Goal: Task Accomplishment & Management: Use online tool/utility

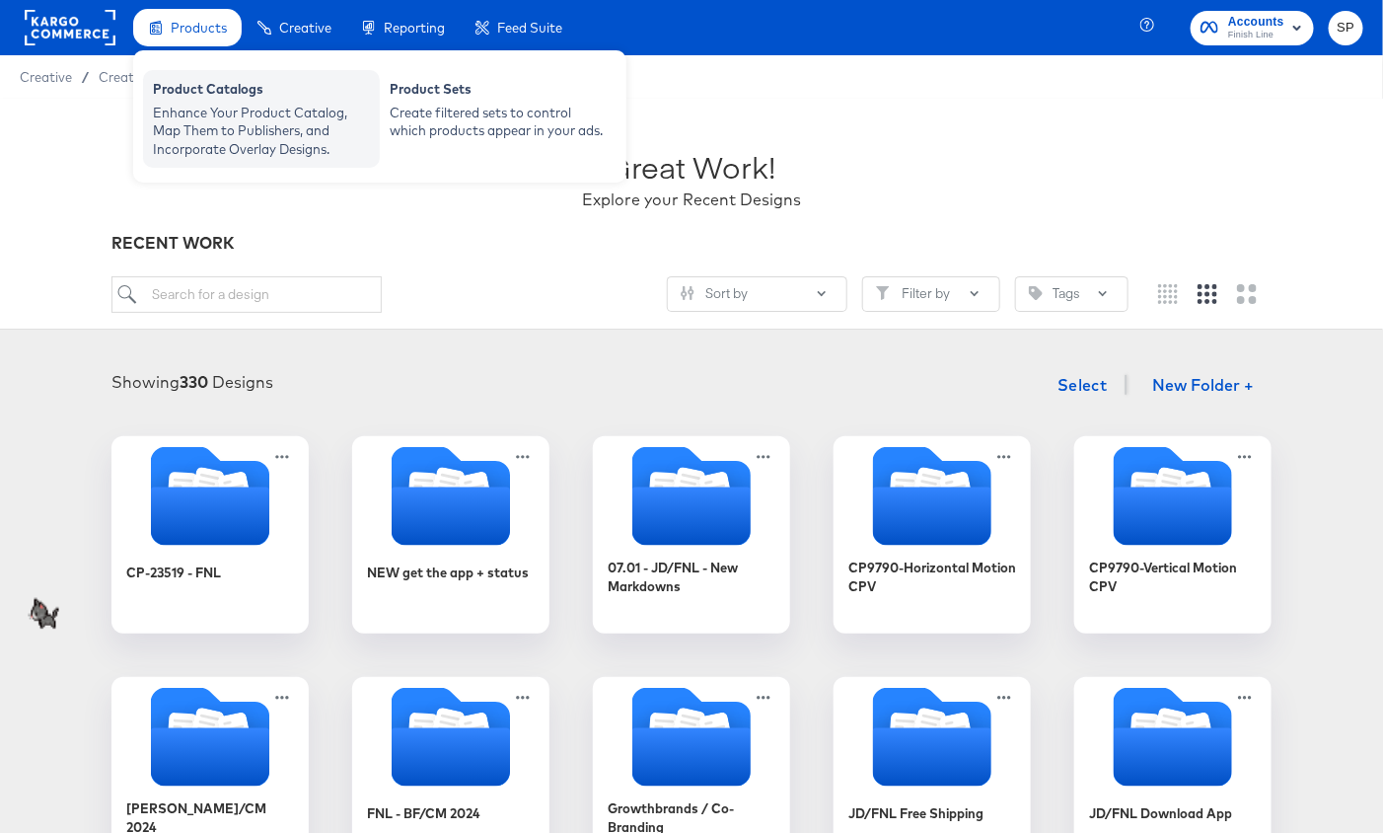
click at [197, 113] on div "Enhance Your Product Catalog, Map Them to Publishers, and Incorporate Overlay D…" at bounding box center [261, 131] width 217 height 55
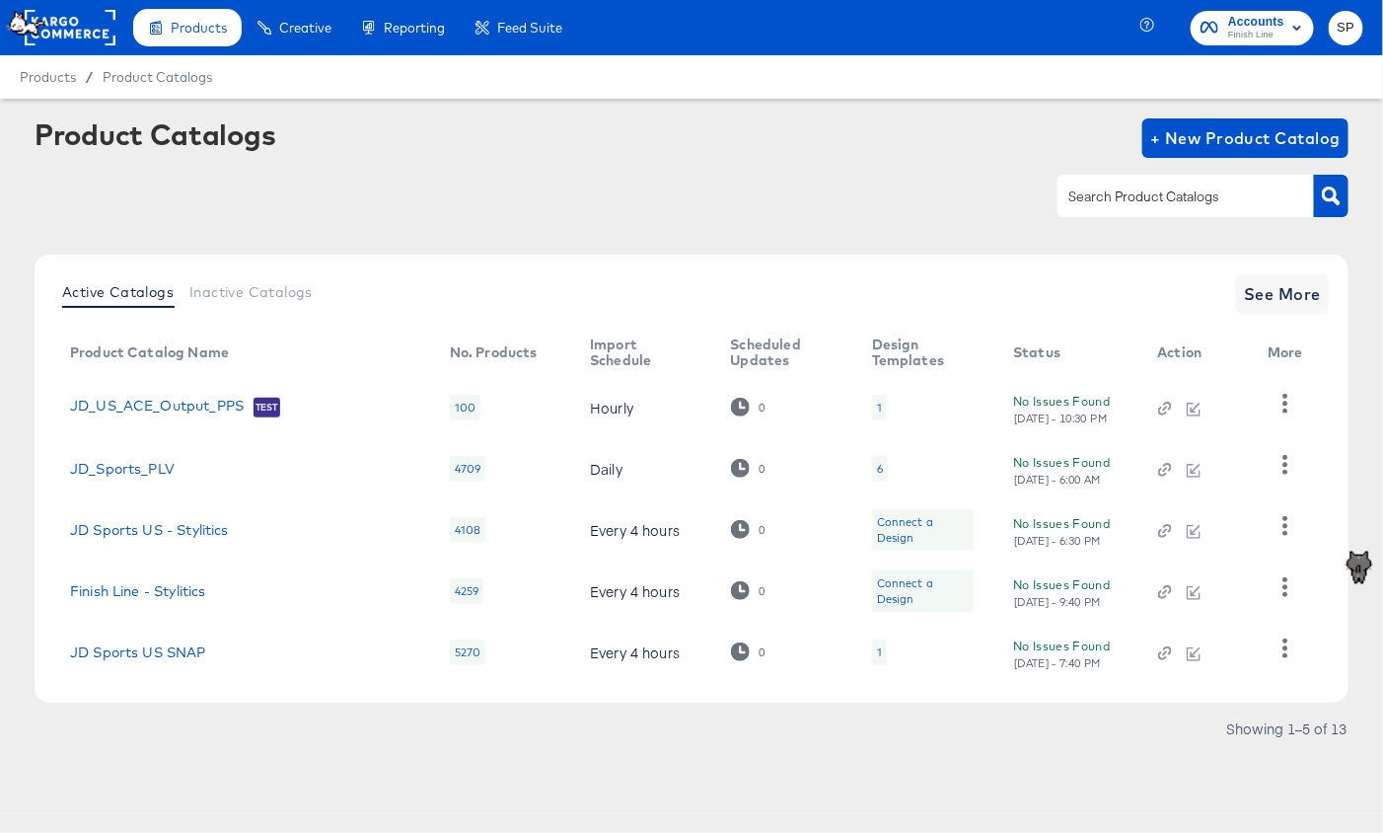
click at [100, 26] on rect at bounding box center [70, 28] width 91 height 36
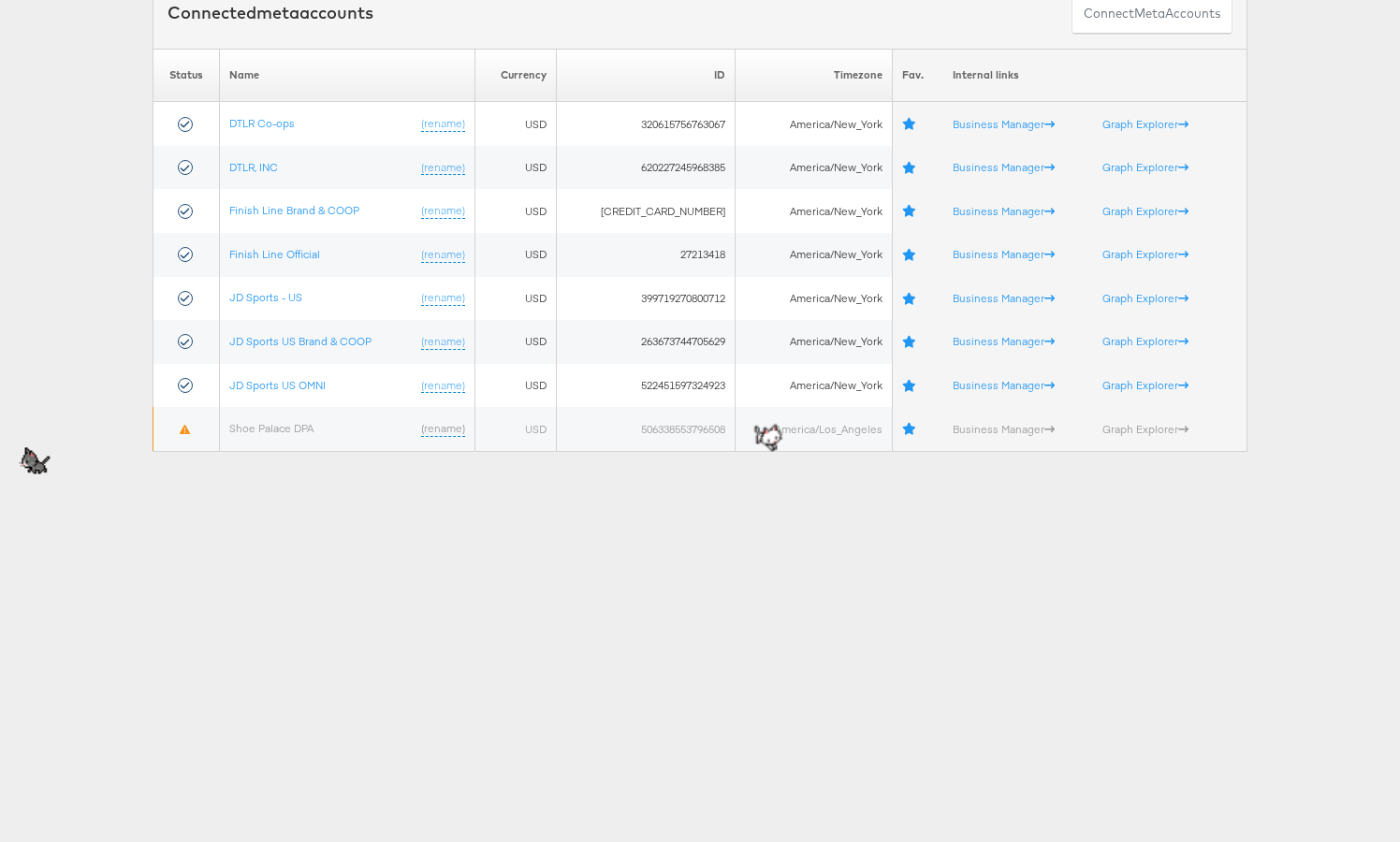
scroll to position [146, 0]
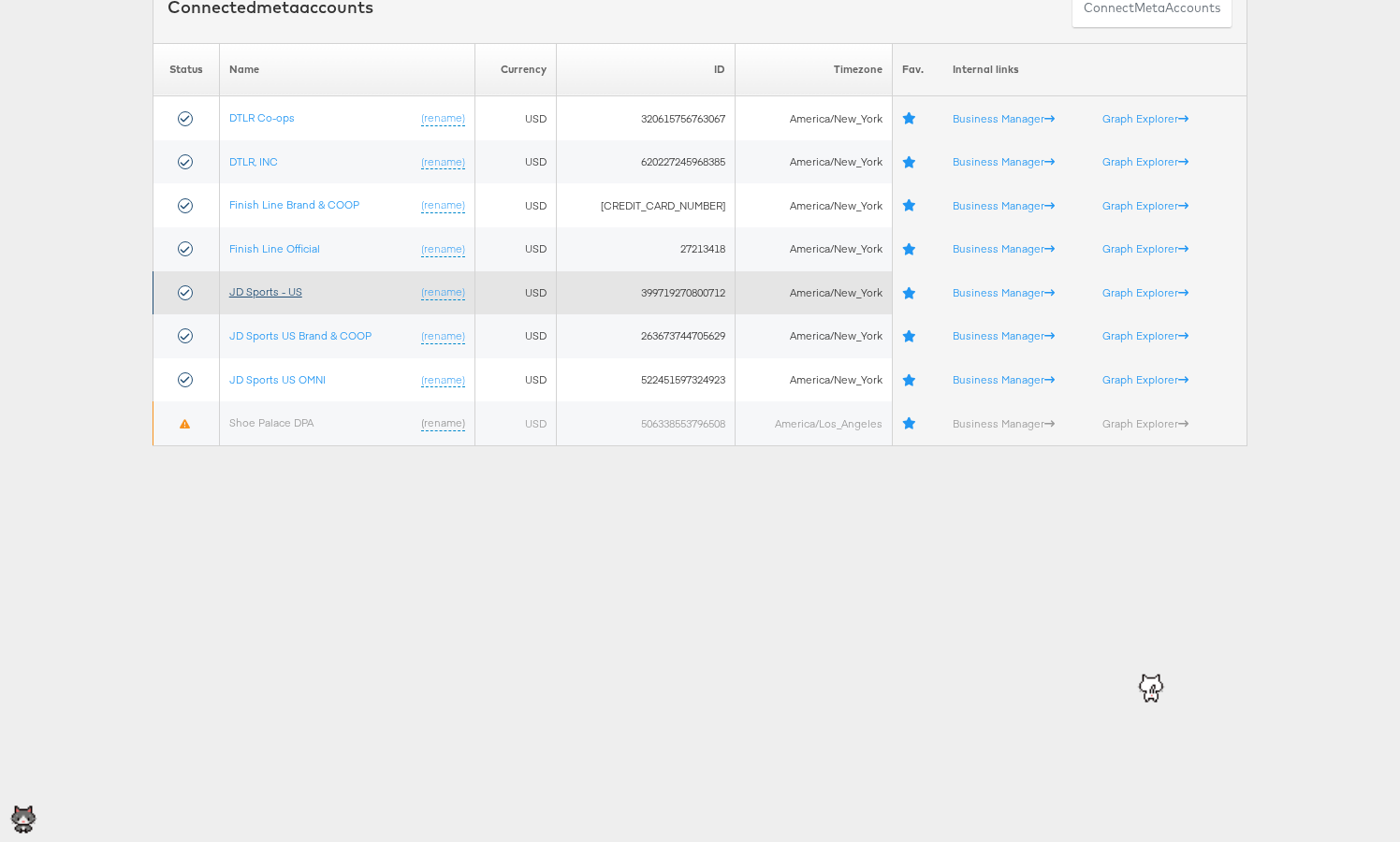
click at [291, 291] on link "JD Sports - US" at bounding box center [266, 291] width 73 height 14
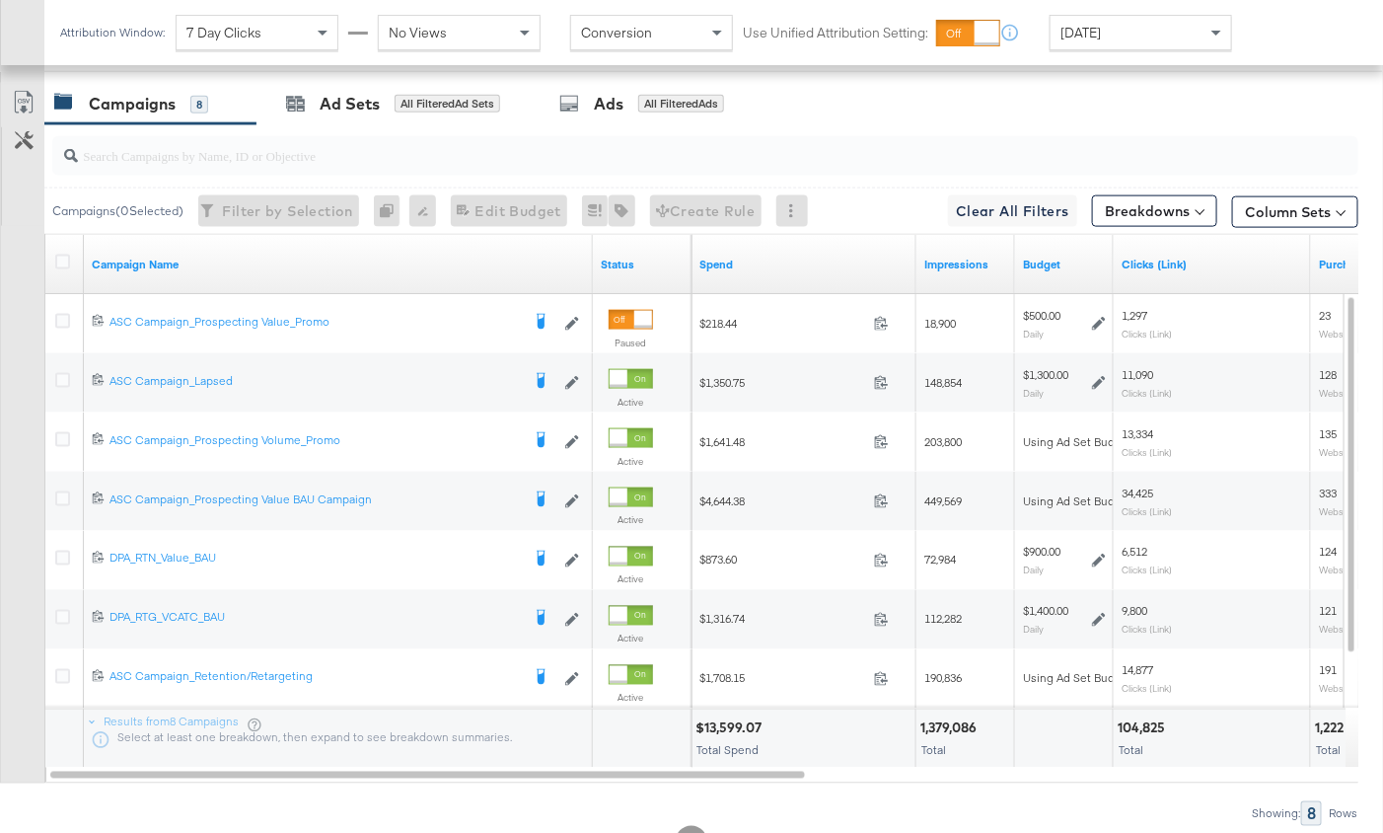
scroll to position [868, 0]
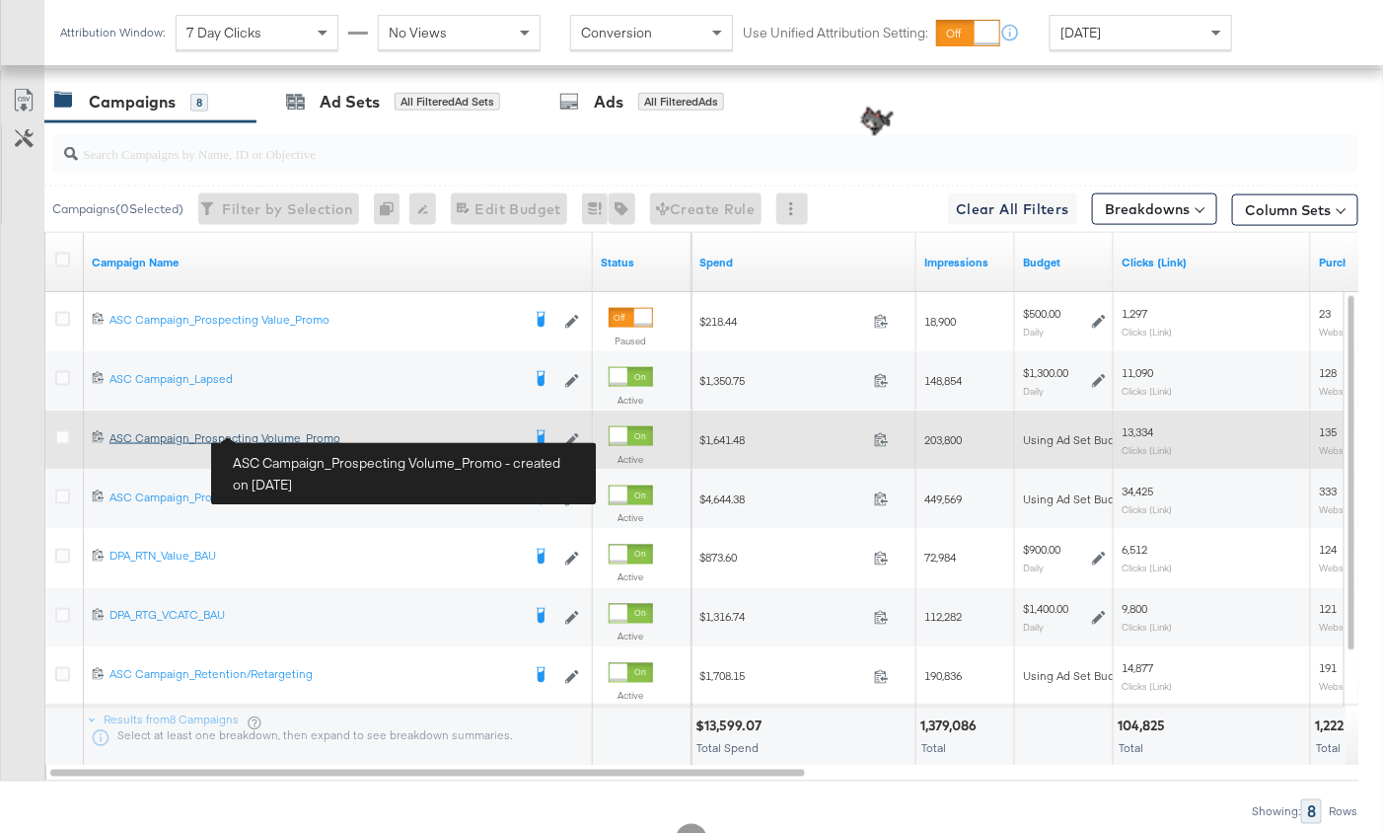
click at [285, 434] on div "ASC Campaign_Prospecting Volume_Promo ASC Campaign_Prospecting Volume_Promo" at bounding box center [315, 438] width 410 height 16
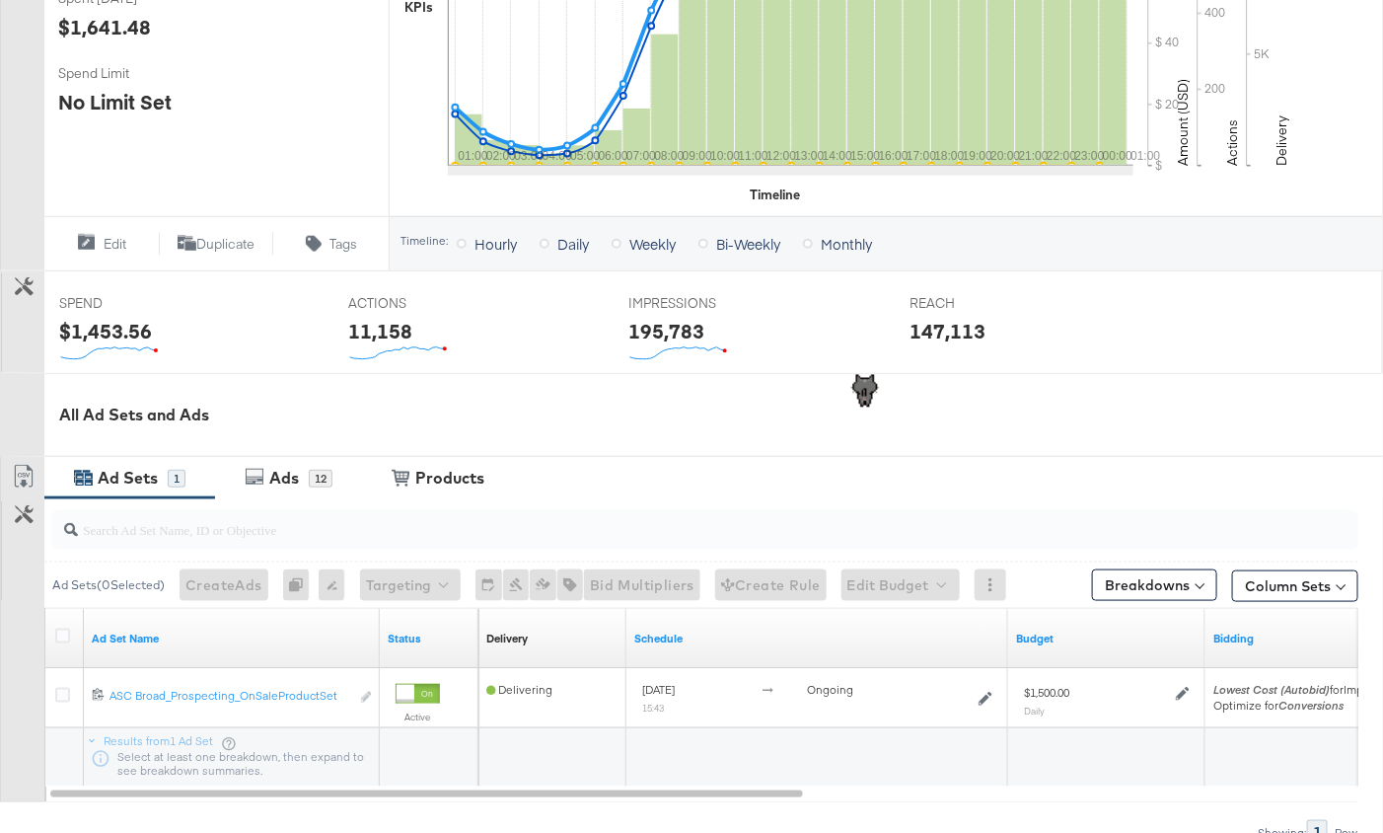
scroll to position [673, 0]
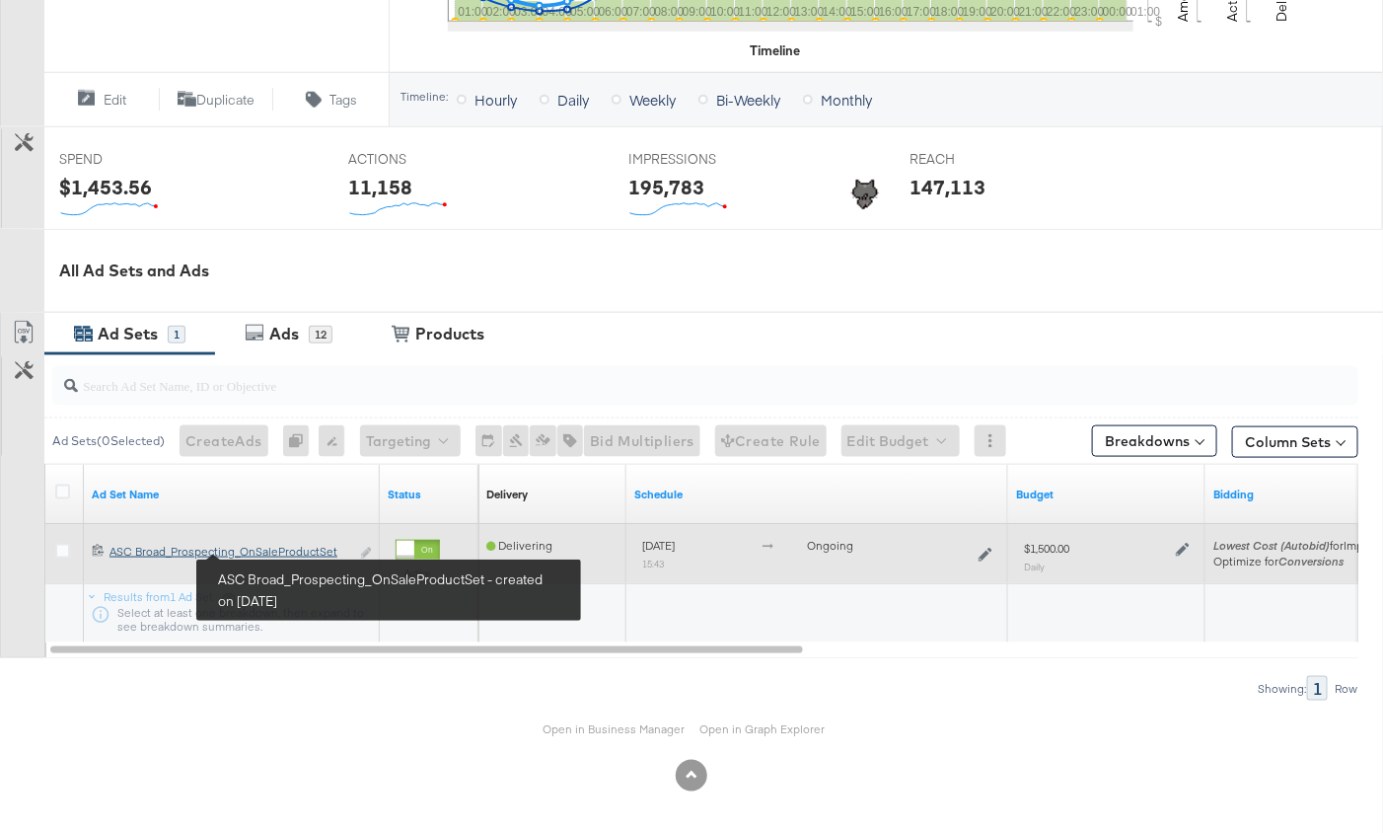
click at [269, 550] on div "ASC Broad_Prospecting_OnSaleProductSet ASC Broad_Prospecting_OnSaleProductSet" at bounding box center [230, 552] width 240 height 16
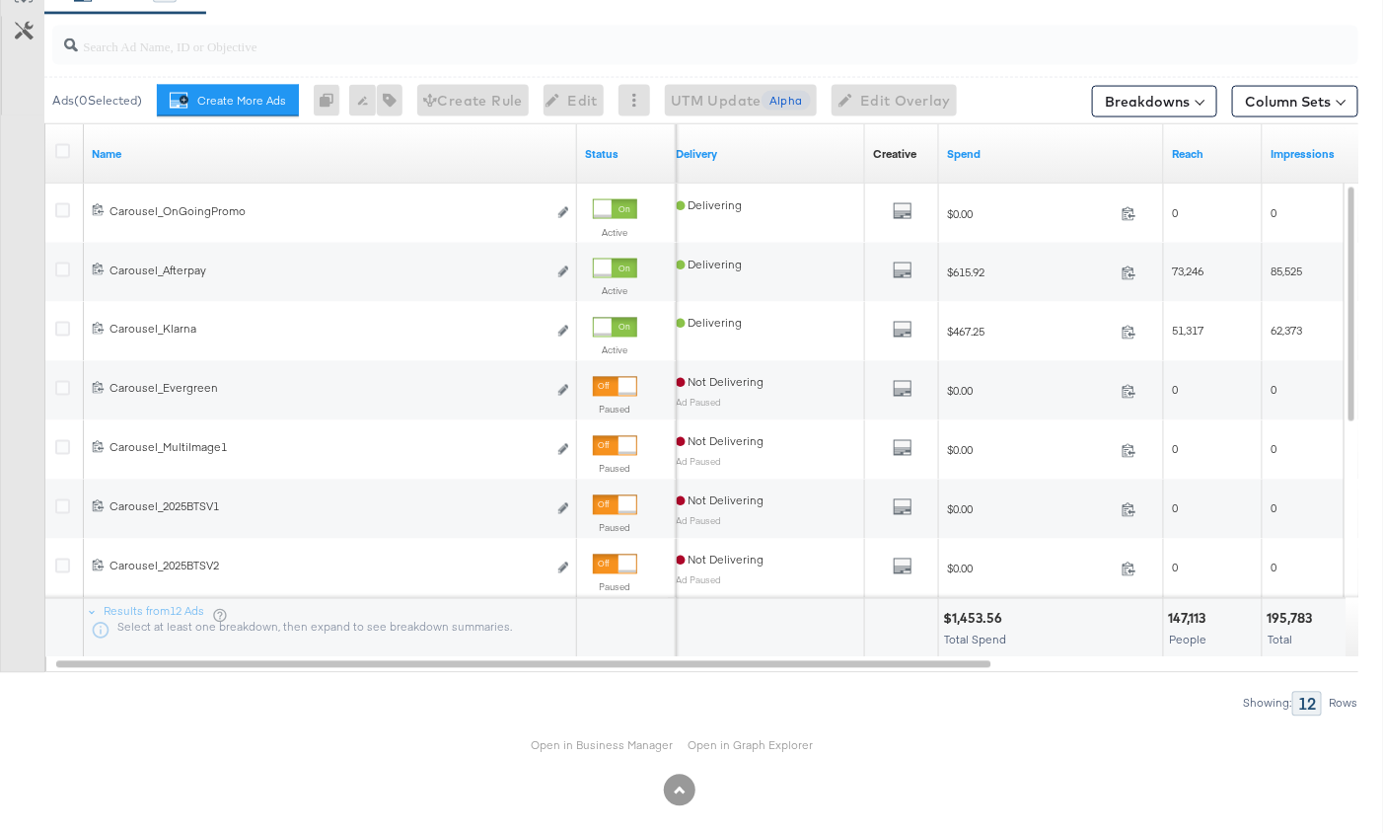
scroll to position [1107, 0]
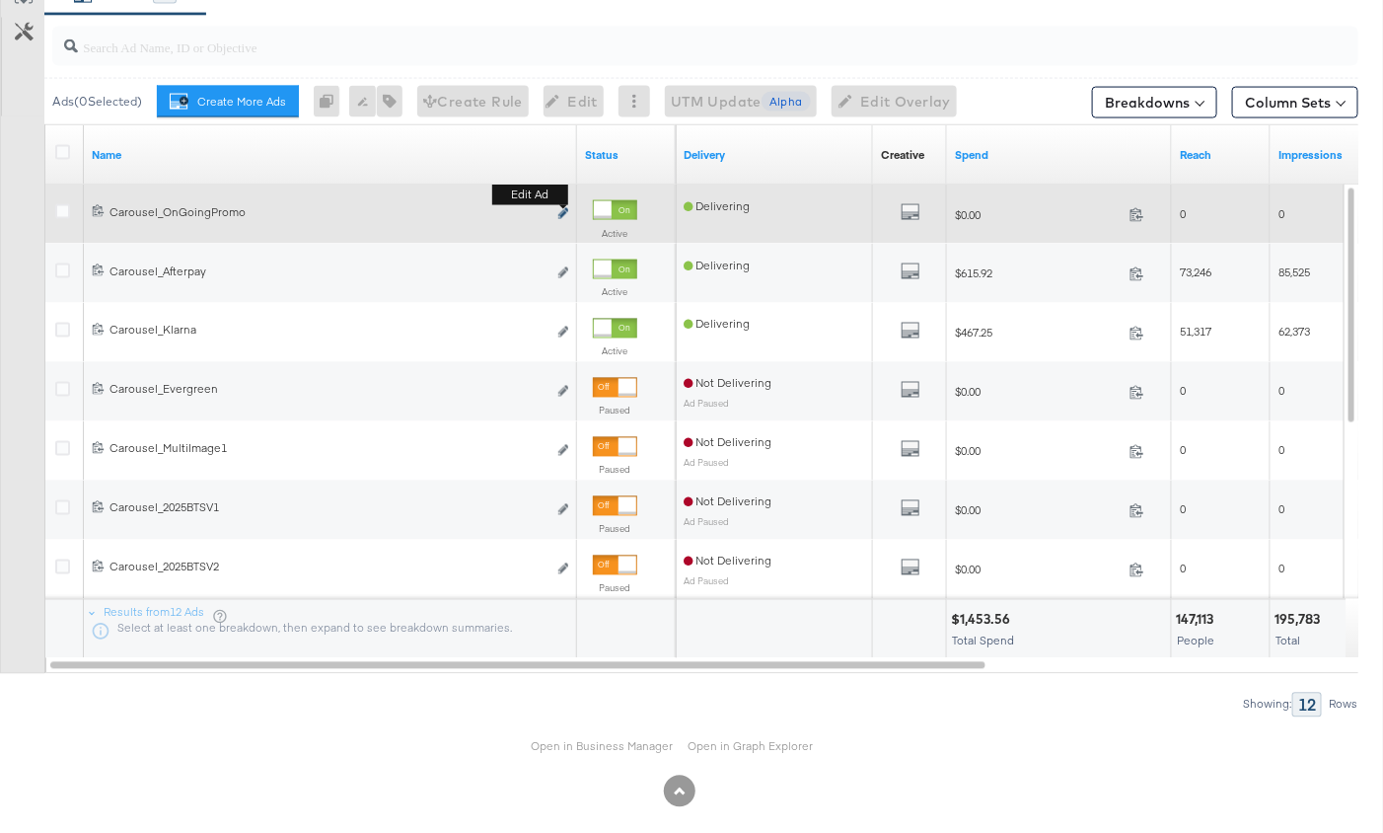
click at [563, 208] on icon "link" at bounding box center [563, 213] width 10 height 11
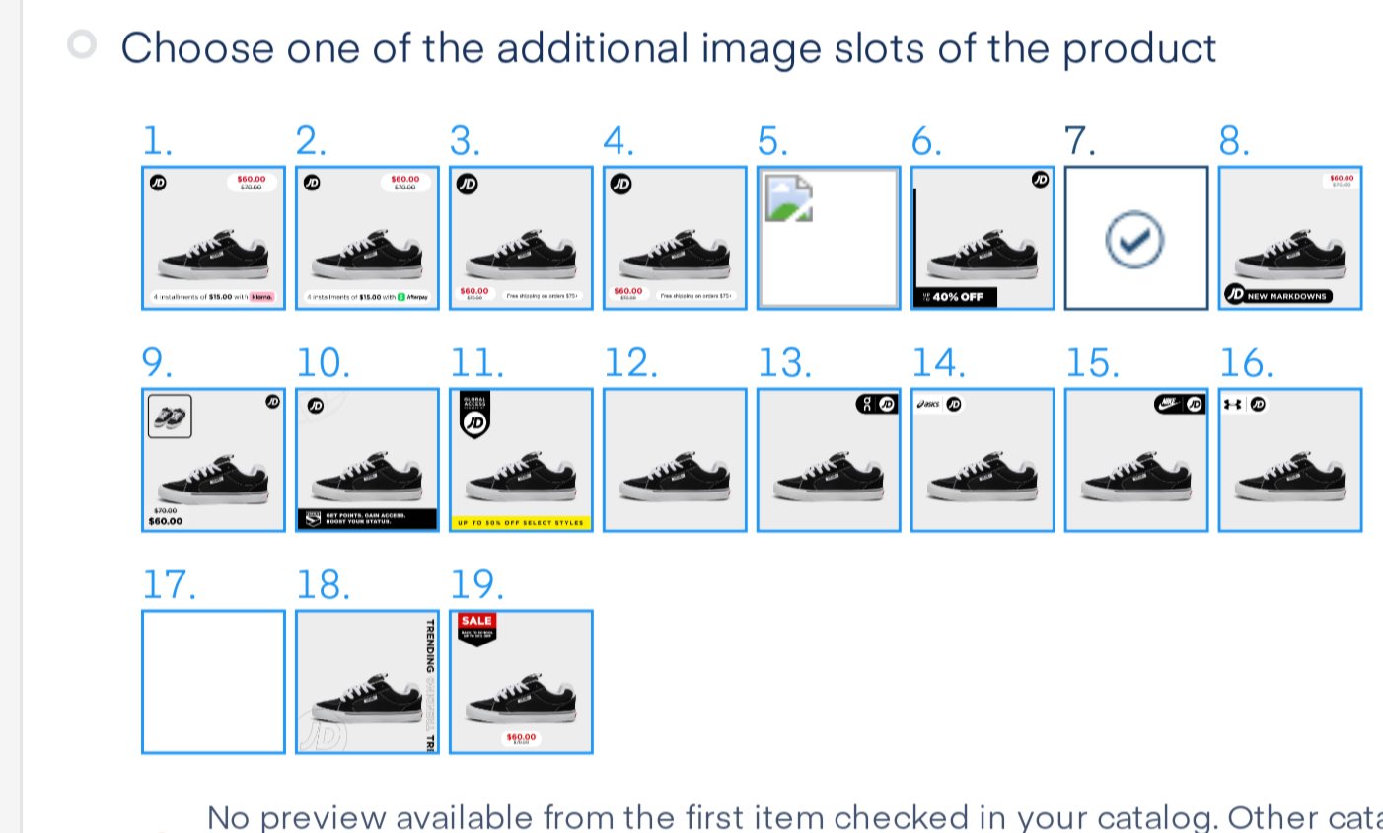
scroll to position [1967, 0]
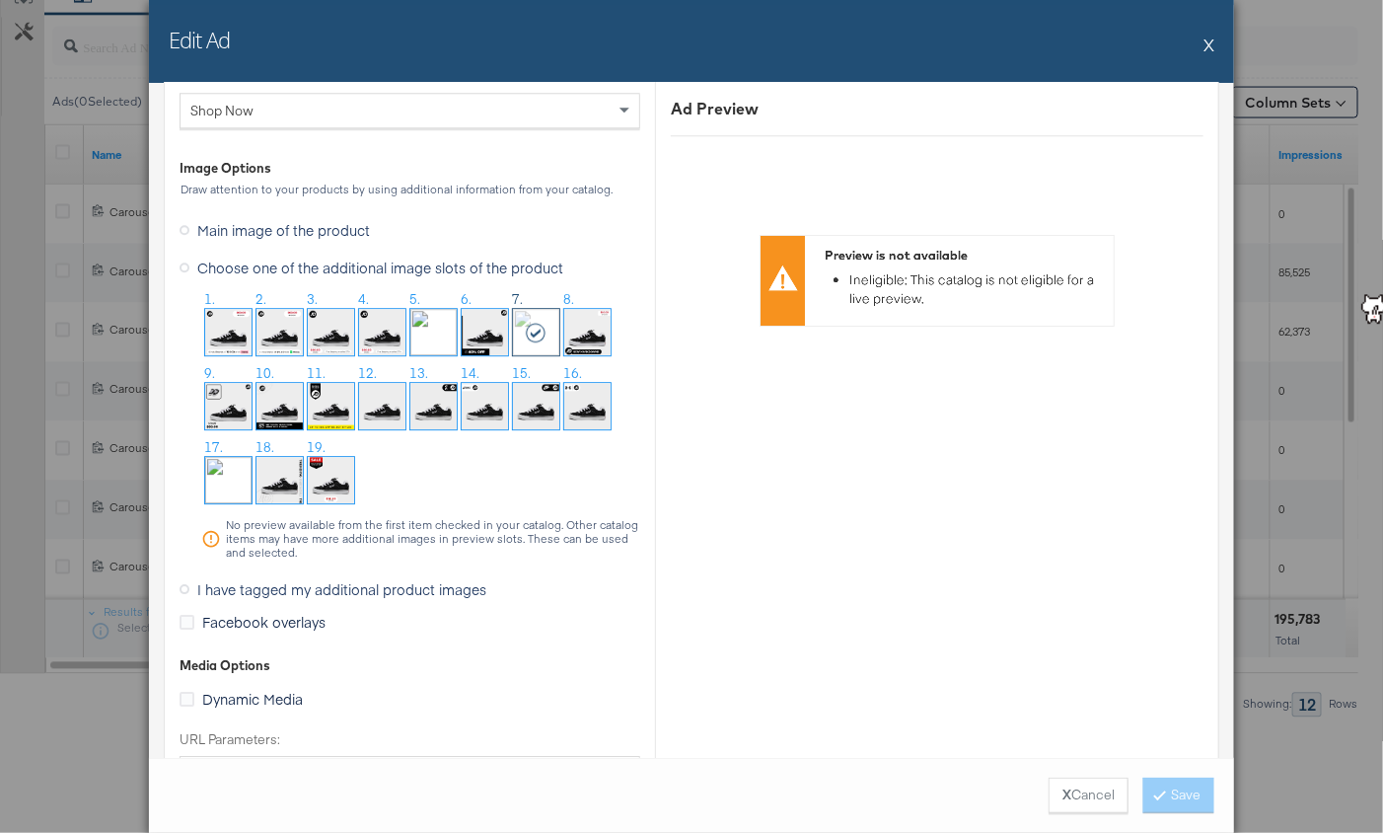
click at [1206, 45] on button "X" at bounding box center [1209, 44] width 11 height 39
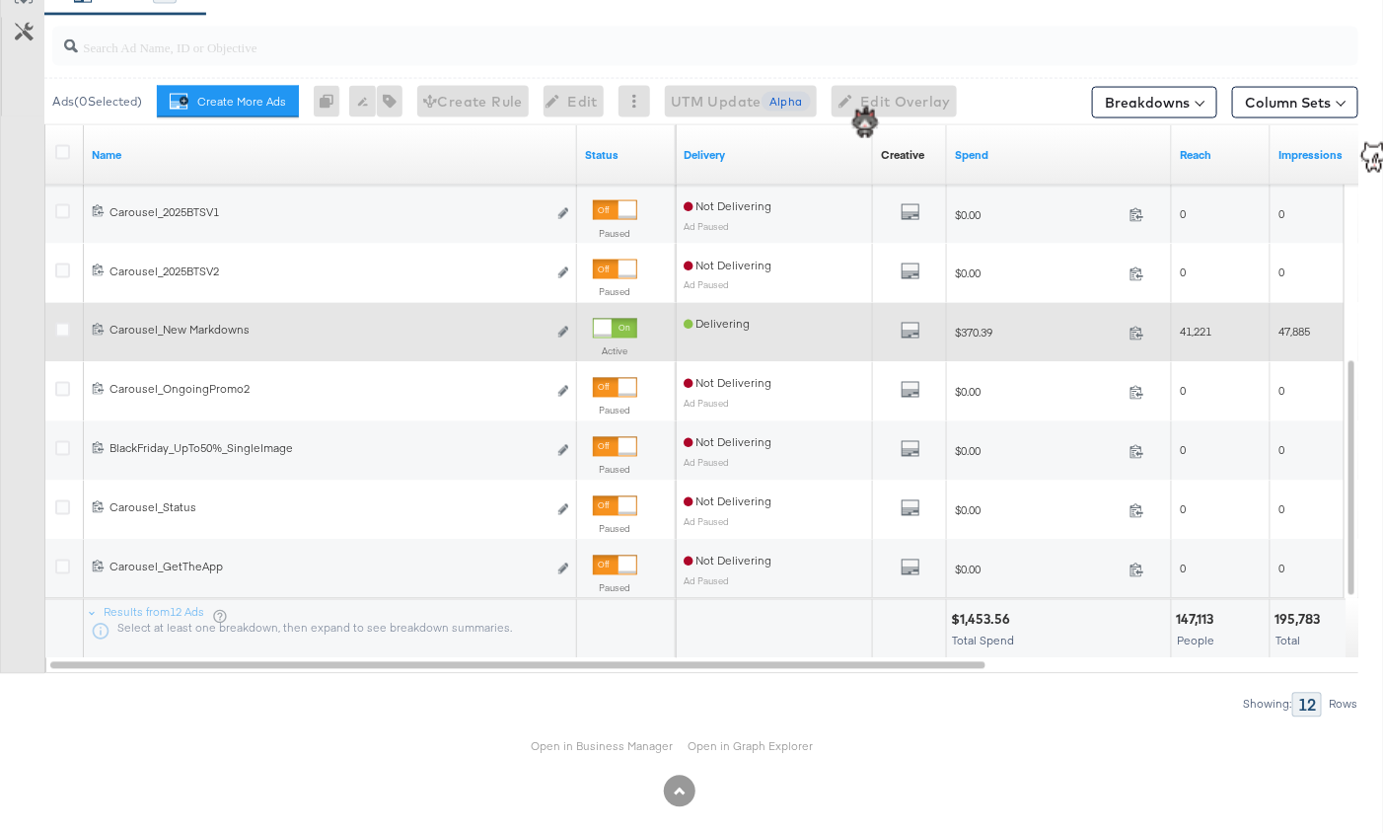
scroll to position [1122, 0]
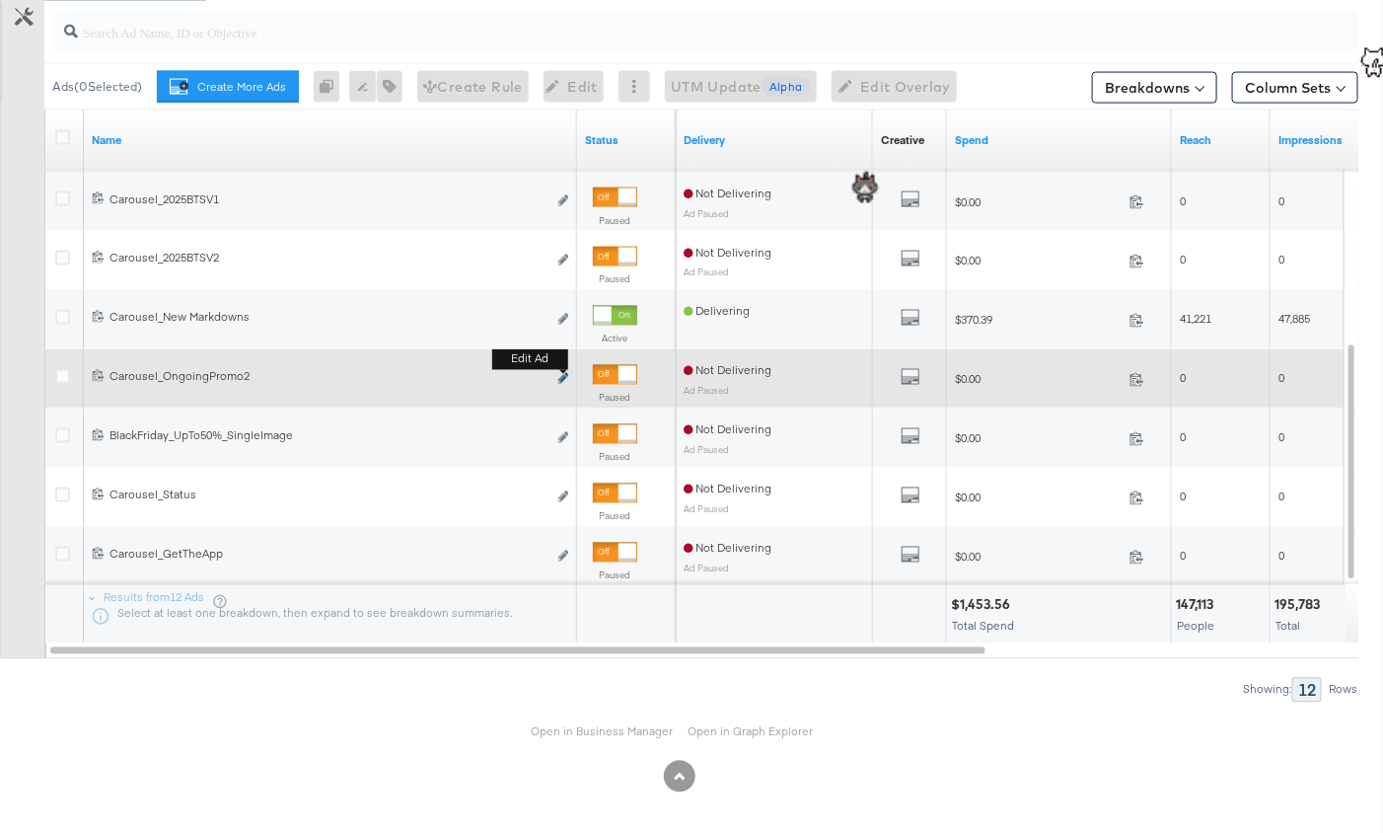
click at [562, 373] on icon "link" at bounding box center [563, 378] width 10 height 11
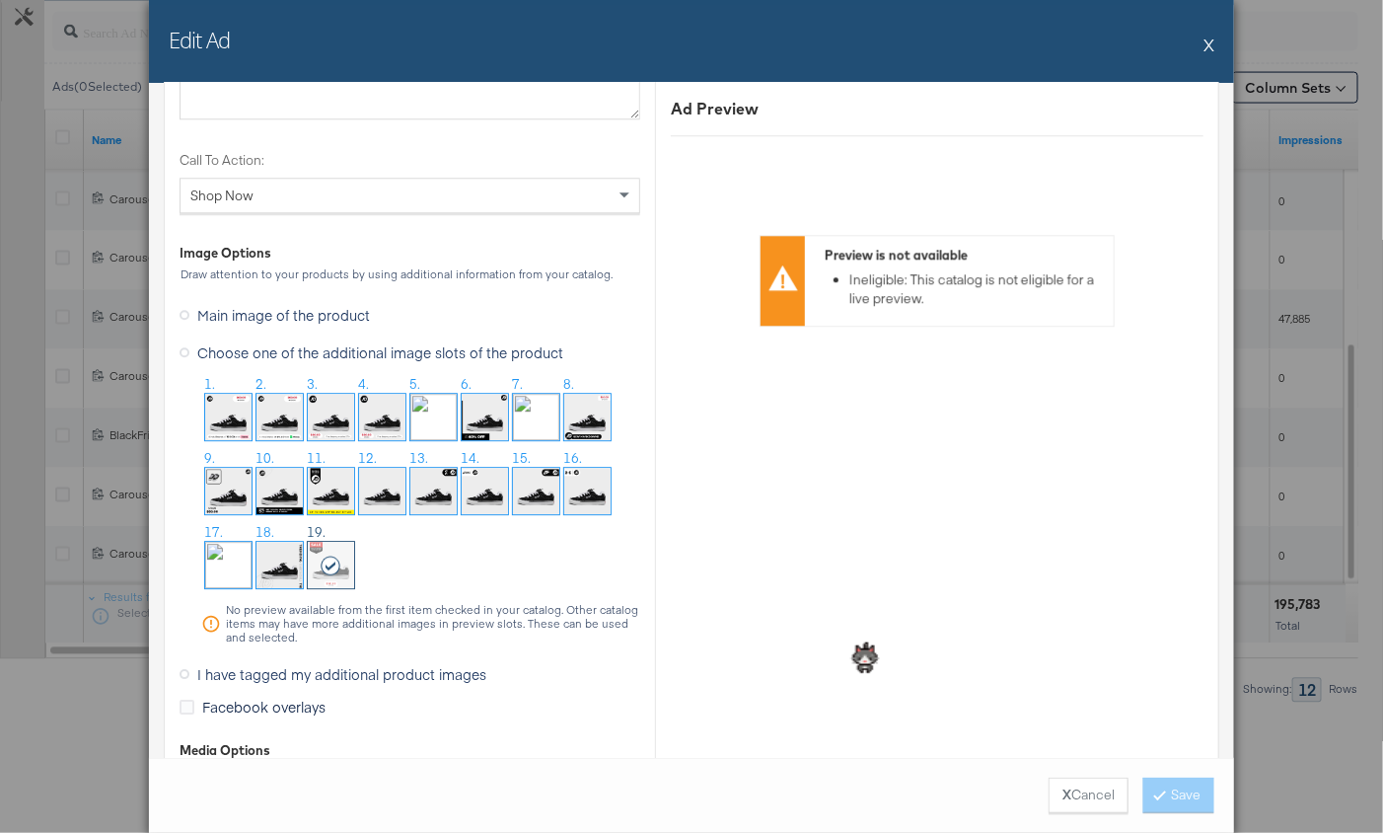
scroll to position [1880, 0]
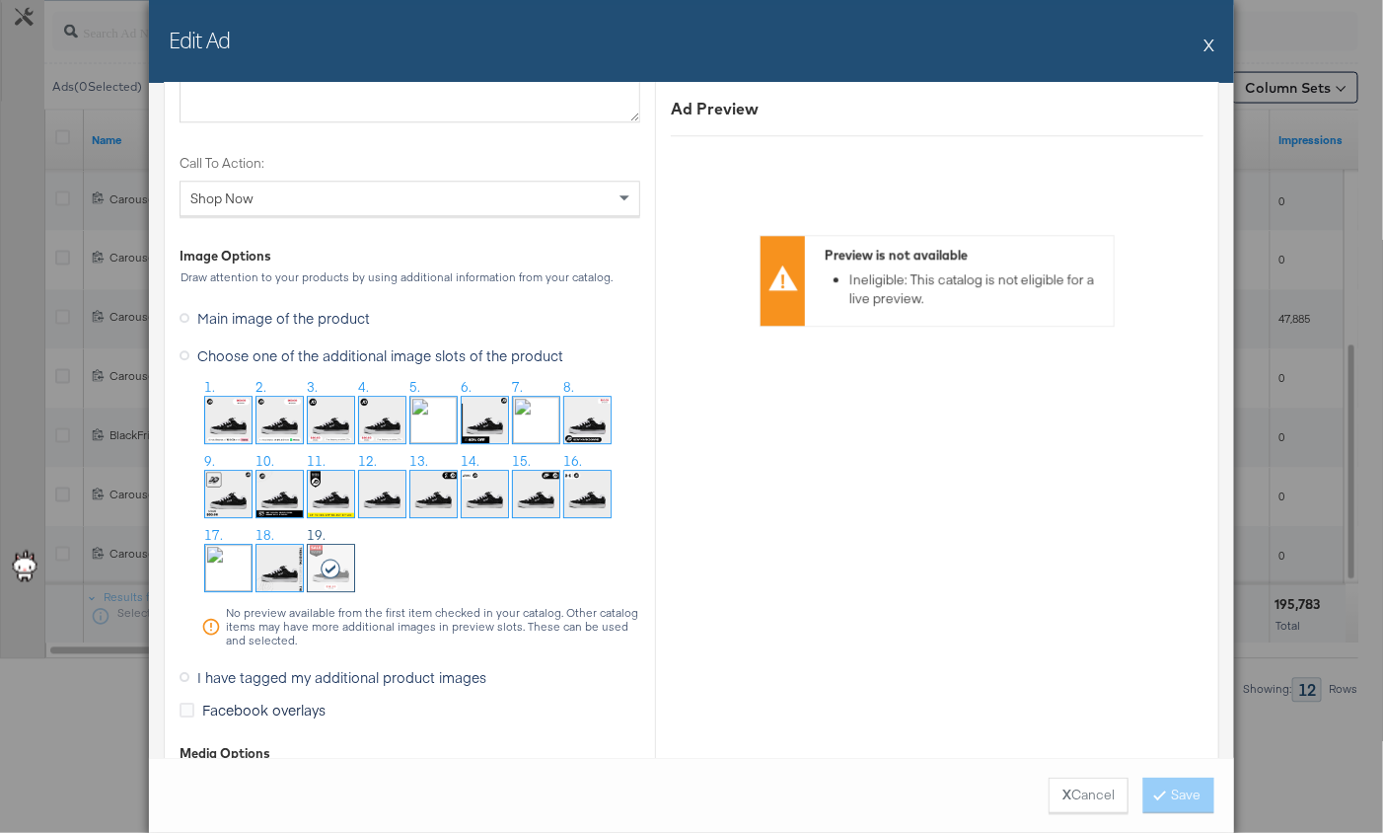
click at [1204, 42] on button "X" at bounding box center [1209, 44] width 11 height 39
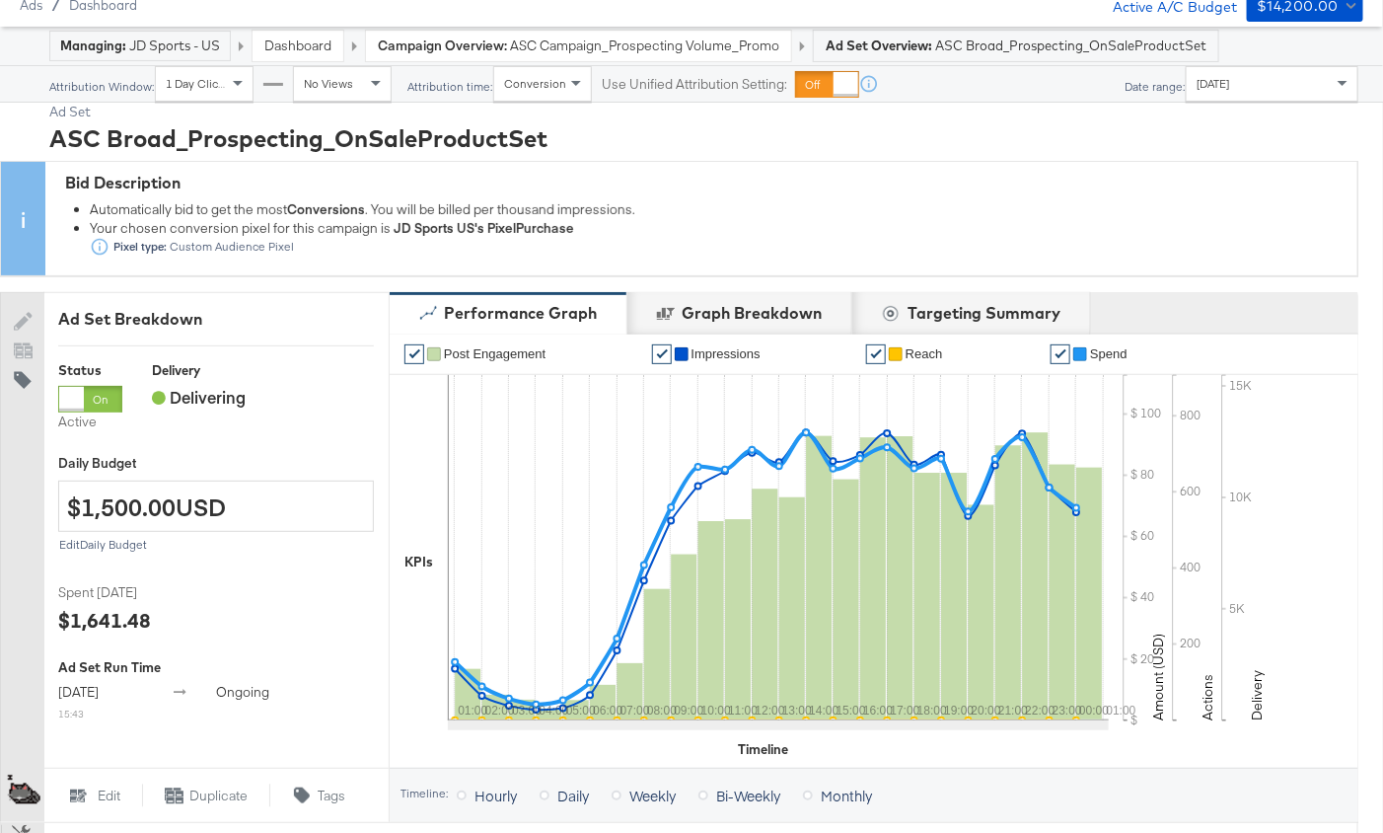
scroll to position [0, 0]
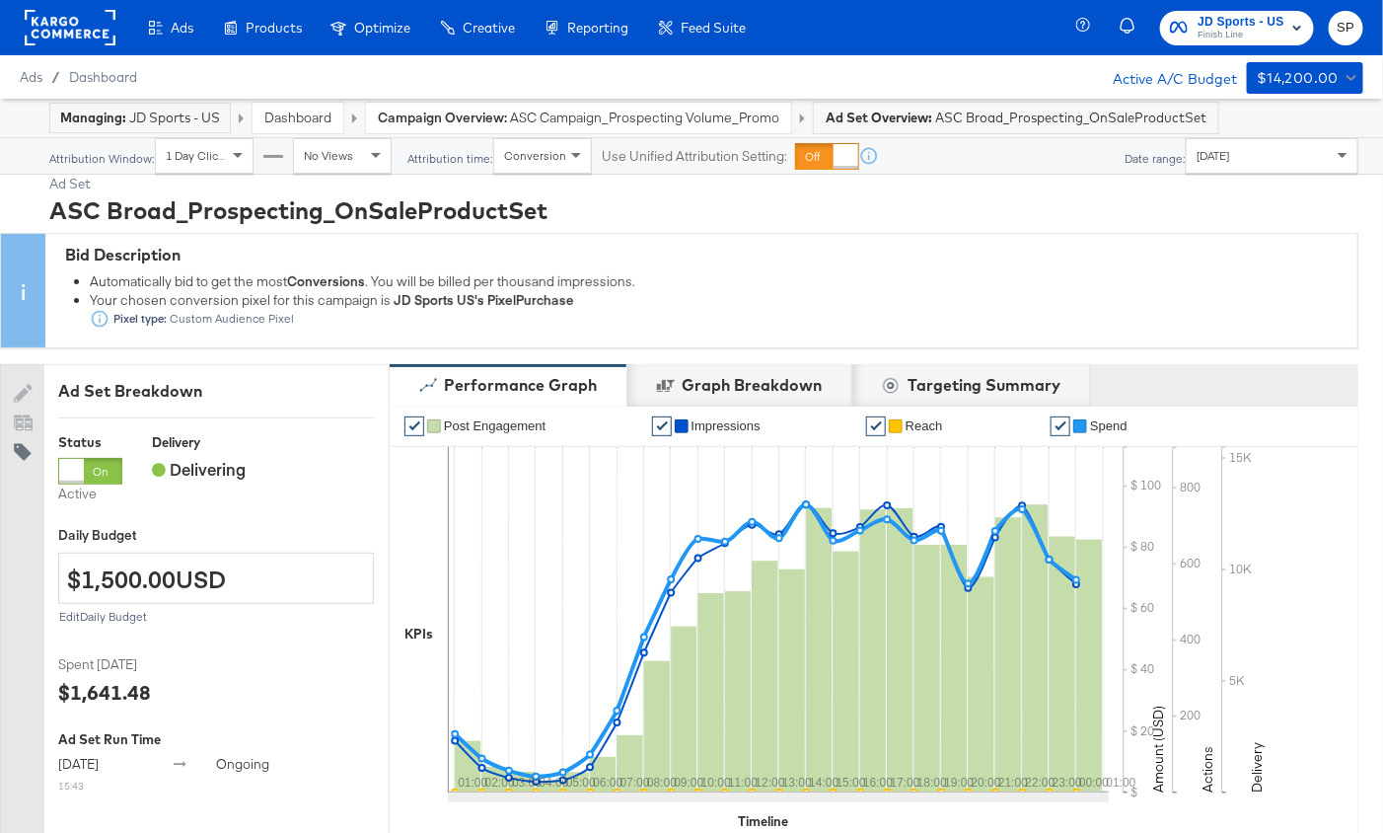
click at [93, 34] on rect at bounding box center [70, 28] width 91 height 36
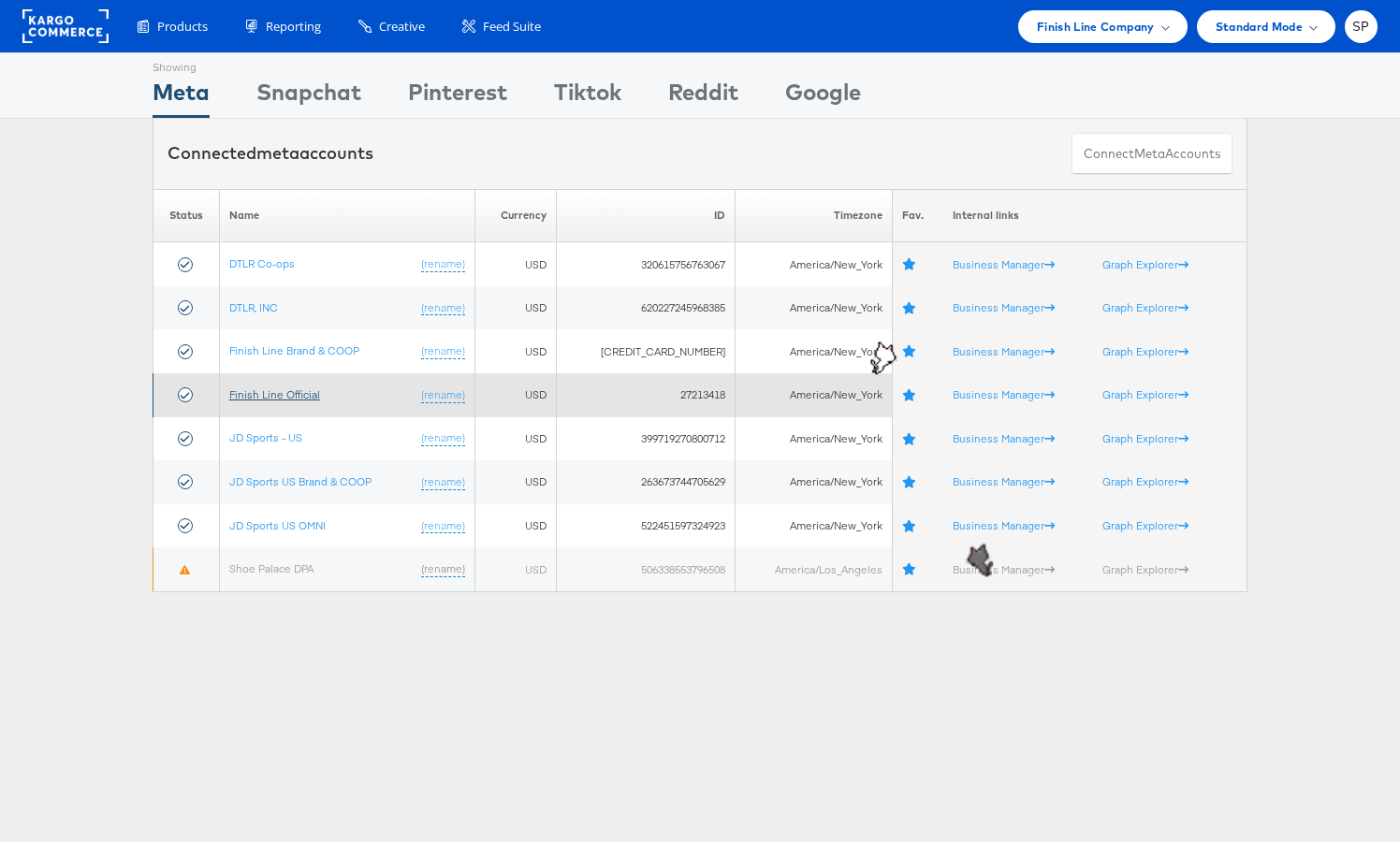
click at [288, 394] on link "Finish Line Official" at bounding box center [275, 394] width 91 height 14
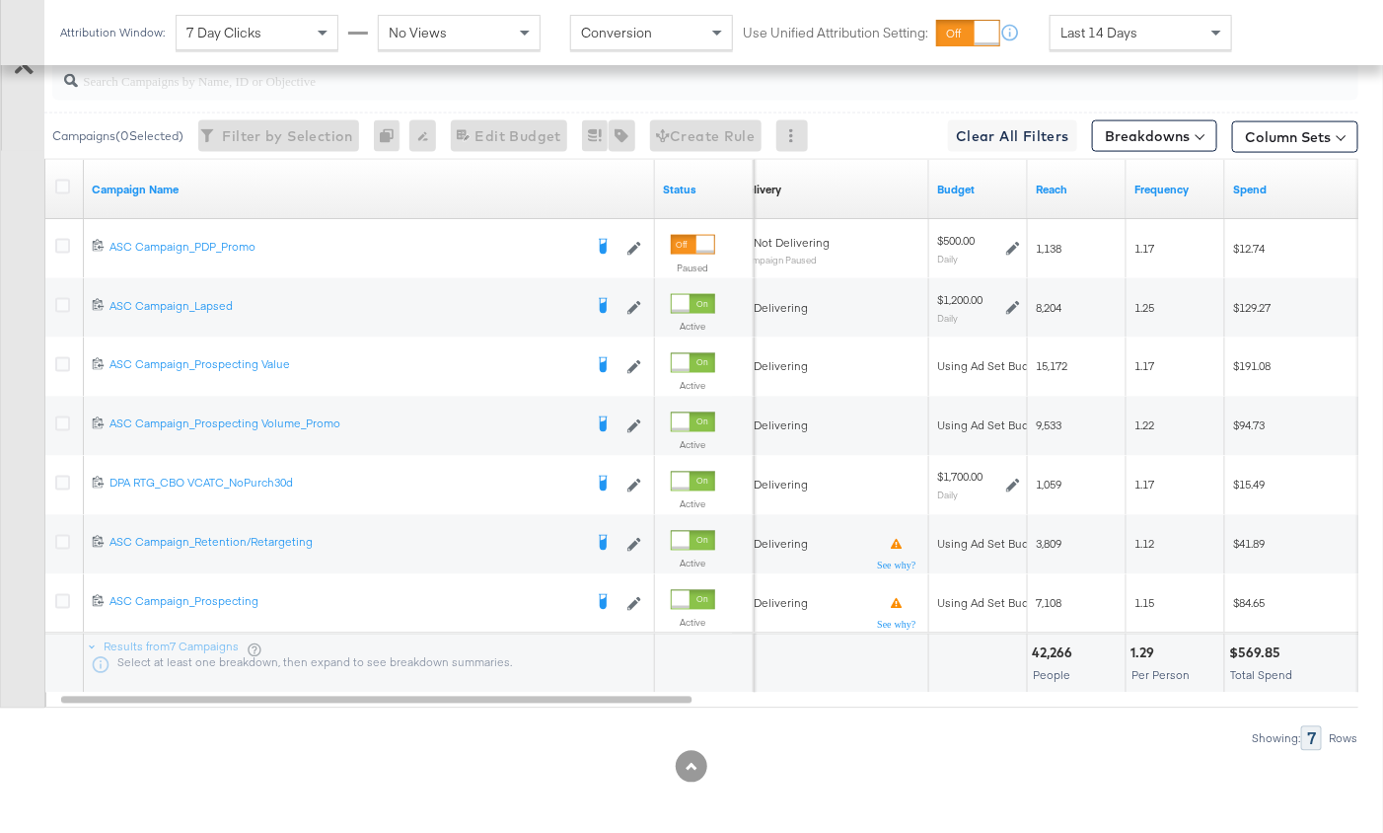
scroll to position [1055, 0]
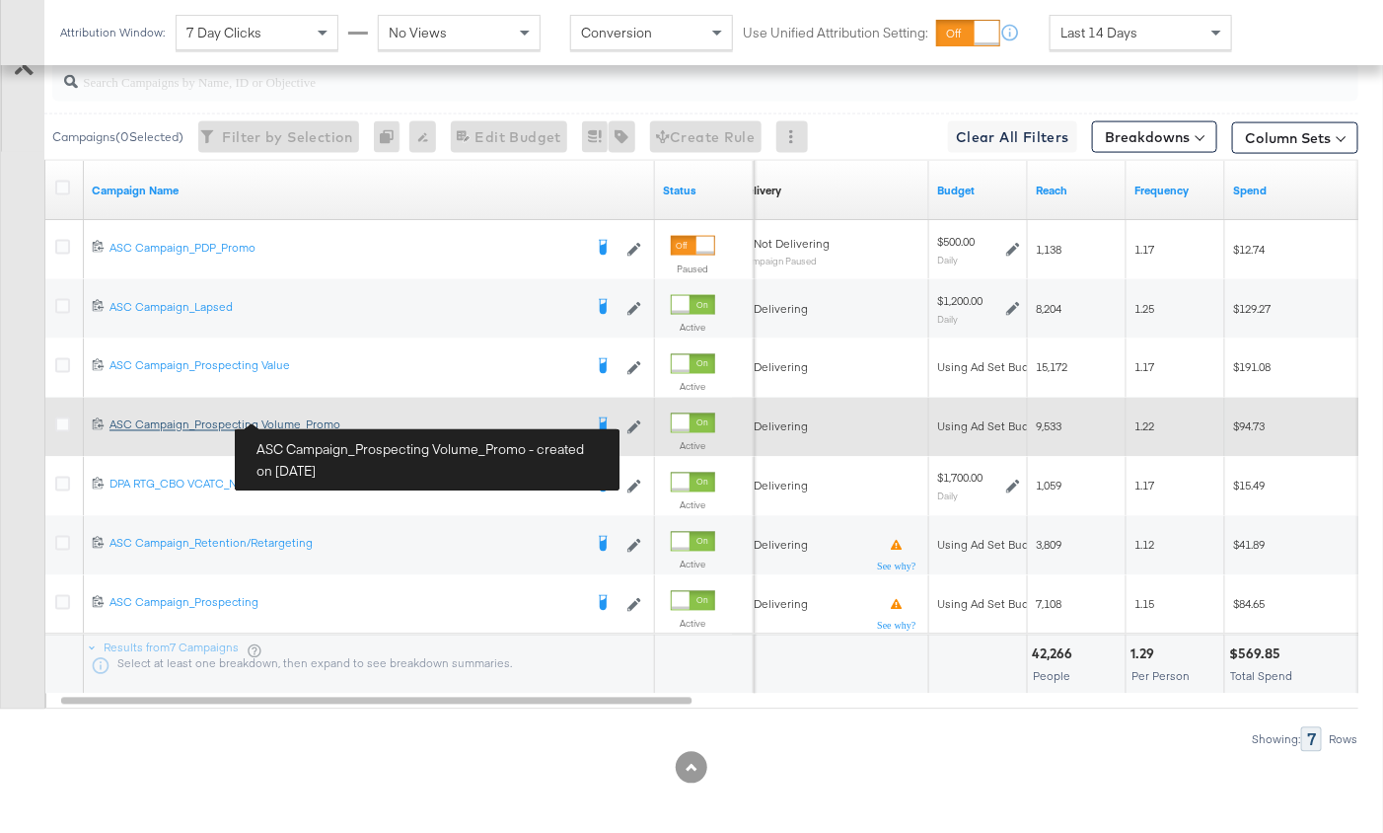
click at [309, 420] on div "ASC Campaign_Prospecting Volume_Promo ASC Campaign_Prospecting Volume_Promo" at bounding box center [346, 425] width 473 height 16
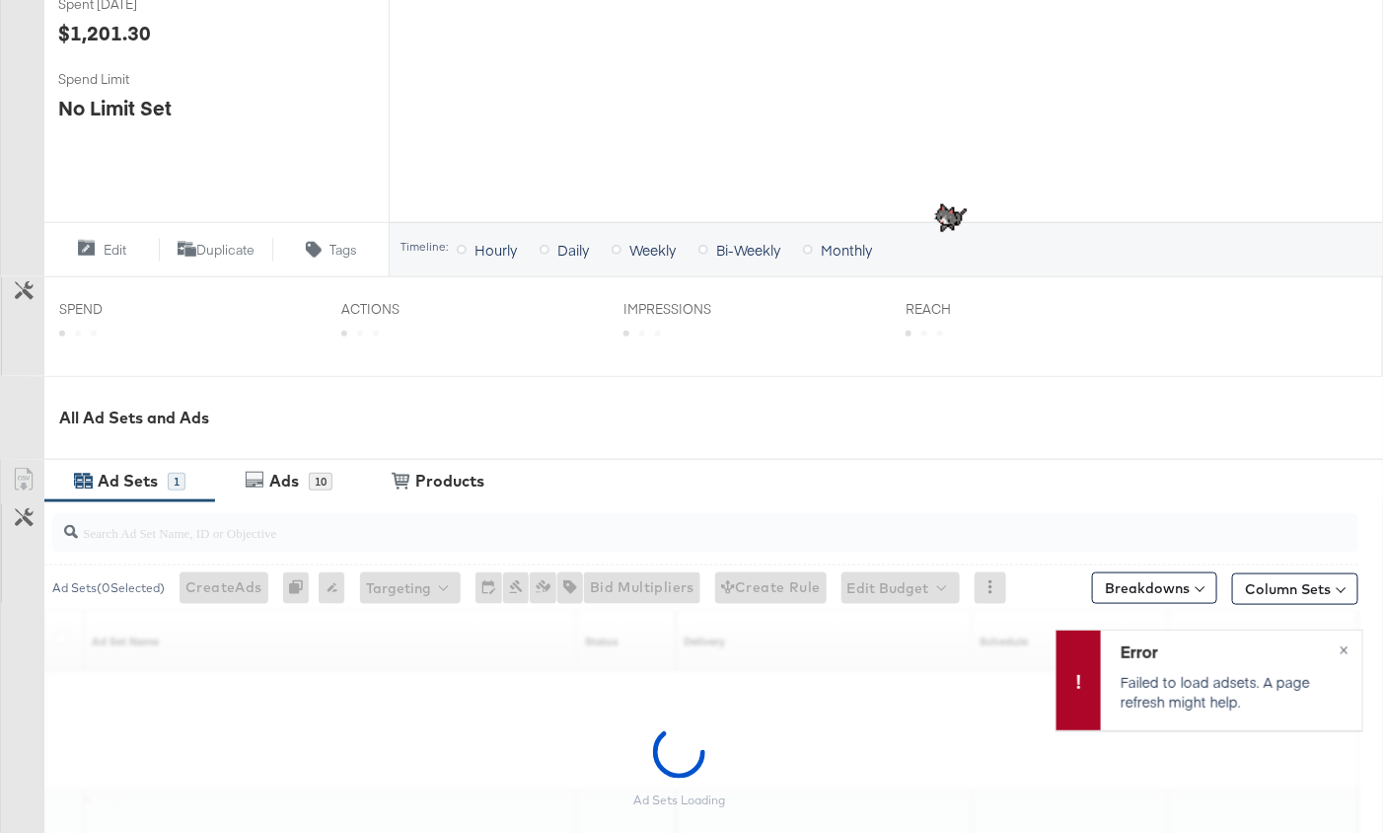
scroll to position [750, 0]
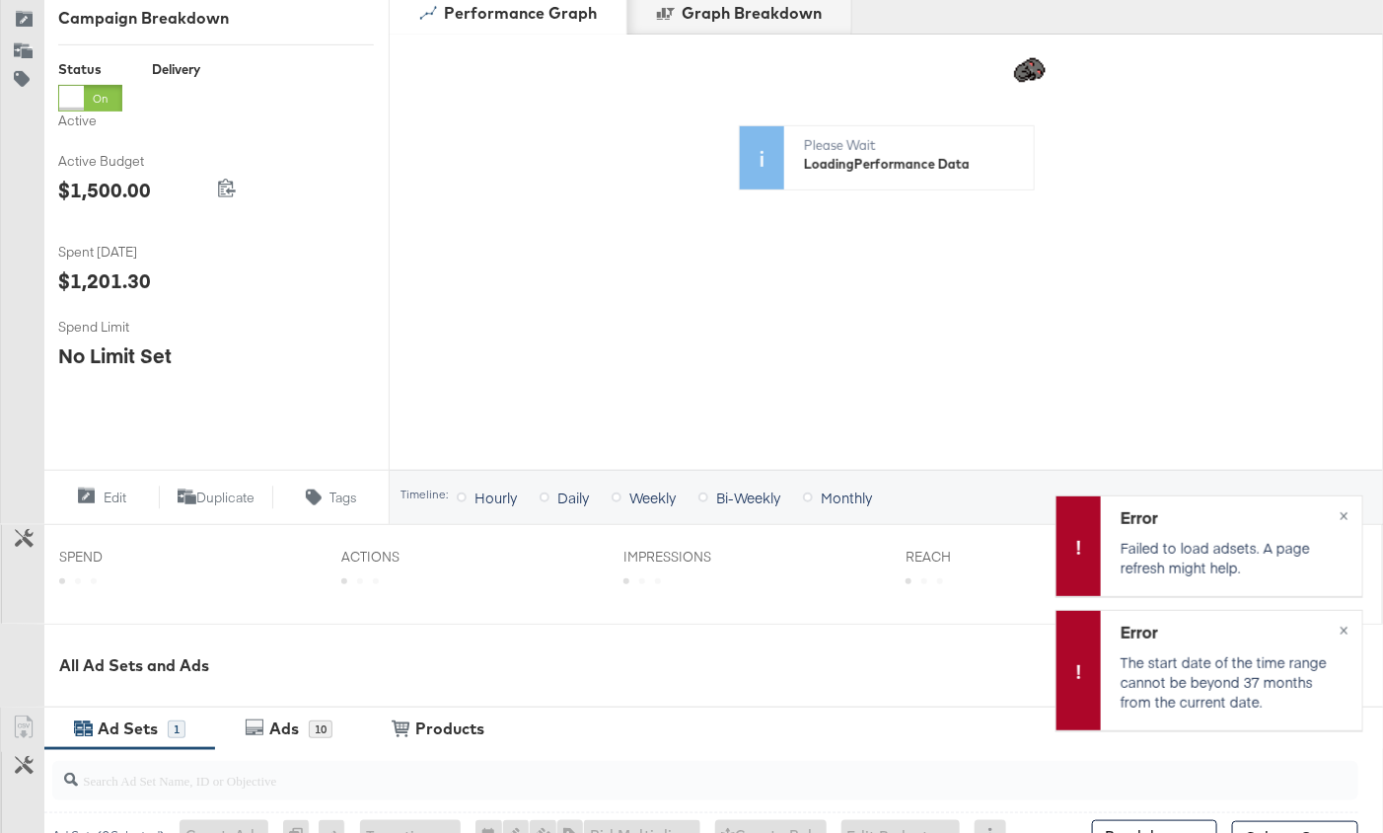
scroll to position [279, 0]
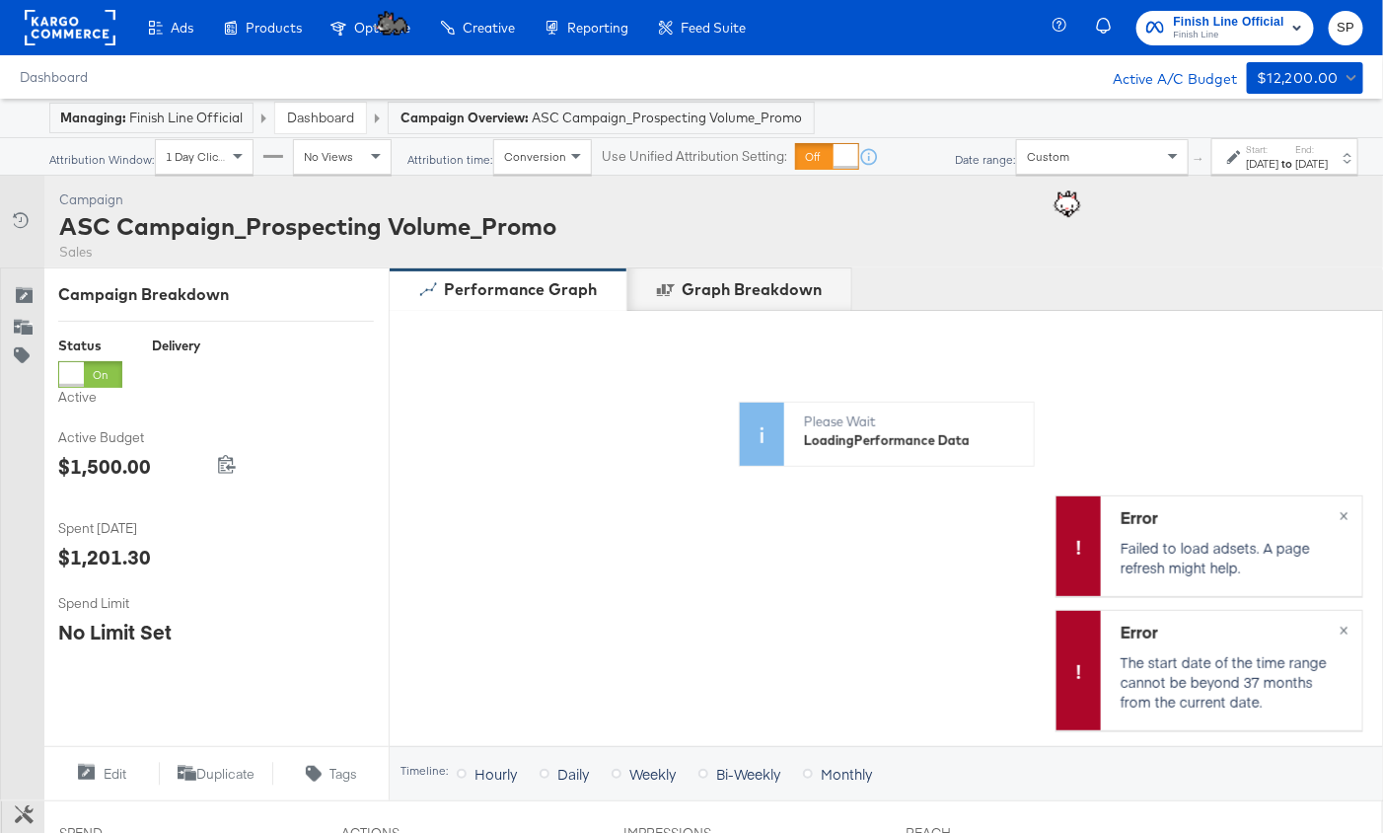
click at [1246, 172] on div "[DATE]" at bounding box center [1262, 164] width 33 height 16
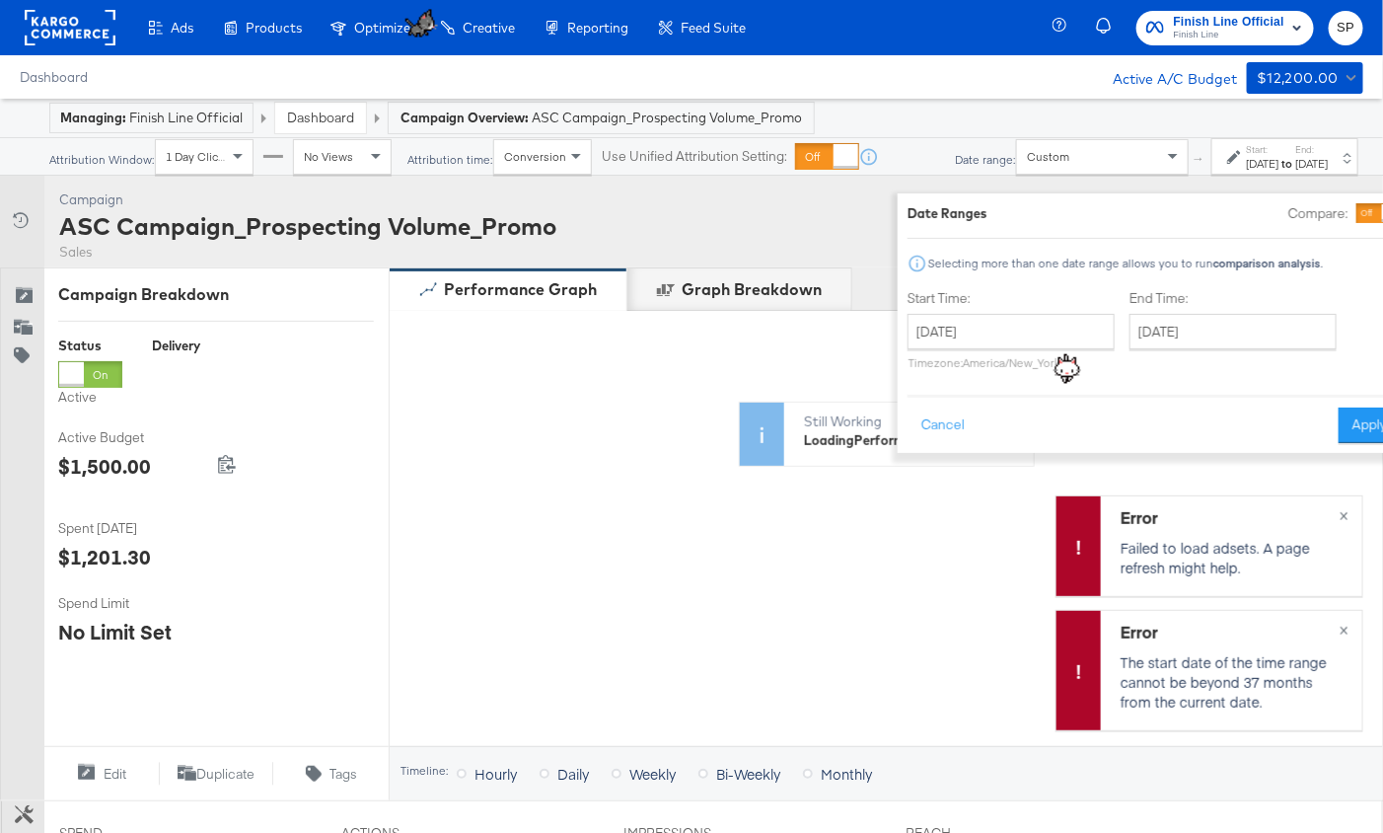
click at [288, 117] on link "Dashboard" at bounding box center [320, 118] width 67 height 18
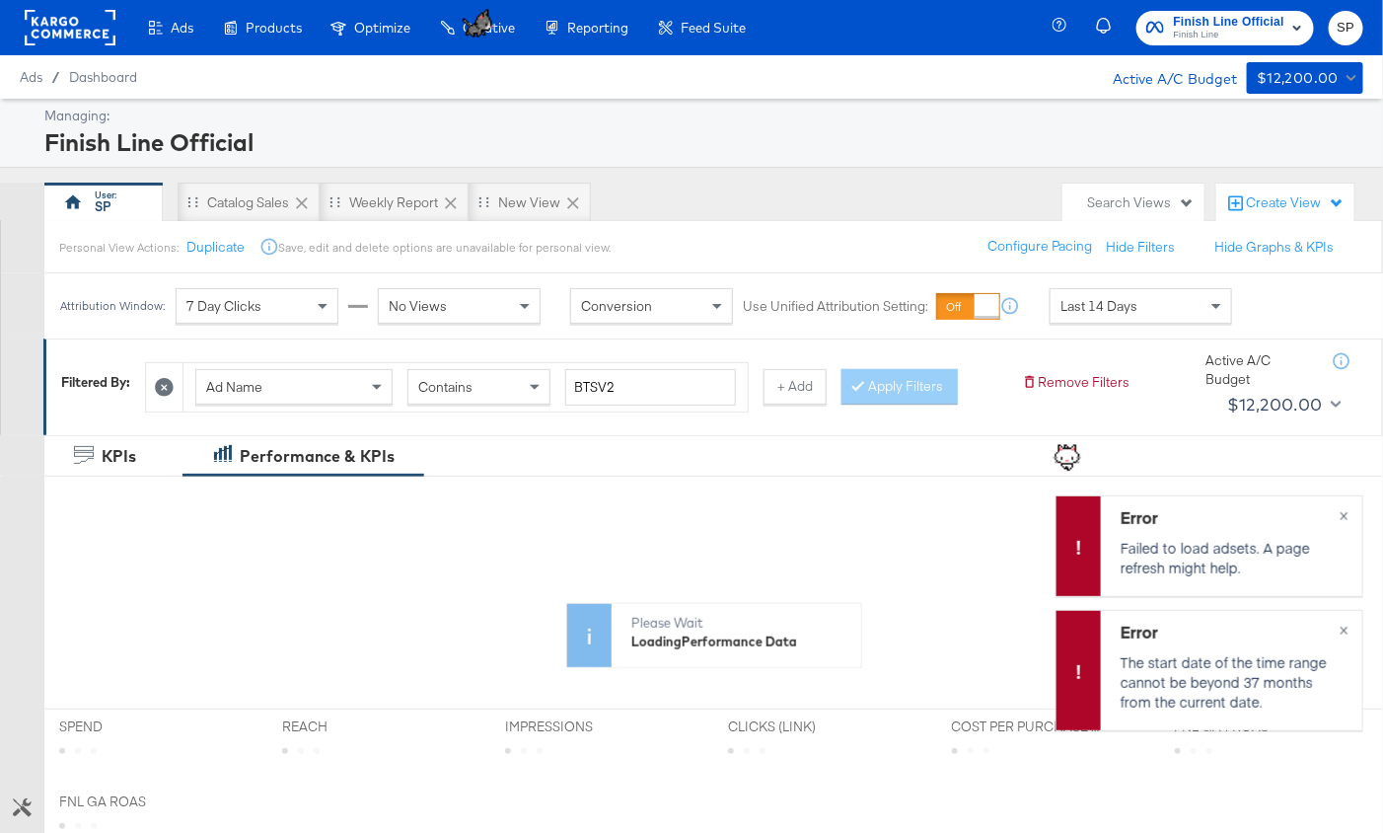
click at [161, 387] on icon at bounding box center [164, 387] width 19 height 19
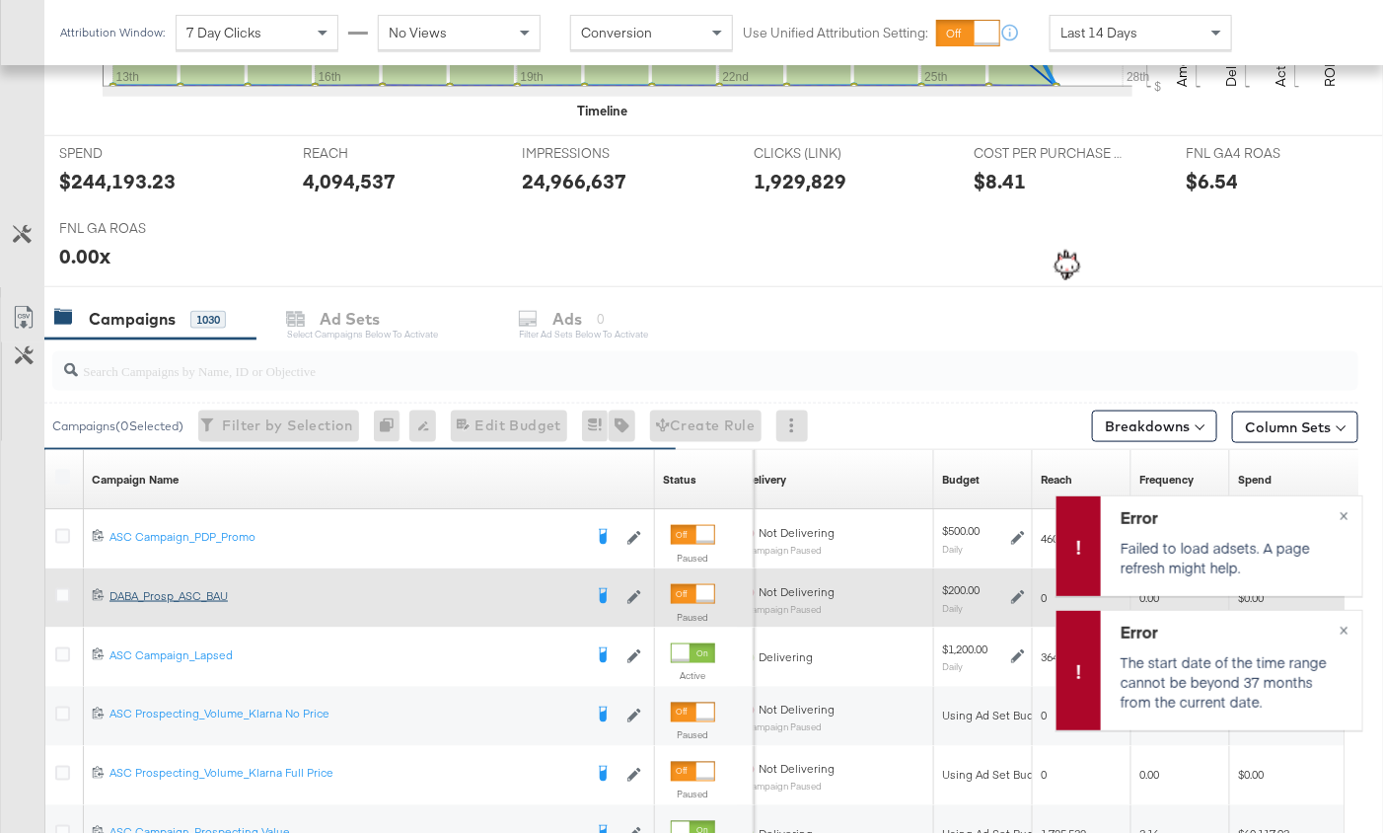
scroll to position [1011, 0]
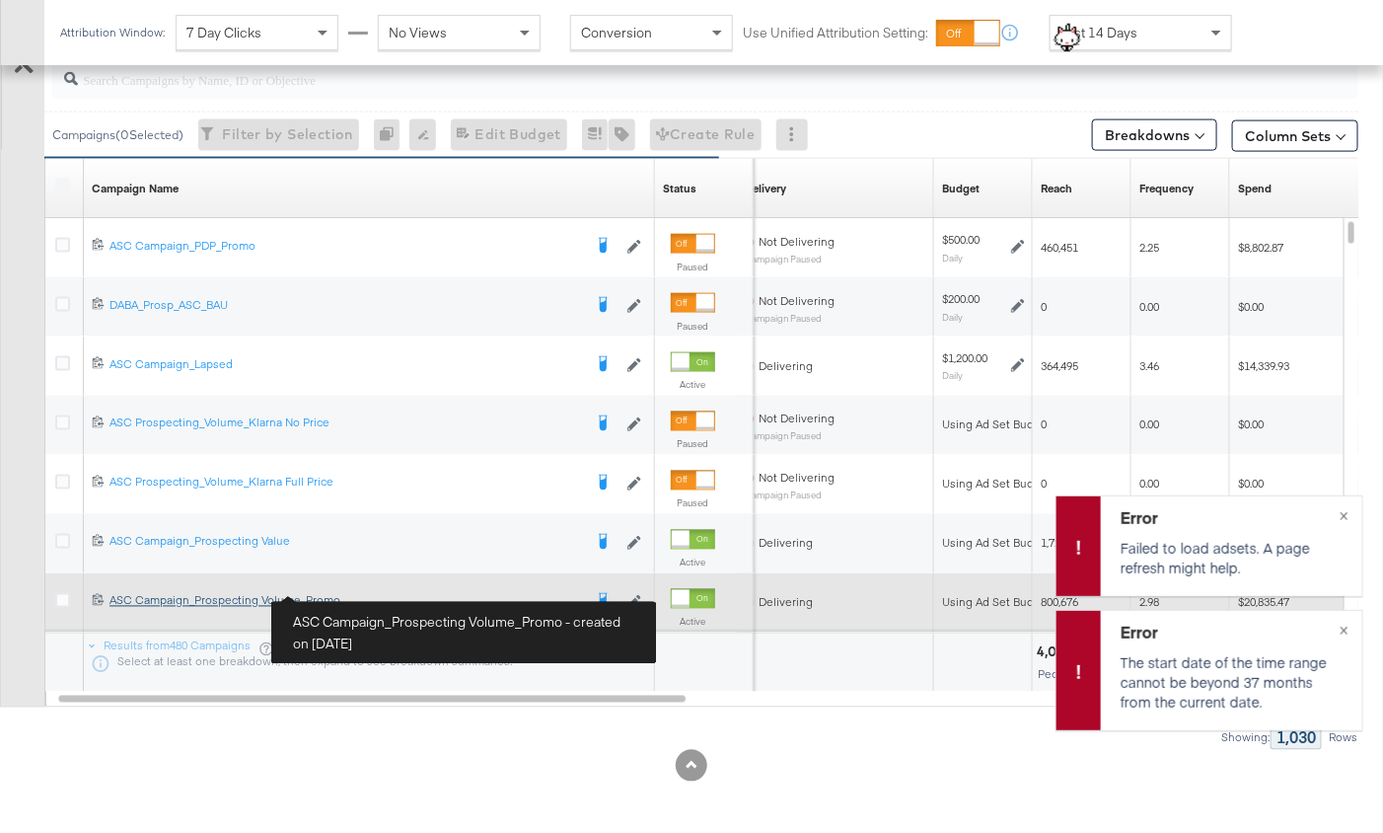
click at [258, 602] on div "ASC Campaign_Prospecting Volume_Promo ASC Campaign_Prospecting Volume_Promo" at bounding box center [346, 601] width 473 height 16
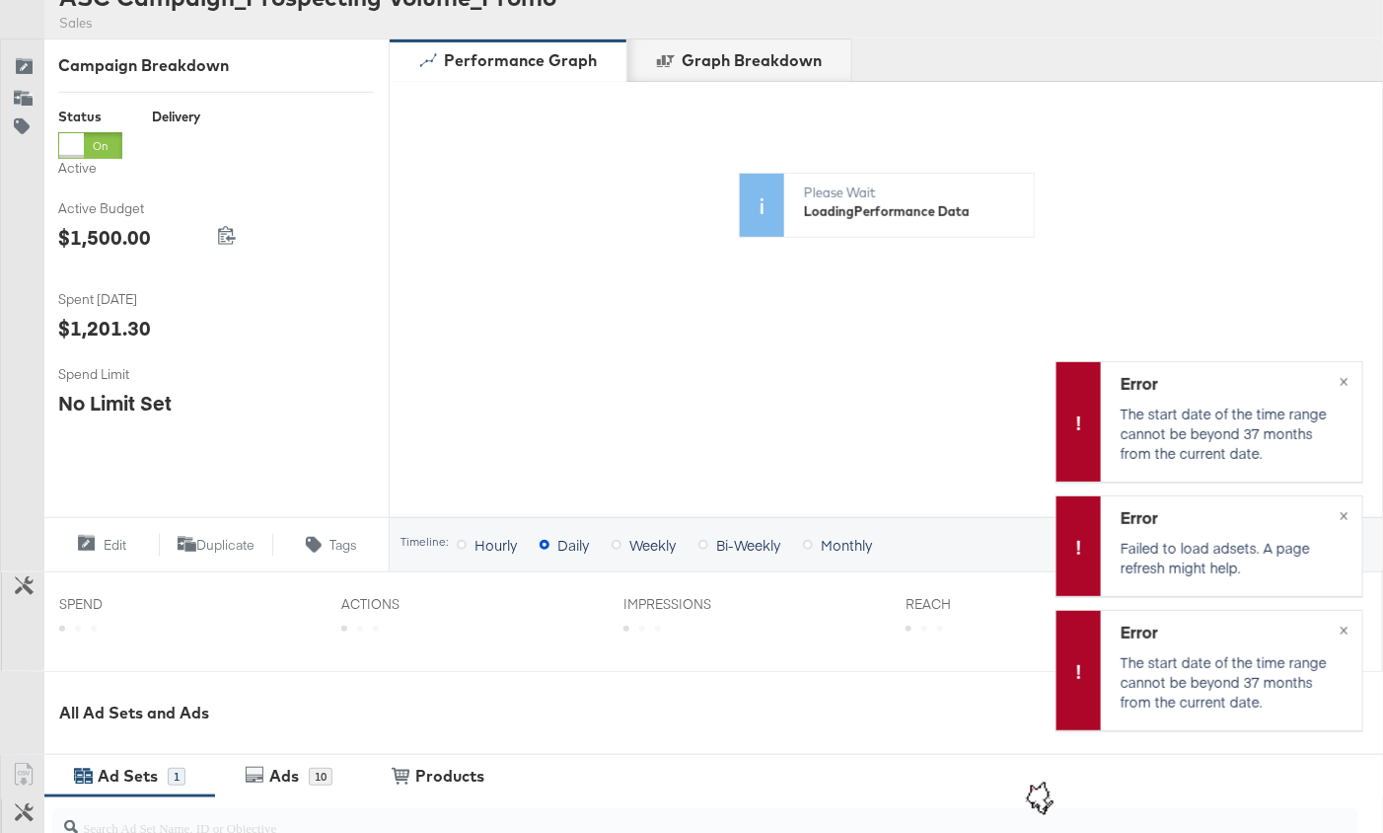
scroll to position [750, 0]
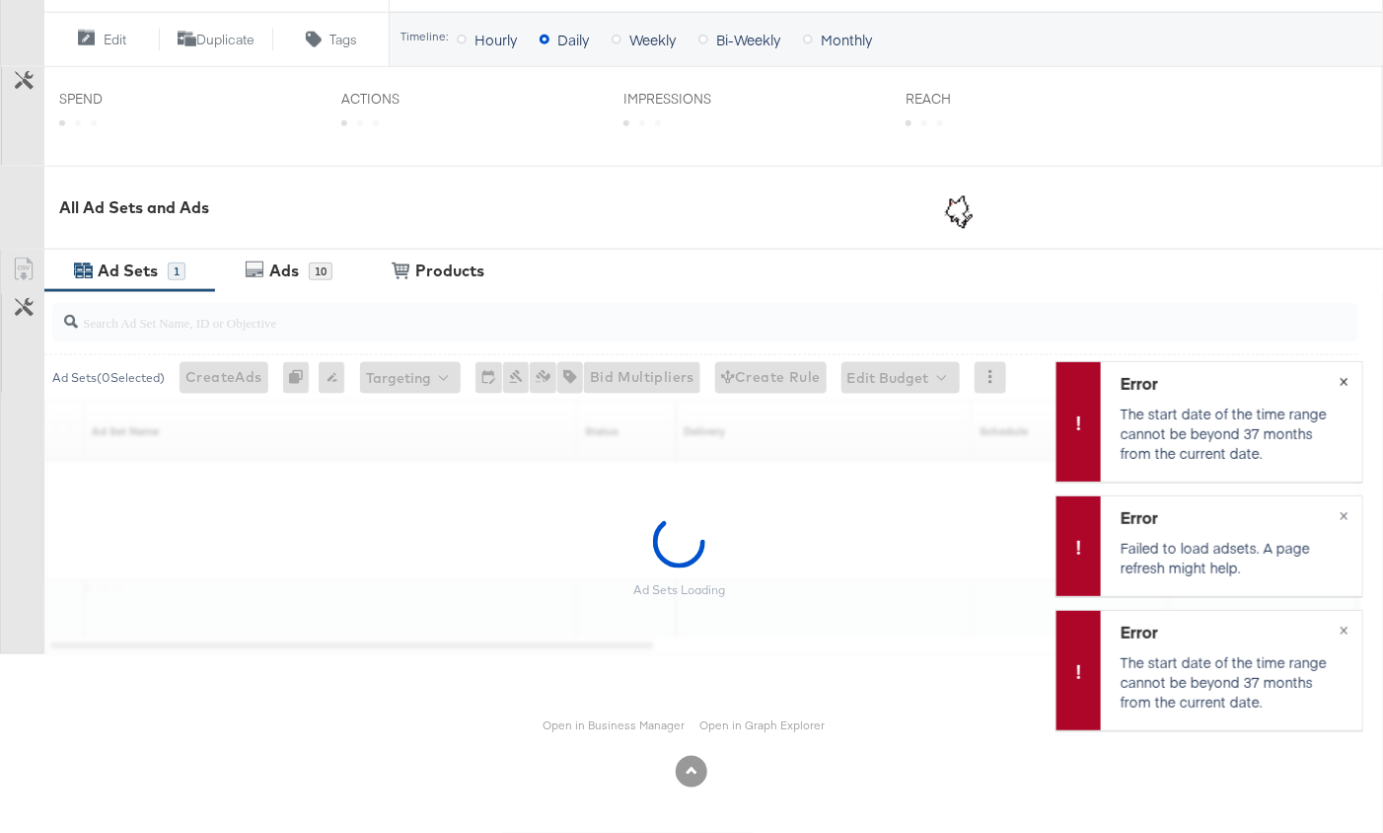
click at [1344, 374] on button "×" at bounding box center [1344, 380] width 37 height 36
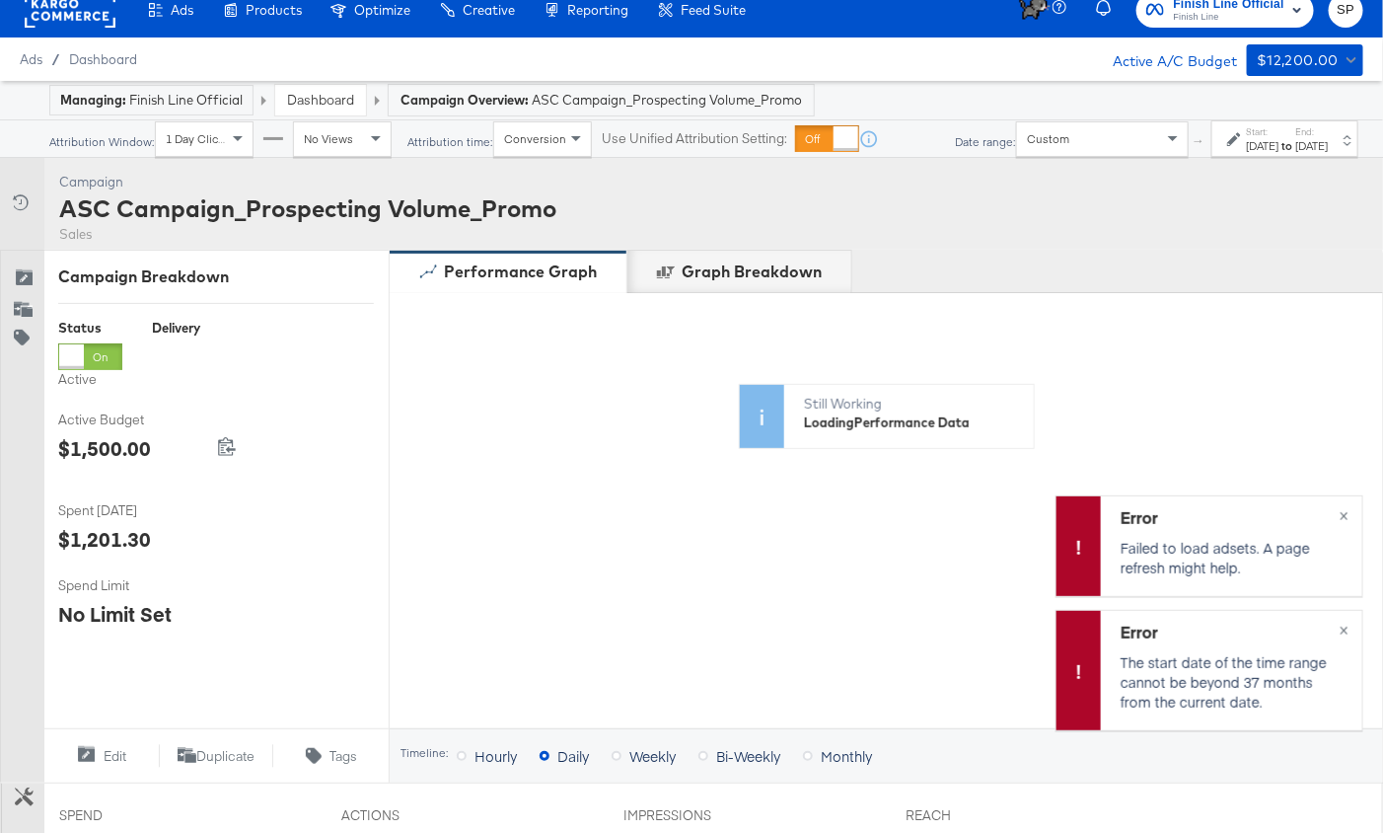
scroll to position [0, 0]
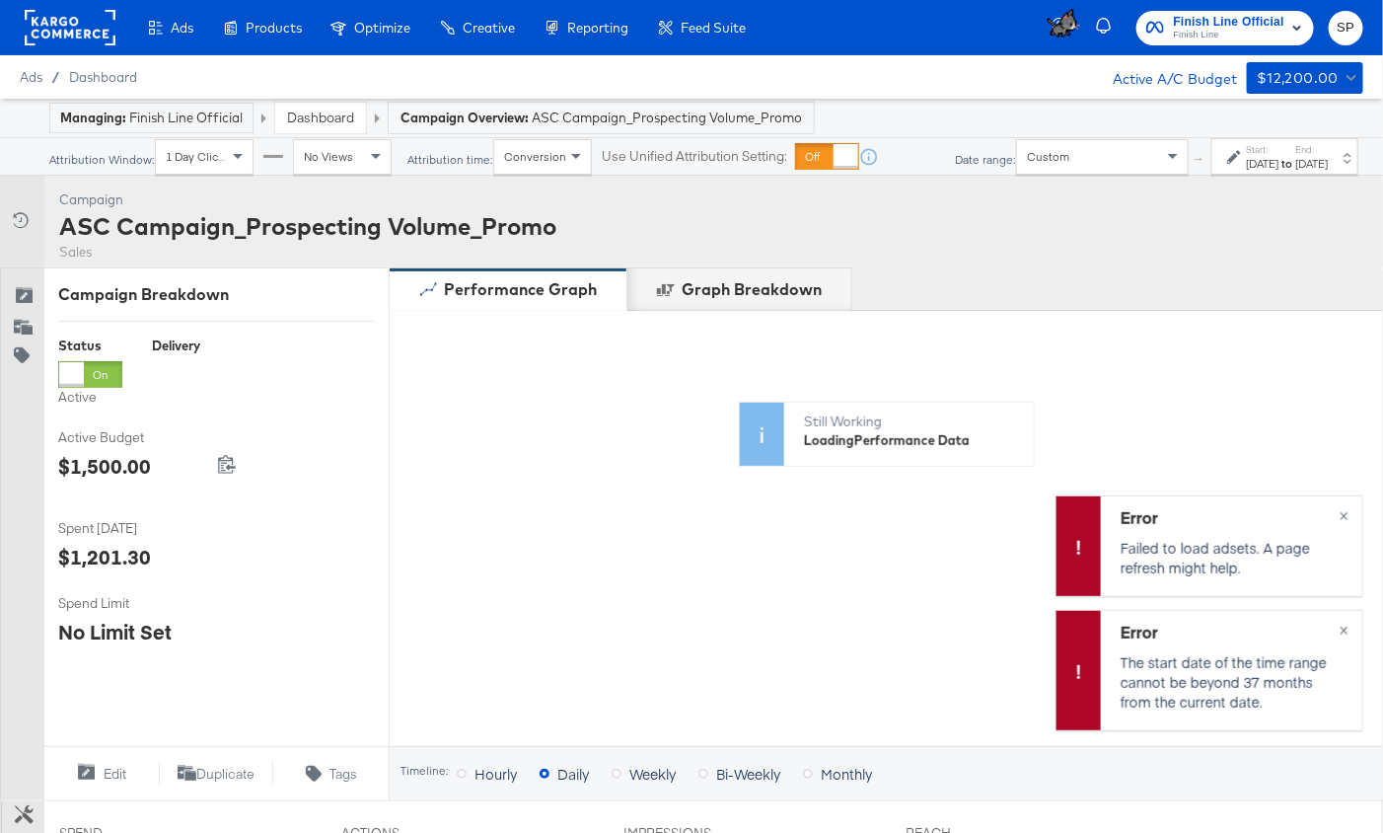
click at [1246, 156] on label "Start:" at bounding box center [1262, 149] width 33 height 13
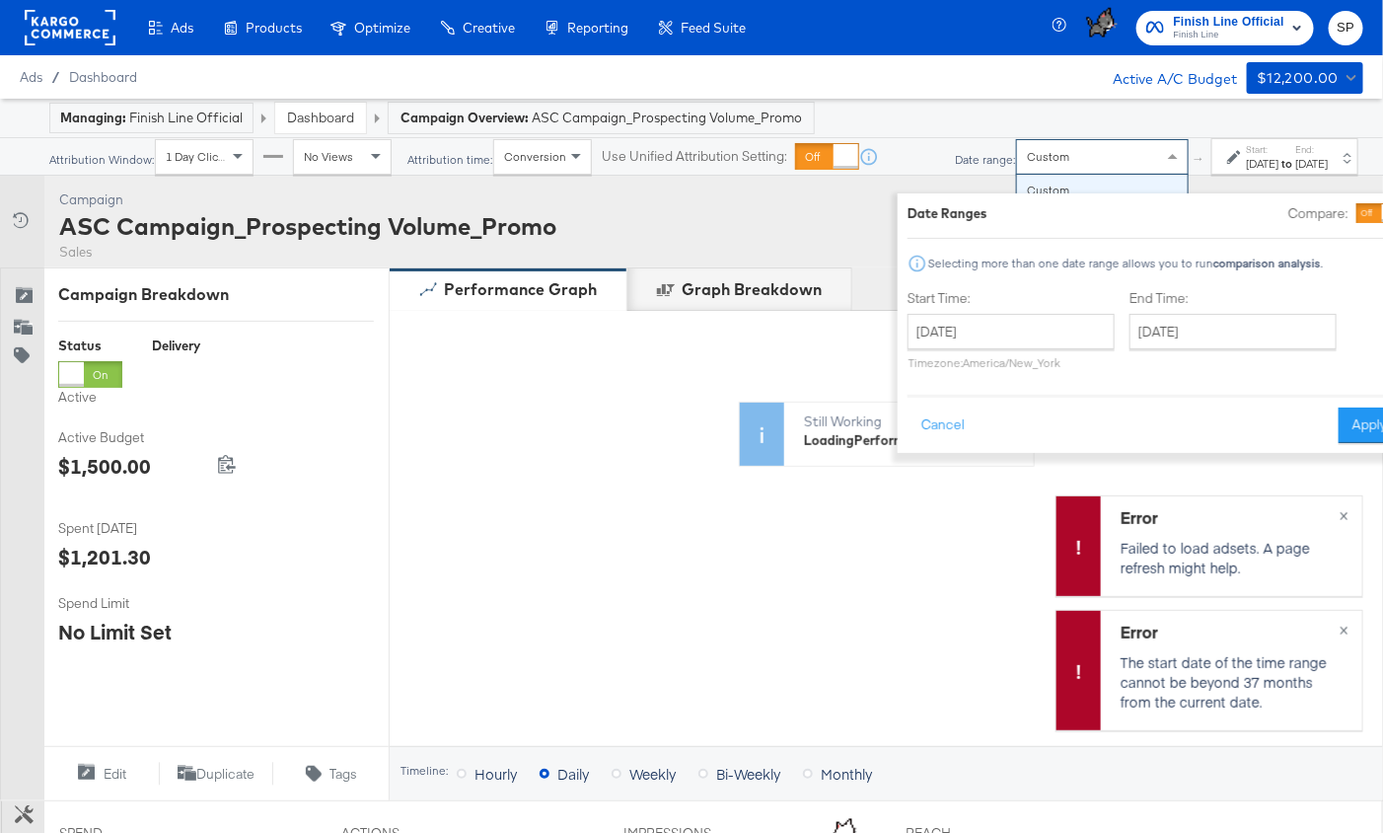
click at [1048, 159] on div "Custom" at bounding box center [1102, 157] width 171 height 34
click at [1246, 172] on div "Jun 28th 2022" at bounding box center [1262, 164] width 33 height 16
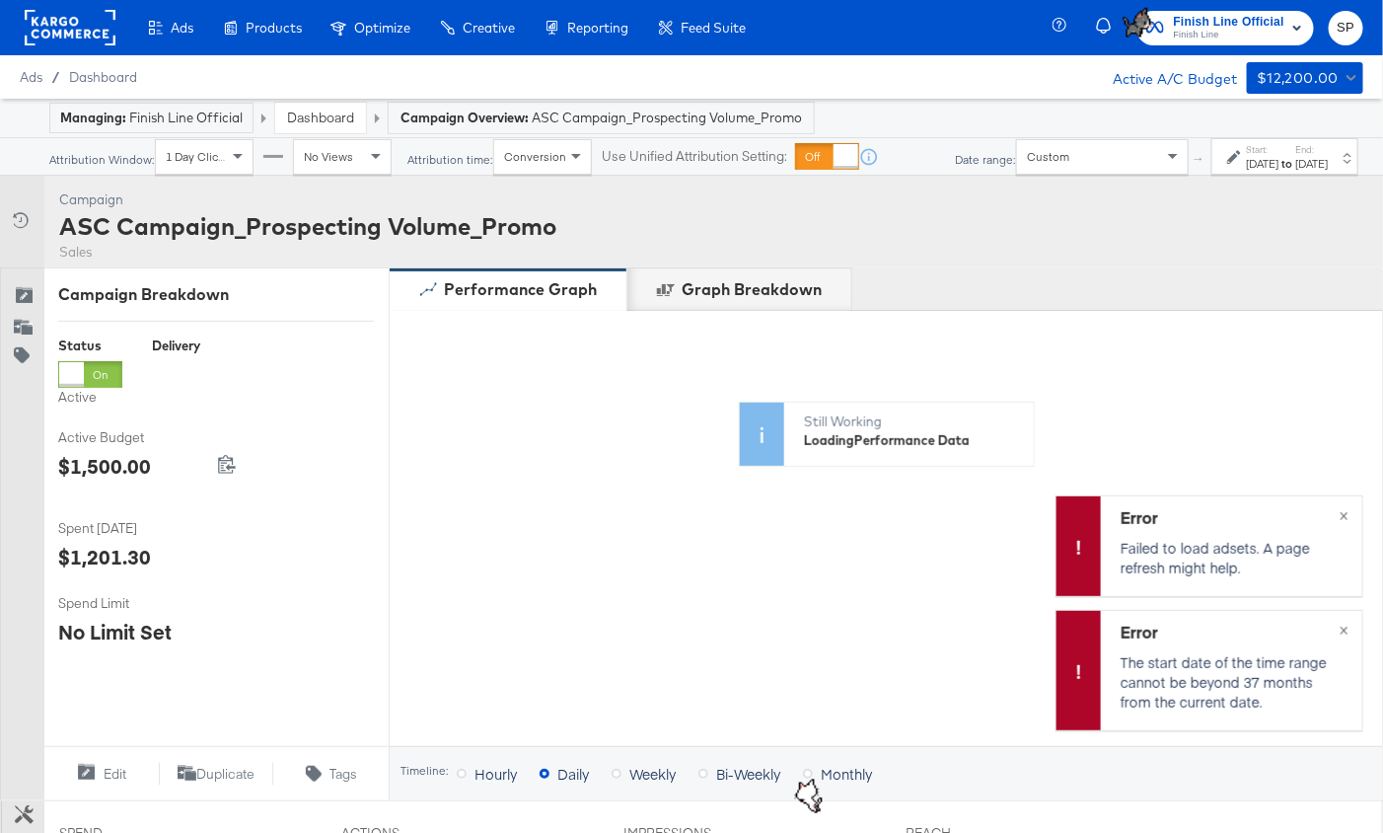
click at [1056, 158] on div "Custom" at bounding box center [1102, 157] width 171 height 34
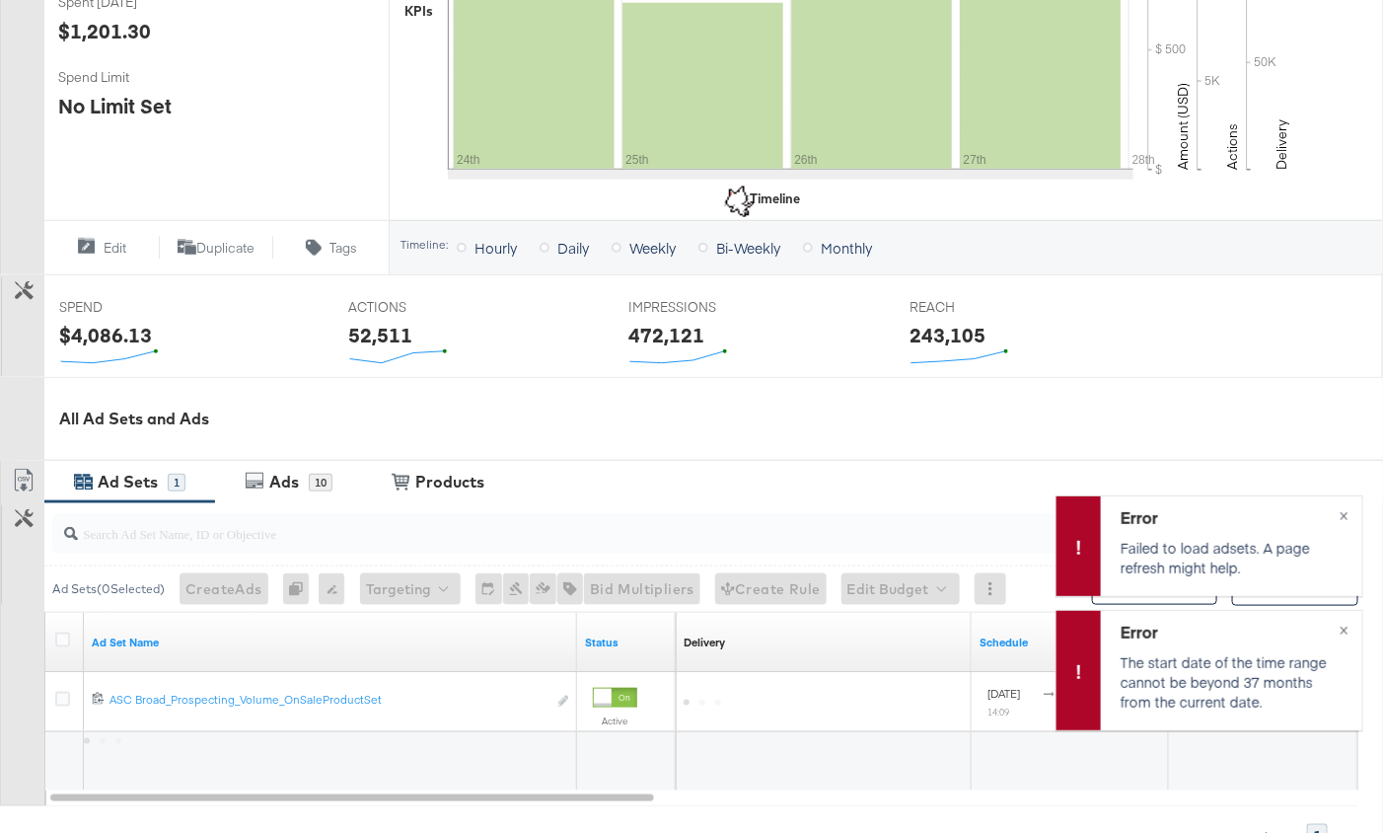
scroll to position [673, 0]
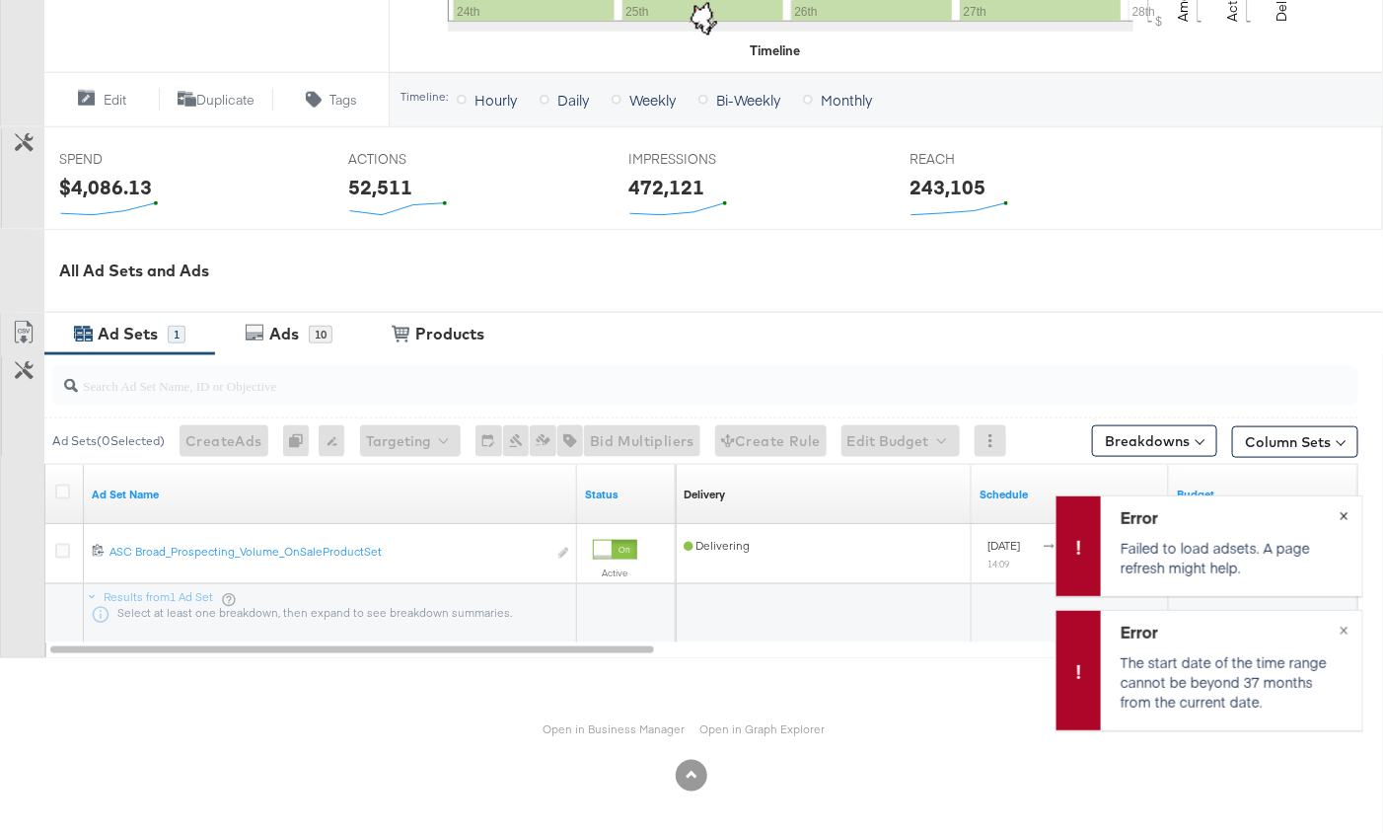
click at [1348, 519] on div "Error Failed to load adsets. A page refresh might help. ×" at bounding box center [1210, 545] width 308 height 101
click at [1350, 622] on button "×" at bounding box center [1344, 629] width 37 height 36
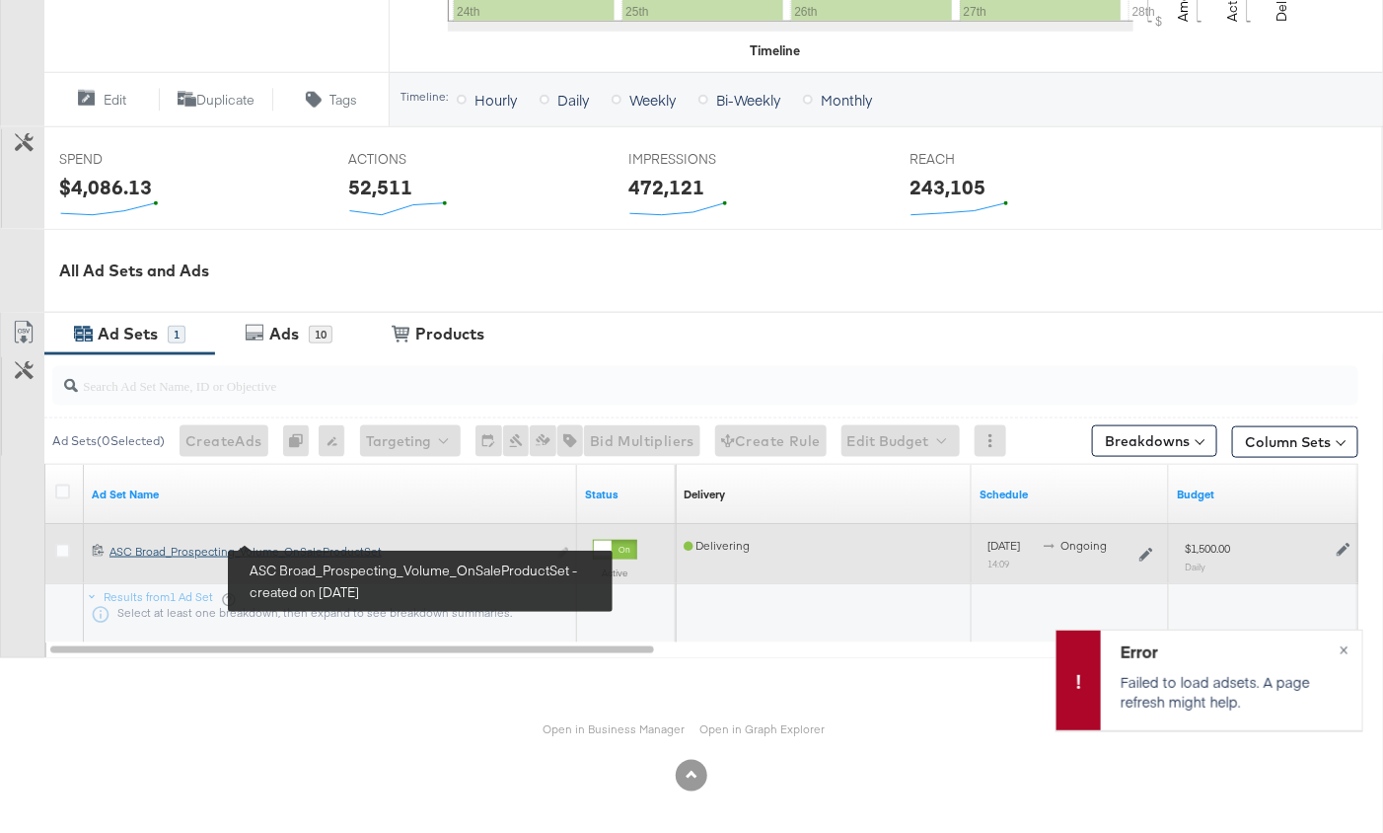
click at [302, 544] on div "ASC Broad_Prospecting_Volume_OnSaleProductSet ASC Broad_Prospecting_Volume_OnSa…" at bounding box center [328, 552] width 437 height 16
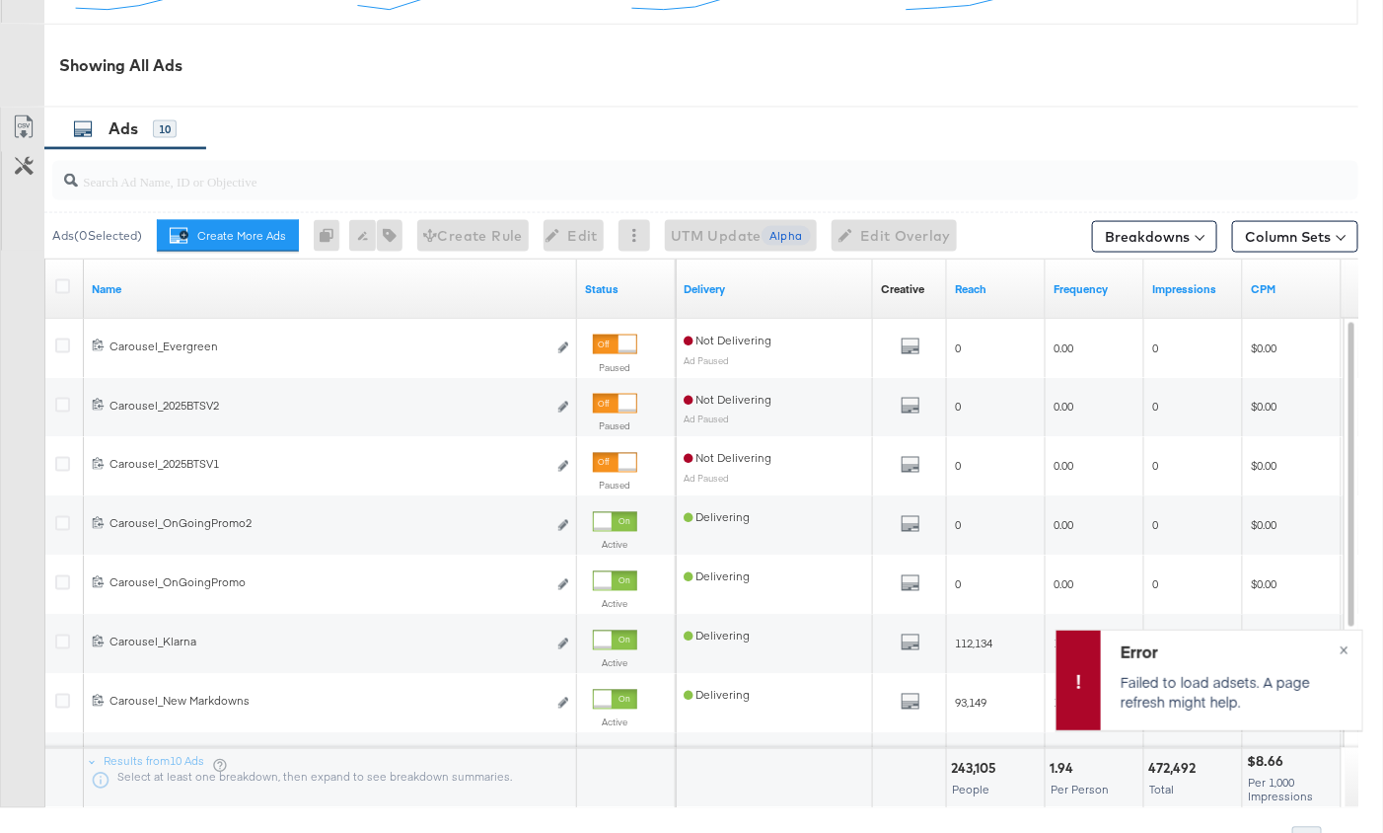
scroll to position [970, 0]
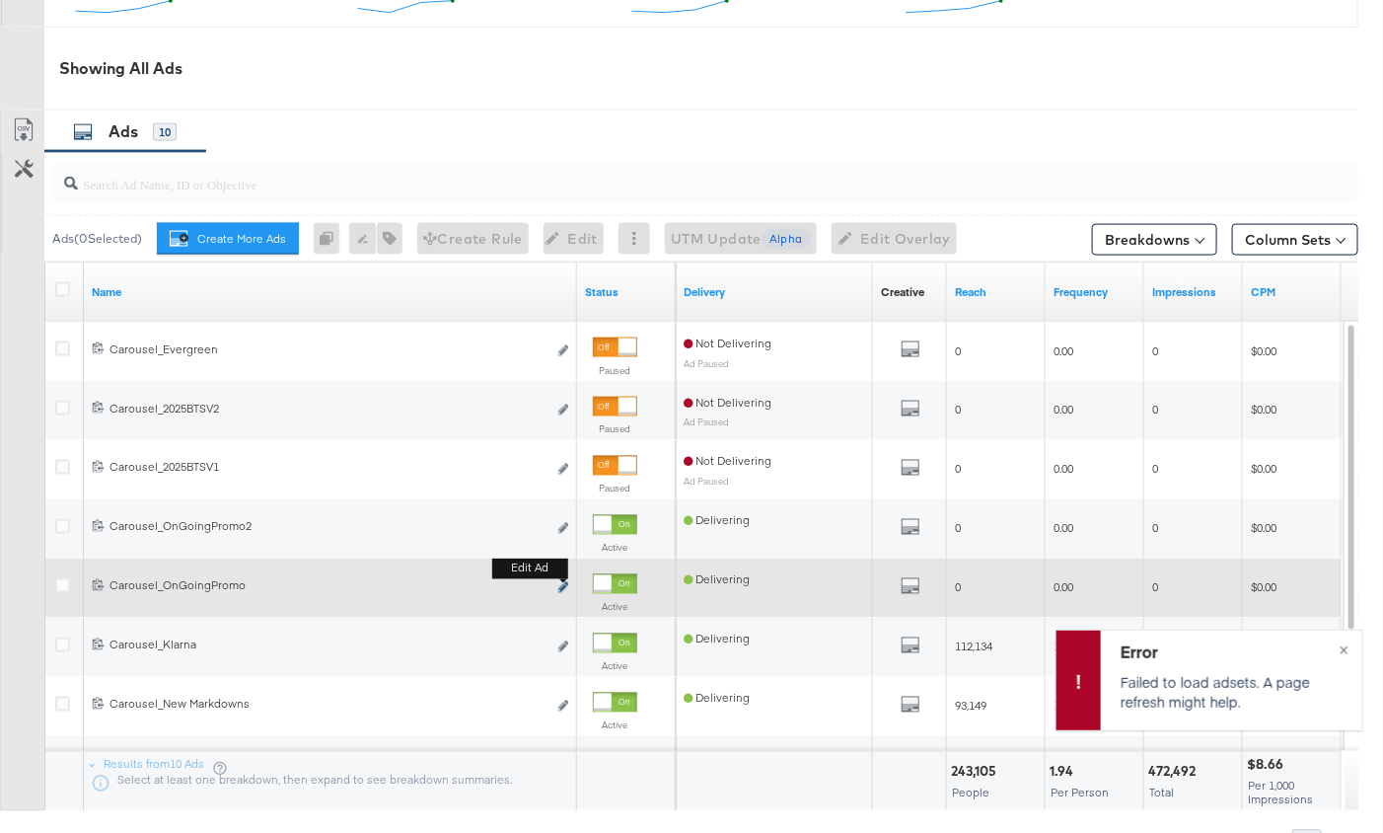
click at [562, 586] on icon "link" at bounding box center [563, 587] width 10 height 11
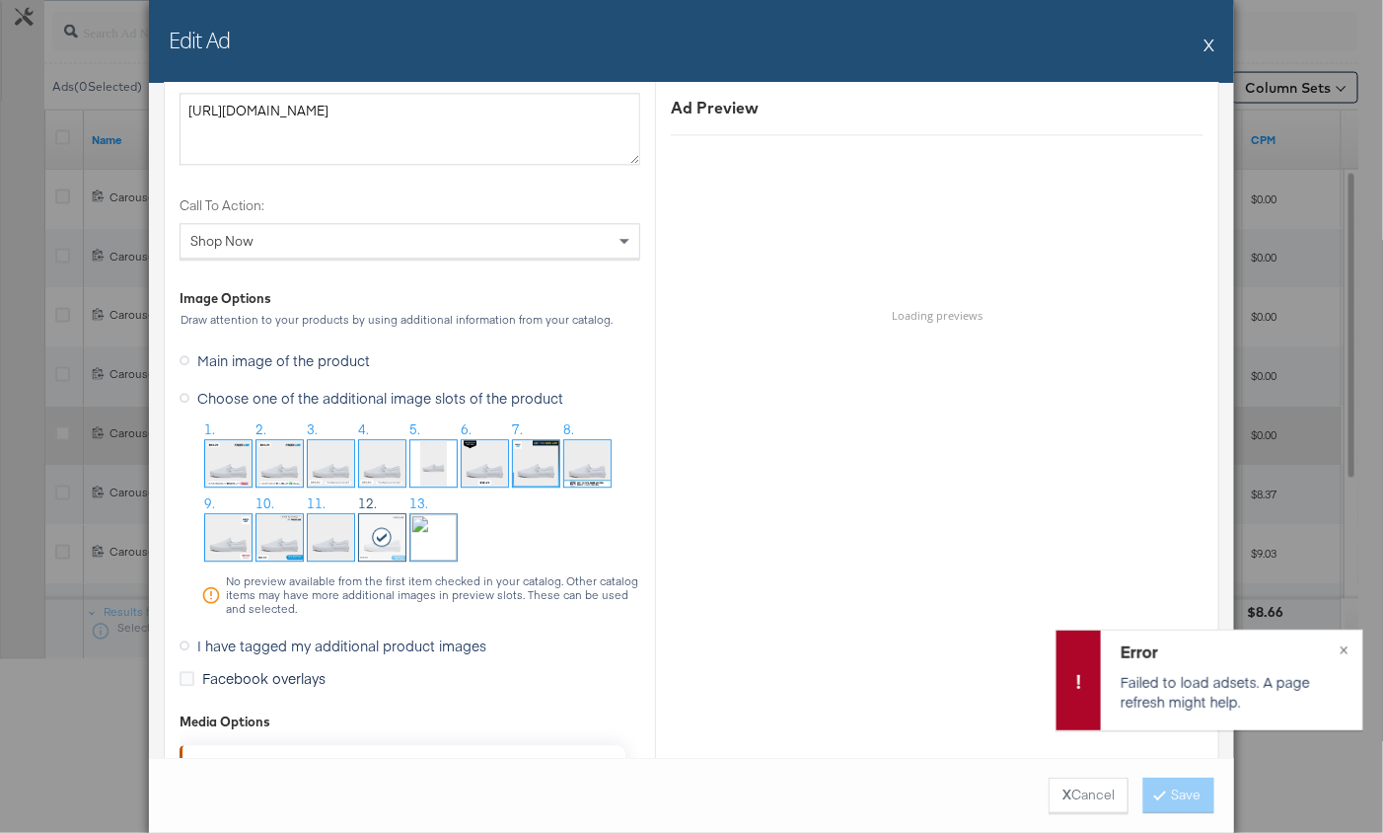
scroll to position [1742, 0]
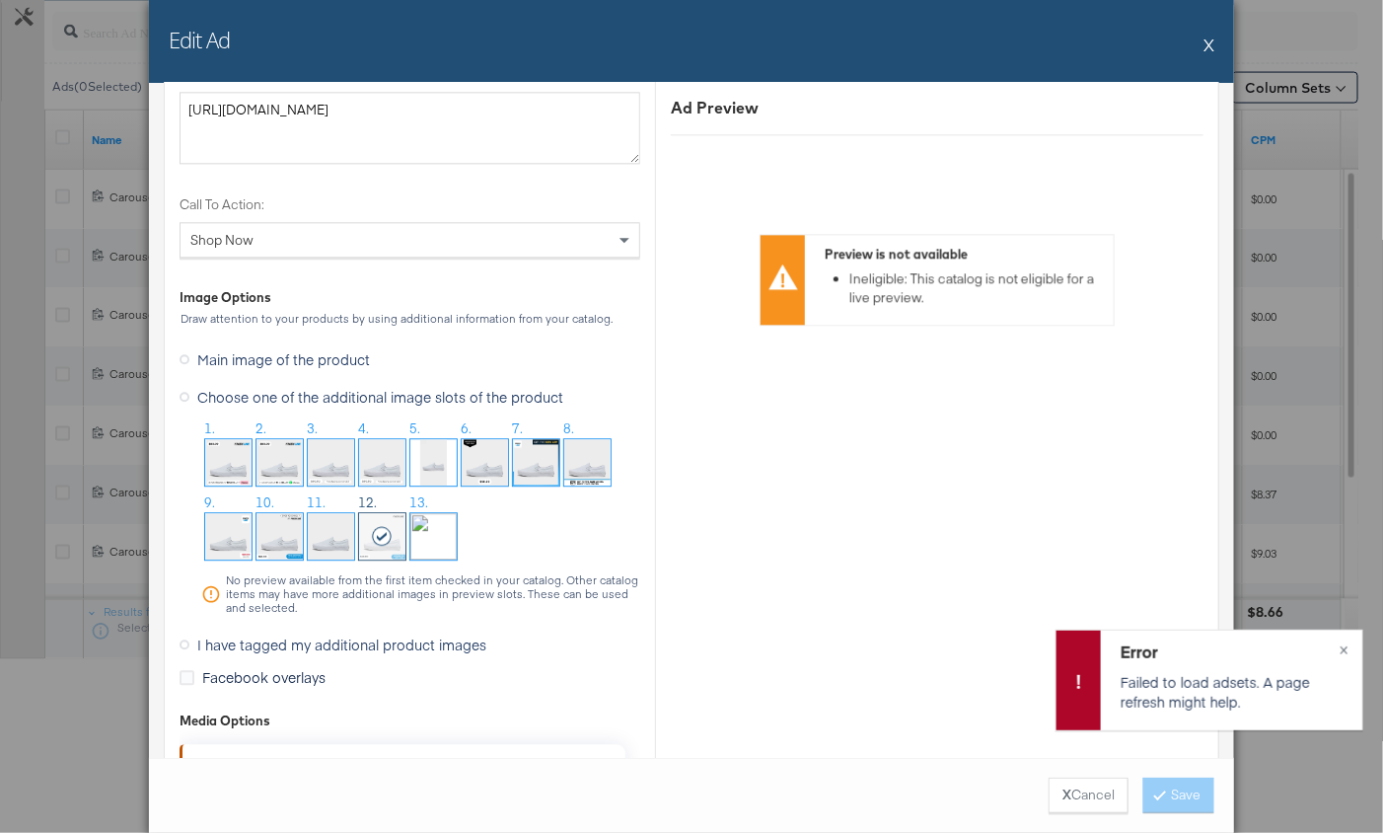
click at [1211, 47] on button "X" at bounding box center [1209, 44] width 11 height 39
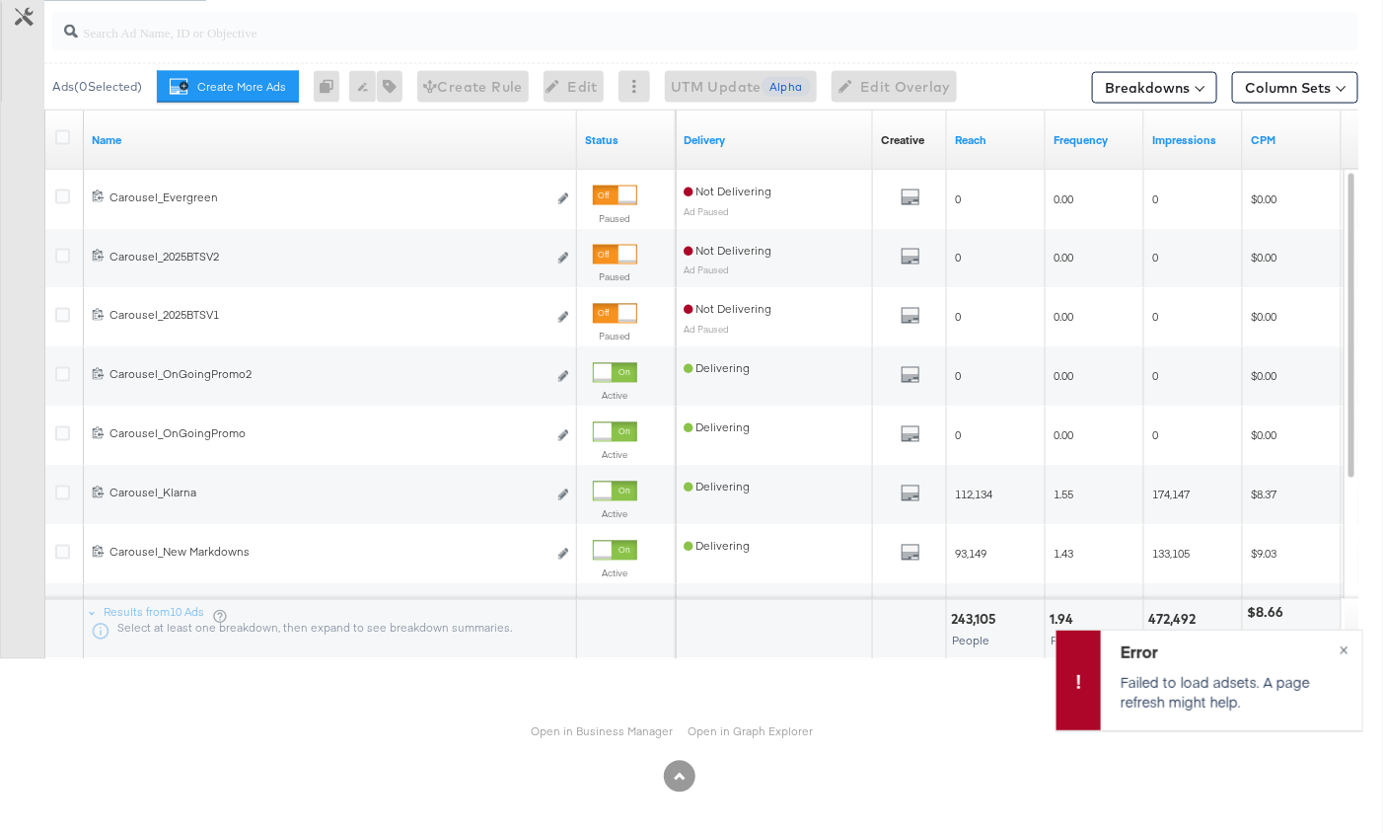
scroll to position [0, 0]
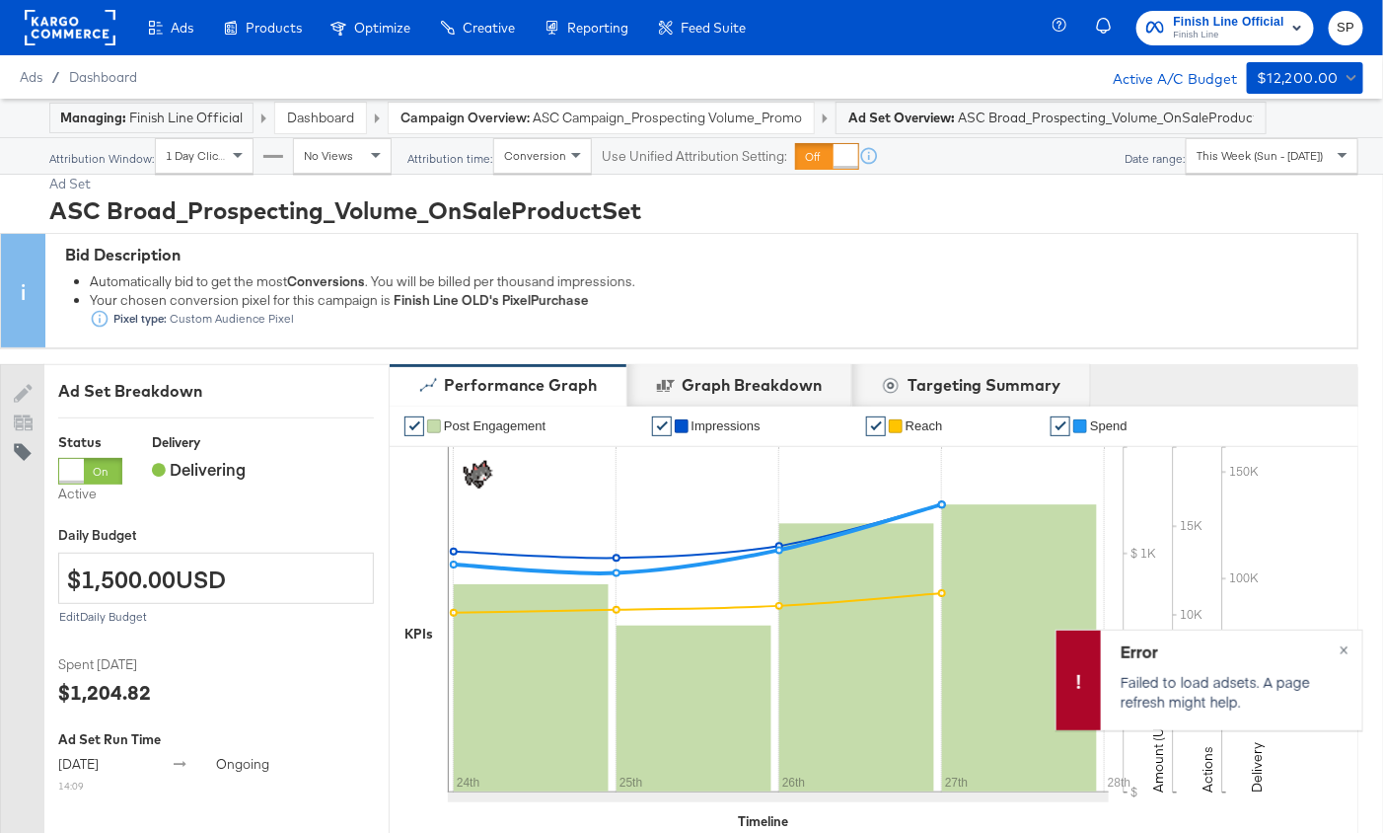
click at [67, 22] on rect at bounding box center [70, 28] width 91 height 36
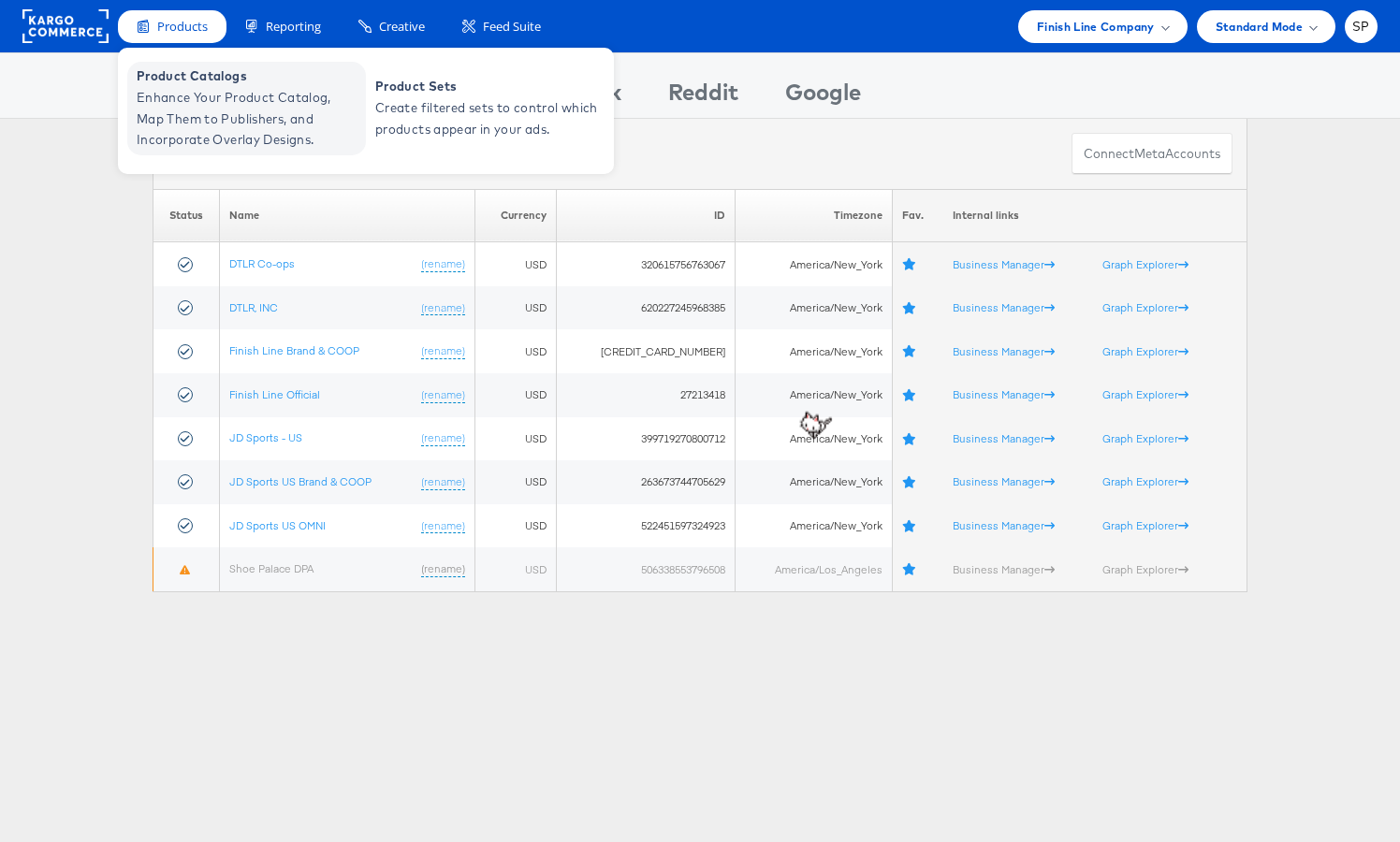
click at [206, 91] on span "Enhance Your Product Catalog, Map Them to Publishers, and Incorporate Overlay D…" at bounding box center [249, 119] width 225 height 64
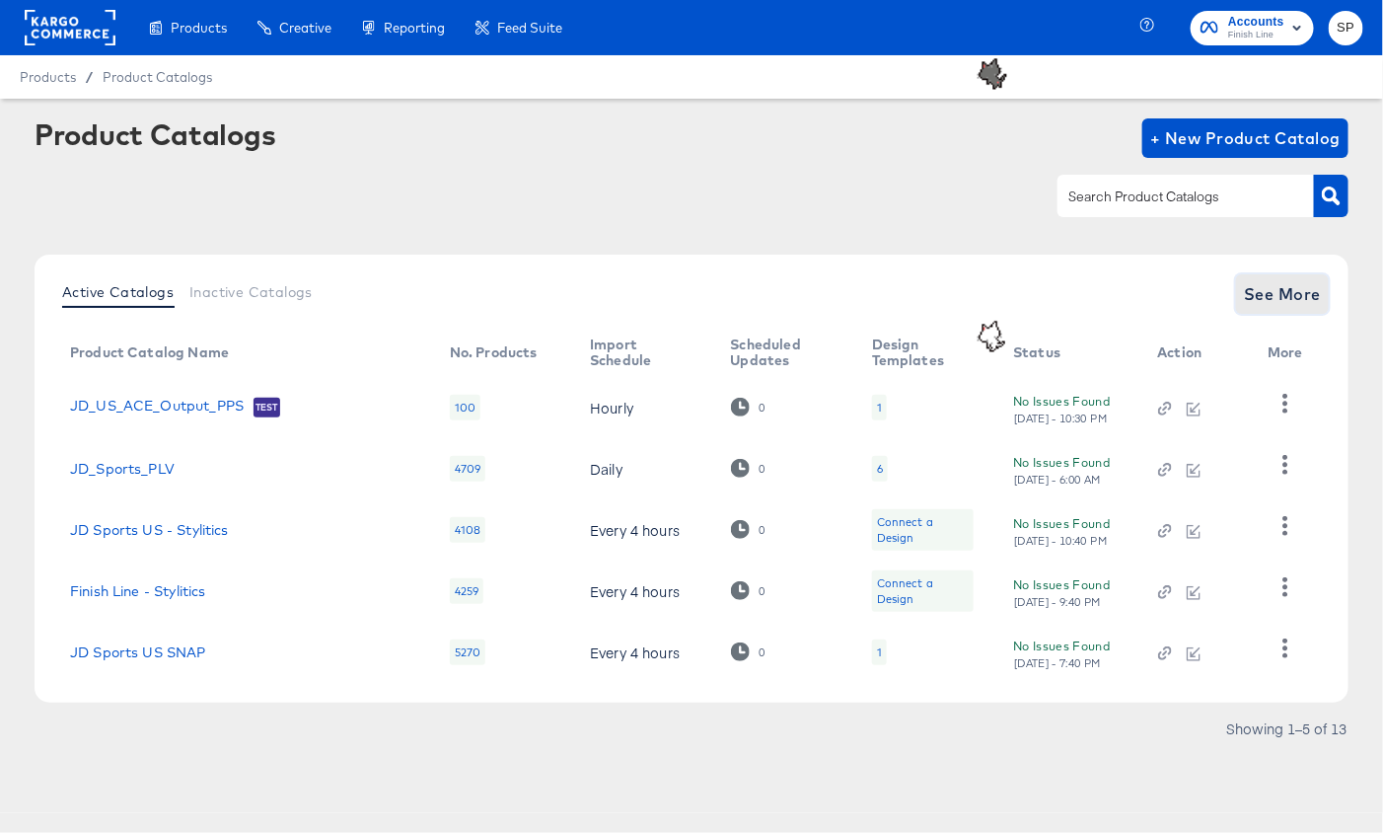
click at [1293, 300] on span "See More" at bounding box center [1282, 294] width 77 height 28
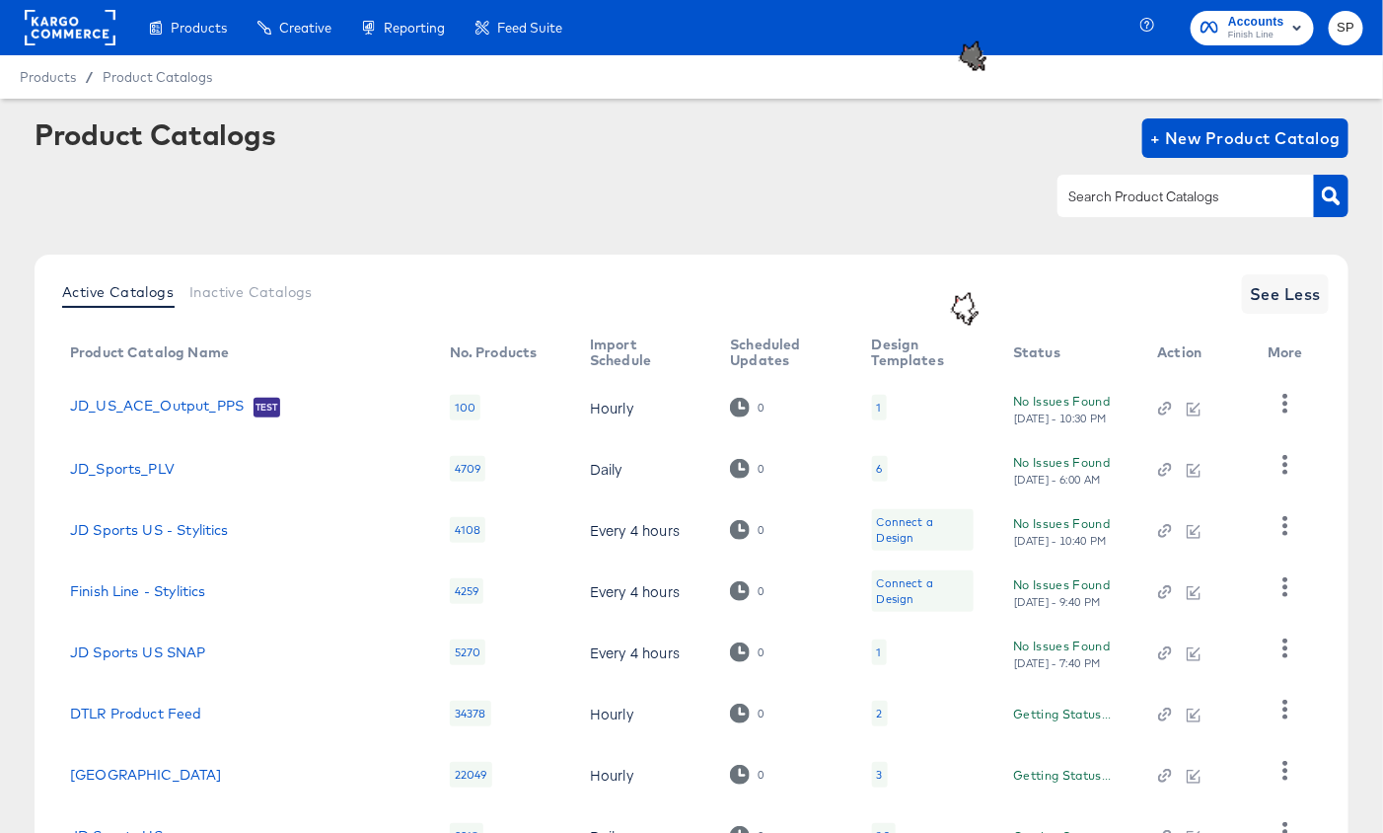
scroll to position [286, 0]
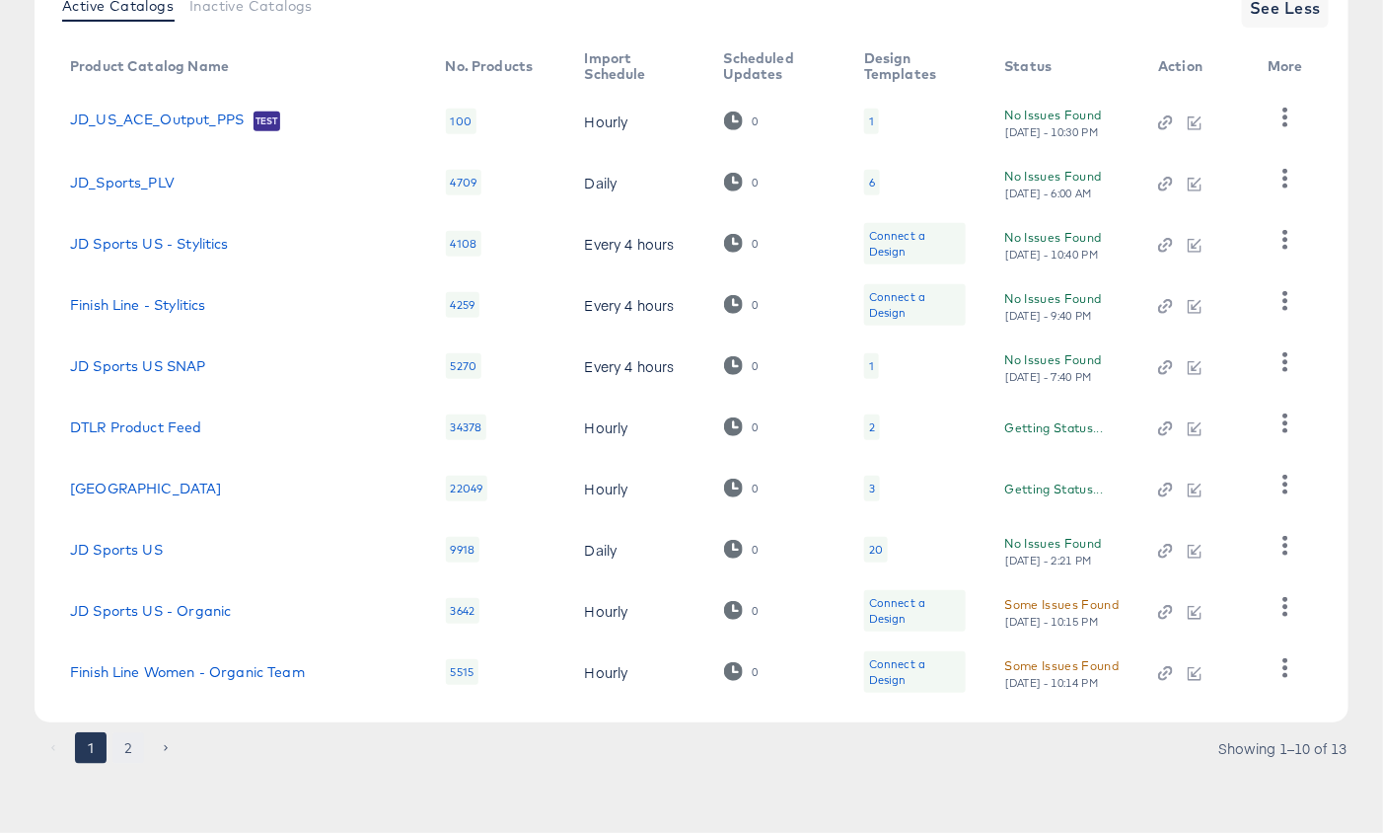
click at [134, 734] on button "2" at bounding box center [128, 748] width 32 height 32
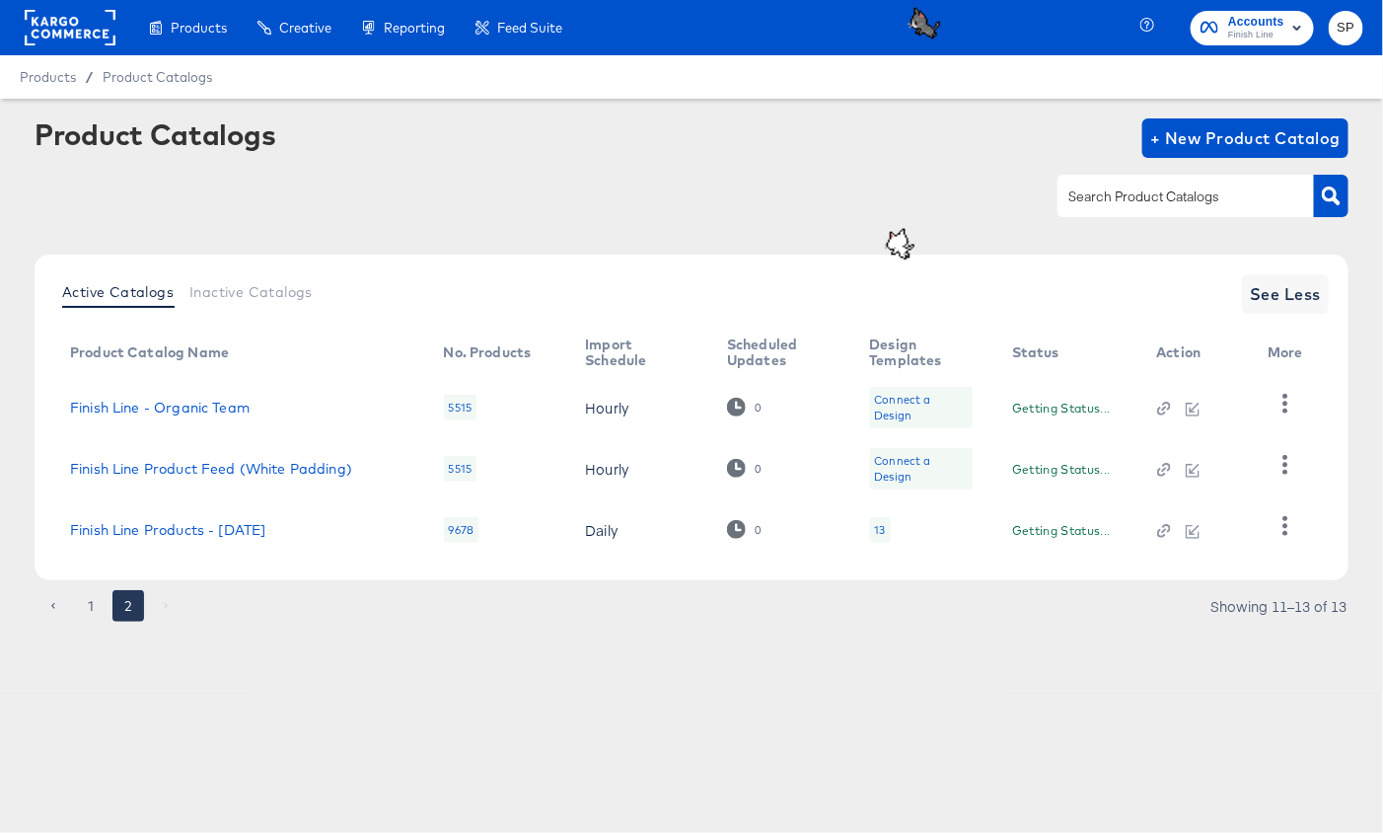
scroll to position [0, 0]
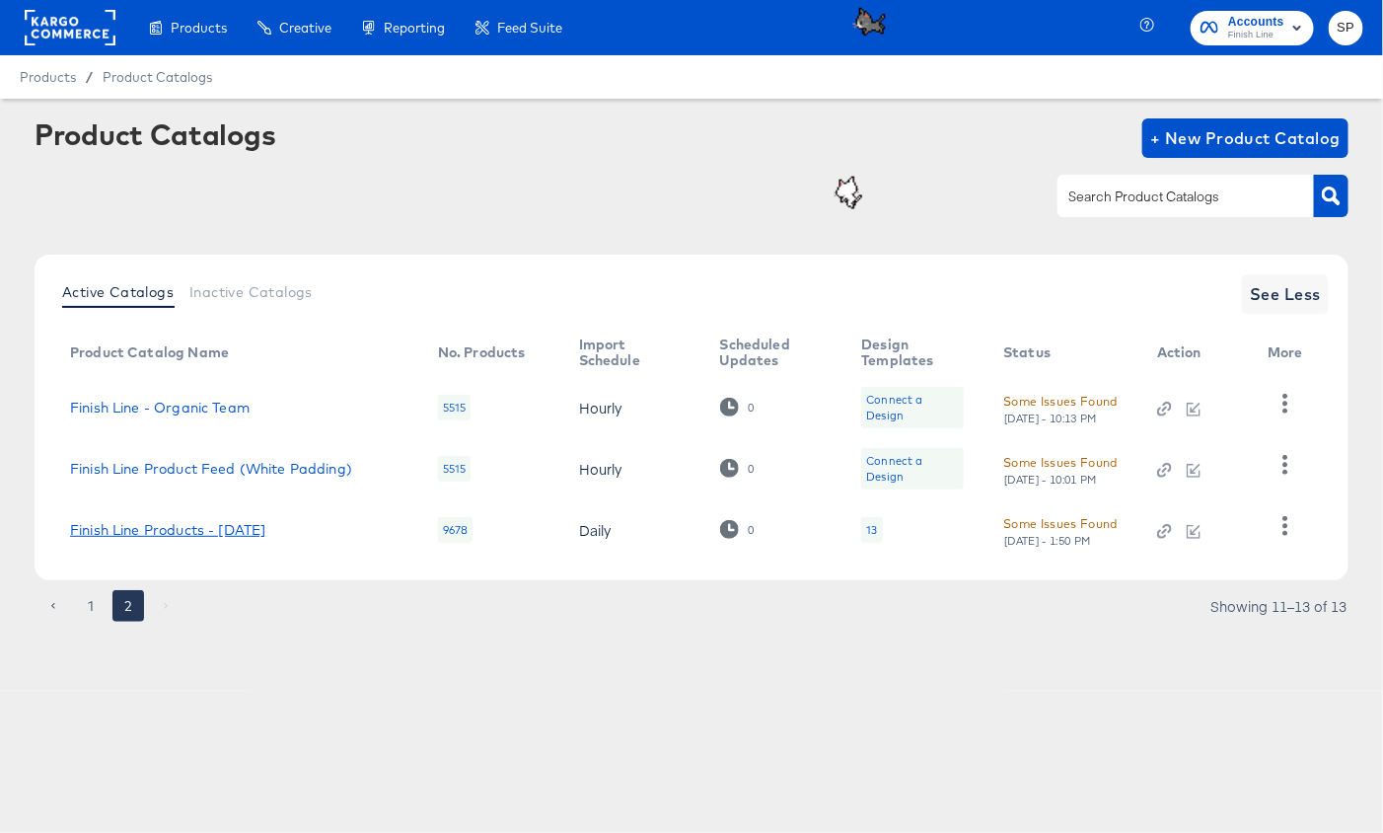
click at [231, 525] on link "Finish Line Products - [DATE]" at bounding box center [167, 530] width 195 height 16
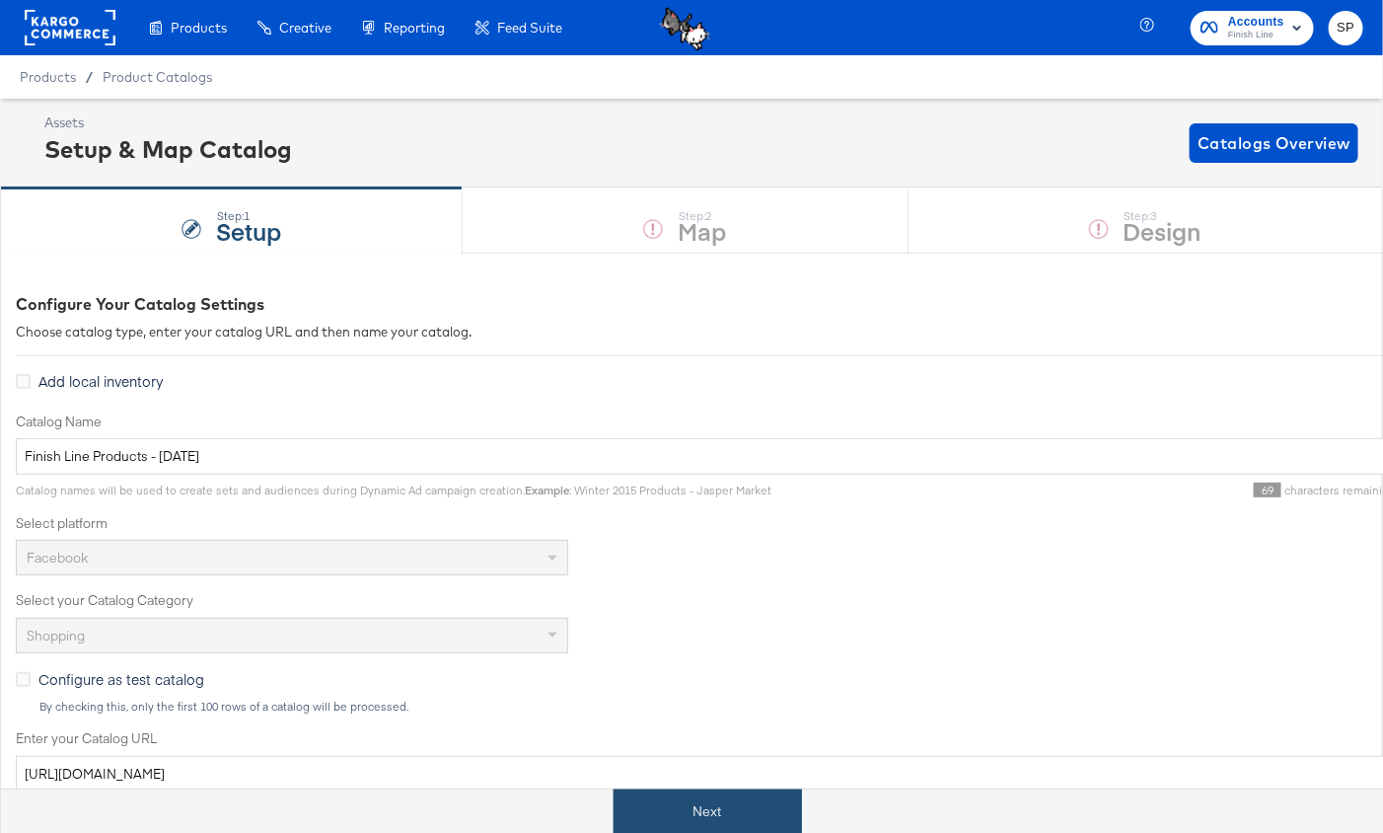
click at [647, 799] on button "Next" at bounding box center [708, 811] width 188 height 44
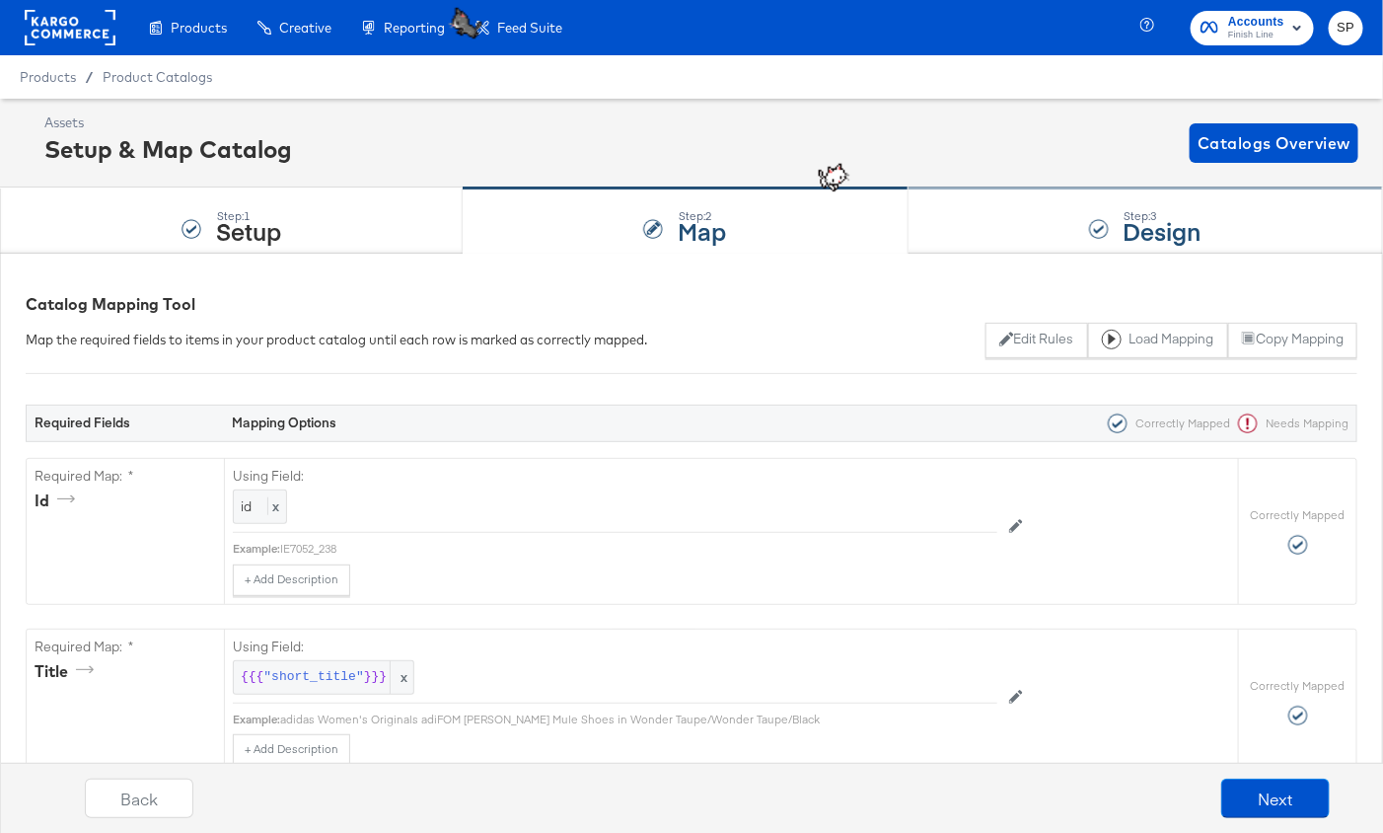
click at [1094, 206] on div "Step: 3 Design" at bounding box center [1146, 220] width 475 height 65
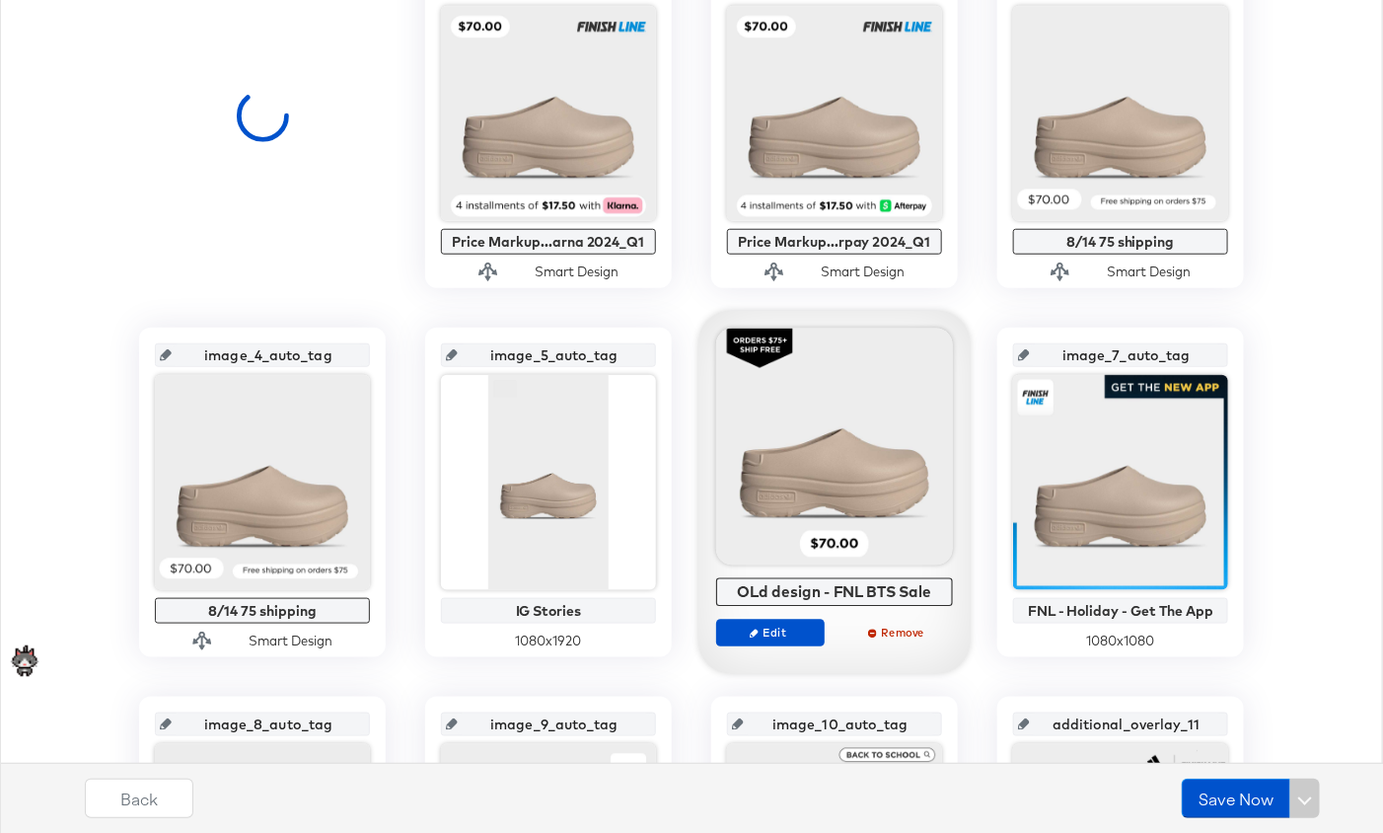
scroll to position [595, 0]
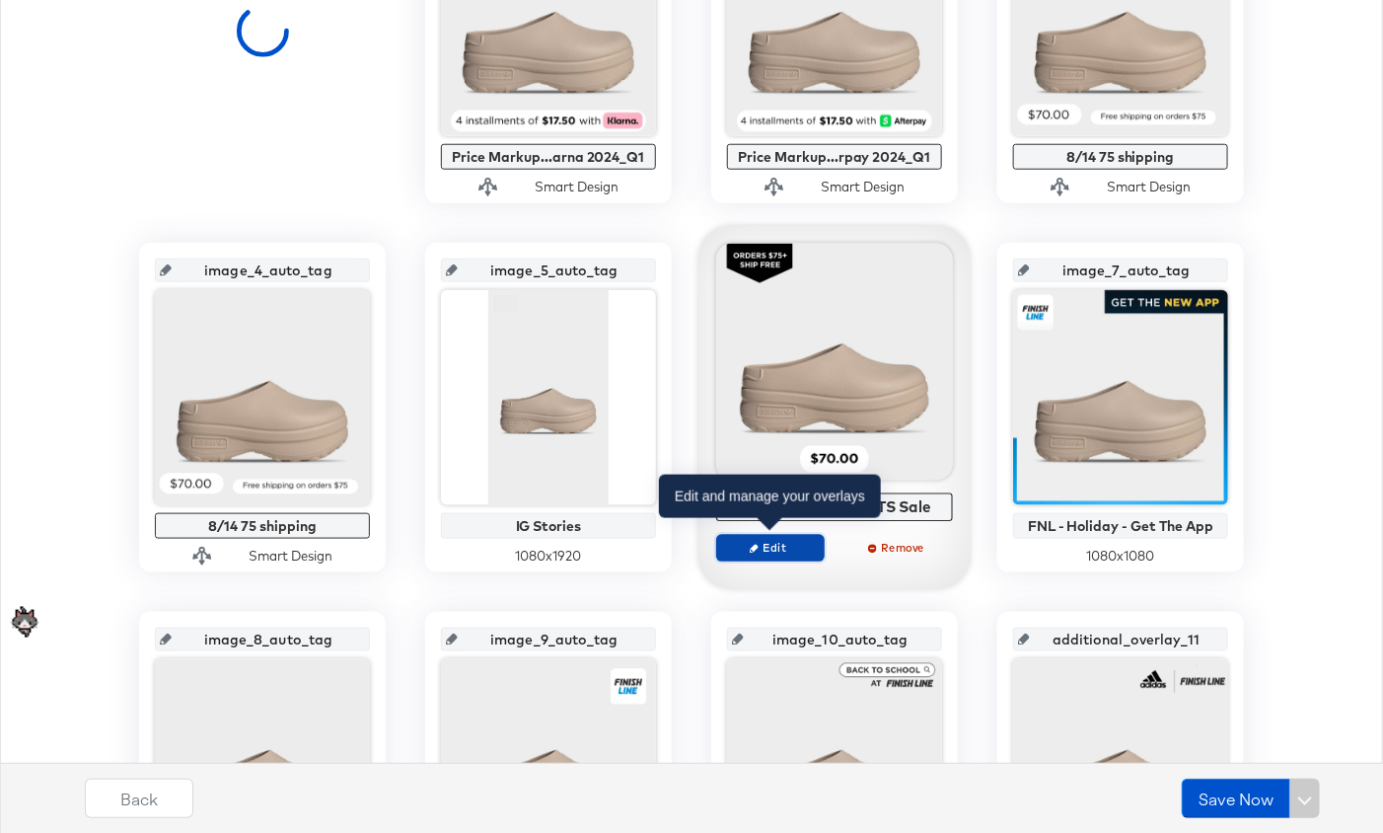
click at [765, 548] on span "Edit" at bounding box center [770, 547] width 91 height 15
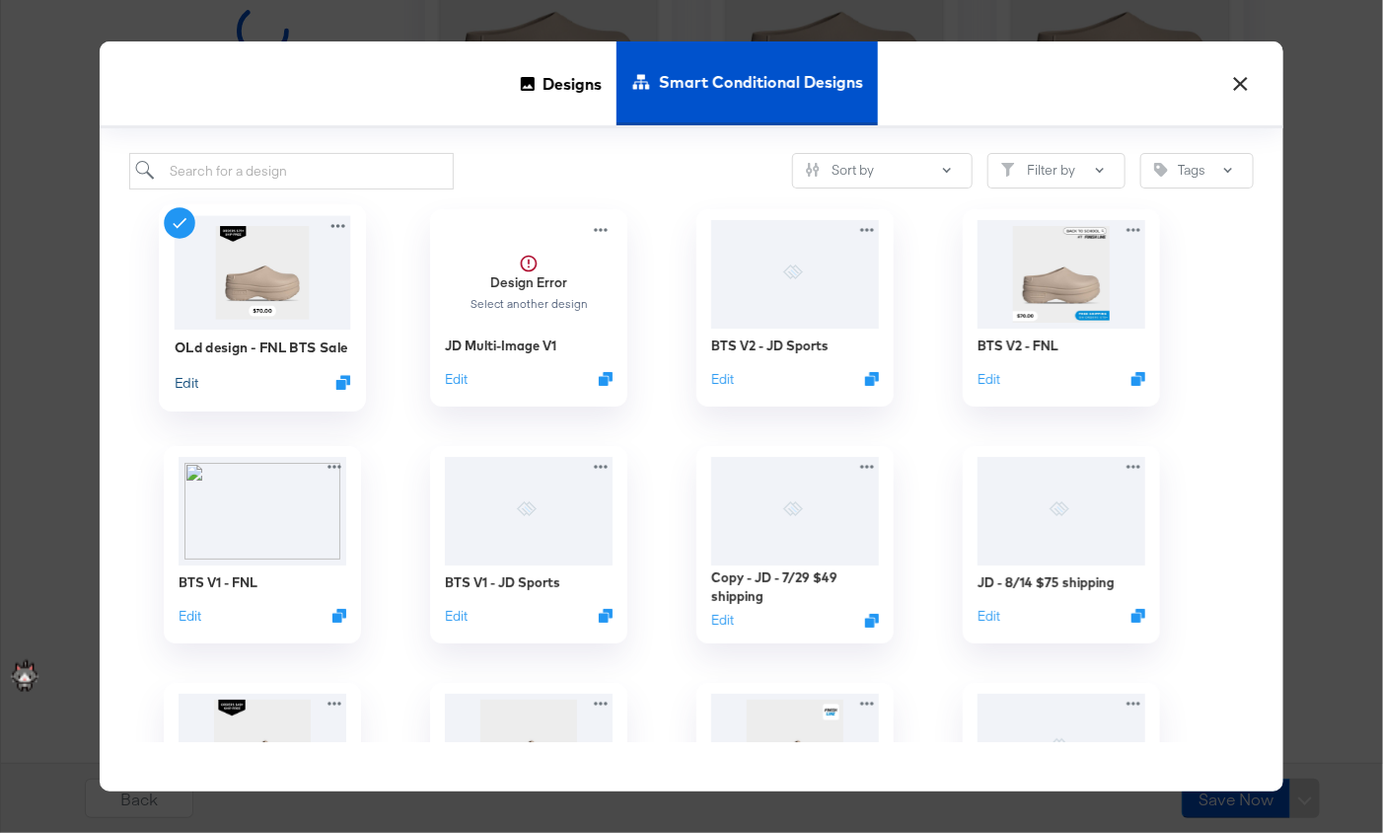
click at [186, 378] on button "Edit" at bounding box center [187, 382] width 24 height 19
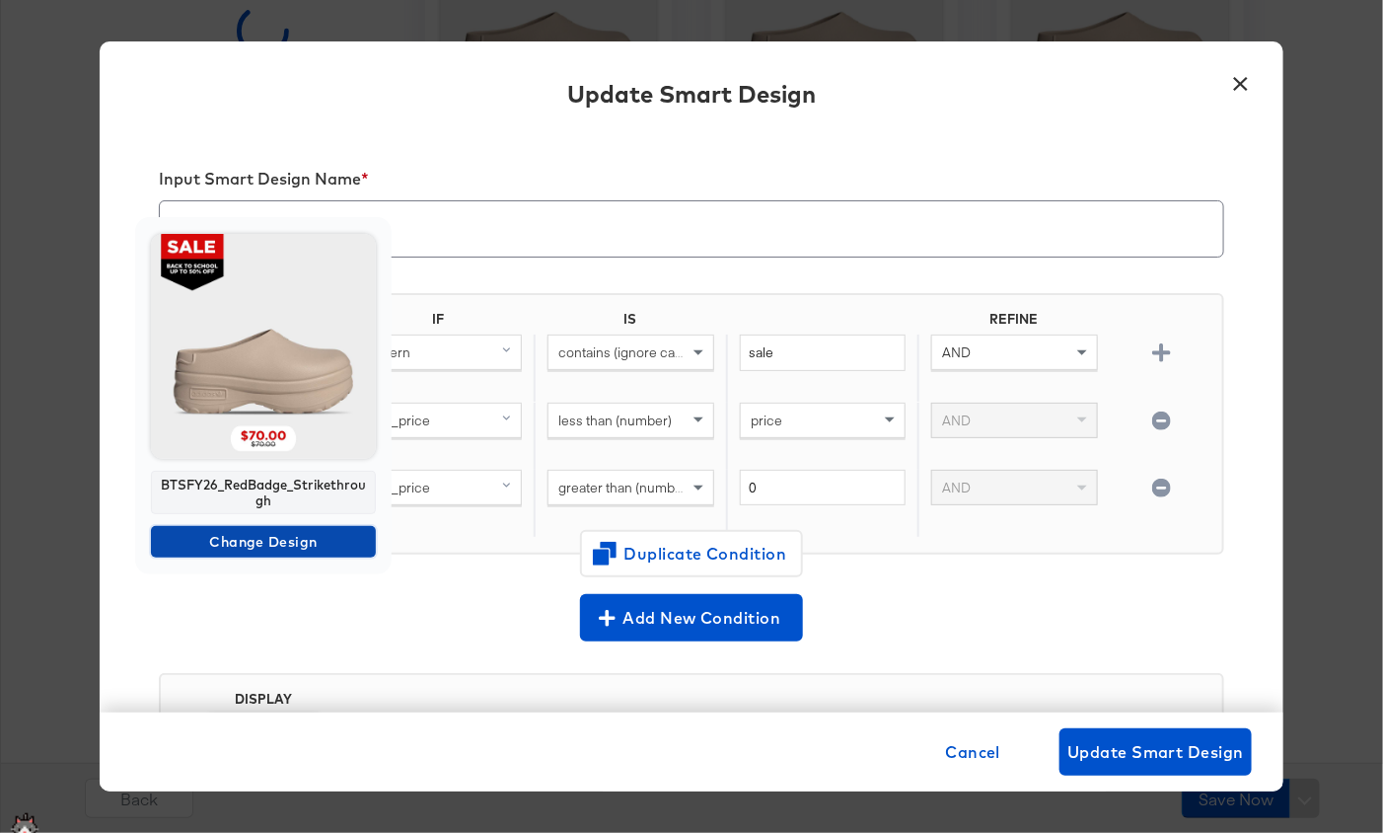
click at [274, 539] on span "Change Design" at bounding box center [263, 542] width 209 height 25
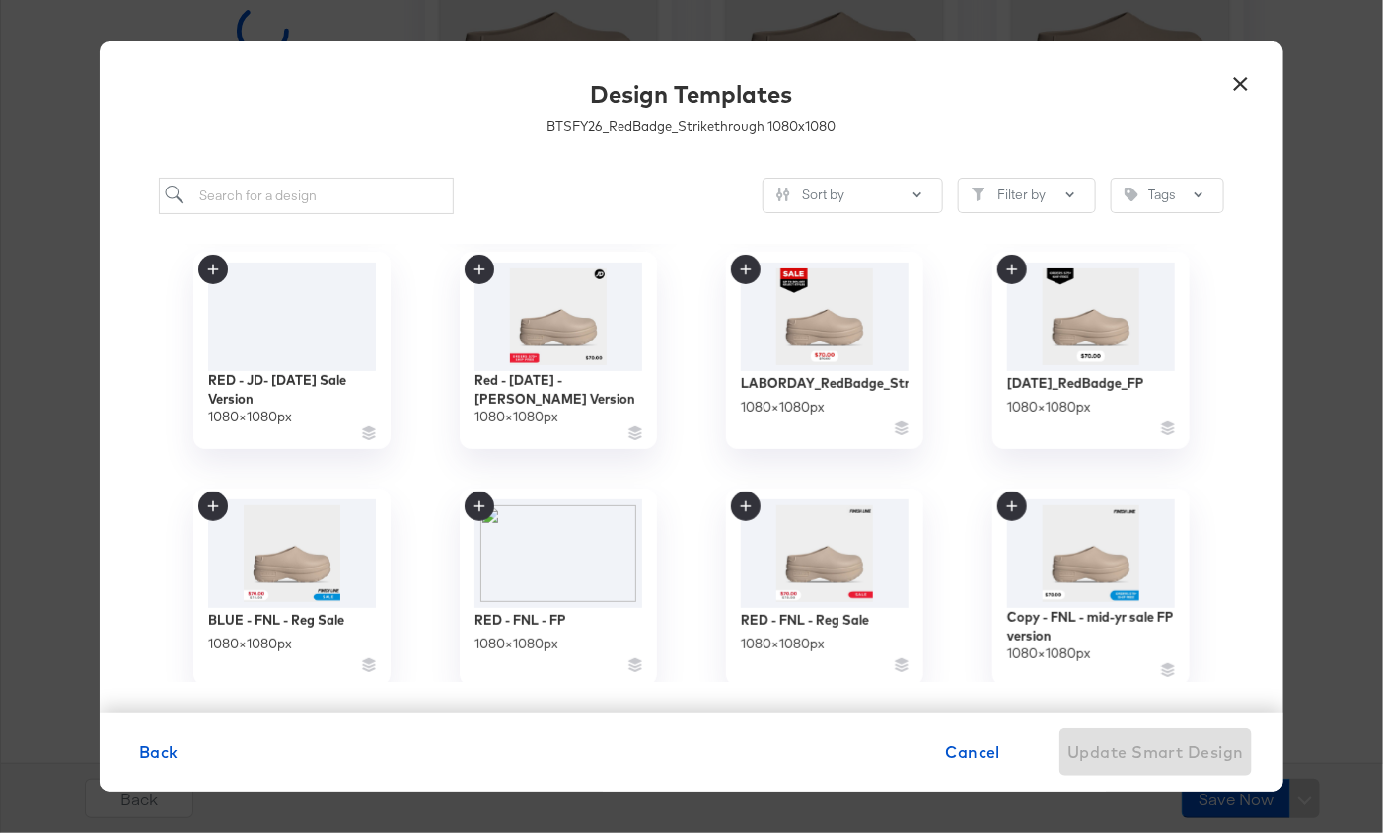
scroll to position [257, 0]
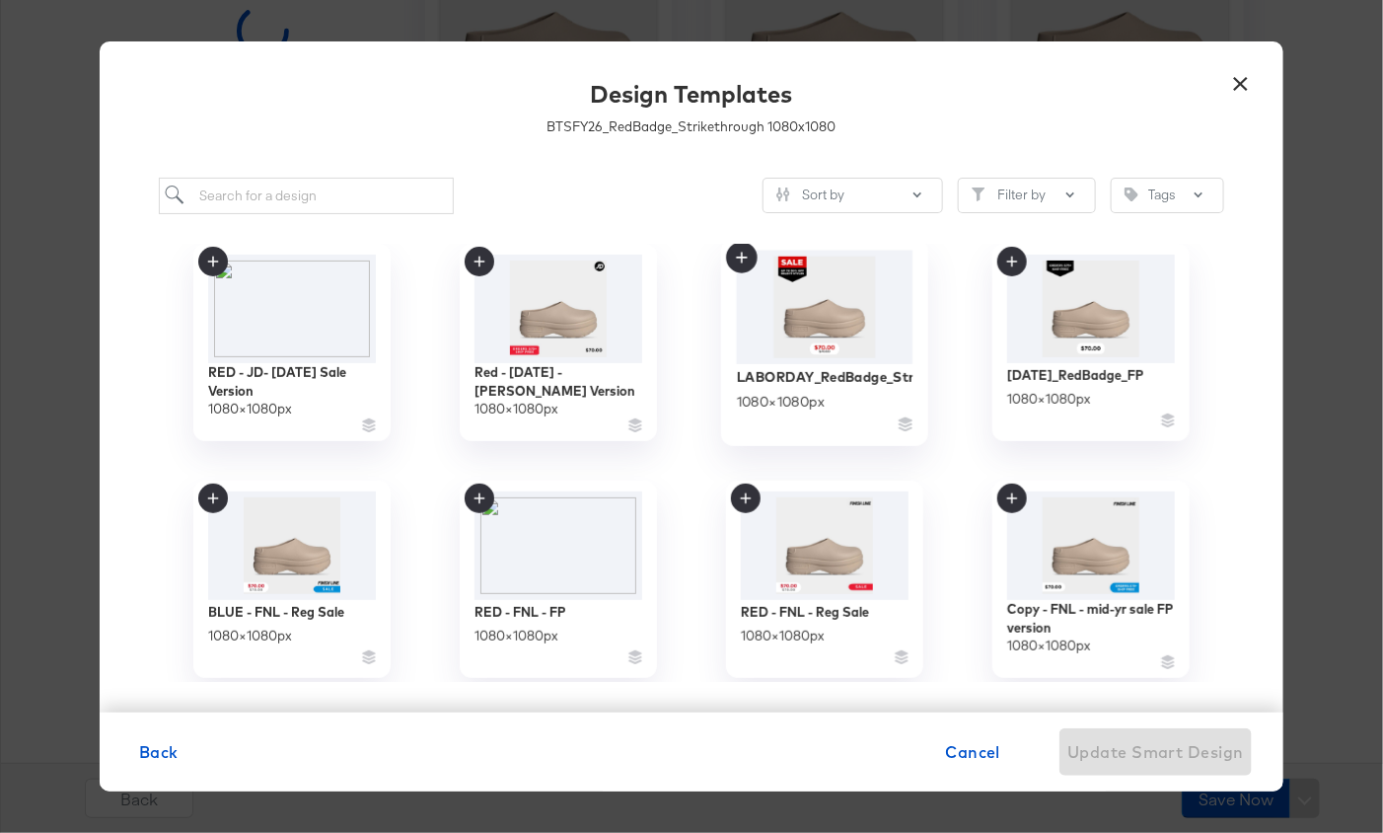
click at [805, 296] on img at bounding box center [825, 306] width 177 height 113
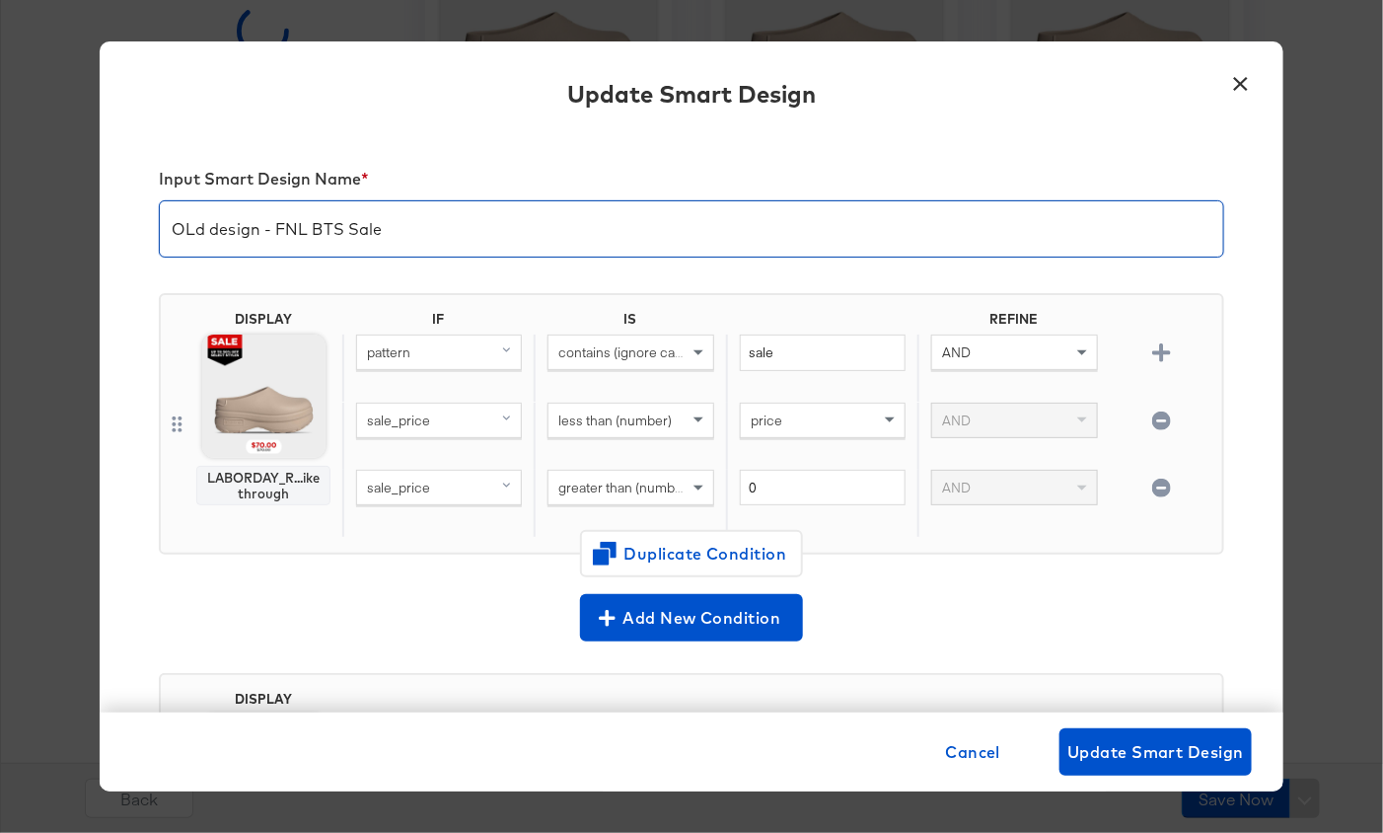
click at [295, 228] on input "OLd design - FNL BTS Sale" at bounding box center [692, 220] width 1064 height 55
click at [372, 229] on input "OLd design - Labor Day BTS Sale" at bounding box center [692, 220] width 1064 height 55
type input "OLd design - [DATE] Sale"
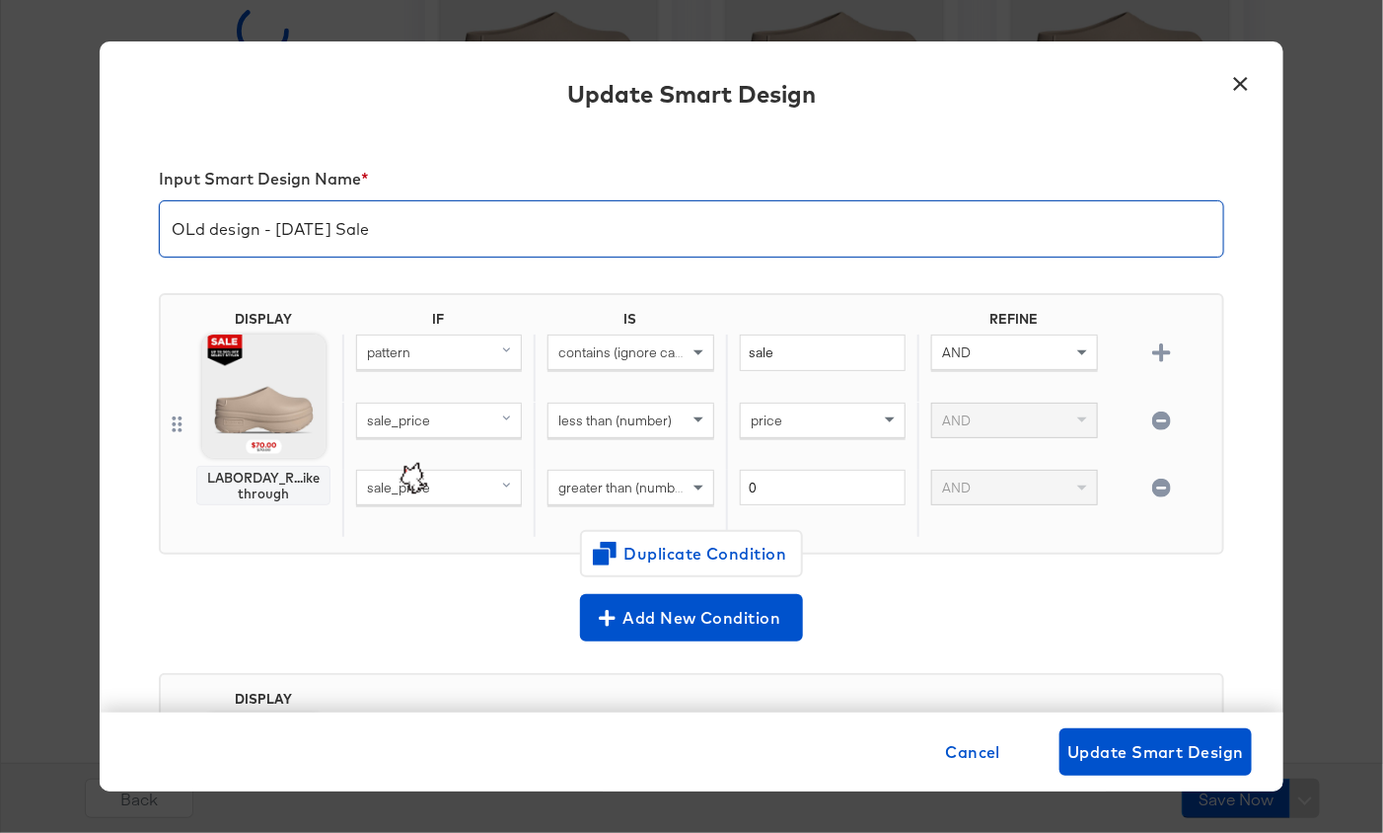
click at [1235, 77] on button "×" at bounding box center [1241, 79] width 36 height 36
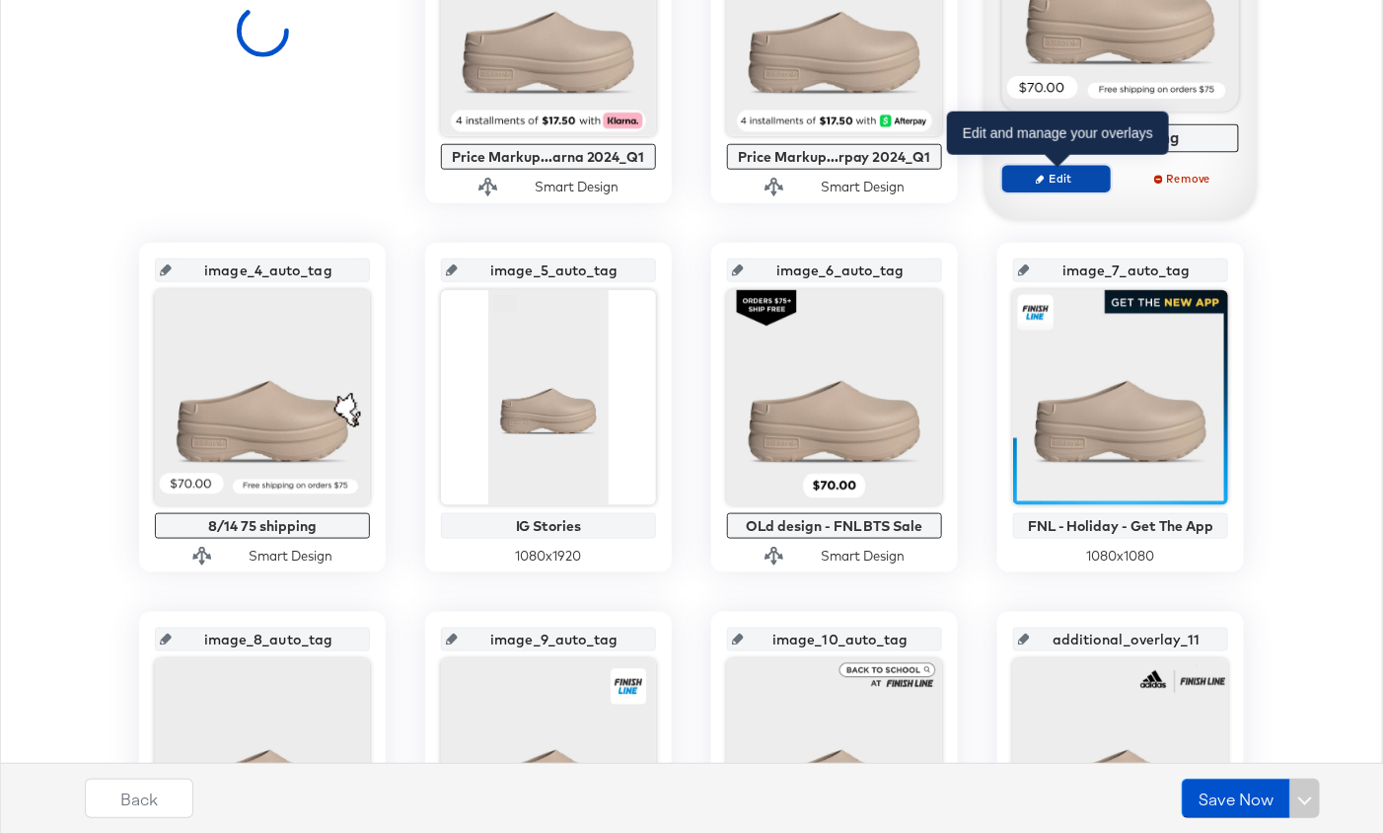
click at [1041, 178] on icon "button" at bounding box center [1040, 179] width 9 height 9
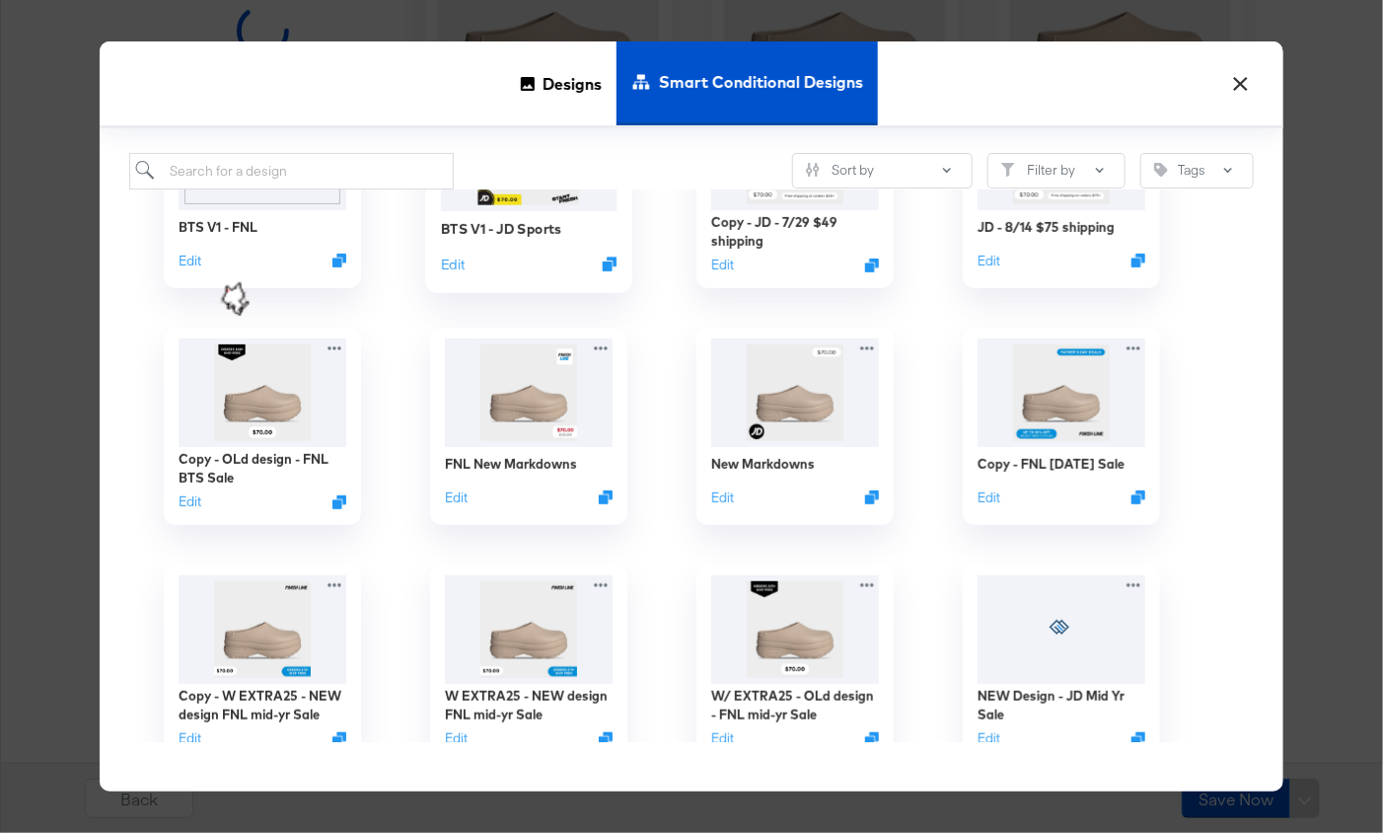
scroll to position [358, 0]
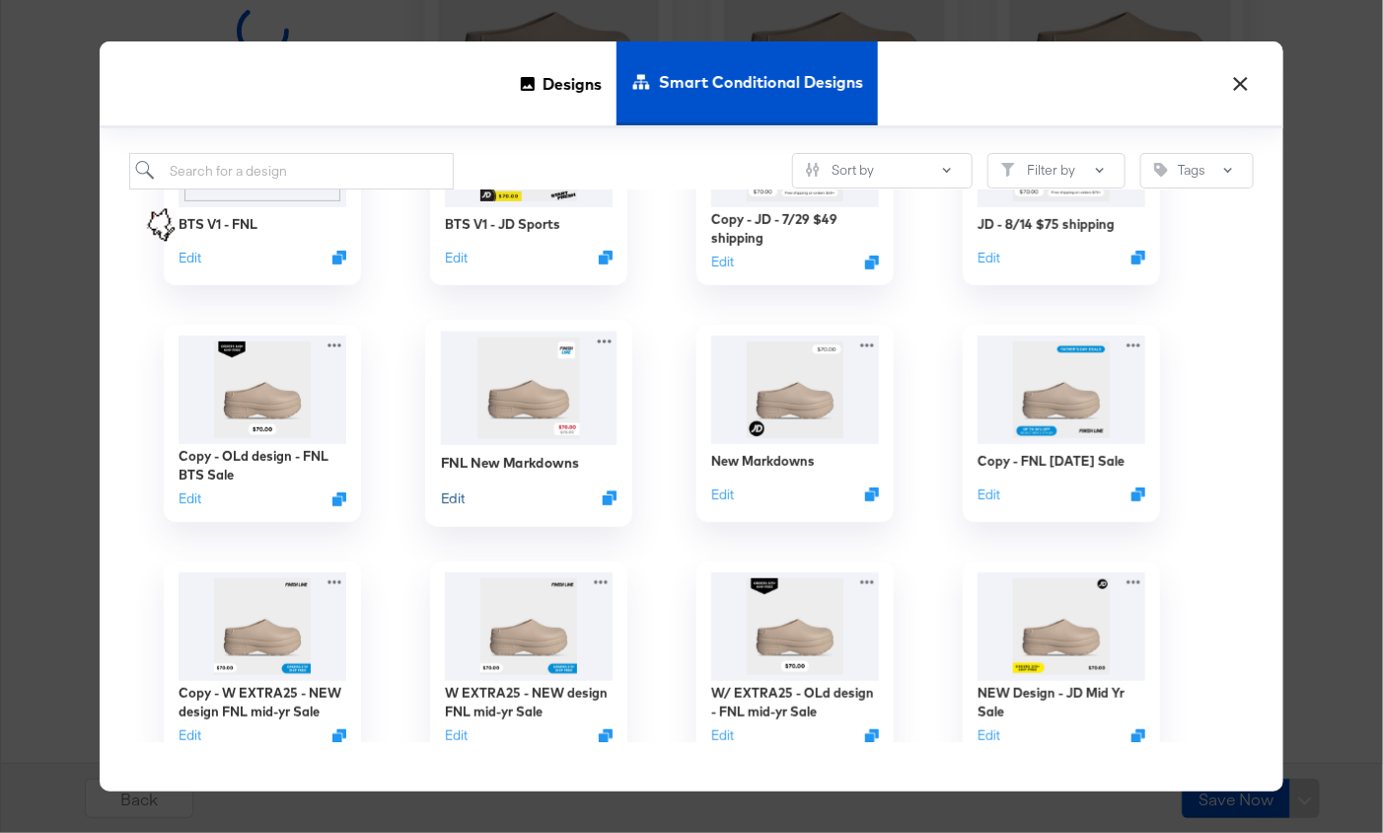
click at [461, 497] on button "Edit" at bounding box center [453, 497] width 24 height 19
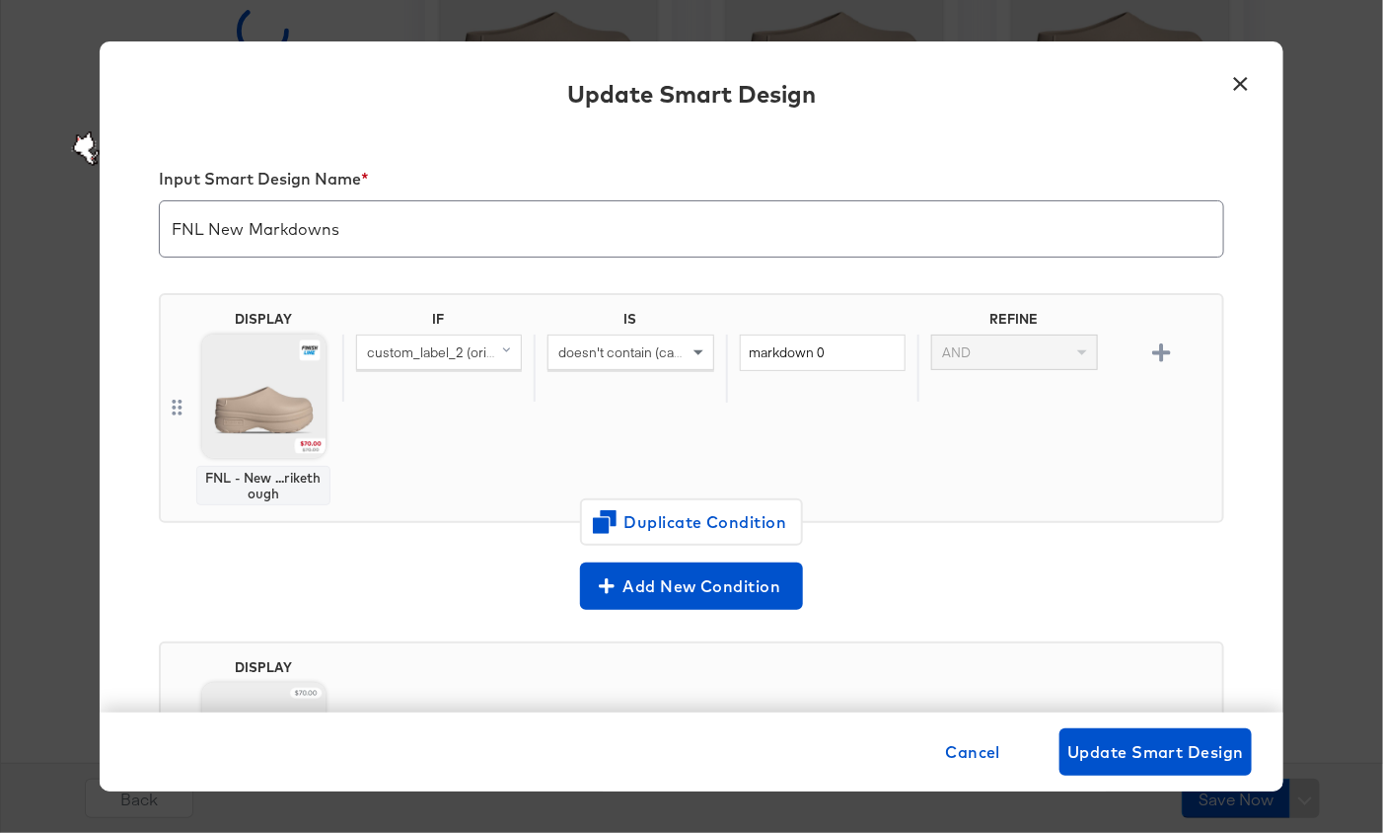
click at [1228, 73] on button "×" at bounding box center [1241, 79] width 36 height 36
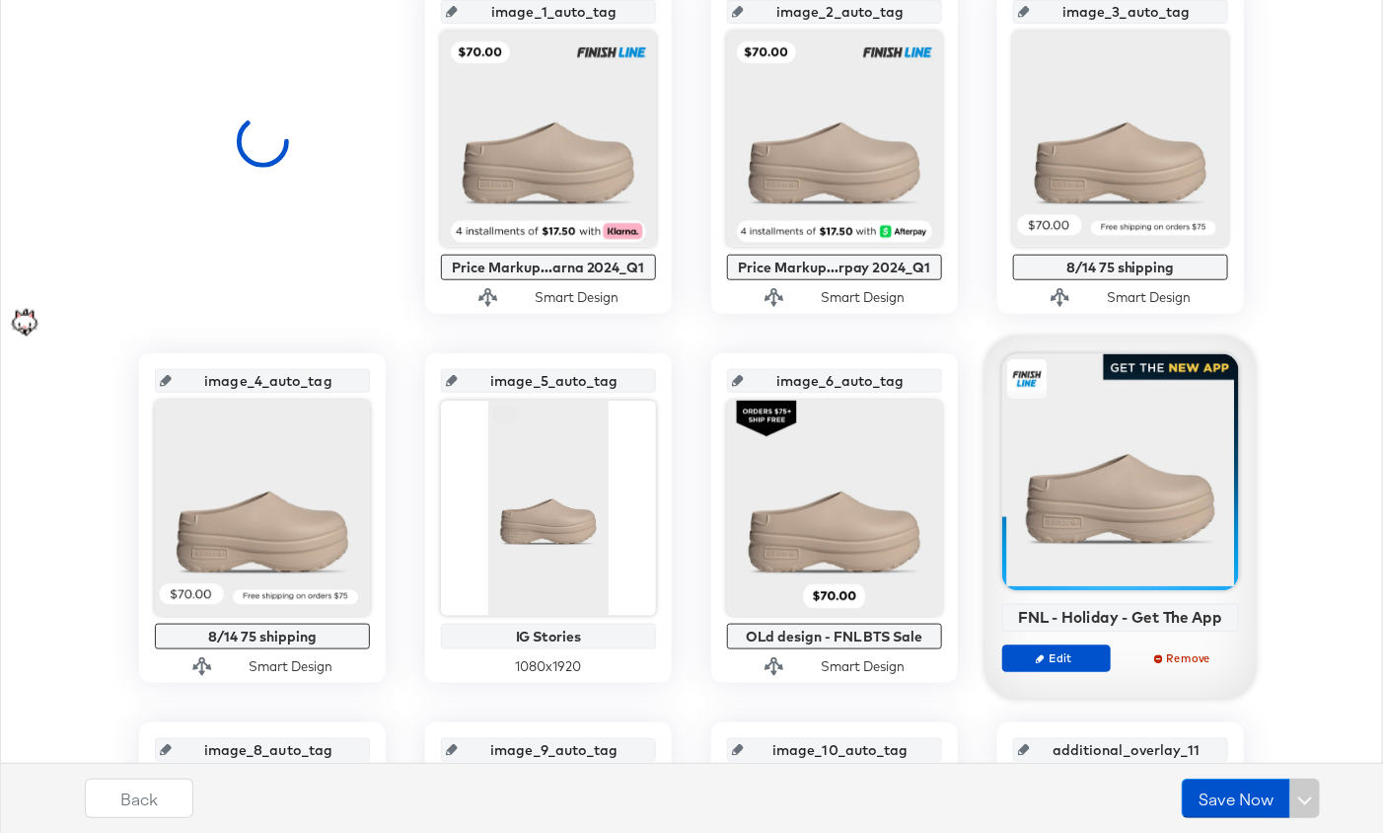
scroll to position [464, 0]
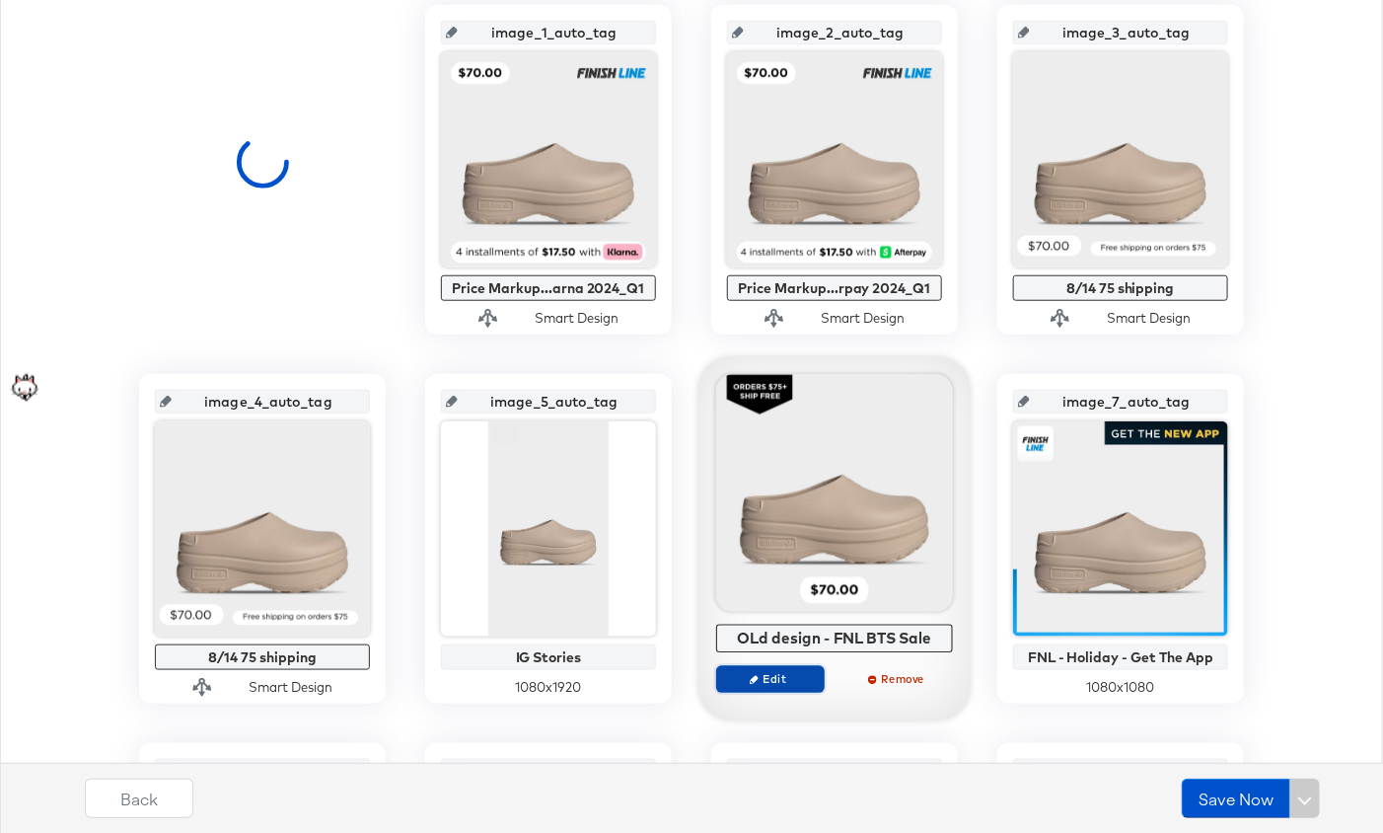
click at [777, 679] on span "Edit" at bounding box center [770, 678] width 91 height 15
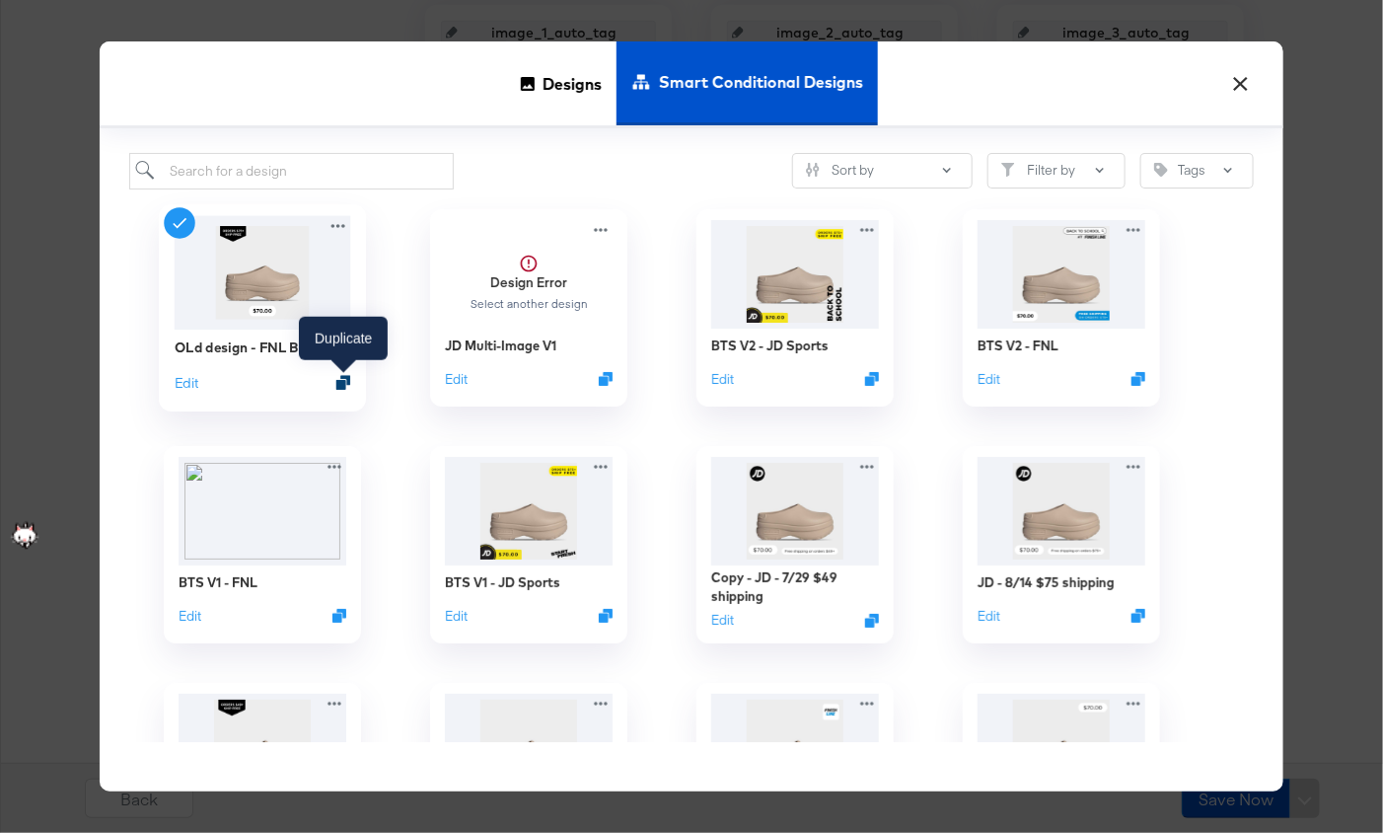
click at [348, 375] on icon "Duplicate" at bounding box center [343, 382] width 15 height 15
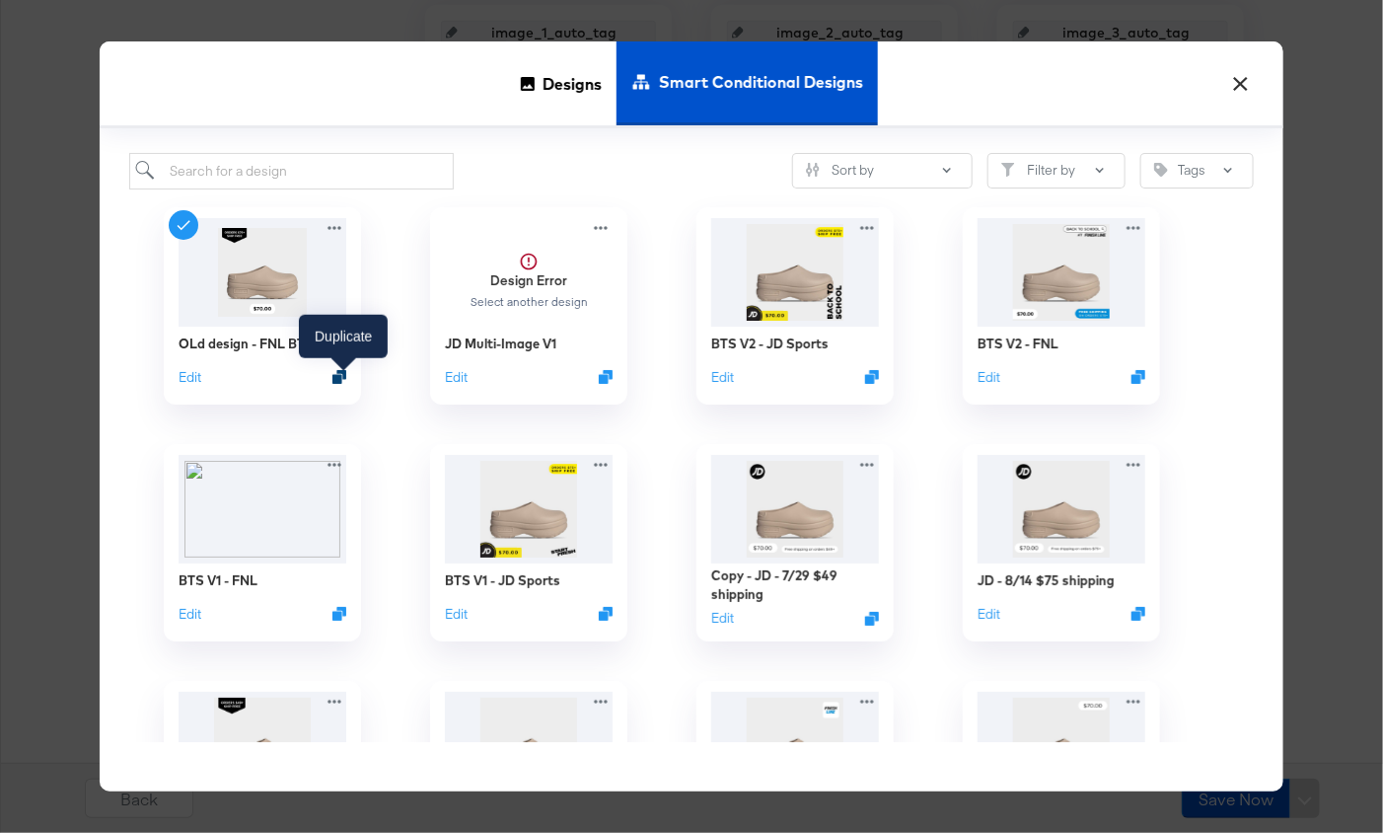
click at [342, 378] on icon "Duplicate" at bounding box center [339, 377] width 14 height 14
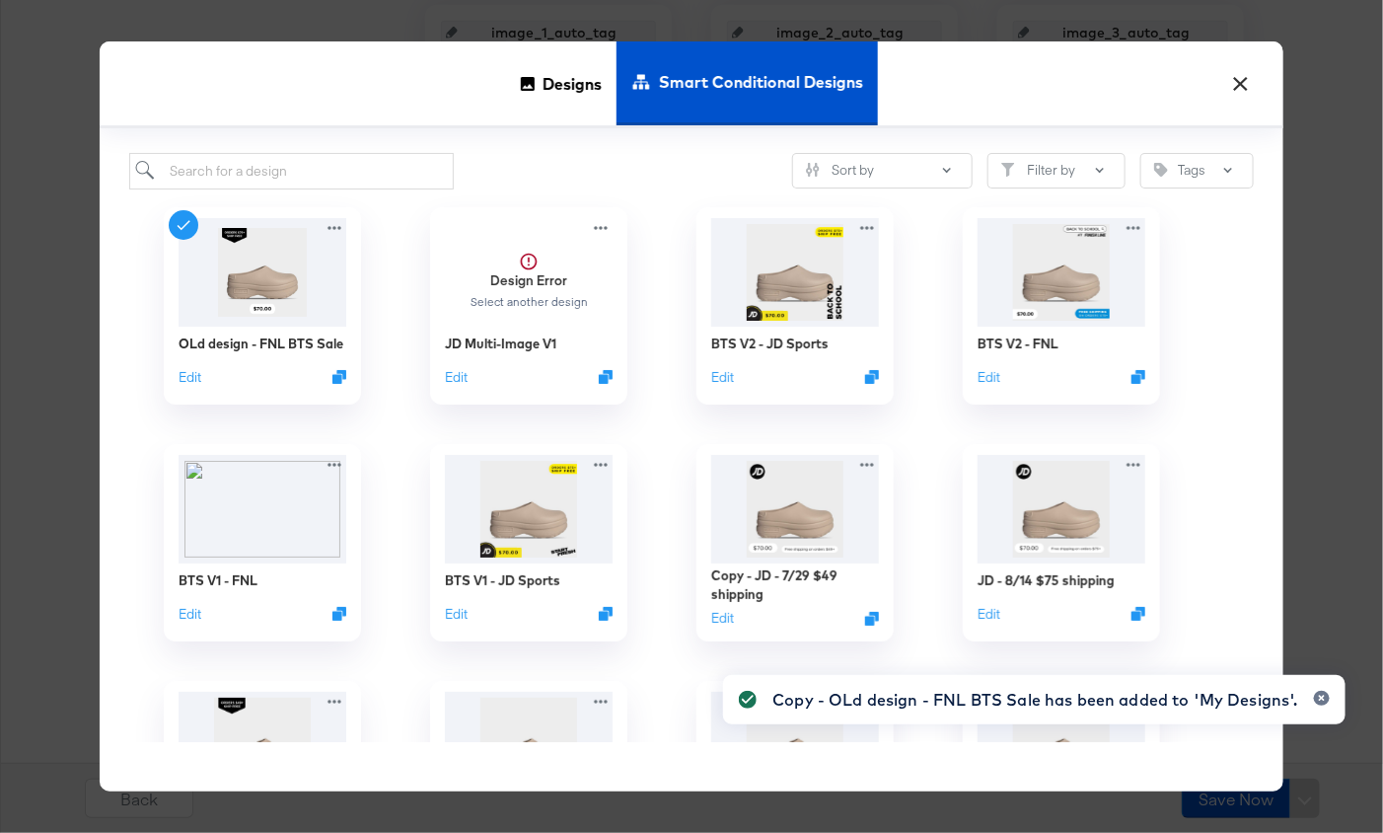
click at [788, 700] on div "Copy - OLd design - FNL BTS Sale has been added to 'My Designs'." at bounding box center [1036, 700] width 526 height 24
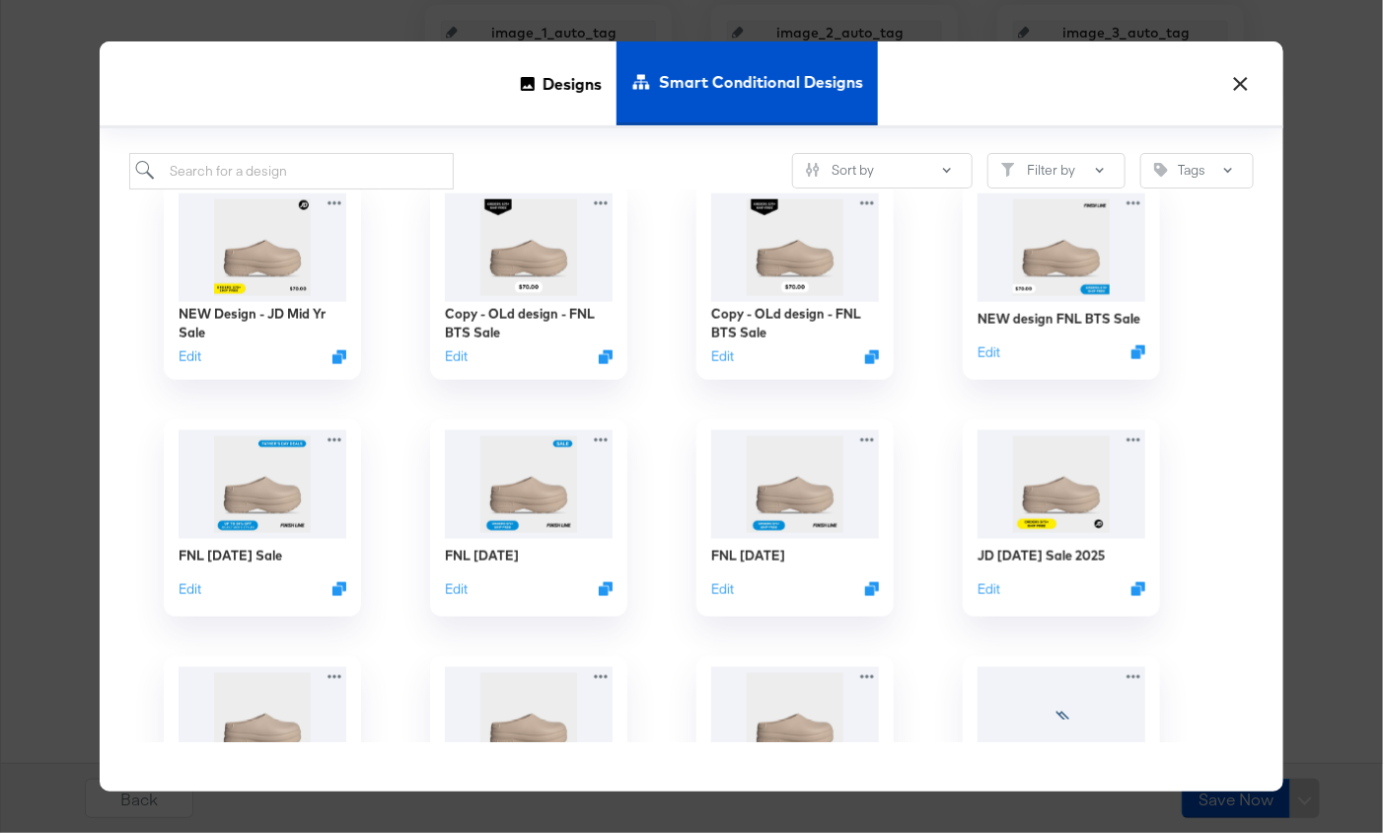
scroll to position [0, 0]
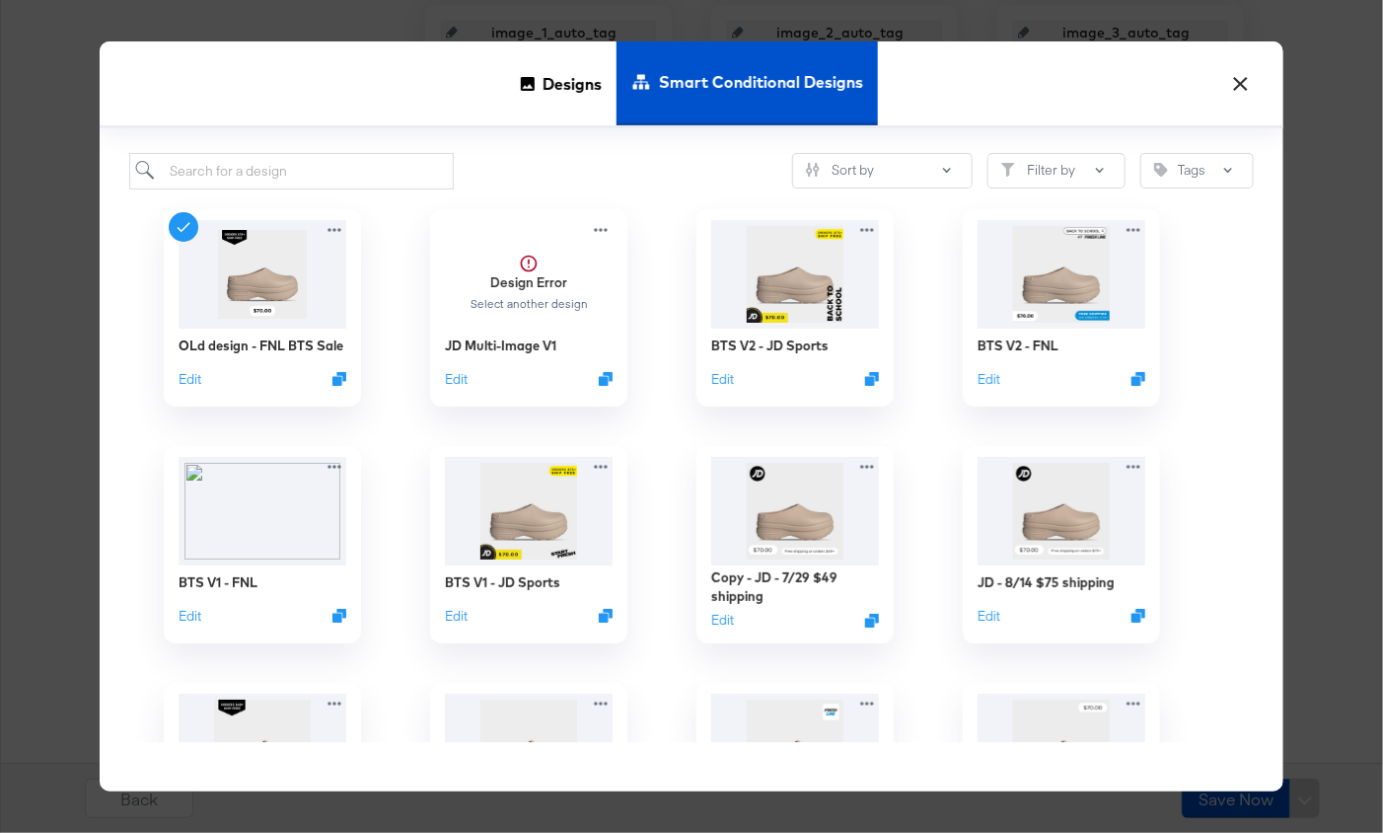
click at [1232, 86] on button "×" at bounding box center [1241, 79] width 36 height 36
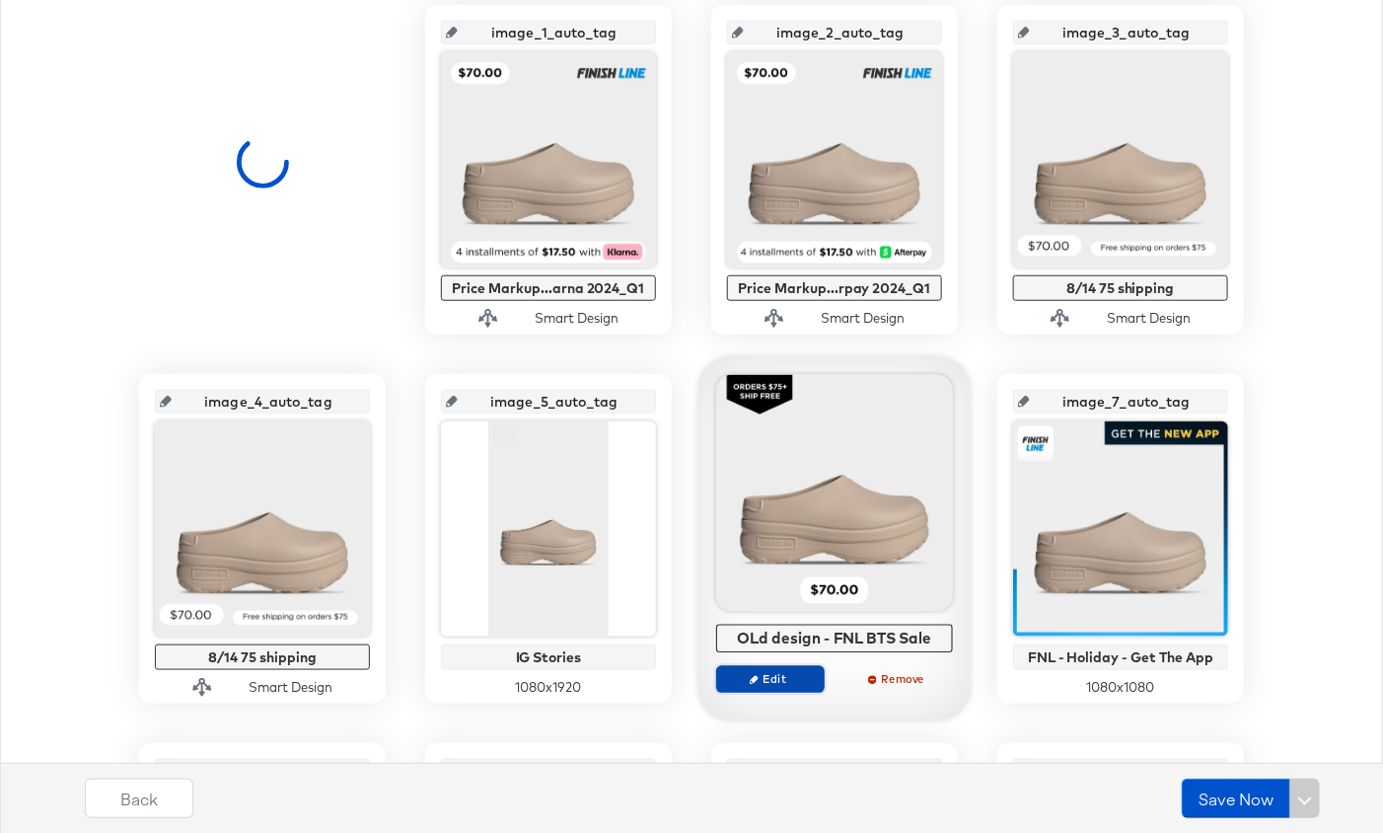
click at [785, 673] on span "Edit" at bounding box center [770, 678] width 91 height 15
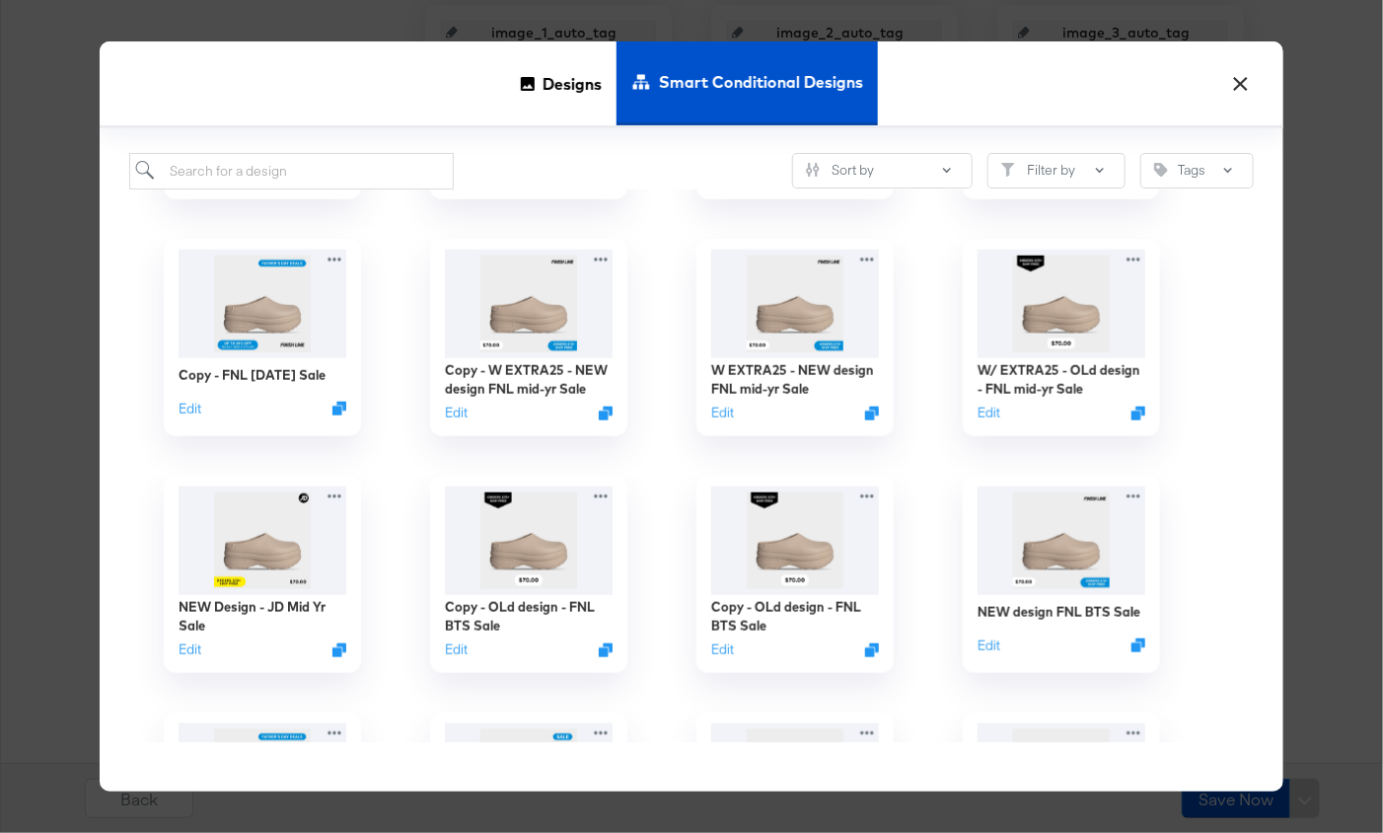
scroll to position [678, 0]
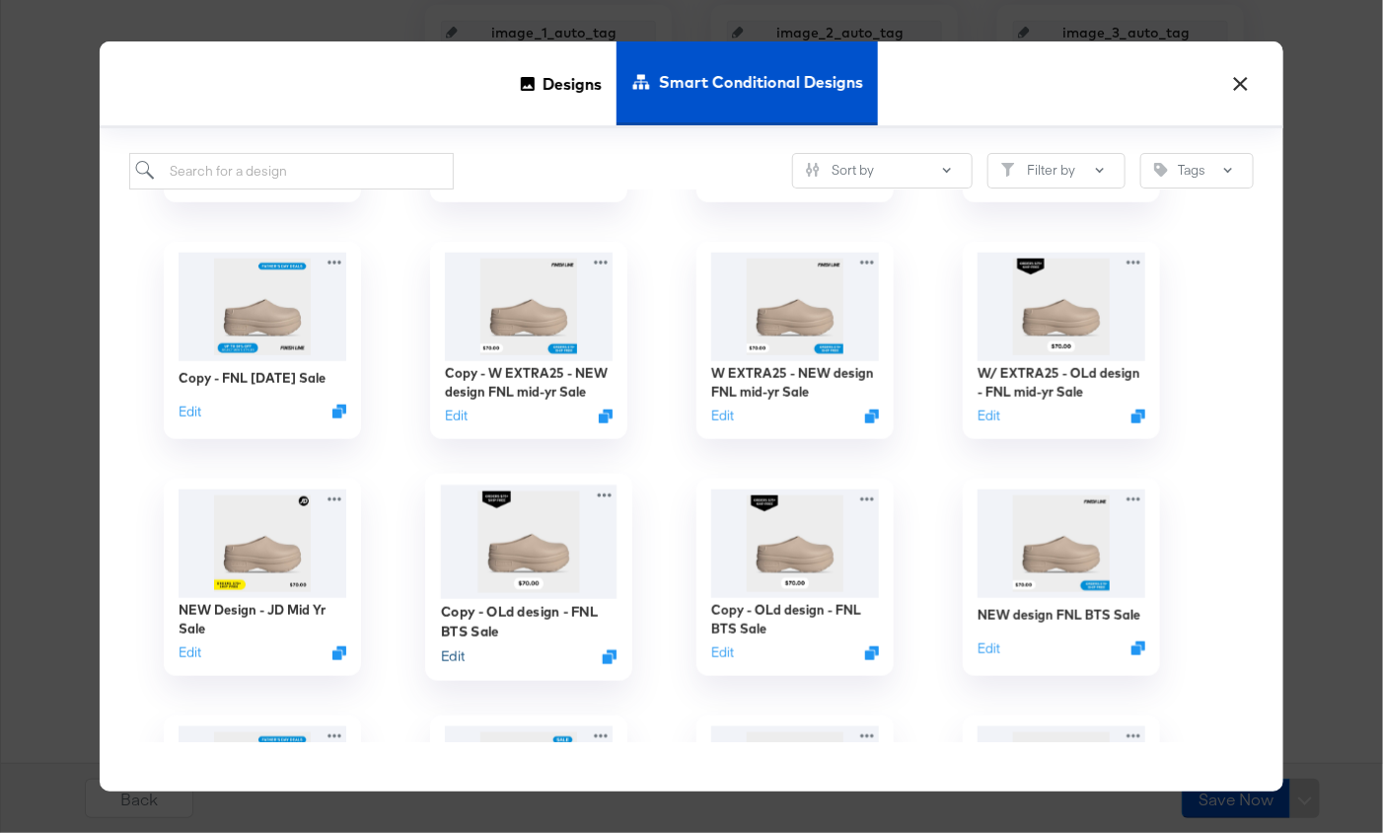
click at [461, 652] on button "Edit" at bounding box center [453, 655] width 24 height 19
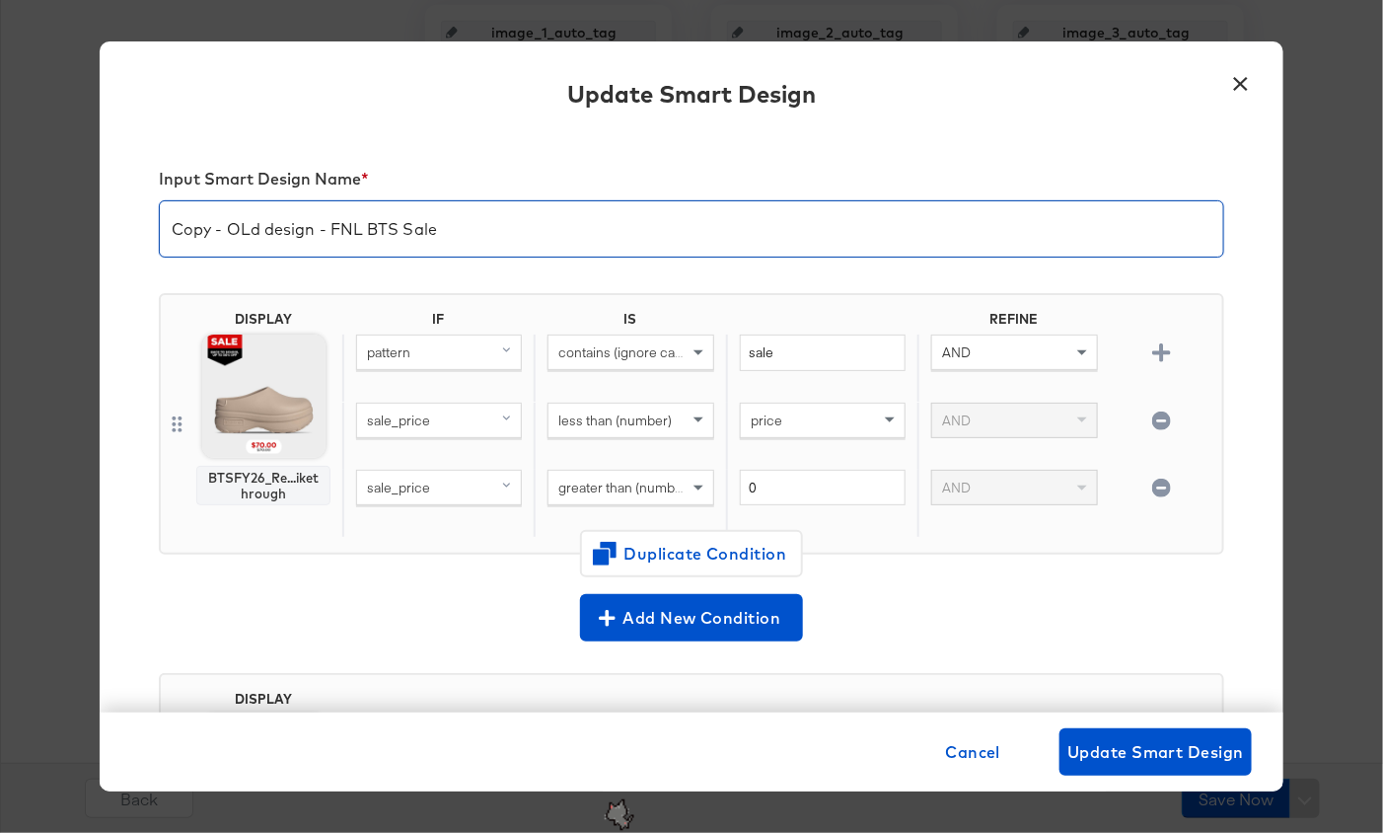
drag, startPoint x: 227, startPoint y: 225, endPoint x: 89, endPoint y: 219, distance: 138.3
click at [89, 219] on div "× Update Smart Design Input Smart Design Name * Copy - OLd design - FNL BTS Sal…" at bounding box center [691, 416] width 1383 height 833
drag, startPoint x: 273, startPoint y: 228, endPoint x: 345, endPoint y: 228, distance: 72.0
click at [345, 228] on input "OLd design - FNL BTS Sale" at bounding box center [692, 220] width 1064 height 55
type input "OLd design - [DATE] Sale"
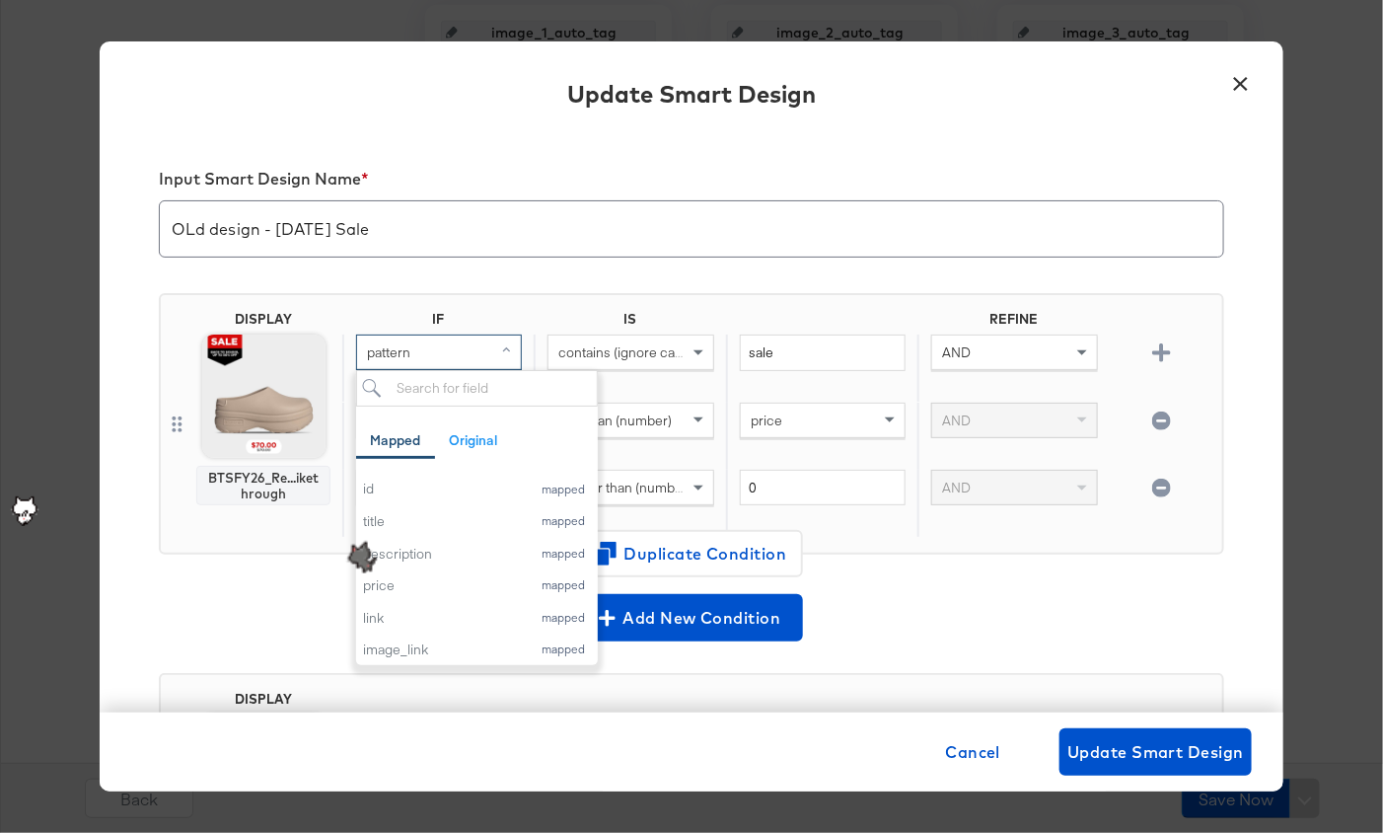
click at [445, 344] on div "pattern" at bounding box center [439, 352] width 164 height 34
click at [422, 491] on div "id" at bounding box center [442, 489] width 159 height 19
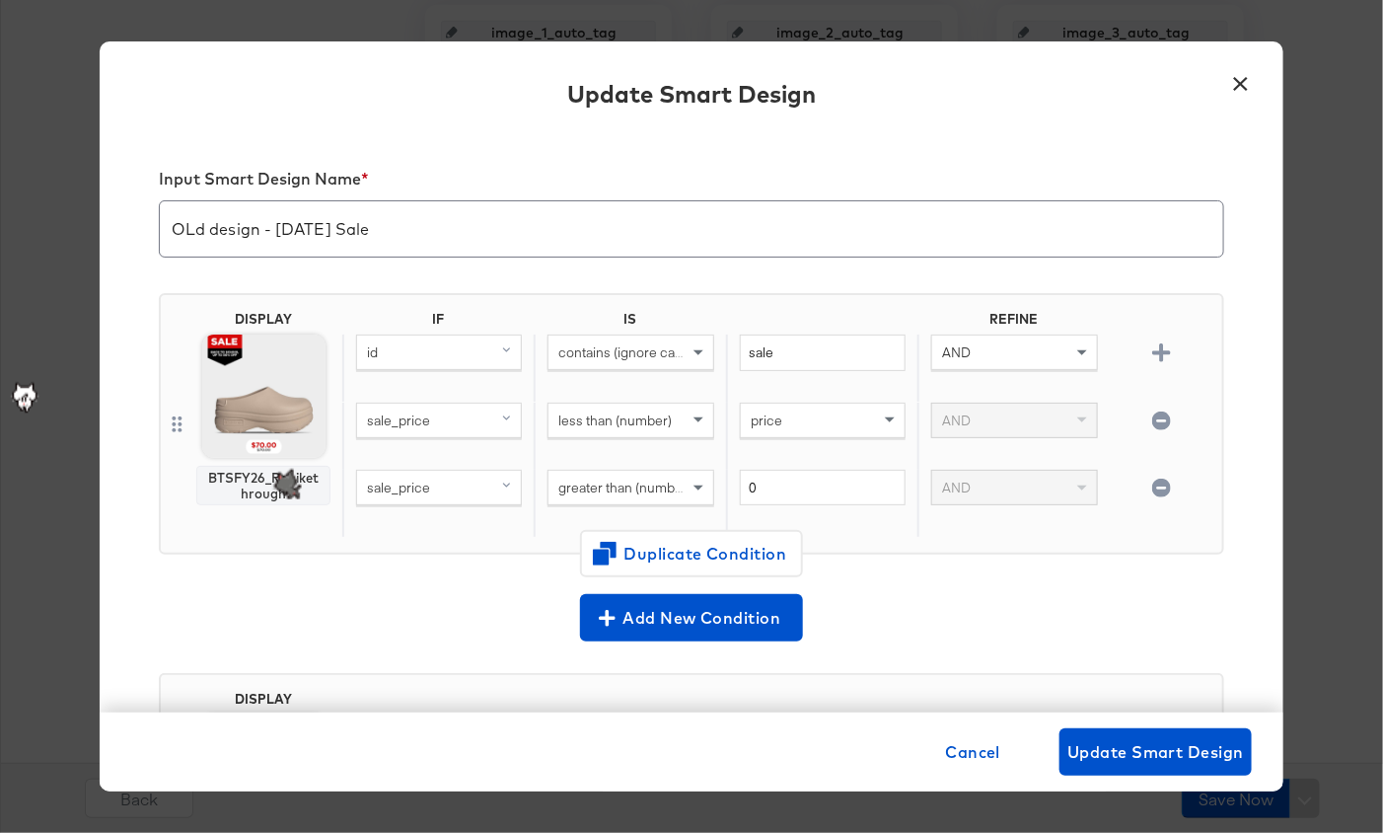
click at [675, 353] on span "contains (ignore case)" at bounding box center [625, 352] width 135 height 18
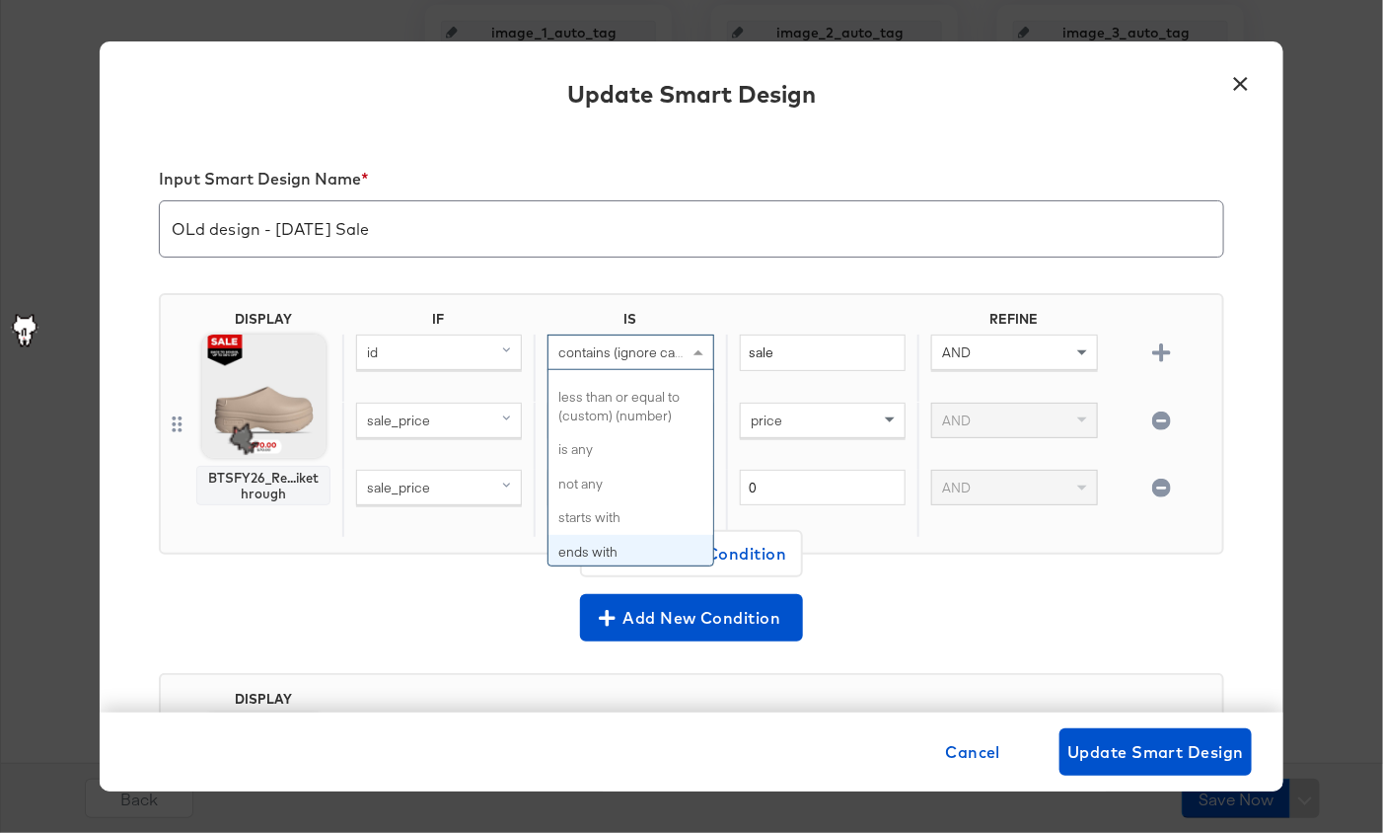
scroll to position [529, 0]
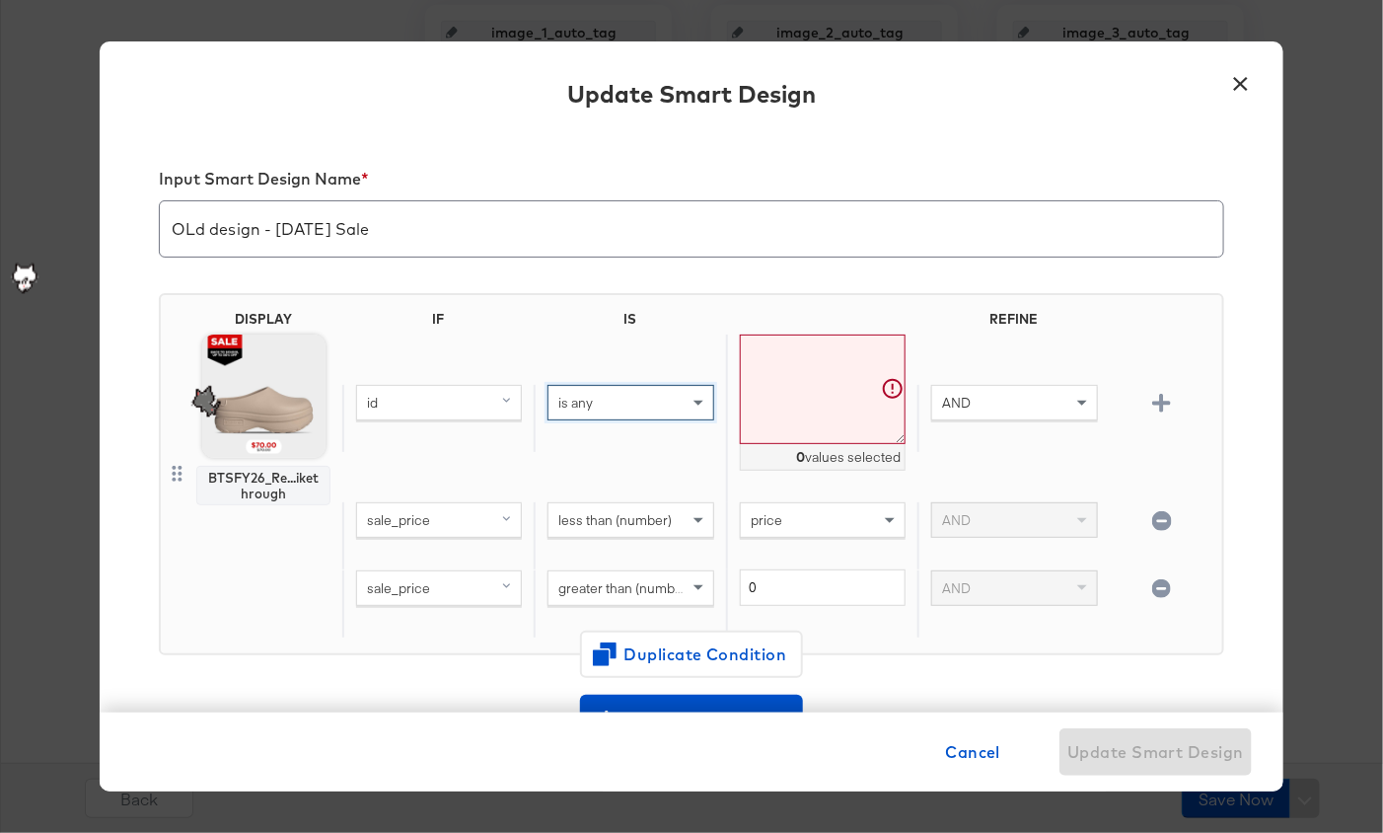
click at [821, 360] on textarea at bounding box center [823, 389] width 166 height 110
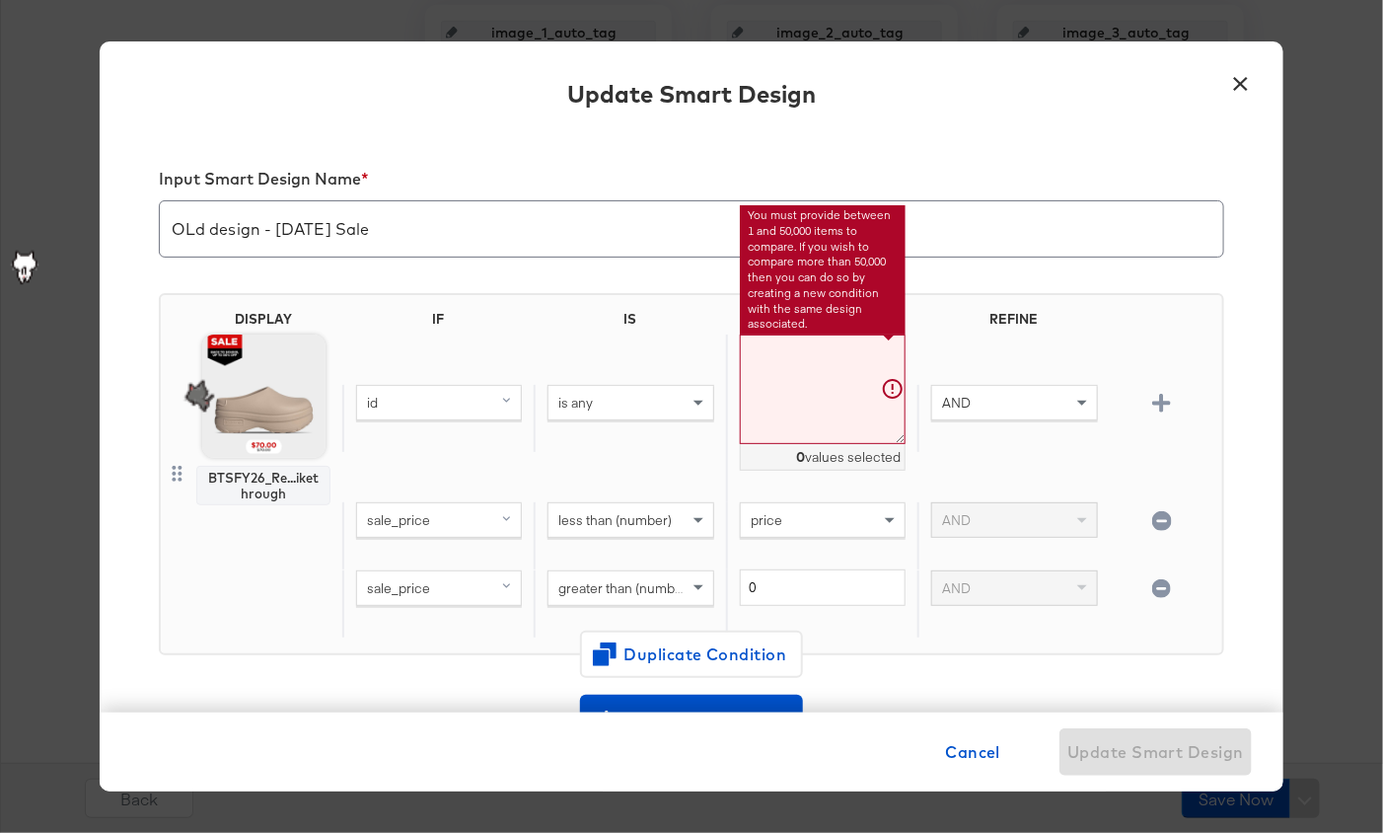
paste textarea "144044_1 IB8971_106 ID9870_170 144044_100 IB7677_101 DV3337_6 HM8818_1 230515_1…"
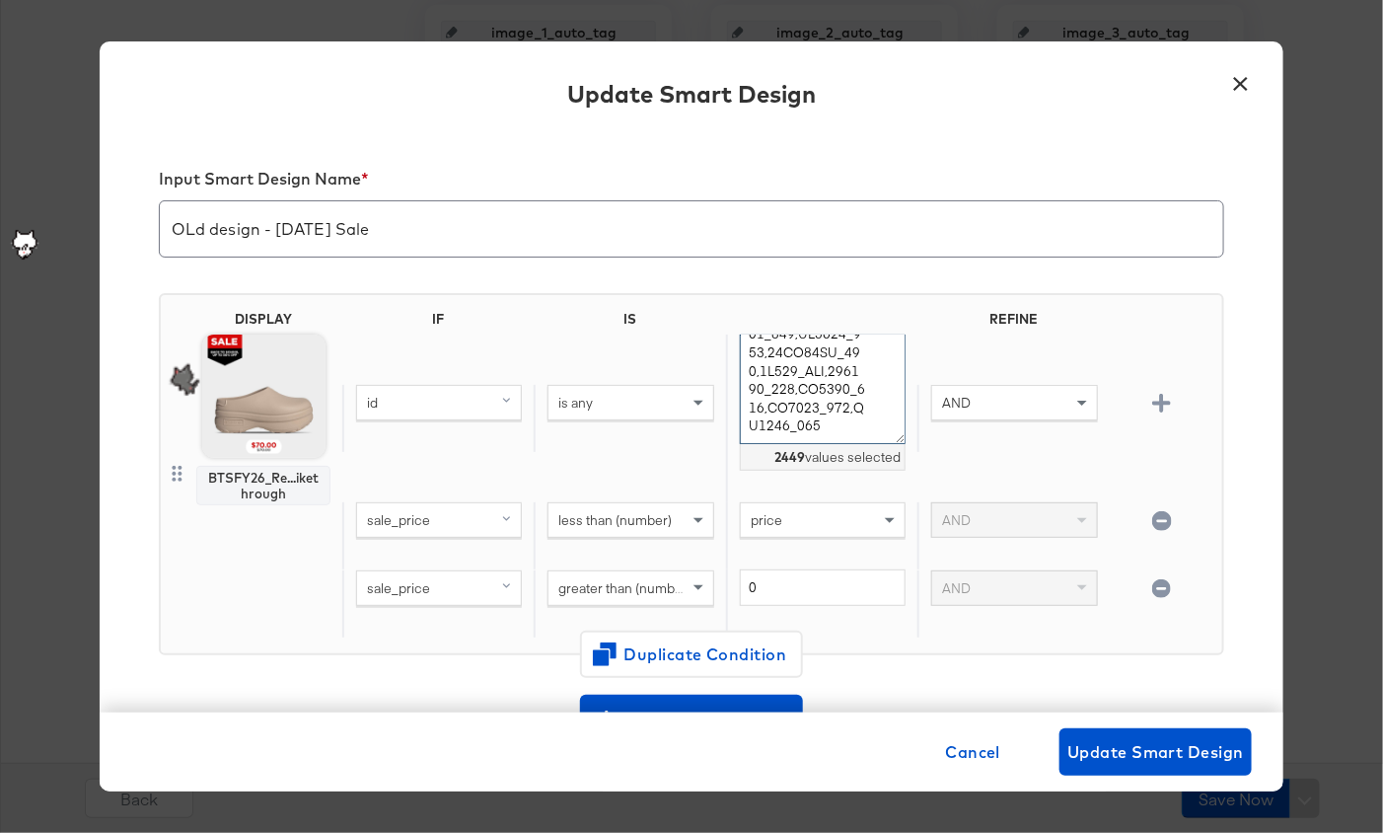
scroll to position [32054, 0]
type textarea "144044_1,IB8971_106,ID9870_170,144044_100,IB7677_101,DV3337_6,HM8818_1,230515_1…"
click at [1037, 405] on div "AND" at bounding box center [1014, 403] width 164 height 34
click at [1160, 519] on icon "button" at bounding box center [1161, 520] width 19 height 19
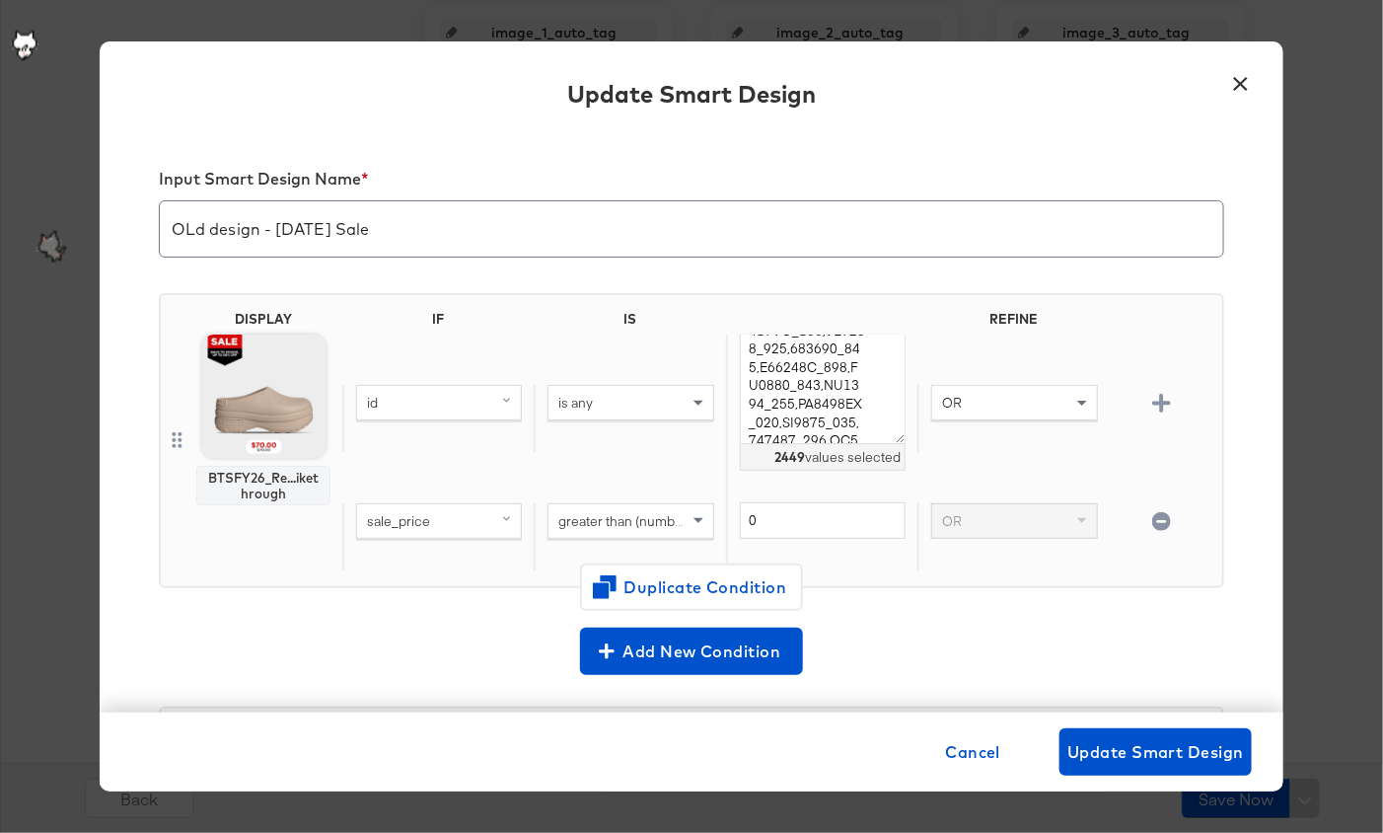
click at [1160, 519] on icon "button" at bounding box center [1161, 521] width 19 height 19
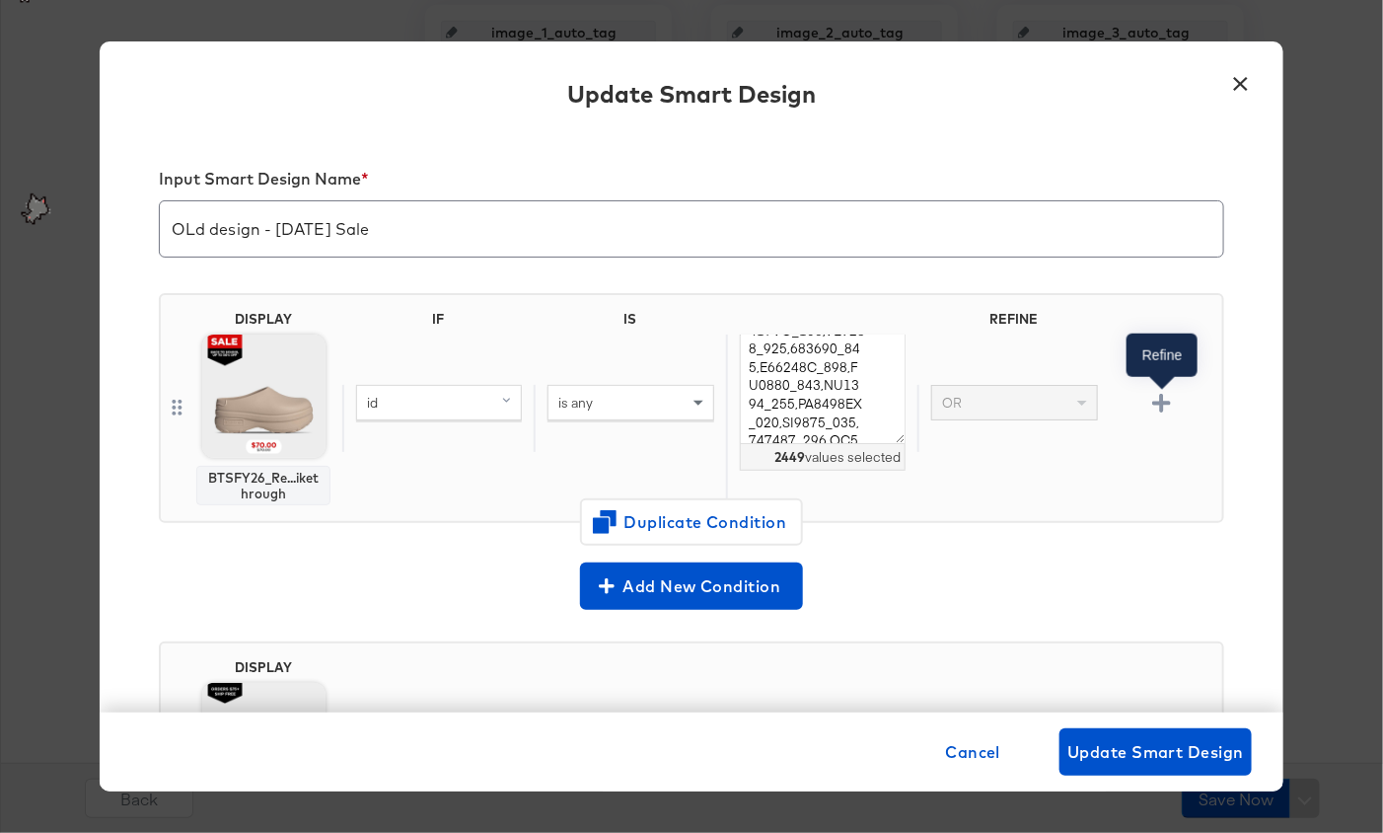
click at [1157, 398] on icon "button" at bounding box center [1161, 403] width 19 height 19
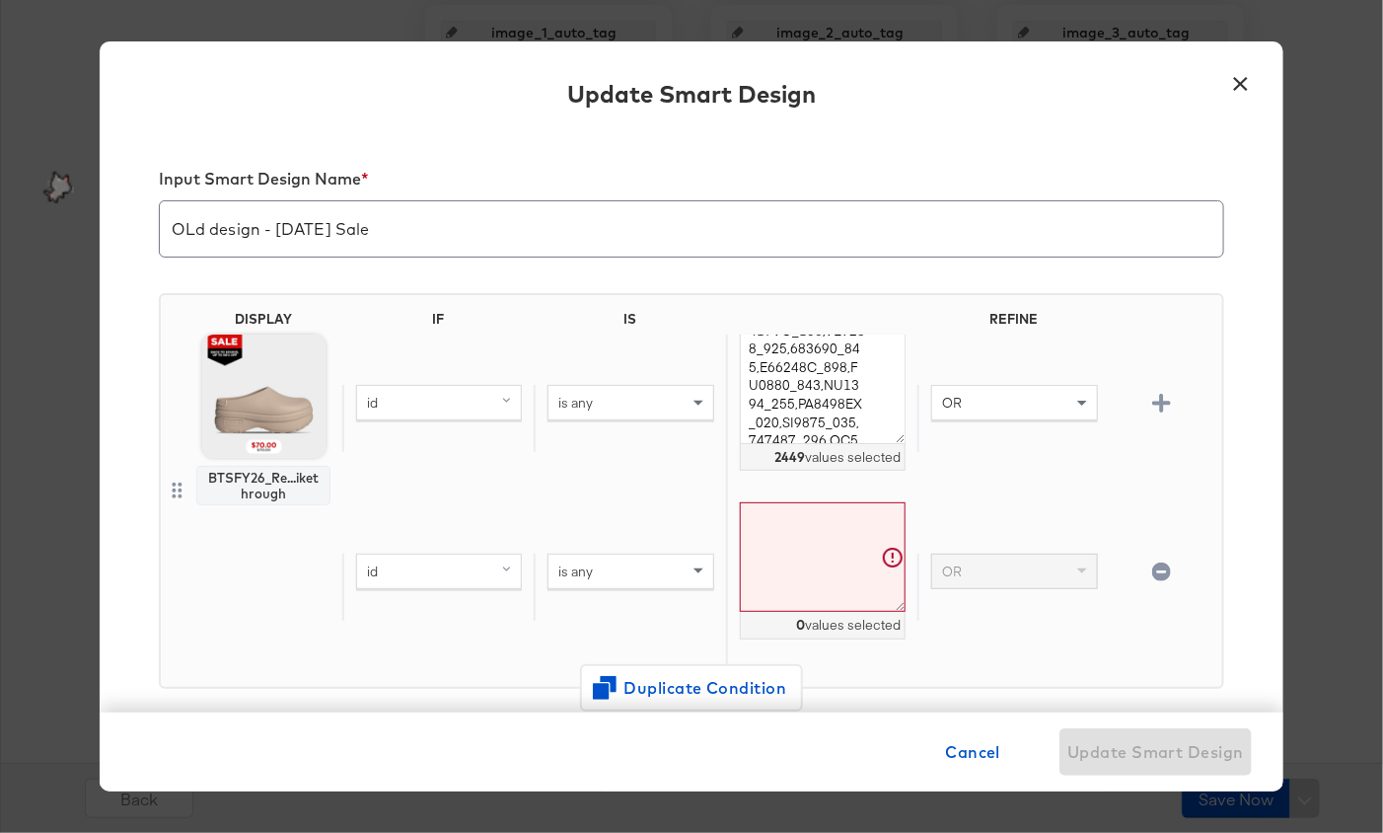
click at [420, 572] on div "id" at bounding box center [439, 571] width 164 height 34
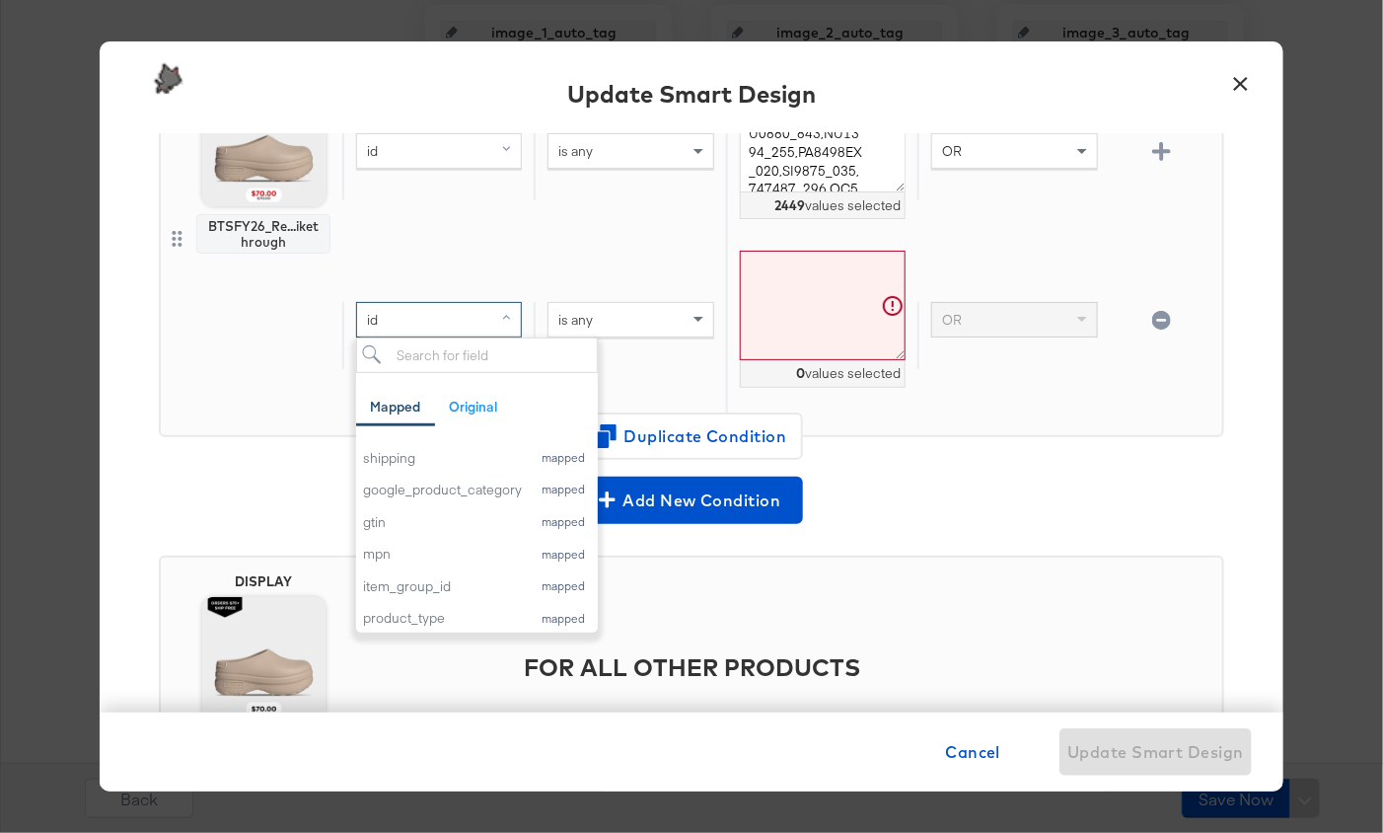
scroll to position [326, 0]
click at [440, 577] on div "item_group_id" at bounding box center [442, 583] width 159 height 19
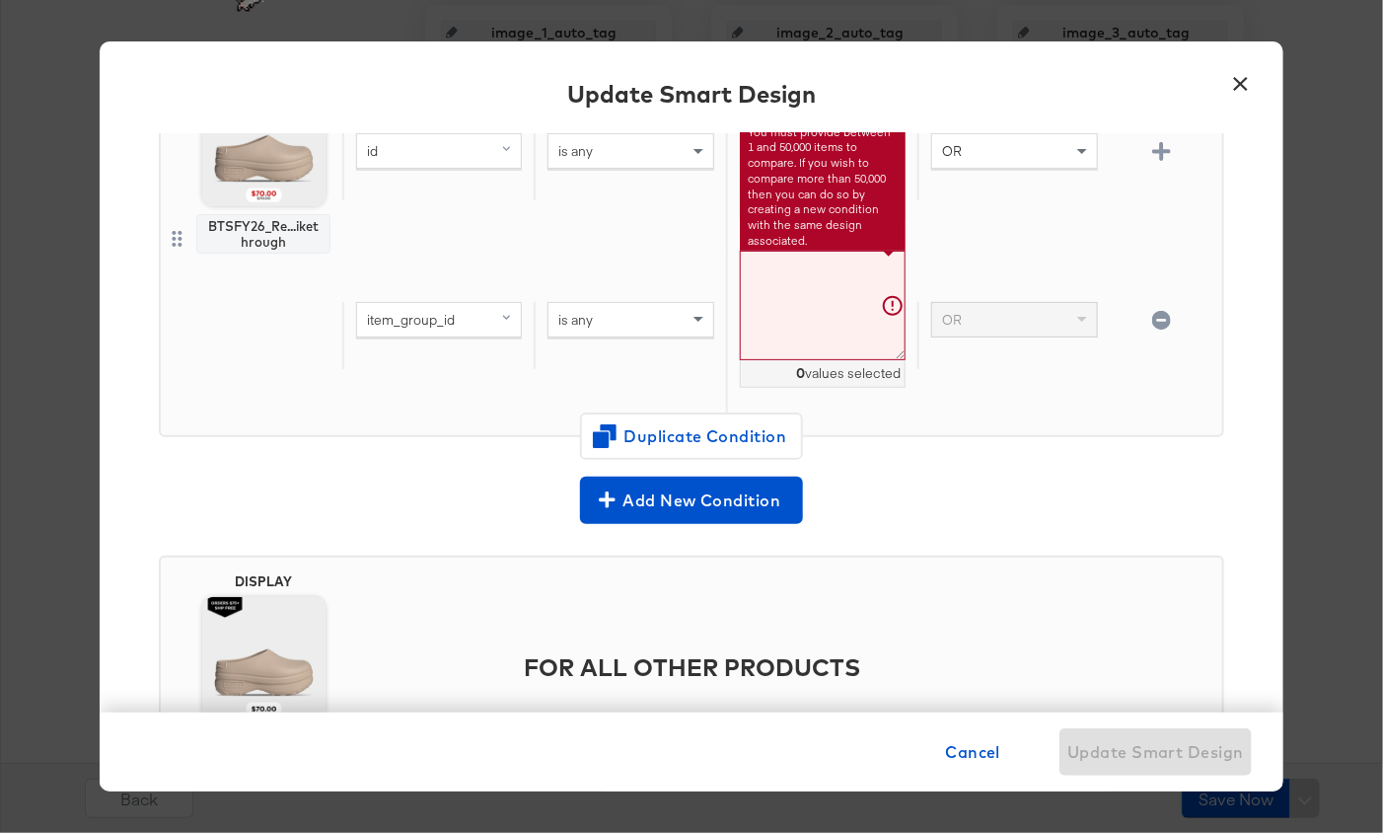
click at [775, 314] on textarea at bounding box center [823, 306] width 166 height 110
paste textarea "144044_1 IB8971_106 ID9870_170 144044_100 IB7677_101 DV3337_6 HM8818_1 230515_1…"
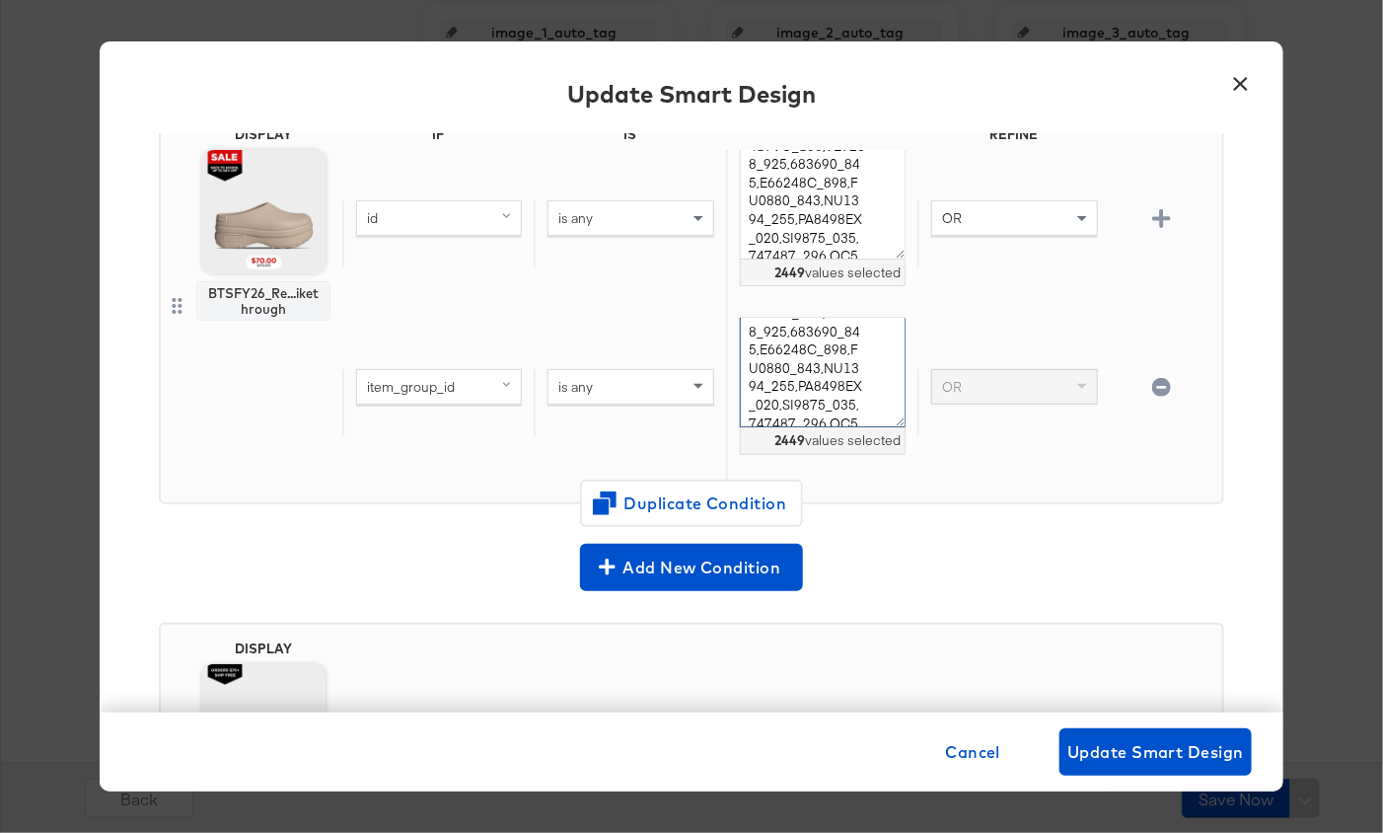
scroll to position [175, 0]
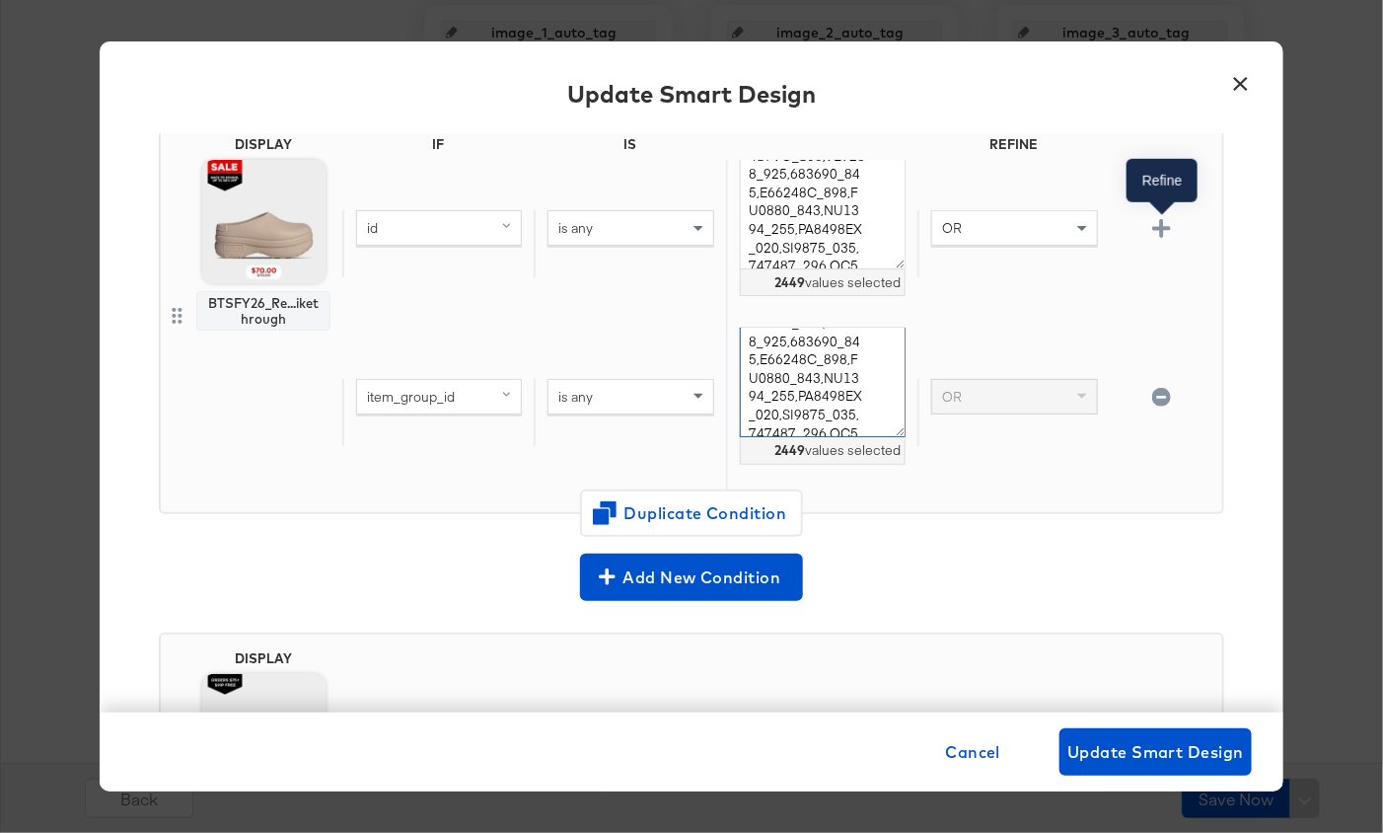
type textarea "144044_1,IB8971_106,ID9870_170,144044_100,IB7677_101,DV3337_6,HM8818_1,230515_1…"
click at [1160, 222] on icon "button" at bounding box center [1161, 228] width 19 height 19
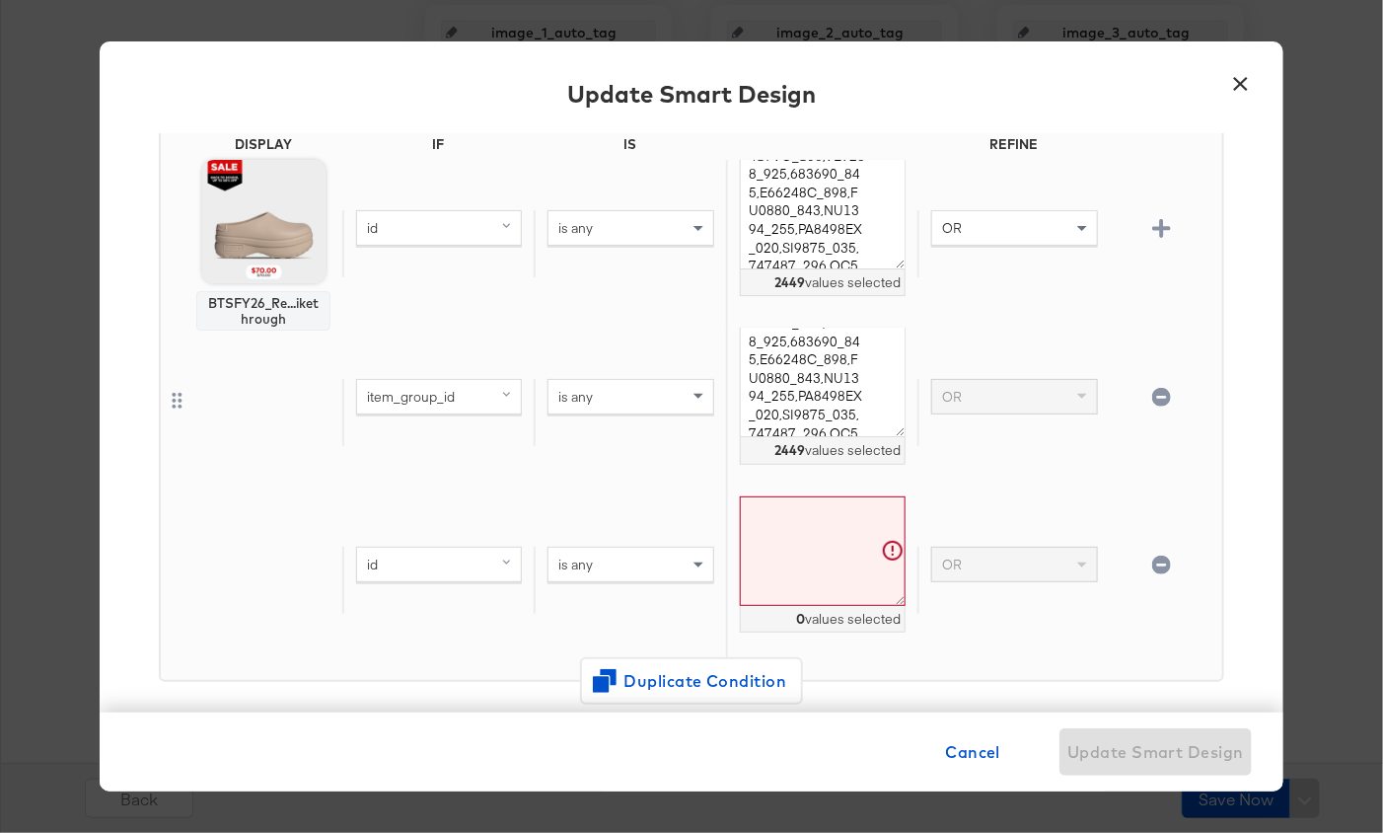
scroll to position [341, 0]
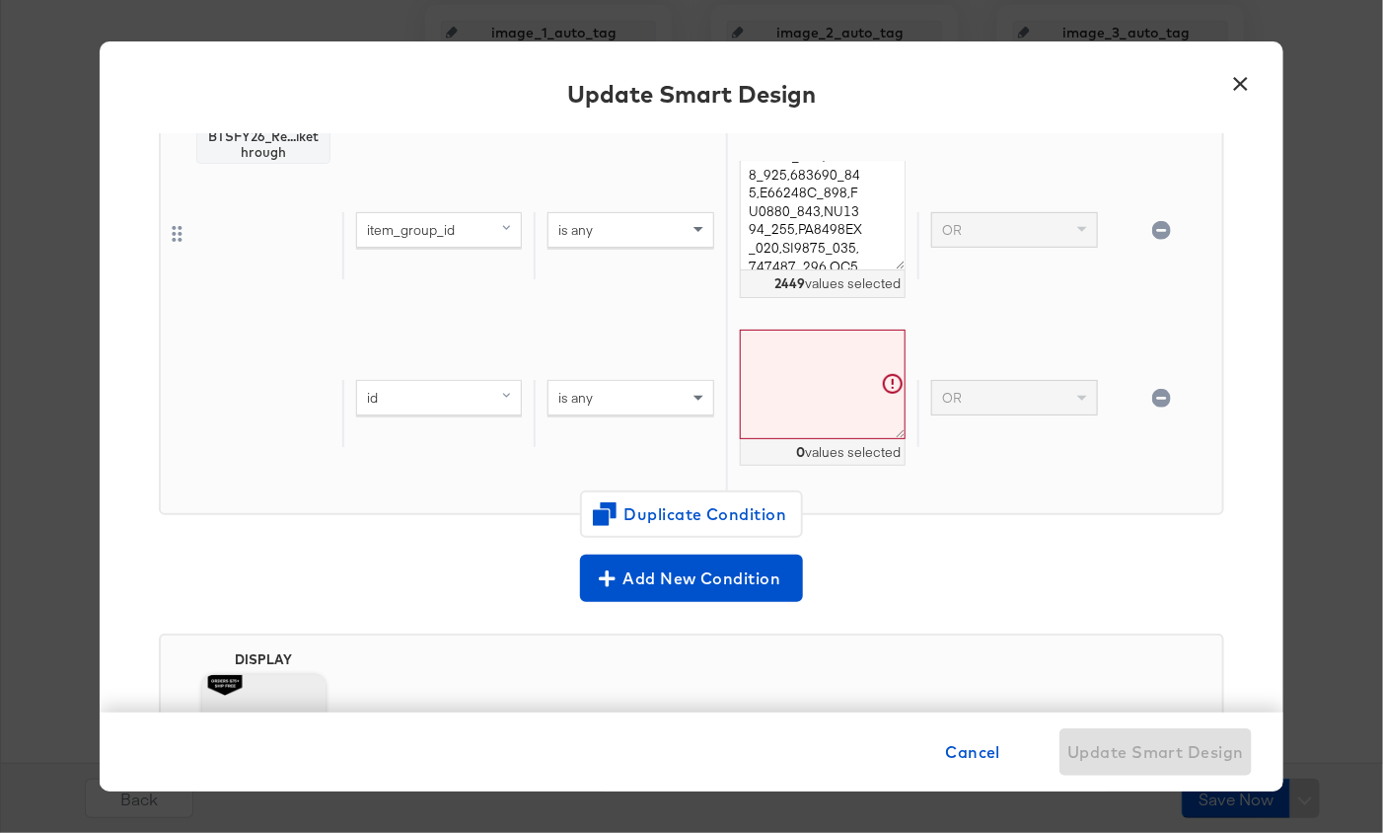
click at [1161, 391] on icon "button" at bounding box center [1161, 398] width 19 height 19
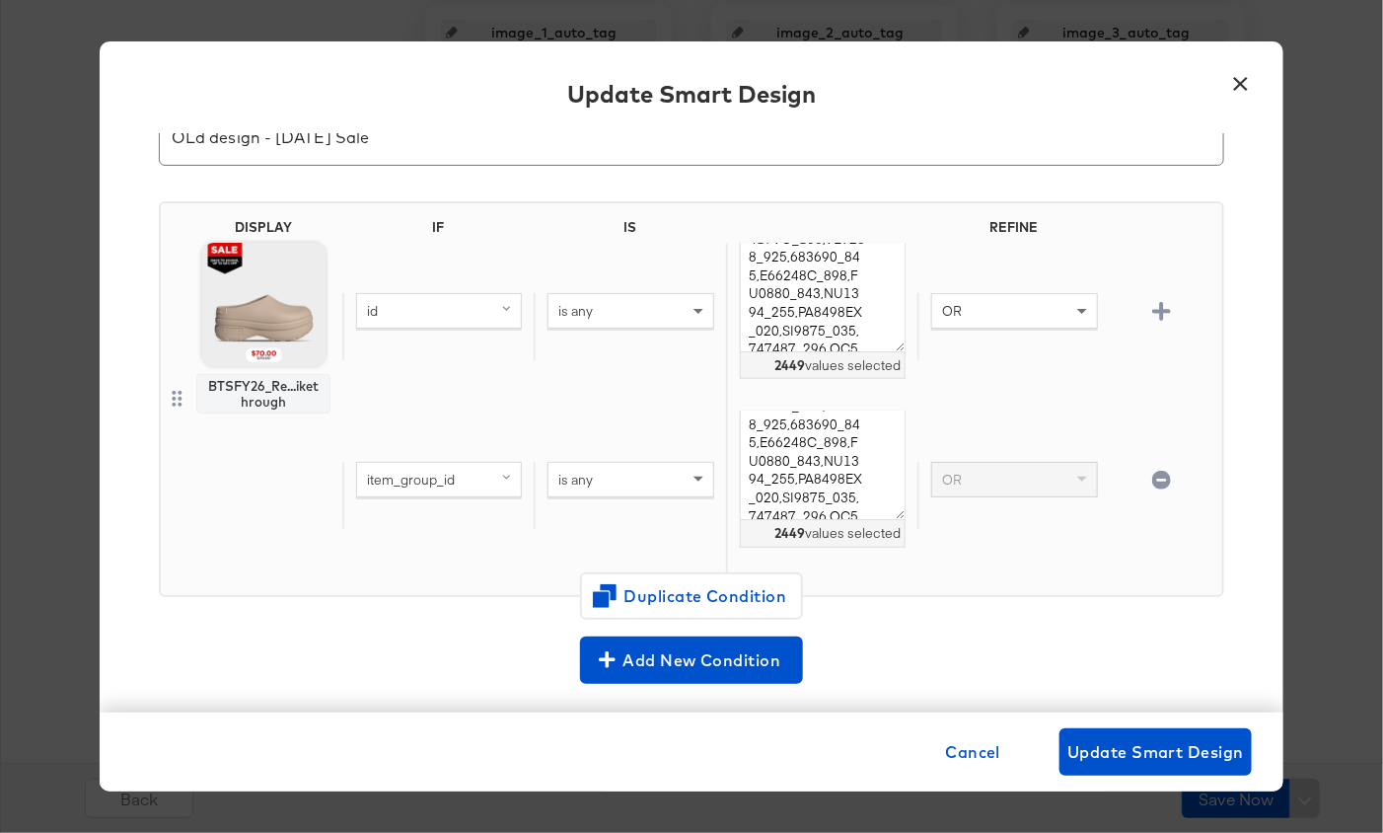
scroll to position [87, 0]
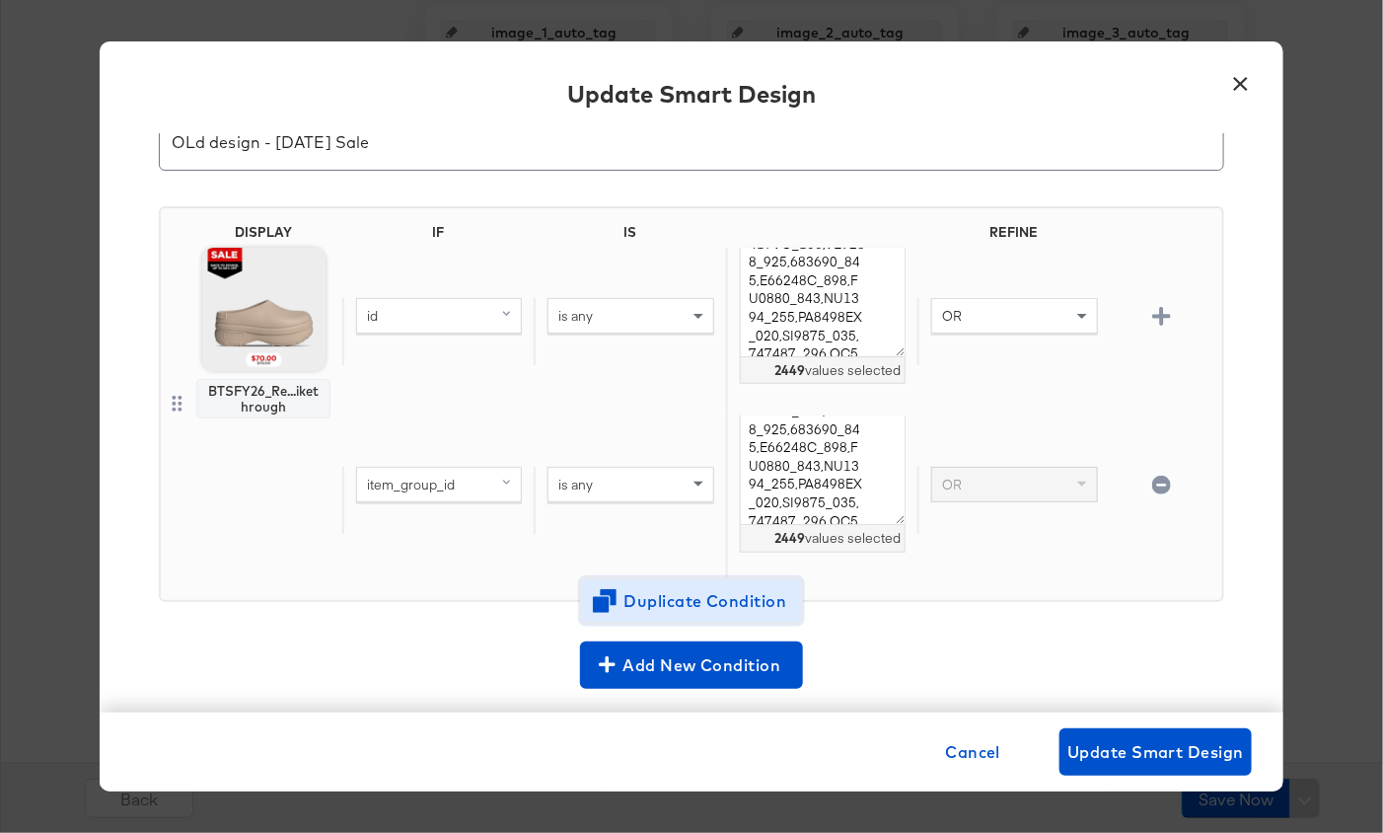
click at [663, 593] on span "Duplicate Condition" at bounding box center [691, 601] width 191 height 28
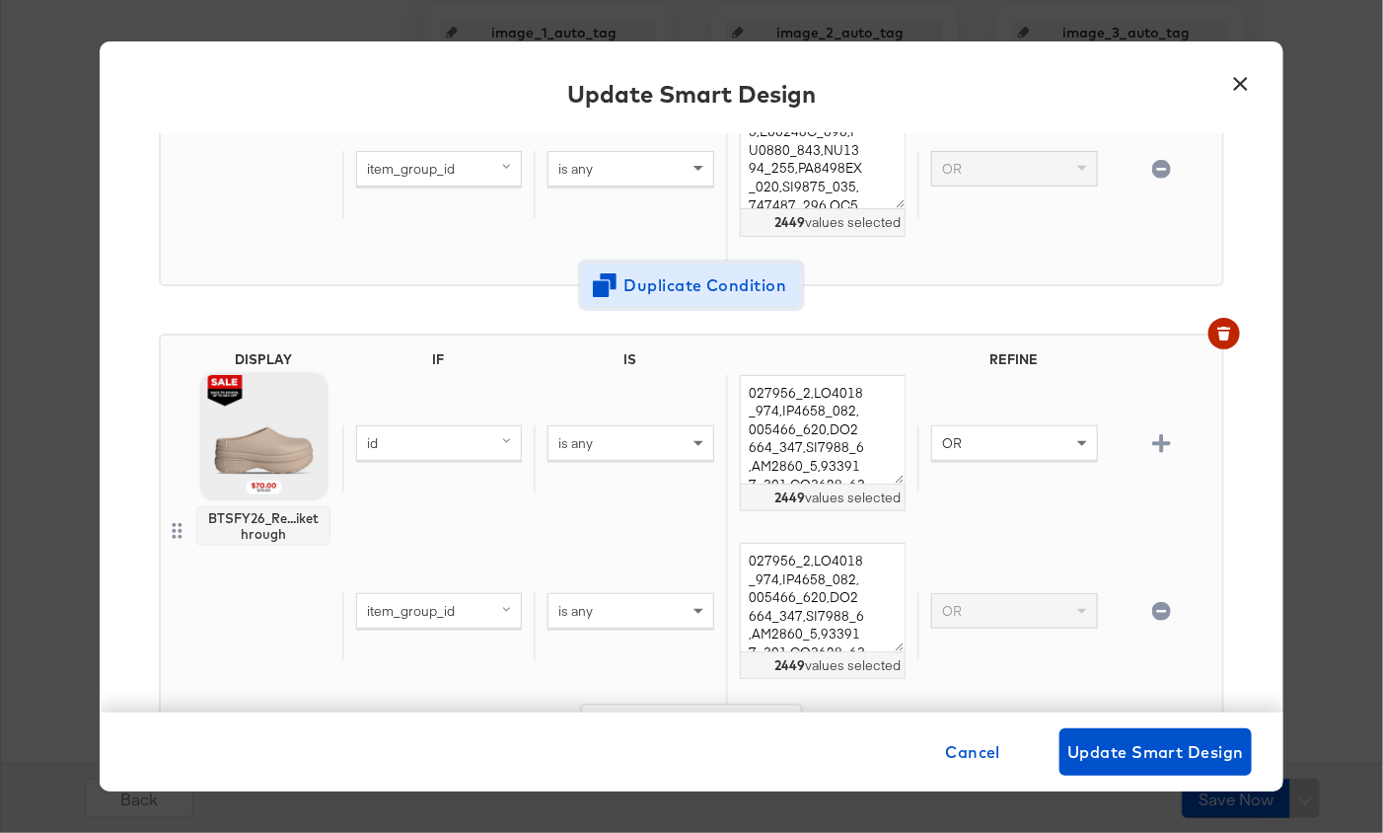
scroll to position [405, 0]
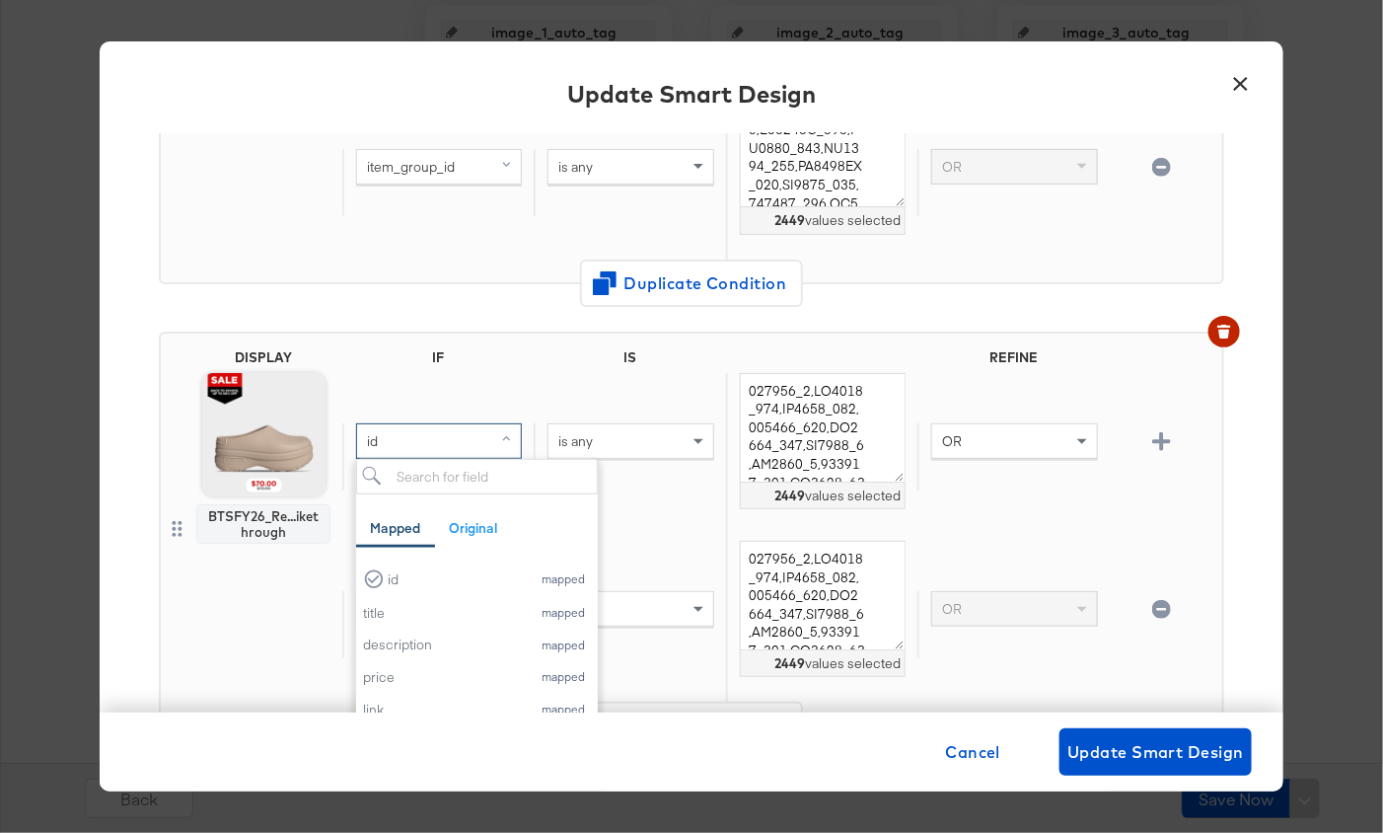
click at [407, 444] on div "id" at bounding box center [439, 441] width 164 height 34
type input "a"
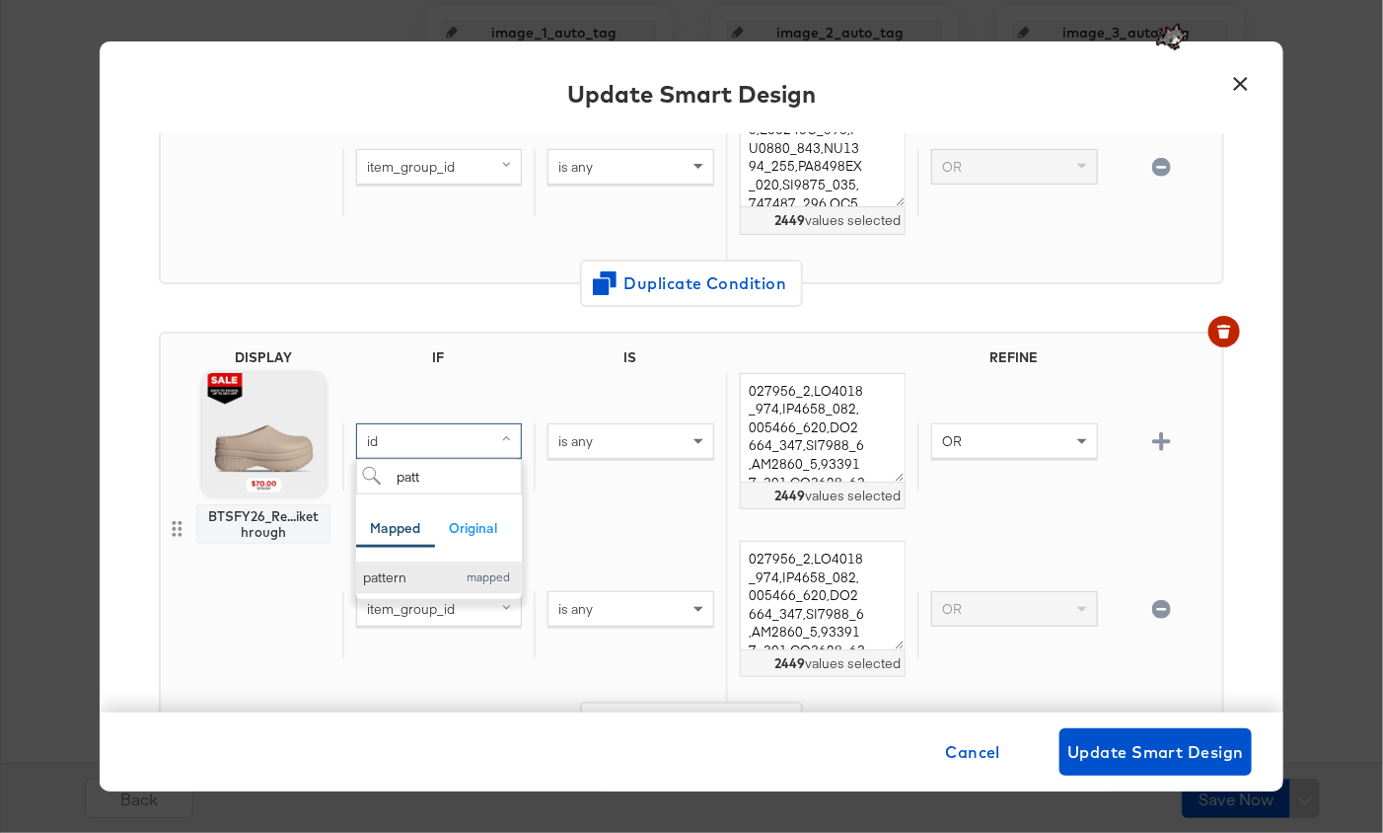
type input "patt"
click at [409, 577] on div "pattern" at bounding box center [404, 577] width 83 height 19
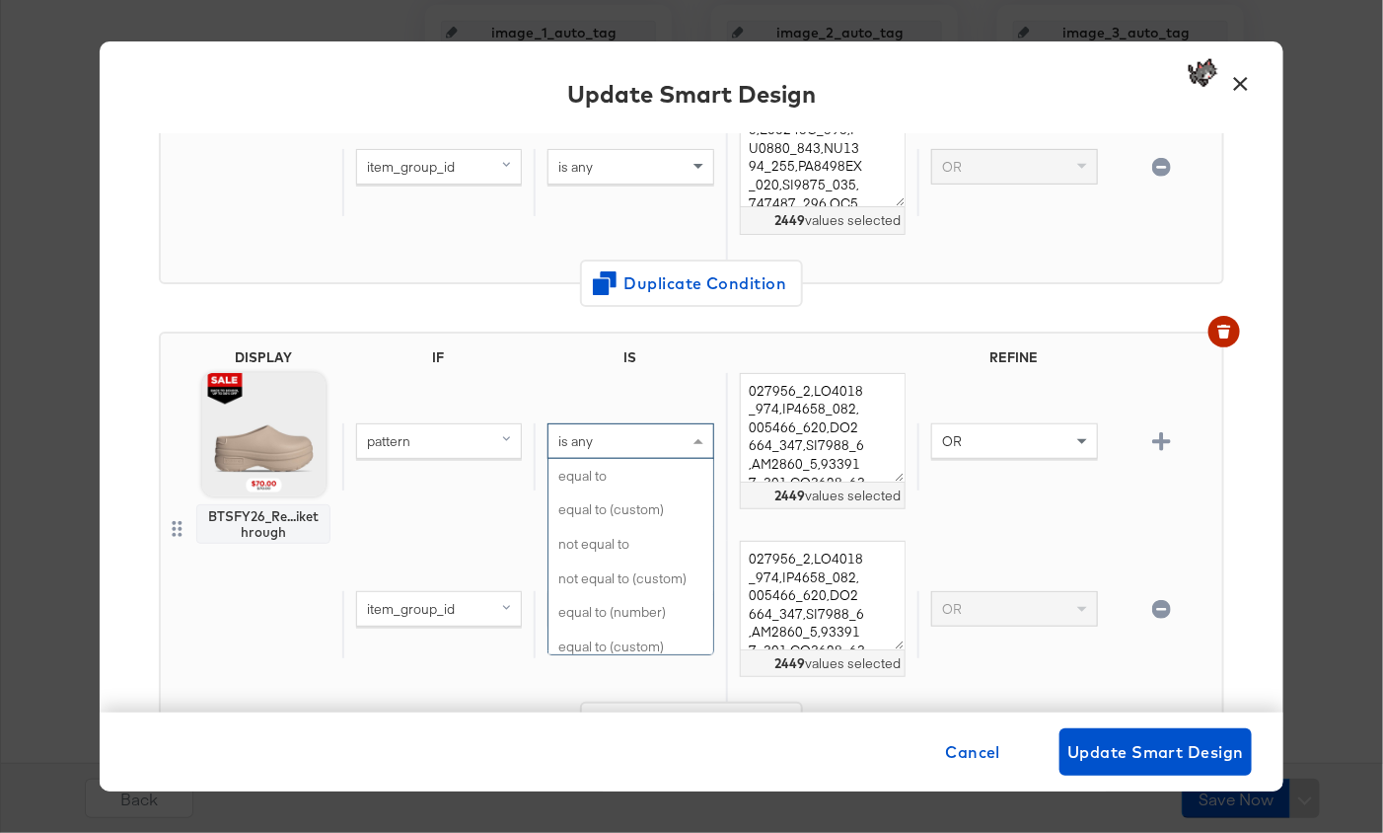
click at [621, 430] on div "is any" at bounding box center [631, 441] width 164 height 34
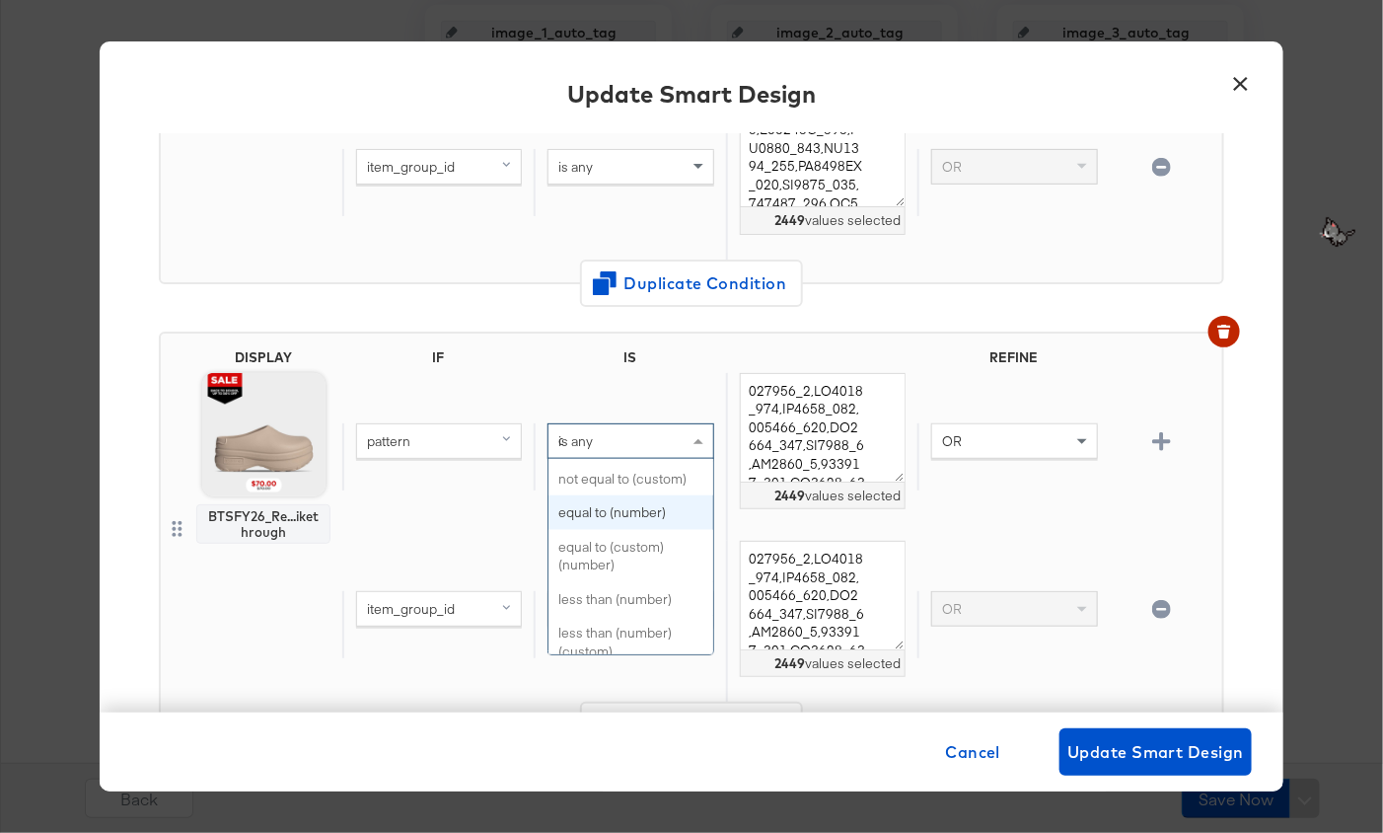
scroll to position [0, 0]
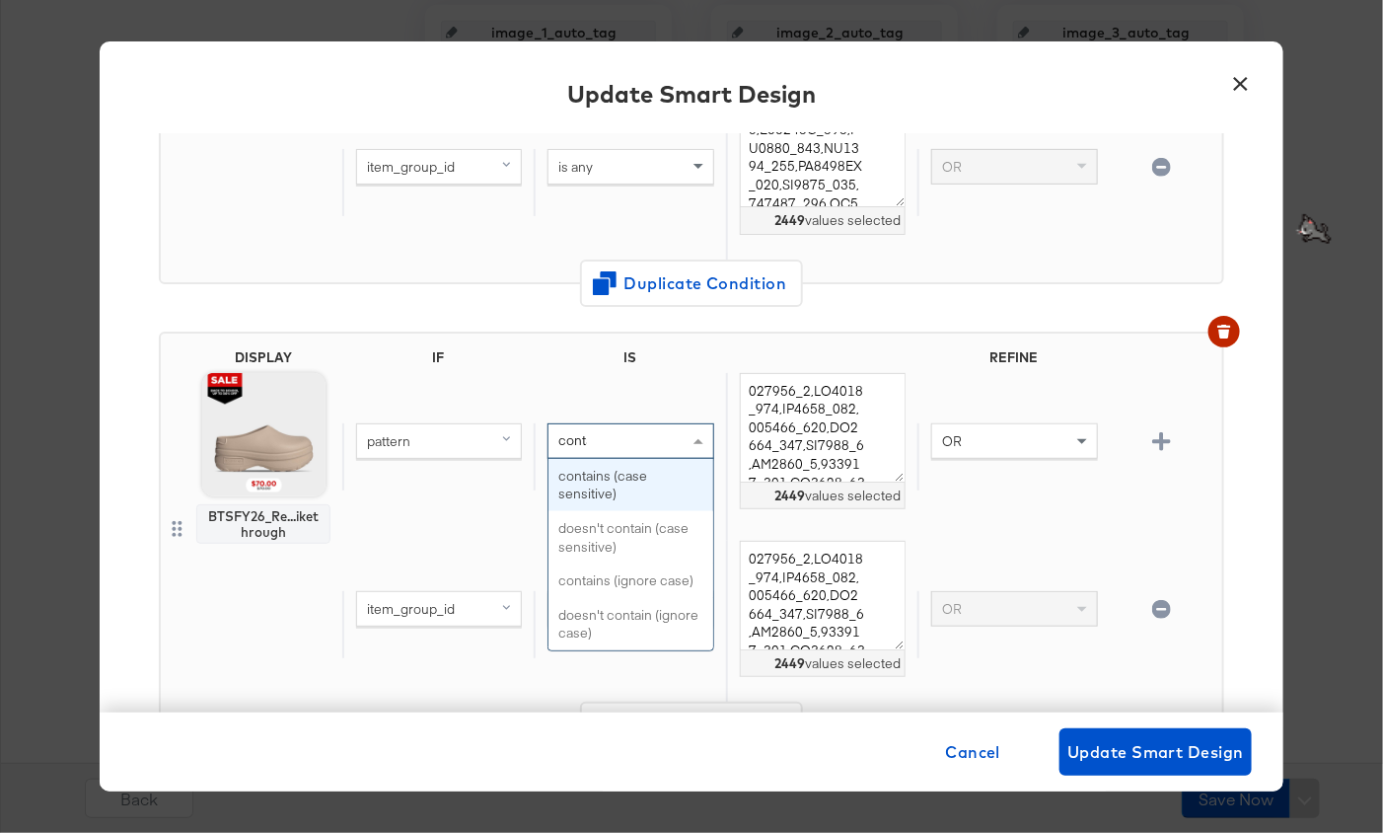
type input "contain"
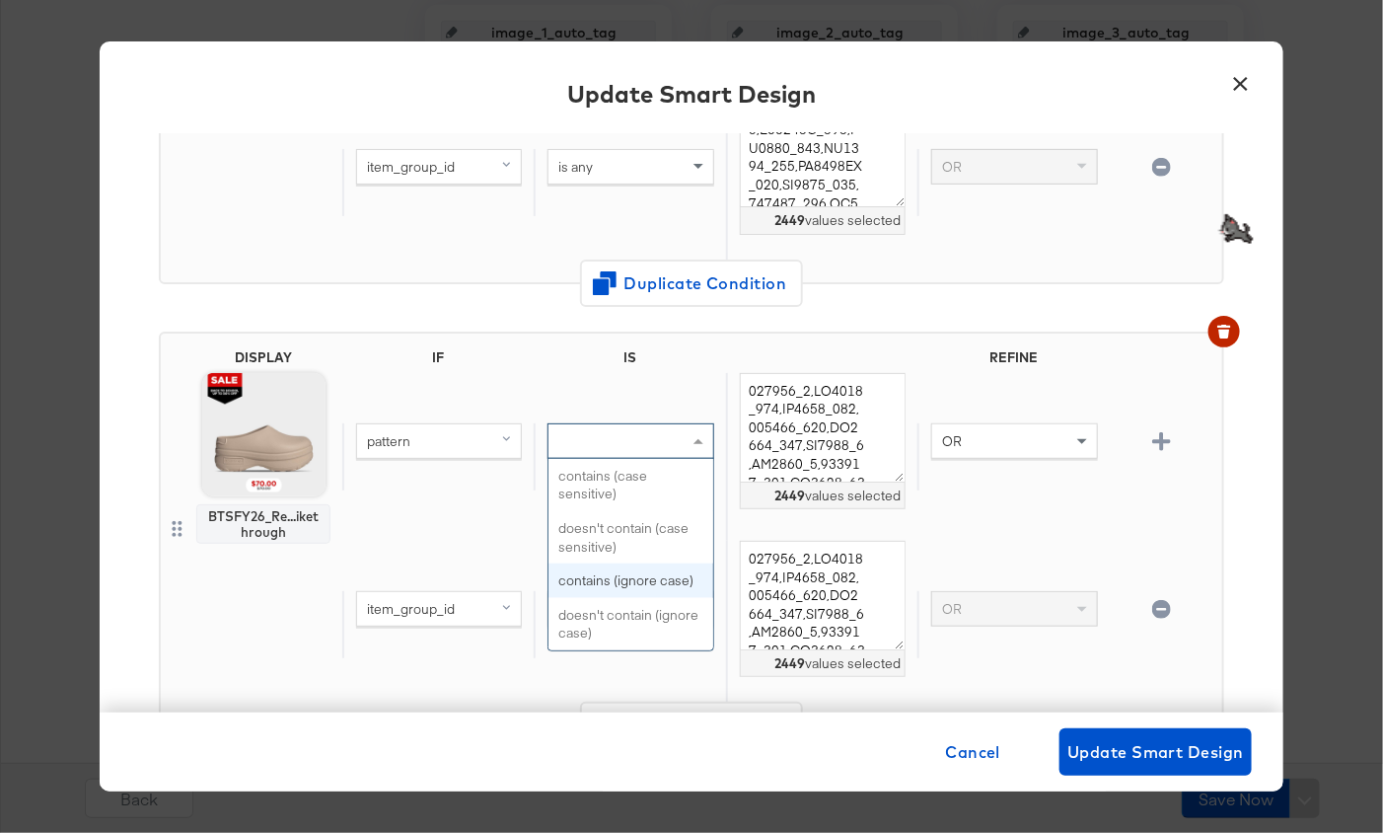
scroll to position [304, 0]
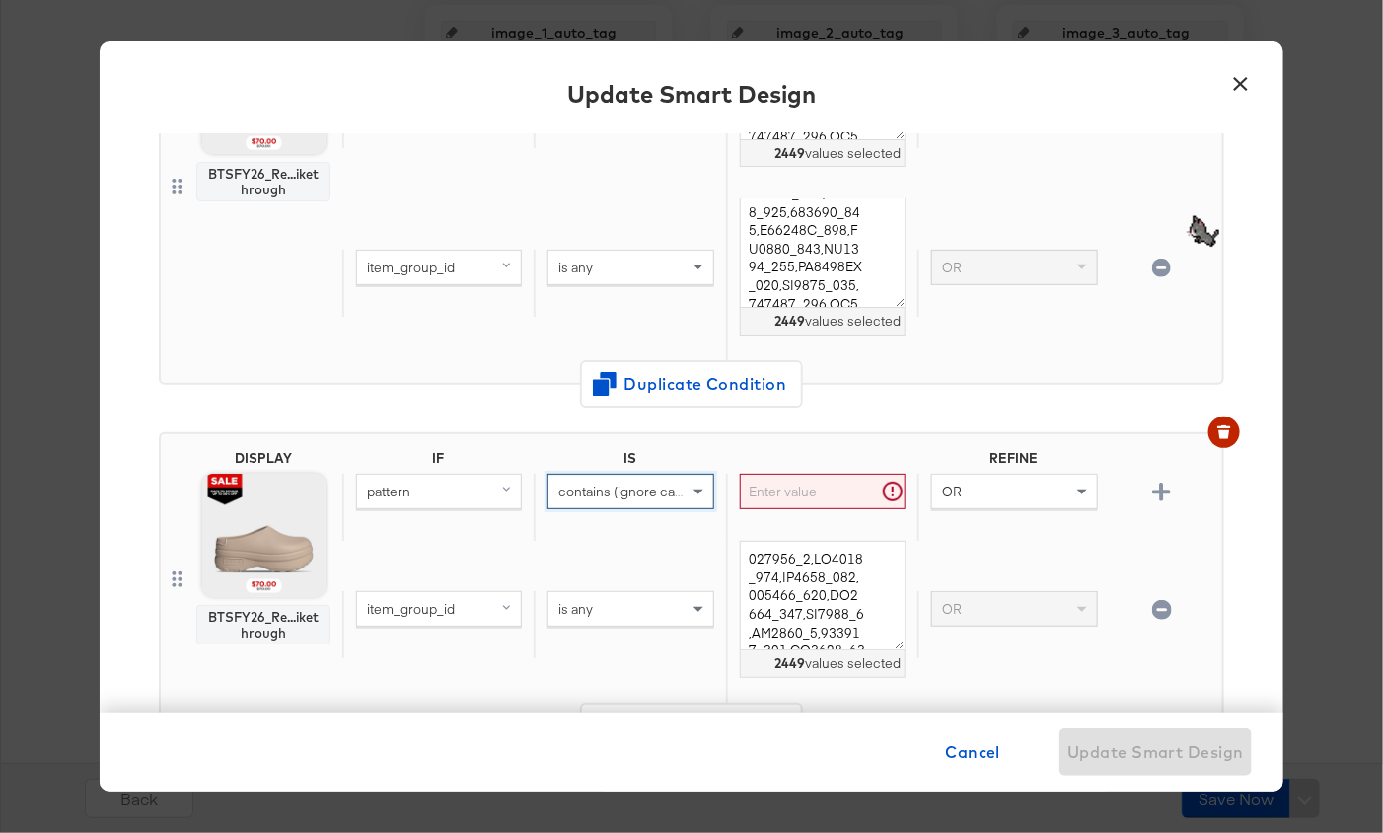
click at [816, 478] on input "text" at bounding box center [823, 492] width 166 height 37
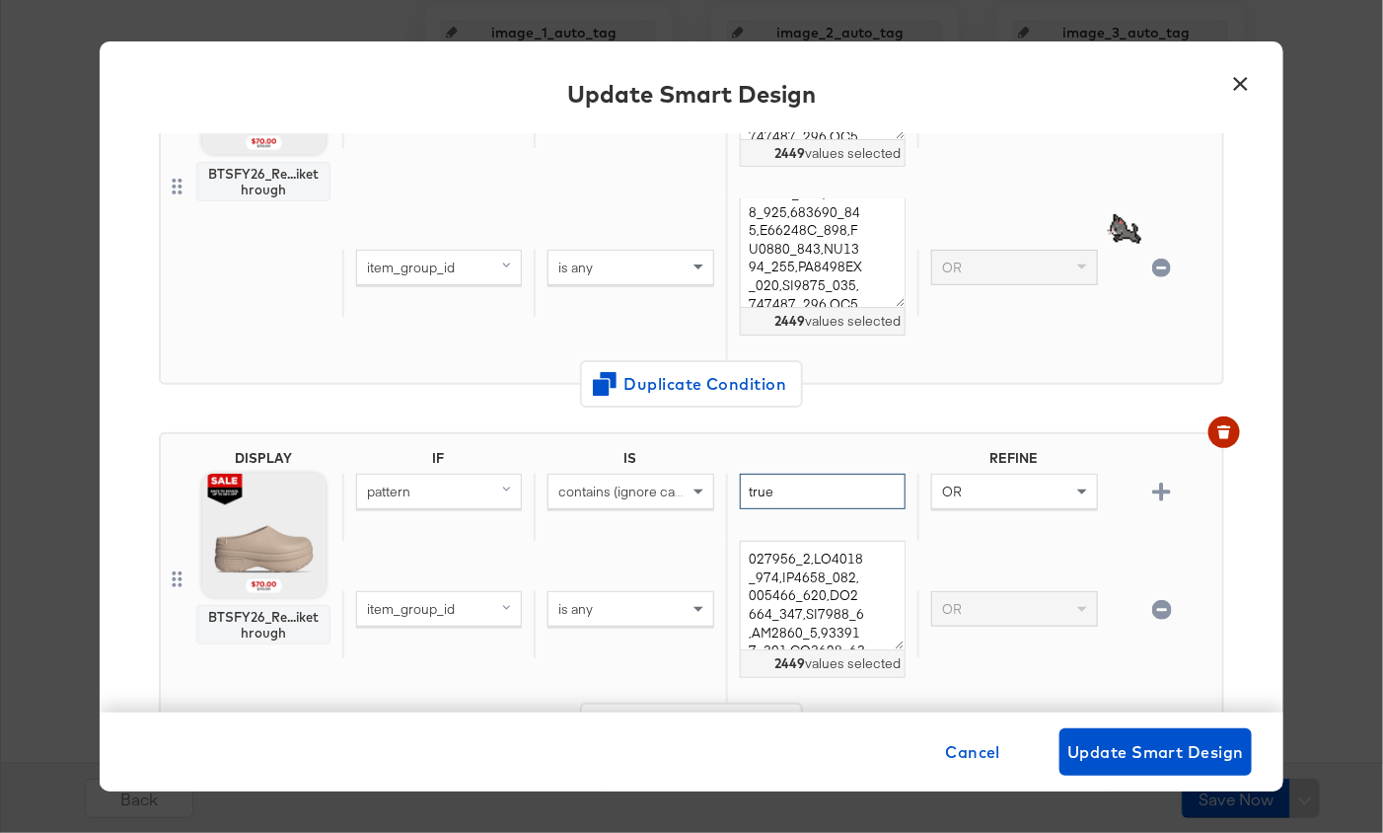
type input "true"
click at [1067, 488] on div "OR" at bounding box center [1014, 492] width 164 height 34
click at [487, 601] on div "item_group_id" at bounding box center [439, 609] width 164 height 34
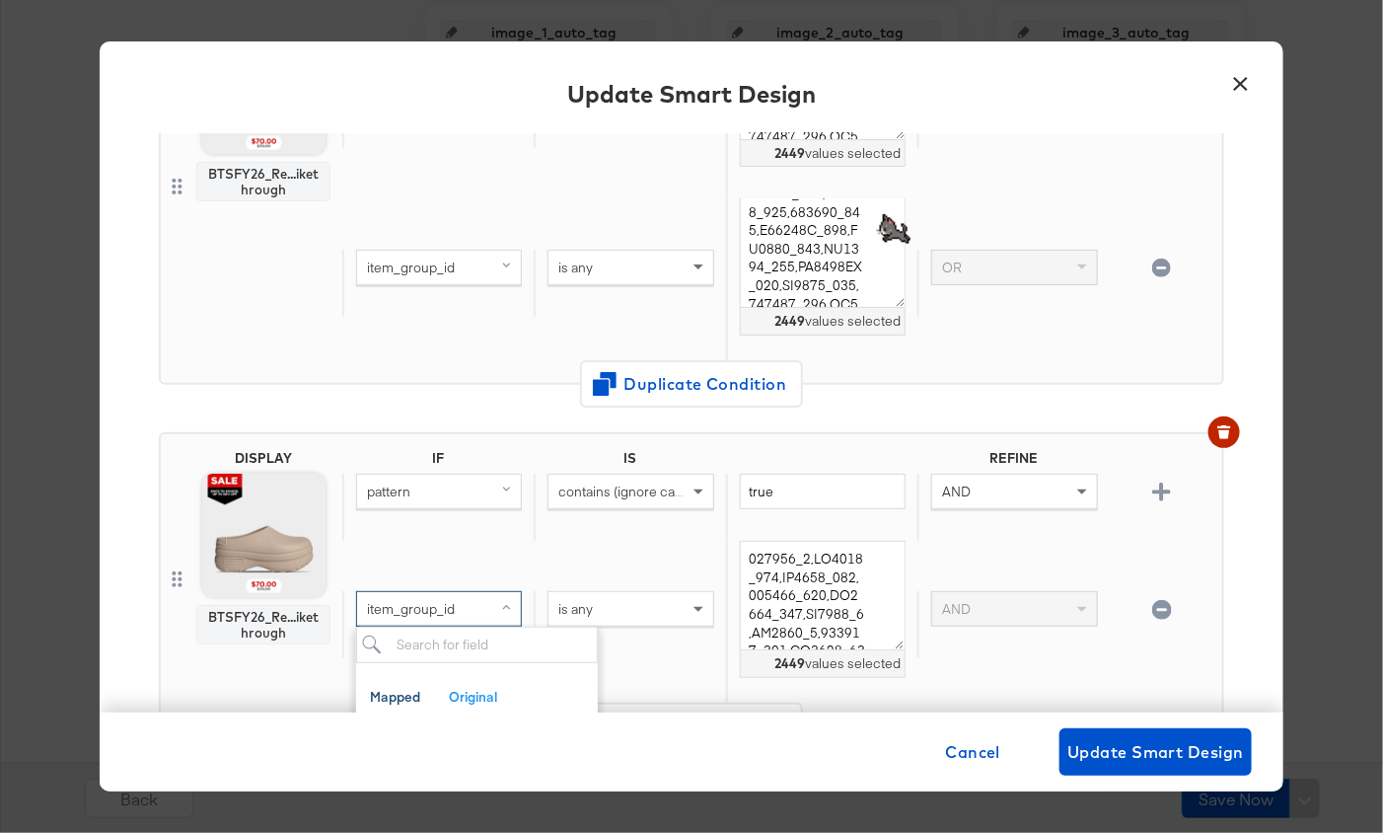
click at [430, 500] on div "pattern" at bounding box center [439, 492] width 164 height 34
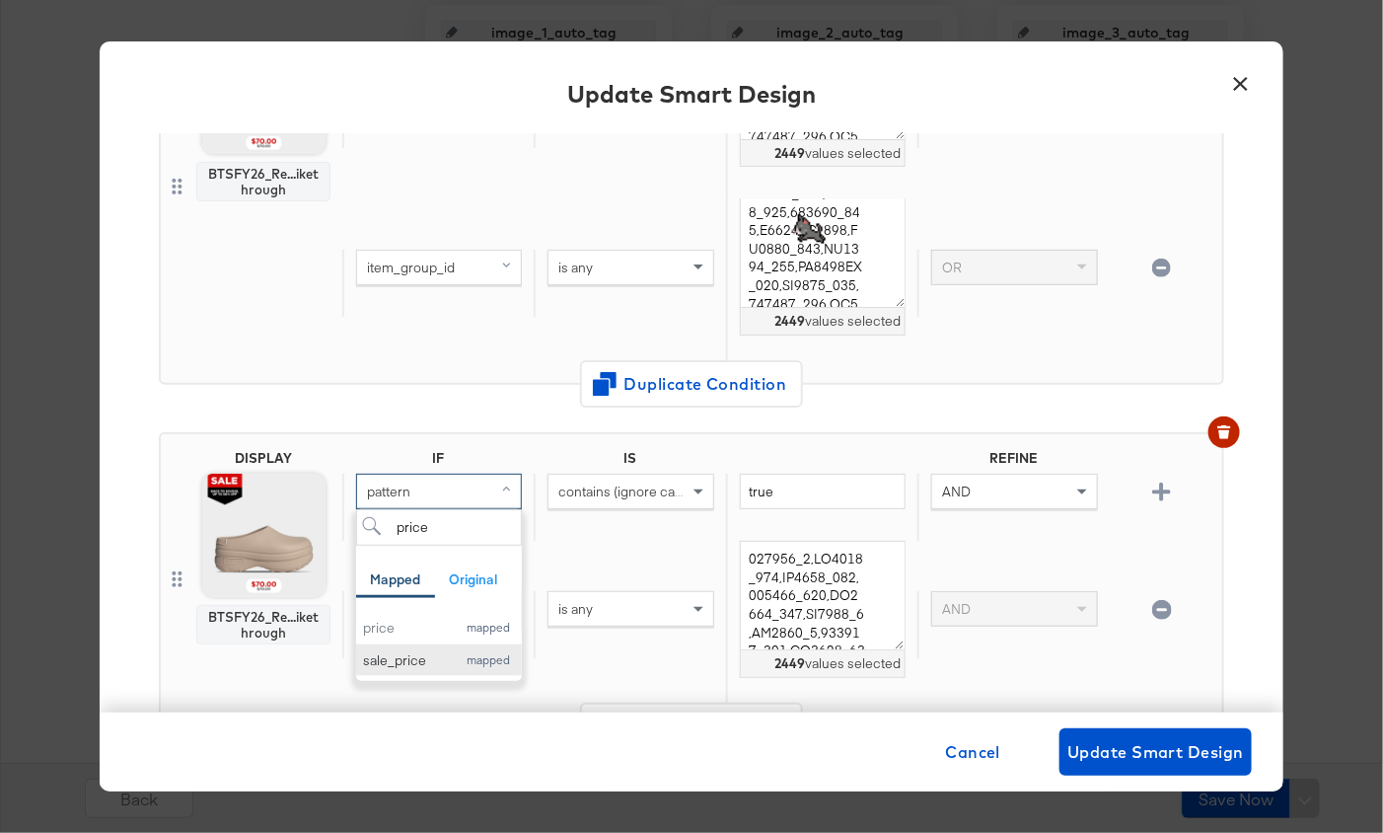
type input "price"
click at [427, 651] on div "sale_price" at bounding box center [404, 660] width 83 height 19
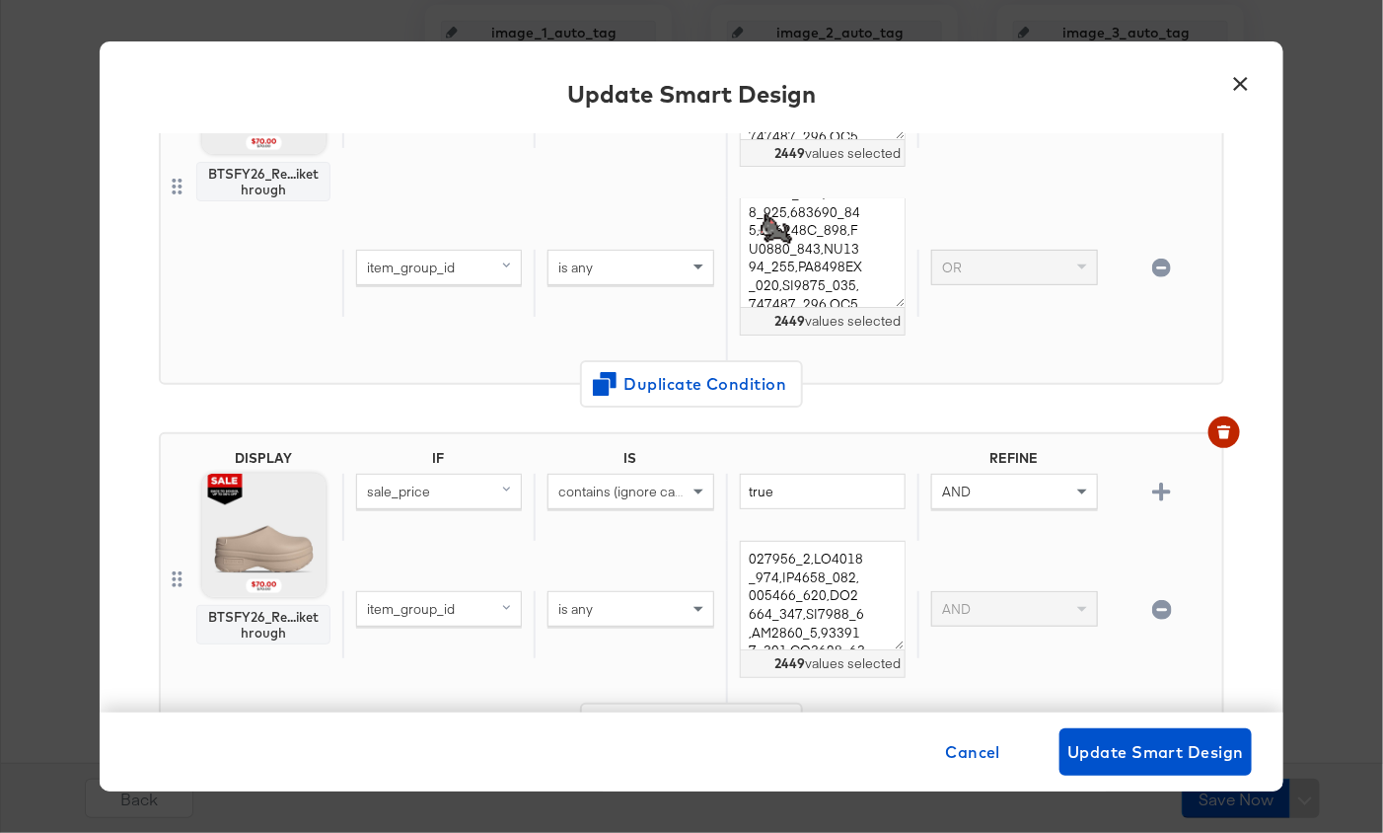
click at [614, 482] on span "contains (ignore case)" at bounding box center [625, 491] width 135 height 18
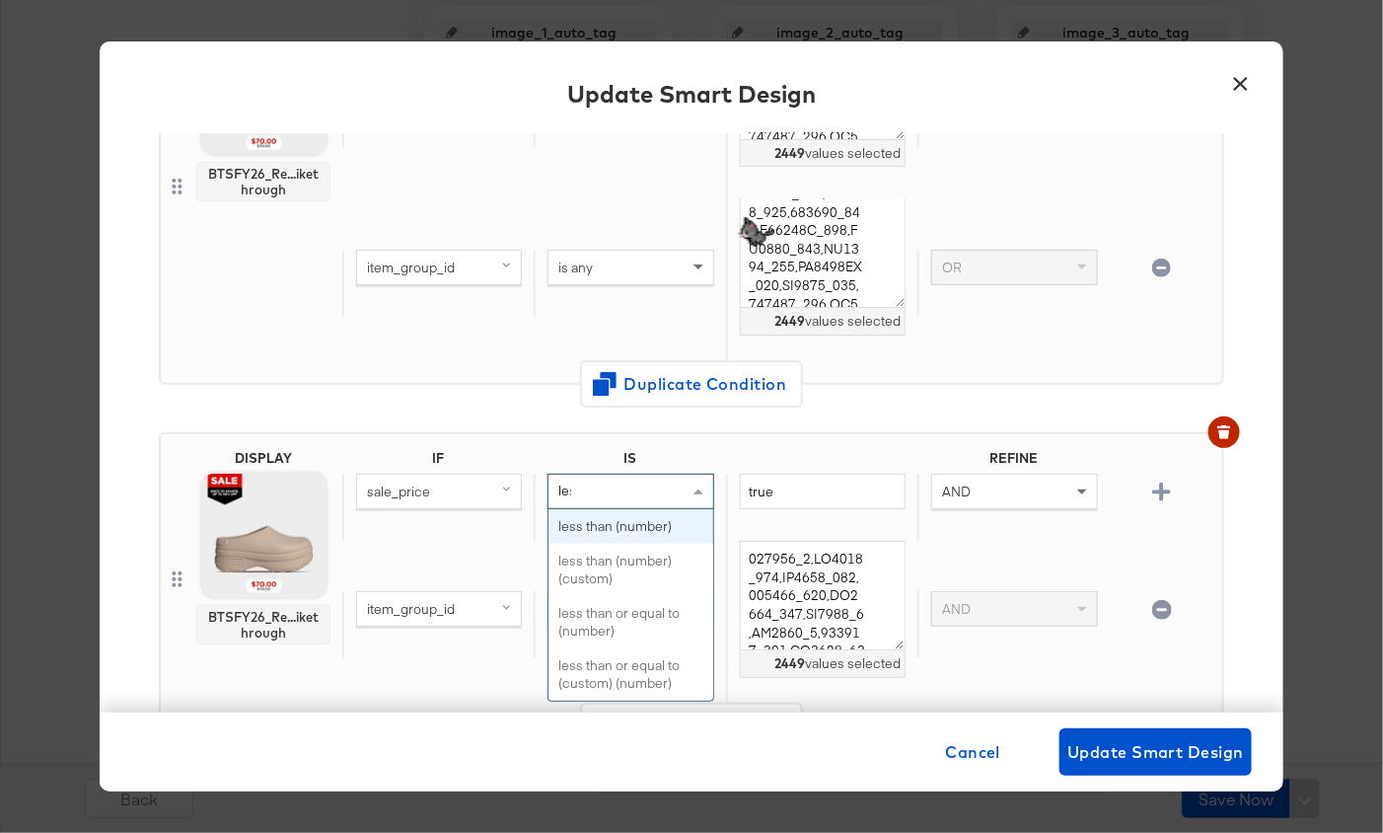
scroll to position [0, 0]
type input "less"
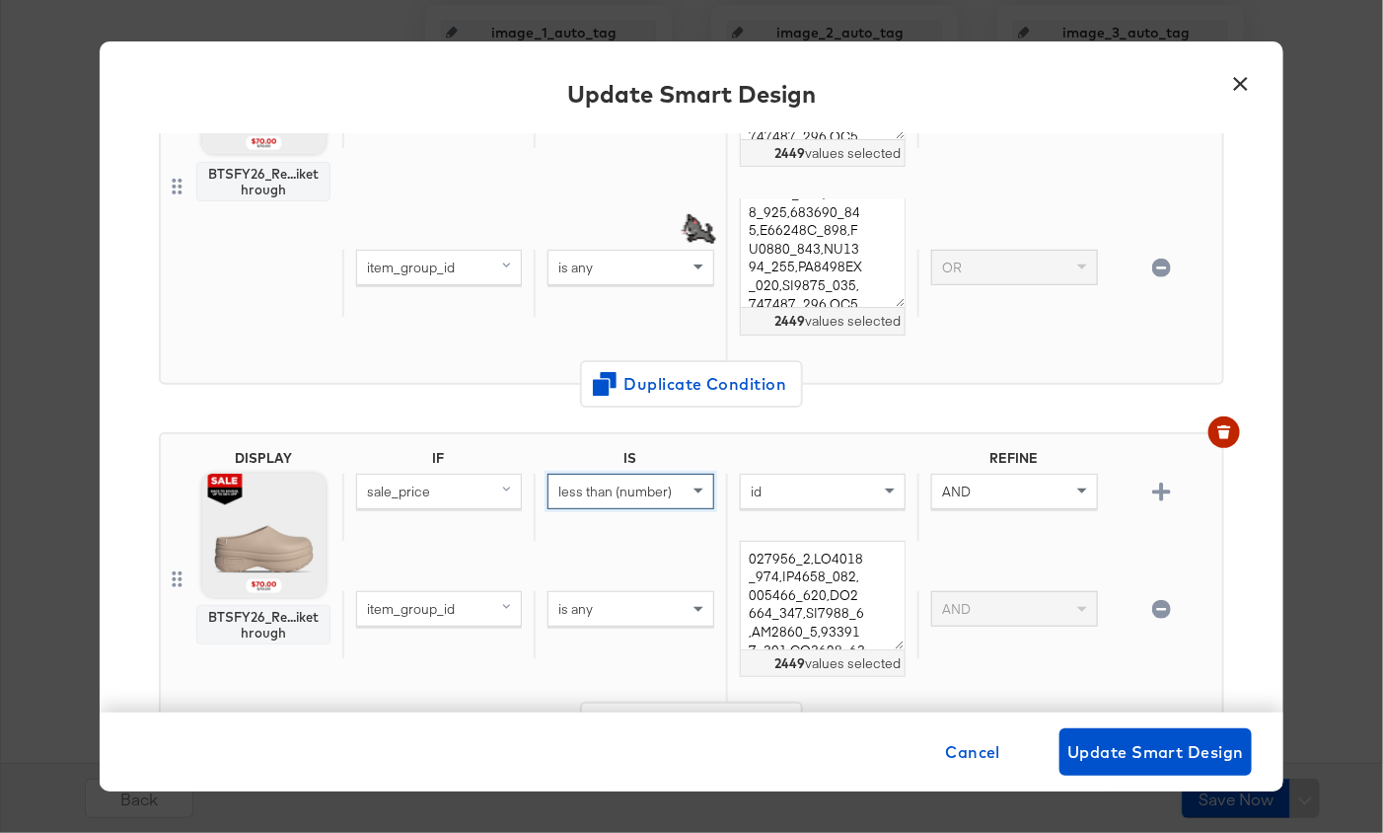
click at [799, 479] on div "id" at bounding box center [823, 492] width 164 height 34
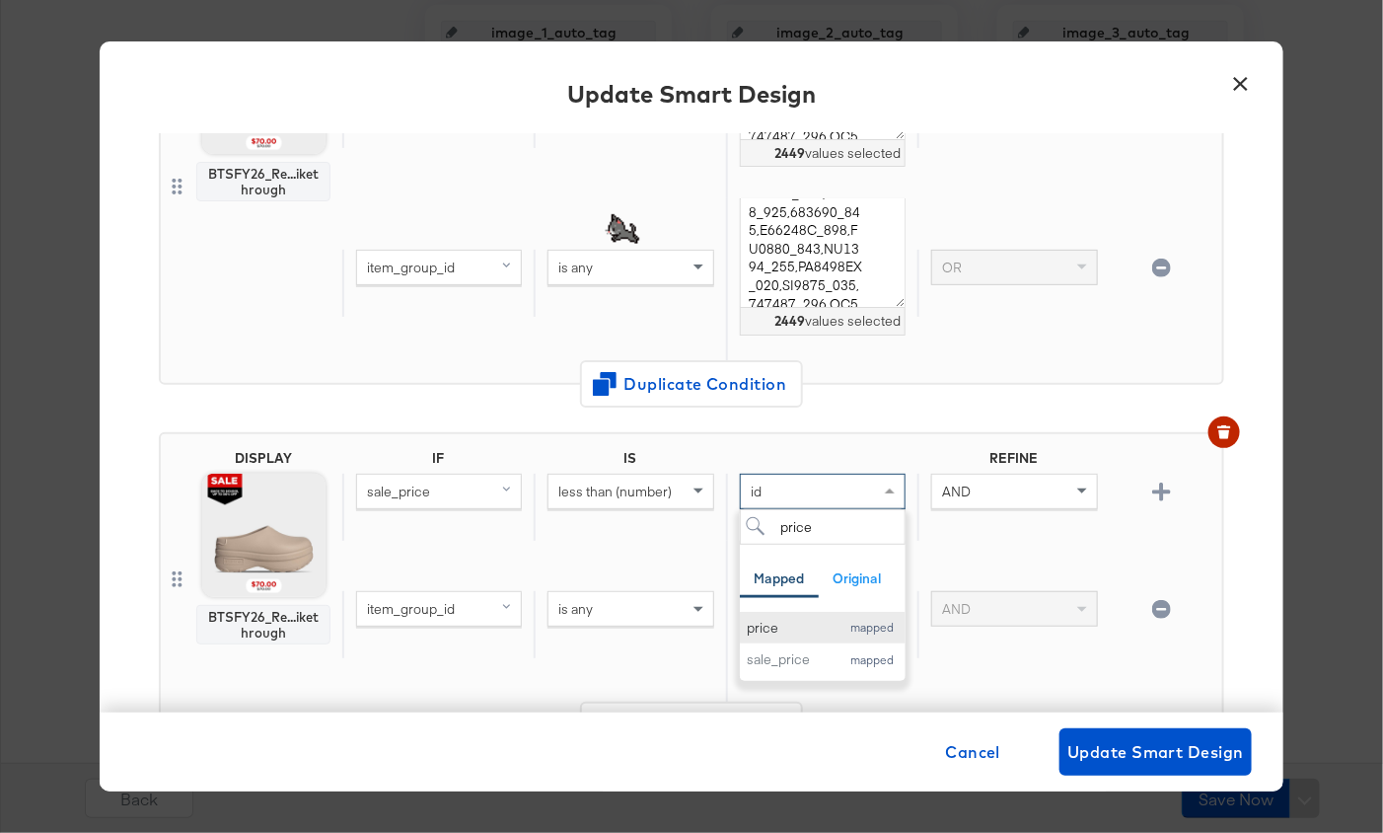
type input "price"
click at [804, 637] on button "price mapped" at bounding box center [823, 628] width 166 height 33
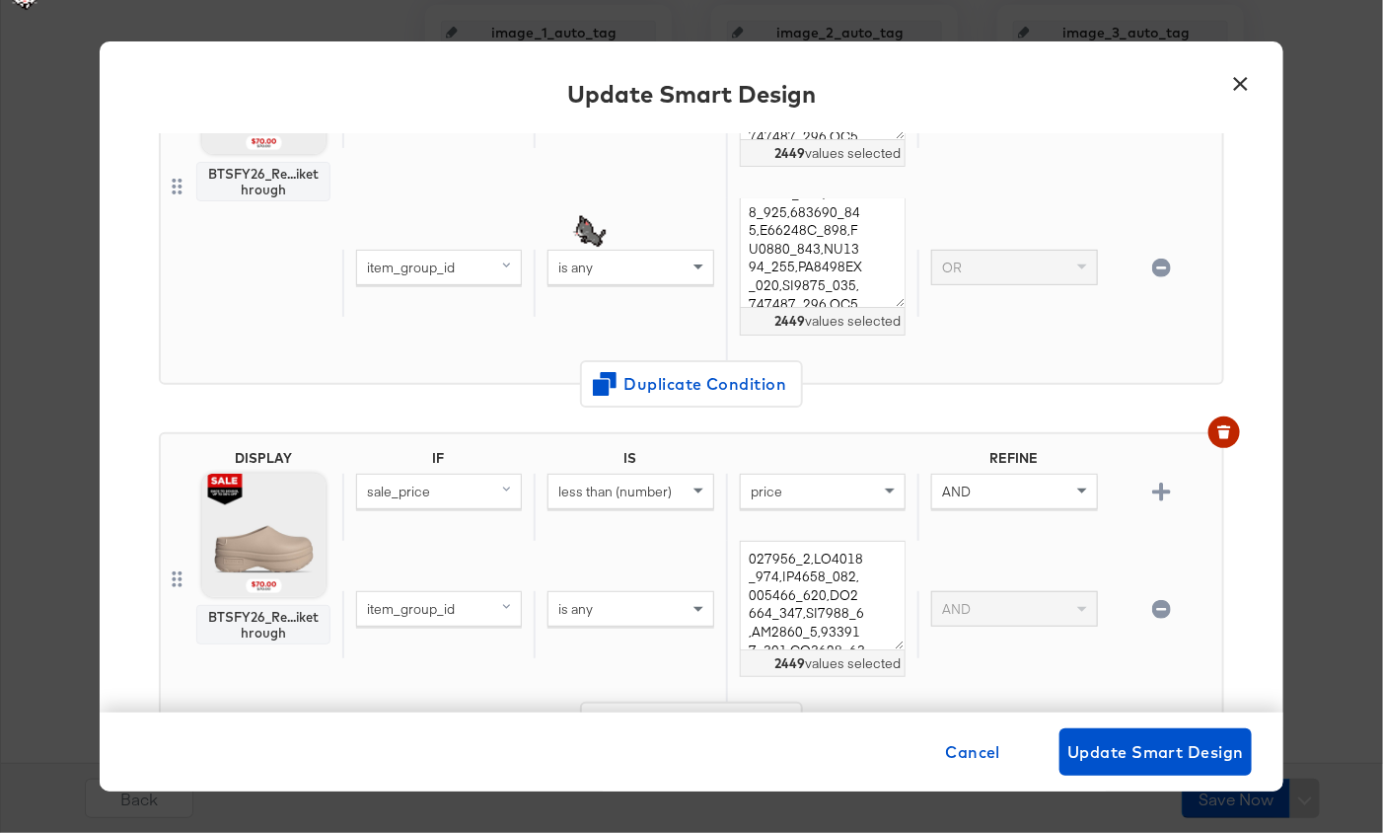
click at [479, 616] on div "item_group_id" at bounding box center [439, 609] width 164 height 34
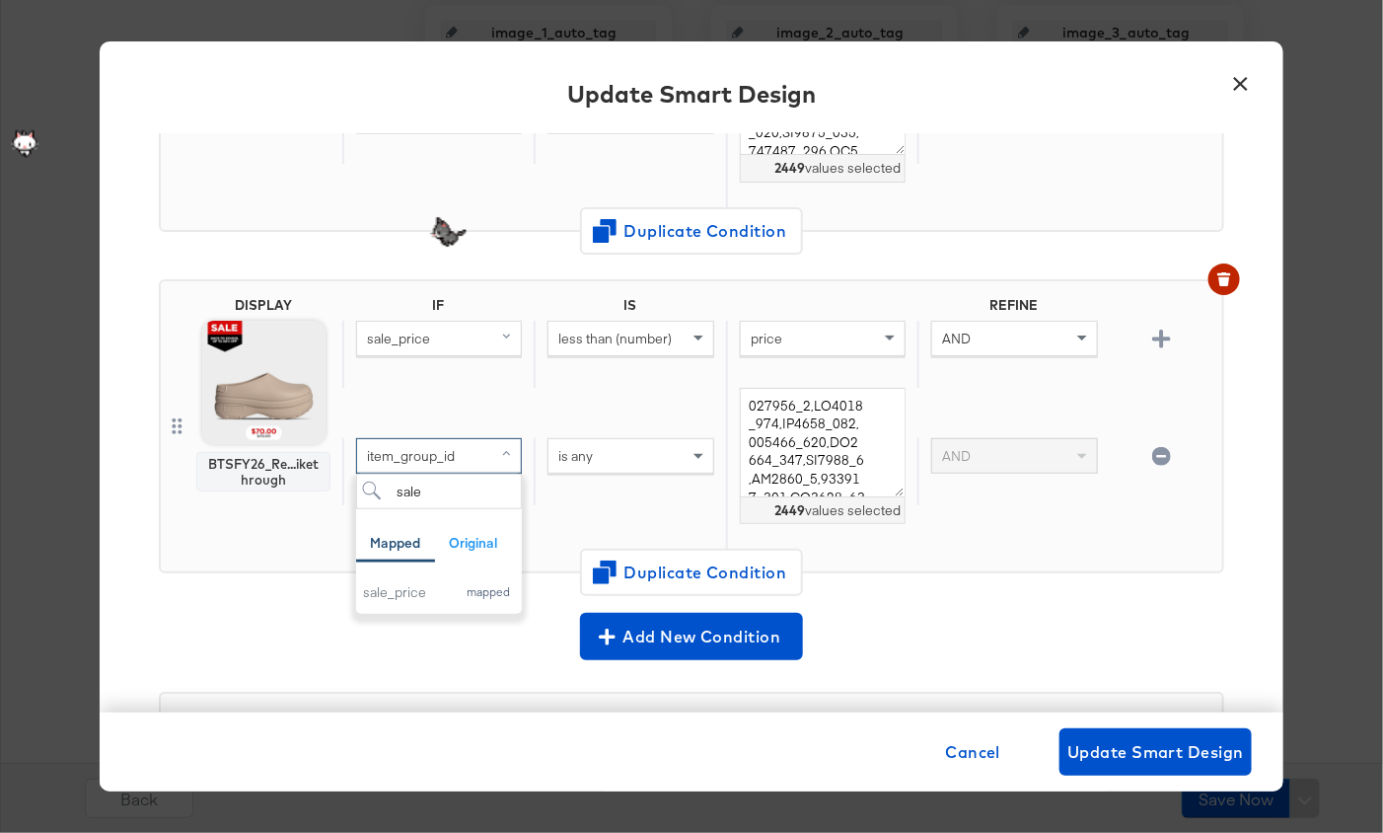
scroll to position [476, 0]
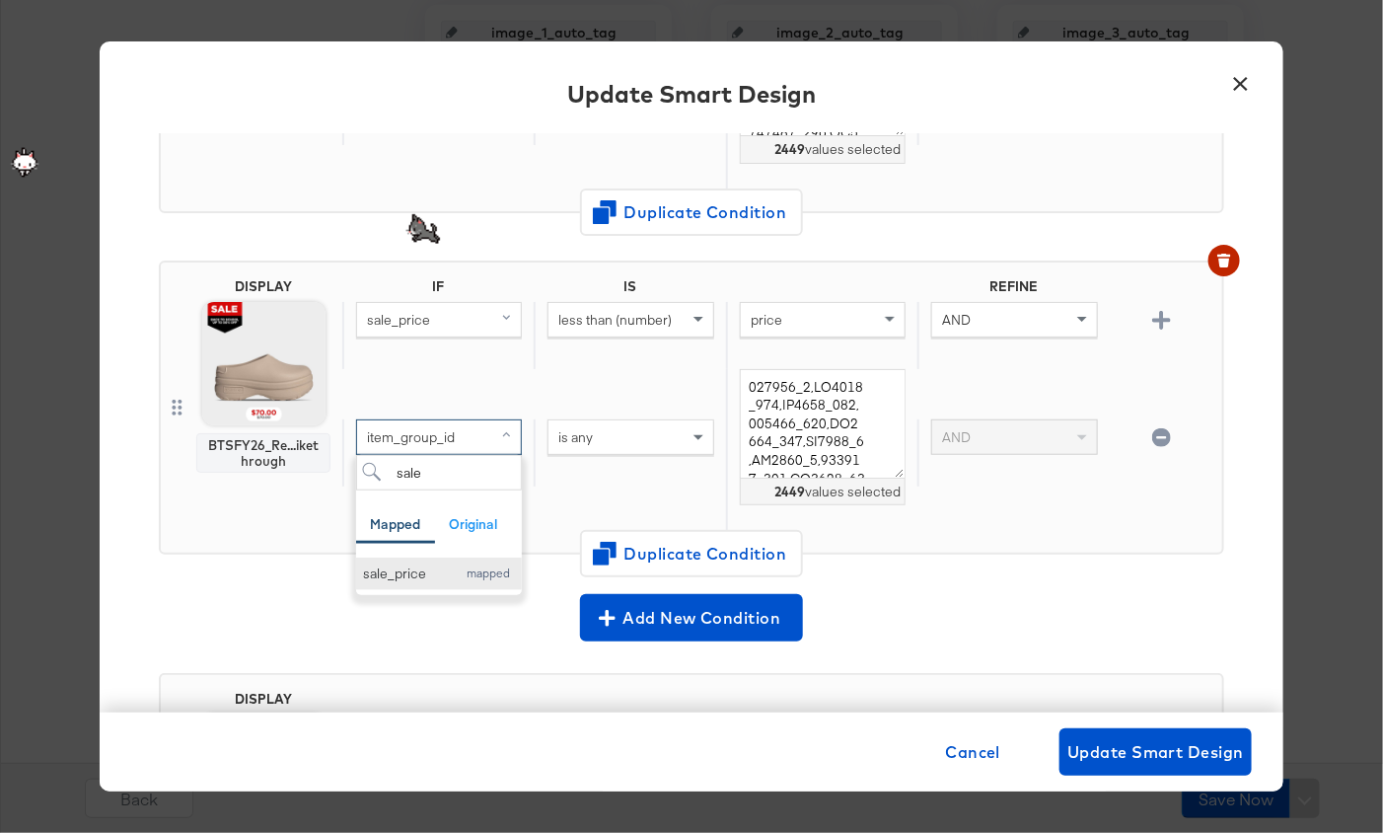
type input "sale"
click at [486, 566] on div "mapped" at bounding box center [488, 573] width 54 height 14
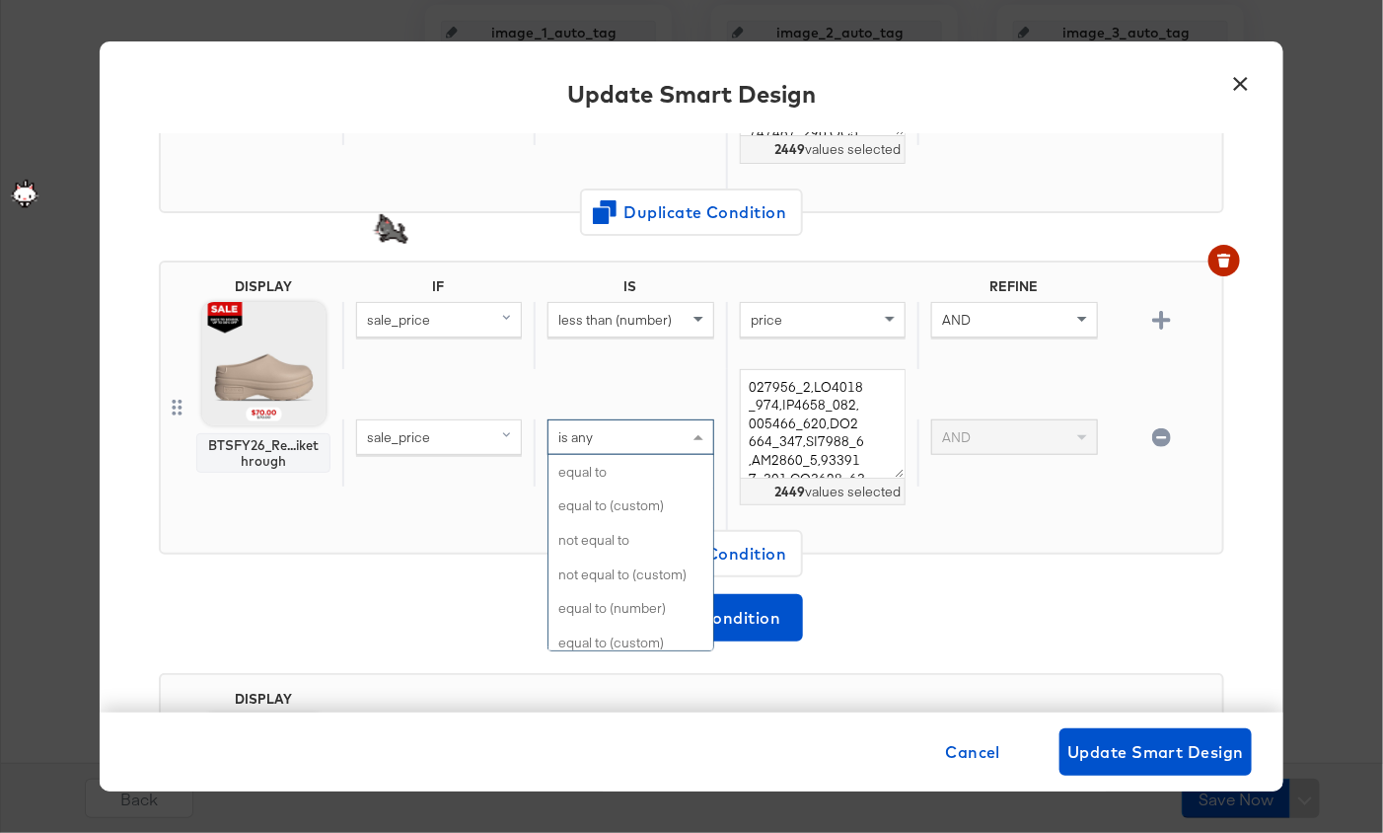
click at [578, 432] on span "is any" at bounding box center [575, 437] width 35 height 18
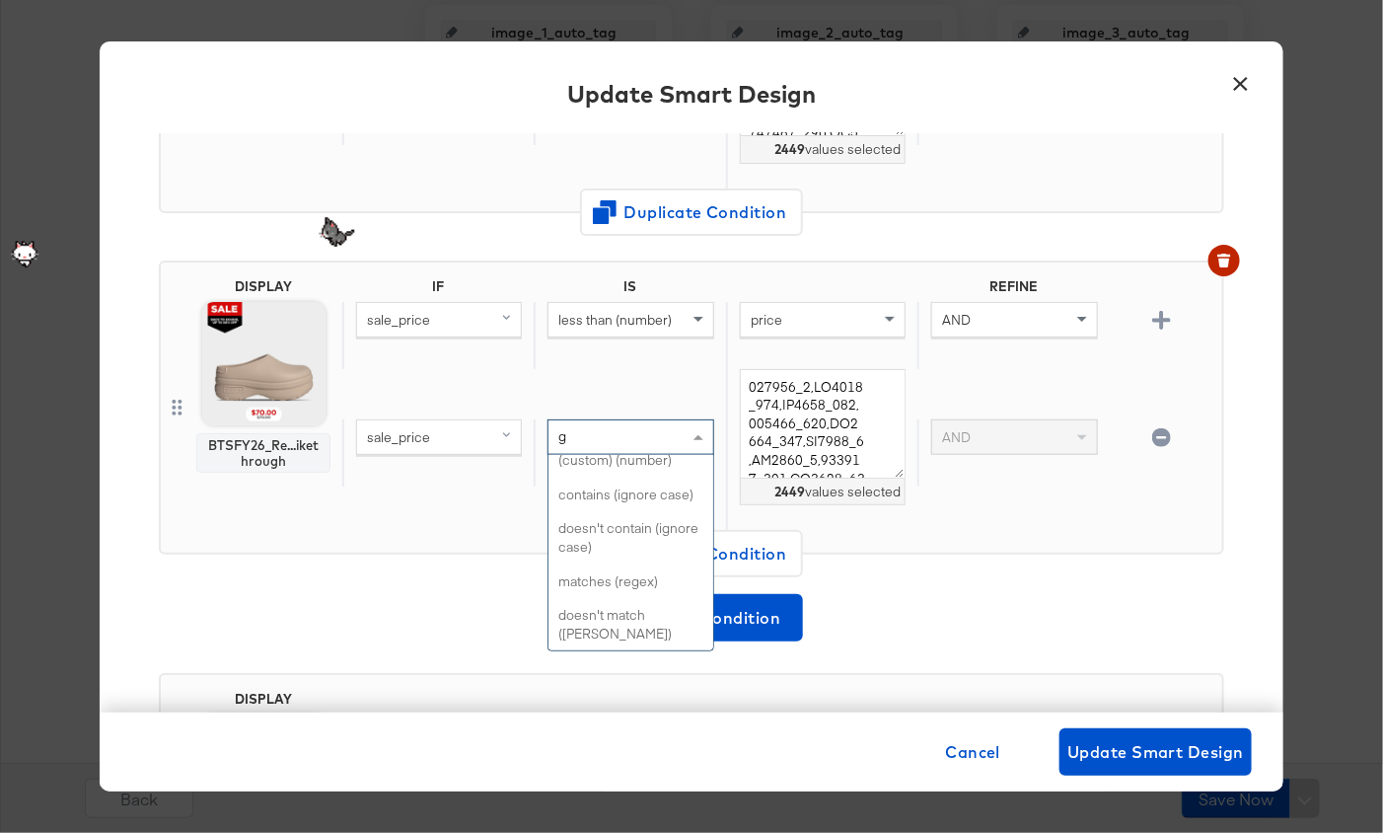
scroll to position [150, 0]
type input "gr"
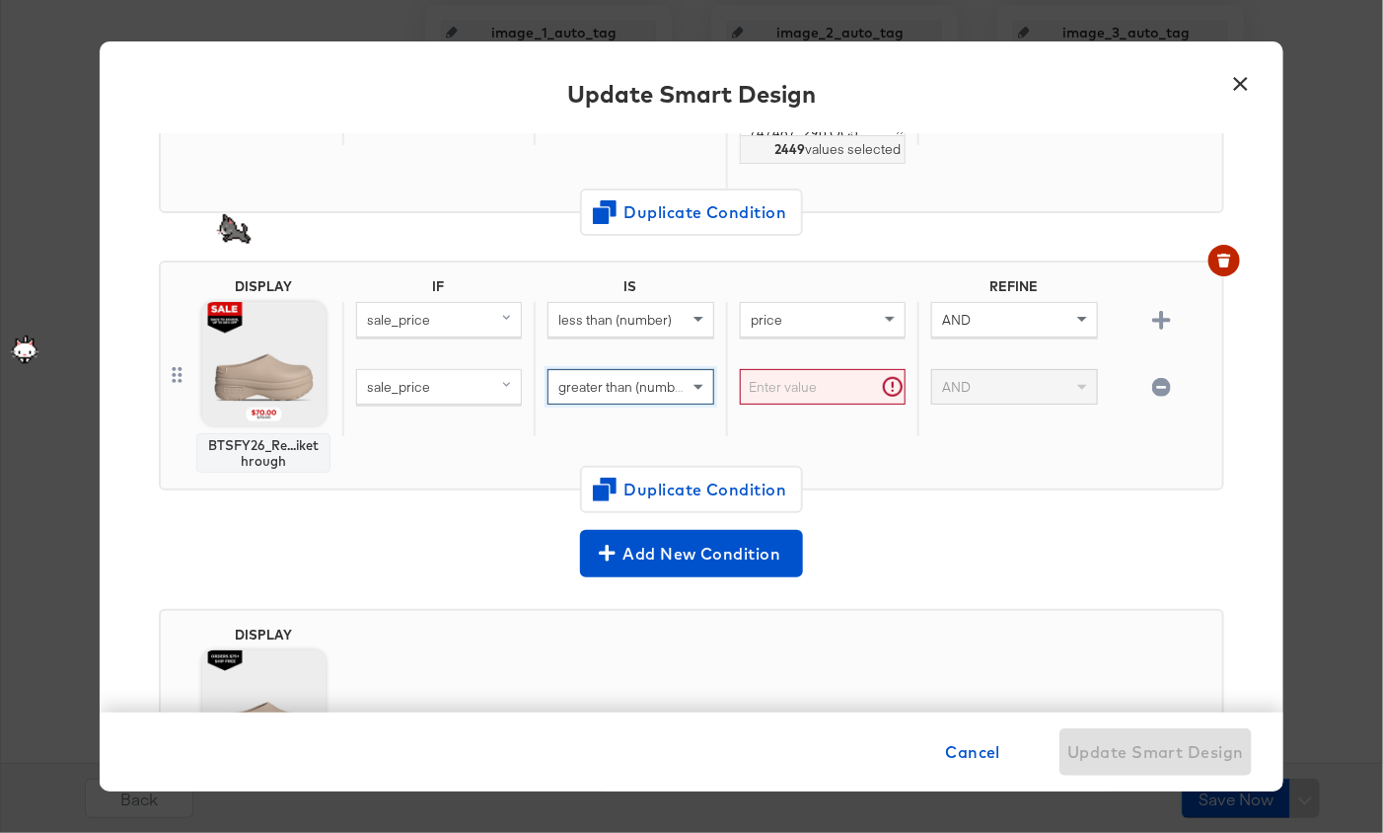
scroll to position [411, 0]
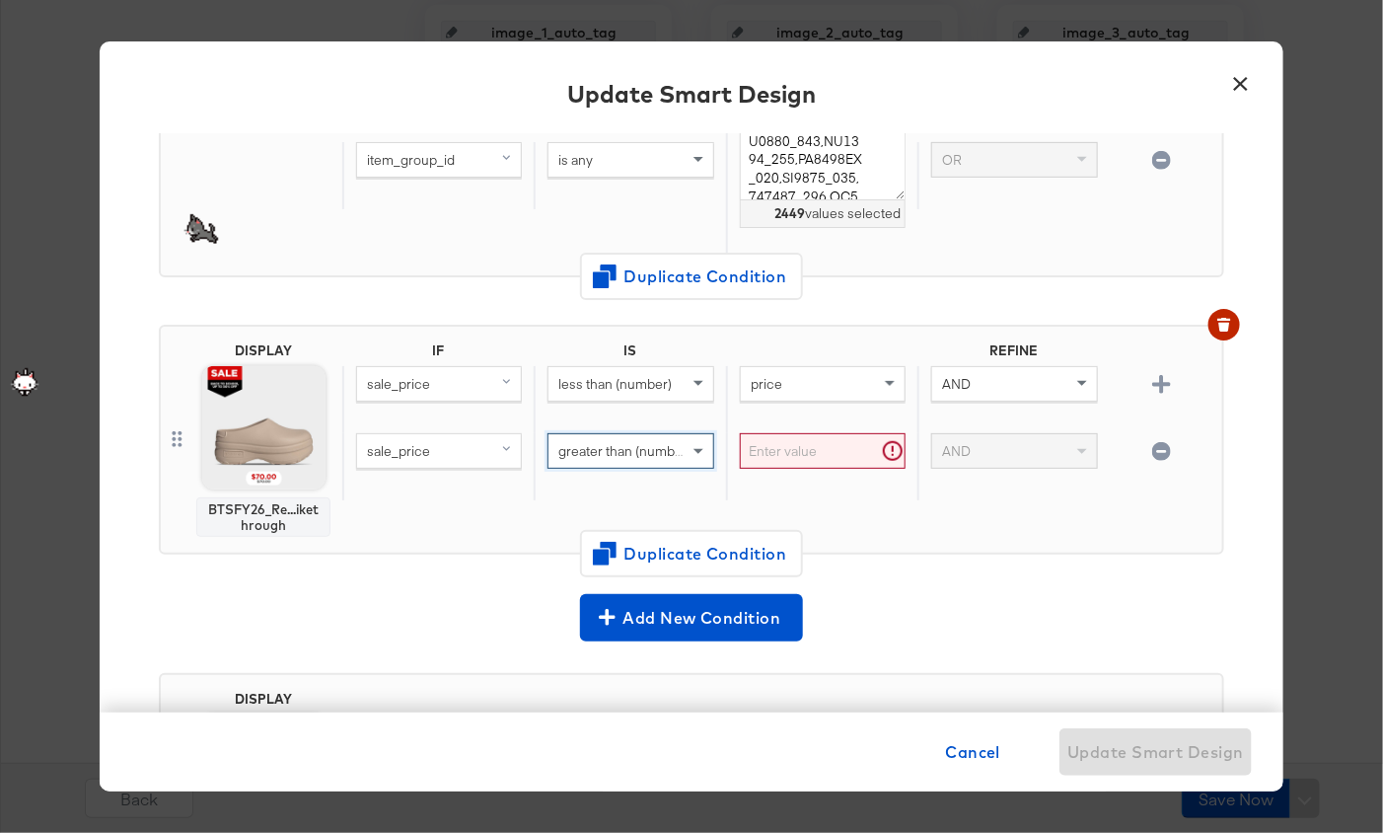
click at [786, 455] on input "text" at bounding box center [823, 451] width 166 height 37
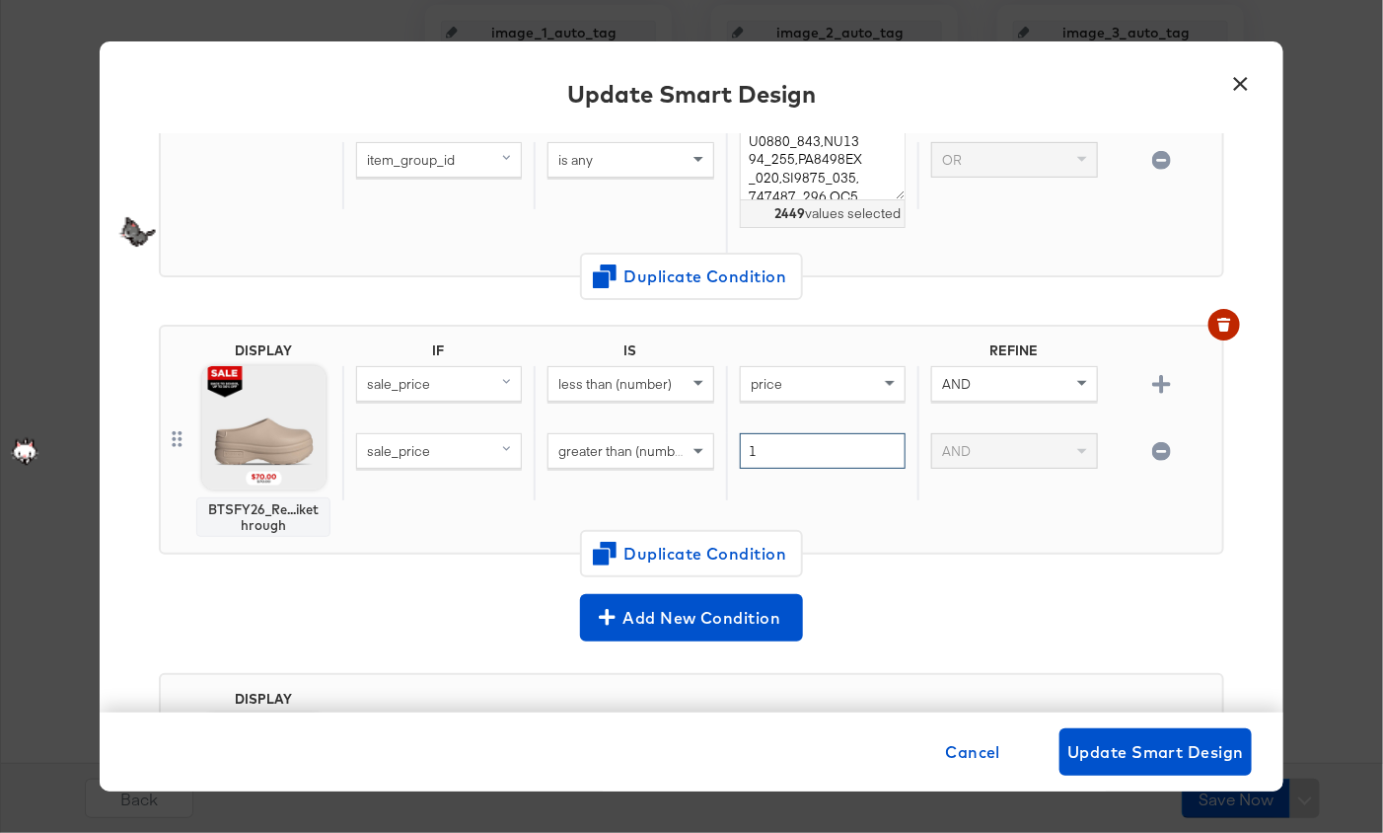
scroll to position [647, 0]
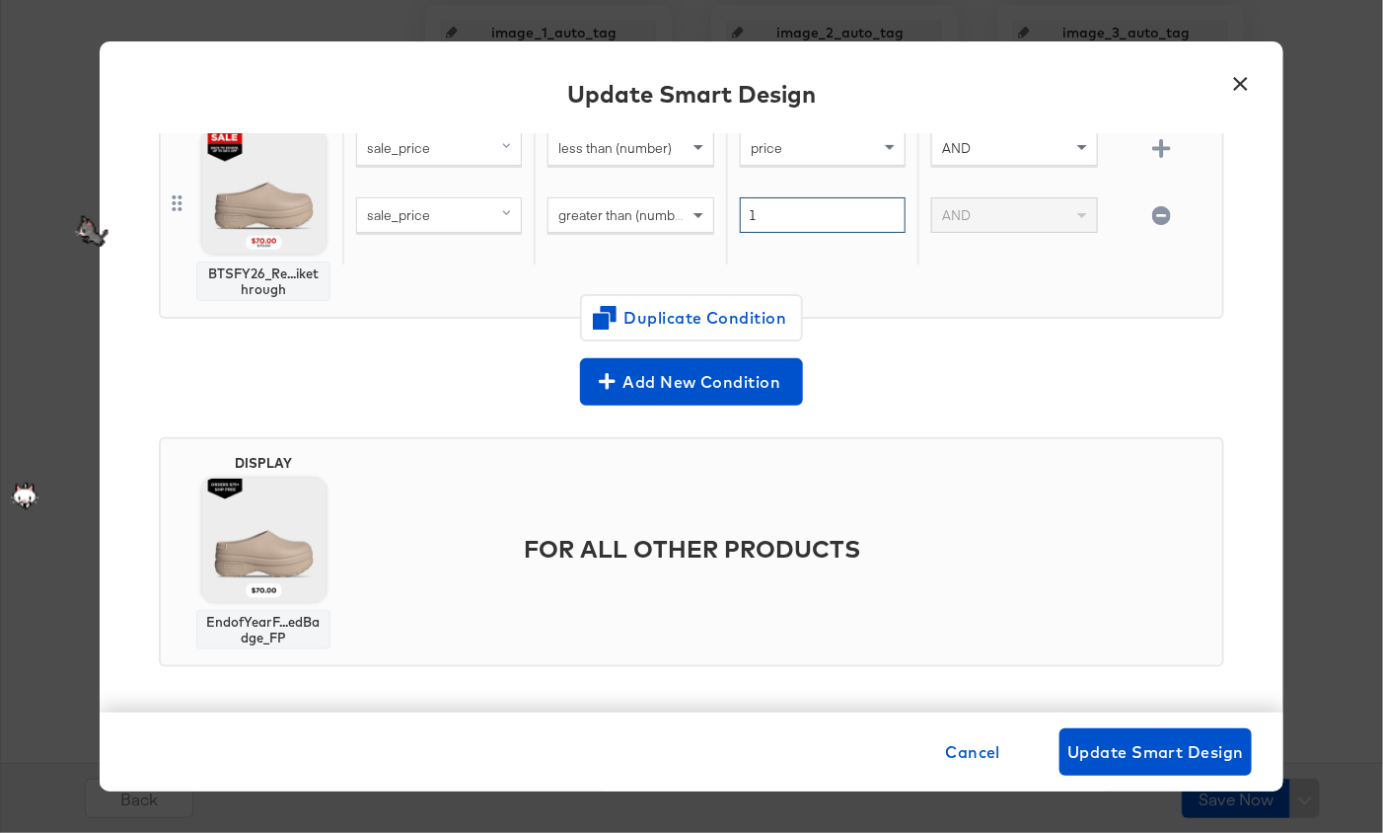
type input "1"
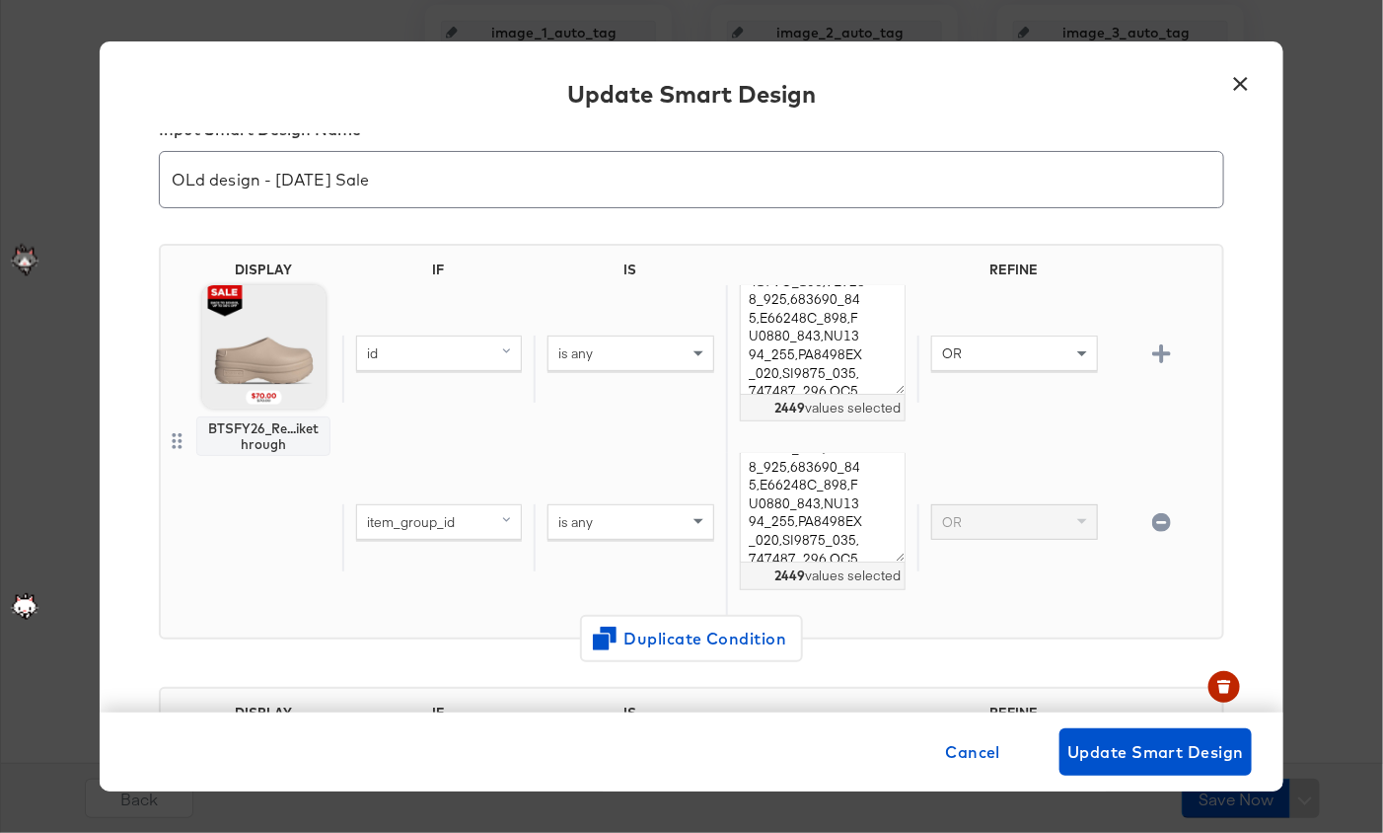
scroll to position [45, 0]
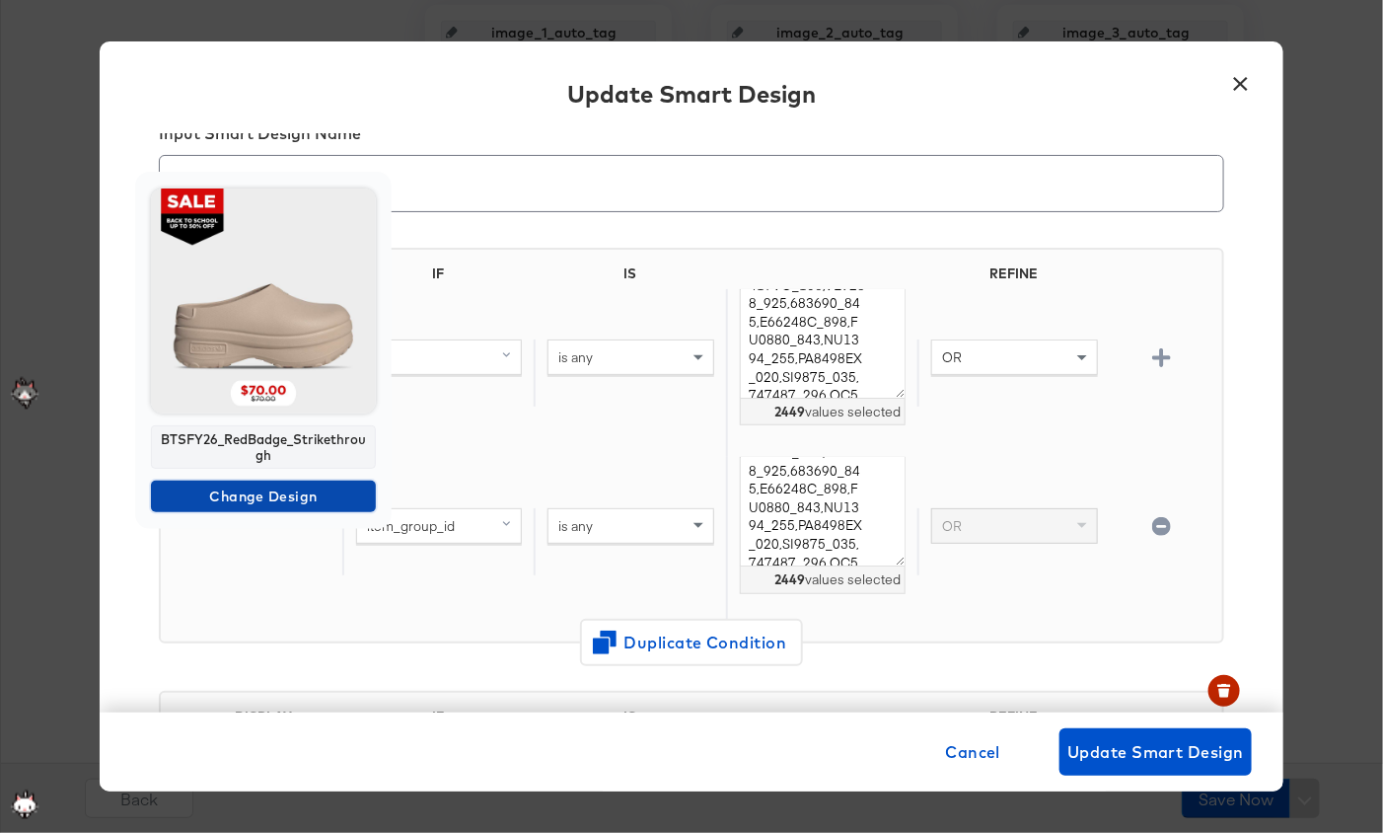
click at [276, 495] on span "Change Design" at bounding box center [263, 496] width 209 height 25
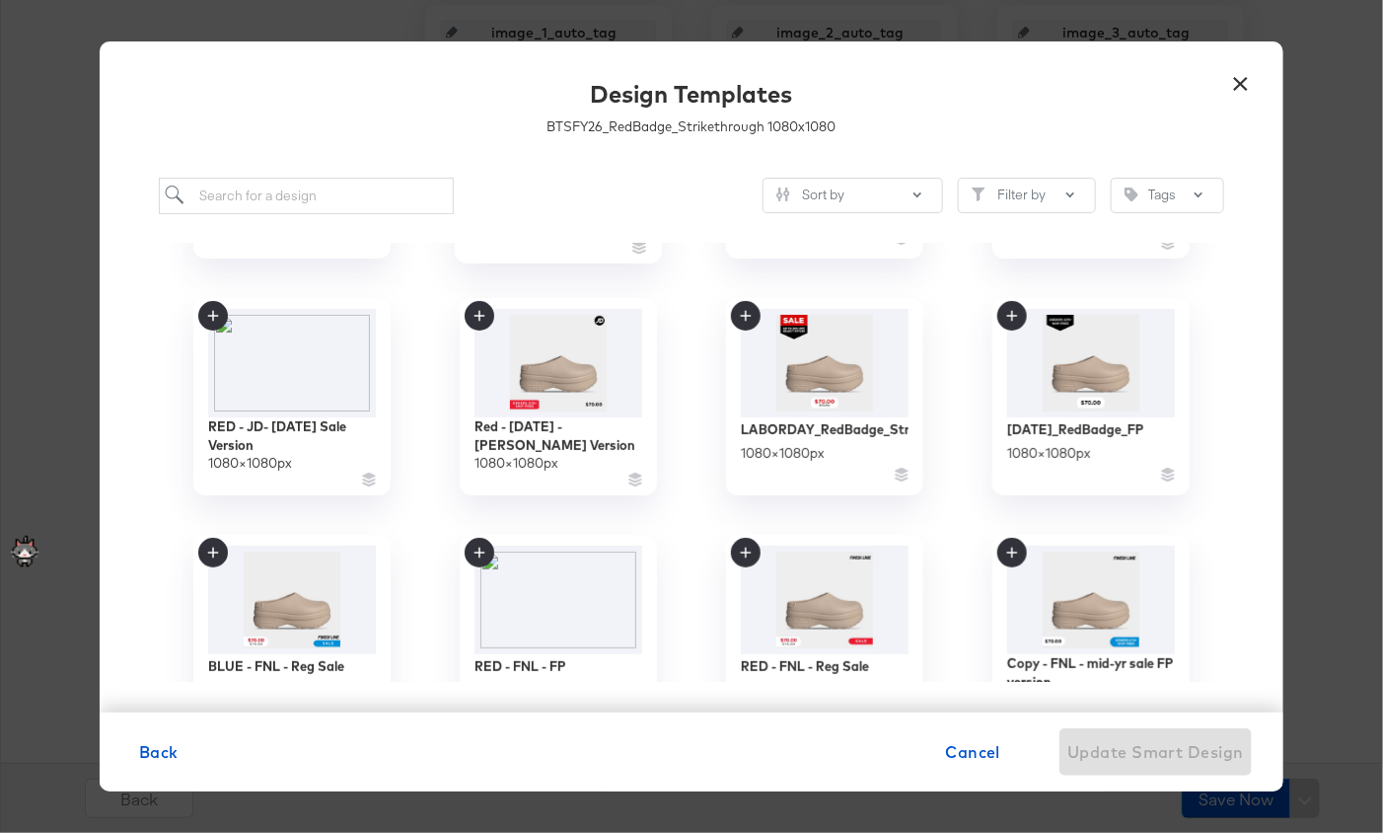
scroll to position [176, 0]
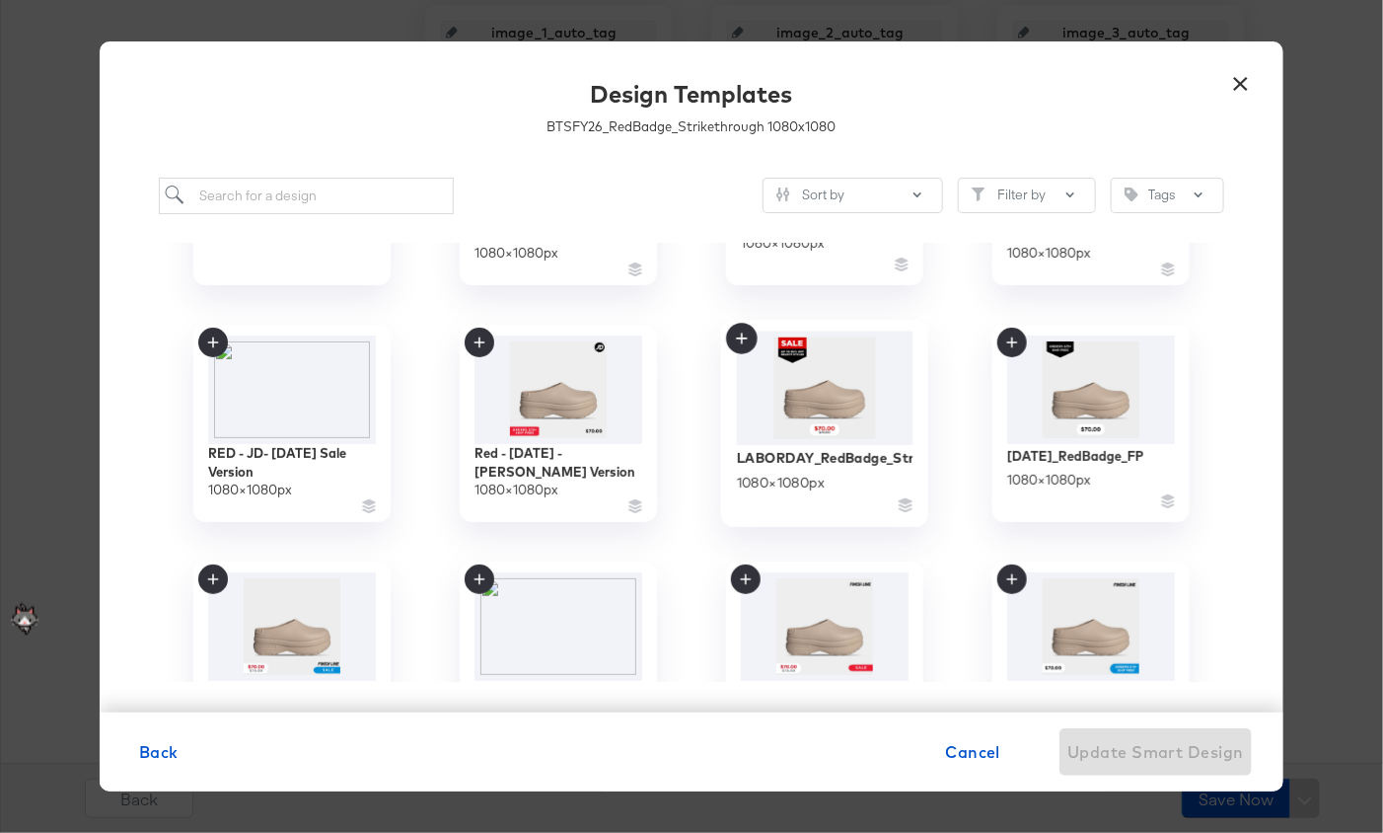
click at [823, 387] on img at bounding box center [825, 387] width 177 height 113
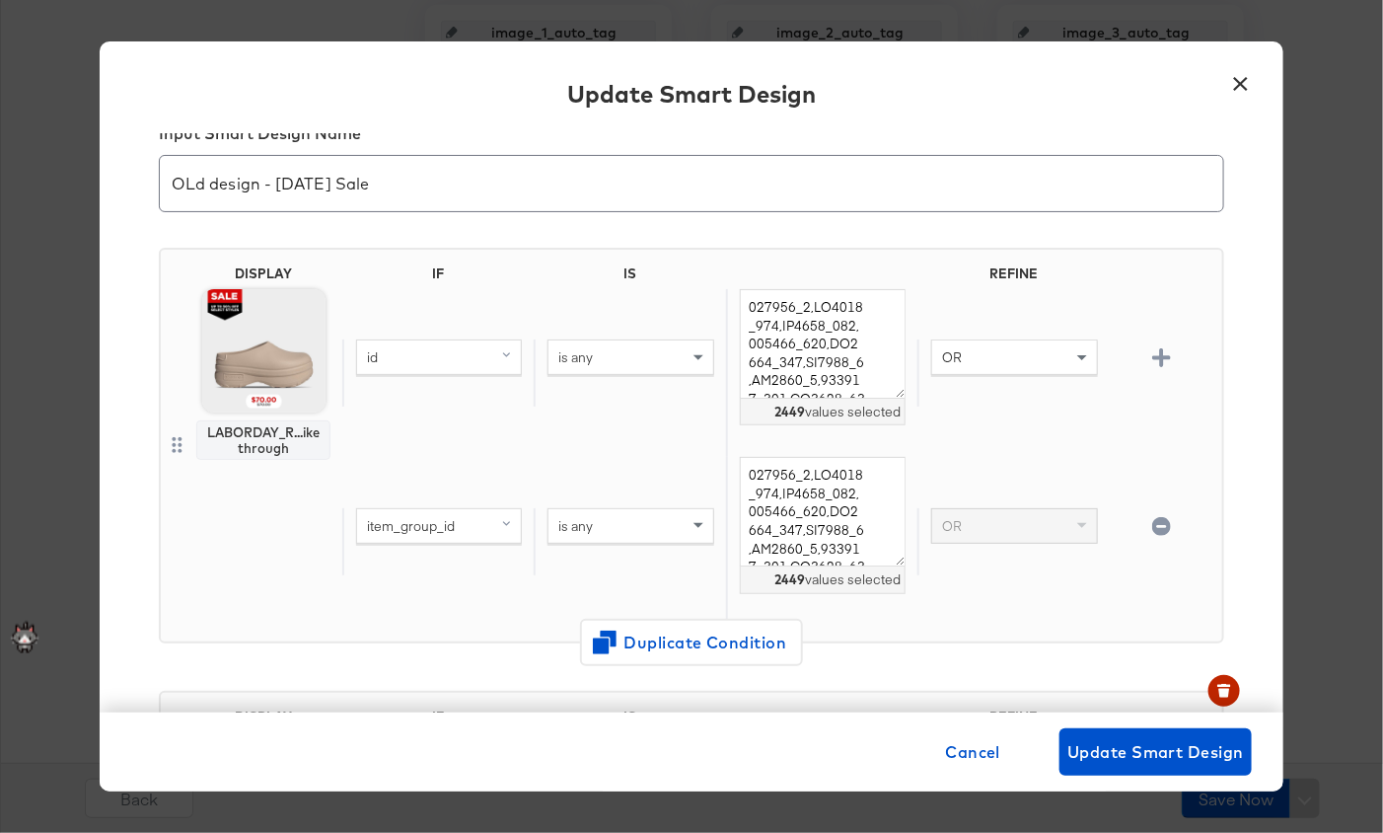
scroll to position [647, 0]
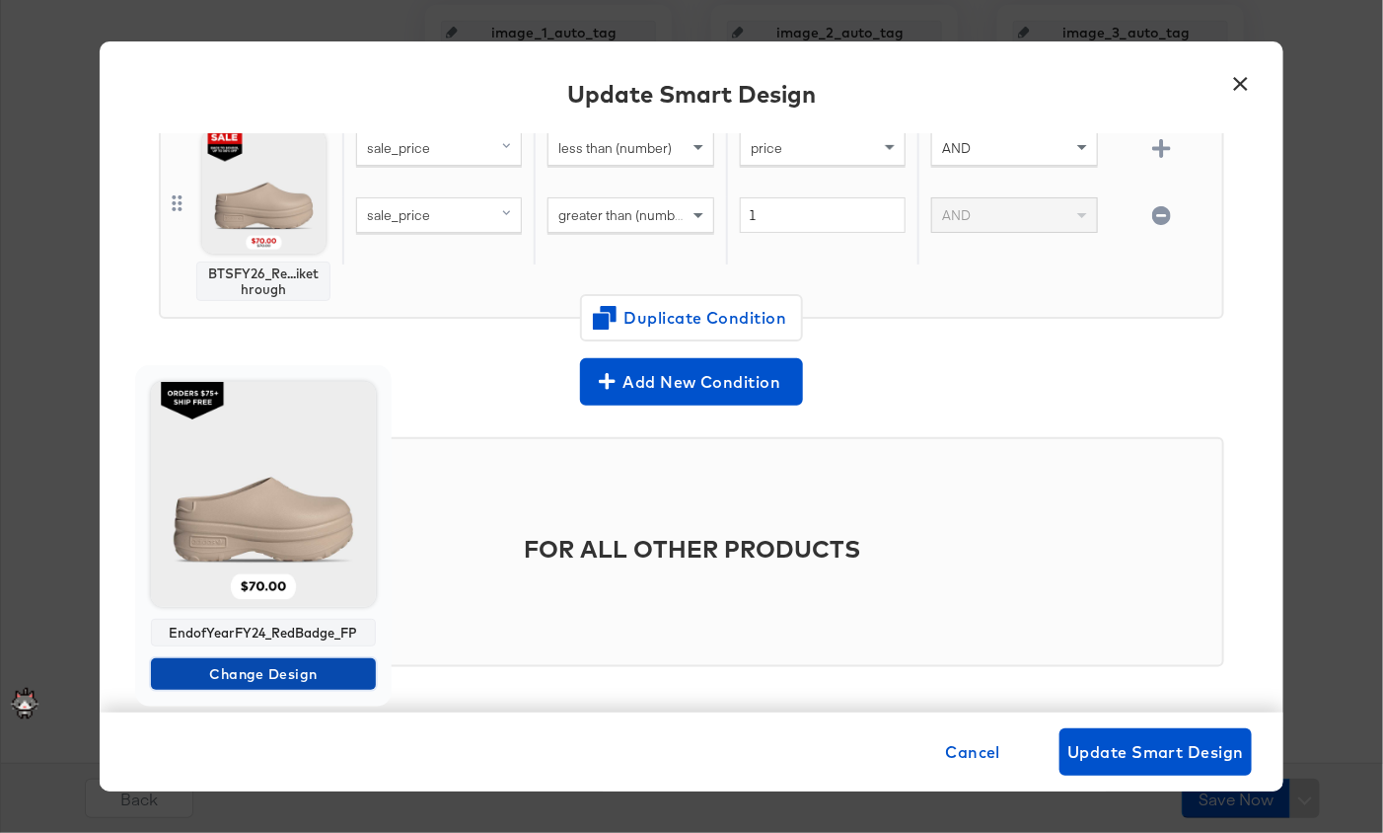
click at [281, 662] on span "Change Design" at bounding box center [263, 674] width 209 height 25
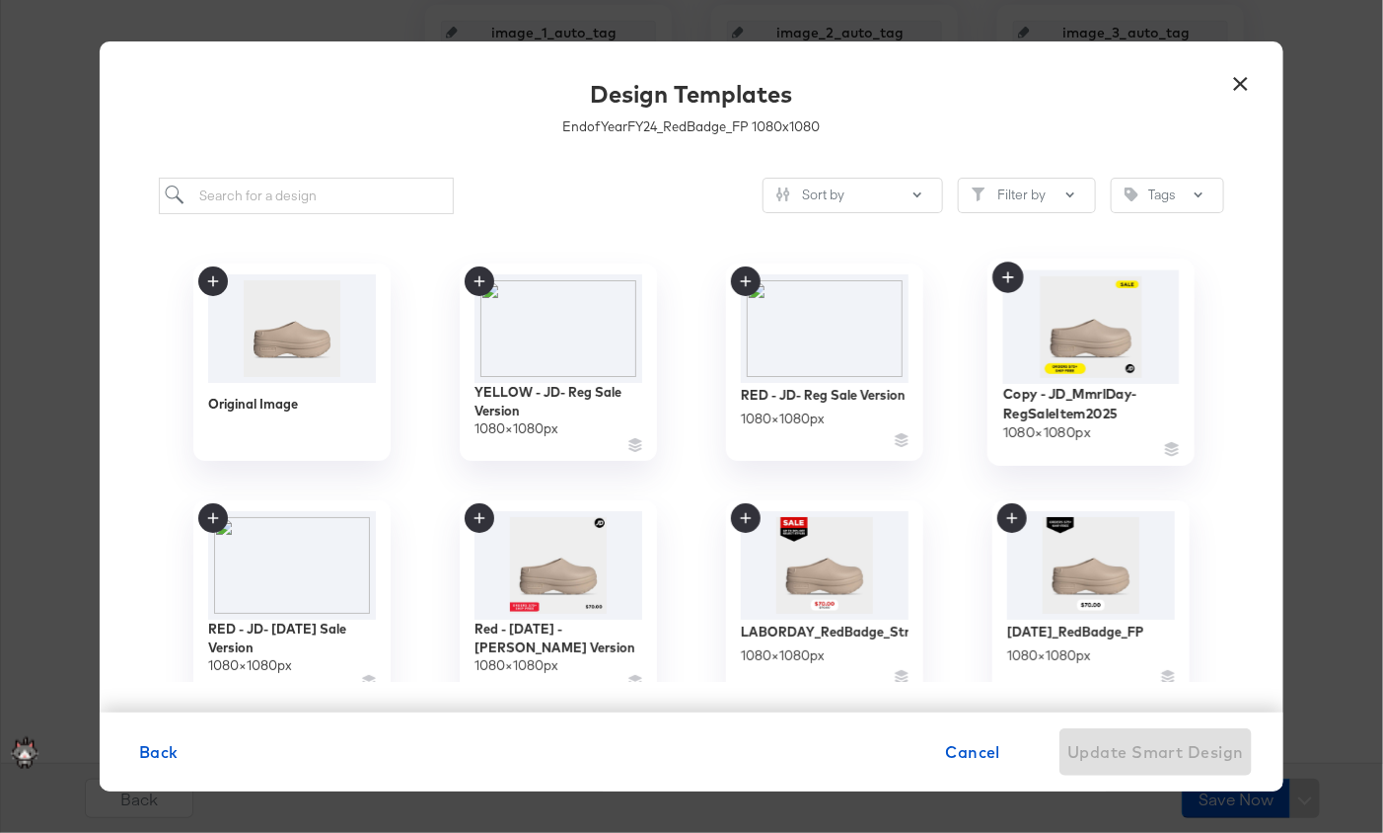
scroll to position [254, 0]
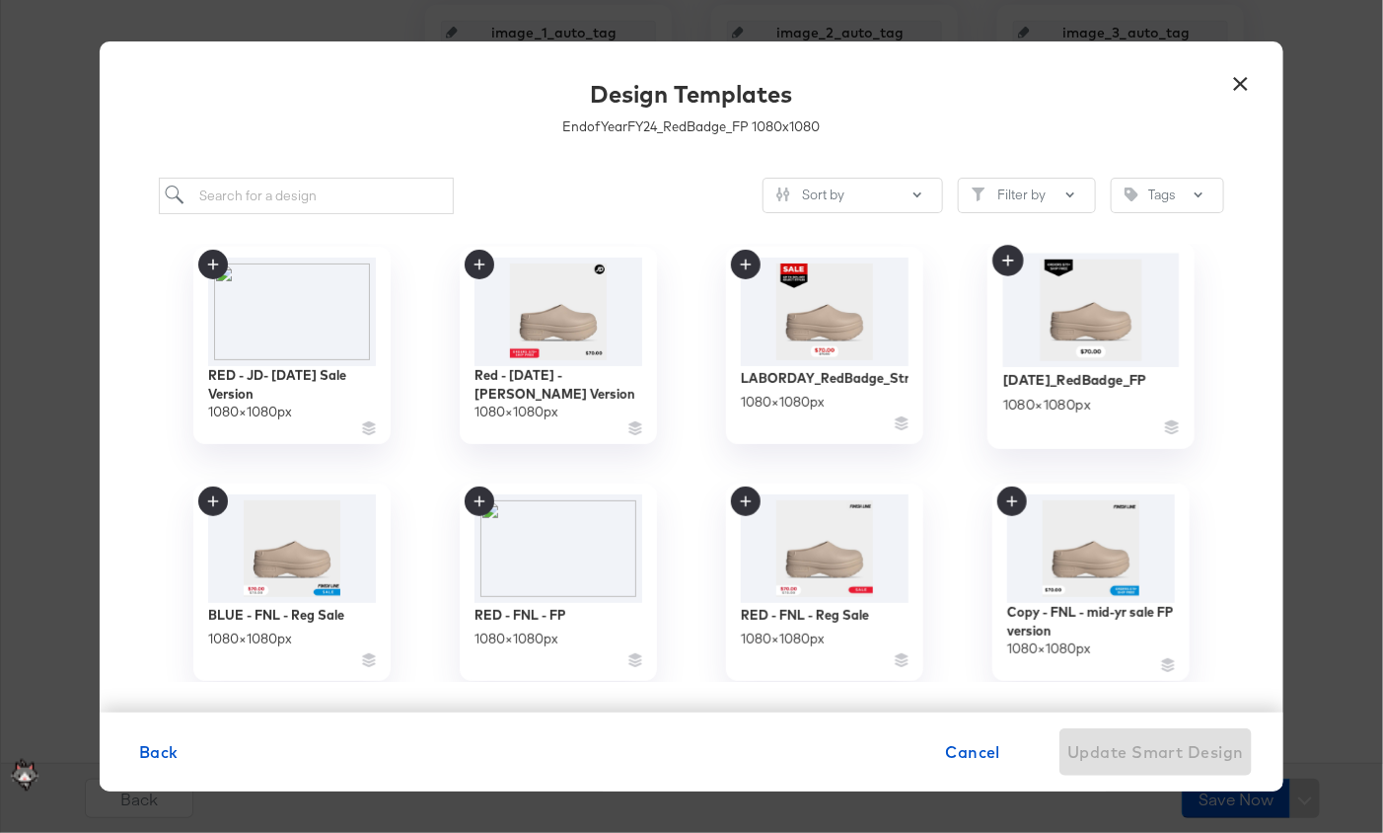
click at [1085, 337] on img at bounding box center [1091, 309] width 177 height 113
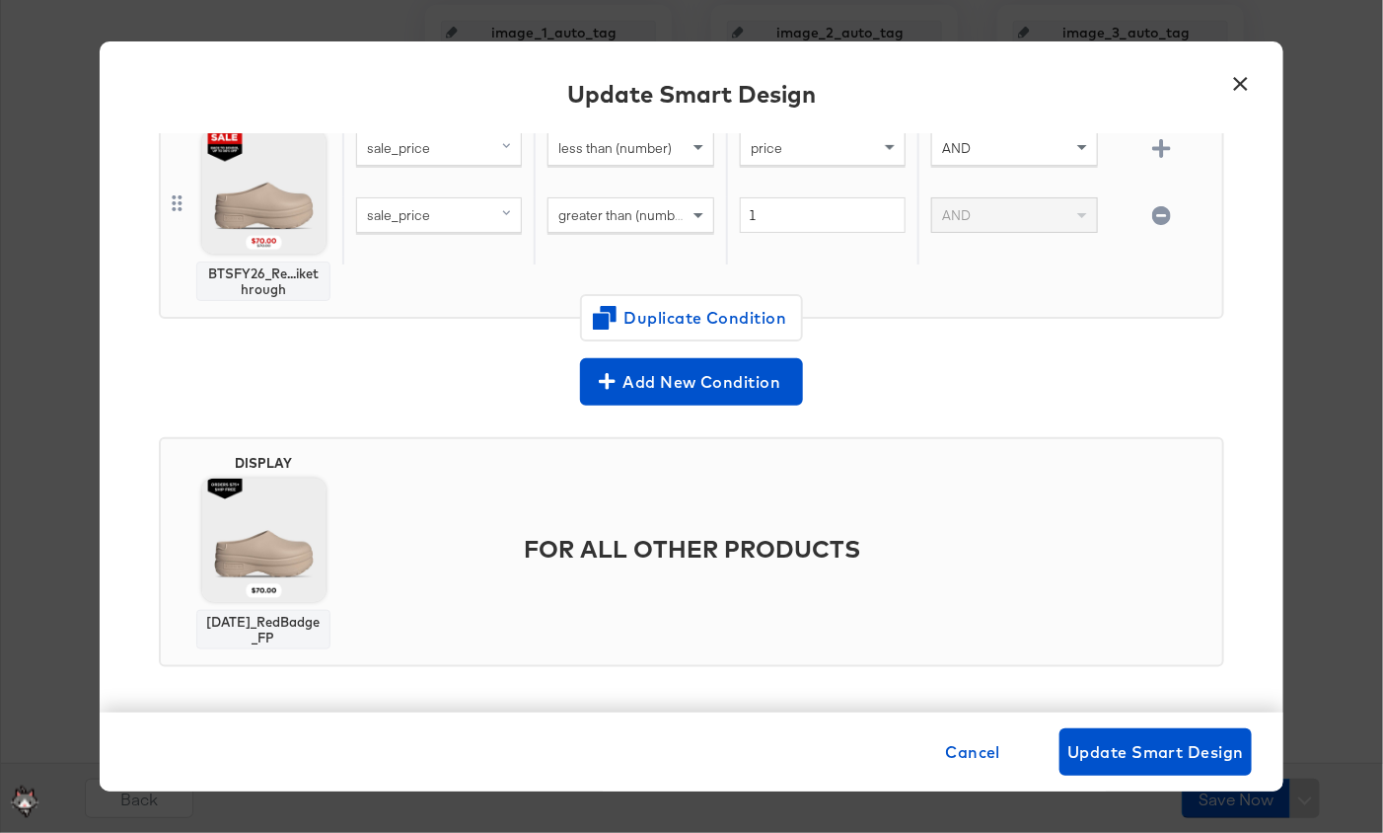
scroll to position [462, 0]
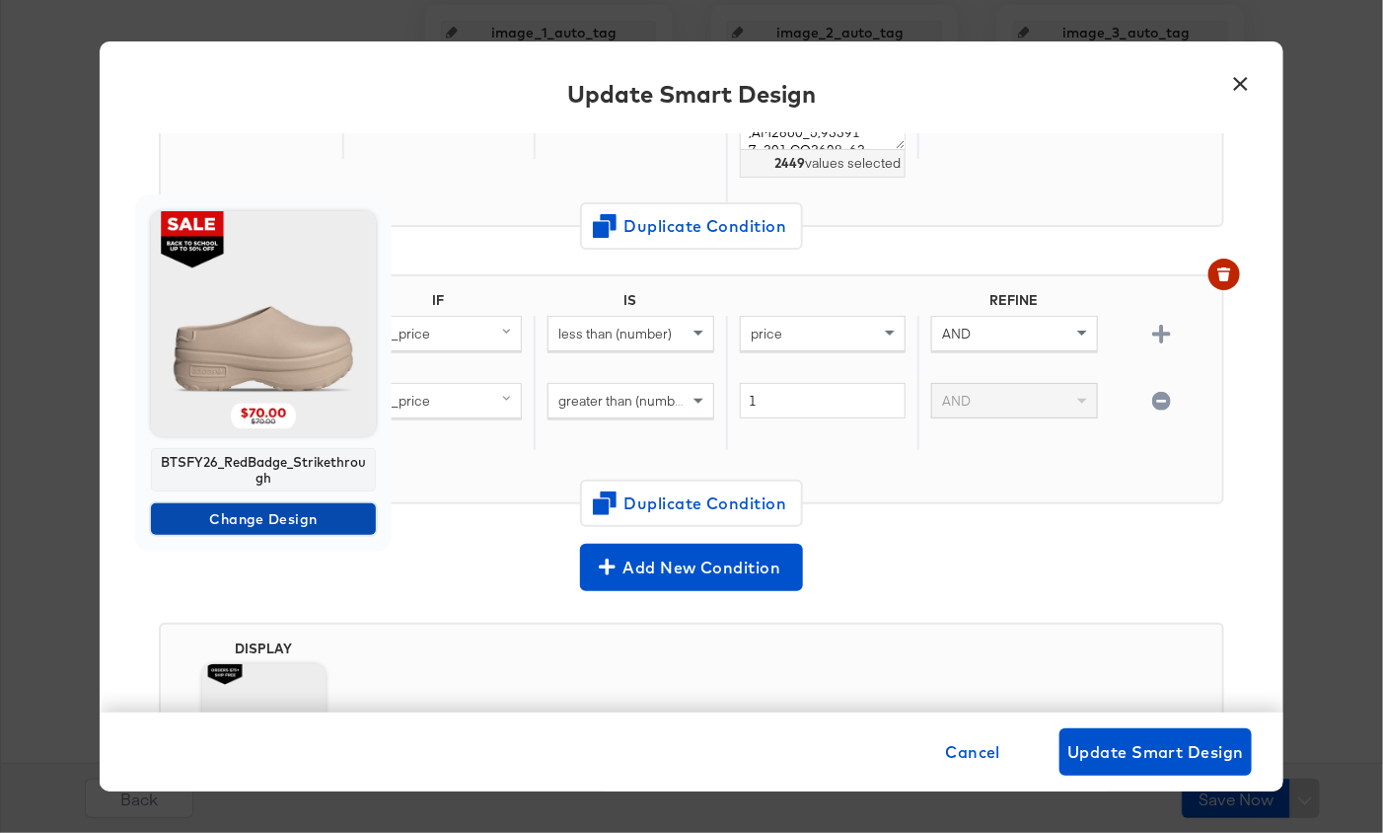
click at [258, 514] on span "Change Design" at bounding box center [263, 519] width 209 height 25
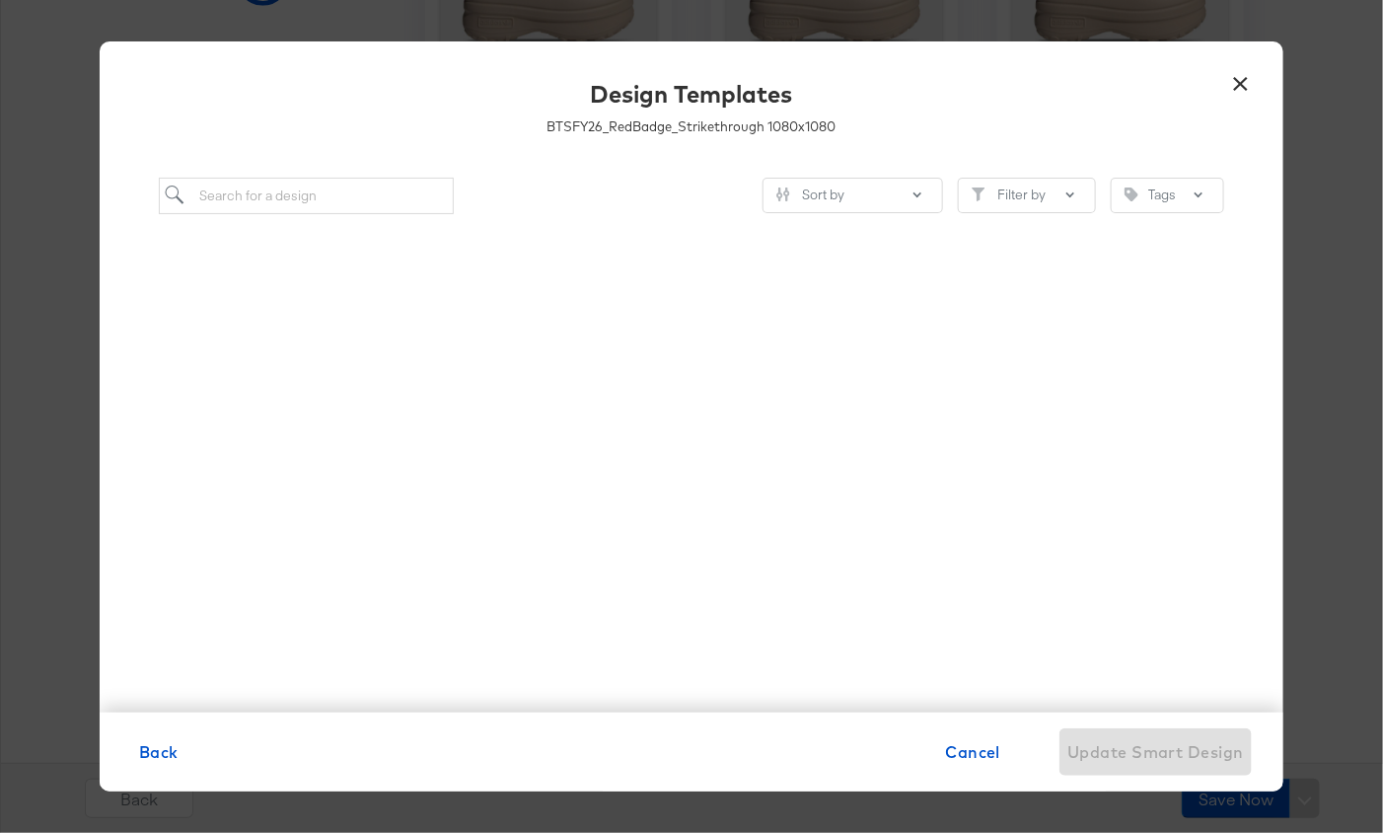
scroll to position [0, 0]
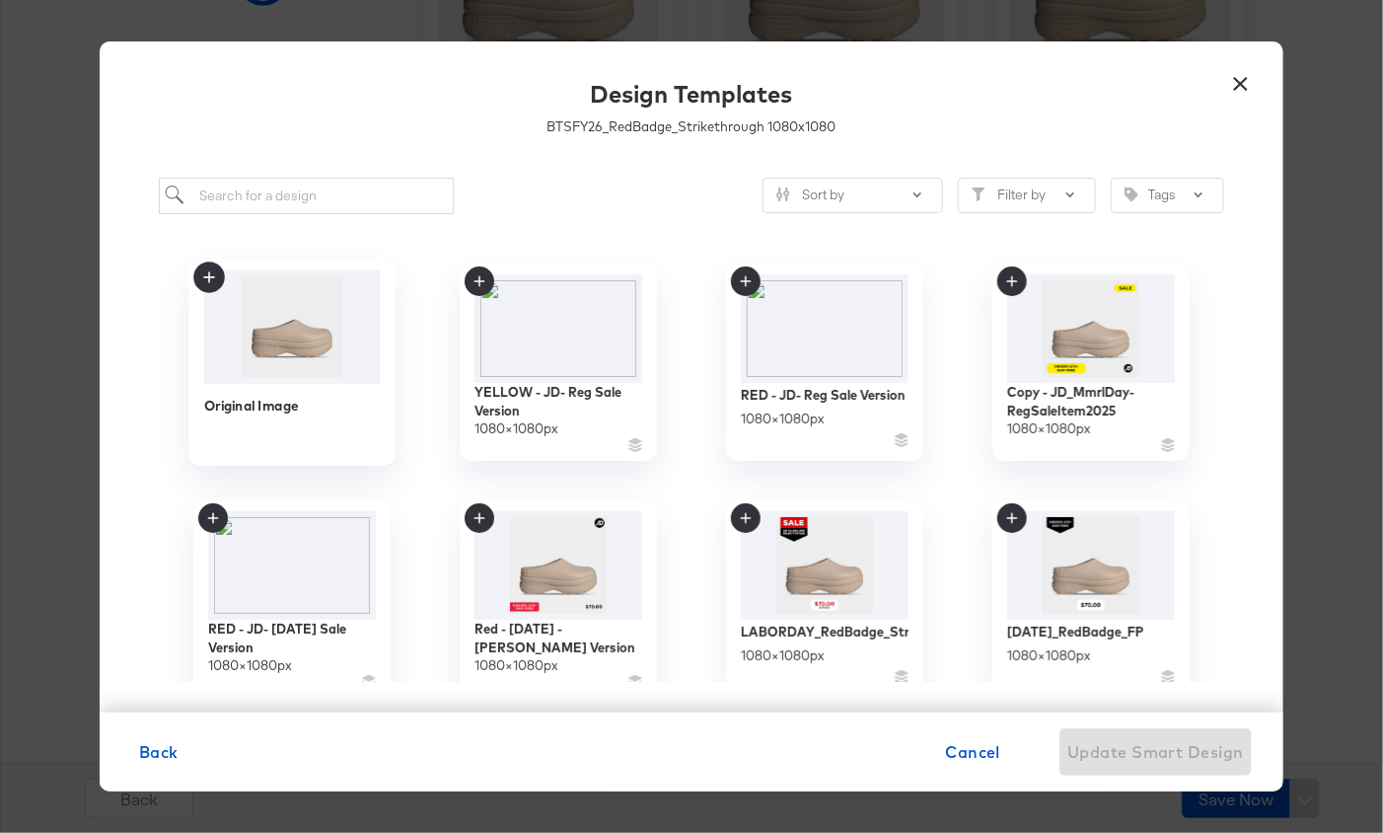
click at [328, 344] on img at bounding box center [292, 325] width 177 height 113
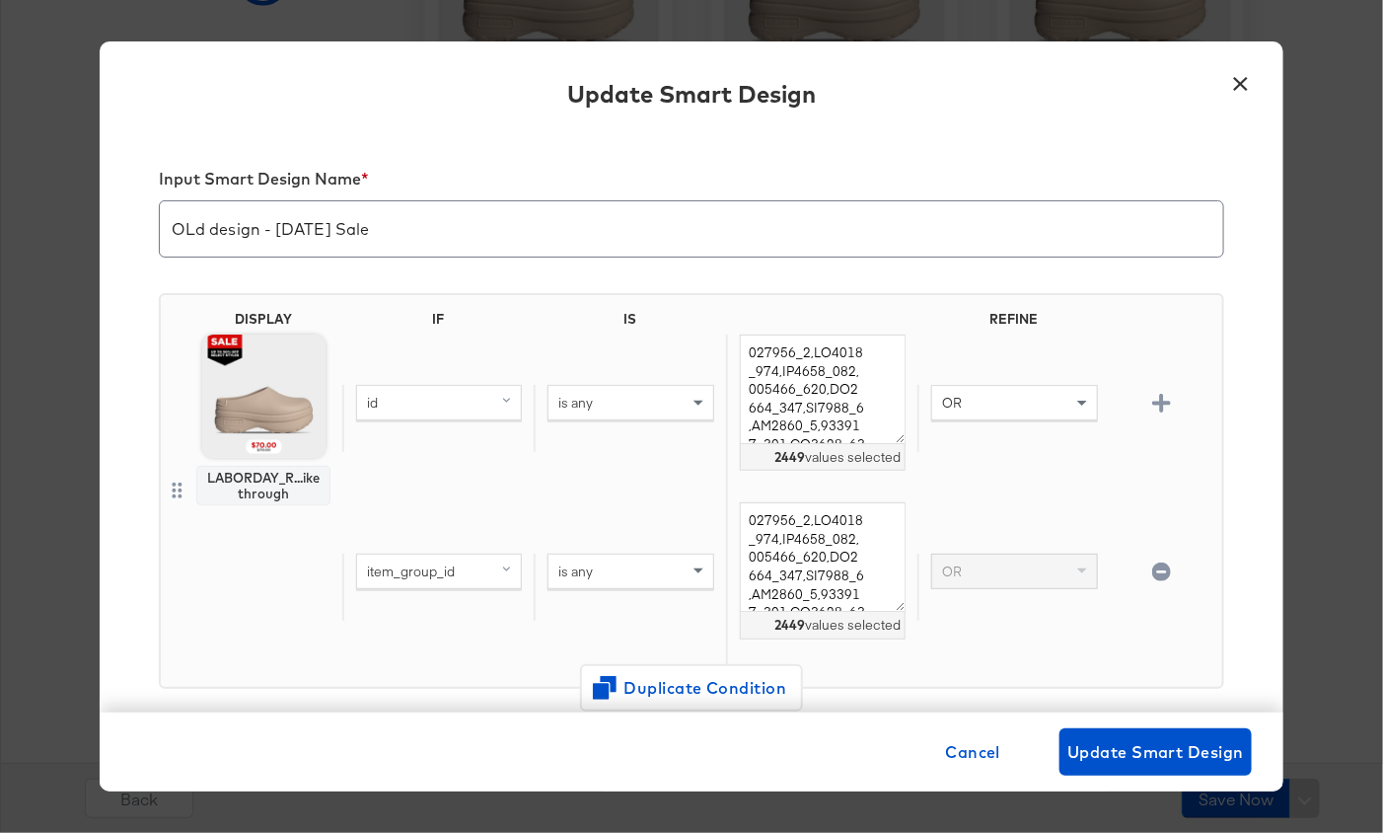
scroll to position [462, 0]
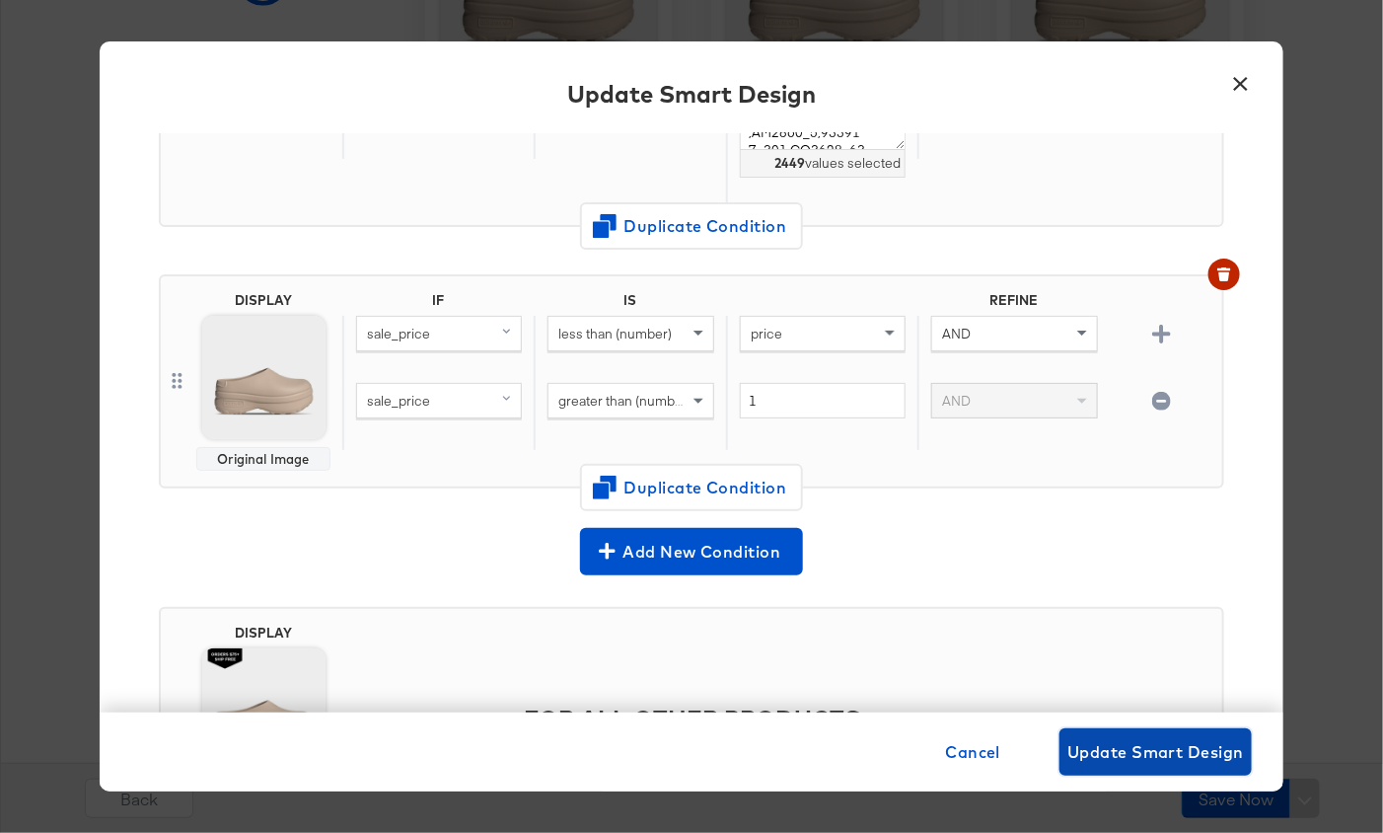
click at [1098, 742] on span "Update Smart Design" at bounding box center [1156, 752] width 177 height 28
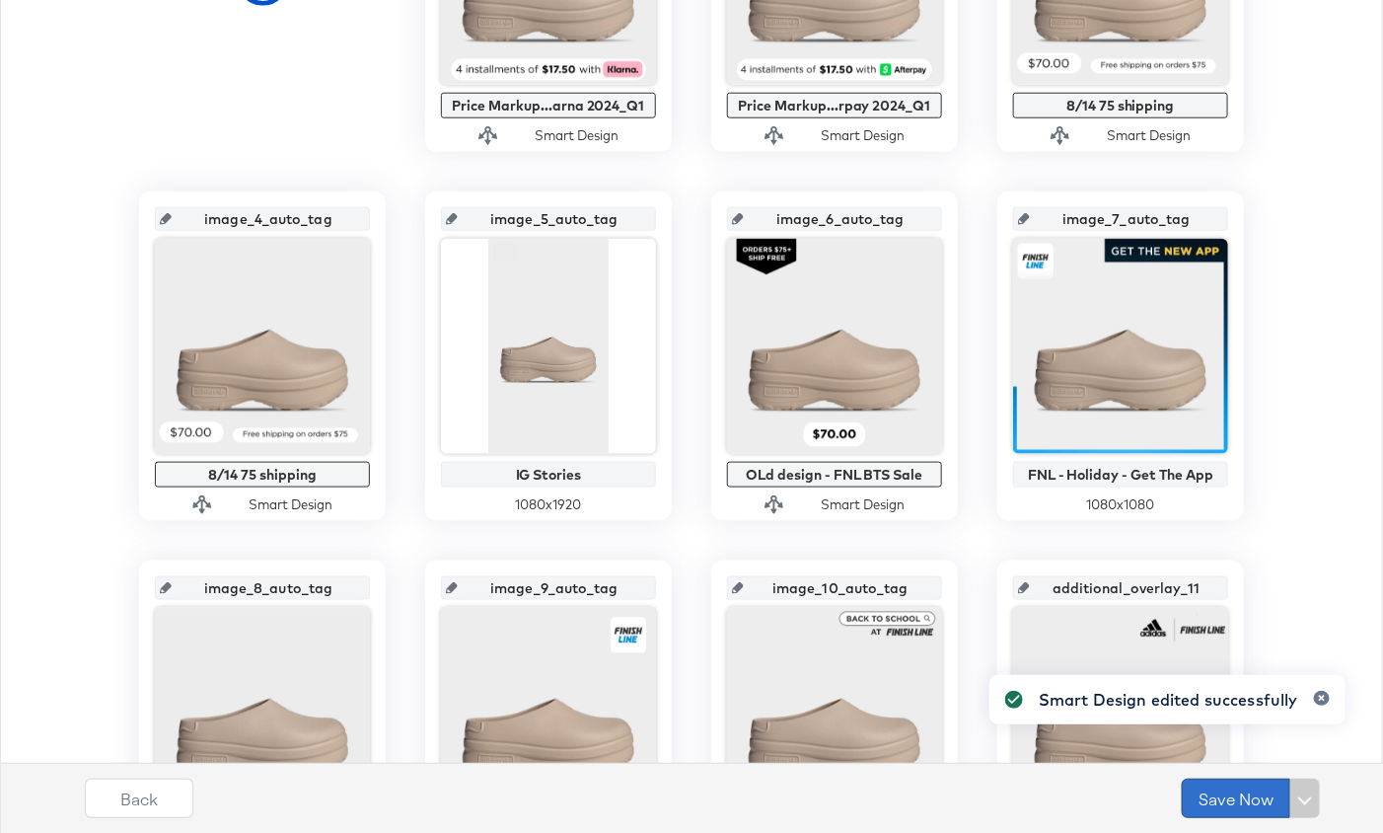
click at [1207, 800] on button "Save Now" at bounding box center [1236, 797] width 109 height 39
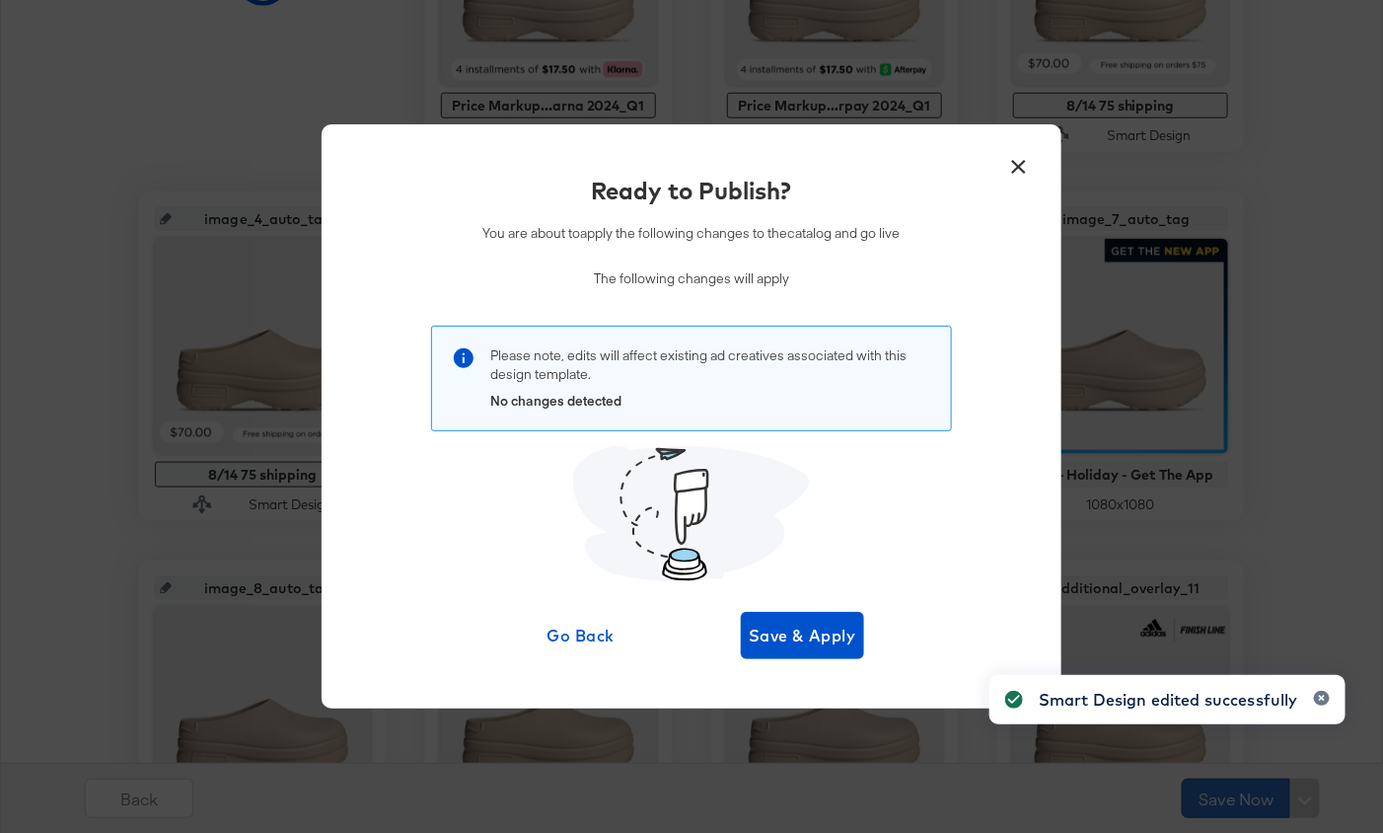
scroll to position [0, 0]
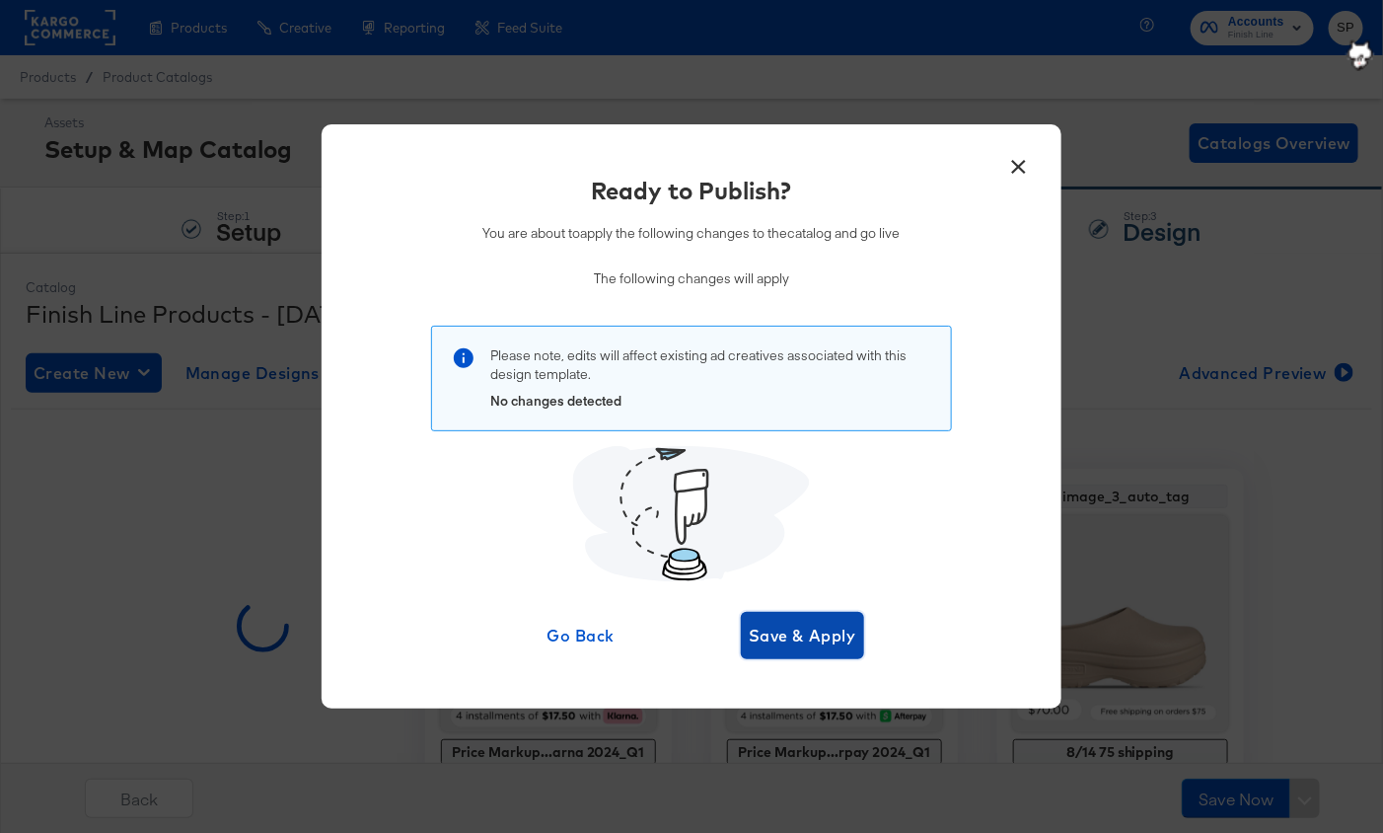
click at [819, 647] on span "Save & Apply" at bounding box center [803, 636] width 108 height 28
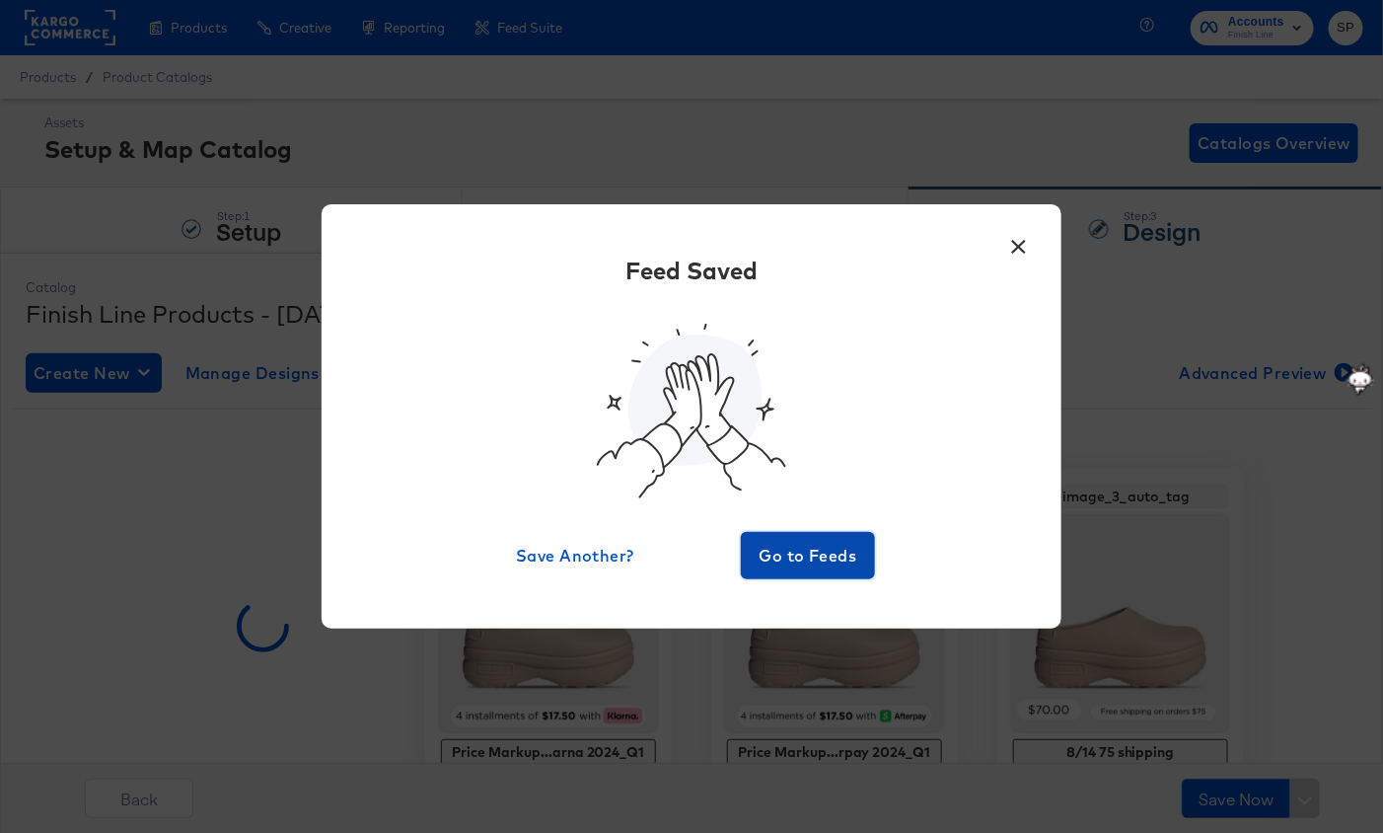
click at [843, 560] on span "Go to Feeds" at bounding box center [808, 556] width 118 height 28
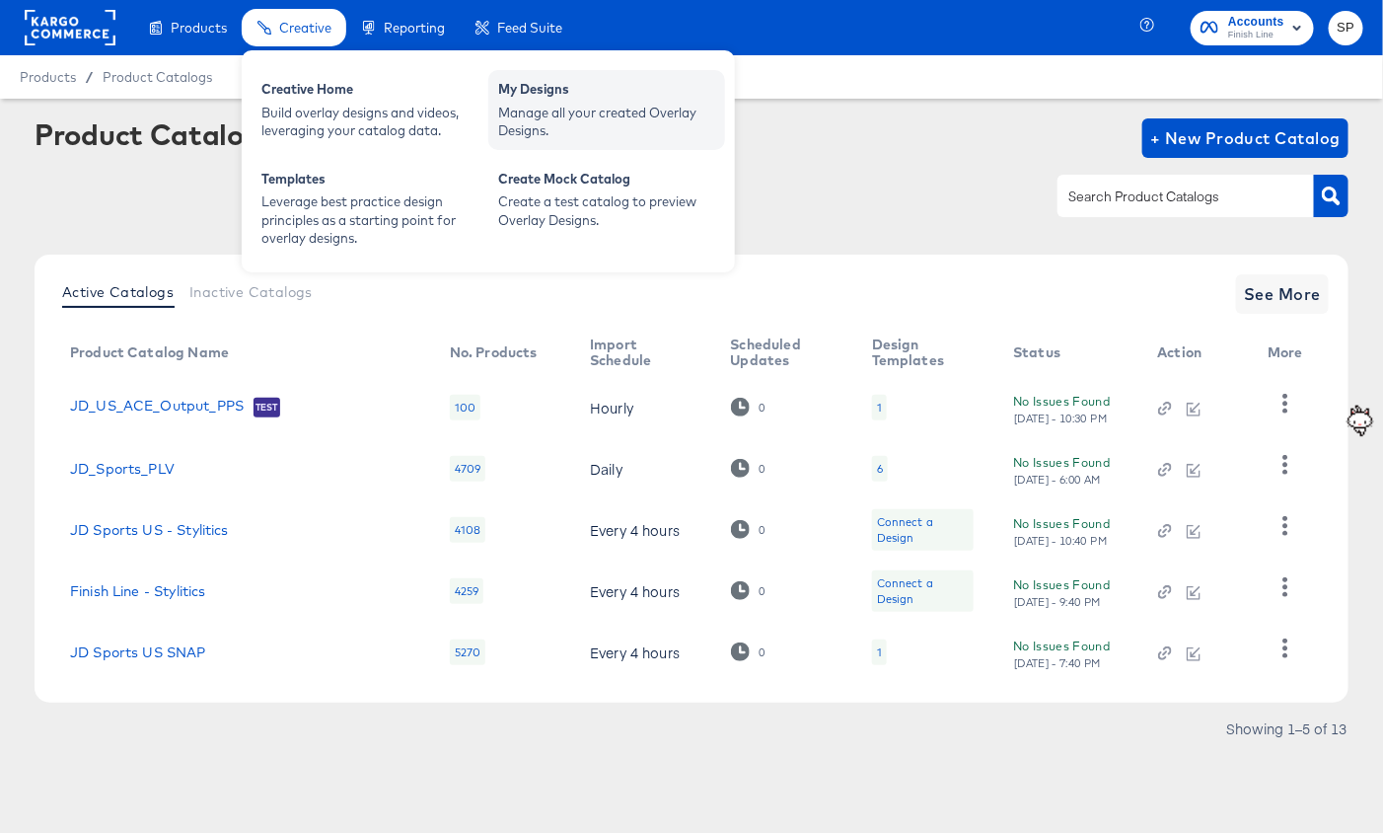
click at [534, 96] on div "My Designs" at bounding box center [606, 92] width 217 height 24
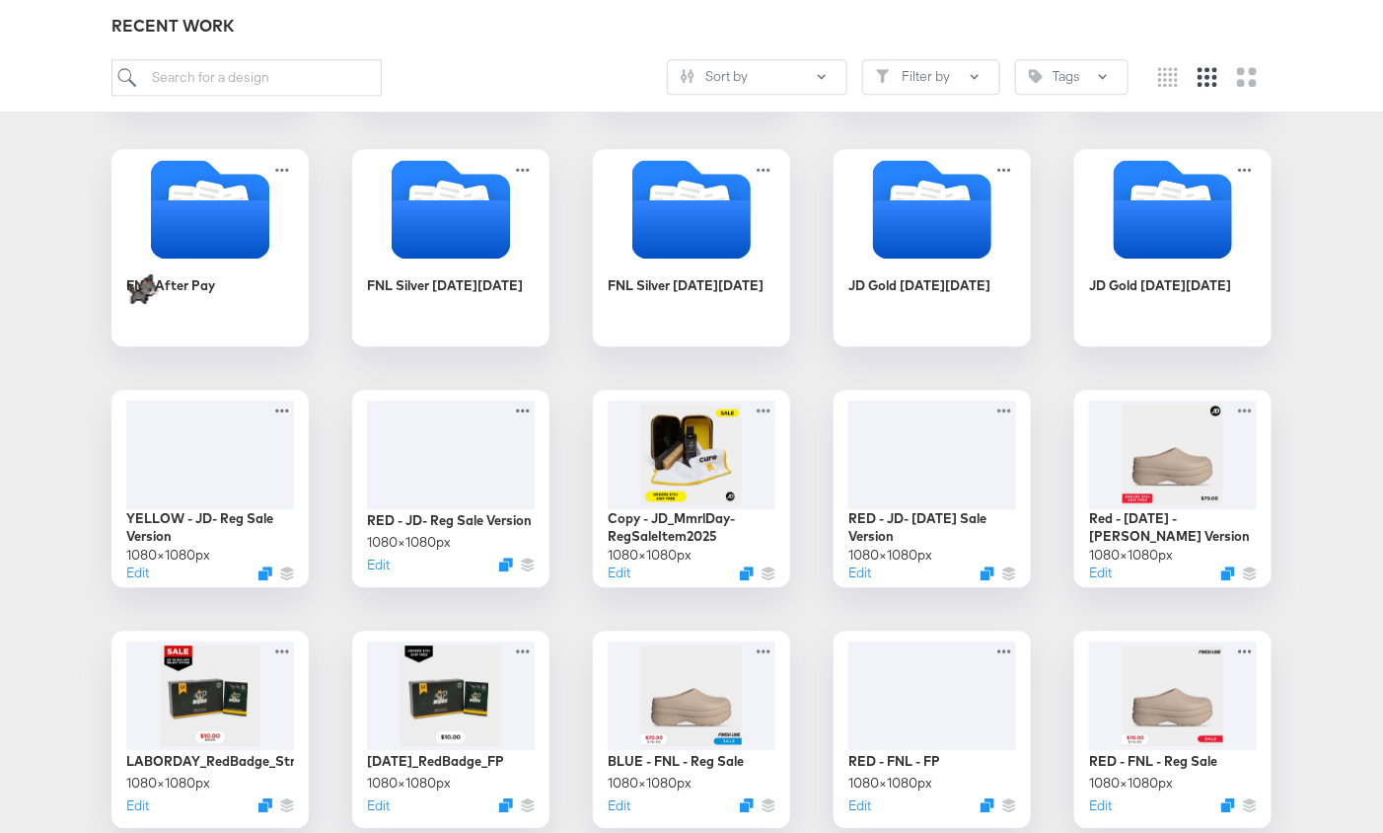
scroll to position [1733, 0]
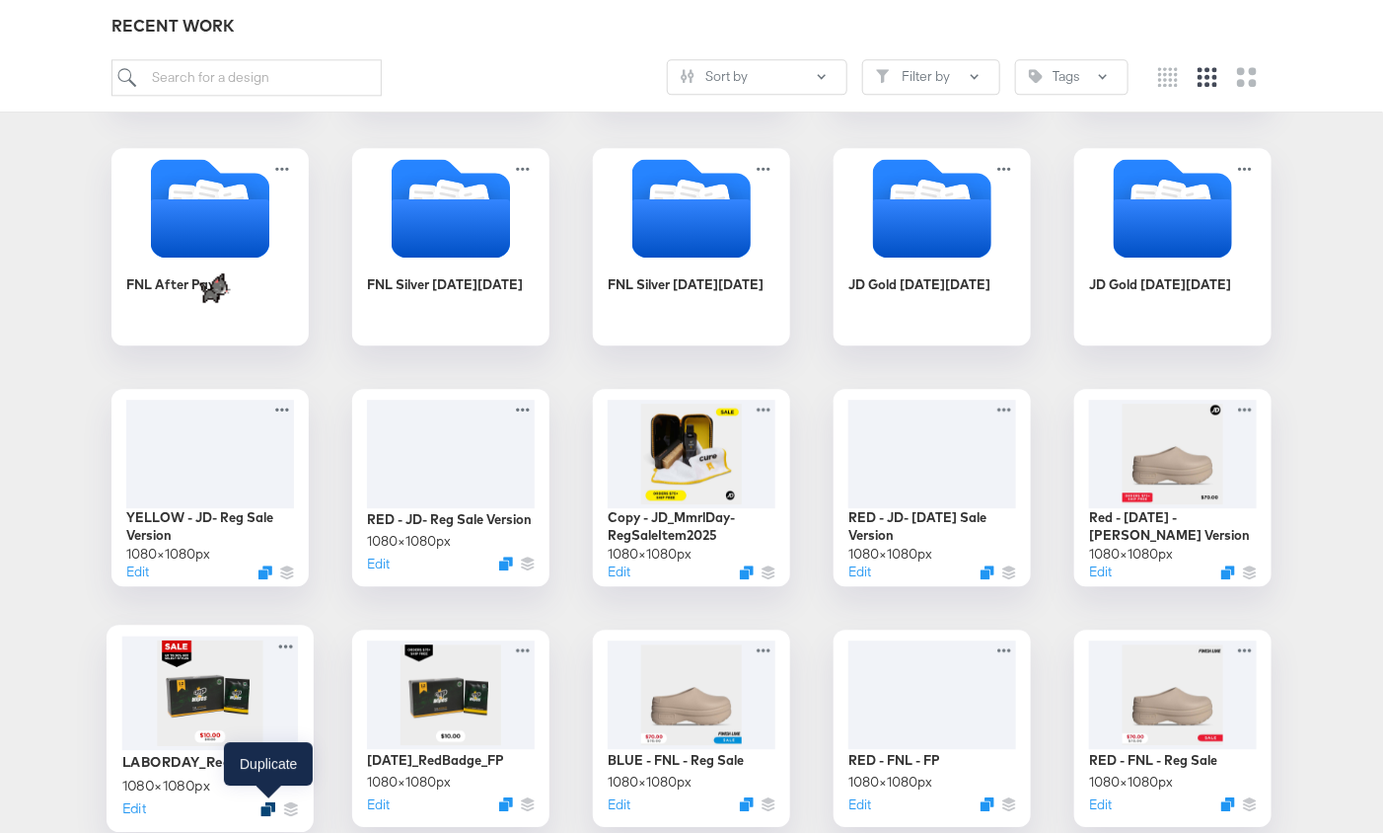
click at [266, 806] on icon "Duplicate" at bounding box center [267, 808] width 15 height 15
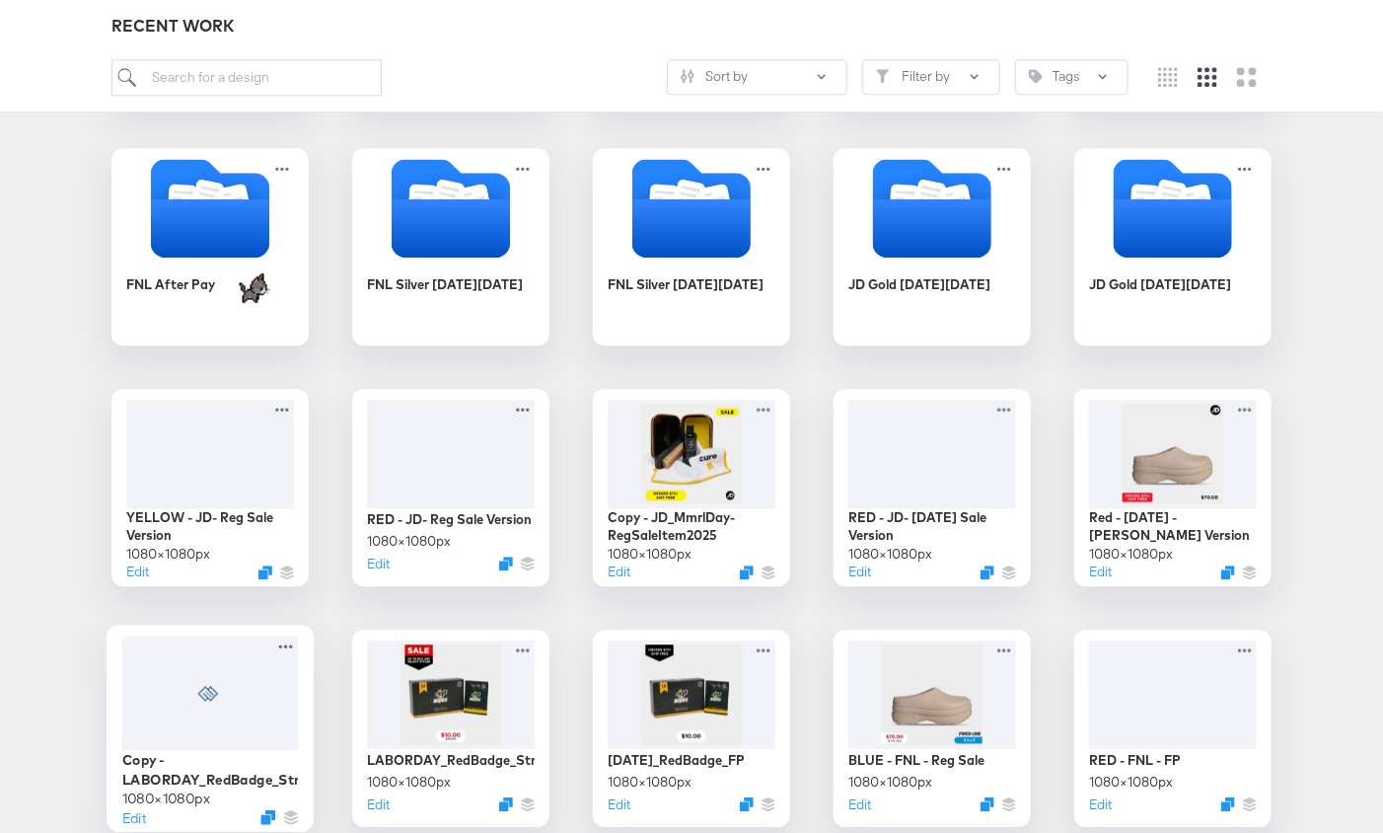
click at [217, 685] on icon at bounding box center [210, 693] width 37 height 16
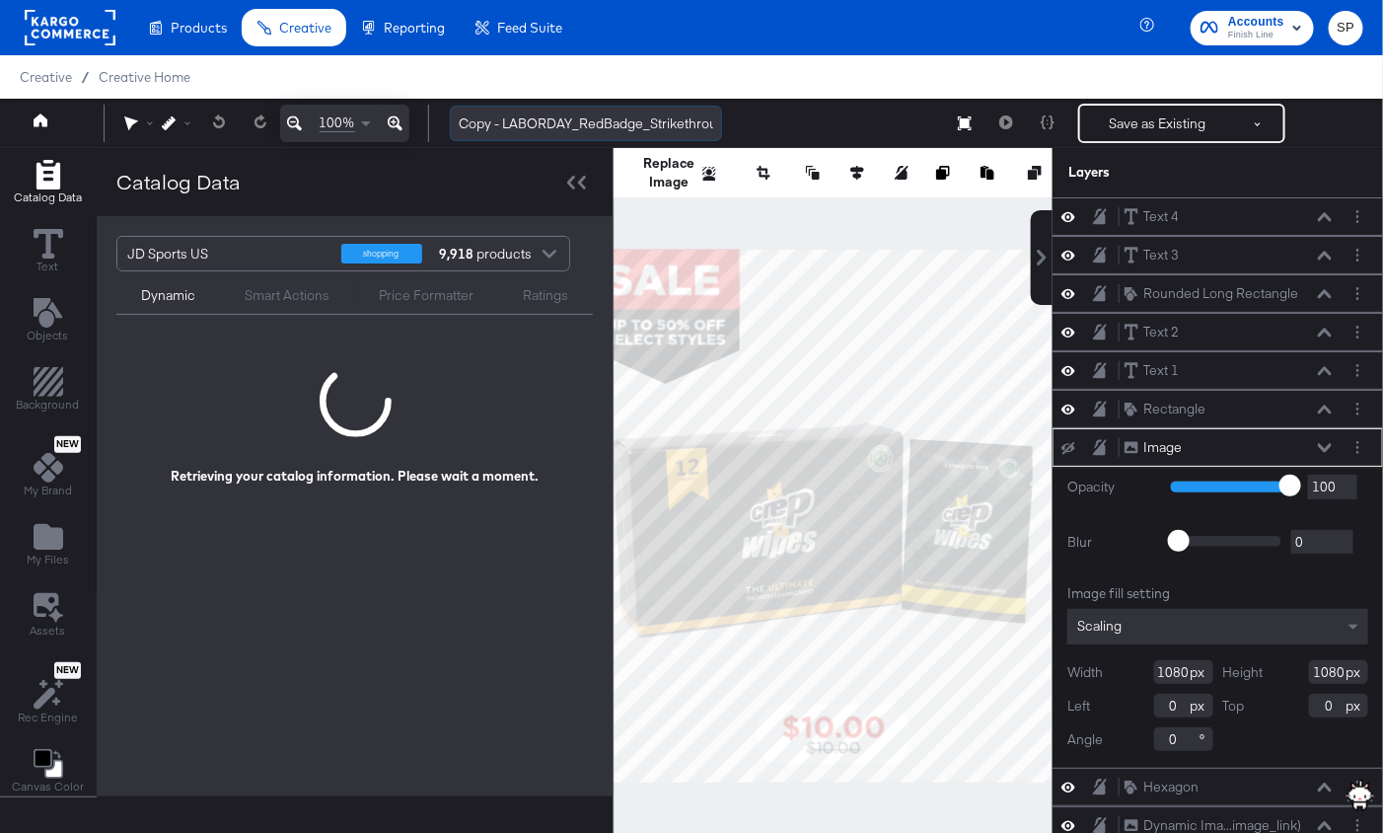
click at [470, 114] on input "Copy - LABORDAY_RedBadge_Strikethrough" at bounding box center [586, 124] width 272 height 37
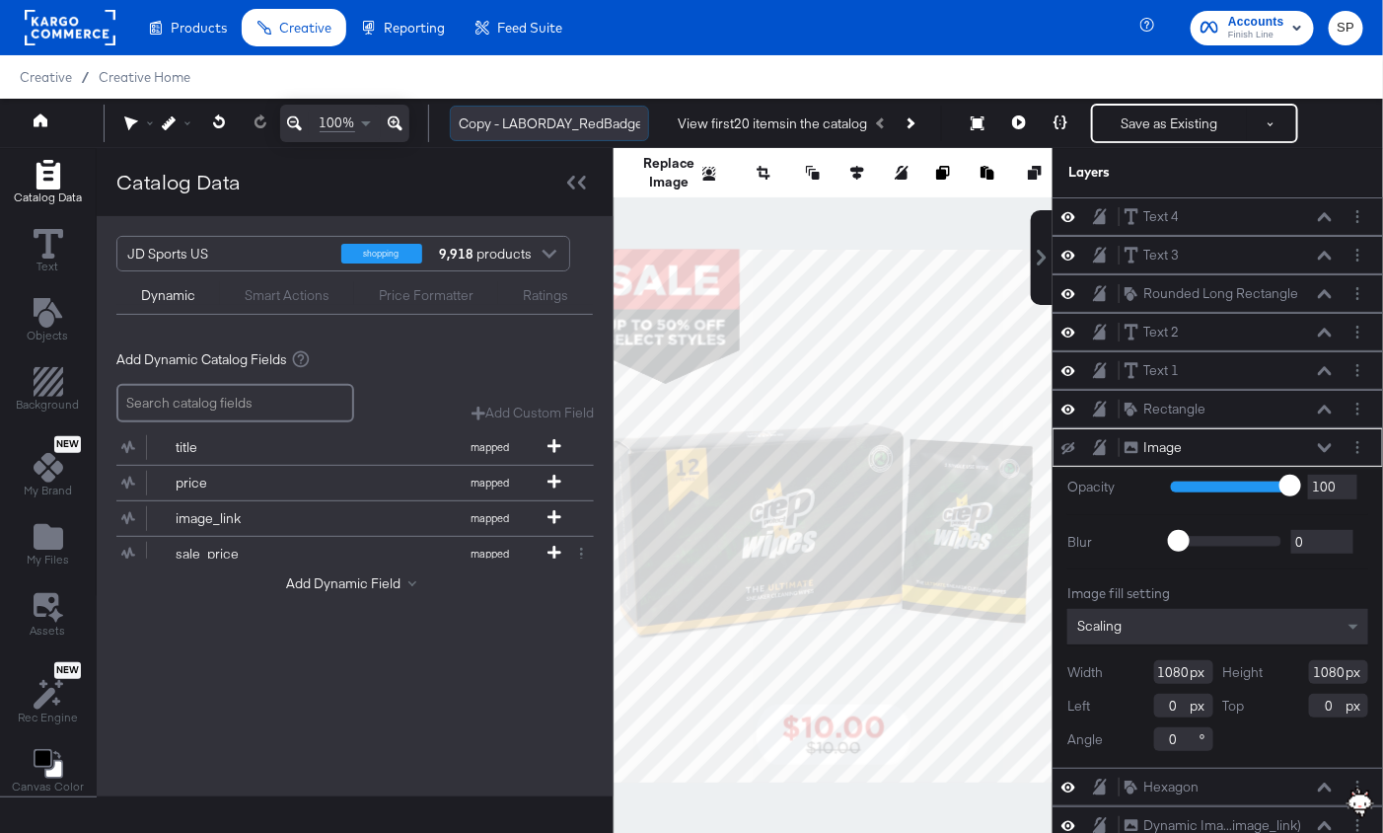
click at [470, 114] on input "Copy - LABORDAY_RedBadge_Strikethrough" at bounding box center [549, 124] width 199 height 37
click at [590, 121] on input "Reg Sale - LABORDAY_RedBadge_Strikethrough" at bounding box center [549, 124] width 199 height 37
type input "Reg Sale_RedBadge_Strikethrough"
click at [580, 189] on div at bounding box center [576, 182] width 35 height 29
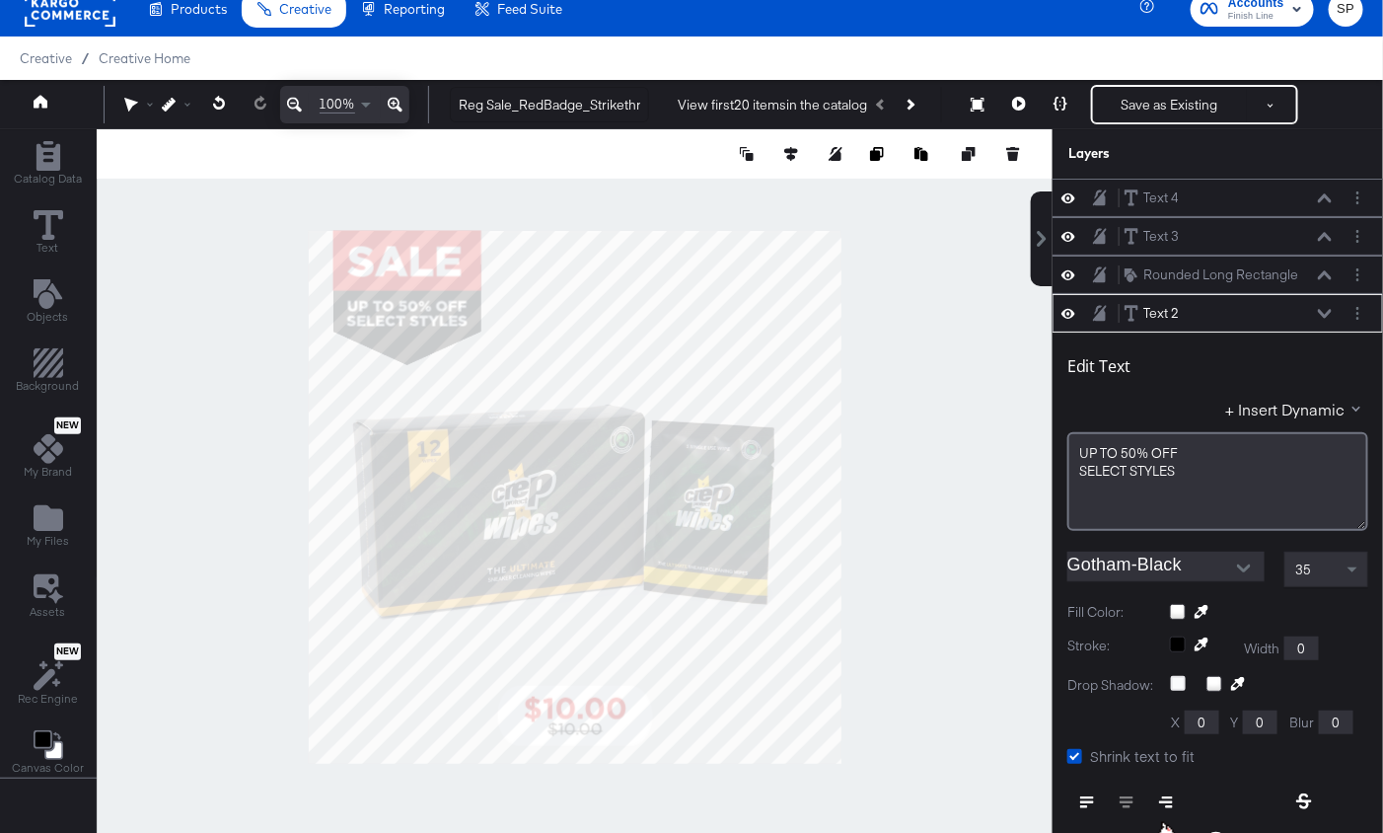
scroll to position [113, 0]
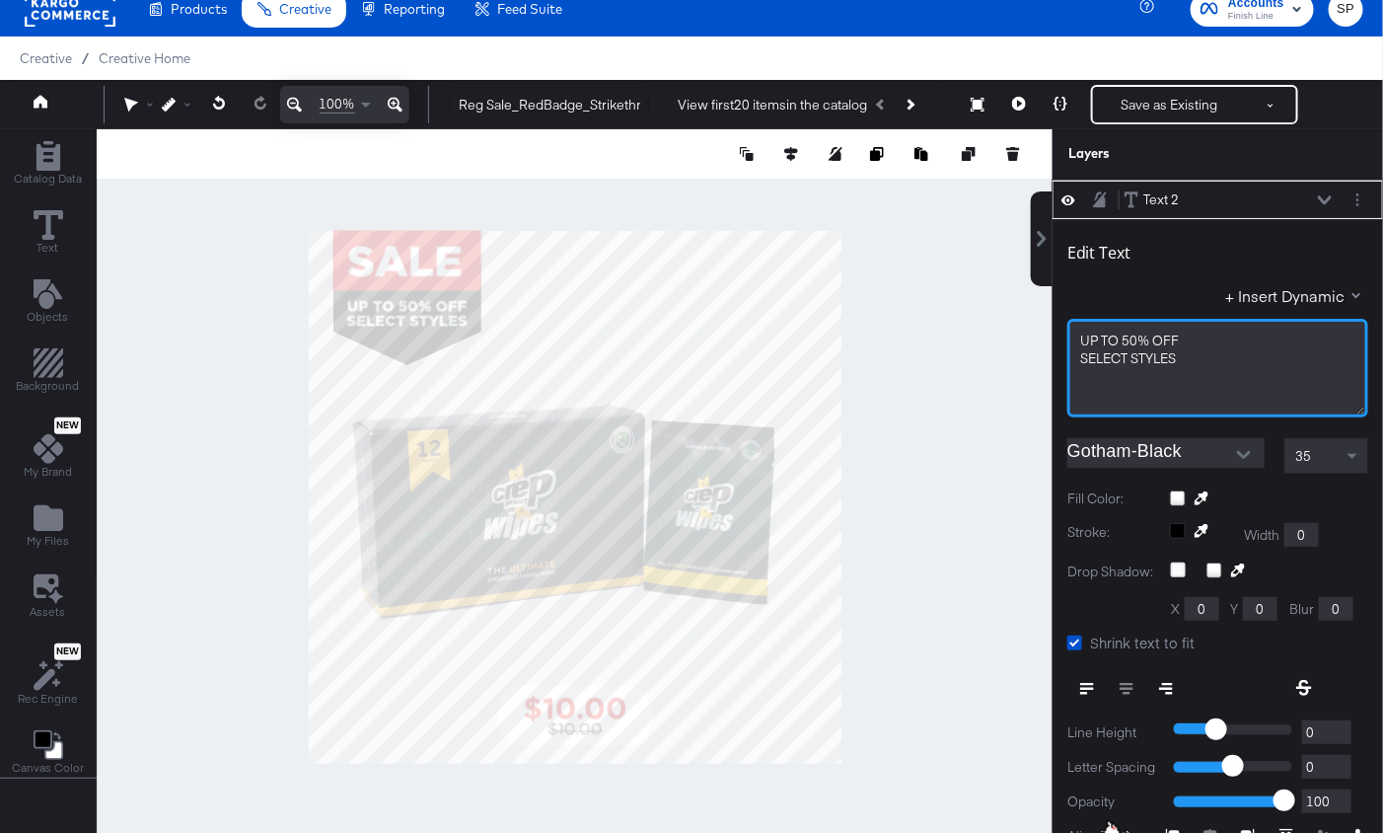
click at [1174, 332] on span "UP TO 50% OFF" at bounding box center [1129, 341] width 99 height 18
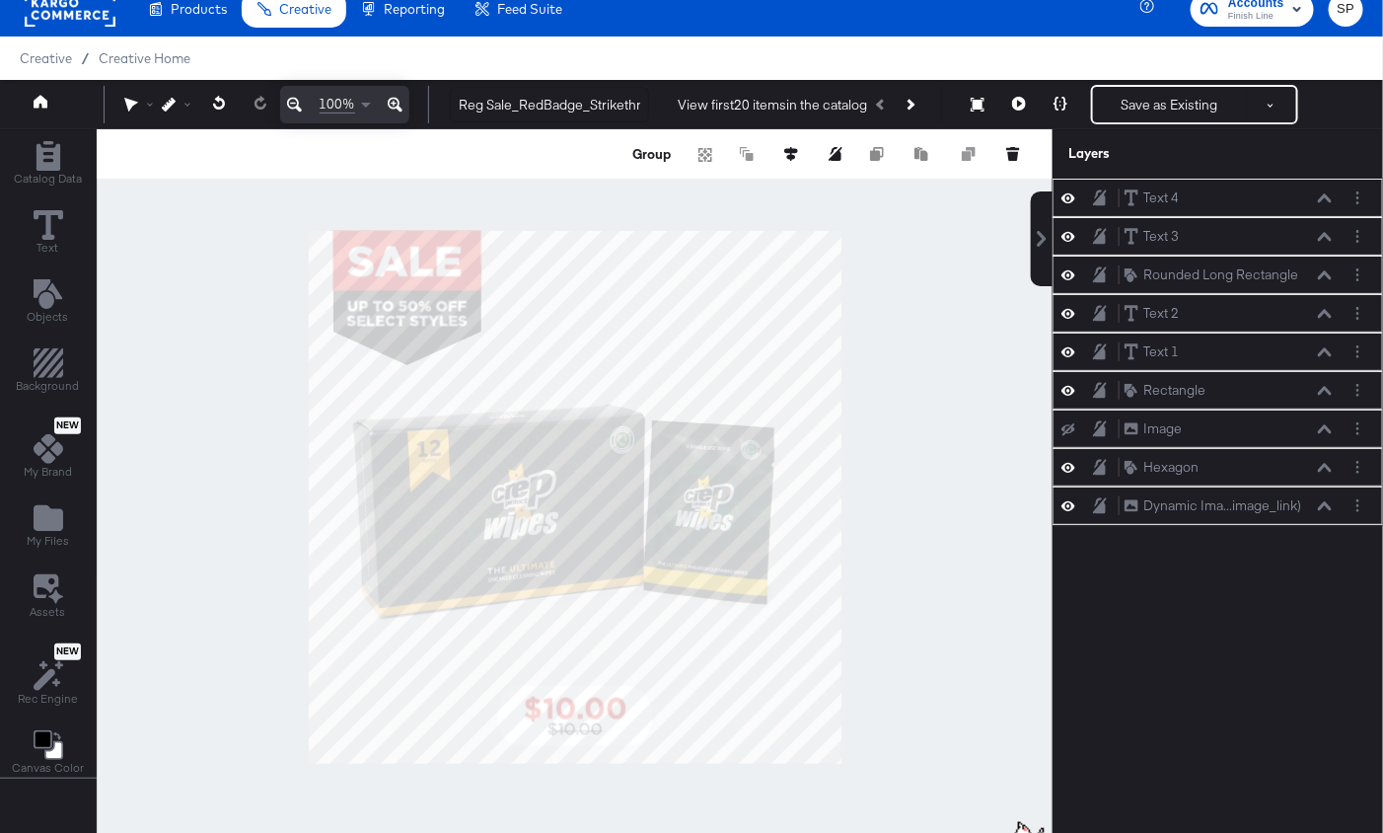
click at [1325, 193] on icon at bounding box center [1325, 197] width 14 height 9
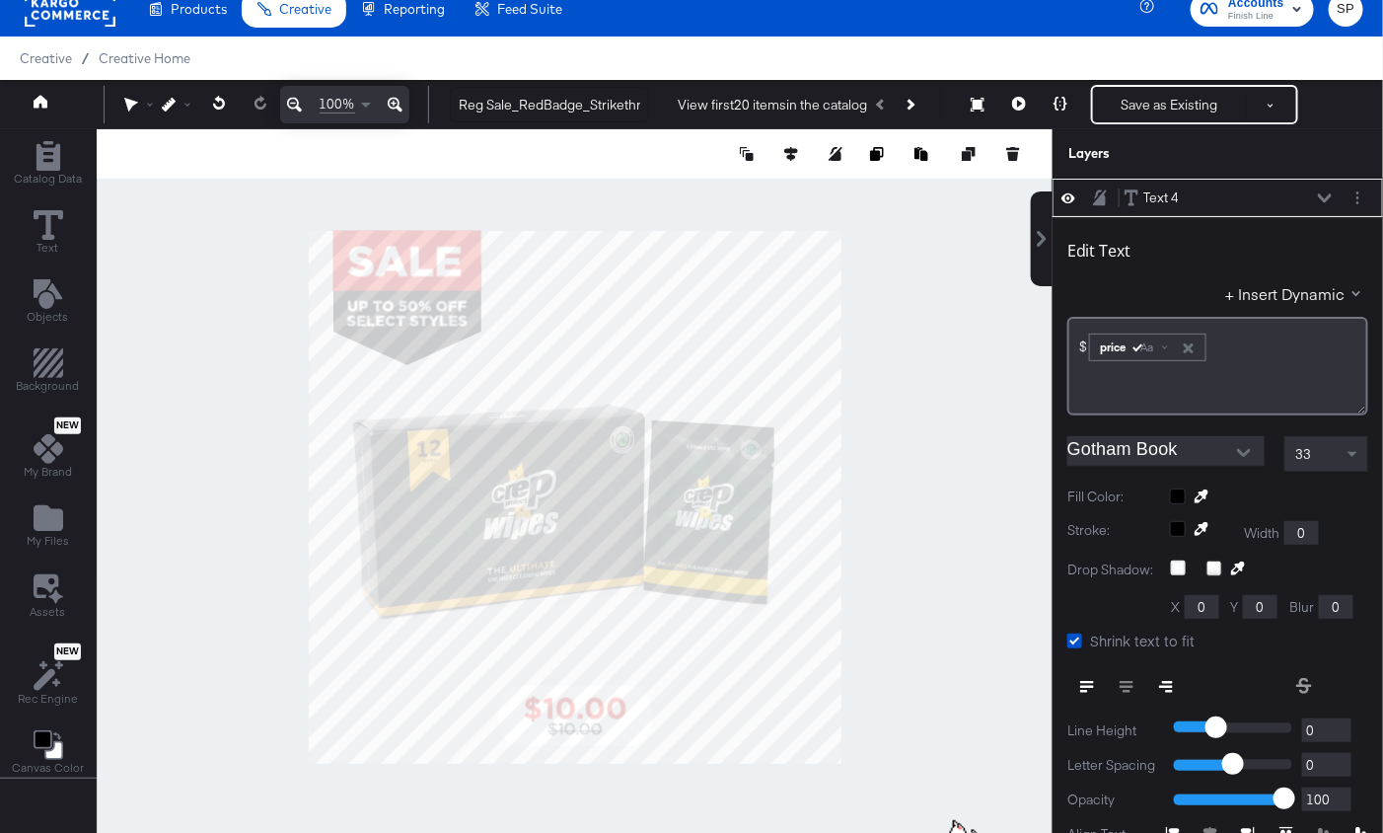
click at [1318, 199] on button at bounding box center [1325, 198] width 16 height 12
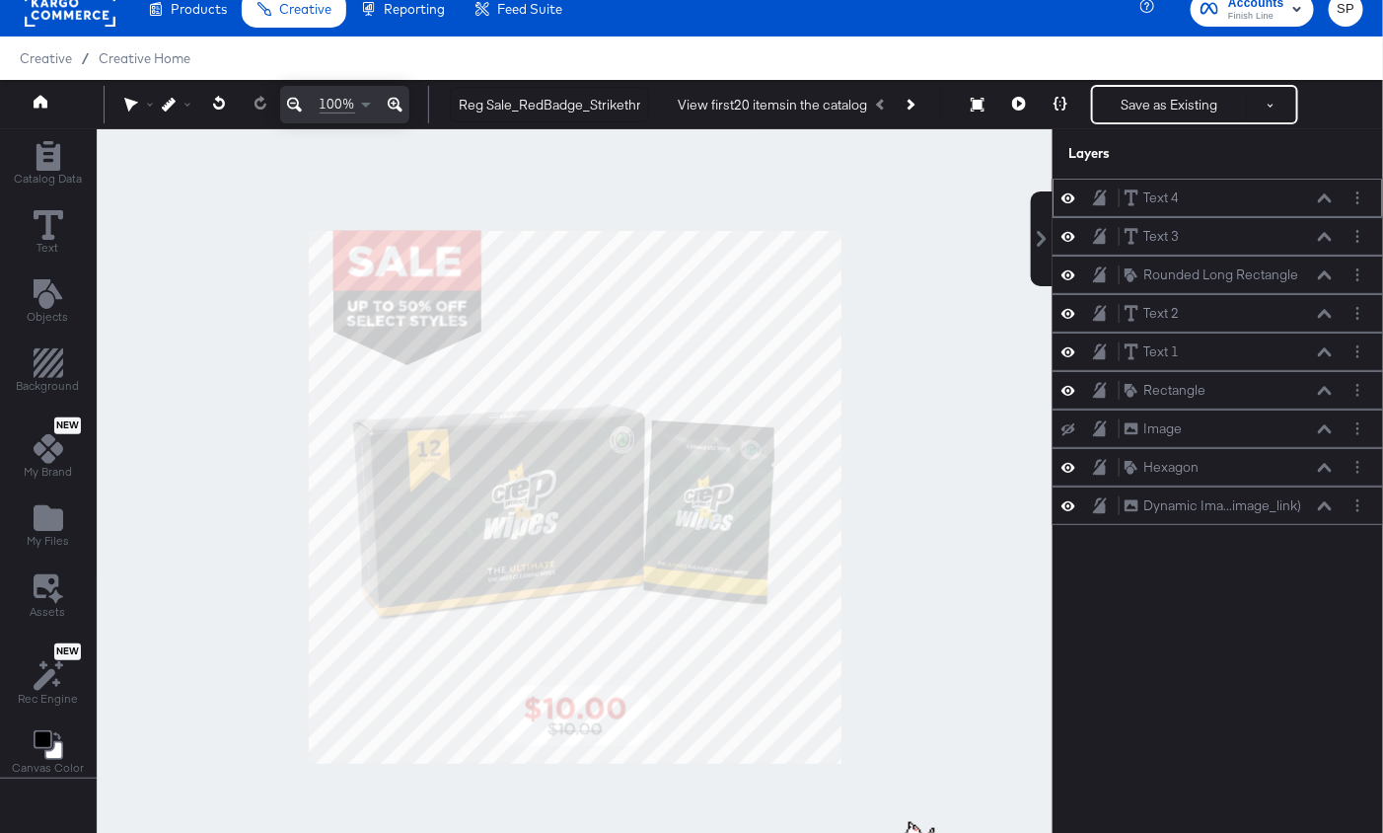
click at [1095, 197] on icon at bounding box center [1100, 197] width 14 height 17
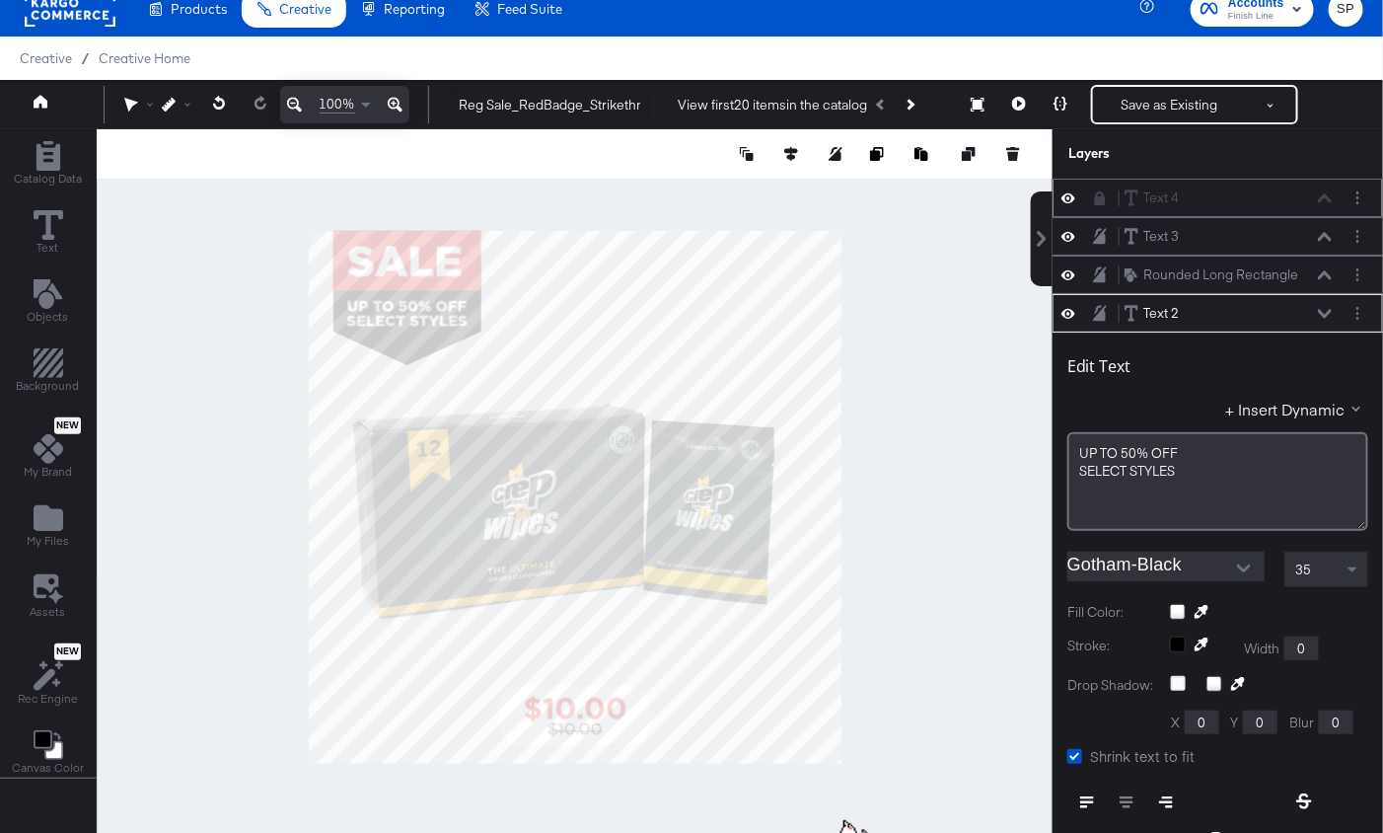
scroll to position [113, 0]
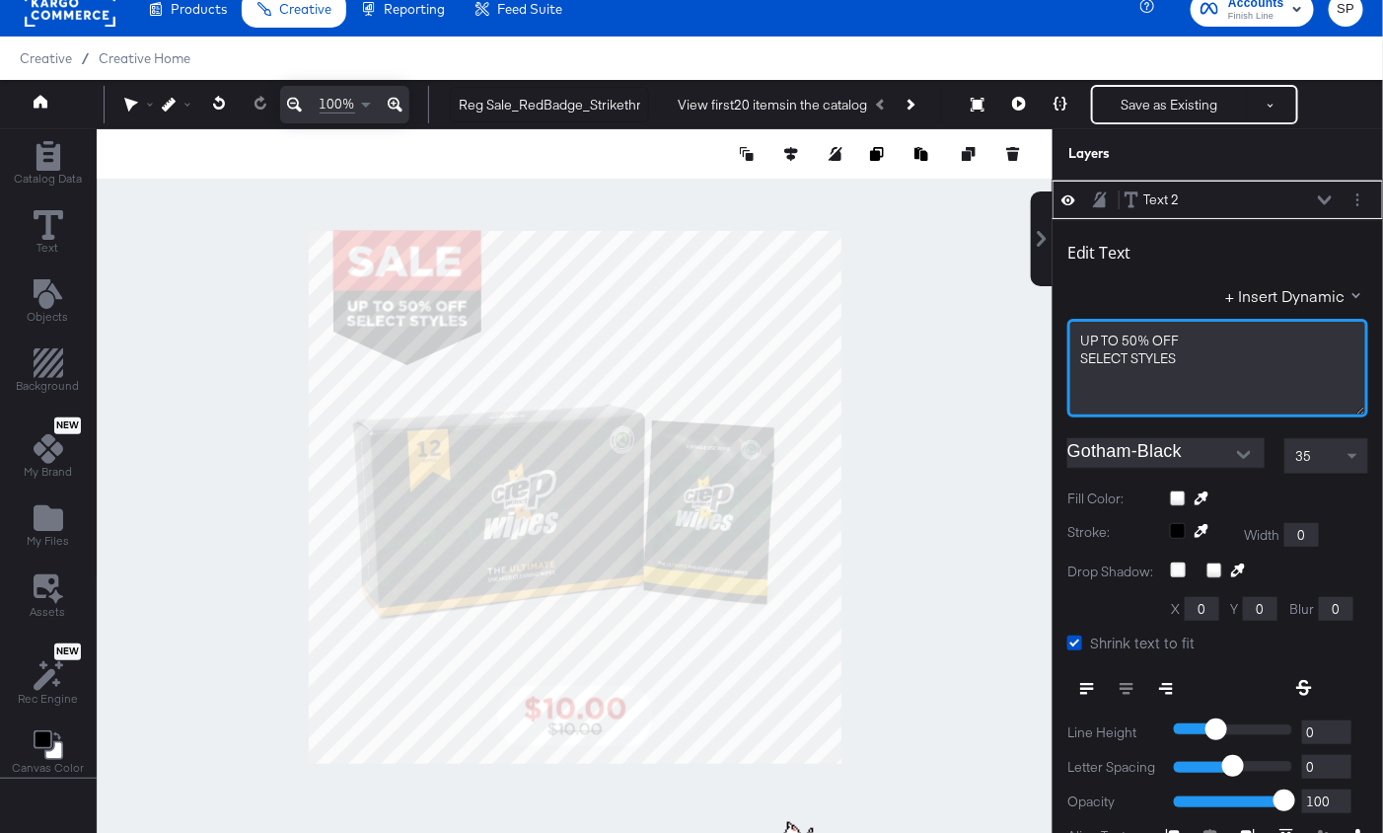
click at [1192, 355] on div "SELECT ﻿STYLES" at bounding box center [1217, 358] width 275 height 19
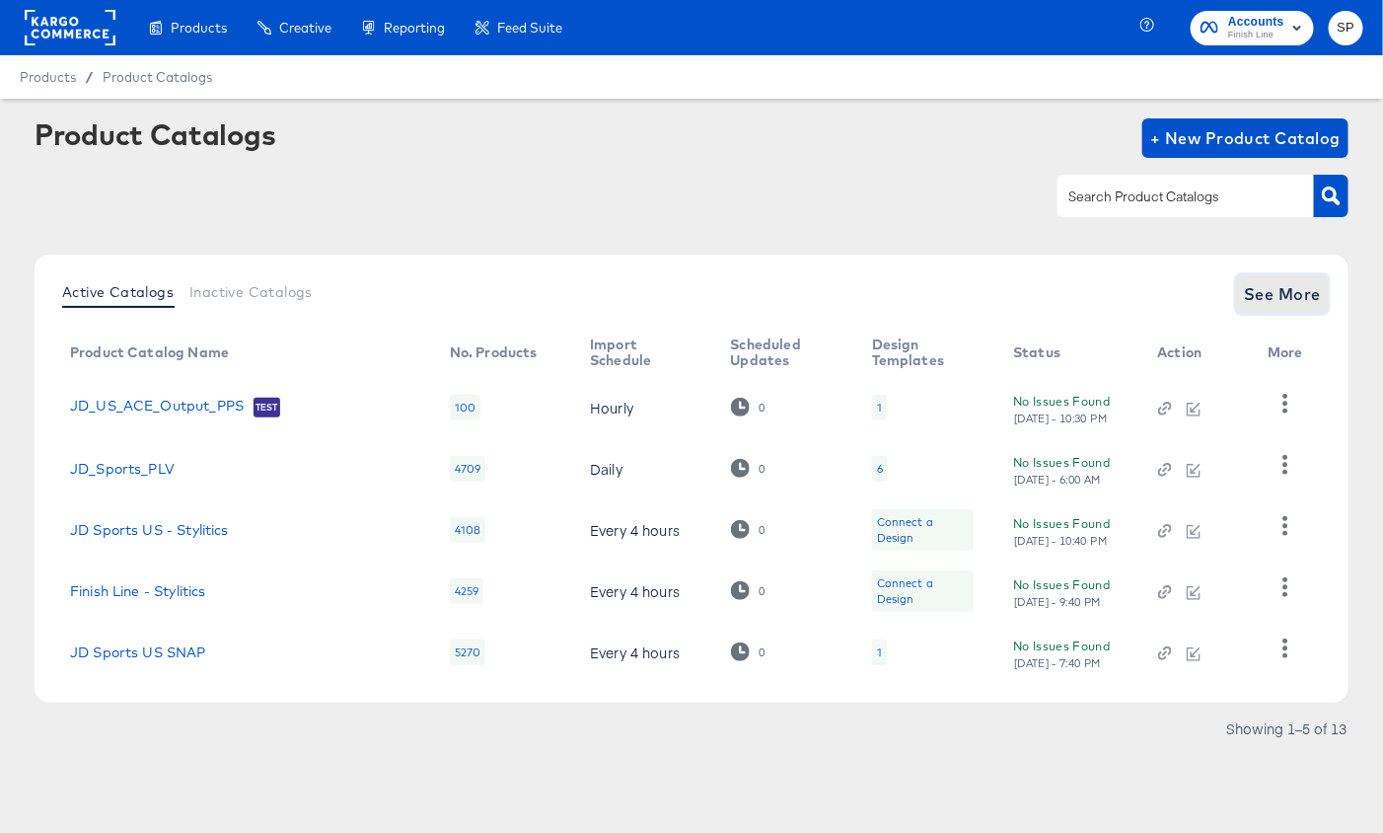
click at [1290, 299] on span "See More" at bounding box center [1282, 294] width 77 height 28
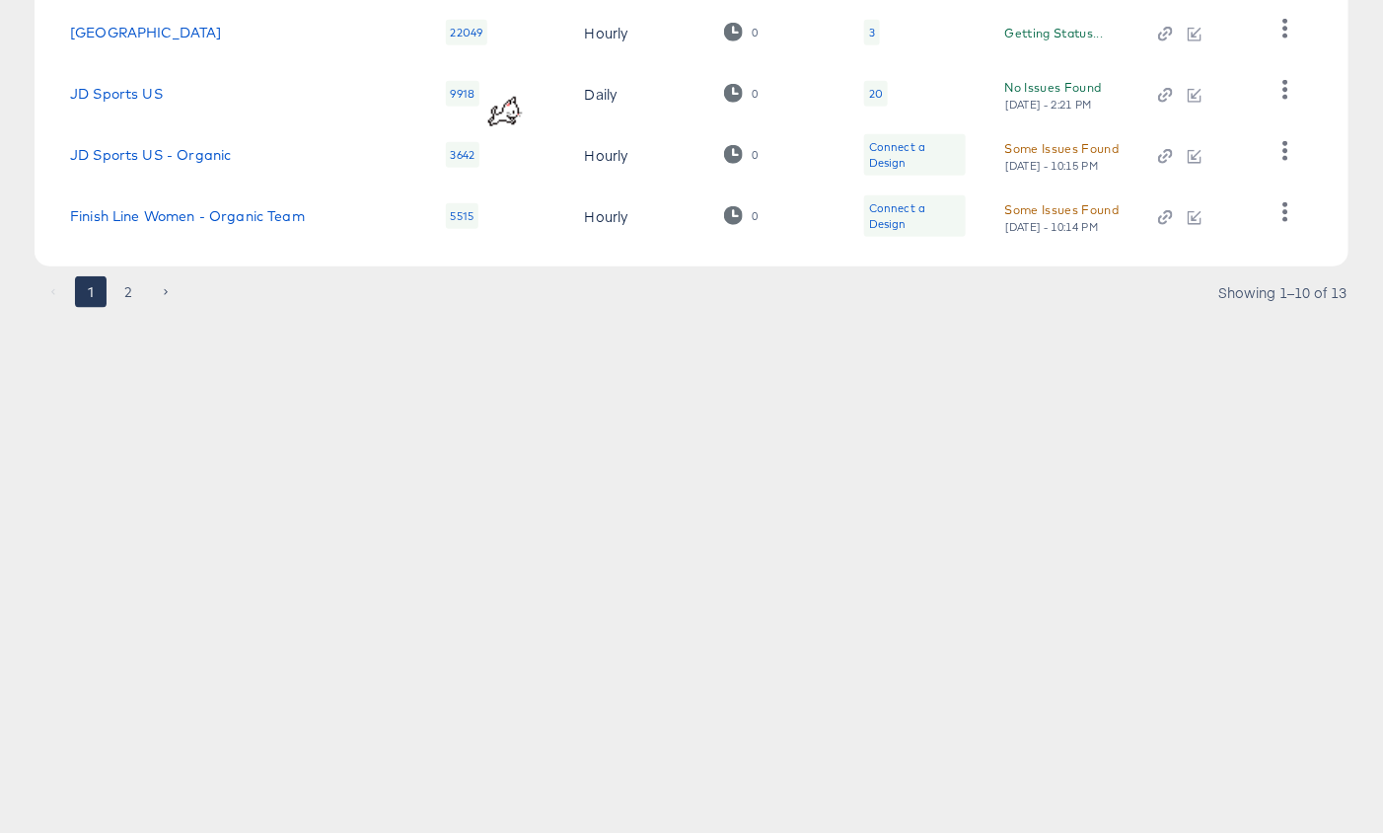
scroll to position [722, 0]
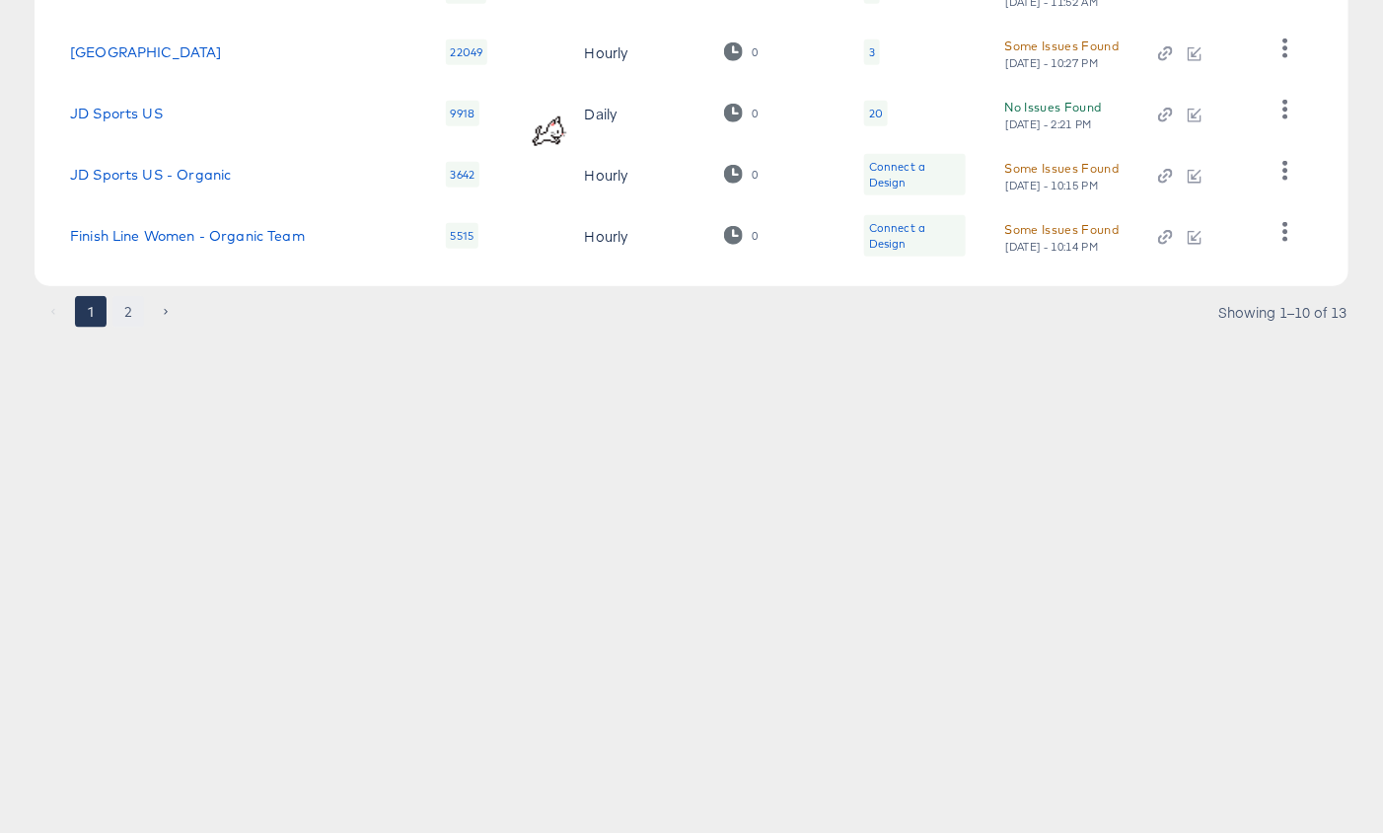
click at [126, 304] on button "2" at bounding box center [128, 312] width 32 height 32
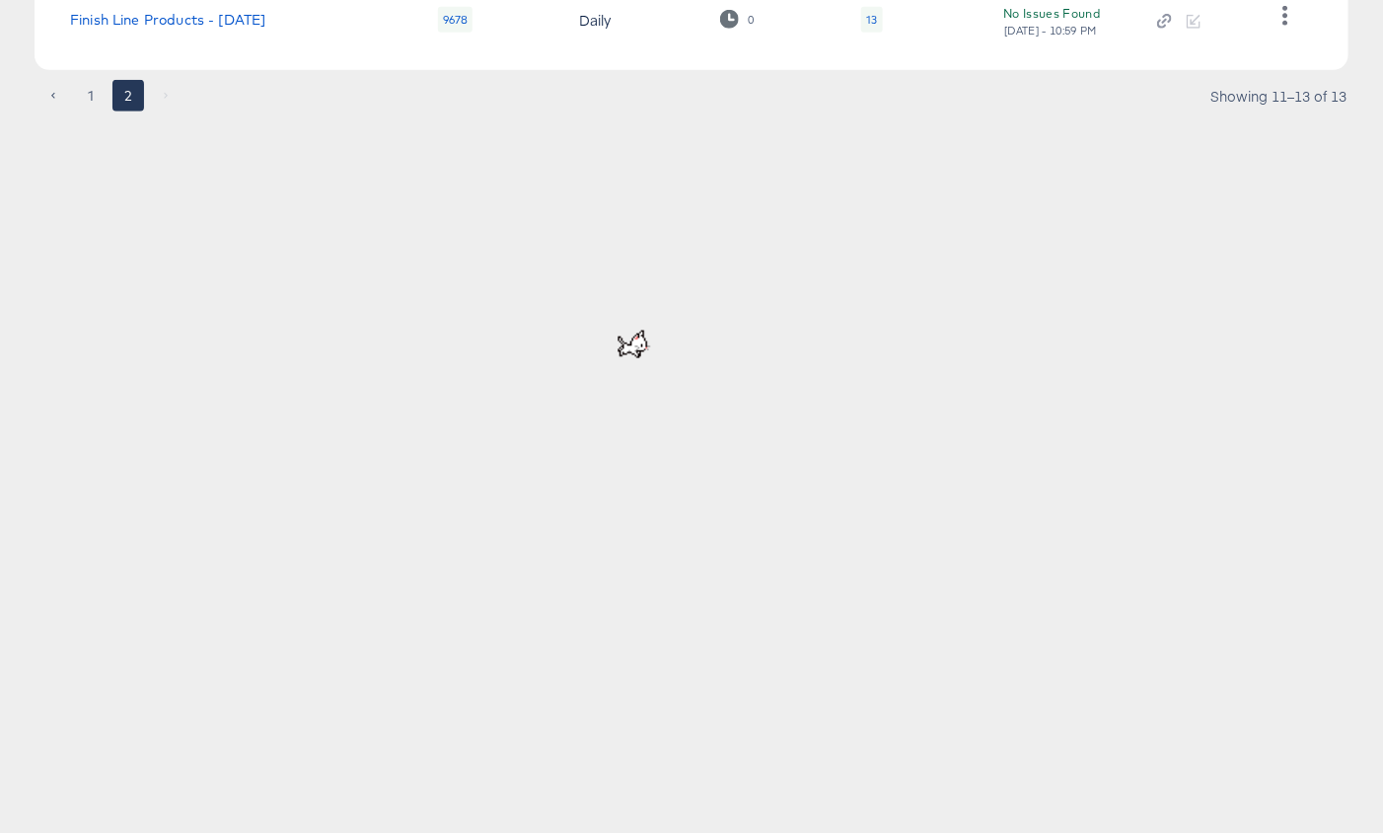
scroll to position [508, 0]
click at [145, 19] on link "Finish Line Products - [DATE]" at bounding box center [167, 22] width 195 height 16
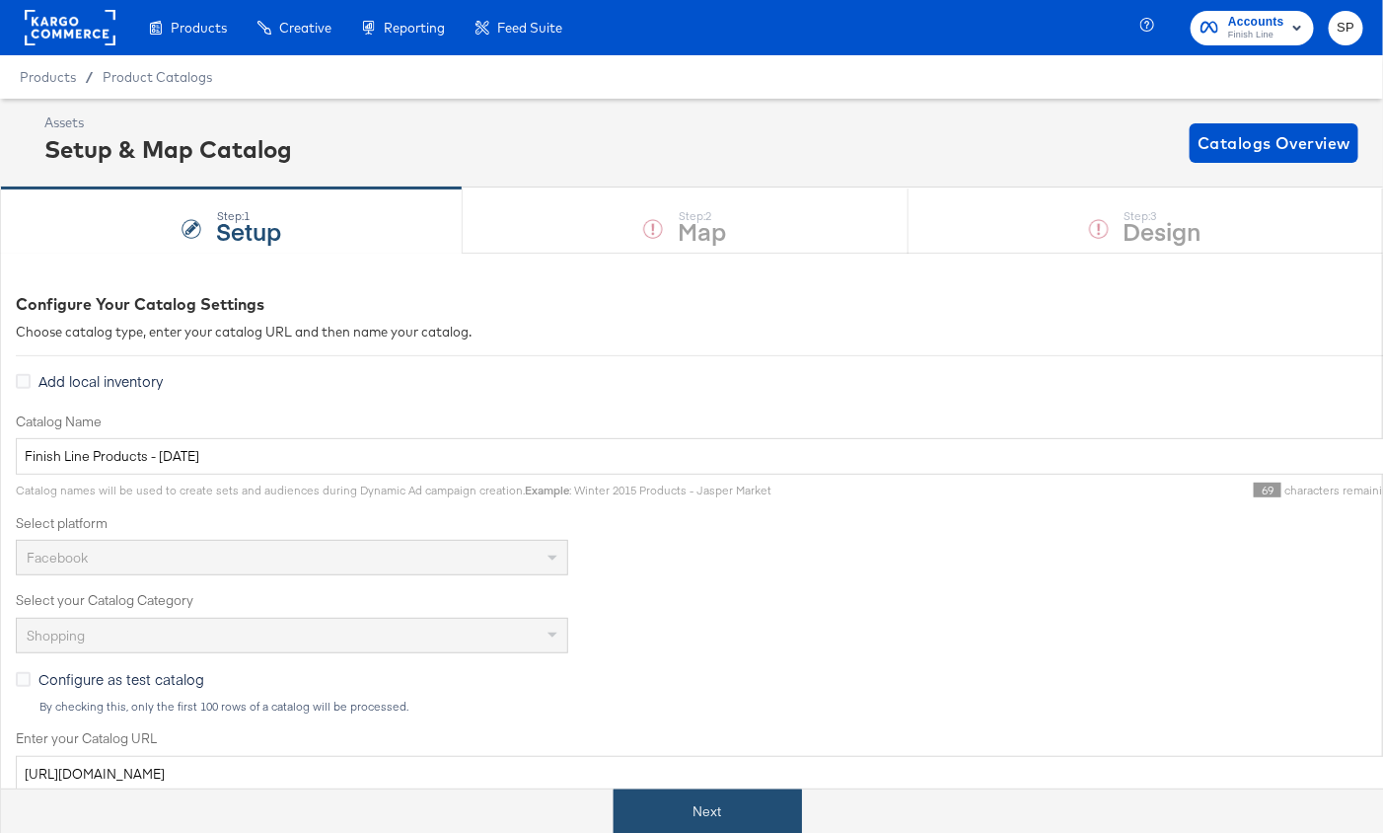
click at [743, 806] on button "Next" at bounding box center [708, 811] width 188 height 44
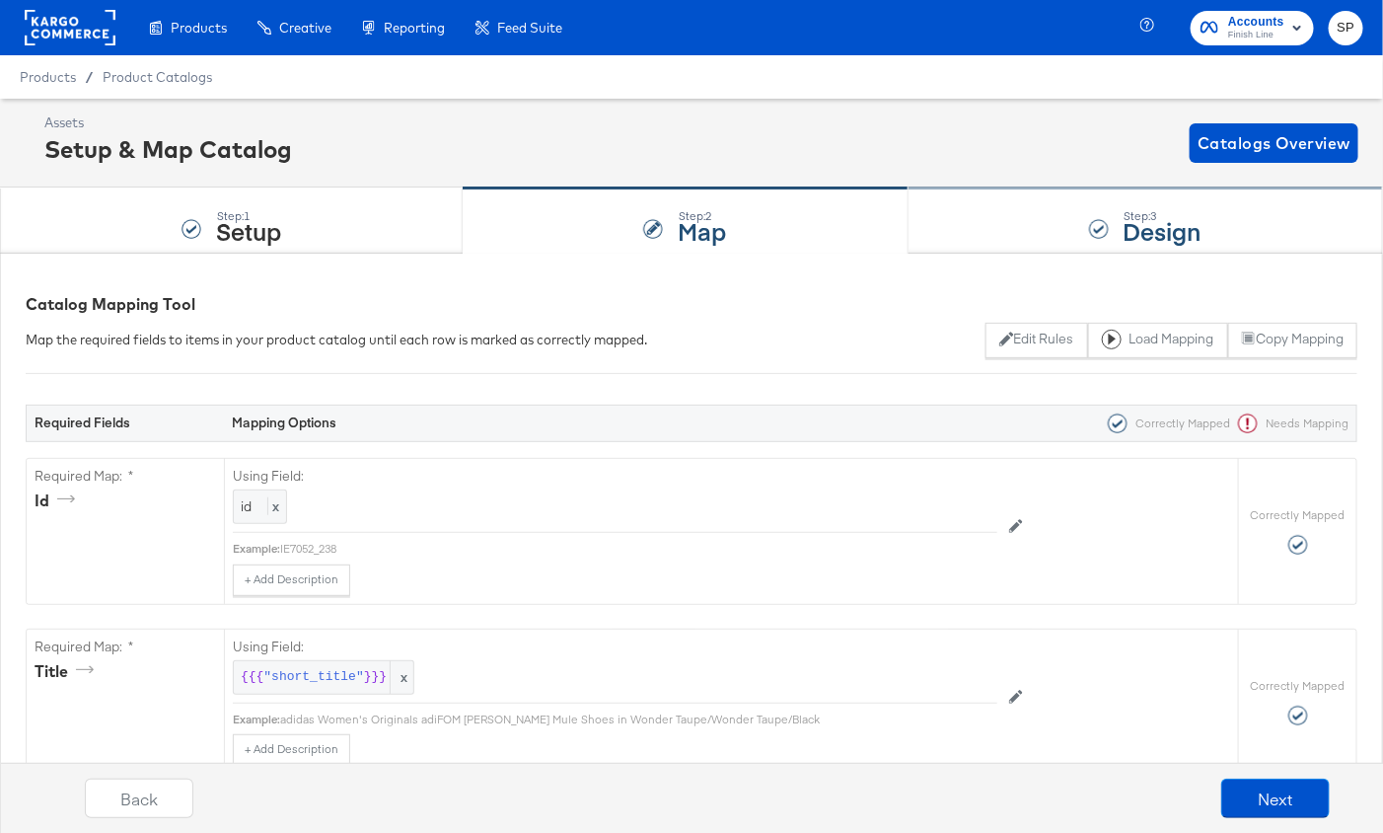
click at [1063, 222] on div "Step: 3 Design" at bounding box center [1146, 220] width 475 height 65
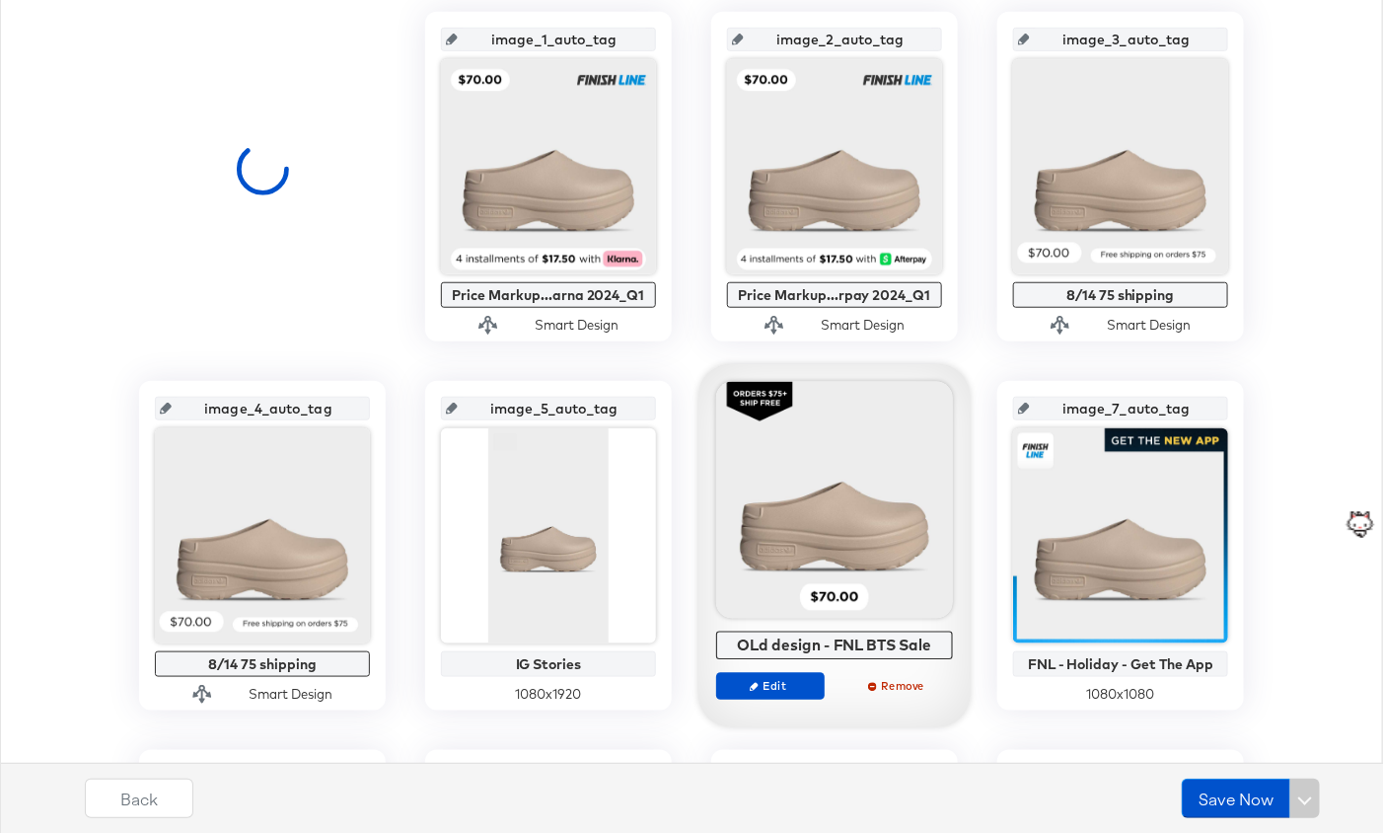
scroll to position [501, 0]
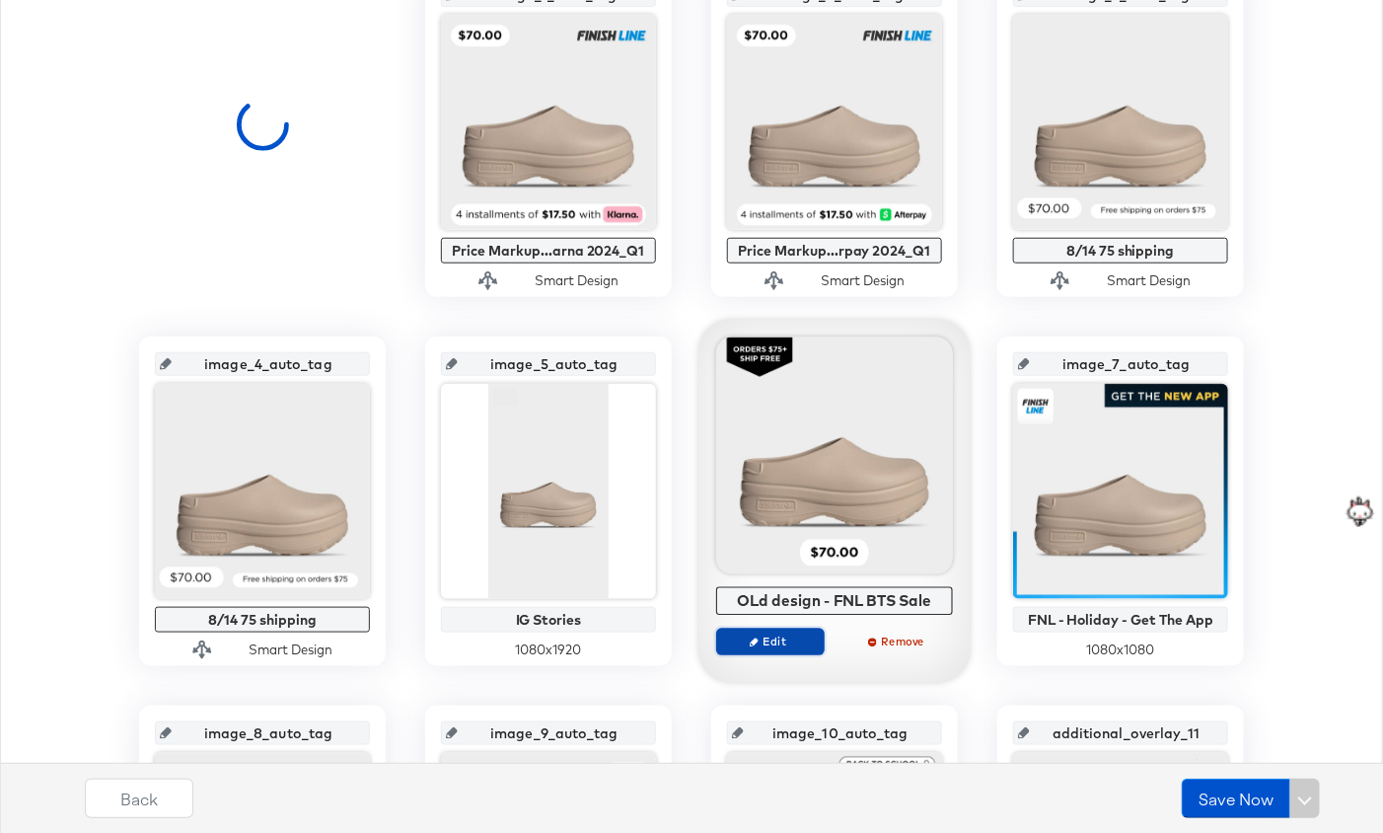
click at [780, 640] on span "Edit" at bounding box center [770, 640] width 91 height 15
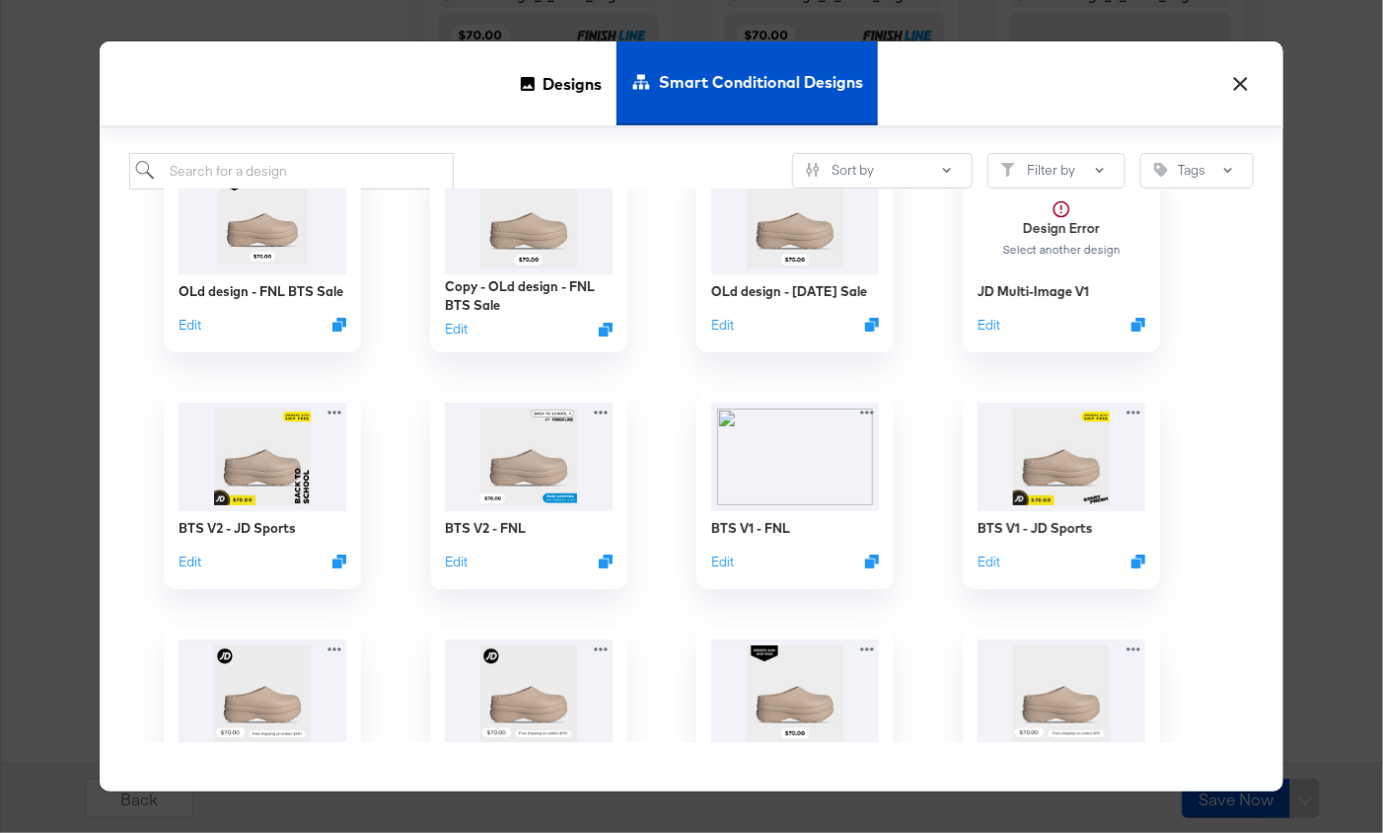
scroll to position [0, 0]
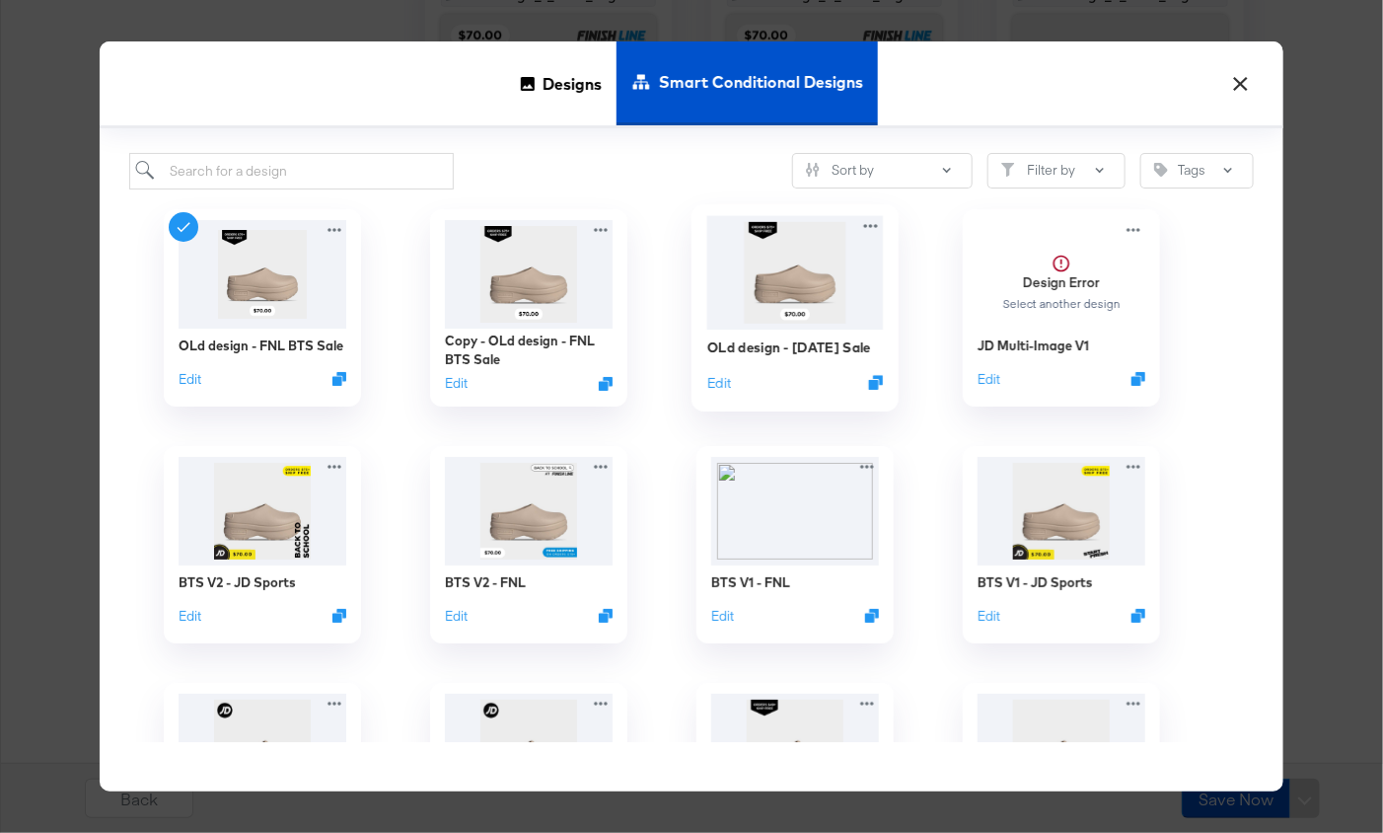
click at [760, 306] on img at bounding box center [795, 271] width 177 height 113
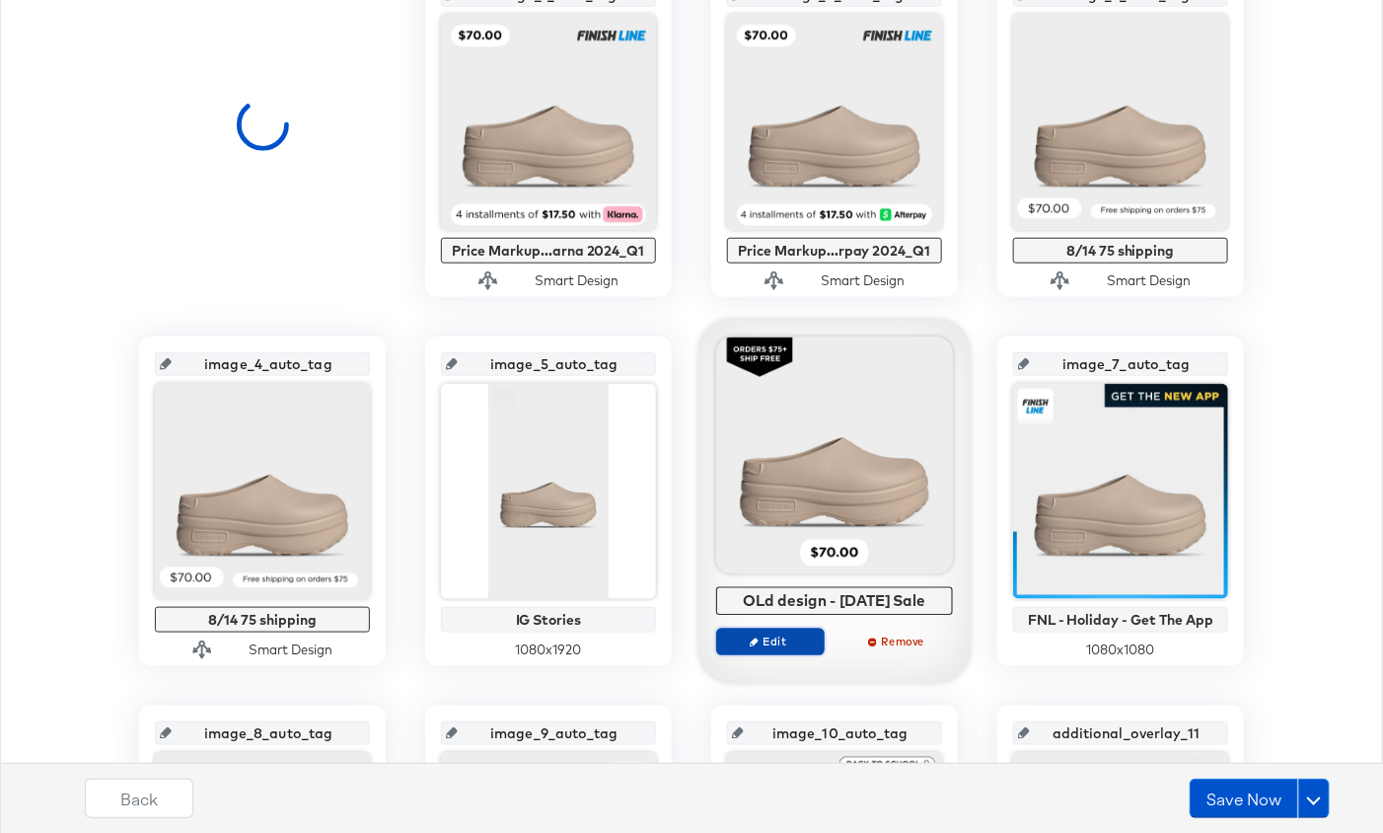
click at [782, 630] on button "Edit" at bounding box center [770, 641] width 109 height 28
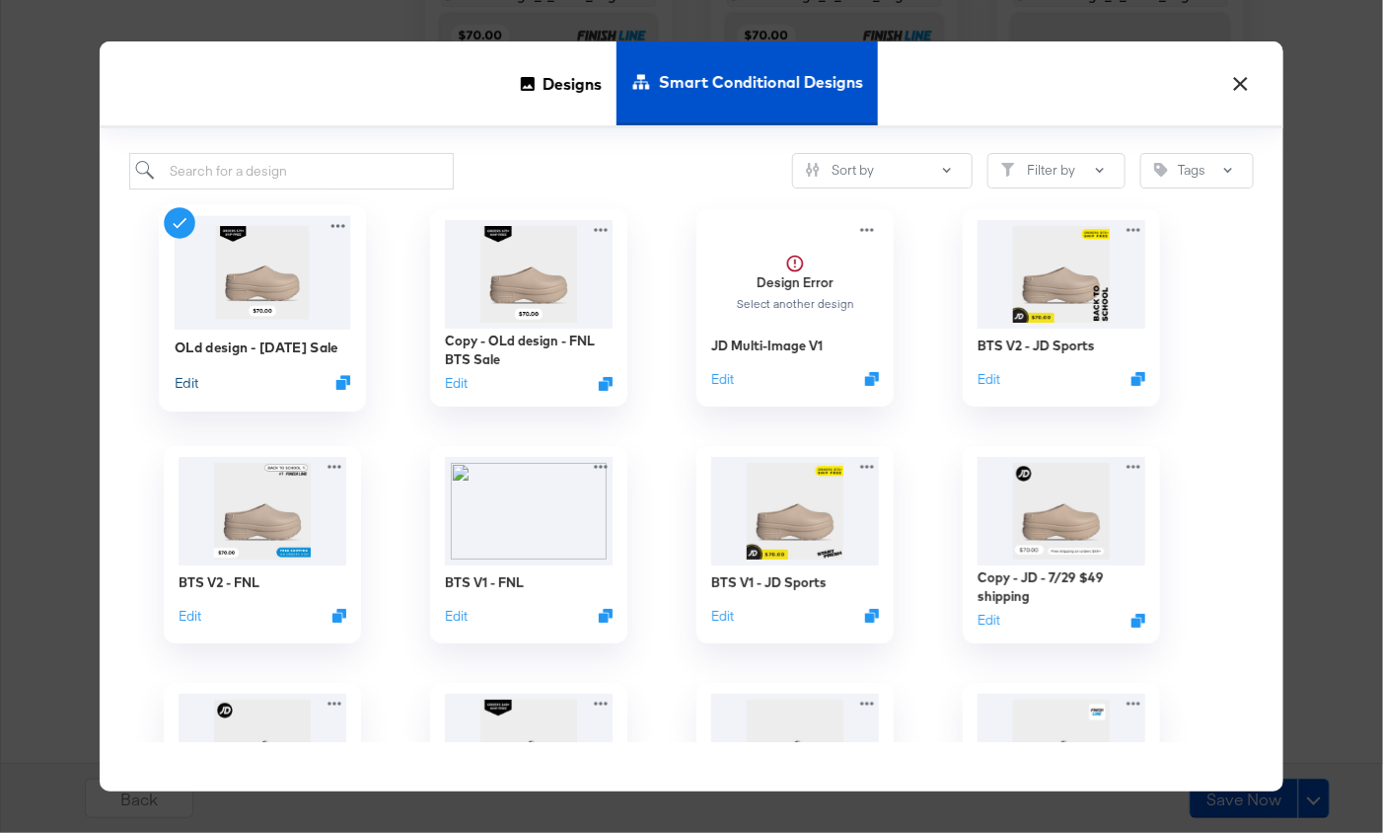
click at [189, 382] on button "Edit" at bounding box center [187, 382] width 24 height 19
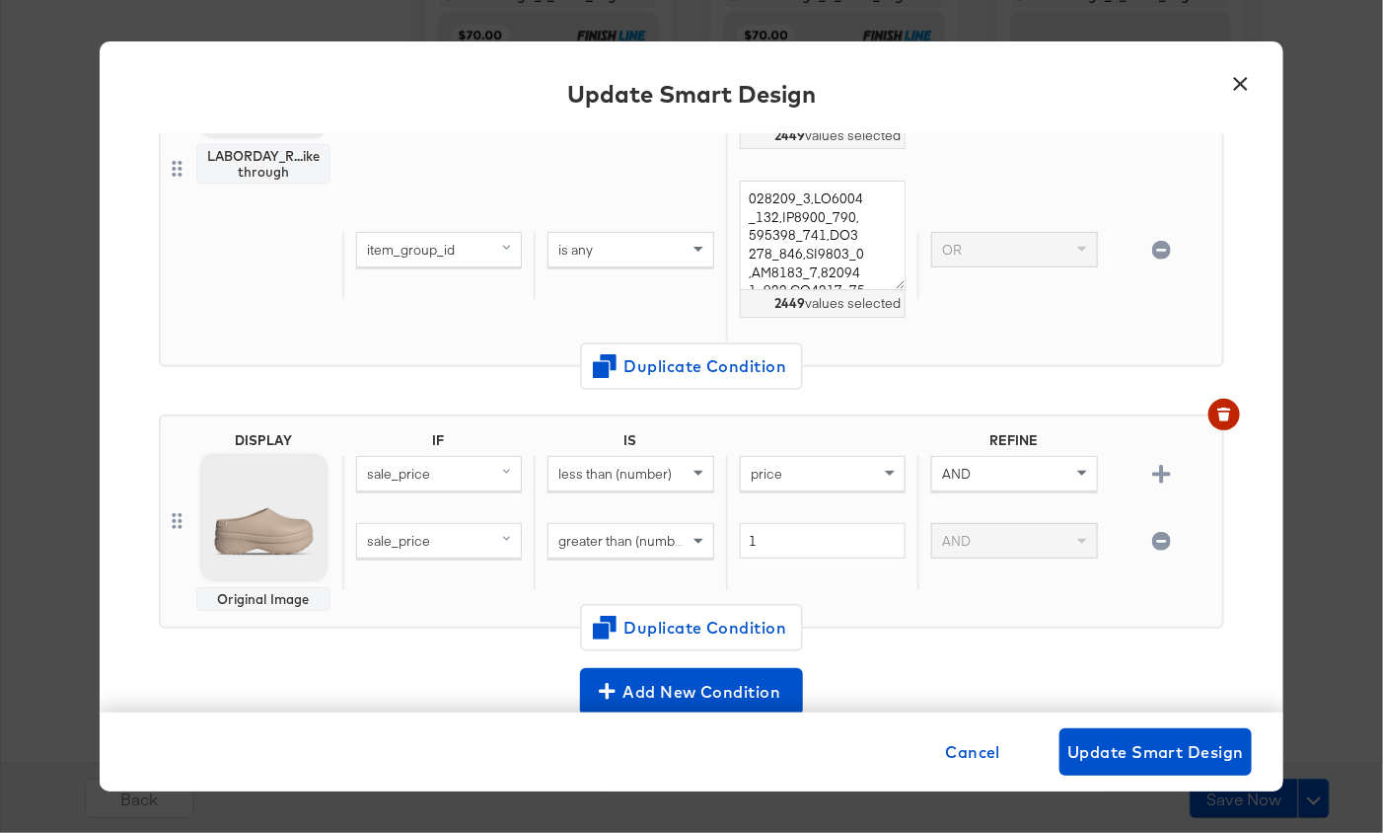
scroll to position [476, 0]
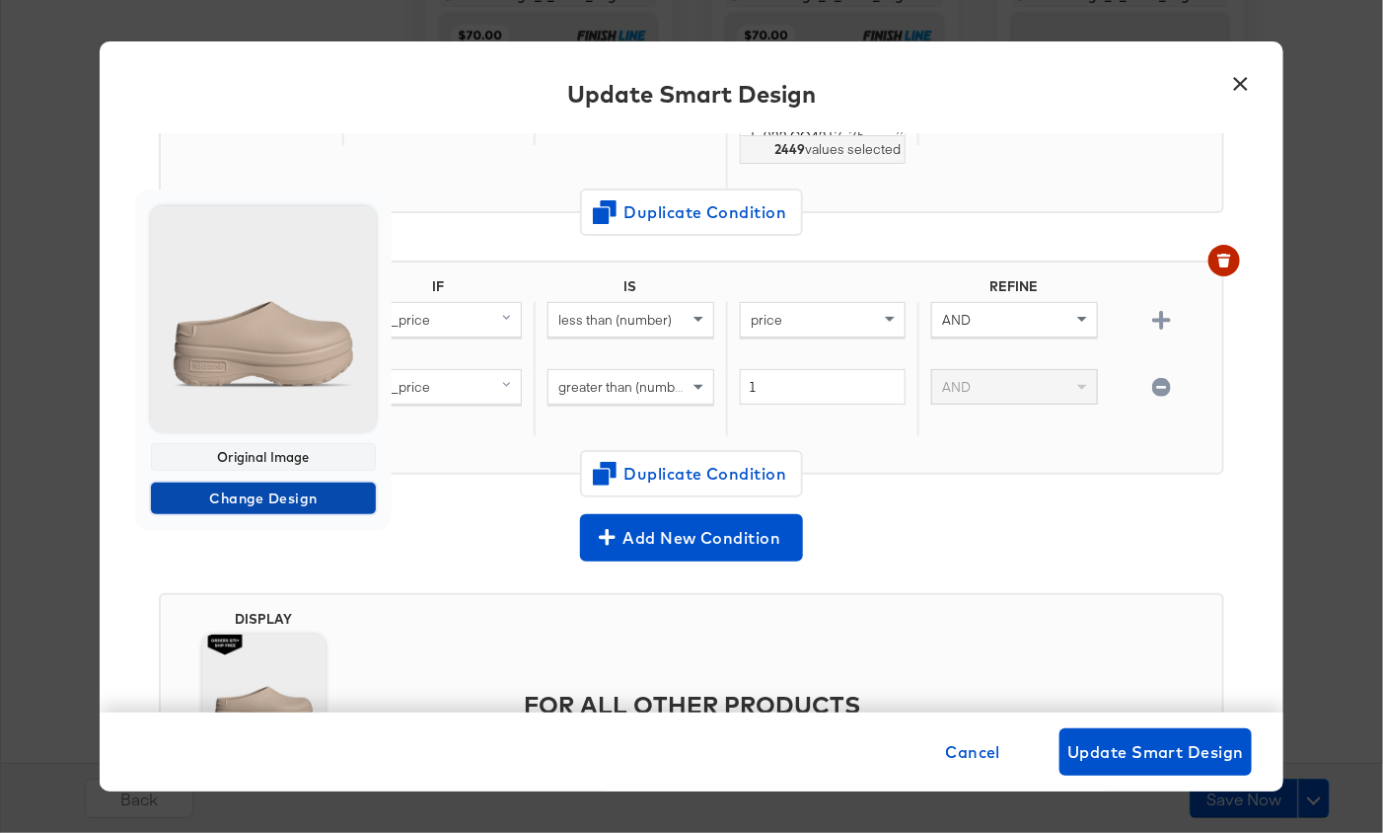
click at [248, 493] on span "Change Design" at bounding box center [263, 498] width 209 height 25
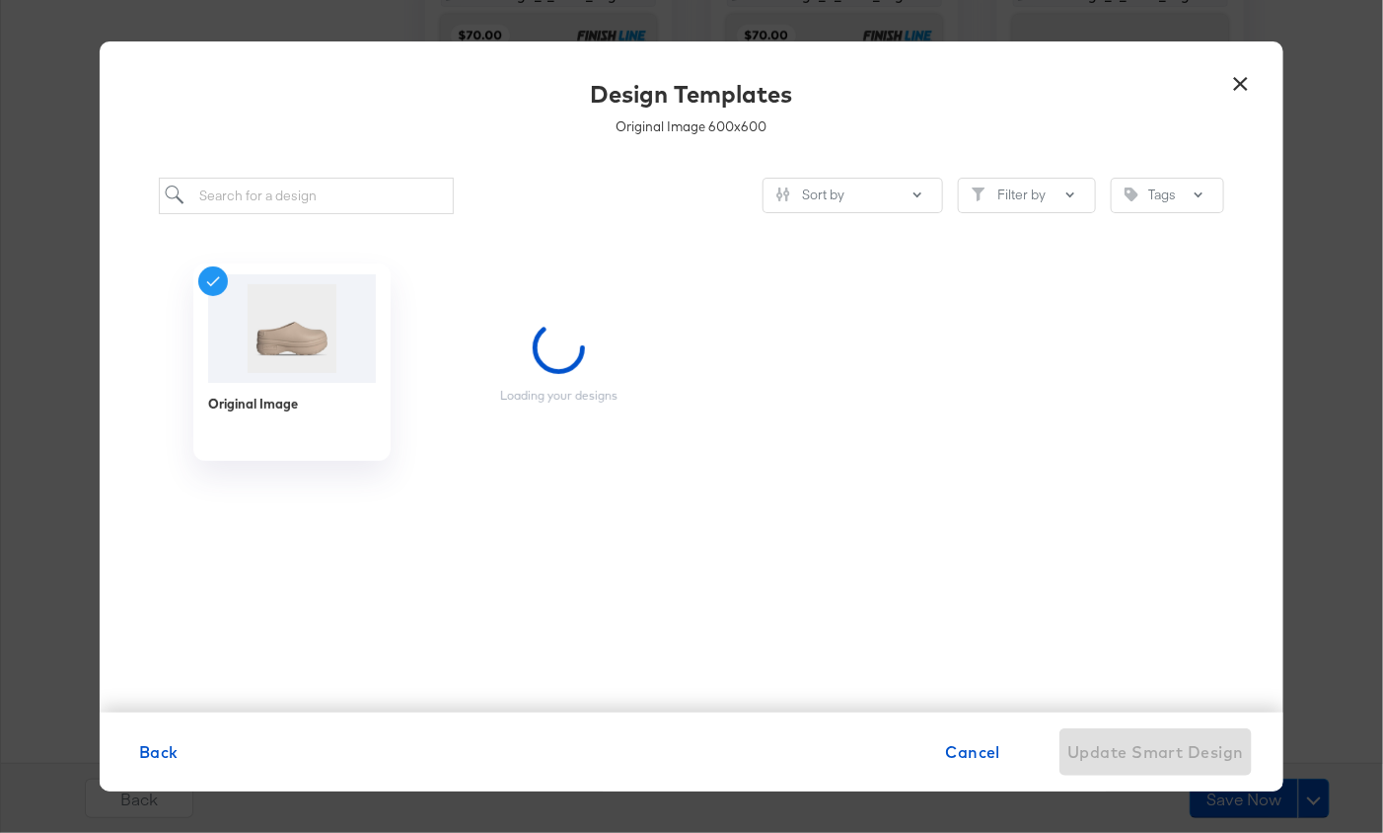
scroll to position [0, 0]
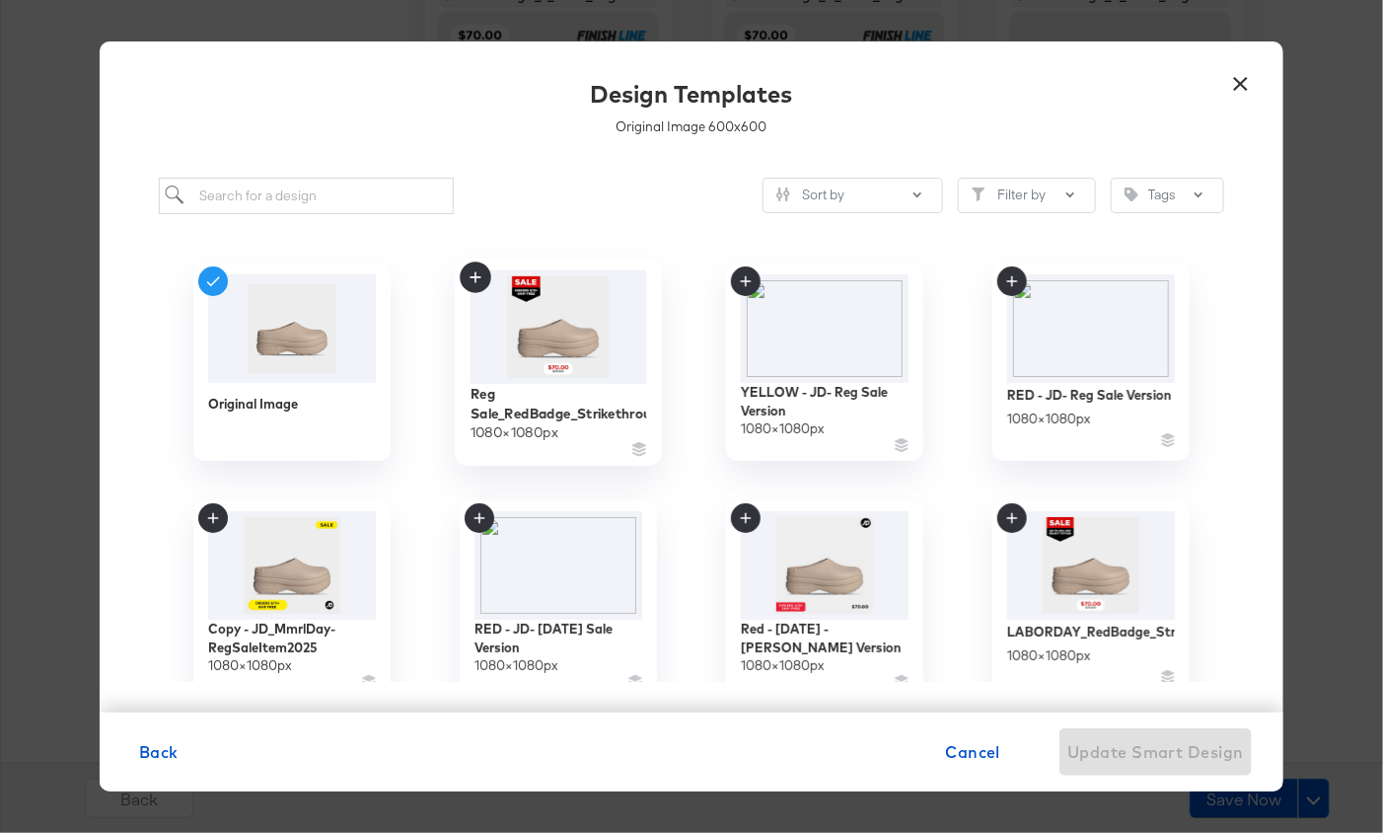
click at [557, 352] on img at bounding box center [559, 325] width 177 height 113
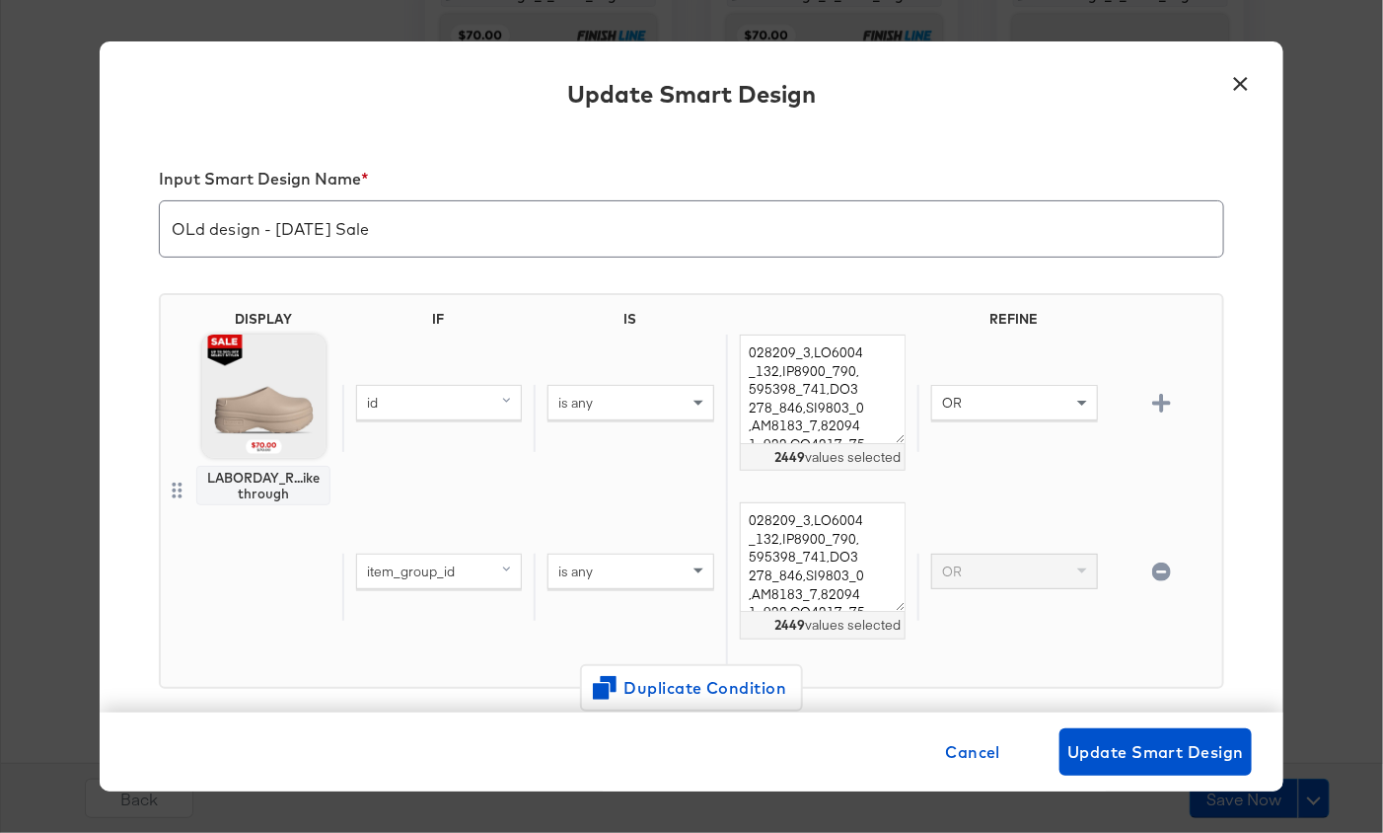
scroll to position [476, 0]
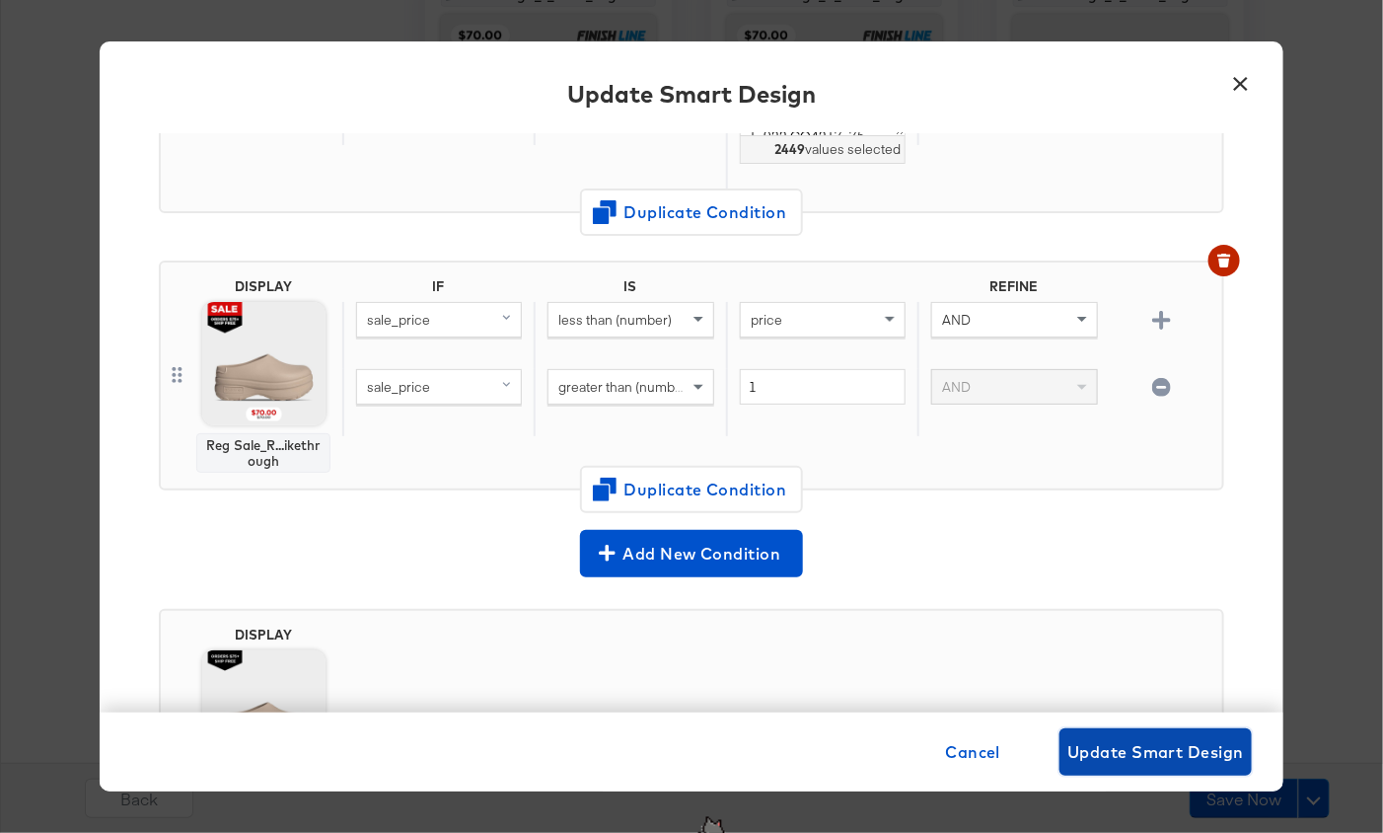
click at [1117, 744] on span "Update Smart Design" at bounding box center [1156, 752] width 177 height 28
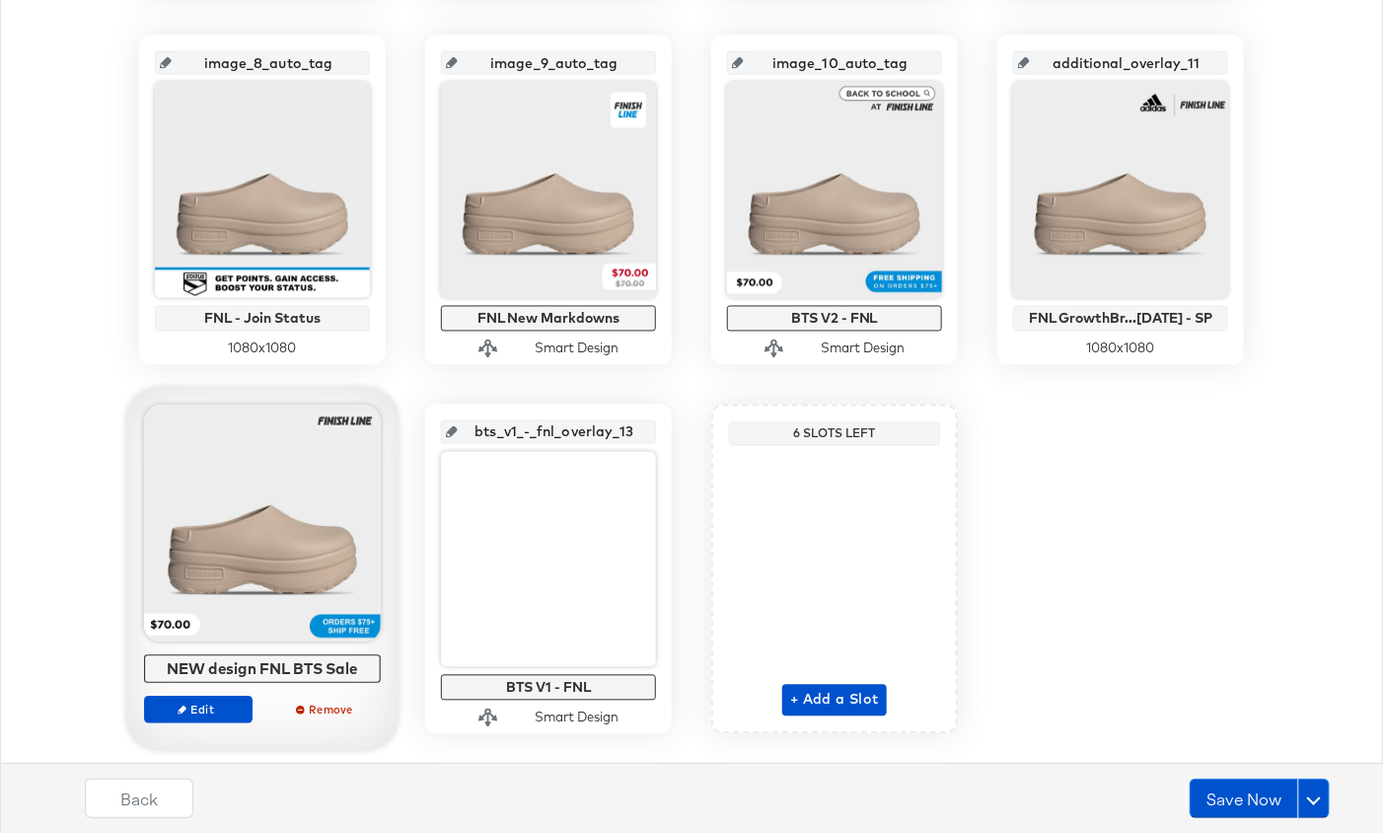
scroll to position [1185, 0]
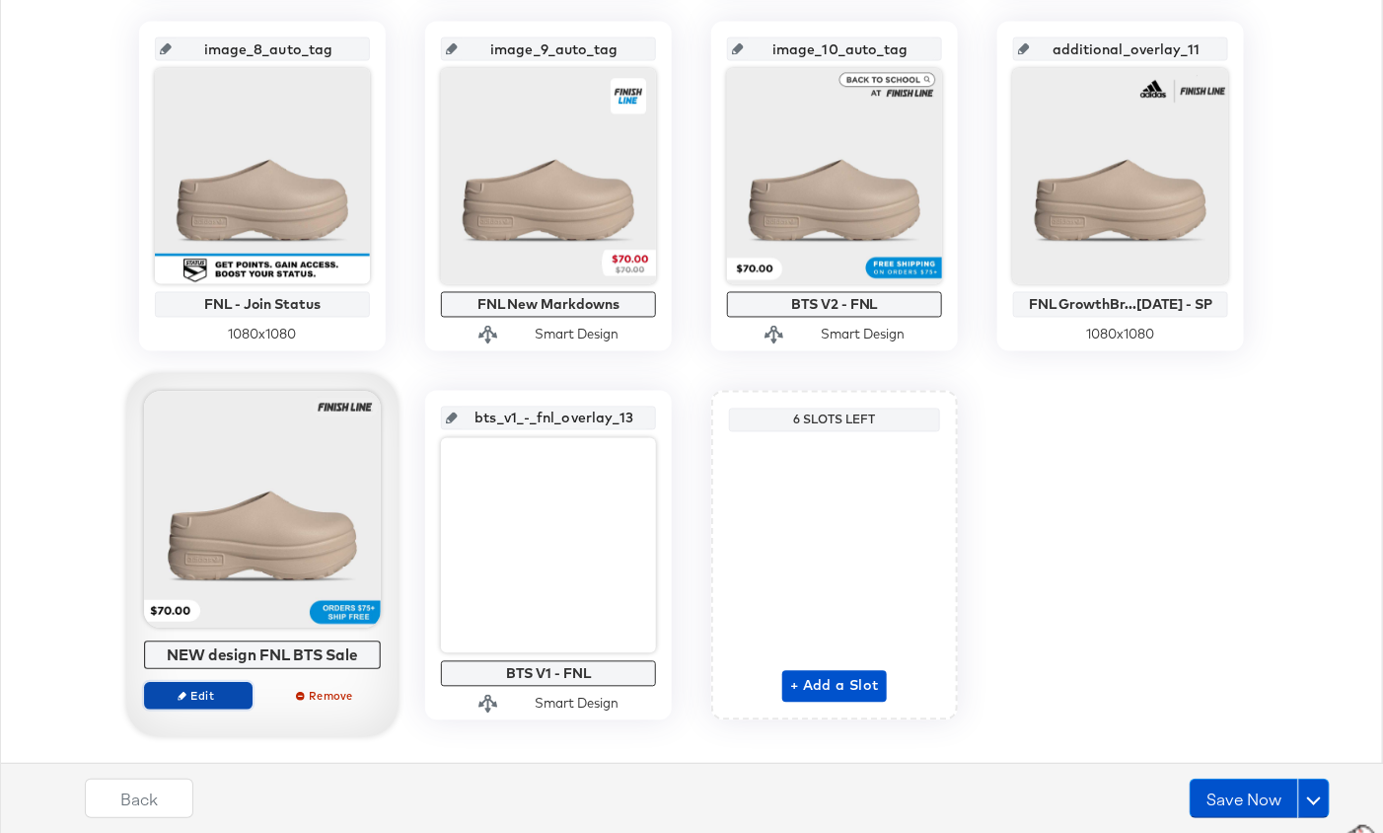
click at [183, 695] on icon "button" at bounding box center [182, 696] width 9 height 9
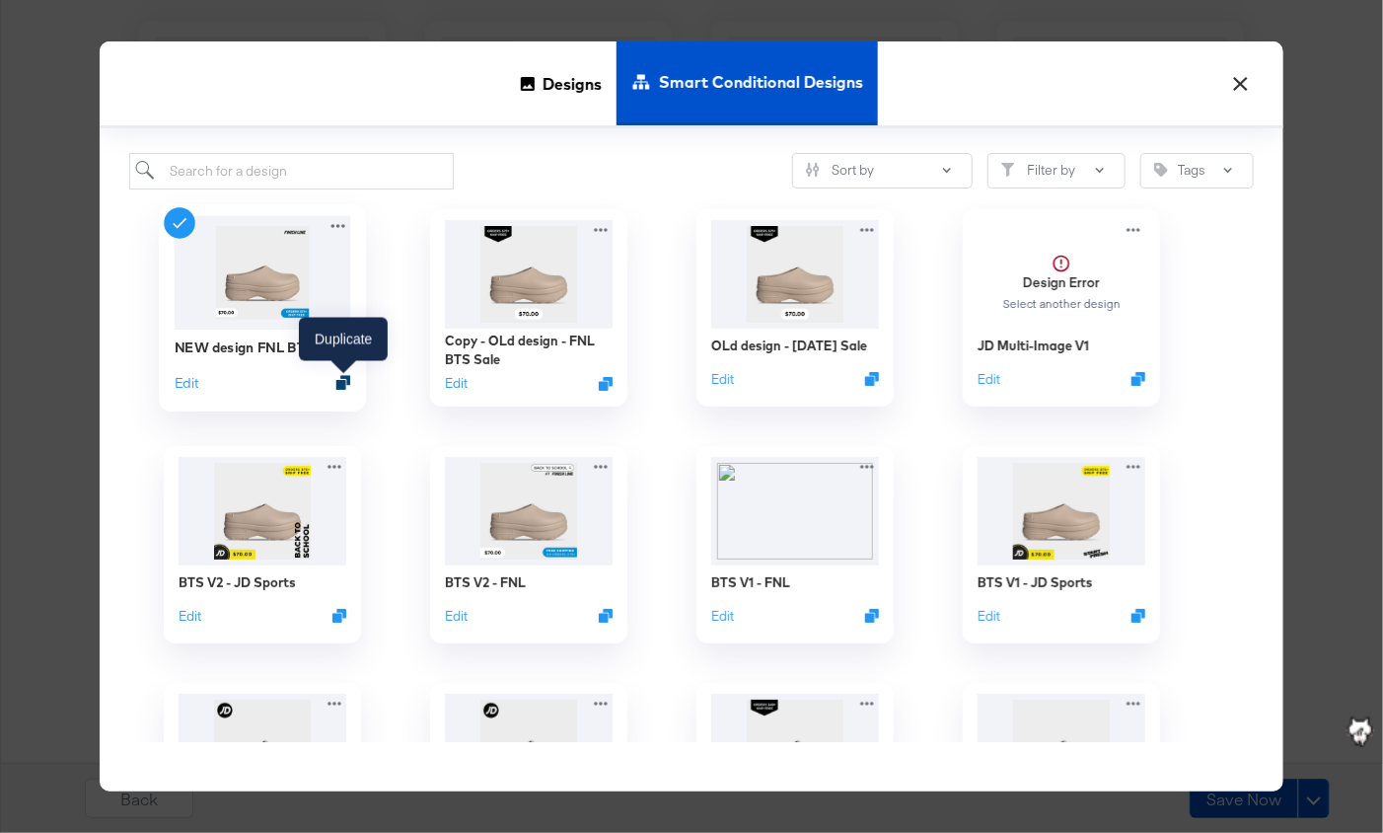
click at [342, 377] on icon "Duplicate" at bounding box center [343, 382] width 15 height 15
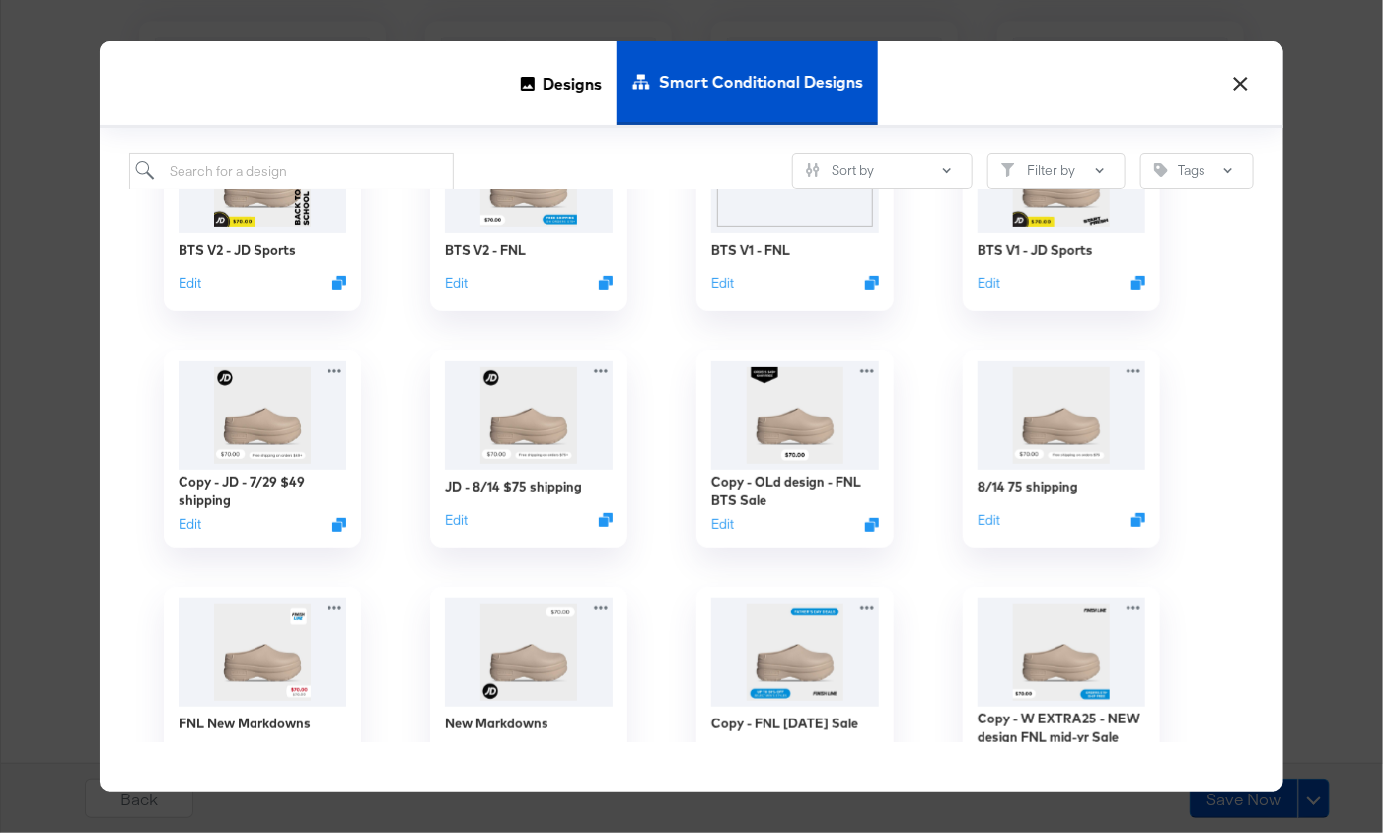
scroll to position [449, 0]
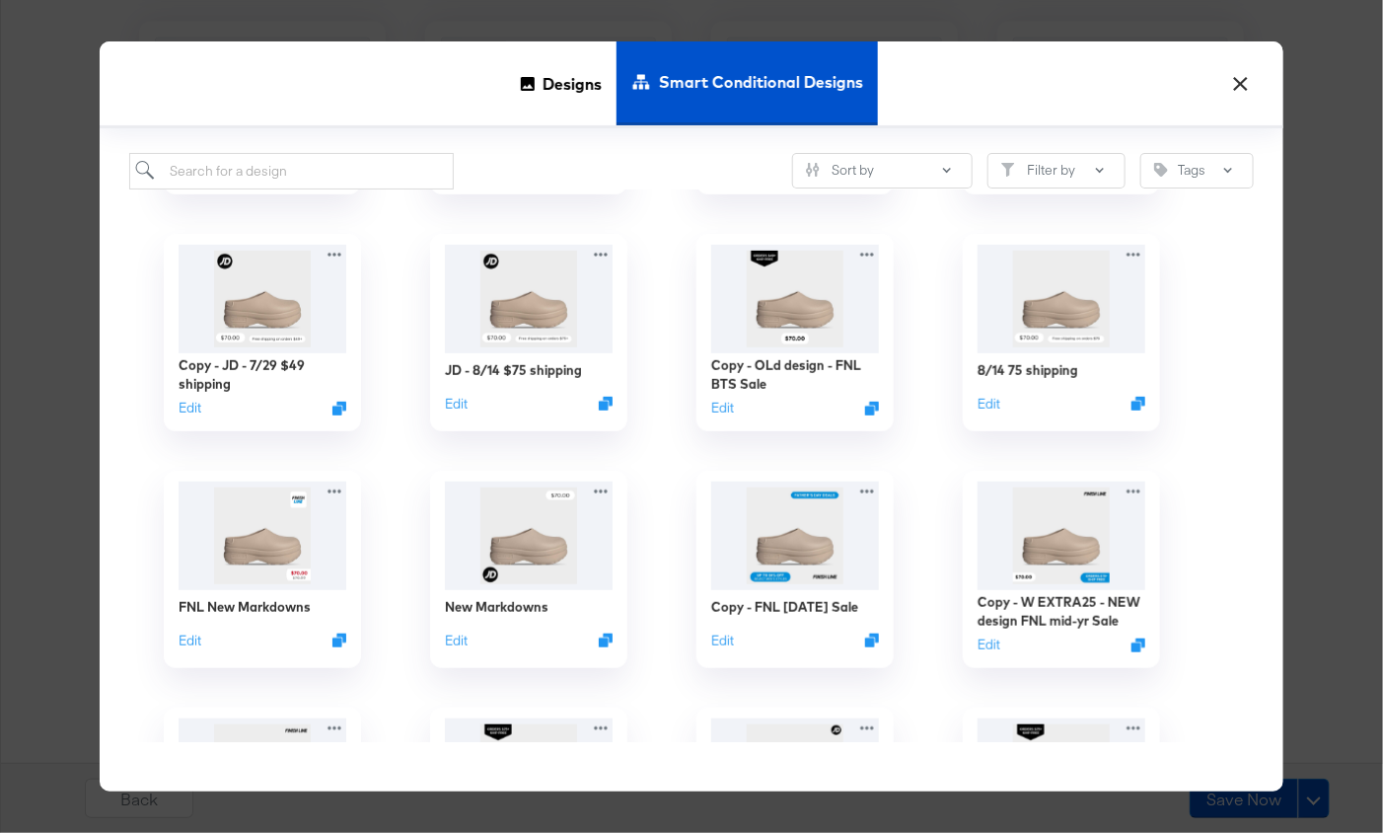
click at [1234, 87] on button "×" at bounding box center [1241, 79] width 36 height 36
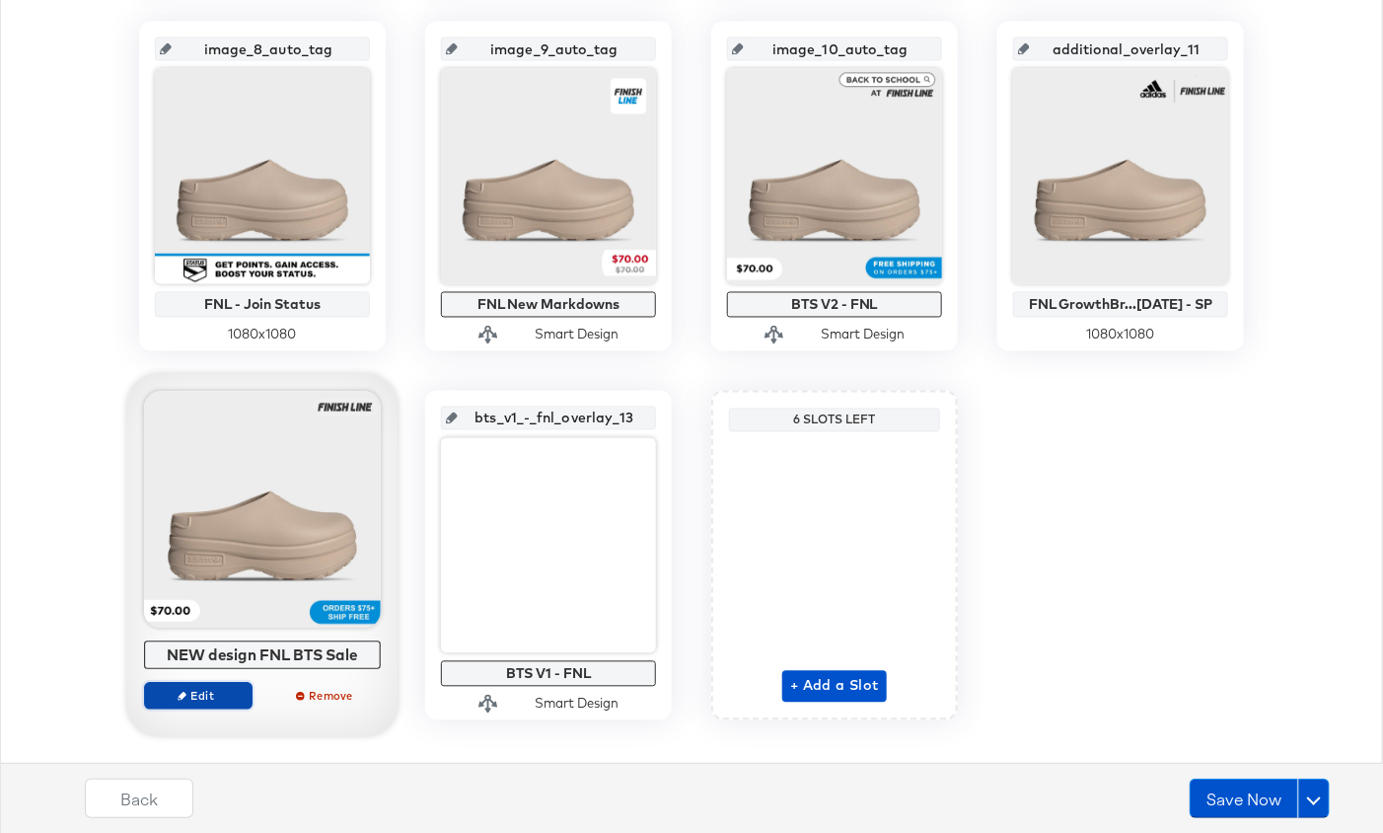
click at [184, 693] on icon "button" at bounding box center [182, 696] width 9 height 9
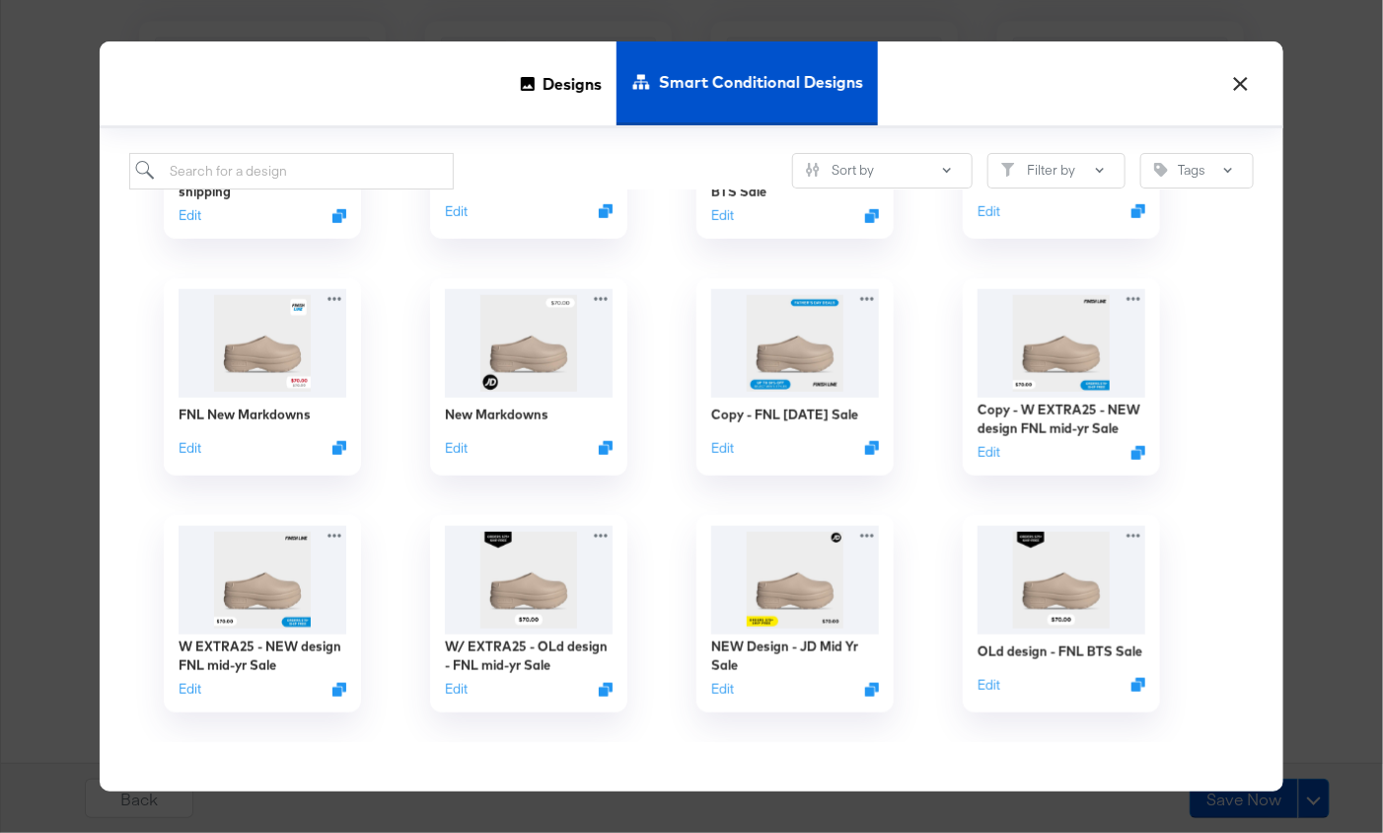
scroll to position [0, 0]
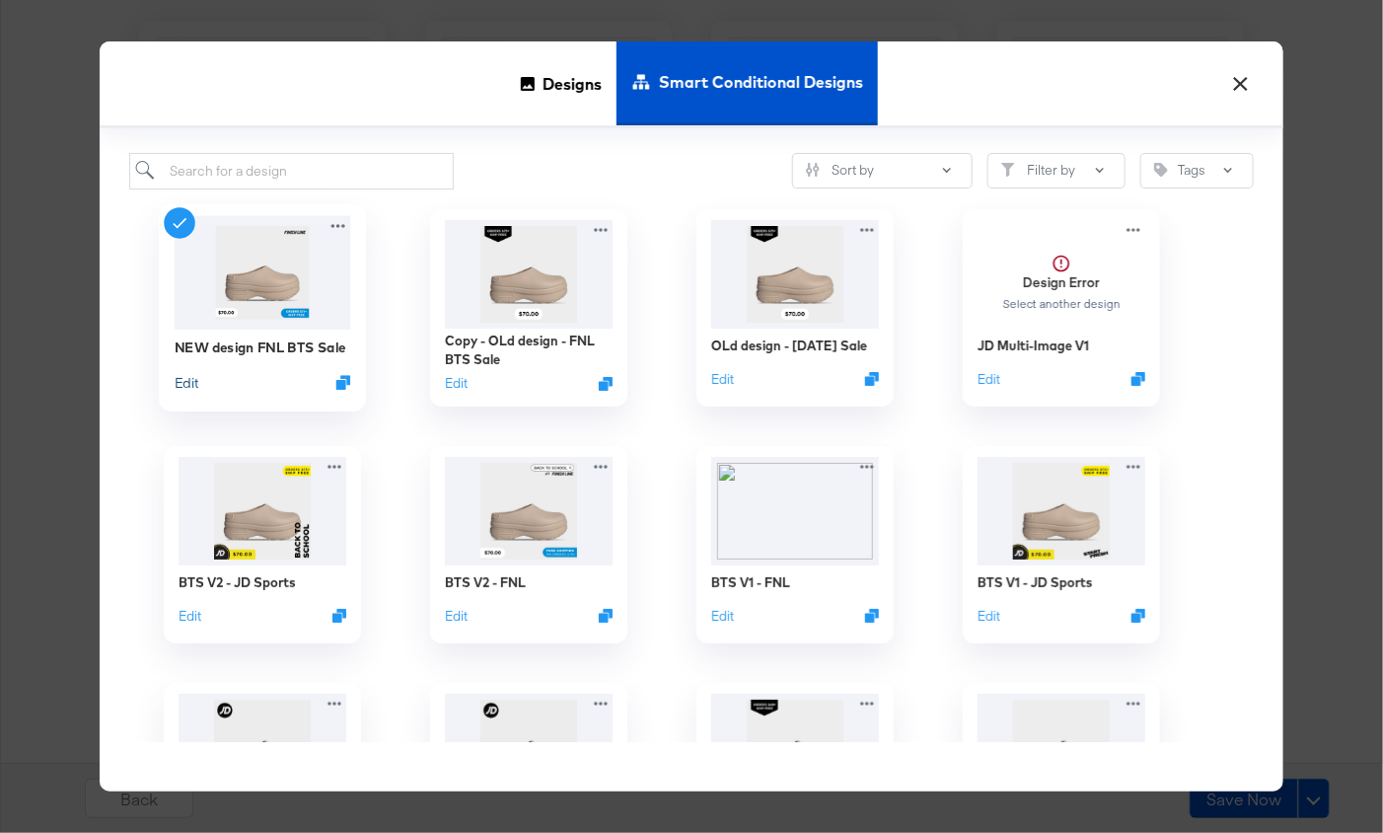
click at [185, 376] on button "Edit" at bounding box center [187, 382] width 24 height 19
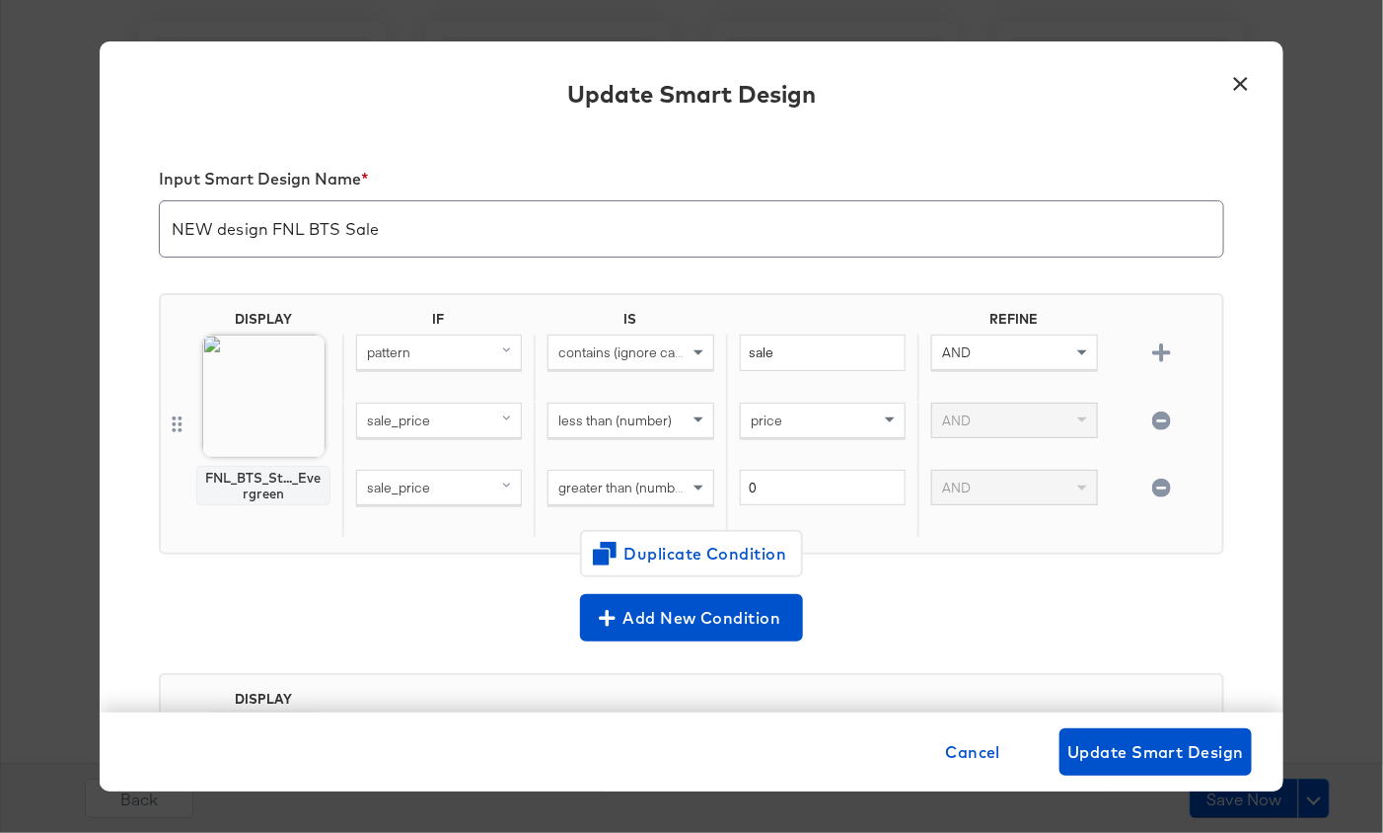
click at [320, 226] on input "NEW design FNL BTS Sale" at bounding box center [692, 220] width 1064 height 55
type input "NEW design FNL LABOR DAY Sale"
click at [1234, 85] on button "×" at bounding box center [1241, 79] width 36 height 36
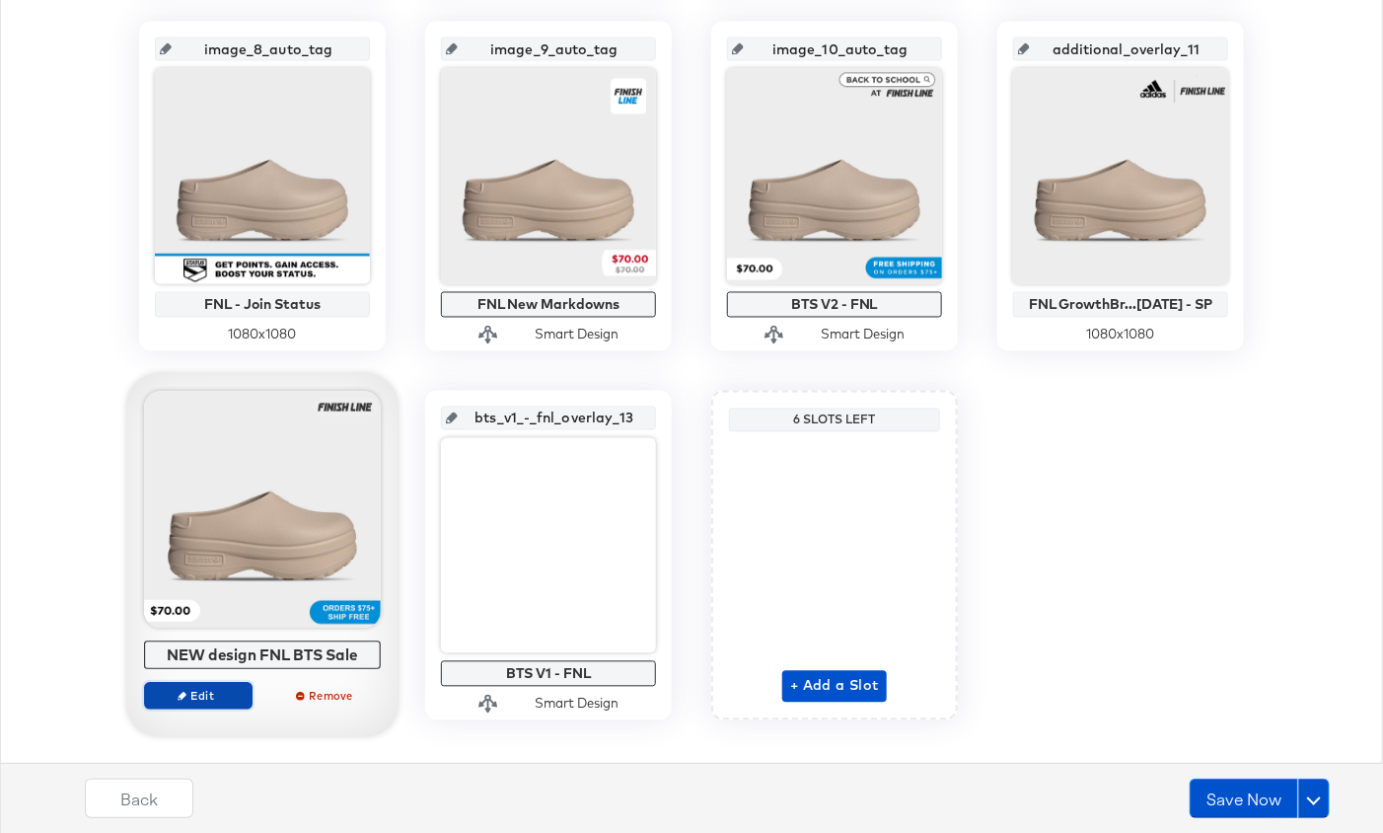
click at [184, 695] on icon "button" at bounding box center [182, 696] width 9 height 9
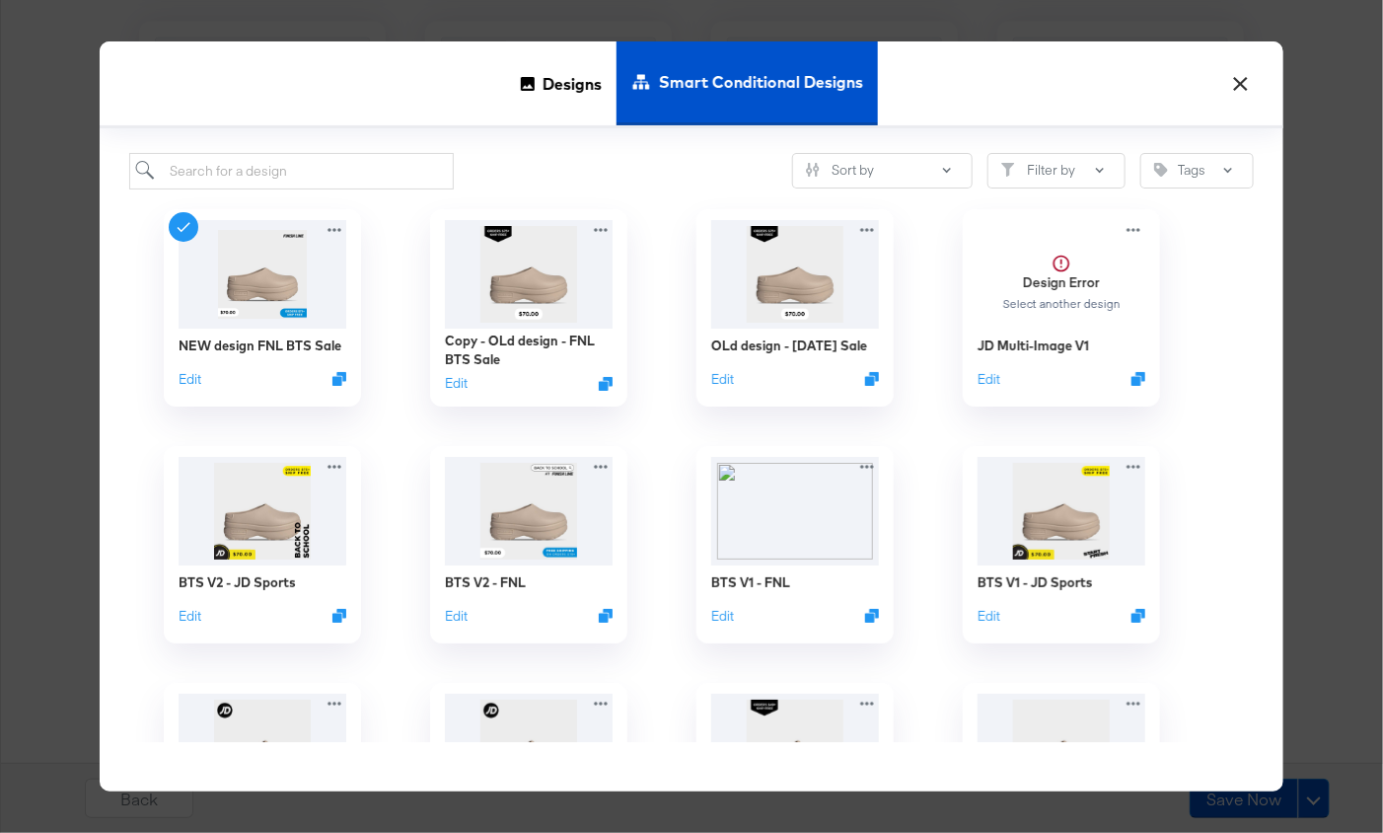
click at [1231, 84] on button "×" at bounding box center [1241, 79] width 36 height 36
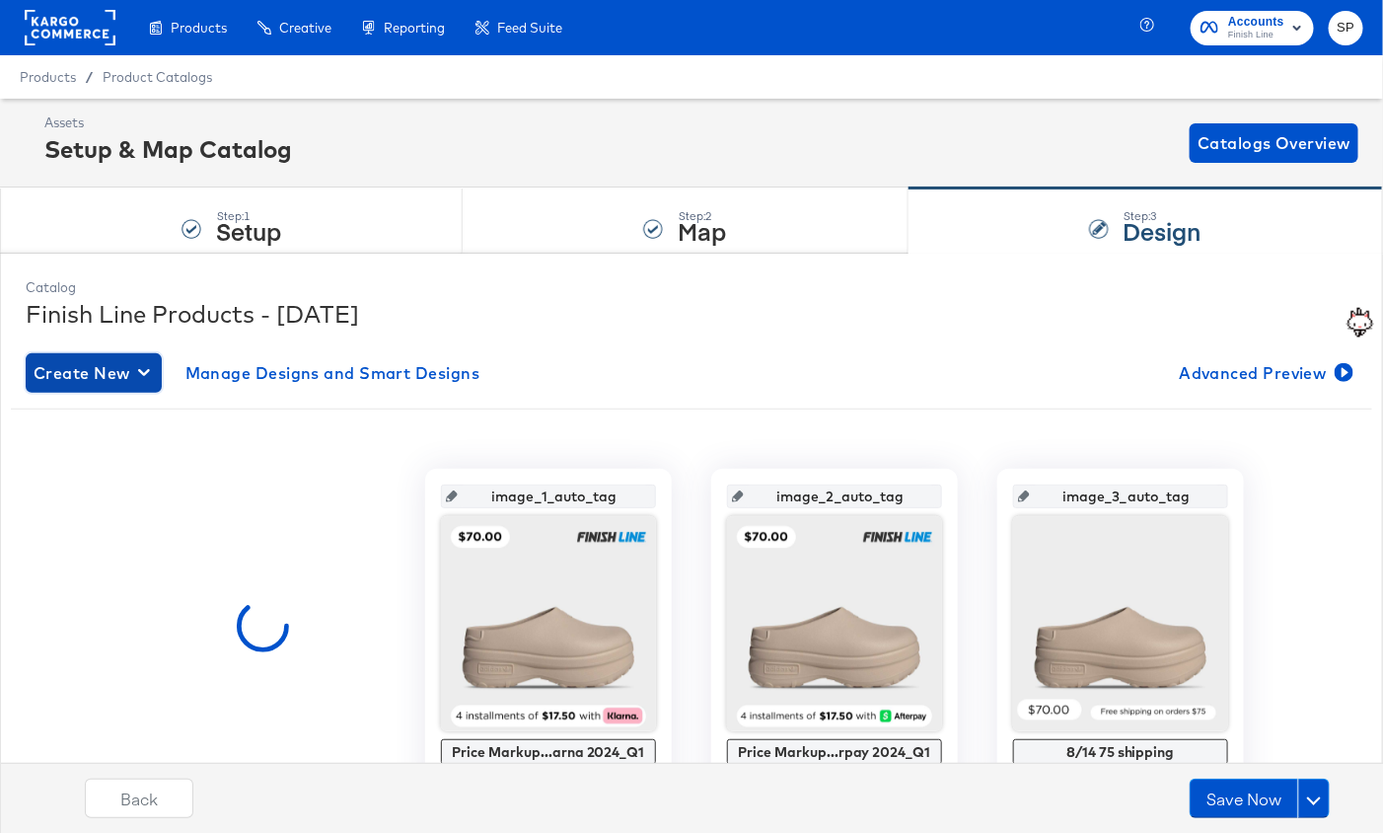
click at [101, 361] on span "Create New" at bounding box center [94, 373] width 120 height 28
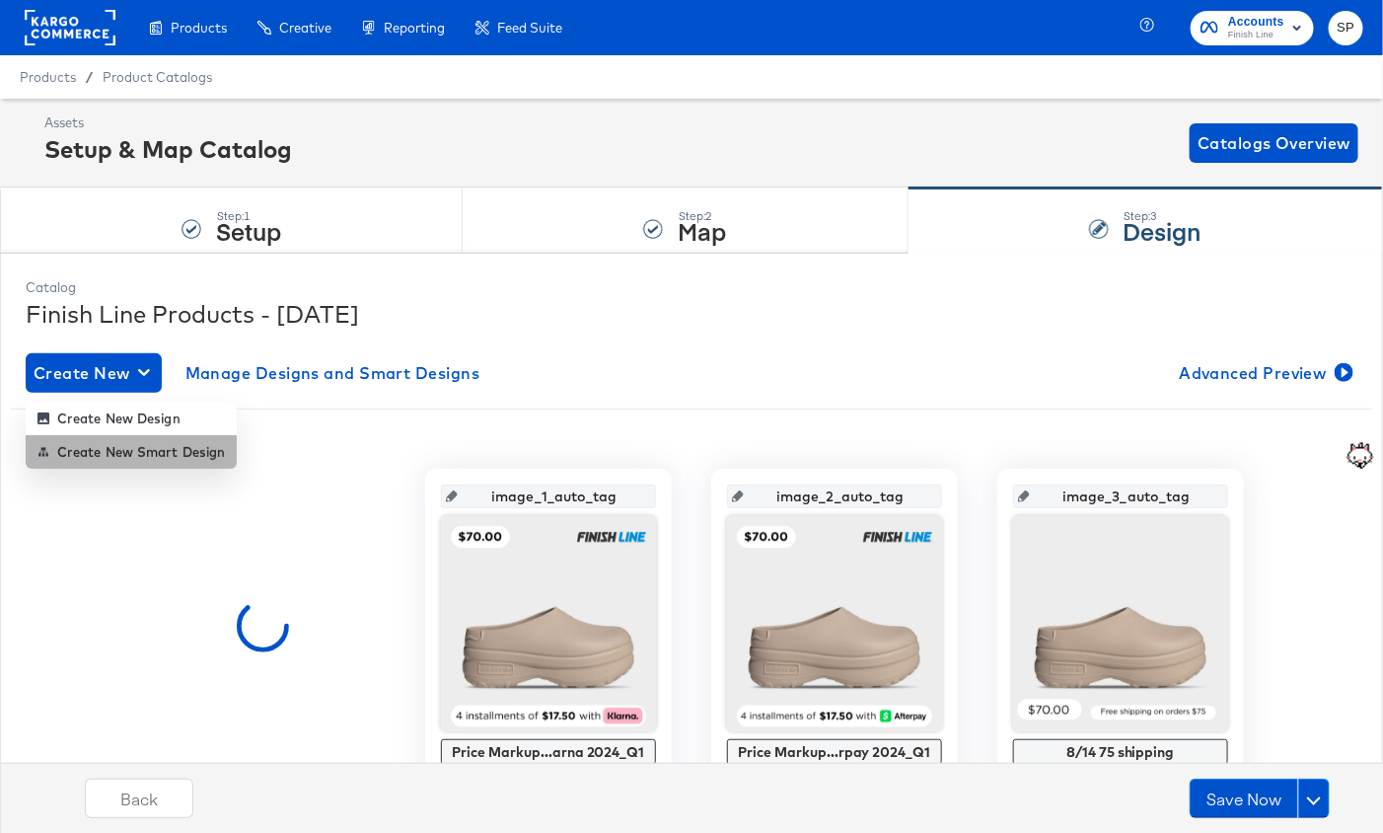
click at [205, 444] on div "Create New Smart Design" at bounding box center [130, 452] width 187 height 16
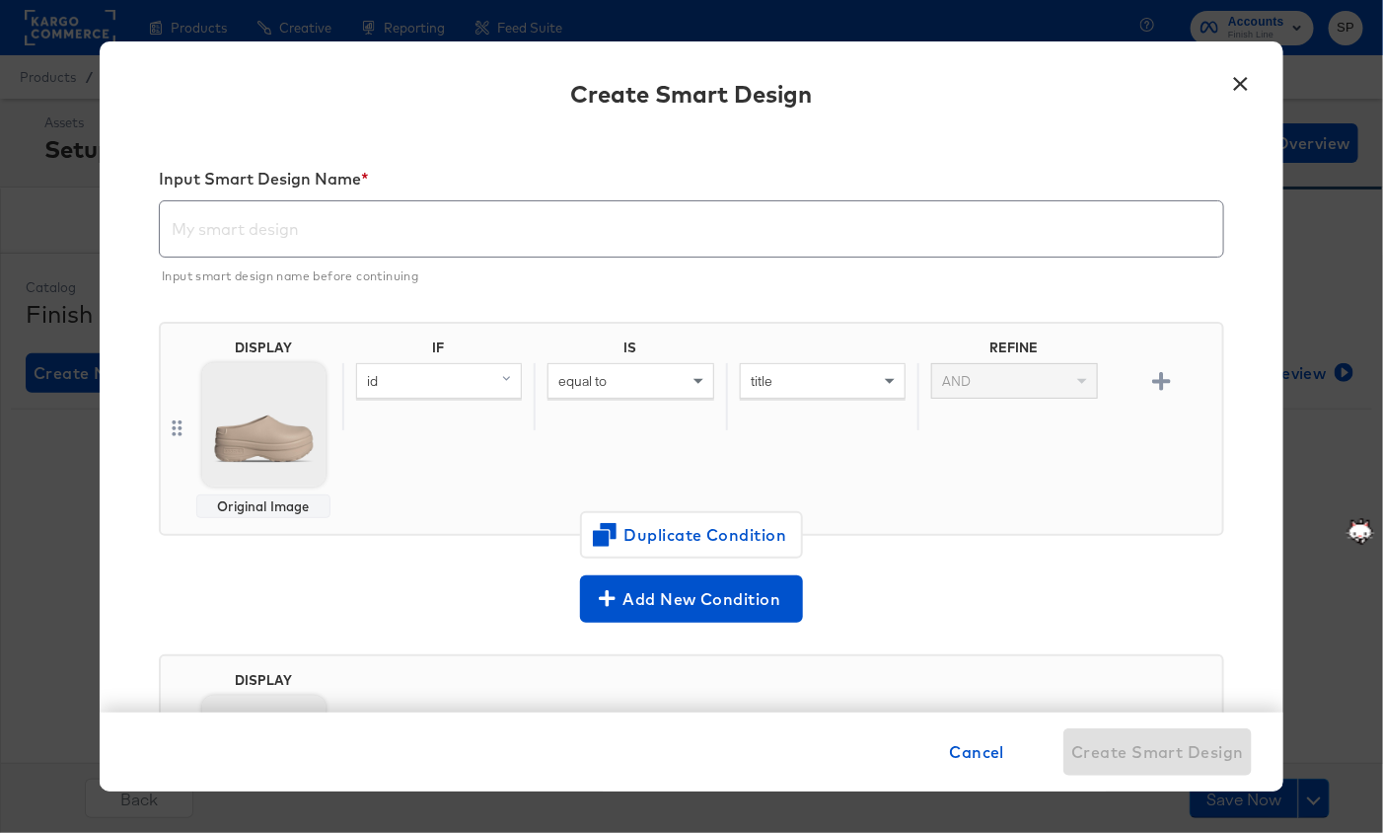
click at [1240, 93] on button "×" at bounding box center [1241, 79] width 36 height 36
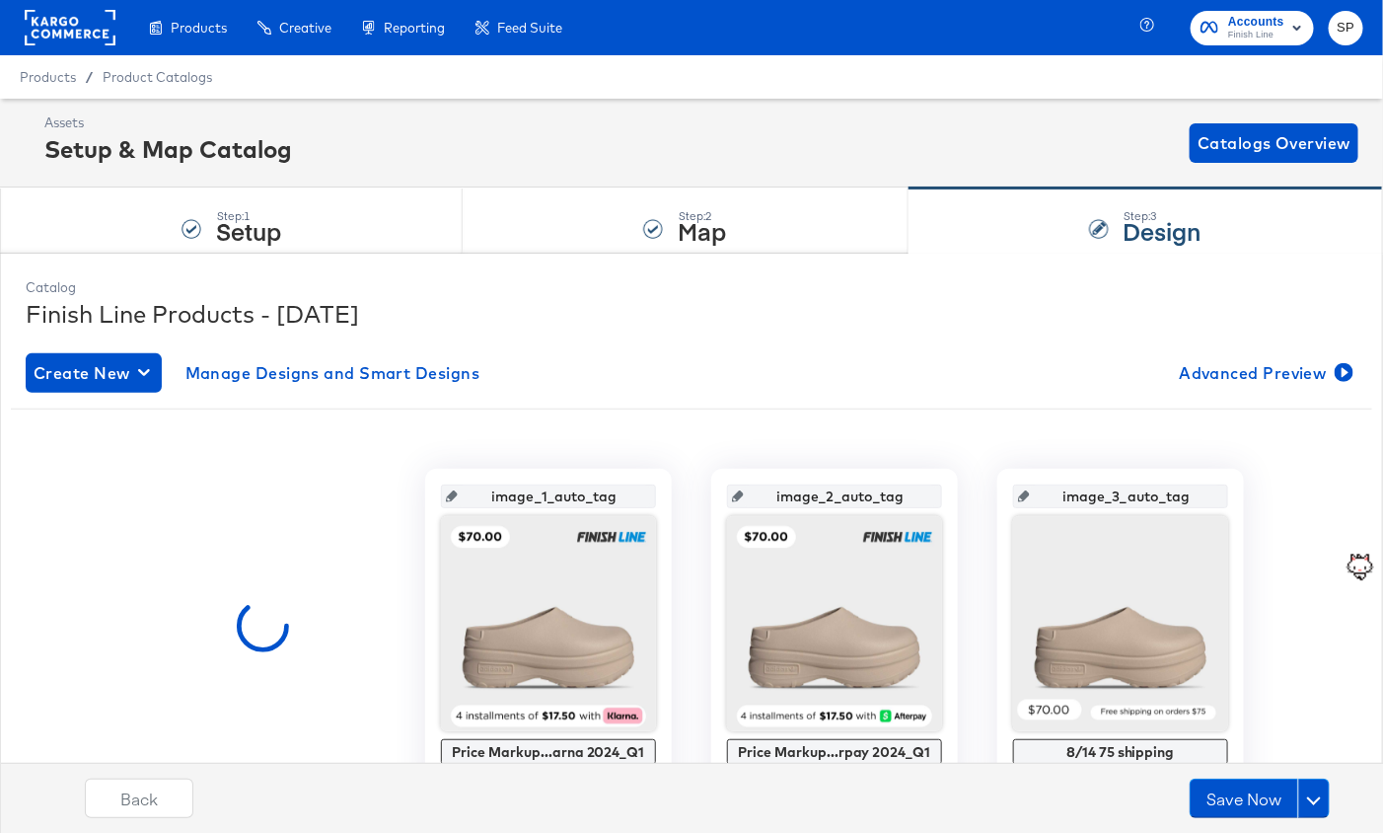
scroll to position [1214, 0]
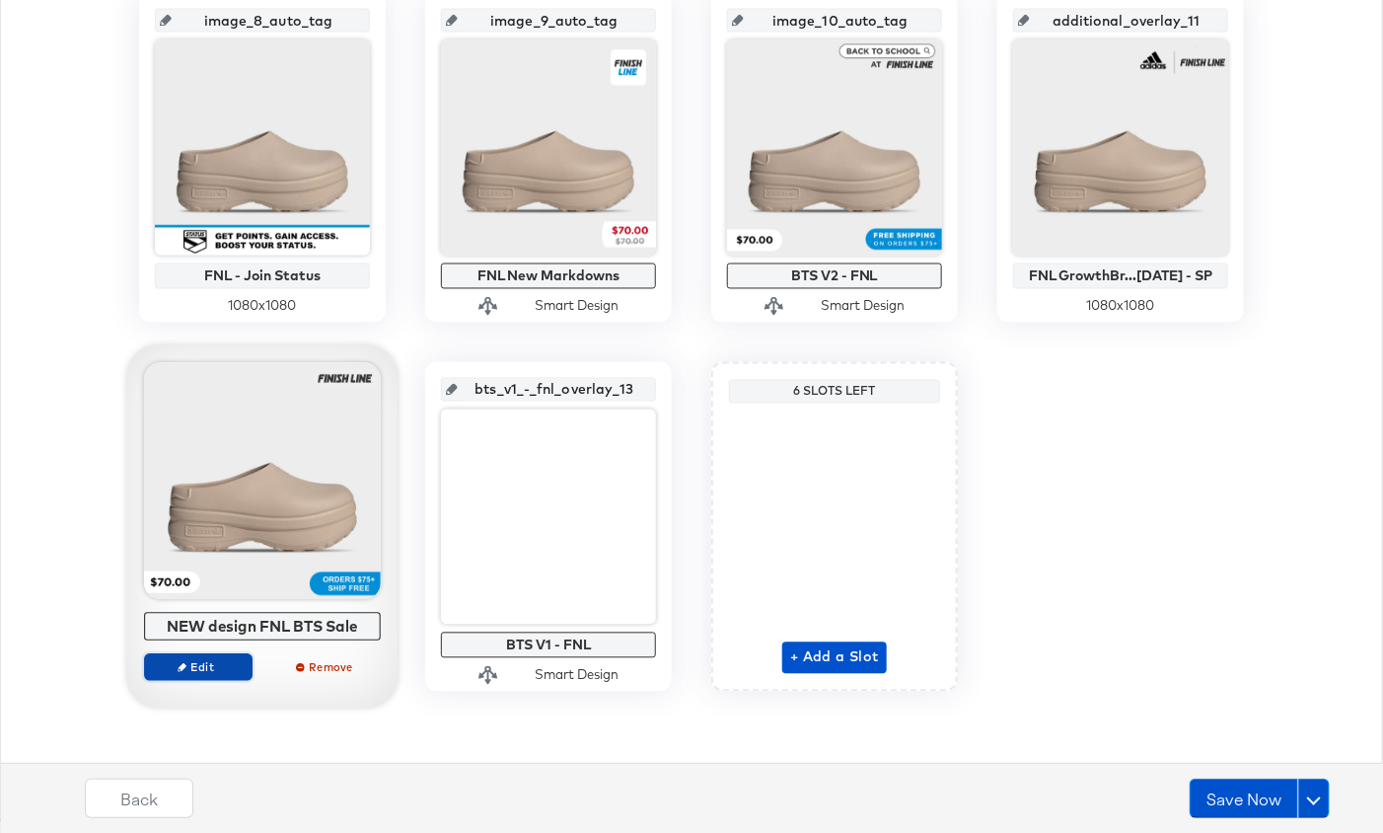
click at [208, 664] on span "Edit" at bounding box center [198, 666] width 91 height 15
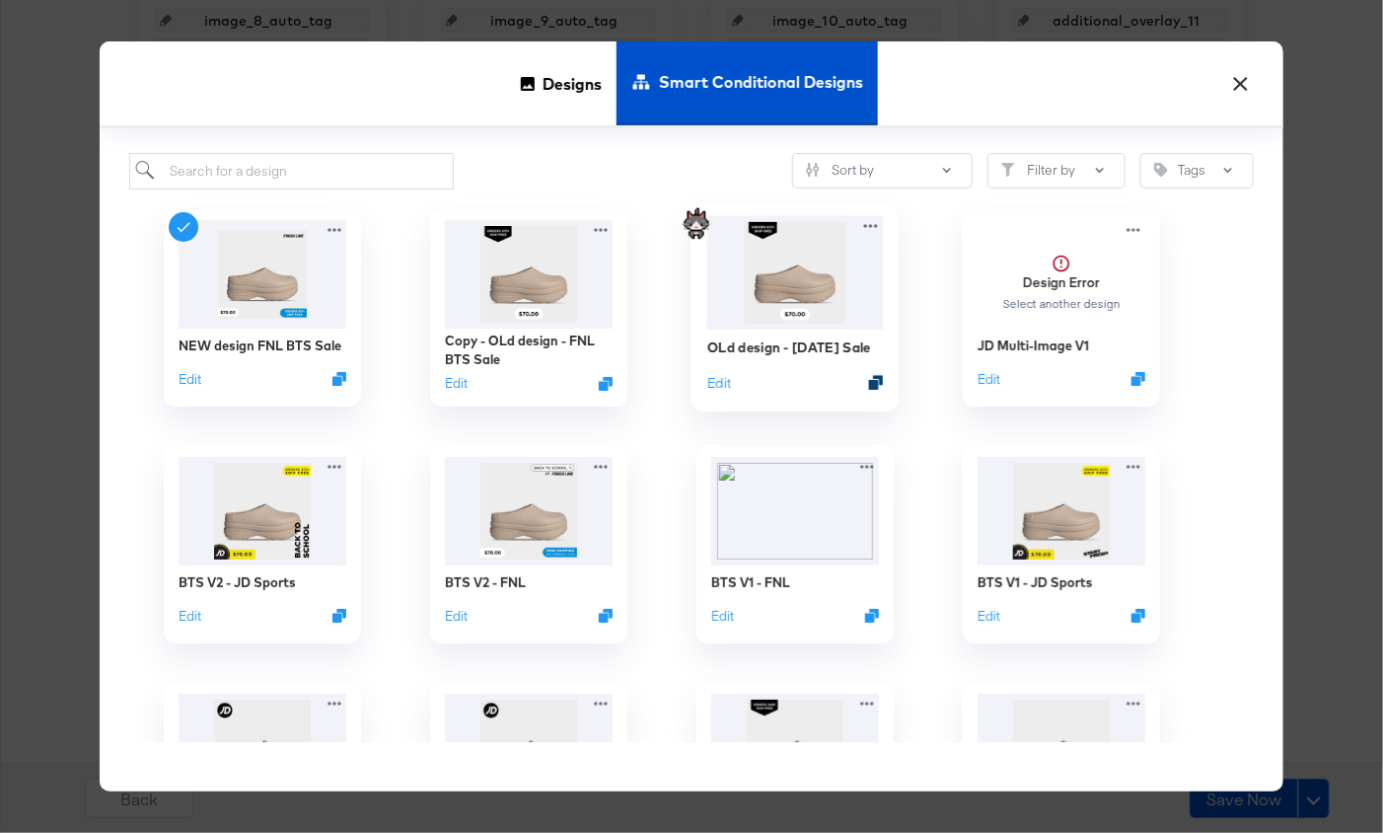
click at [878, 379] on div at bounding box center [876, 382] width 15 height 15
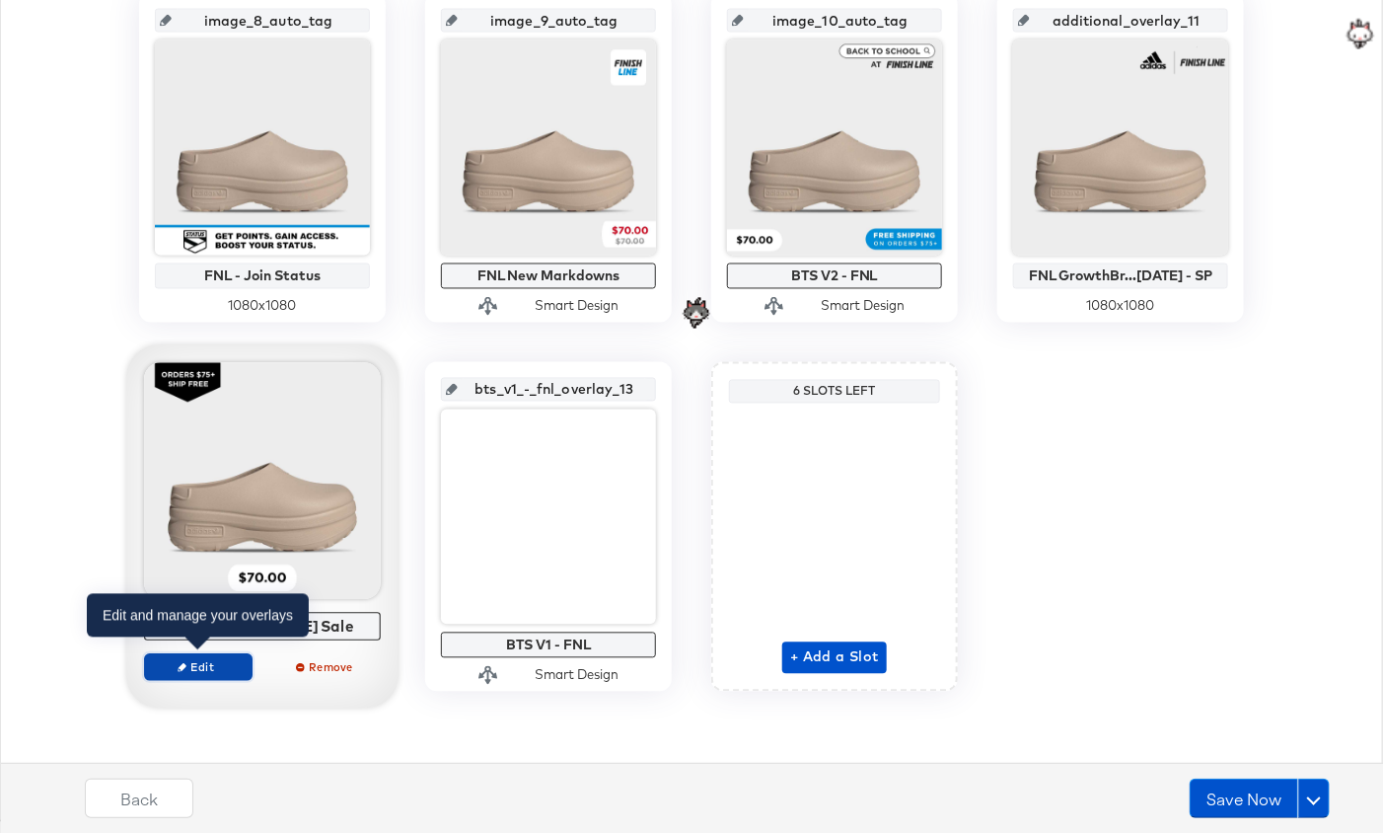
click at [209, 661] on span "Edit" at bounding box center [198, 666] width 91 height 15
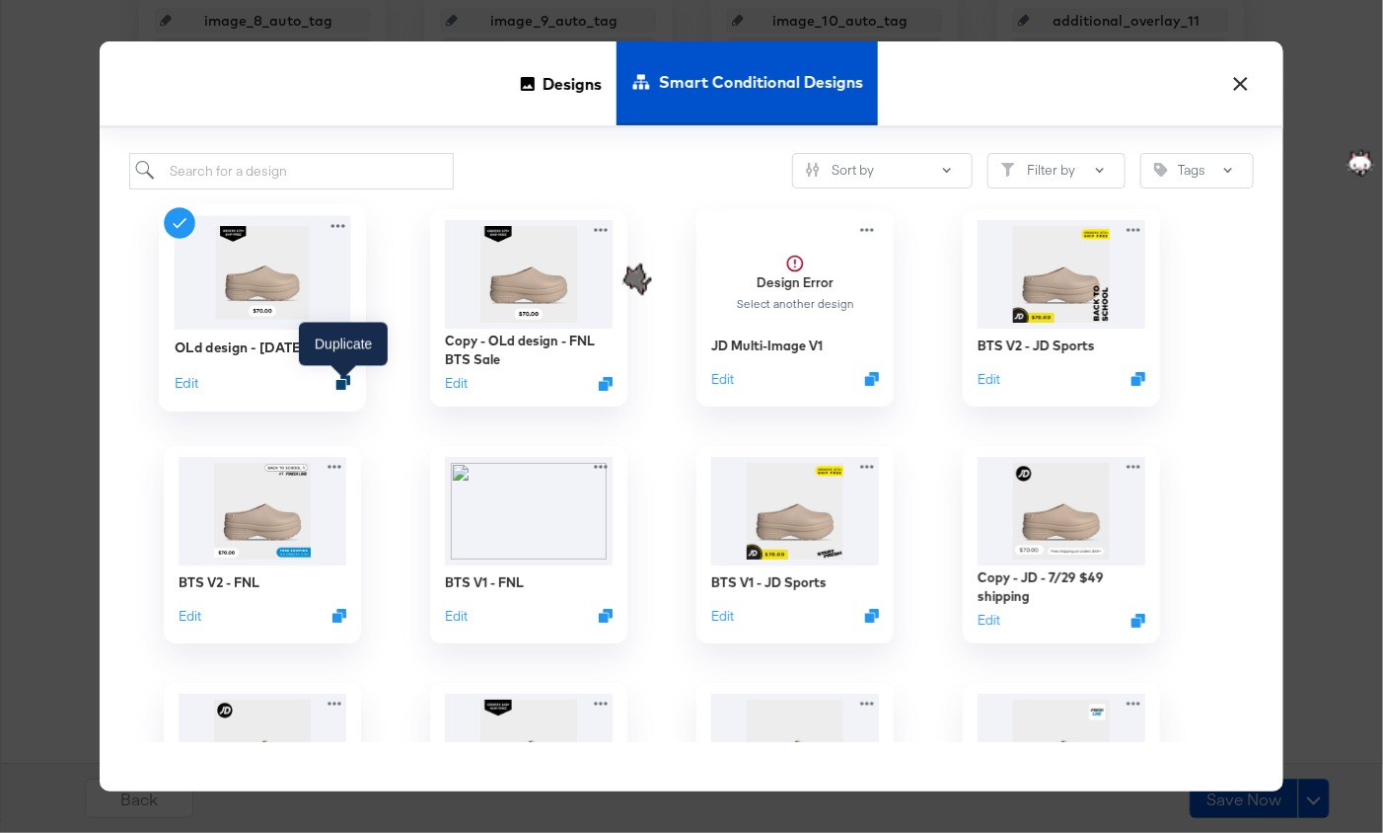
click at [342, 386] on icon "Duplicate" at bounding box center [343, 382] width 15 height 15
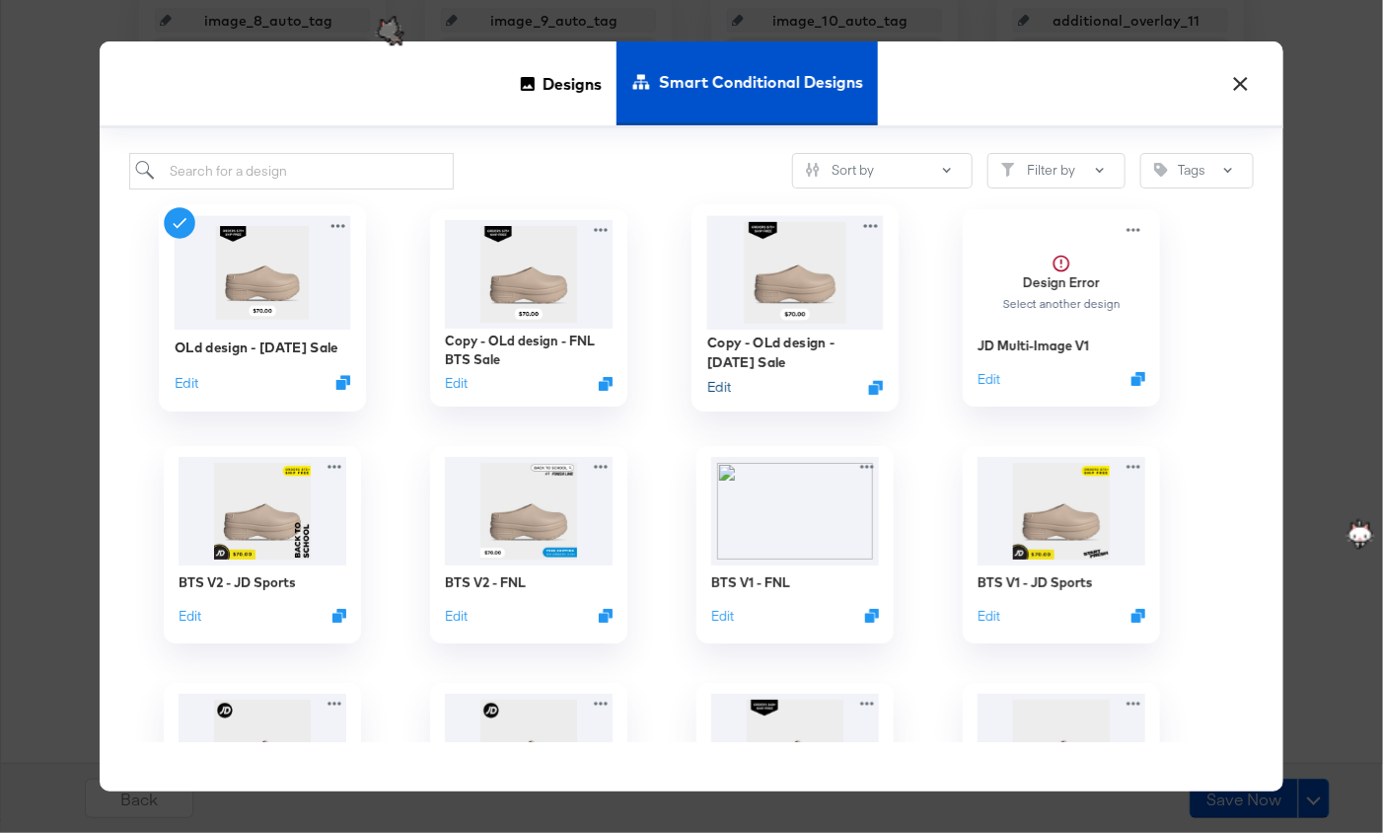
click at [719, 387] on button "Edit" at bounding box center [719, 386] width 24 height 19
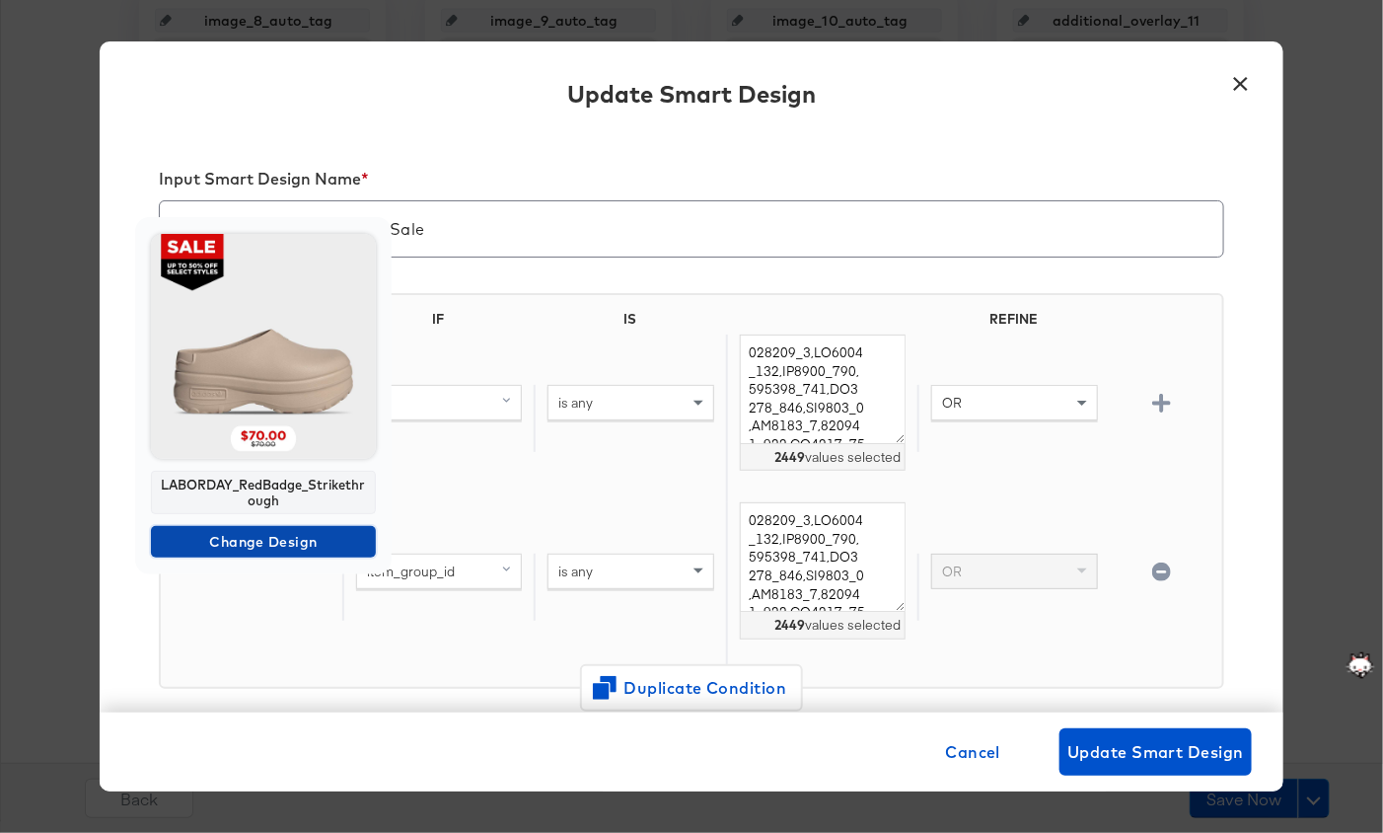
click at [274, 549] on span "Change Design" at bounding box center [263, 542] width 209 height 25
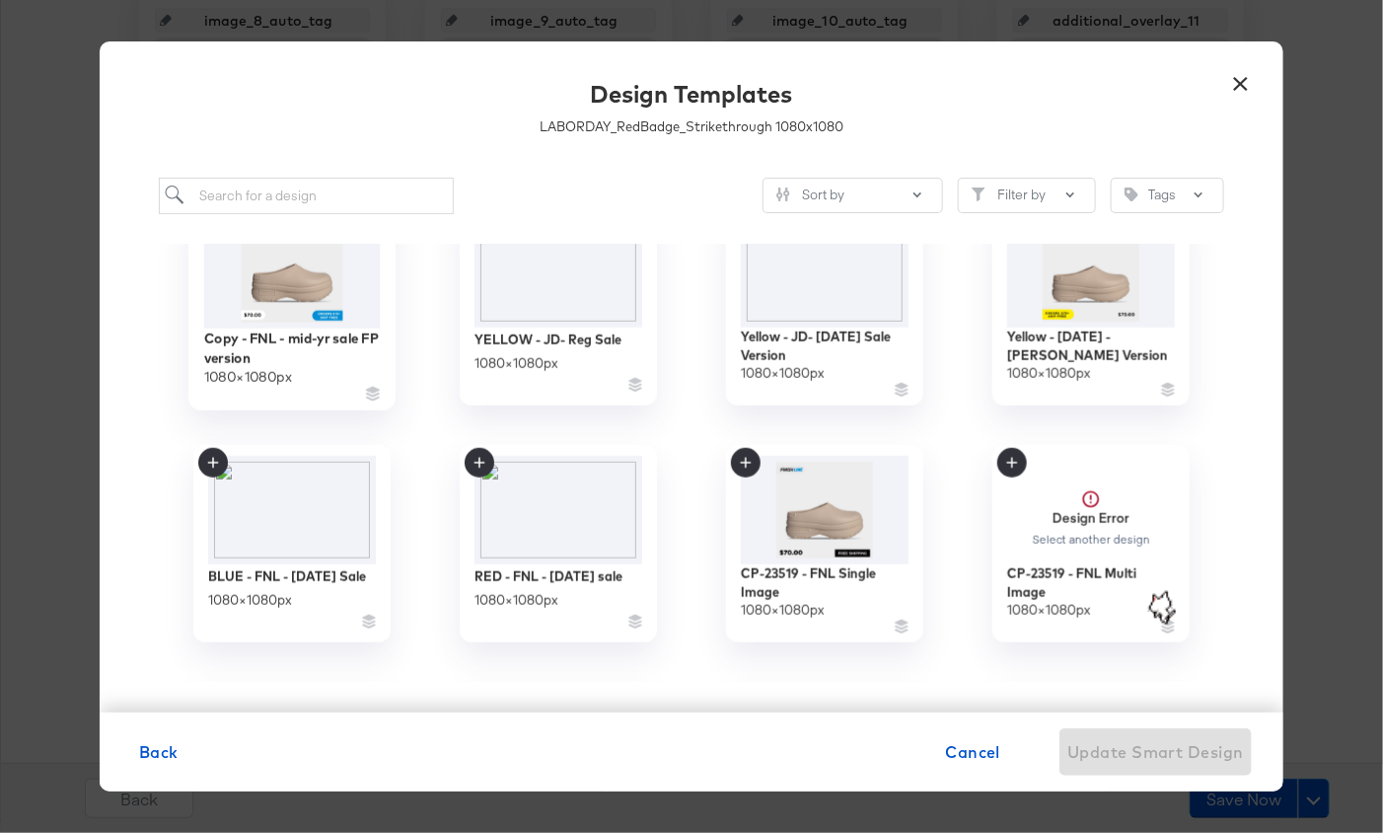
scroll to position [773, 0]
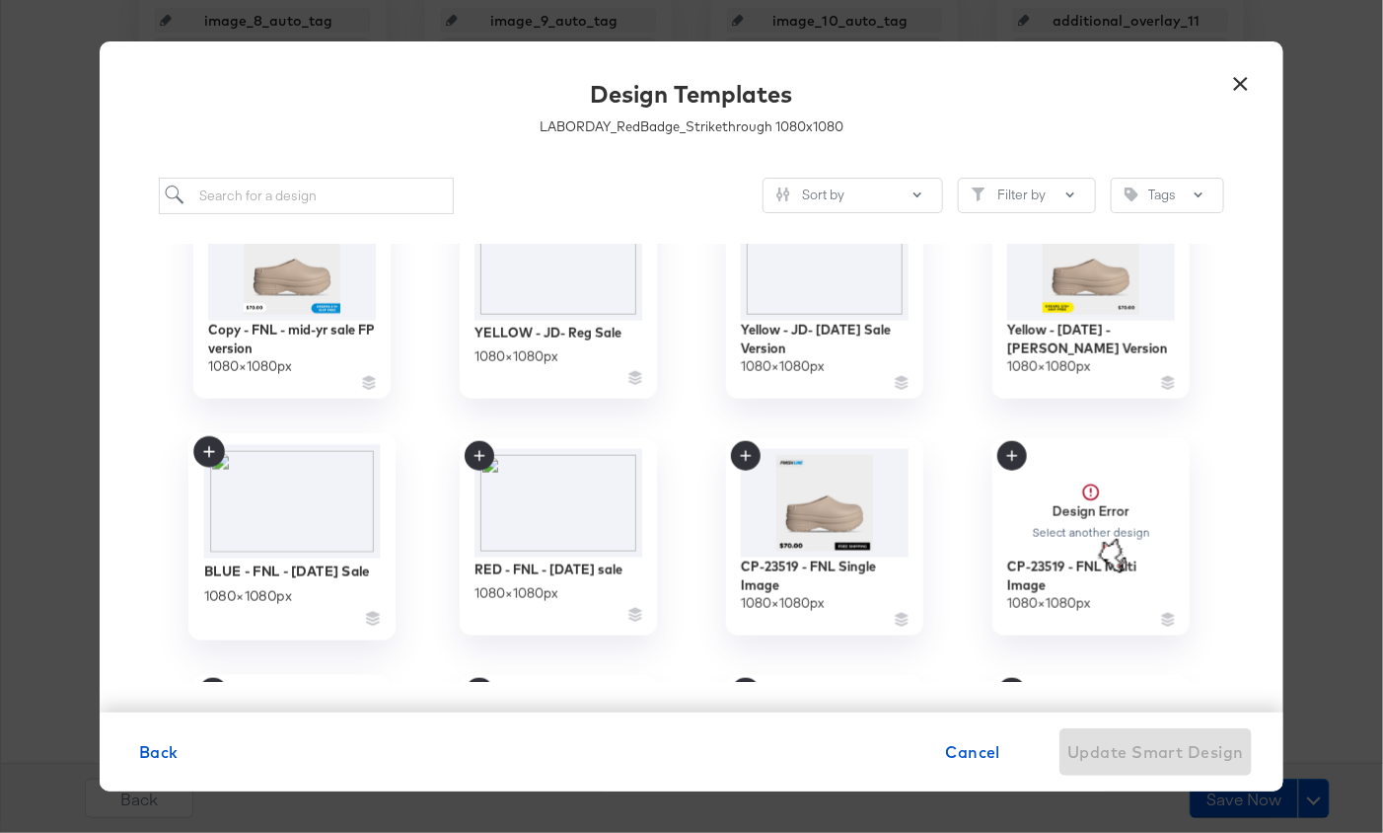
click at [323, 544] on img at bounding box center [292, 500] width 177 height 113
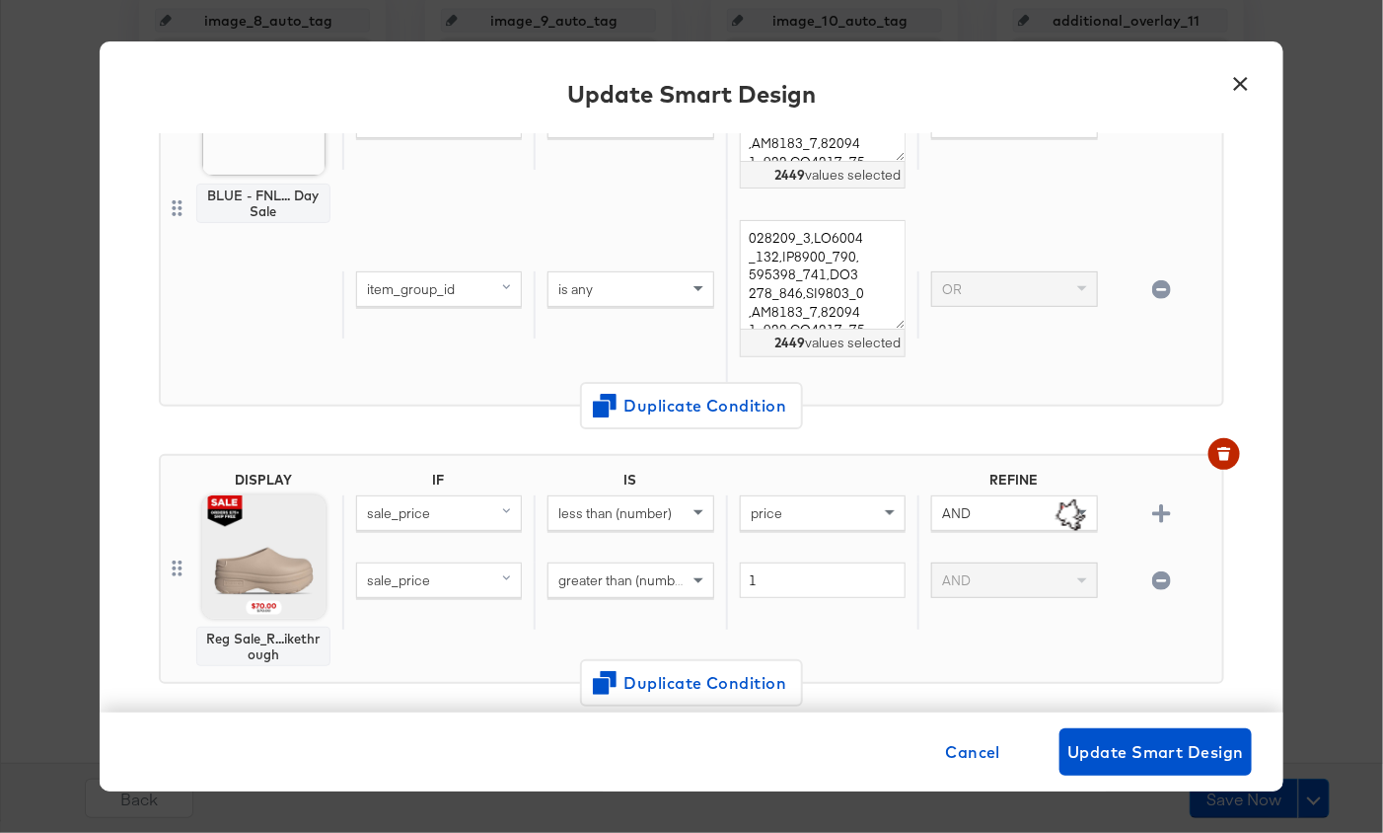
scroll to position [284, 0]
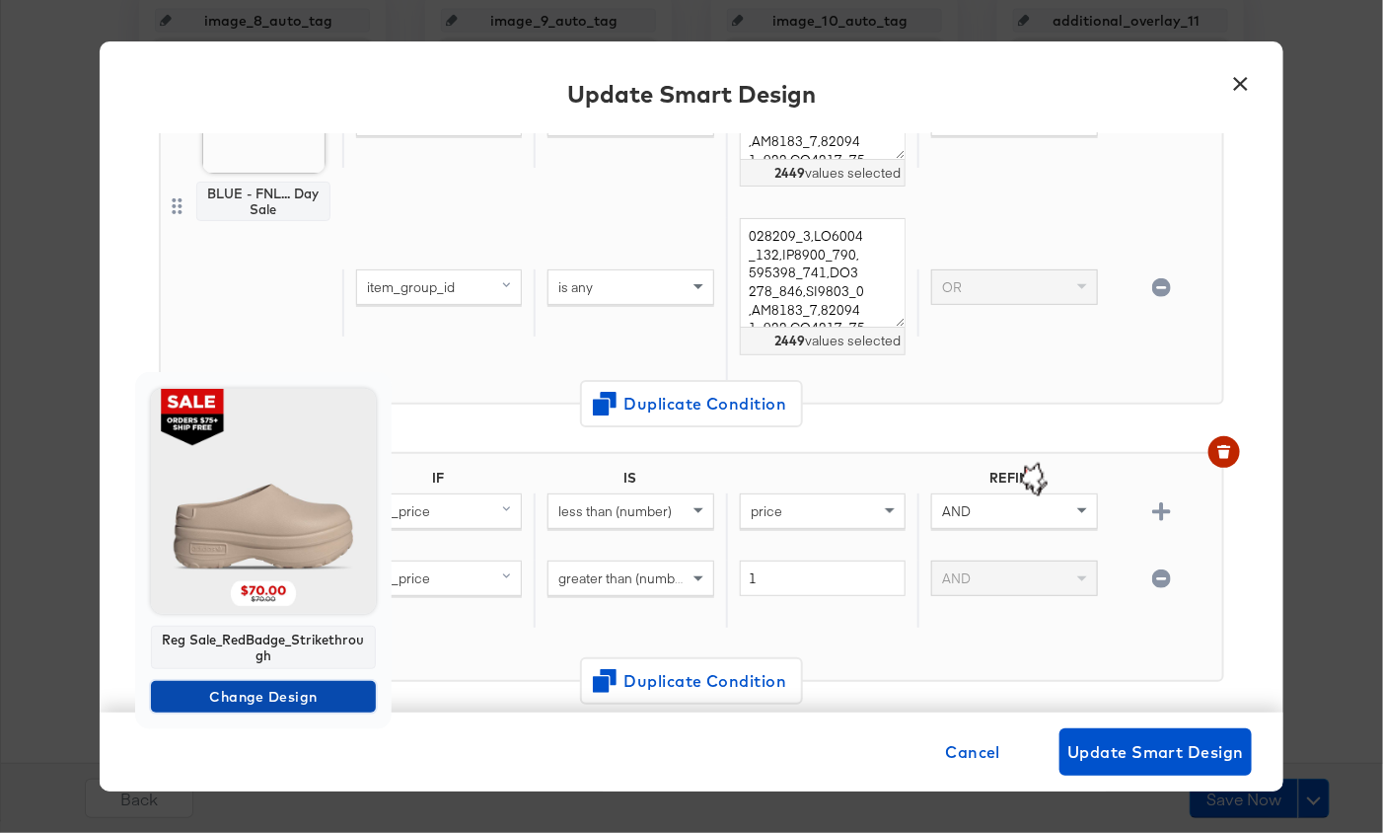
click at [285, 706] on span "Change Design" at bounding box center [263, 697] width 209 height 25
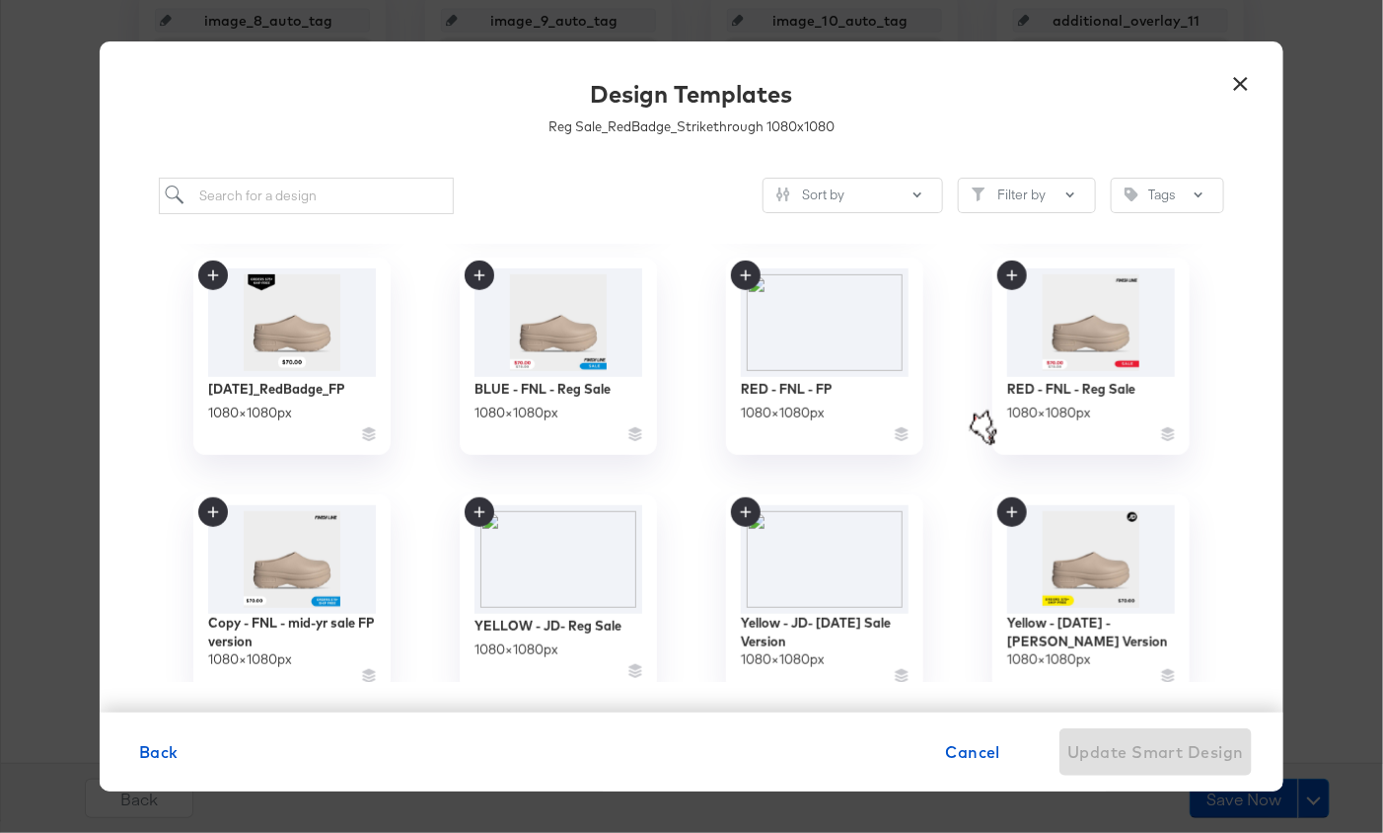
scroll to position [477, 0]
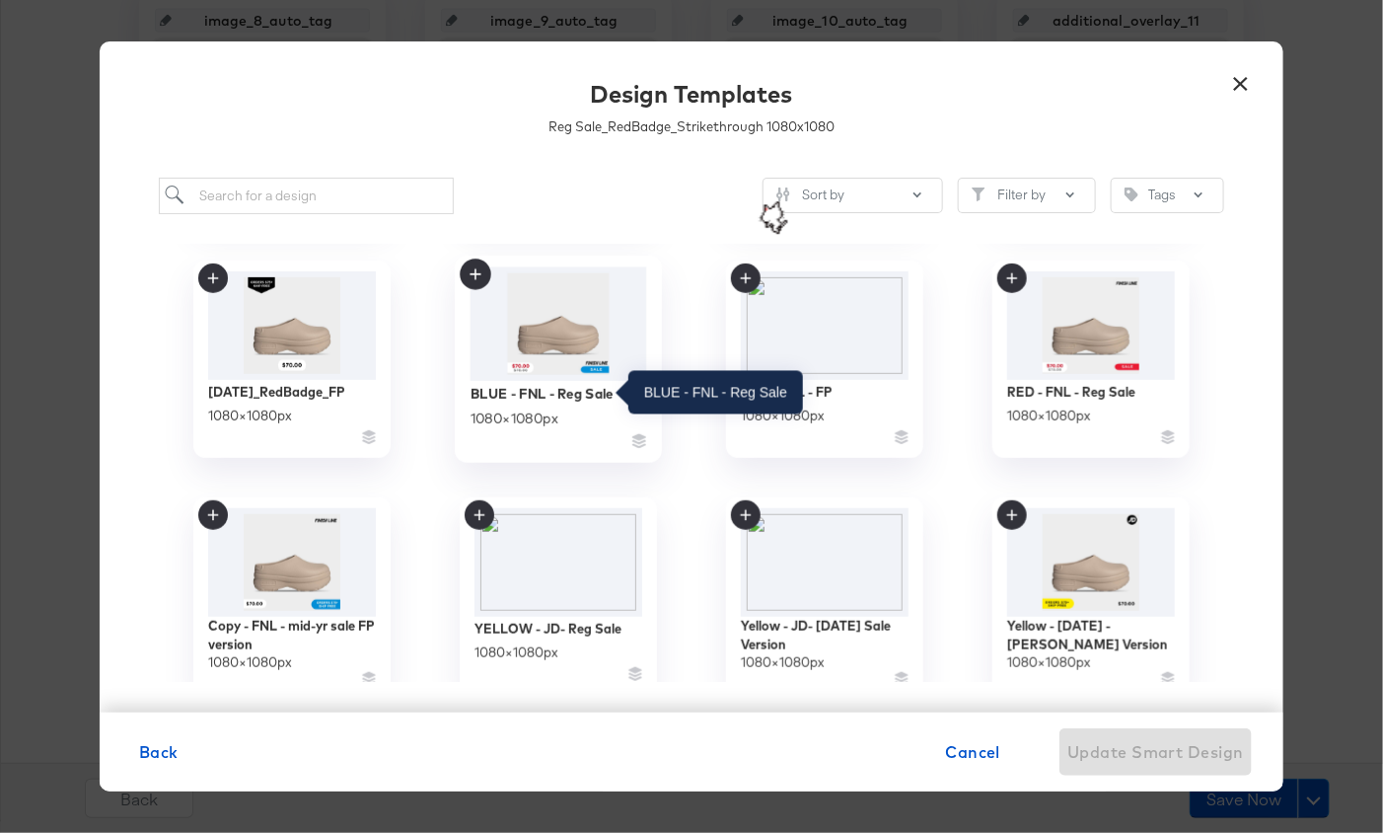
click at [598, 389] on div "BLUE - FNL - Reg Sale" at bounding box center [542, 393] width 143 height 19
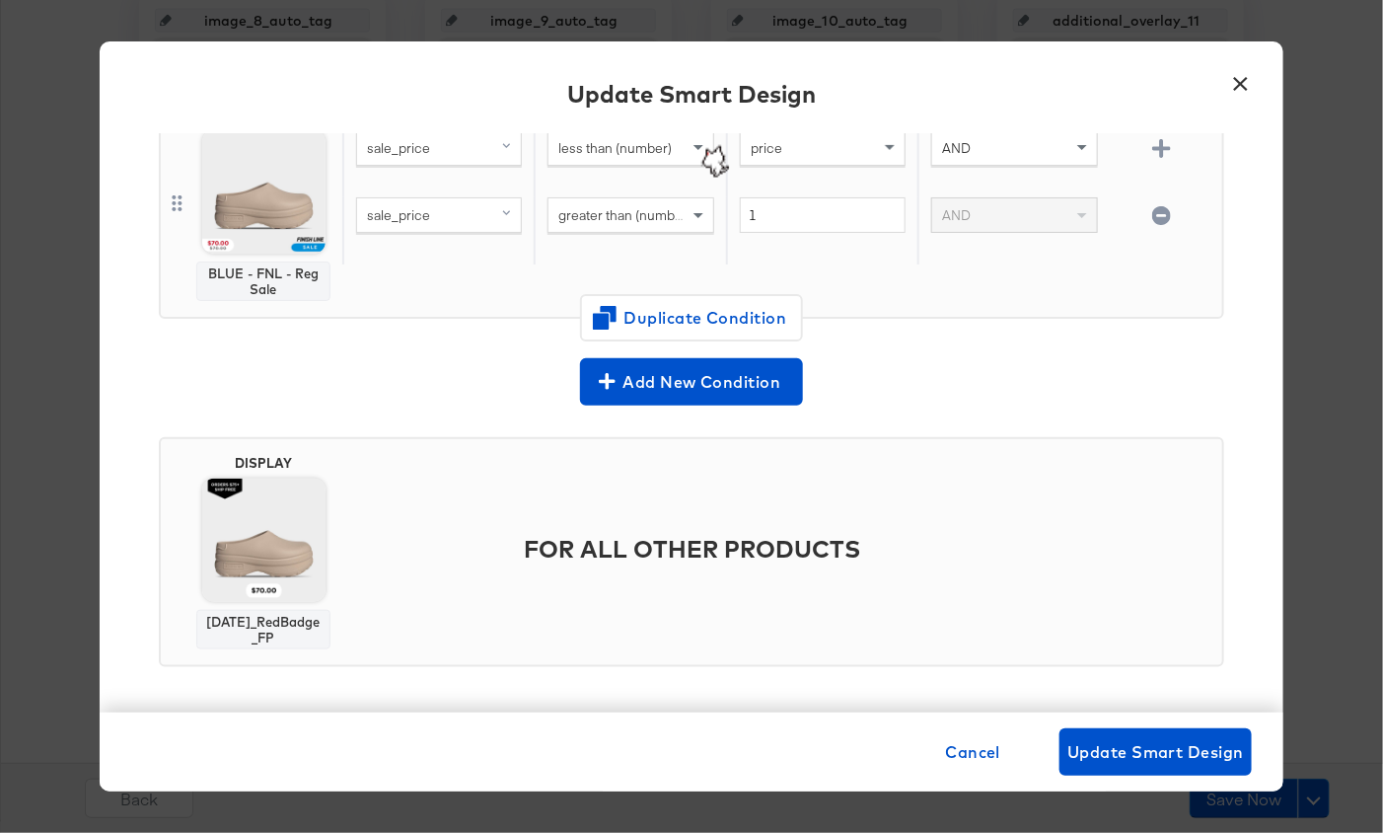
scroll to position [646, 0]
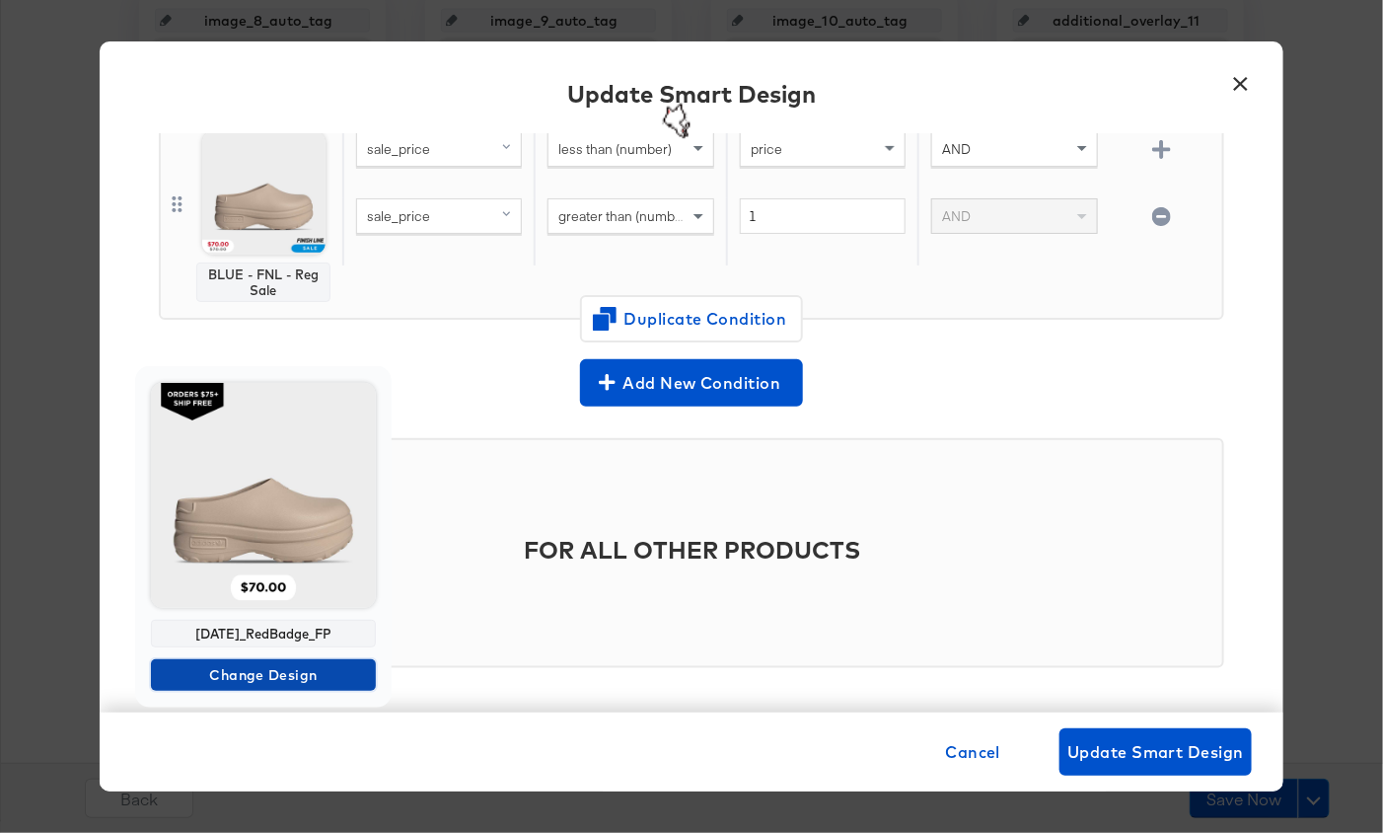
click at [310, 679] on span "Change Design" at bounding box center [263, 675] width 209 height 25
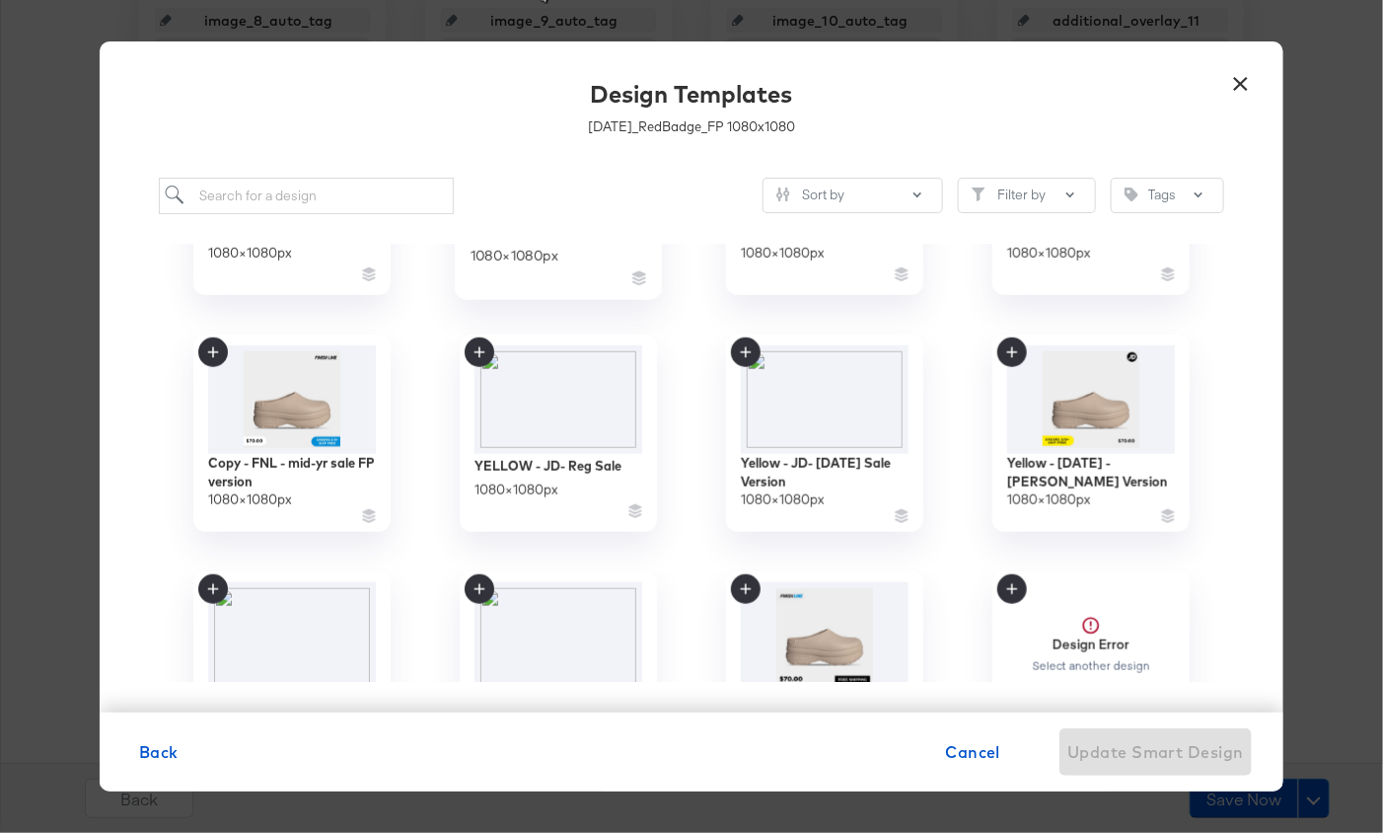
scroll to position [656, 0]
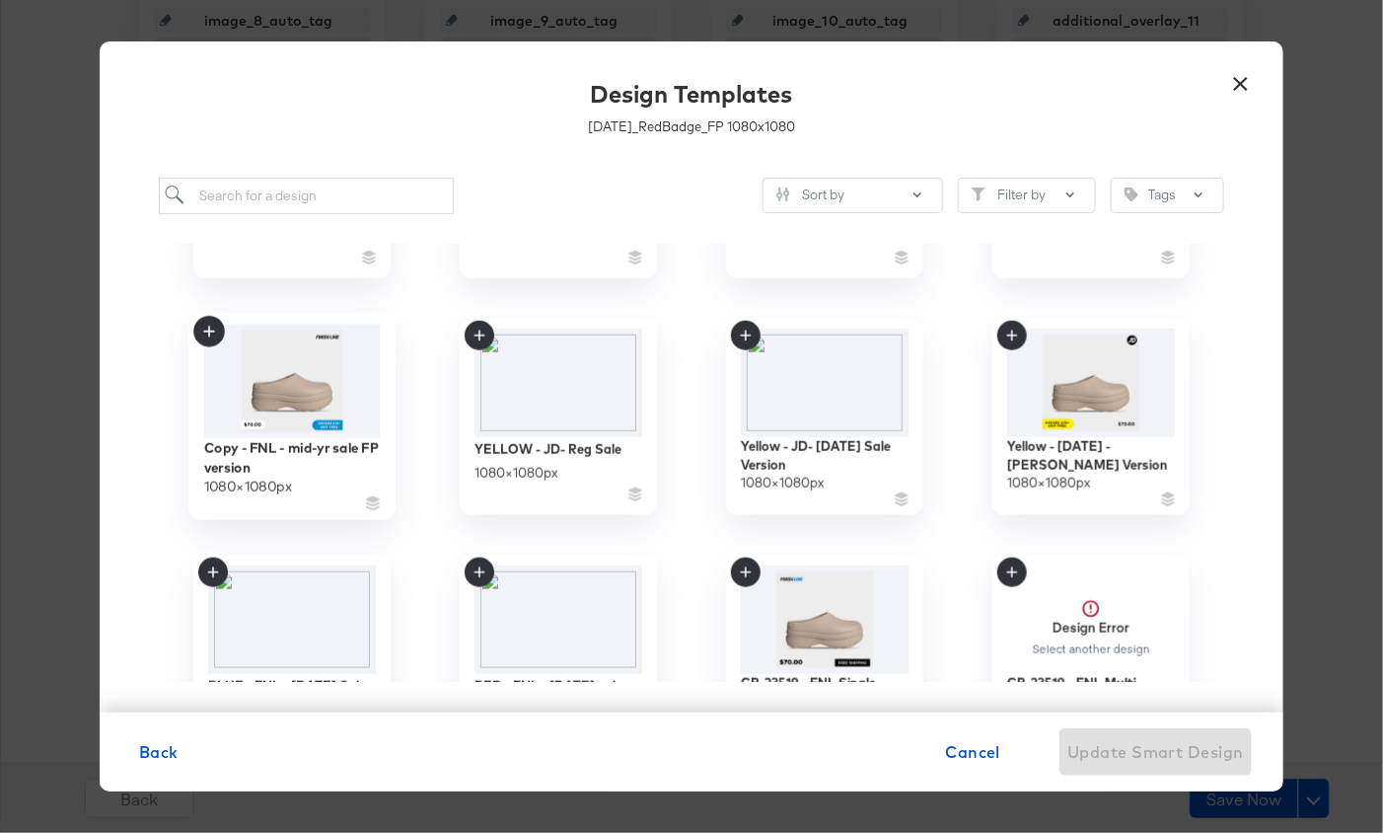
click at [294, 377] on img at bounding box center [292, 380] width 177 height 113
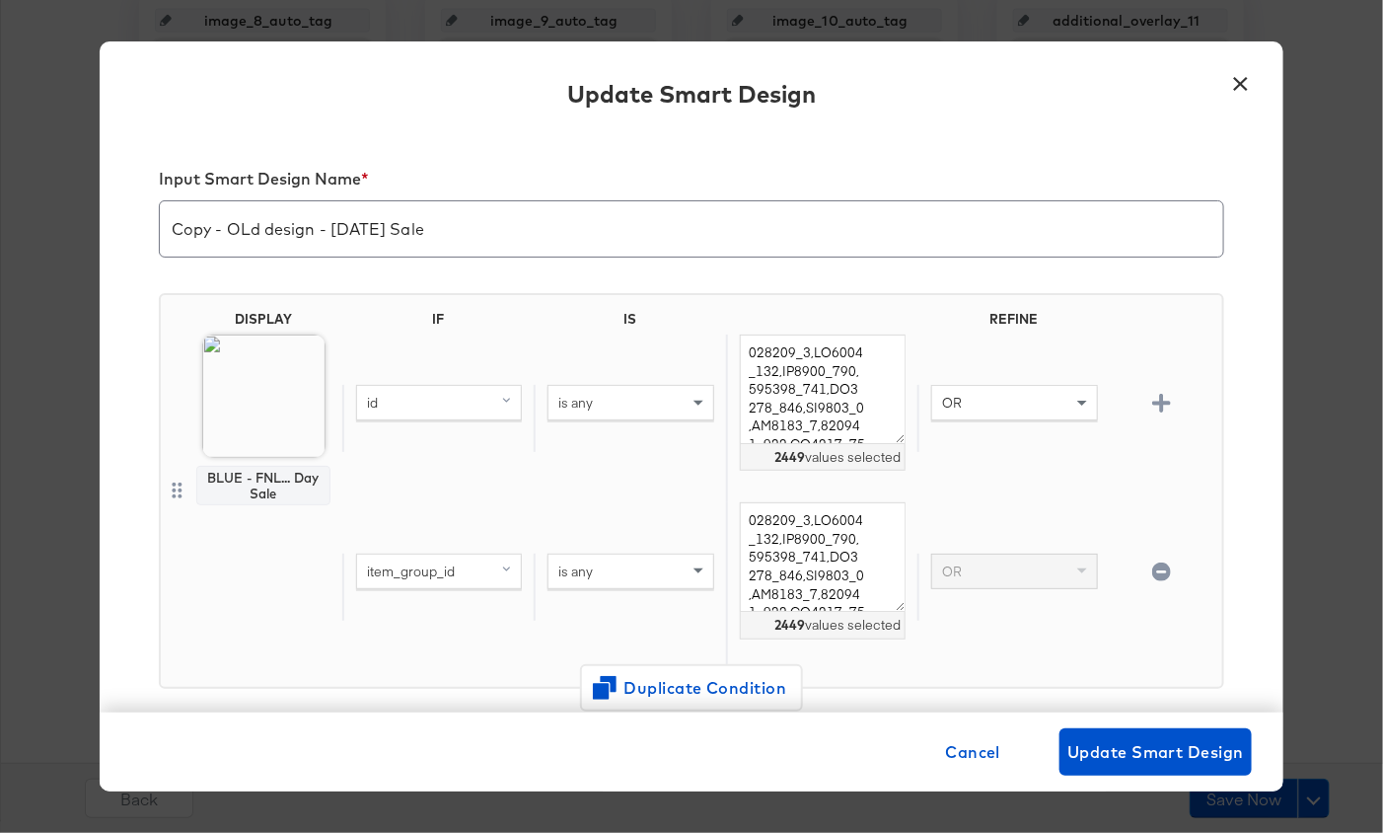
scroll to position [646, 0]
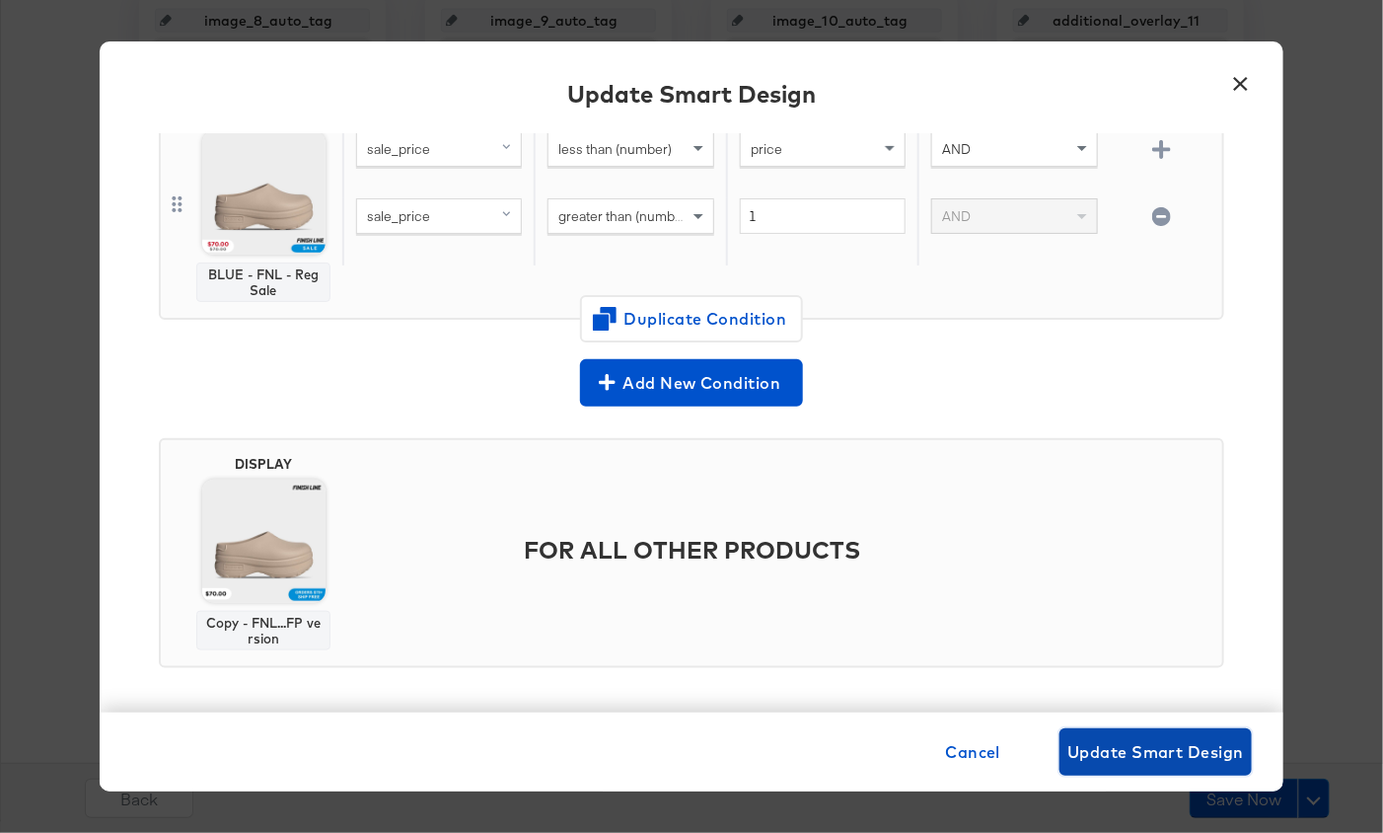
click at [1143, 739] on span "Update Smart Design" at bounding box center [1156, 752] width 177 height 28
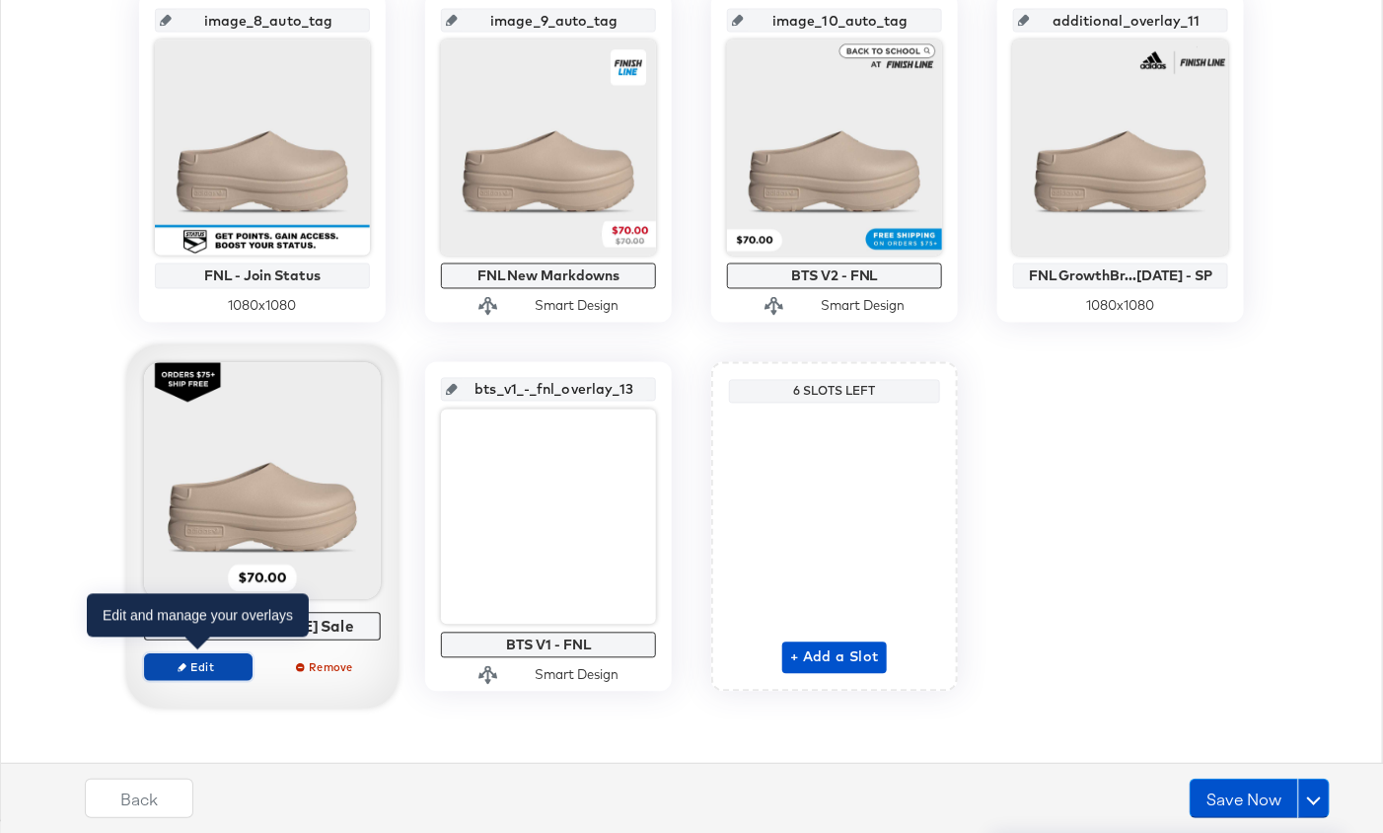
click at [232, 664] on span "Edit" at bounding box center [198, 666] width 91 height 15
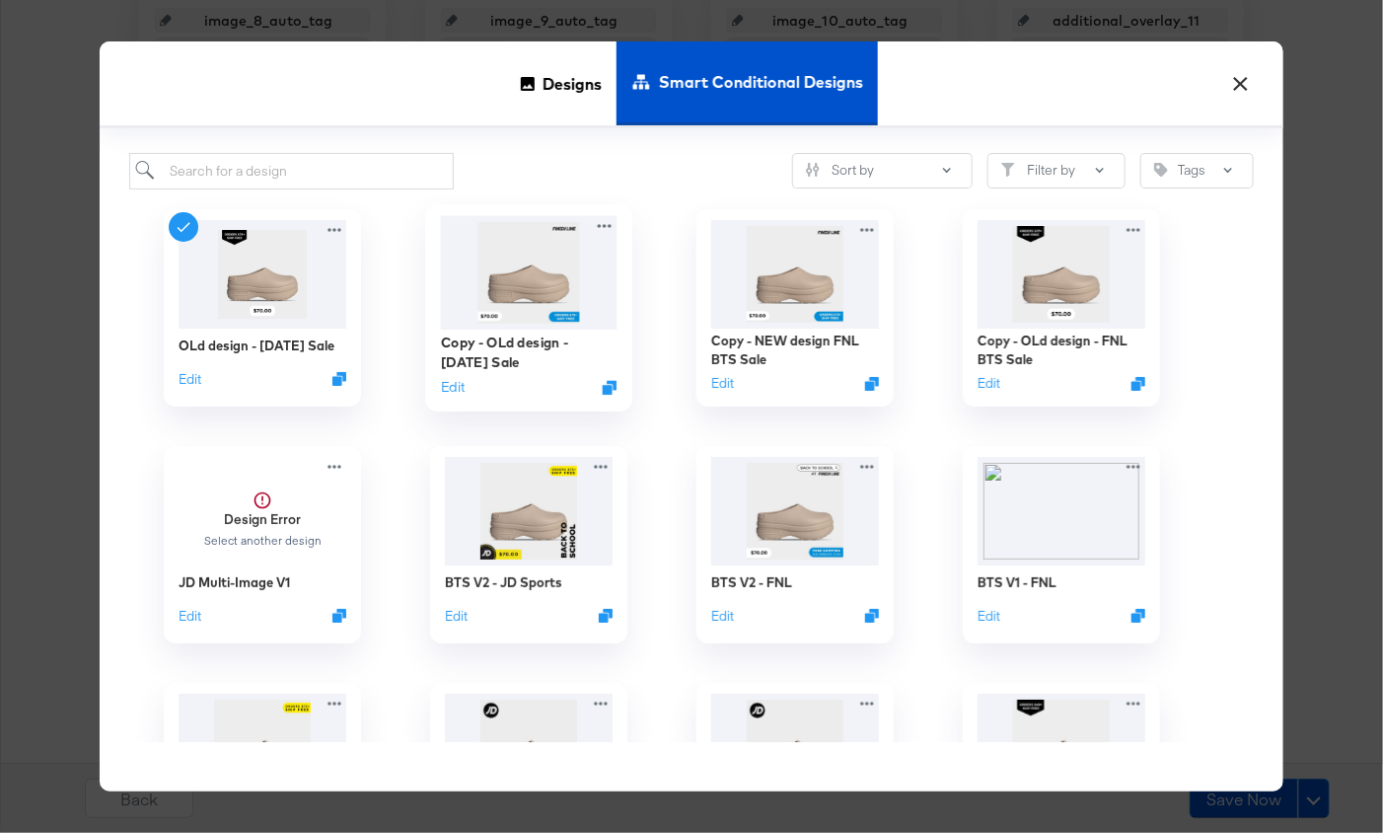
click at [507, 295] on img at bounding box center [529, 271] width 177 height 113
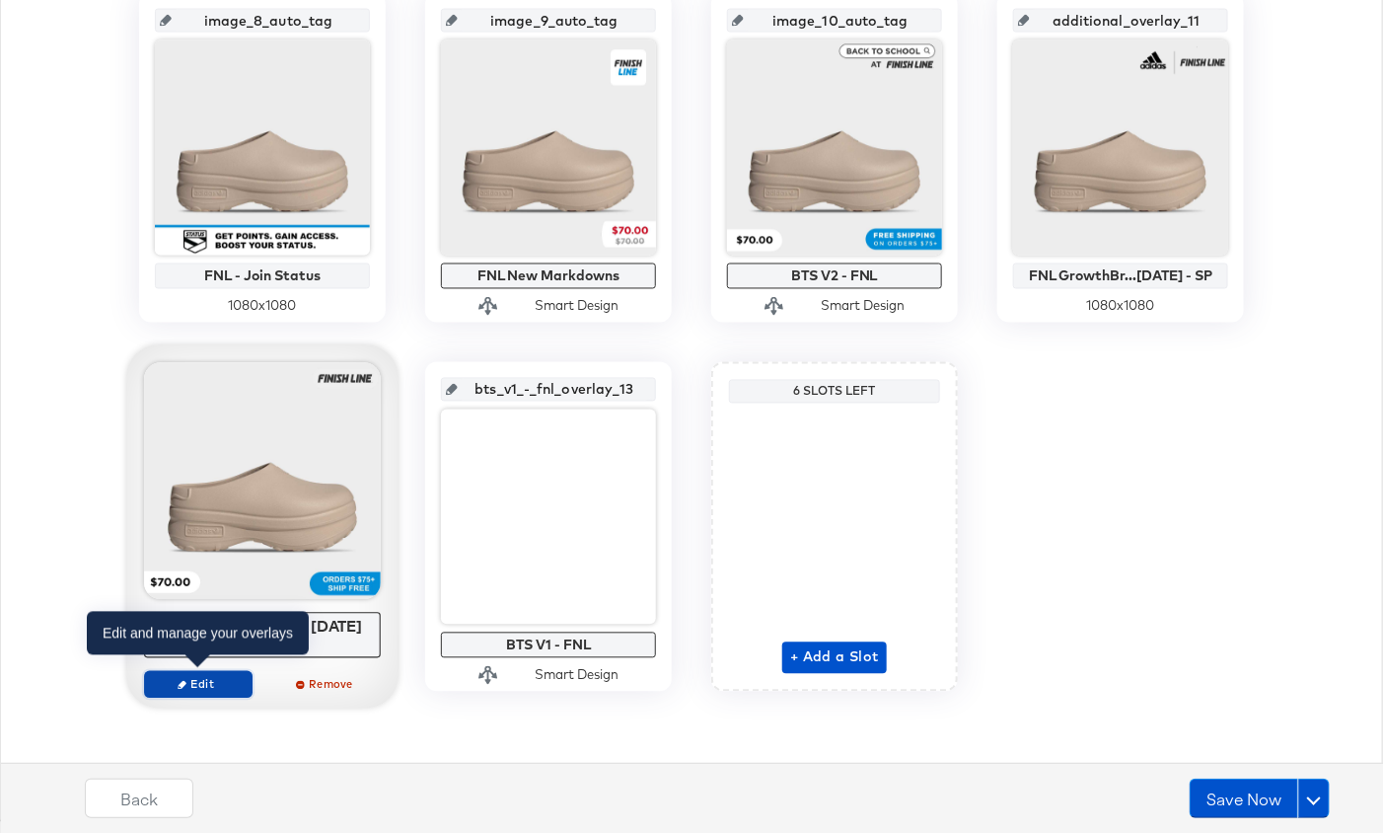
click at [213, 677] on span "Edit" at bounding box center [198, 684] width 91 height 15
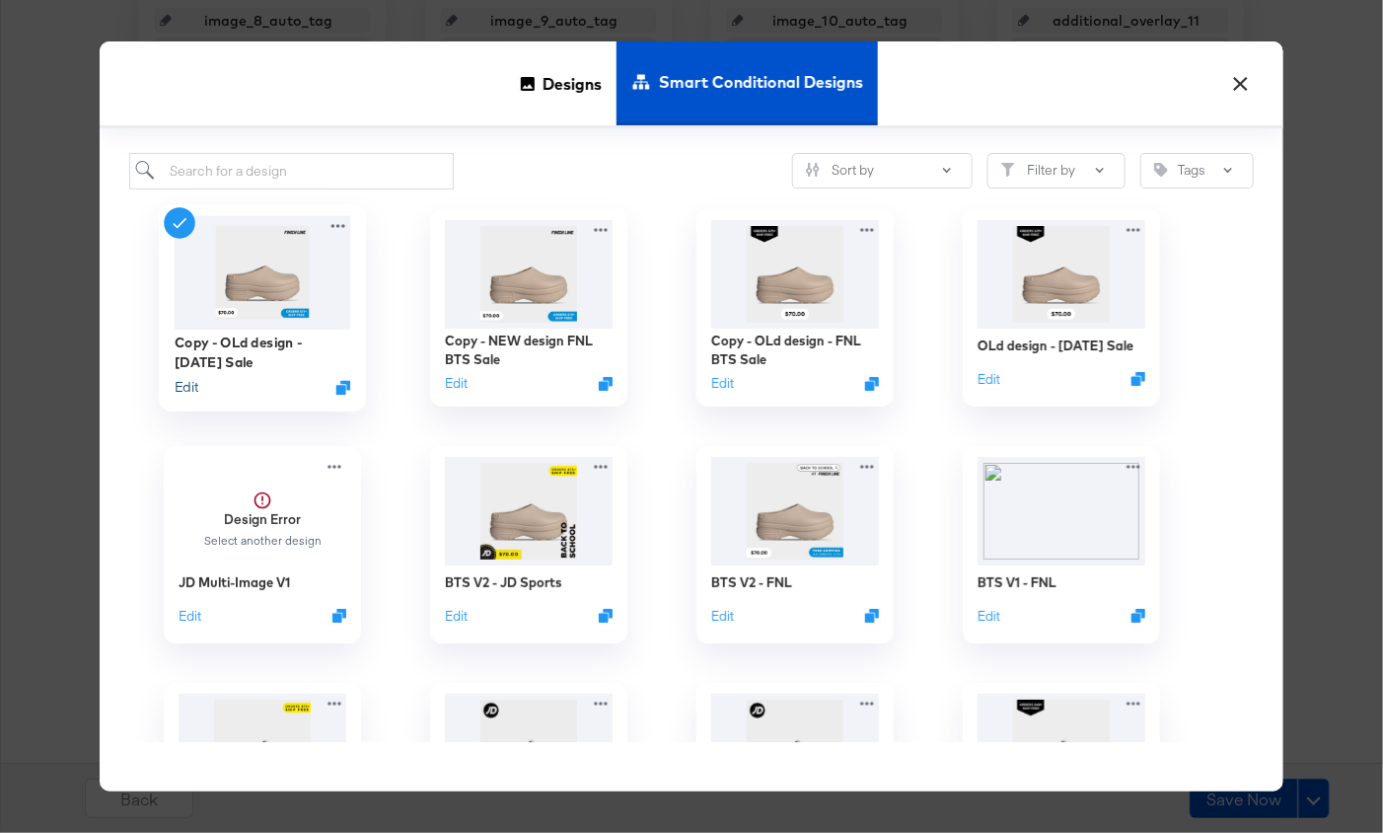
click at [191, 382] on button "Edit" at bounding box center [187, 386] width 24 height 19
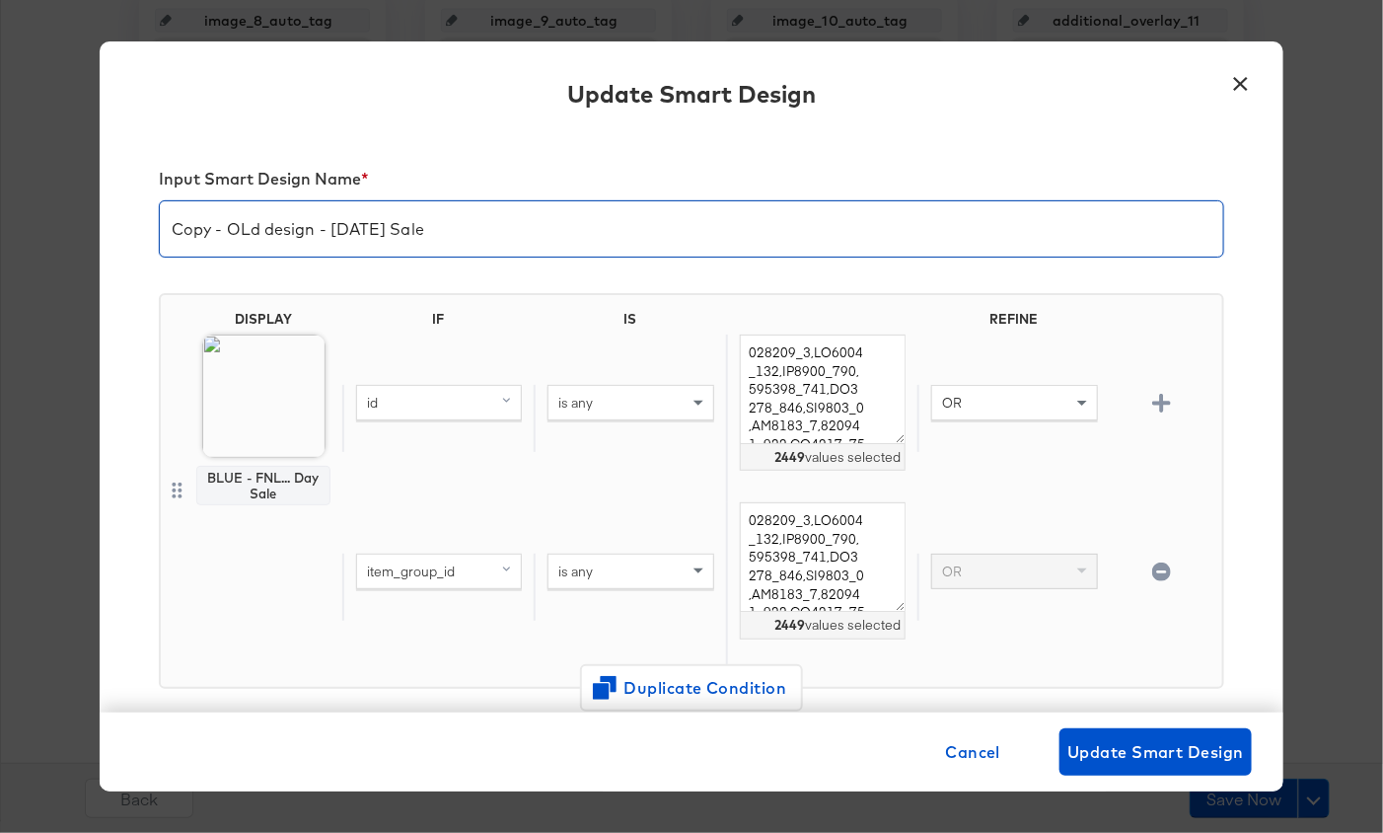
drag, startPoint x: 312, startPoint y: 235, endPoint x: 95, endPoint y: 188, distance: 222.0
click at [95, 188] on div "× Update Smart Design Input Smart Design Name * Copy - OLd design - Labor Day S…" at bounding box center [691, 416] width 1383 height 833
type input "Blue Design FNL - Labor Day Sale"
click at [1167, 750] on span "Update Smart Design" at bounding box center [1156, 752] width 177 height 28
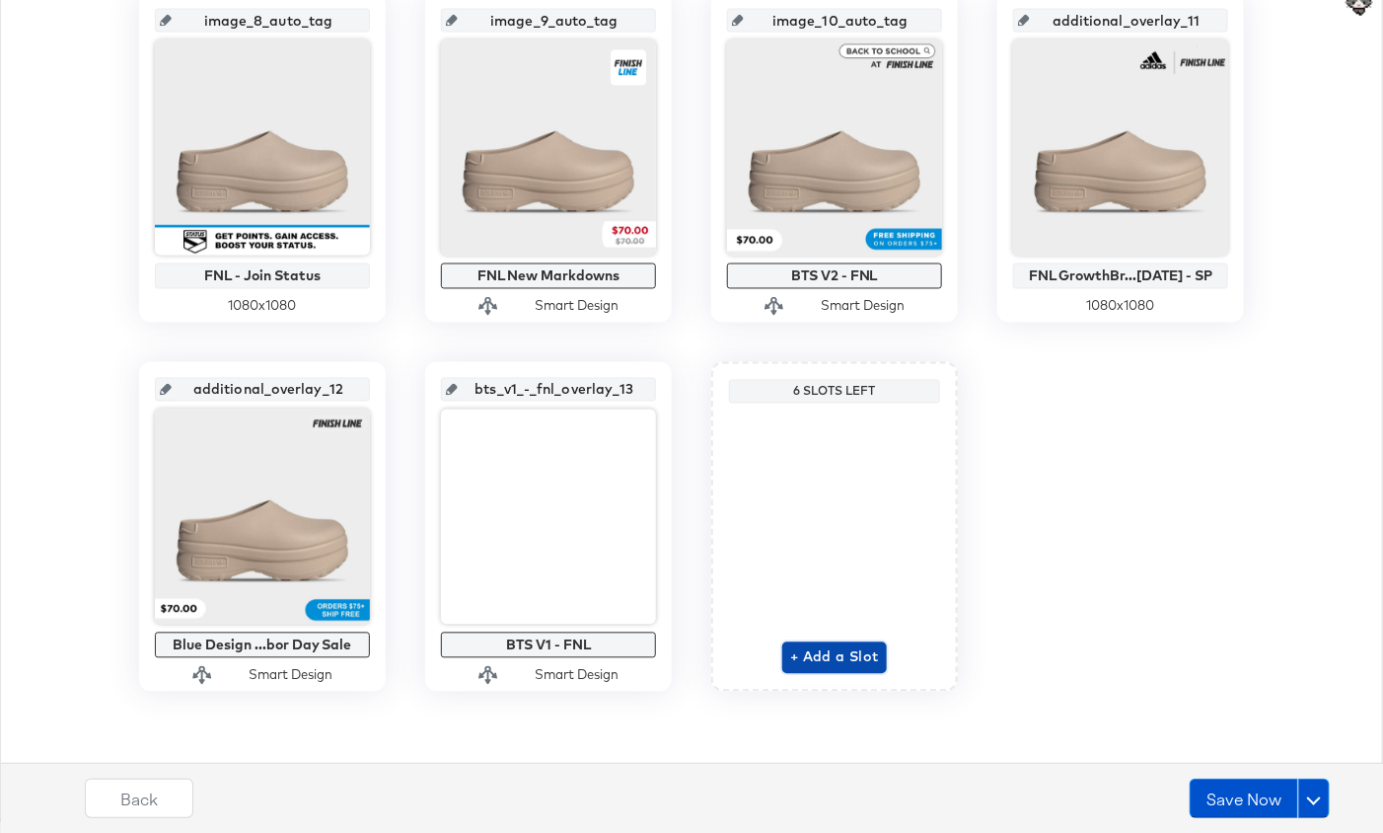
click at [833, 649] on span "+ Add a Slot" at bounding box center [834, 657] width 89 height 25
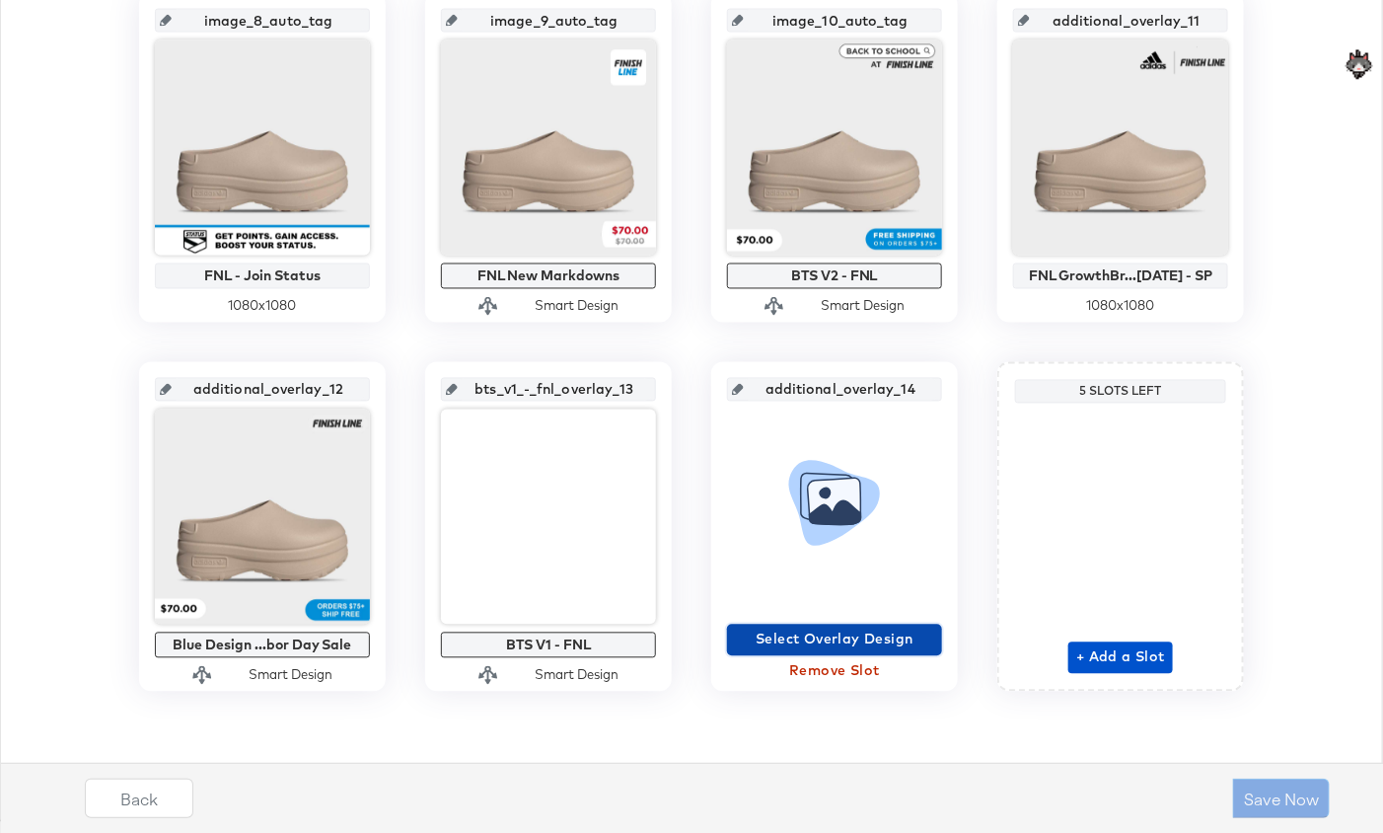
click at [836, 631] on span "Select Overlay Design" at bounding box center [834, 639] width 199 height 25
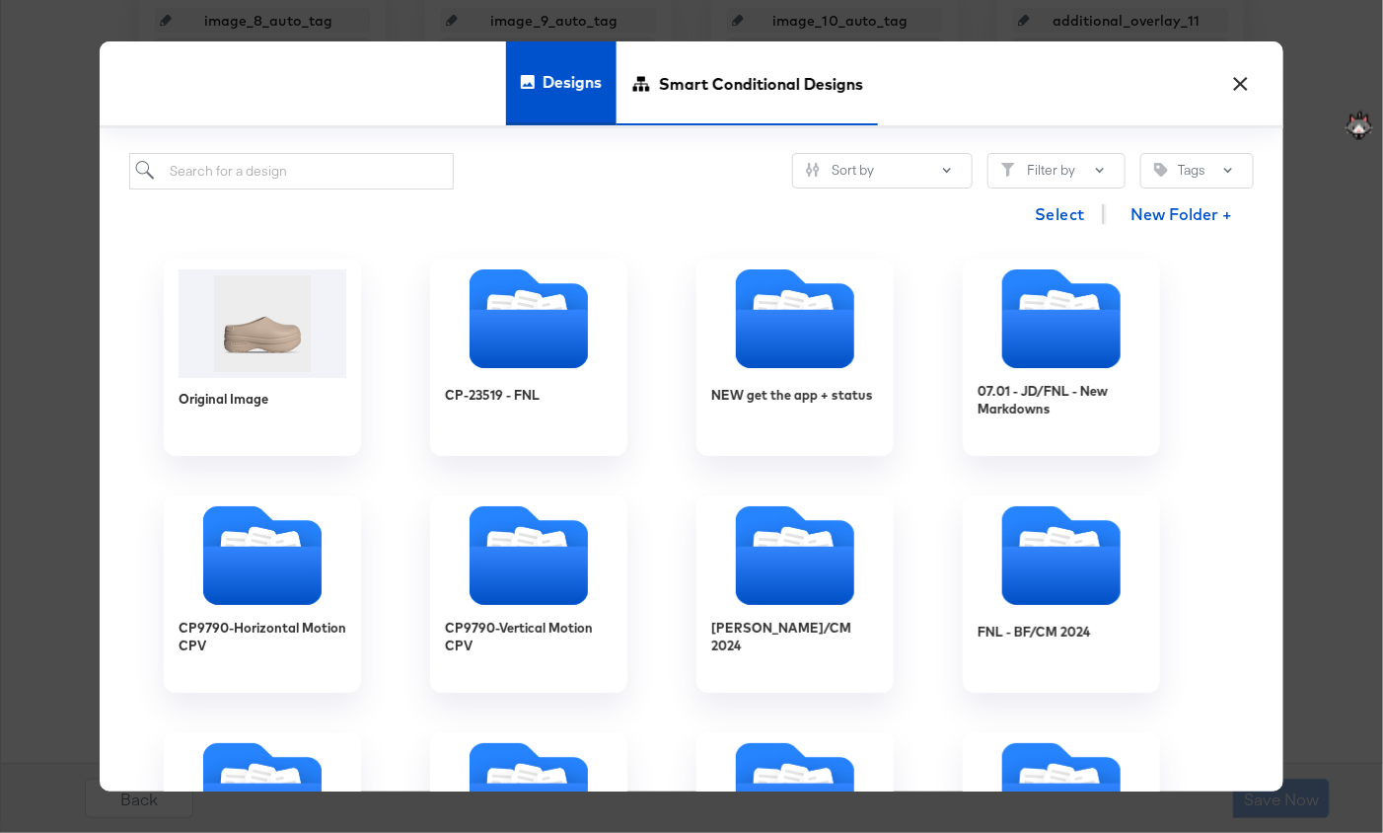
click at [704, 103] on span "Smart Conditional Designs" at bounding box center [761, 83] width 204 height 87
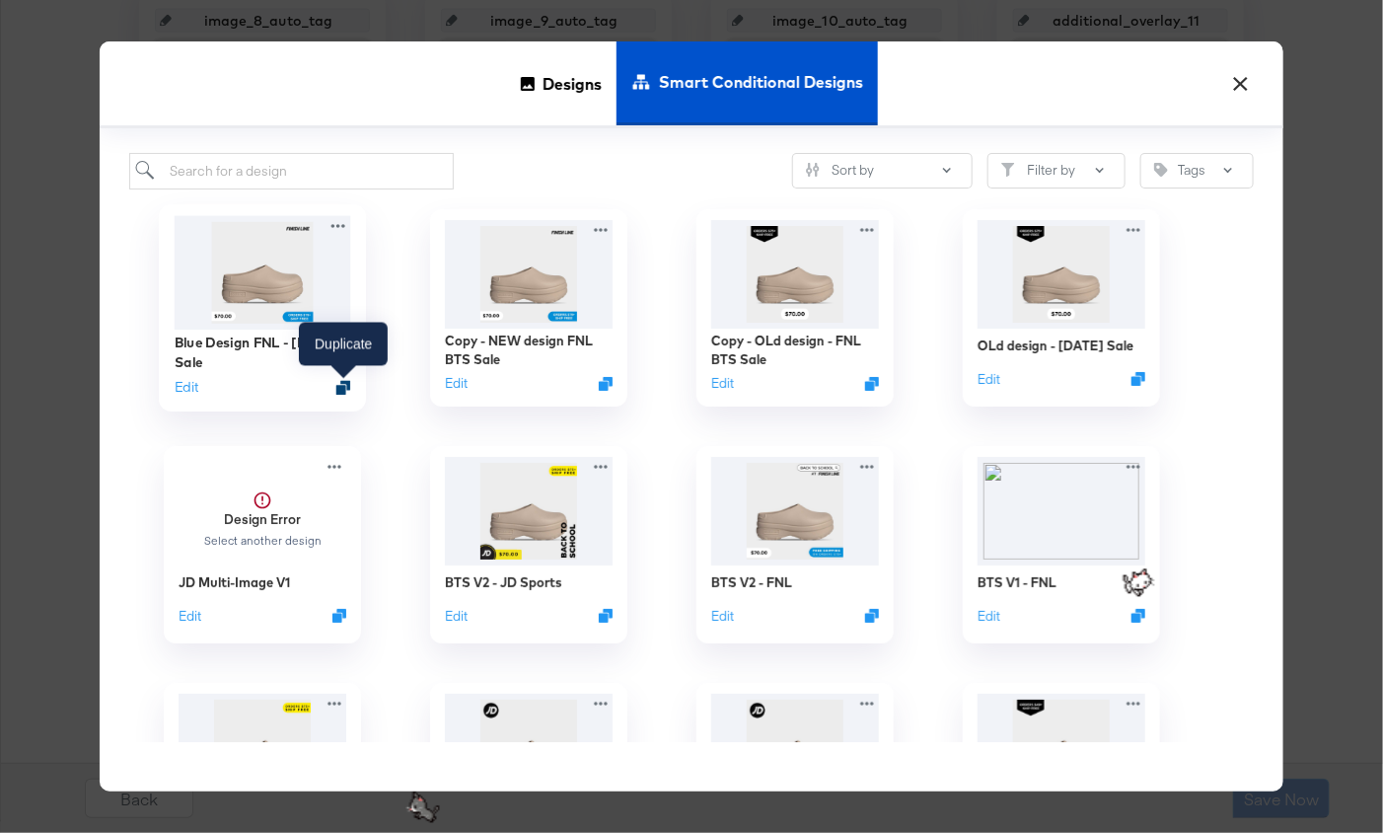
click at [342, 385] on icon "Duplicate" at bounding box center [343, 387] width 15 height 15
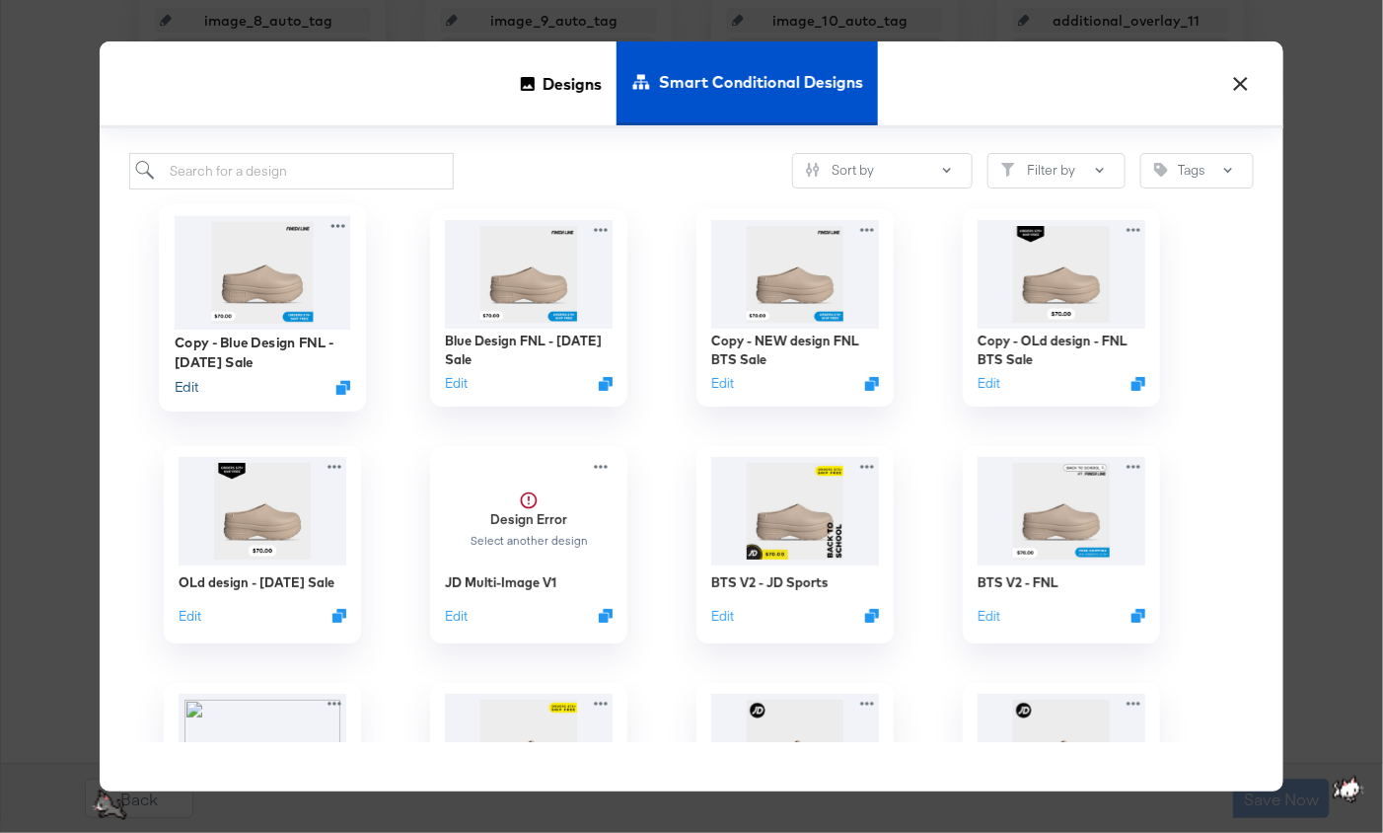
click at [189, 387] on button "Edit" at bounding box center [187, 386] width 24 height 19
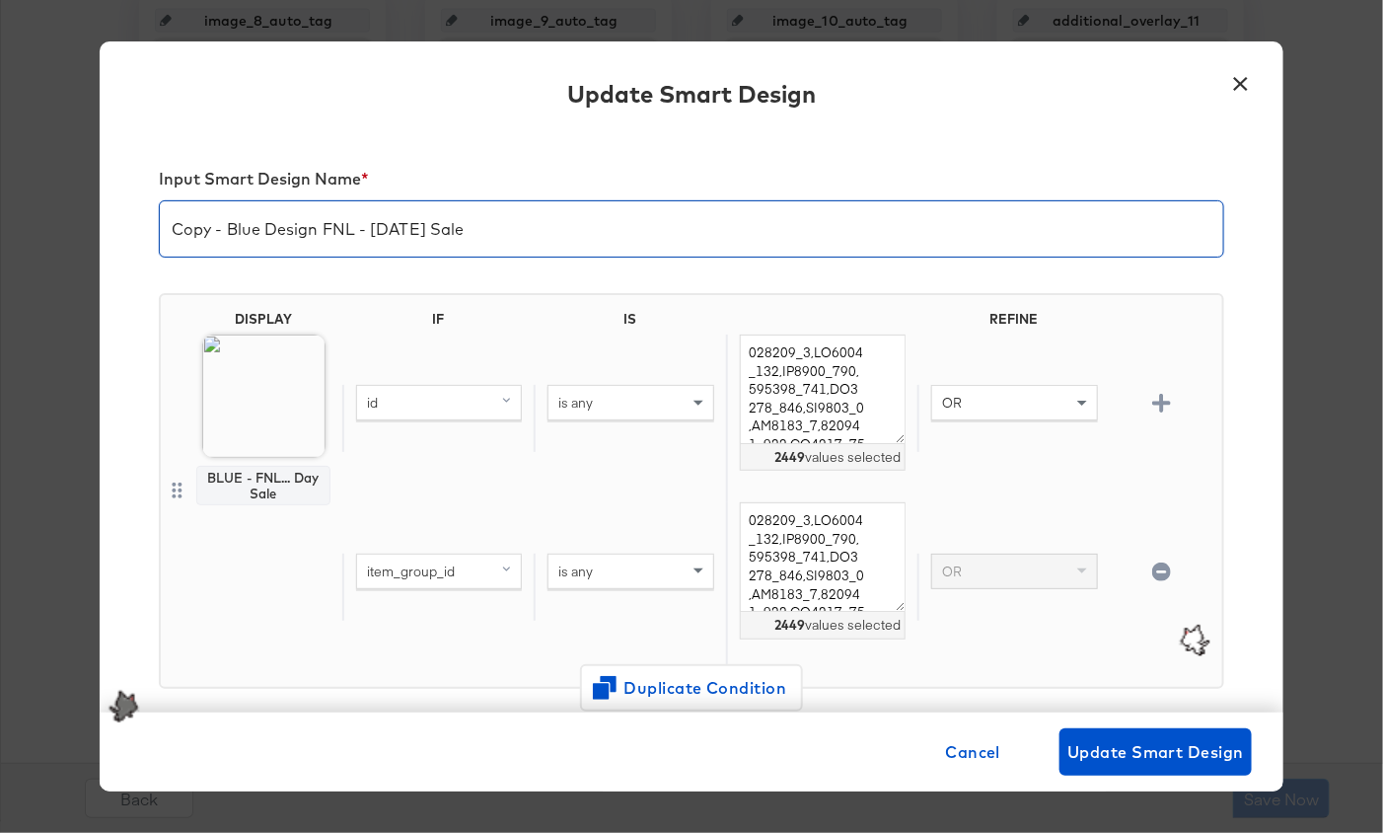
drag, startPoint x: 259, startPoint y: 232, endPoint x: 98, endPoint y: 232, distance: 161.8
click at [98, 232] on div "× Update Smart Design Input Smart Design Name * Copy - Blue Design FNL - Labor …" at bounding box center [691, 416] width 1383 height 833
click at [280, 232] on input "Red Design FNL - Labor Day Sale" at bounding box center [692, 220] width 1064 height 55
type input "Red Design - Labor Day Sale"
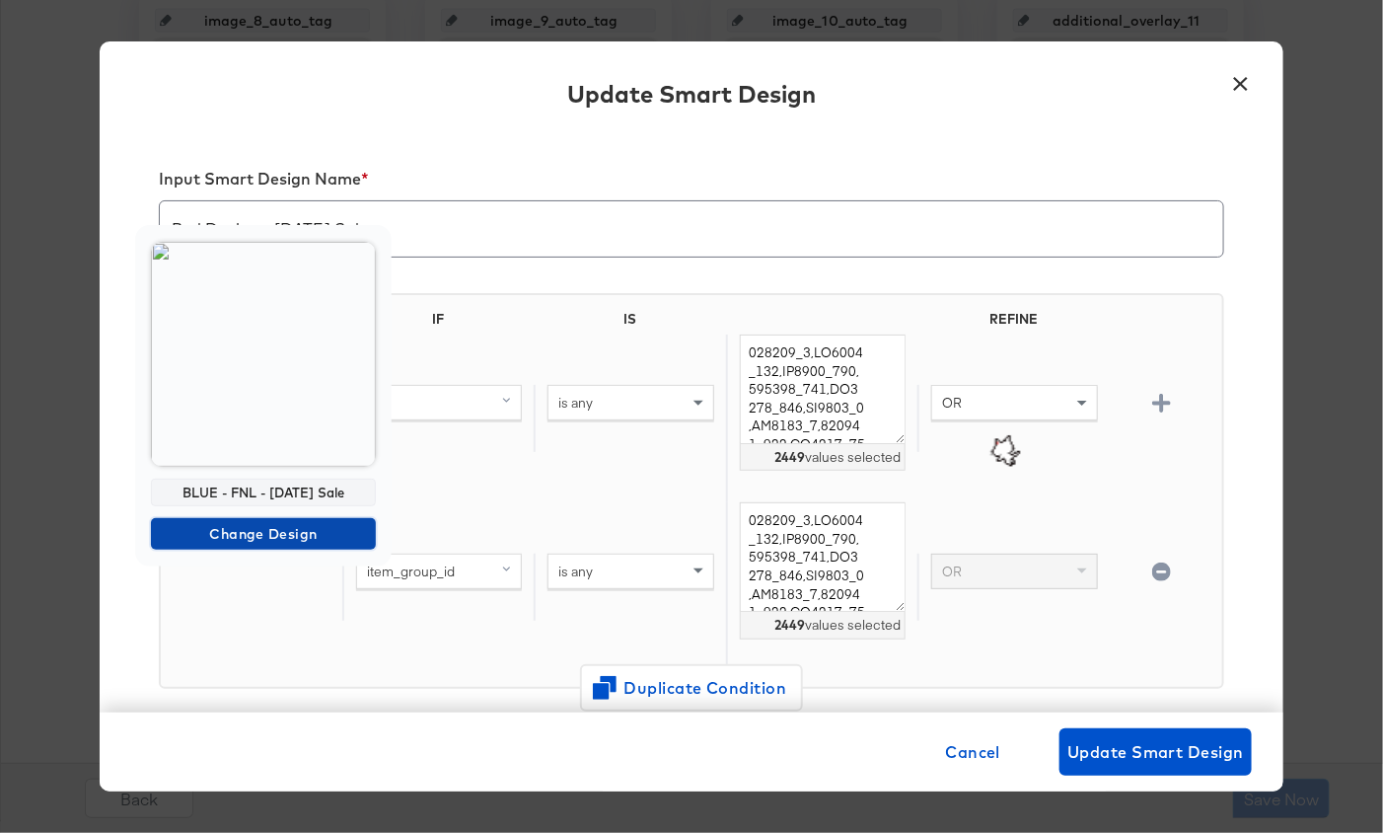
click at [245, 532] on span "Change Design" at bounding box center [263, 534] width 209 height 25
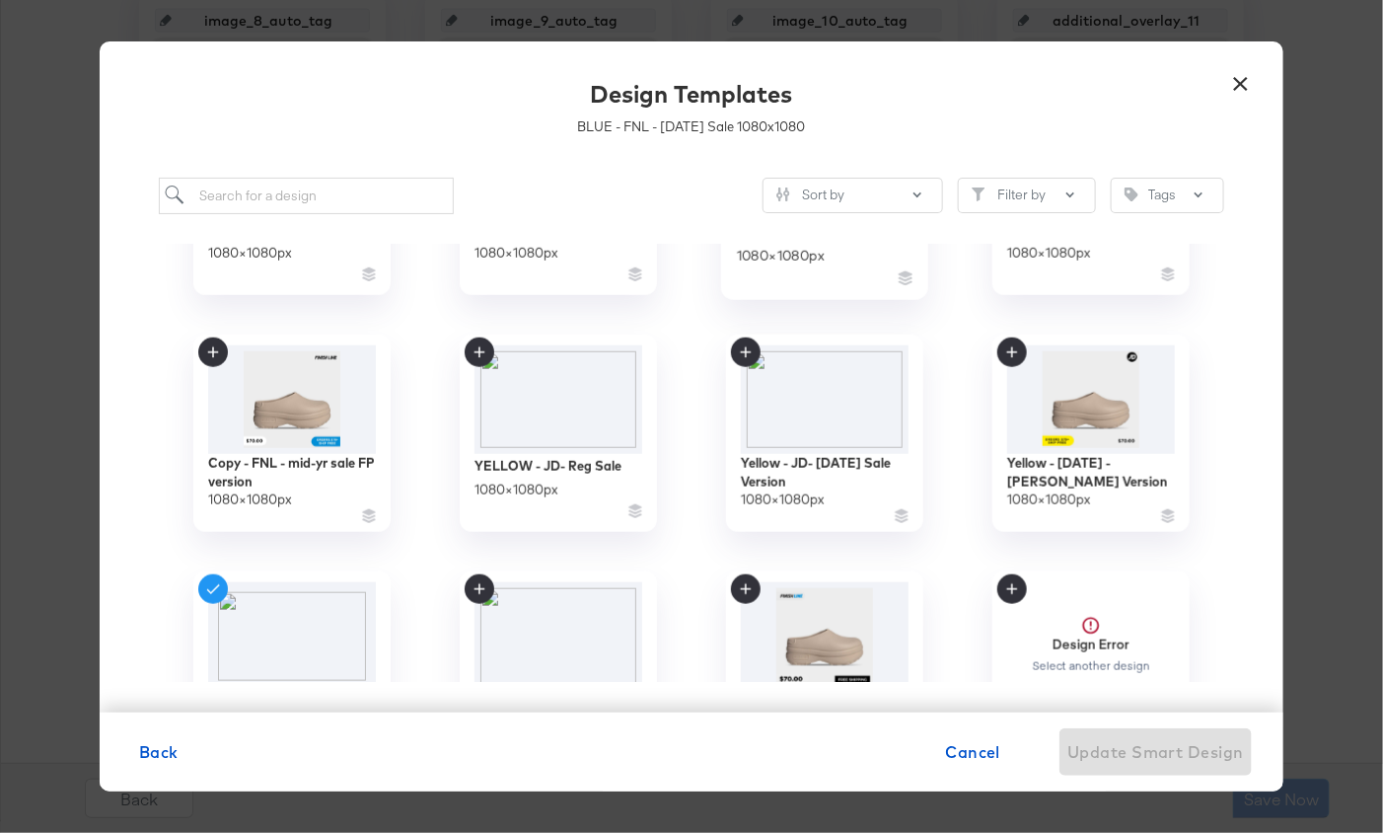
scroll to position [819, 0]
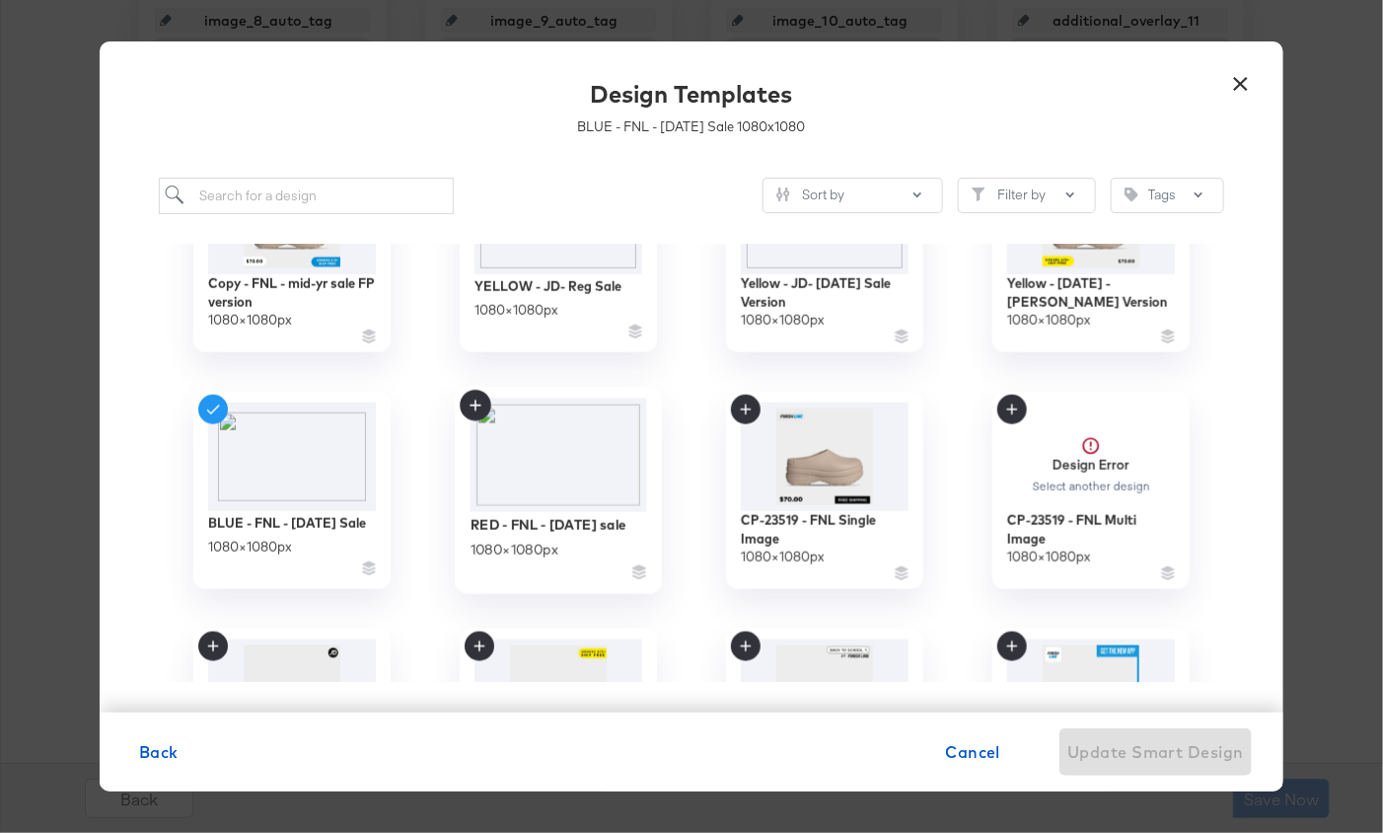
click at [601, 487] on img at bounding box center [559, 454] width 177 height 113
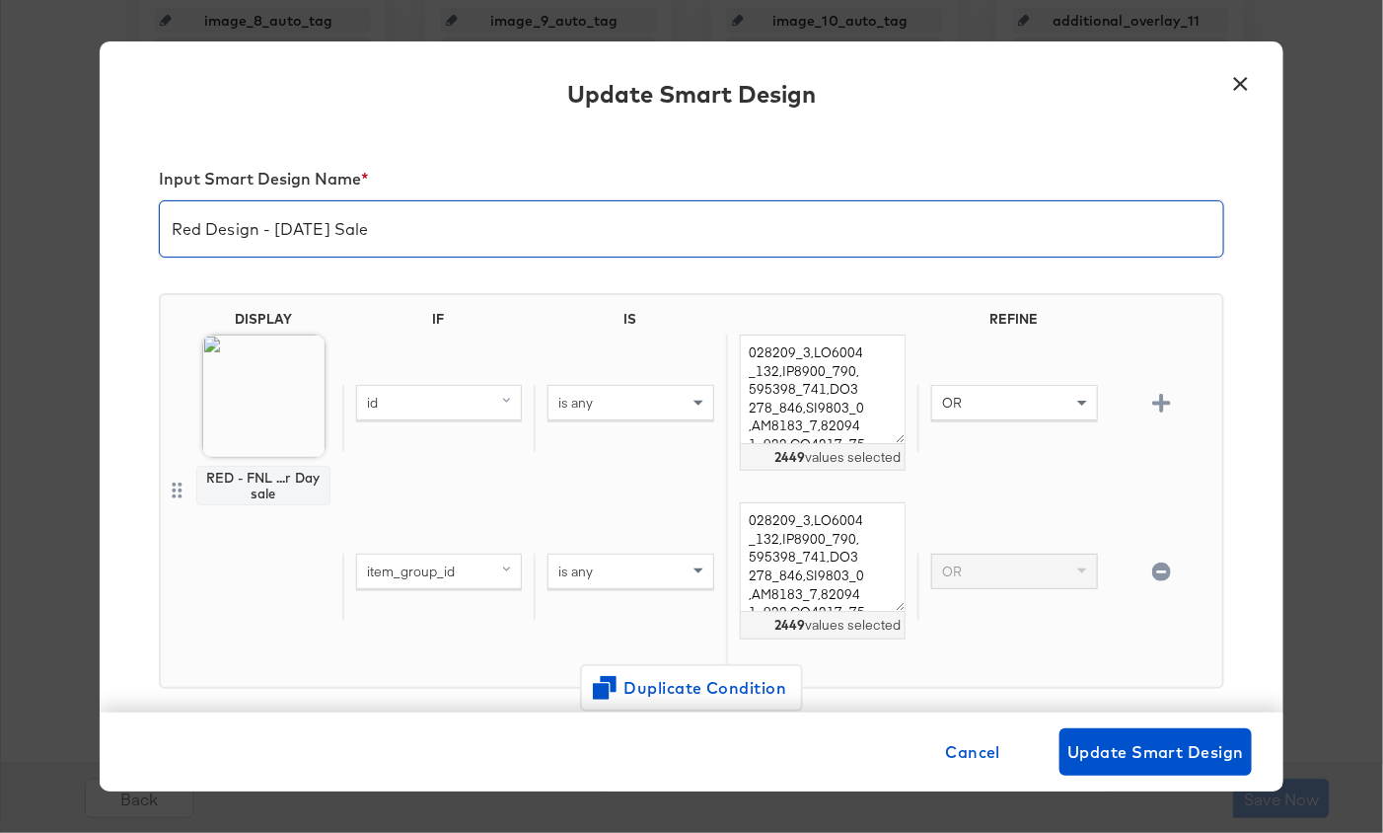
click at [259, 228] on input "Red Design - Labor Day Sale" at bounding box center [692, 220] width 1064 height 55
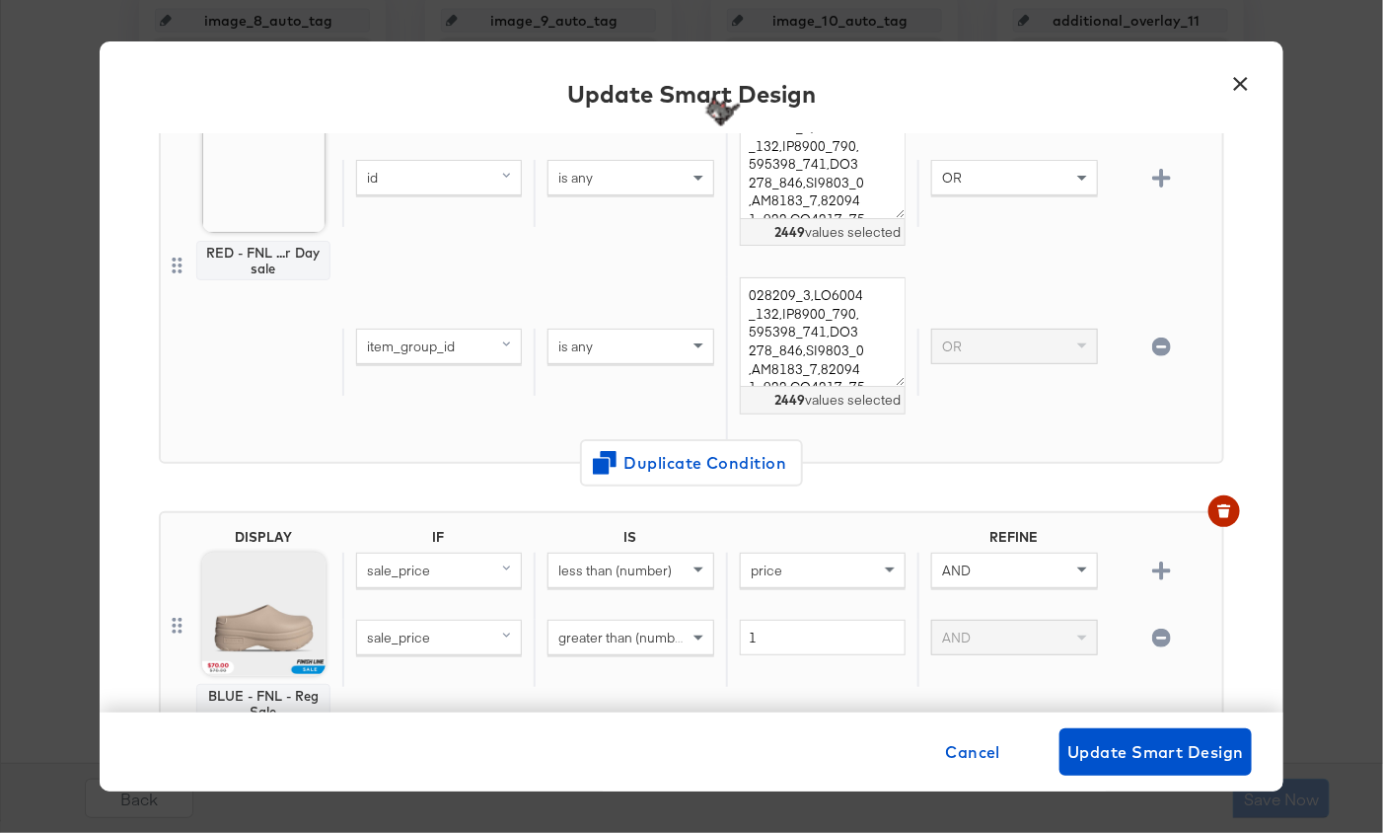
scroll to position [223, 0]
type input "Red Design - FNL - Labor Day Sale"
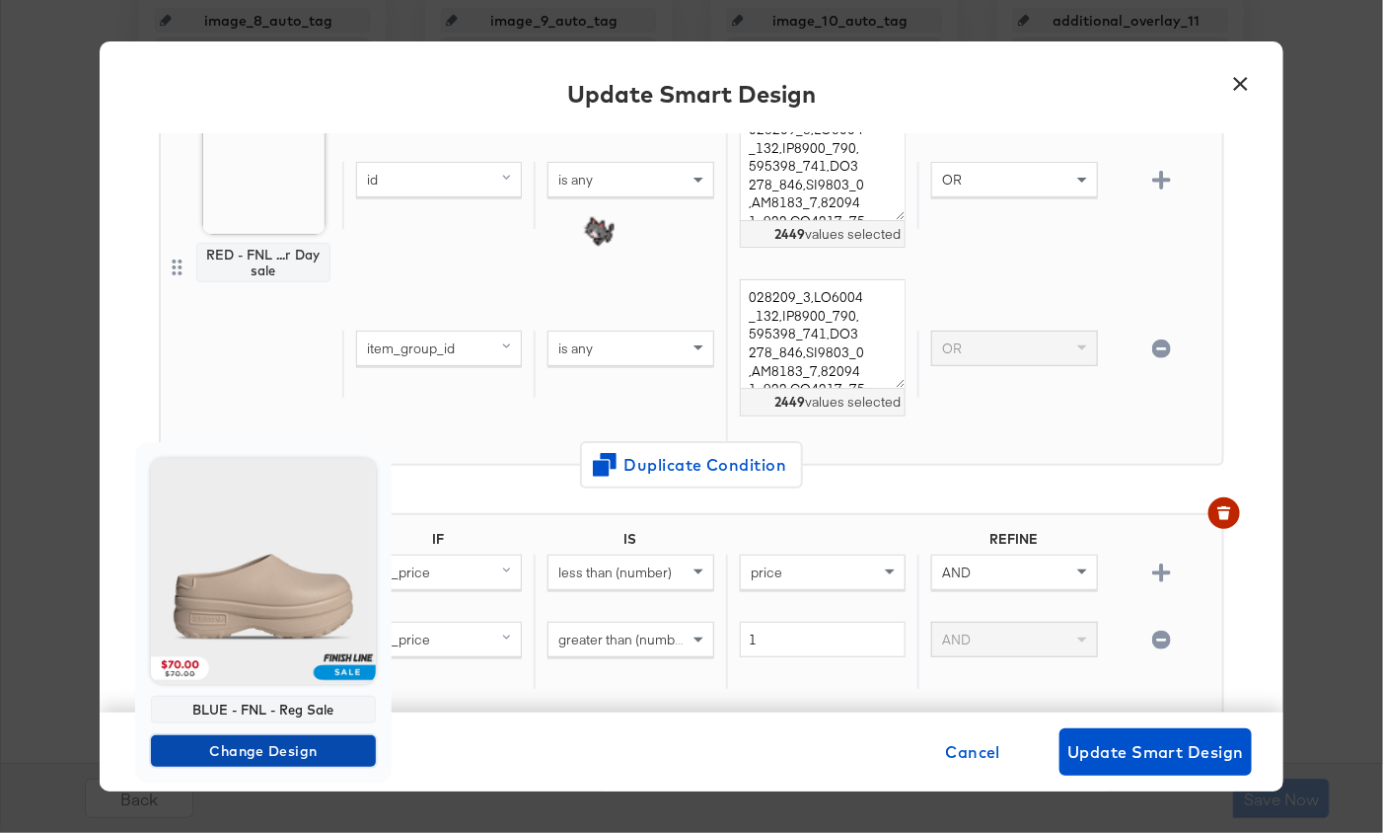
click at [303, 751] on span "Change Design" at bounding box center [263, 751] width 209 height 25
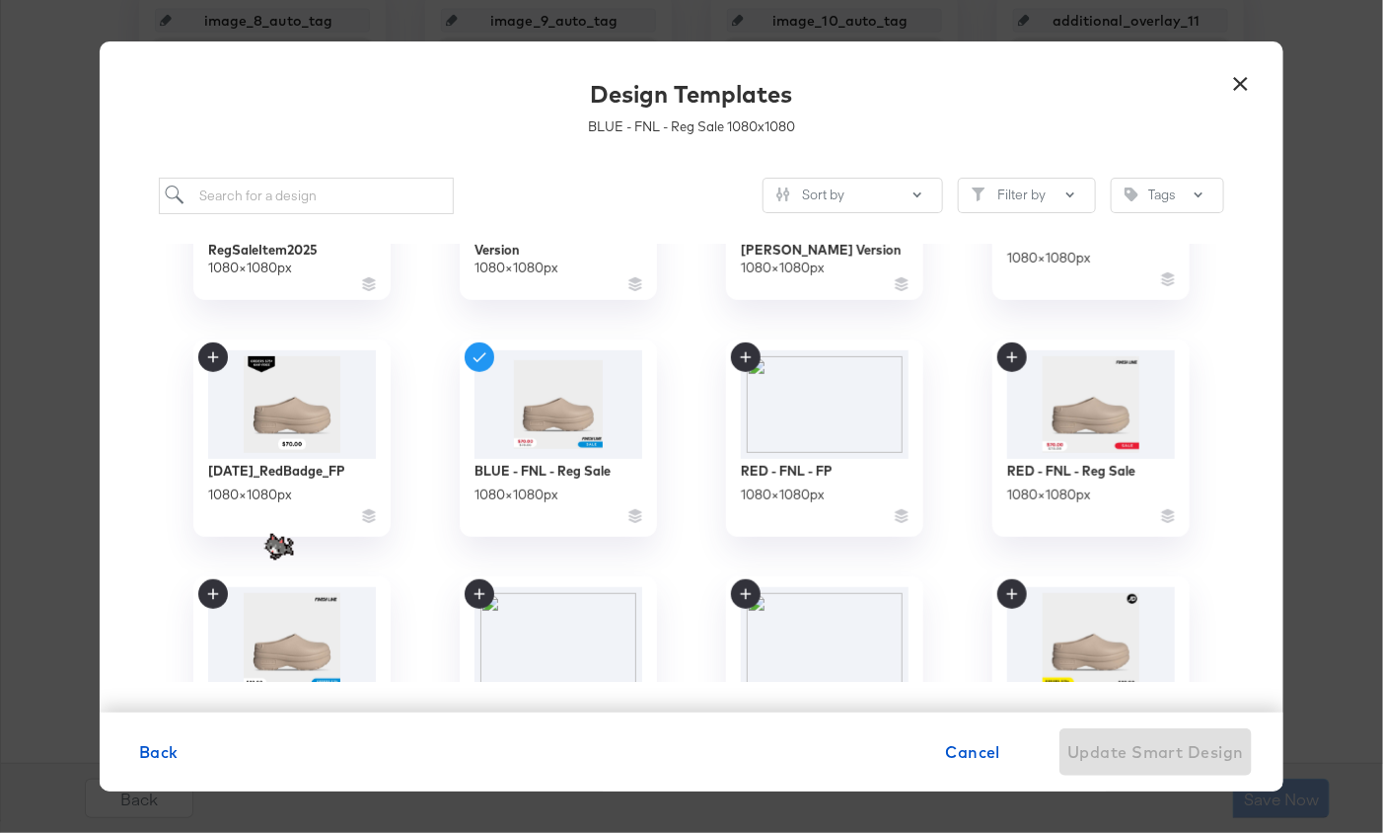
scroll to position [400, 0]
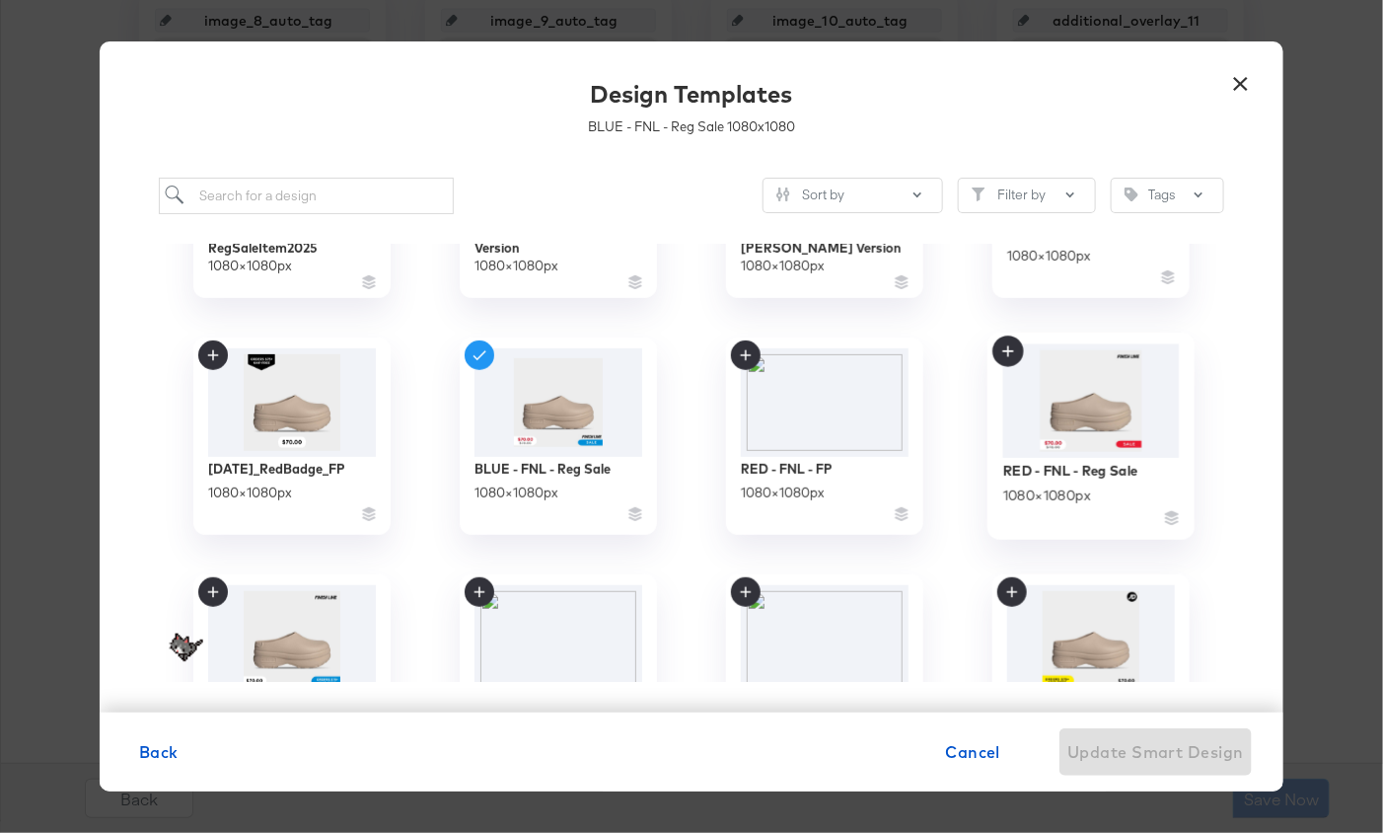
click at [1106, 432] on img at bounding box center [1091, 399] width 177 height 113
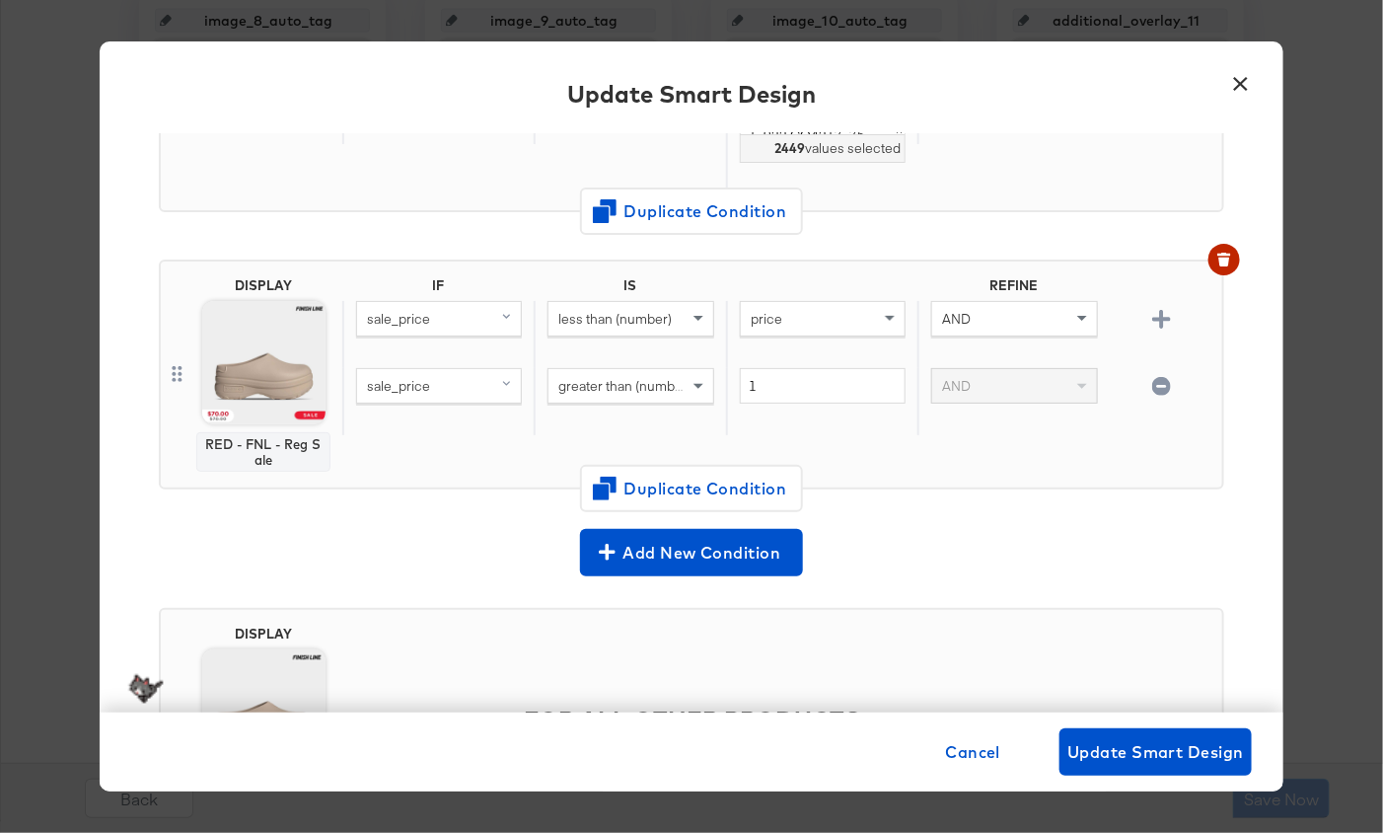
scroll to position [647, 0]
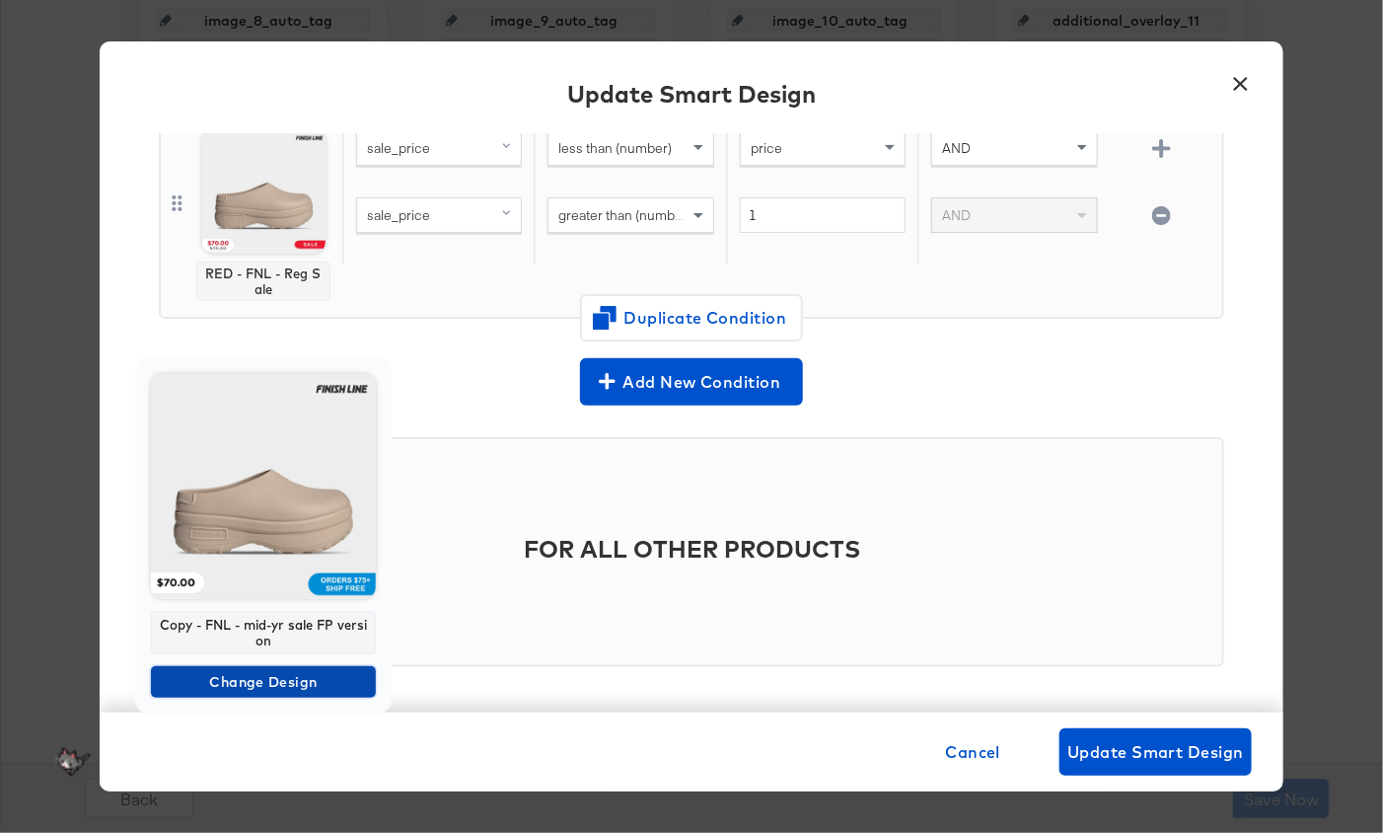
click at [310, 675] on span "Change Design" at bounding box center [263, 682] width 209 height 25
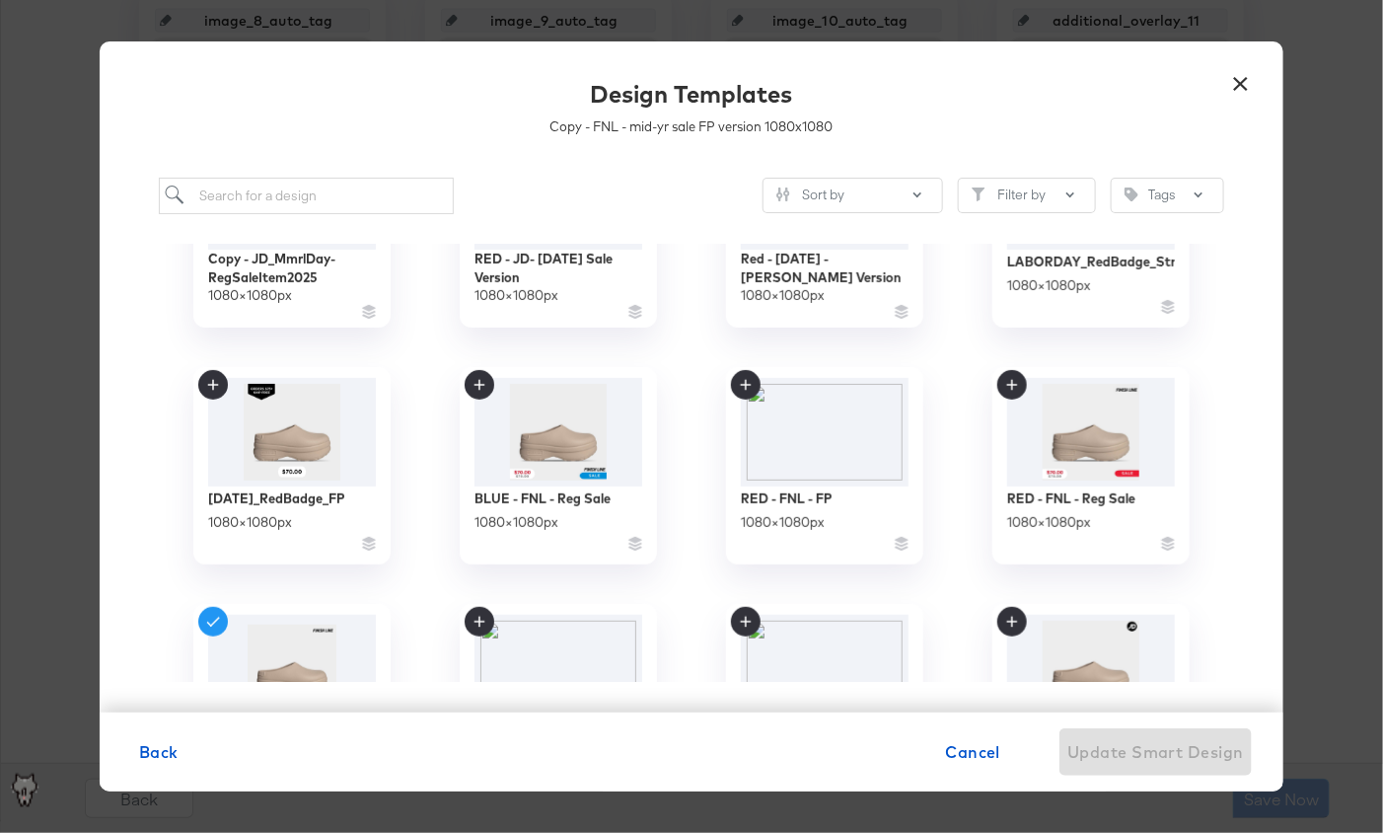
scroll to position [372, 0]
click at [857, 447] on img at bounding box center [825, 427] width 177 height 113
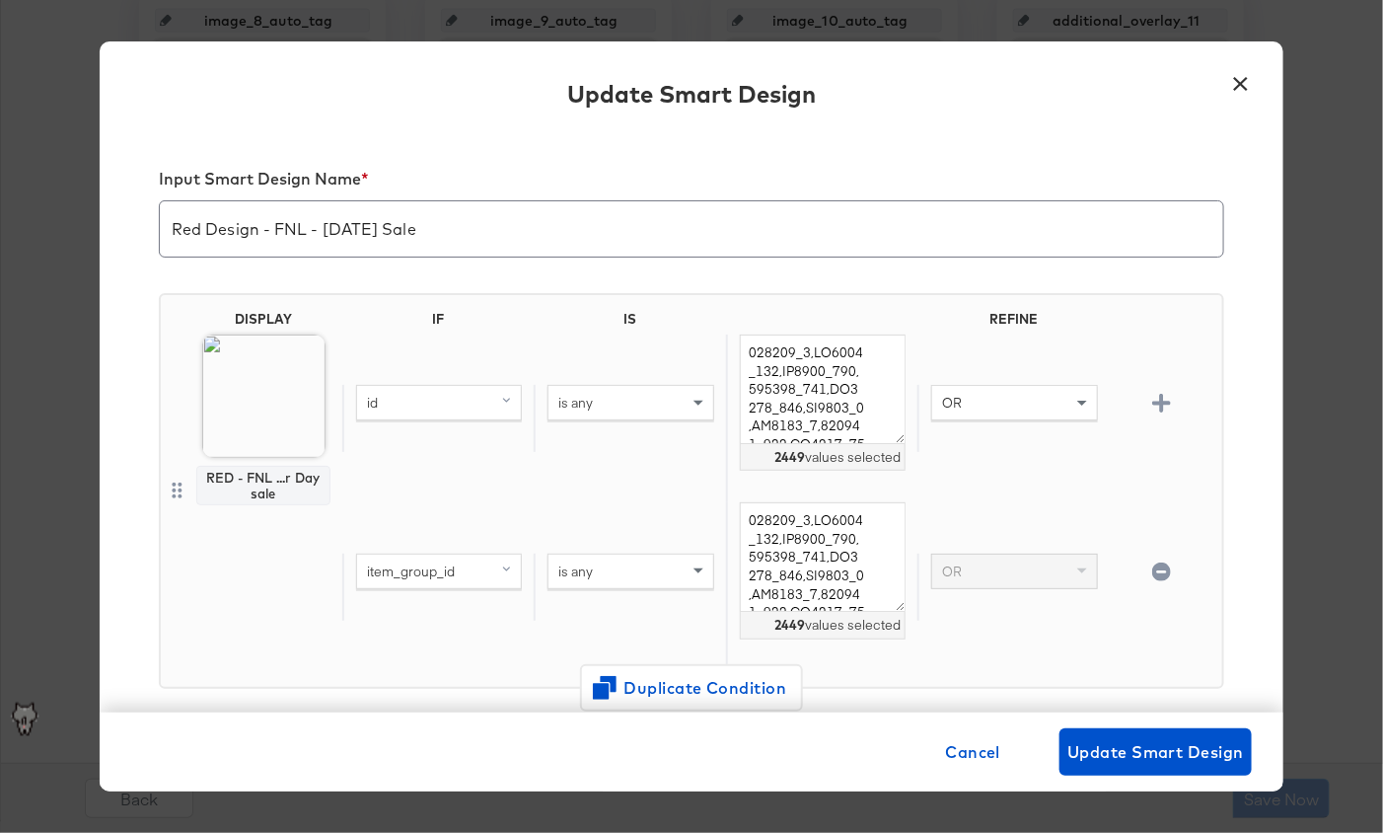
scroll to position [631, 0]
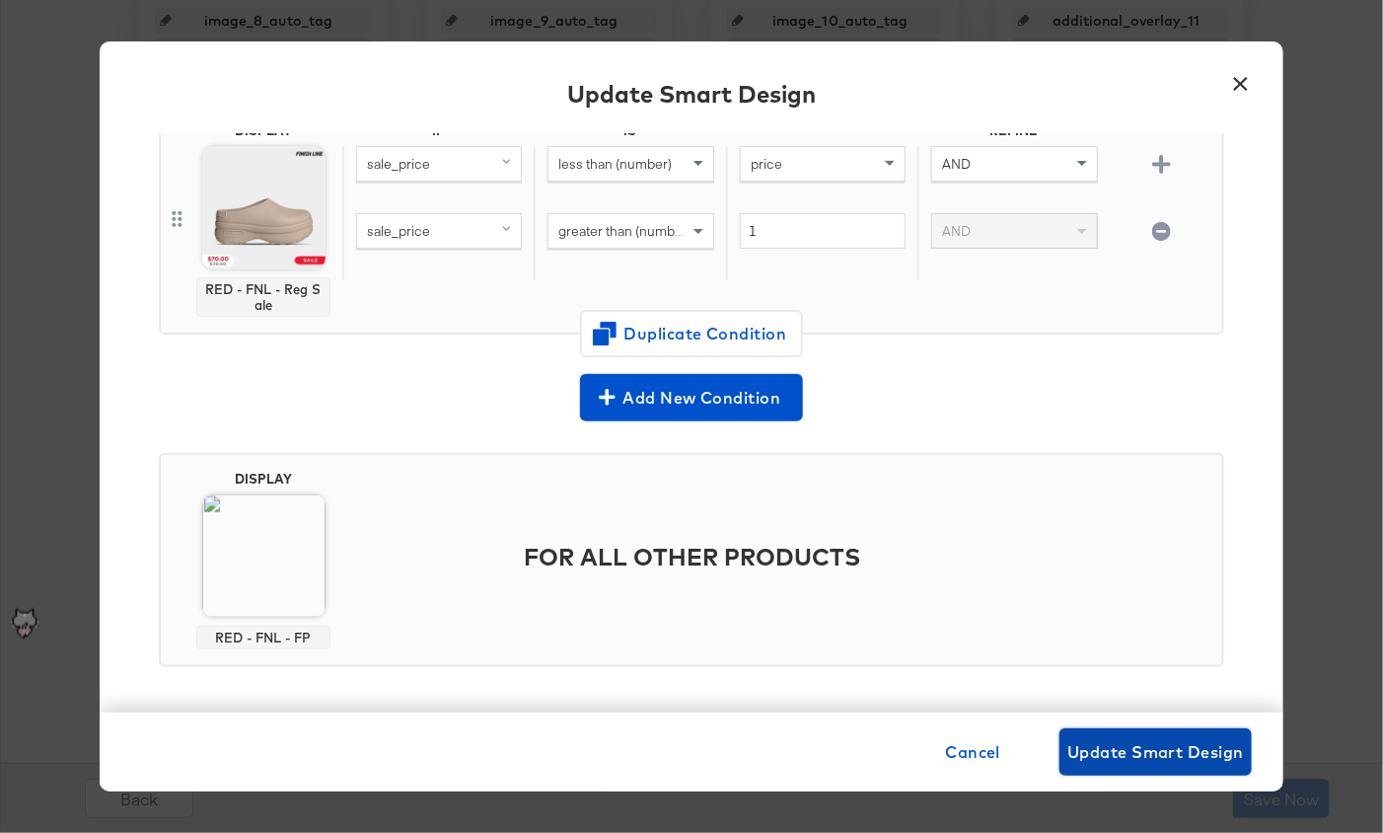
click at [1146, 741] on span "Update Smart Design" at bounding box center [1156, 752] width 177 height 28
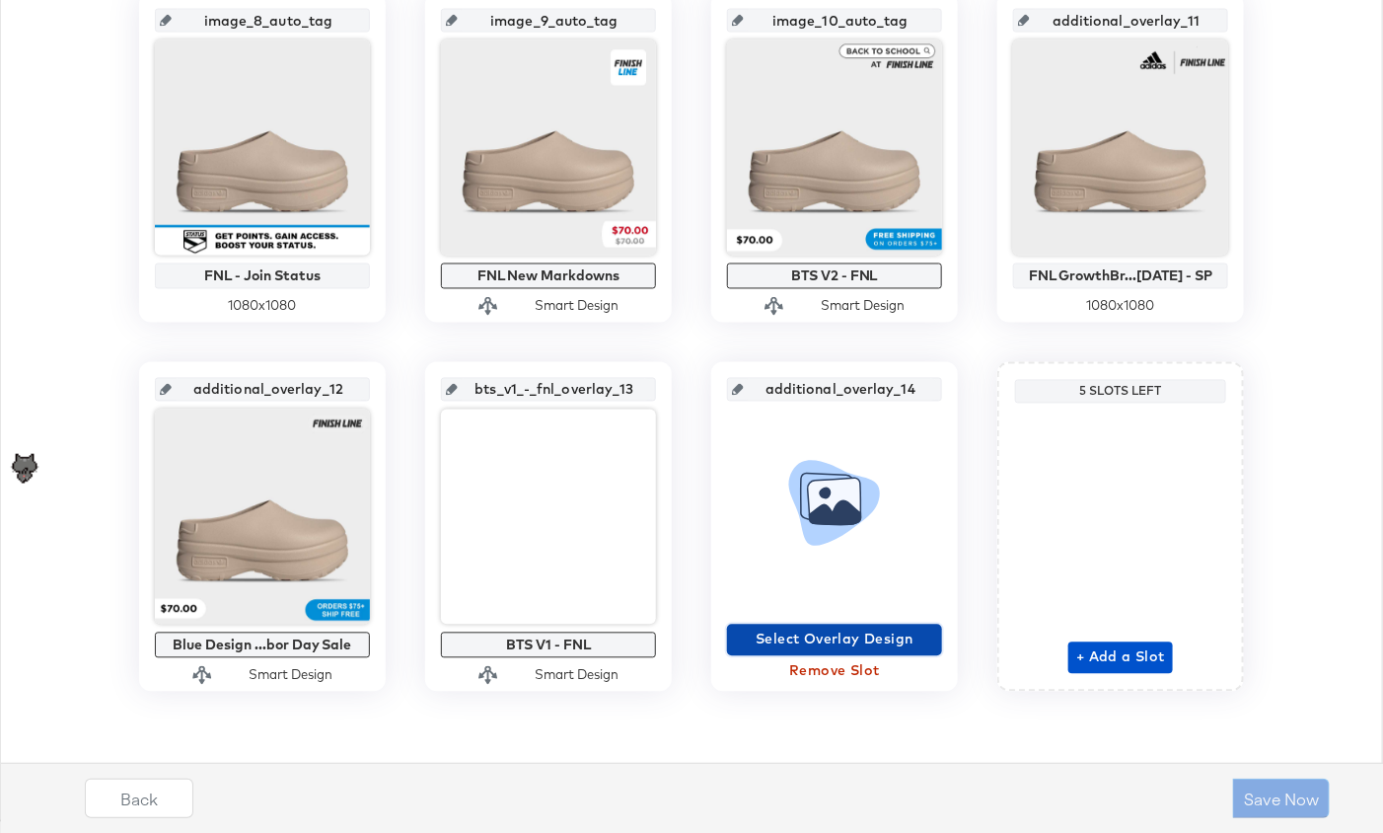
click at [869, 627] on span "Select Overlay Design" at bounding box center [834, 639] width 199 height 25
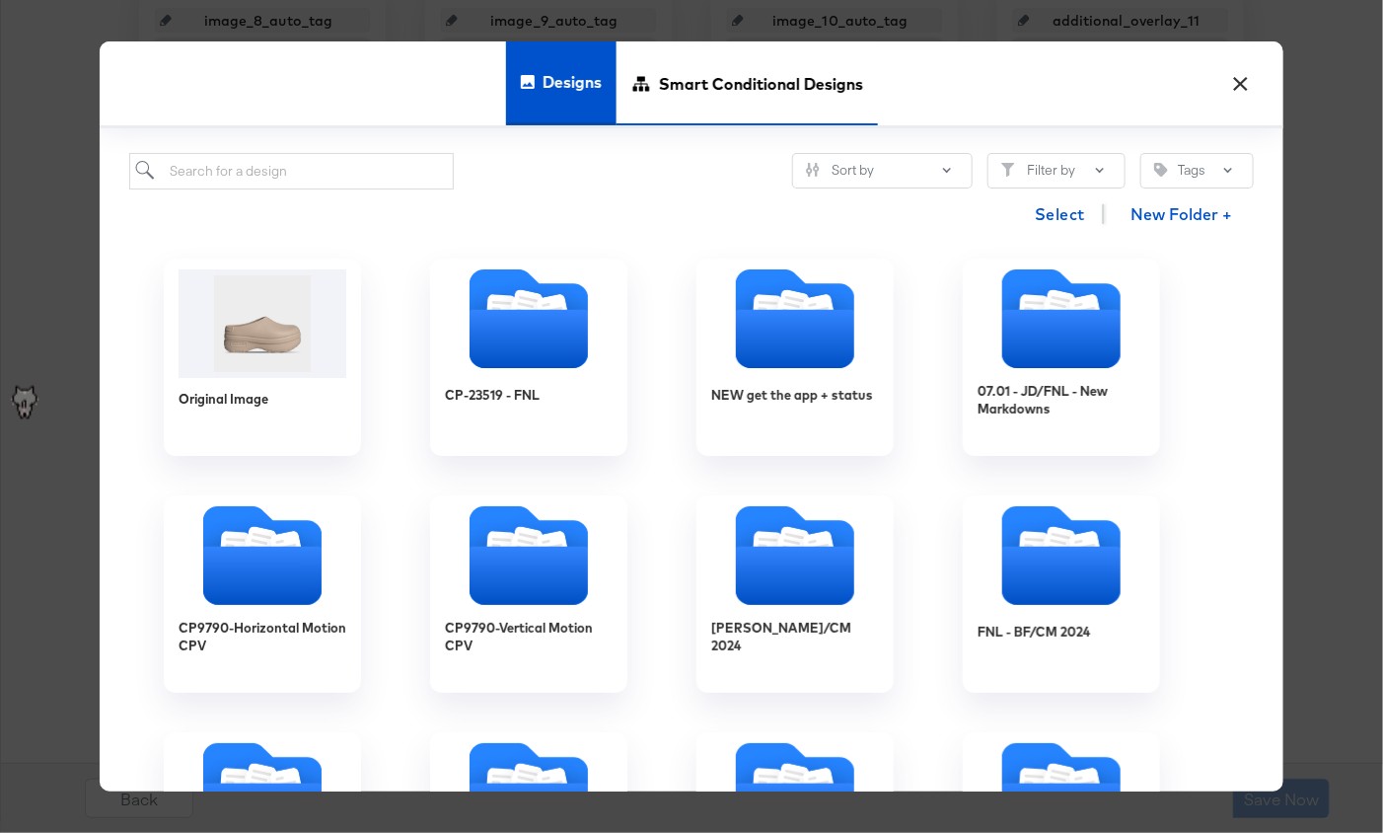
click at [708, 117] on span "Smart Conditional Designs" at bounding box center [761, 83] width 204 height 87
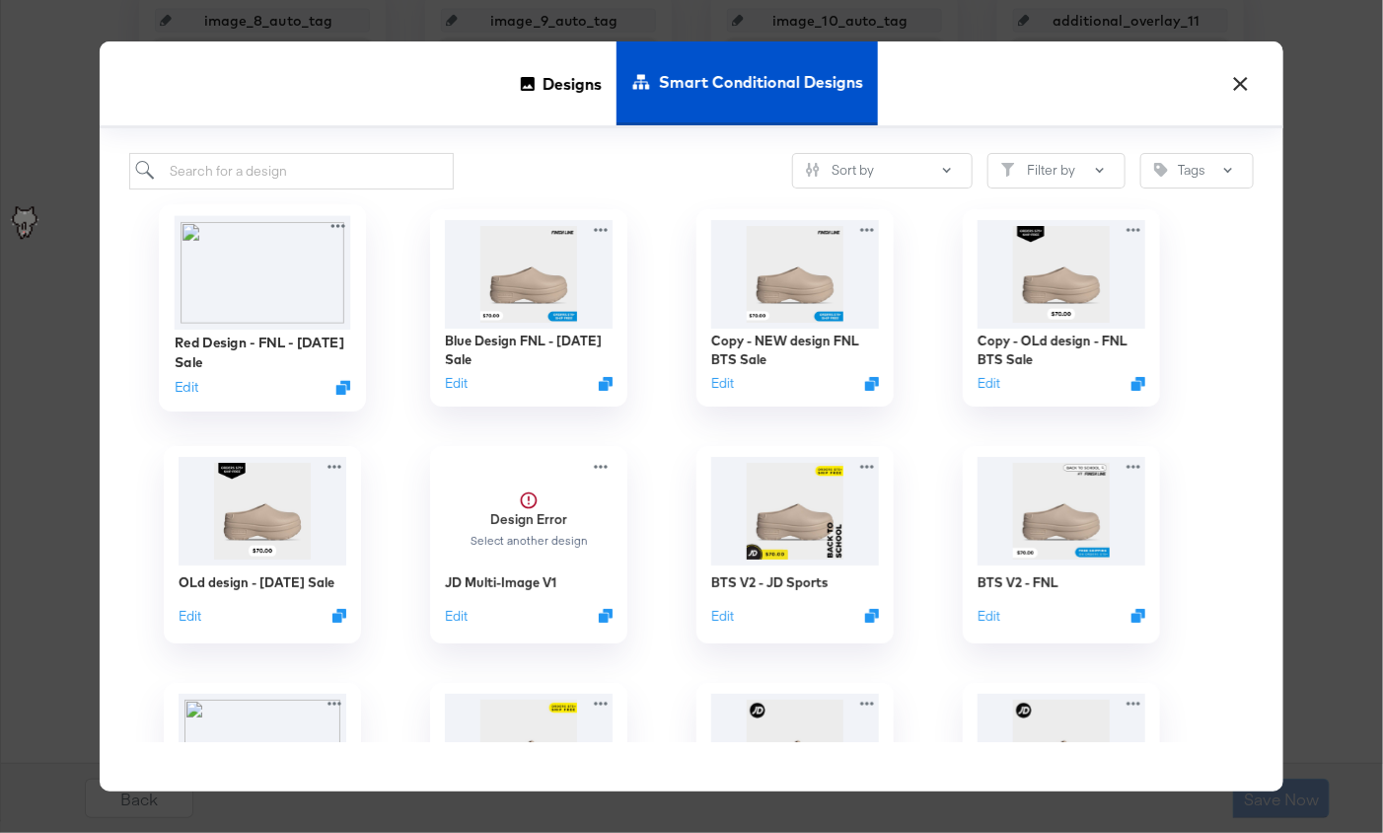
click at [245, 283] on img at bounding box center [263, 271] width 177 height 113
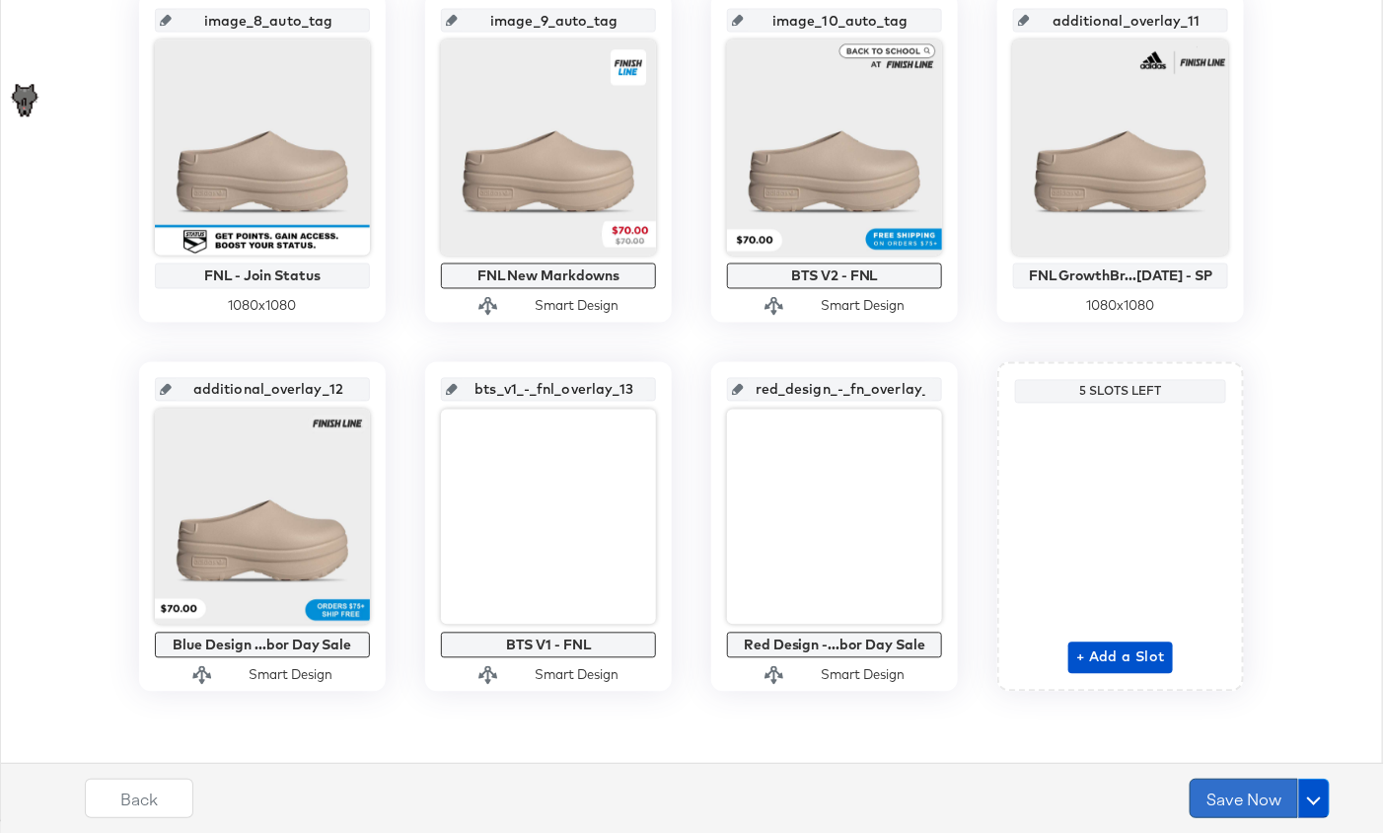
click at [1226, 802] on button "Save Now" at bounding box center [1244, 797] width 109 height 39
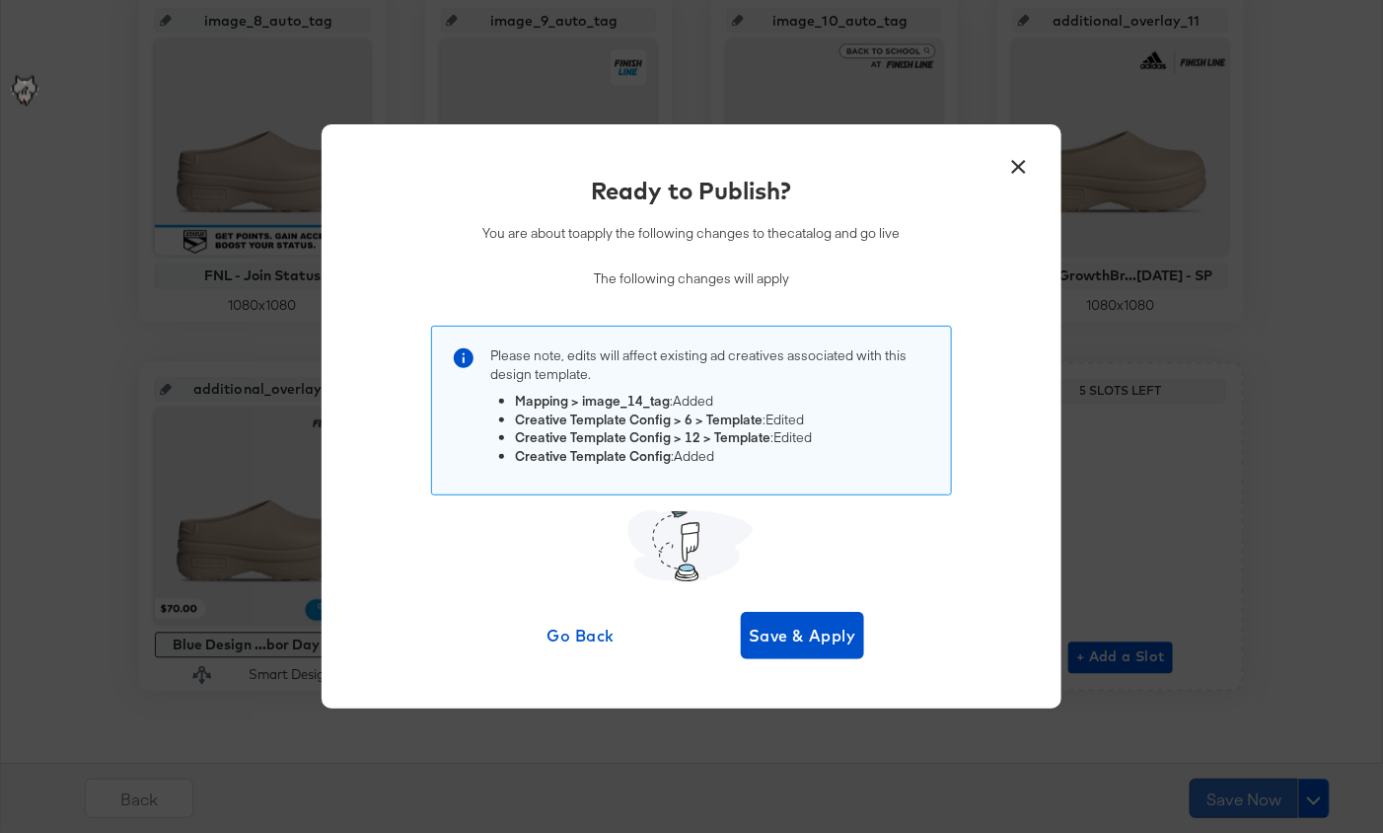
scroll to position [0, 0]
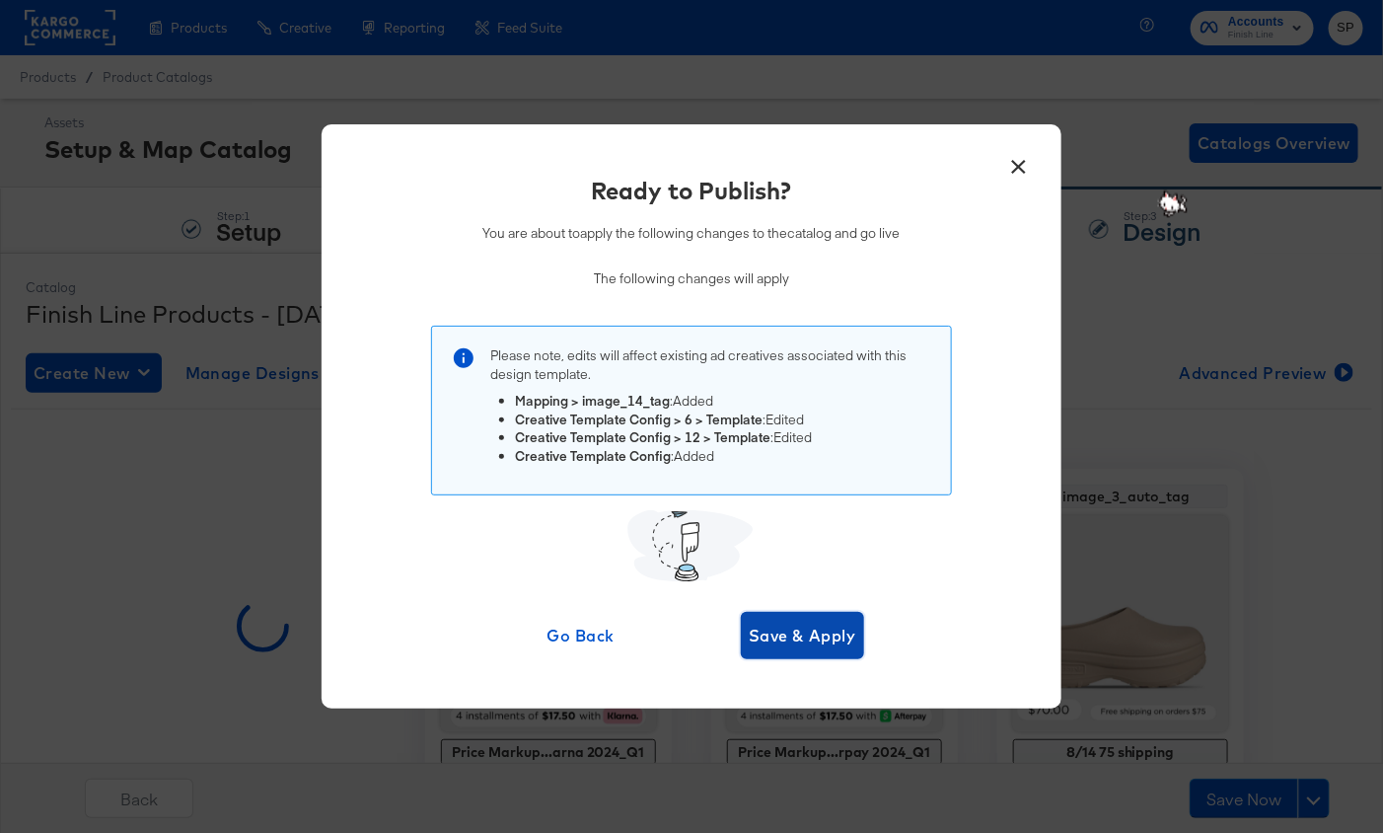
click at [770, 635] on span "Save & Apply" at bounding box center [803, 636] width 108 height 28
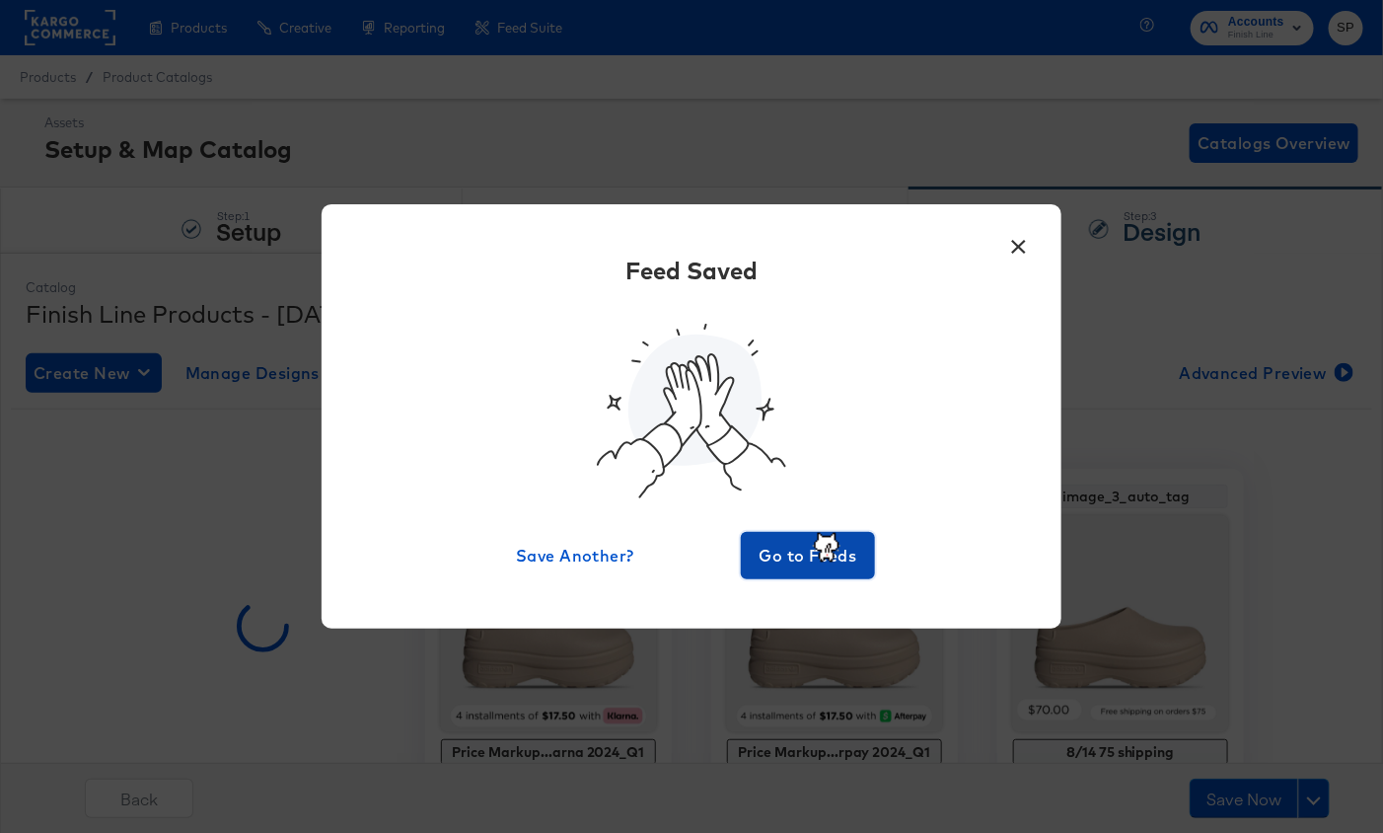
click at [768, 550] on span "Go to Feeds" at bounding box center [808, 556] width 118 height 28
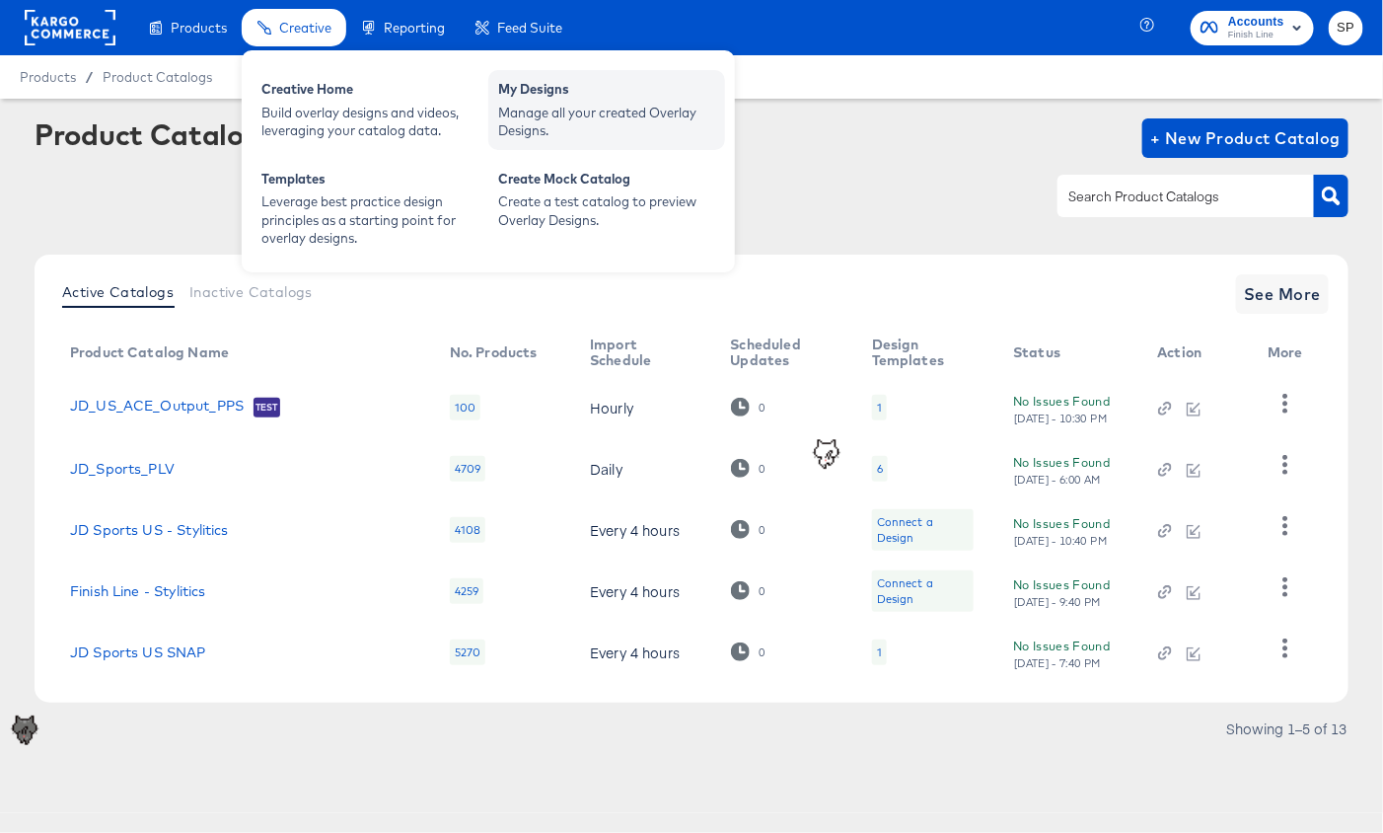
click at [544, 126] on div "Manage all your created Overlay Designs." at bounding box center [606, 122] width 217 height 37
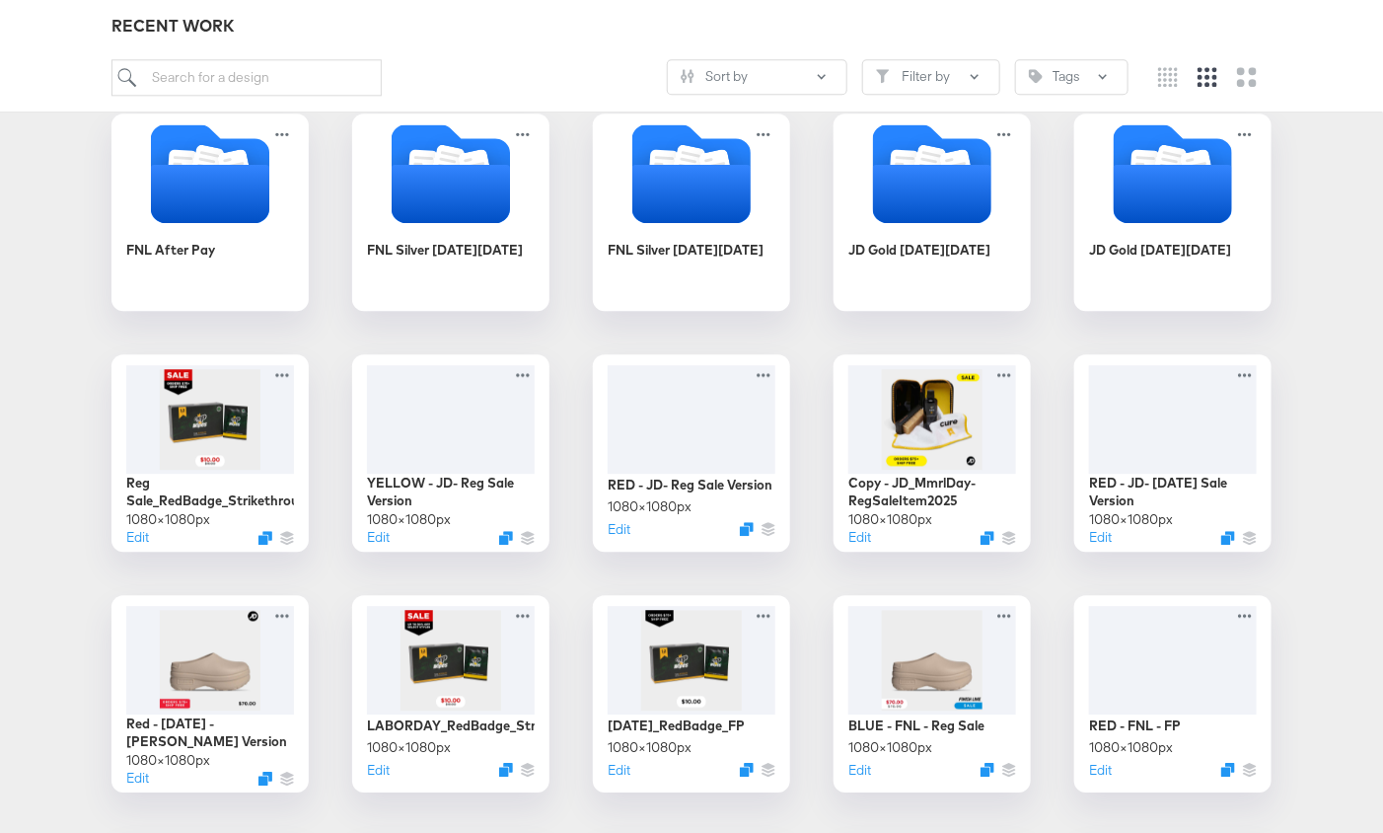
scroll to position [1766, 0]
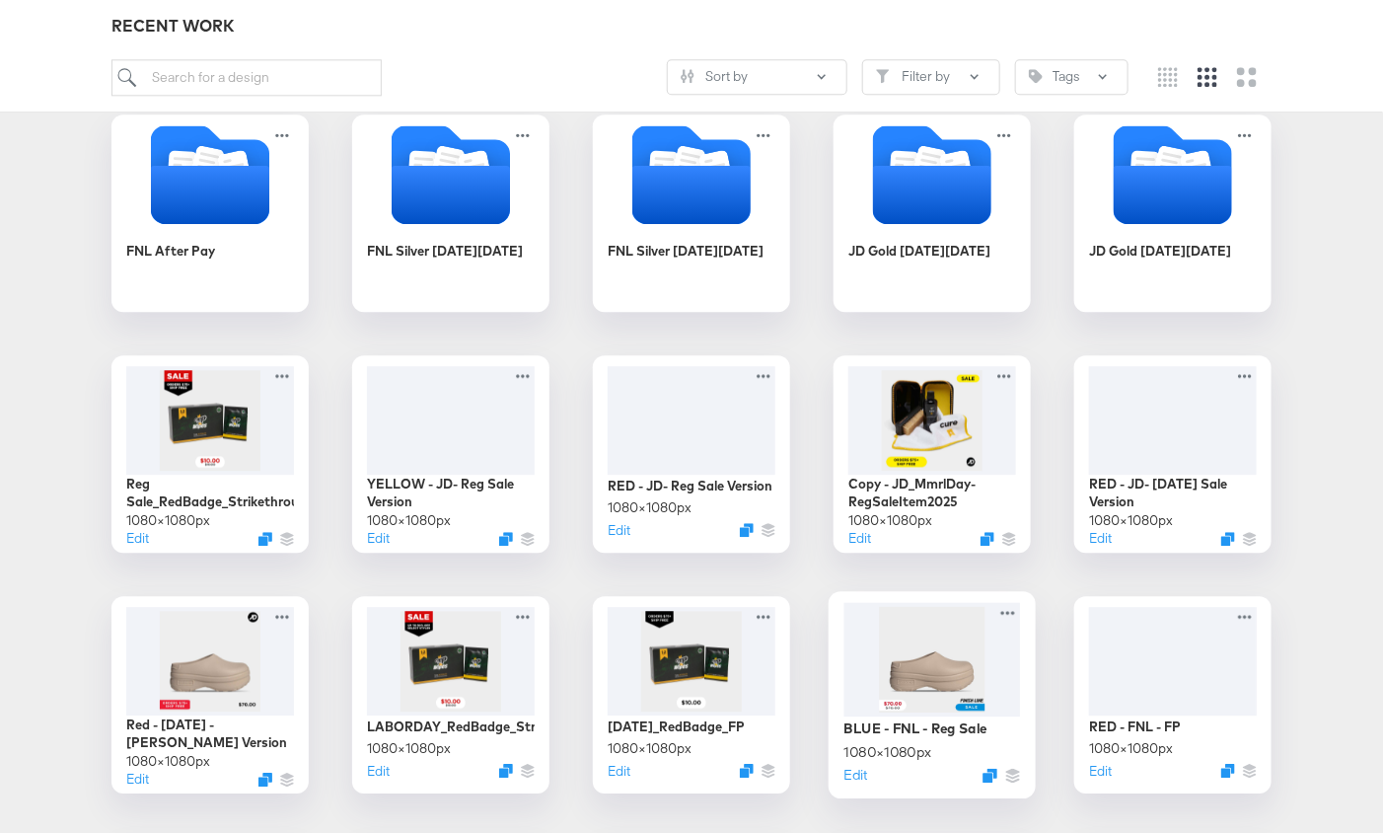
click at [934, 677] on div at bounding box center [933, 659] width 177 height 114
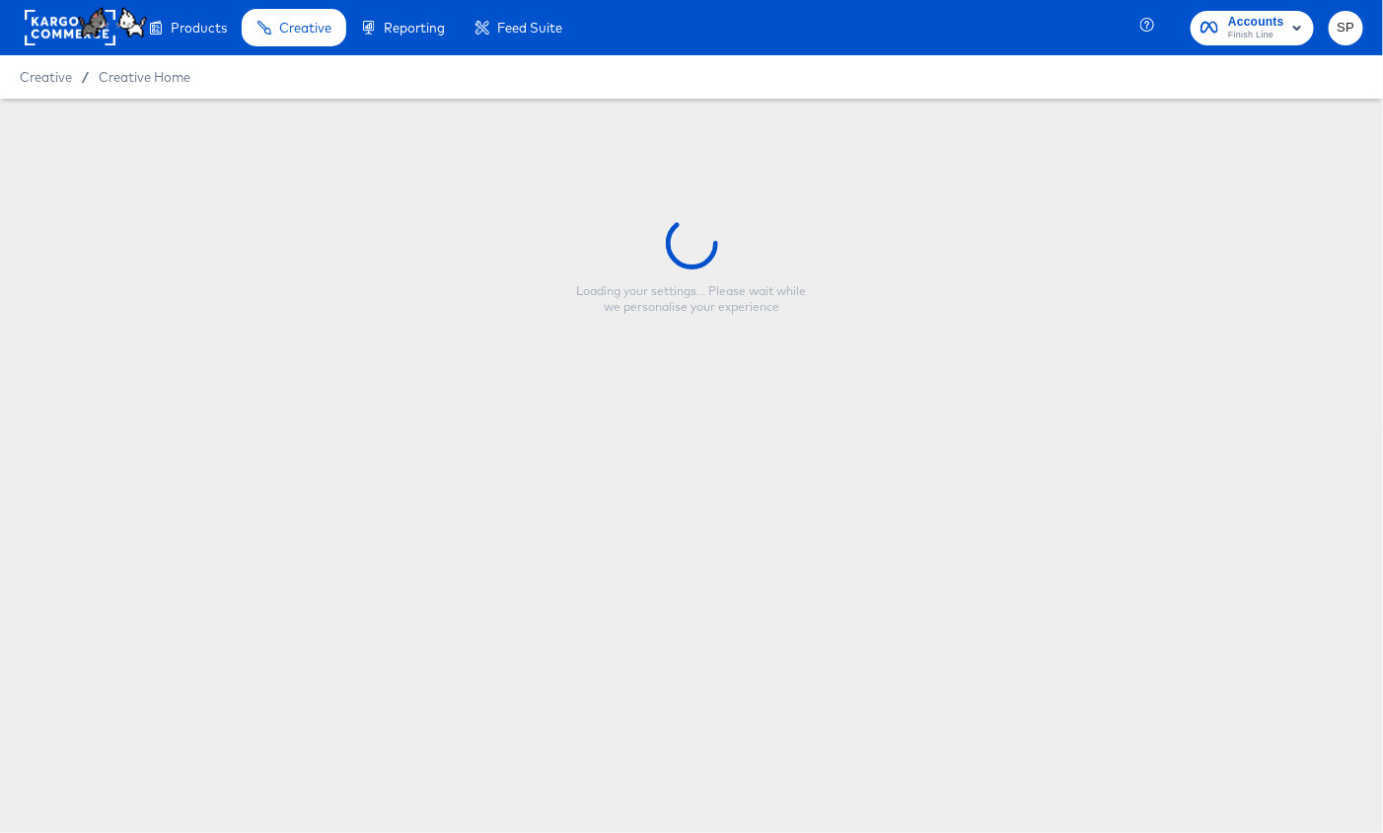
type input "BLUE - FNL - Reg Sale"
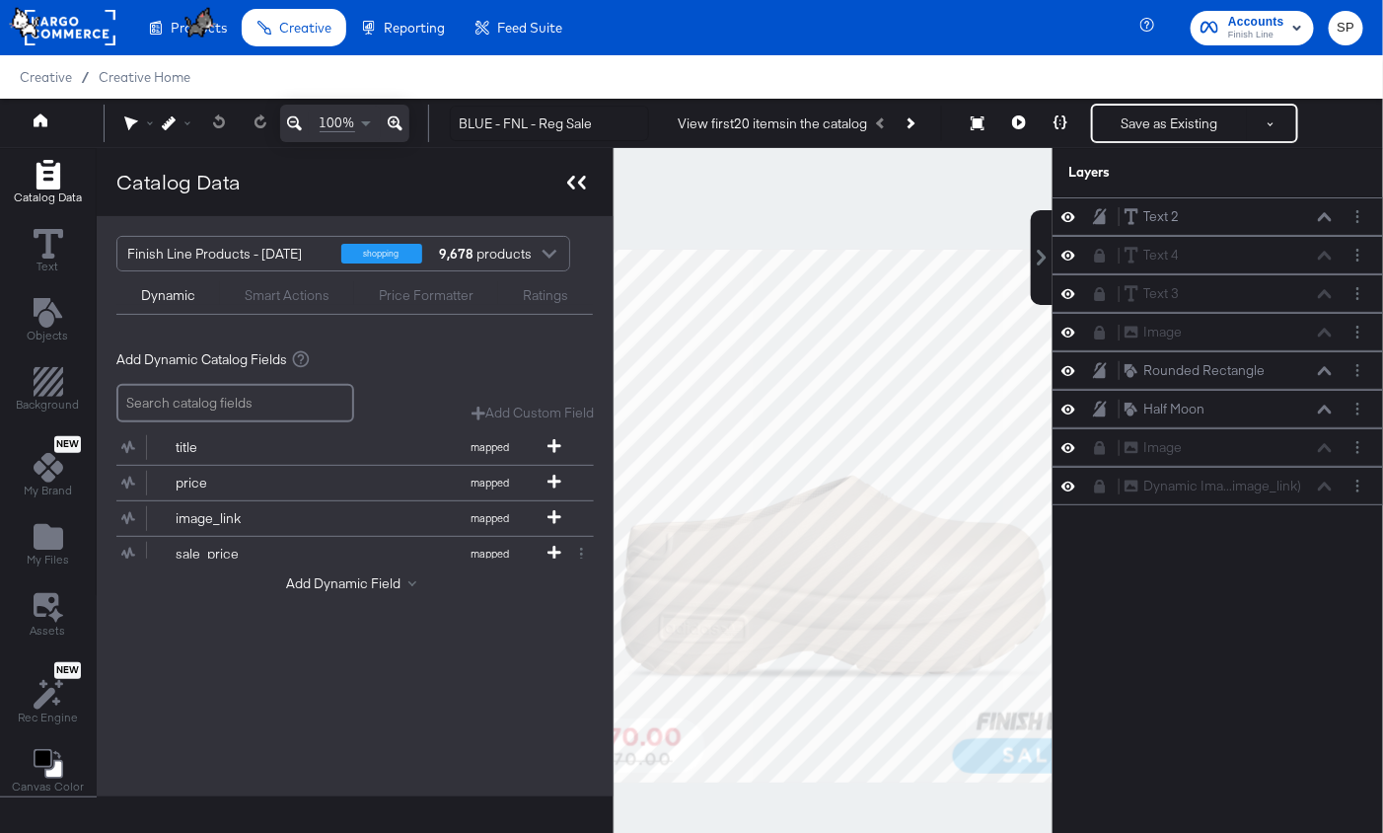
click at [565, 173] on div at bounding box center [576, 182] width 35 height 29
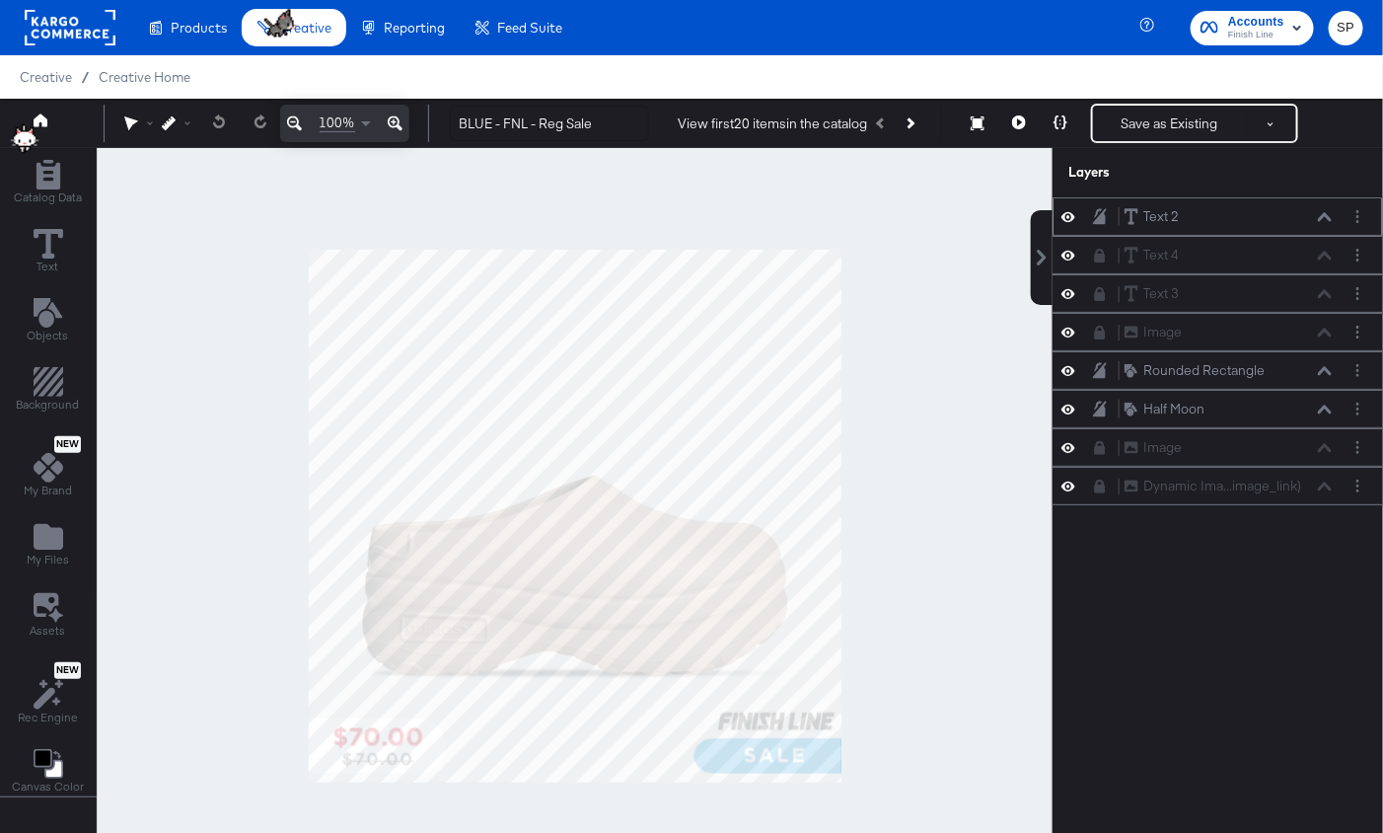
click at [1069, 211] on icon at bounding box center [1069, 216] width 14 height 17
click at [1069, 211] on icon at bounding box center [1069, 217] width 14 height 13
drag, startPoint x: 1320, startPoint y: 209, endPoint x: 1321, endPoint y: 327, distance: 117.4
click at [1321, 327] on div "Text 2 Text 2" at bounding box center [1230, 328] width 209 height 21
click at [1323, 329] on icon at bounding box center [1325, 332] width 14 height 9
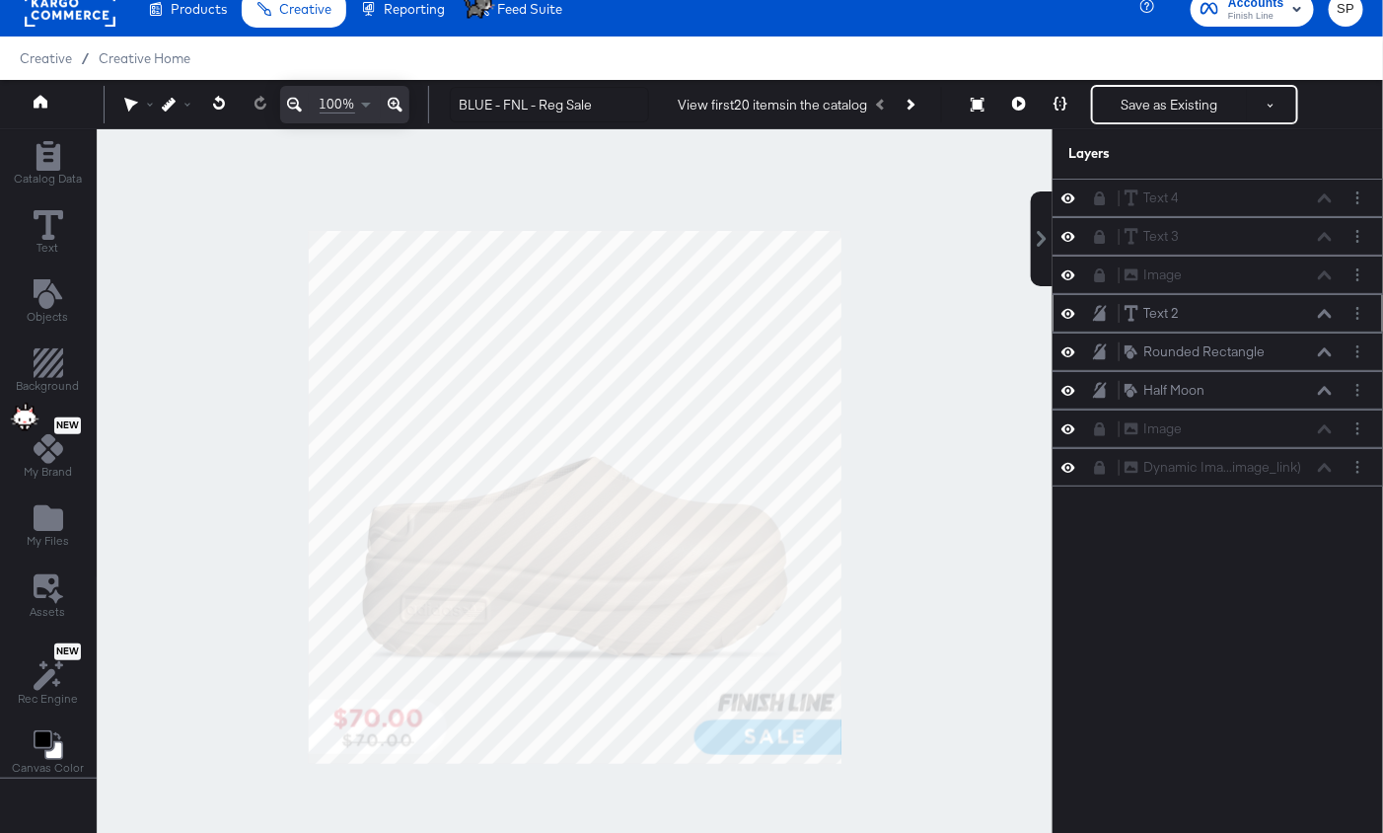
scroll to position [113, 0]
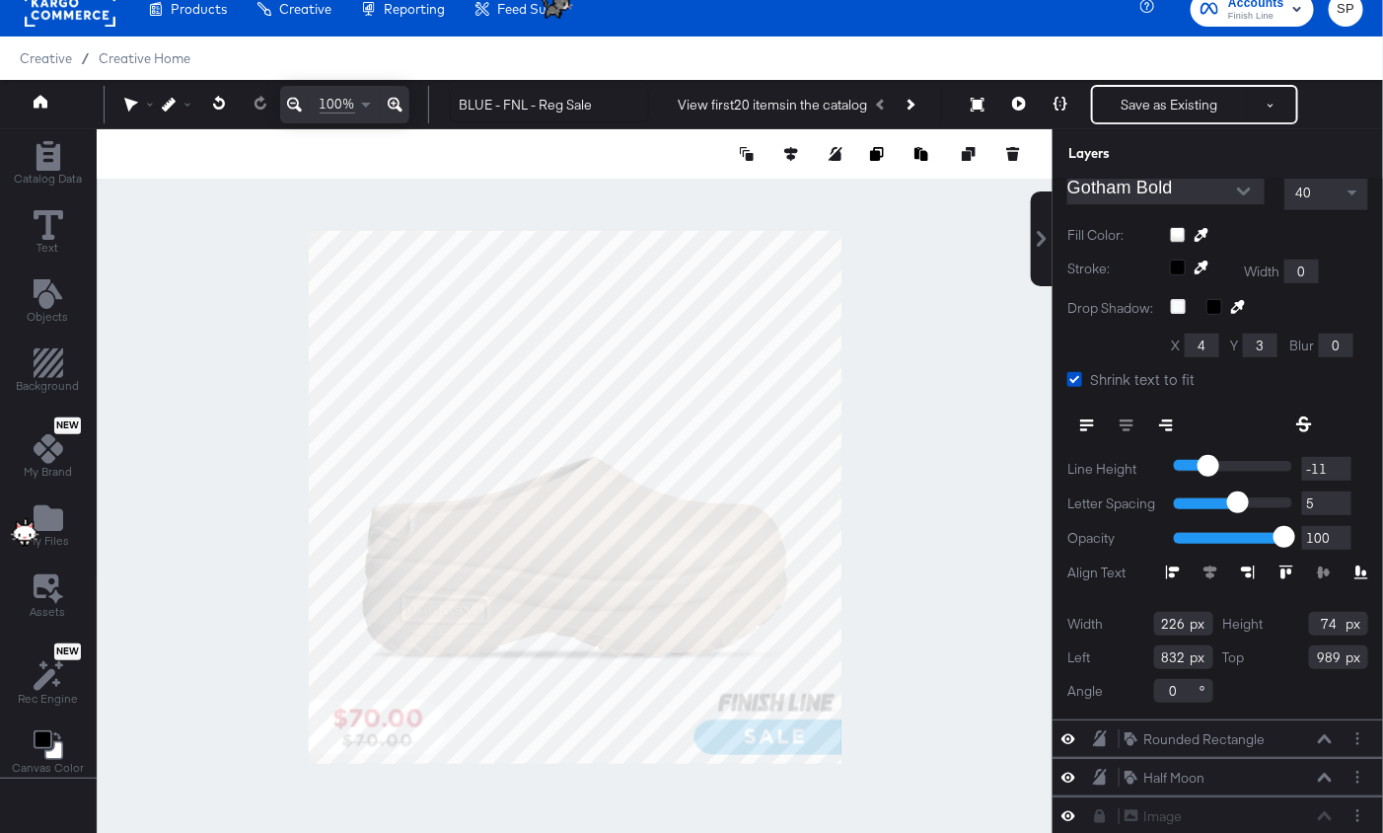
scroll to position [409, 0]
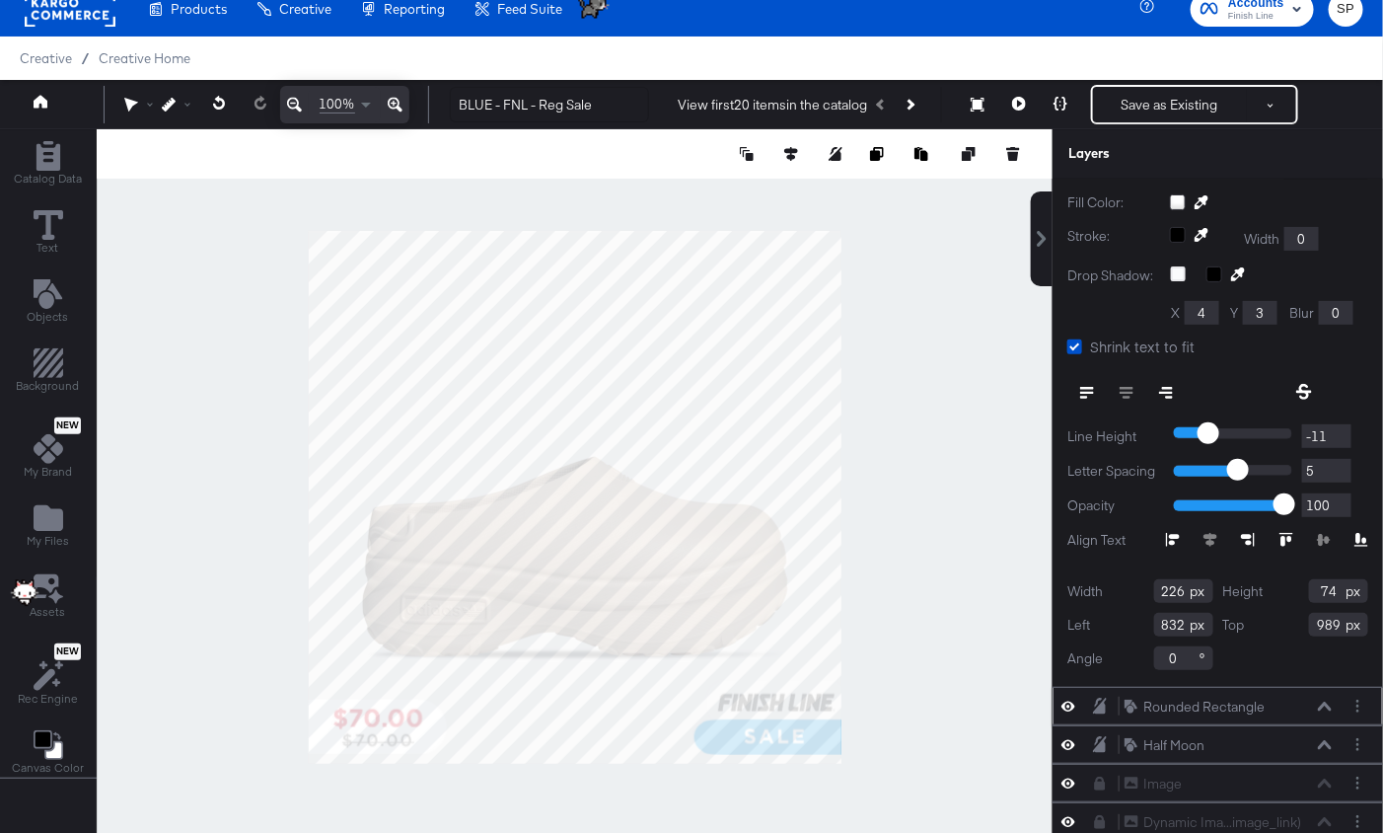
click at [1325, 701] on icon at bounding box center [1325, 705] width 14 height 9
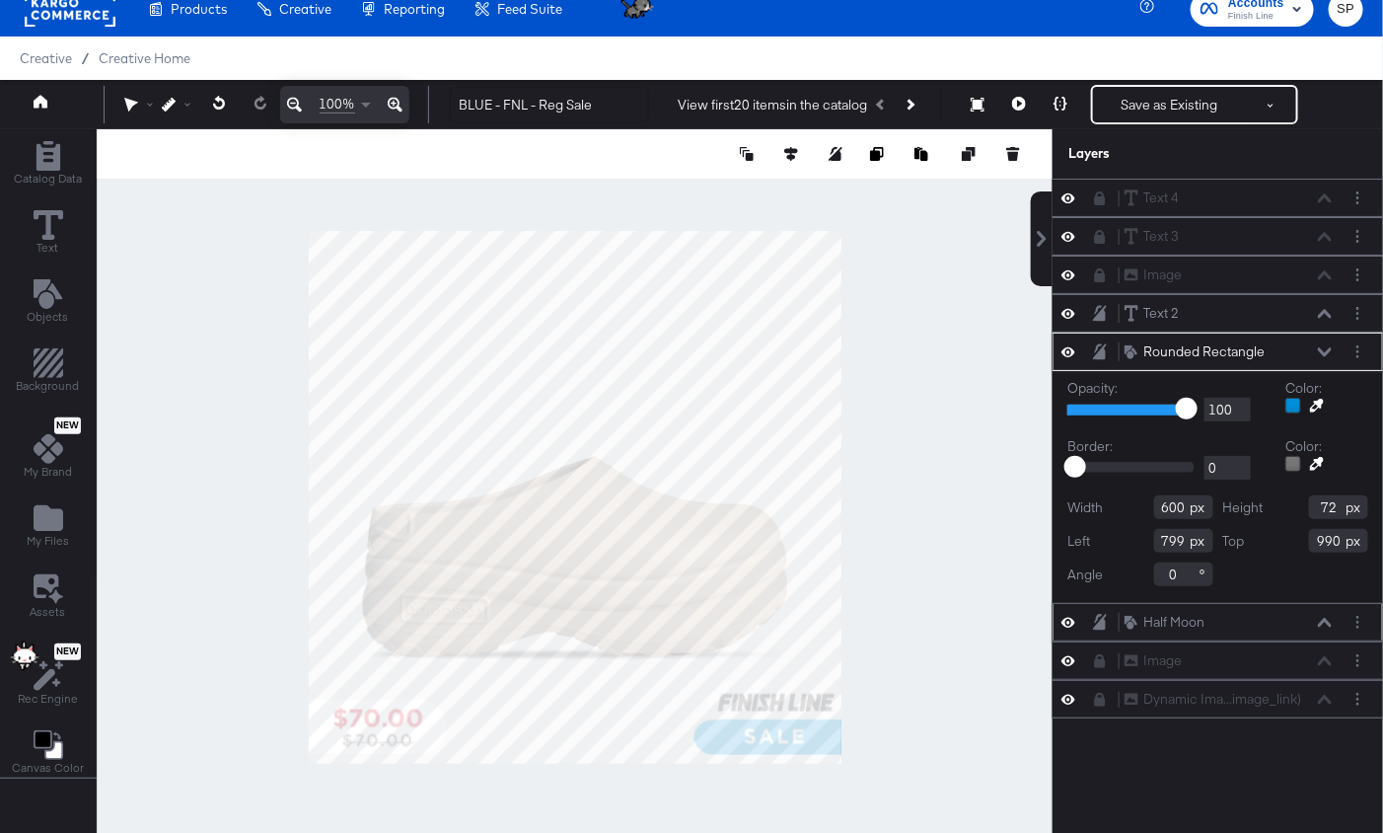
click at [1328, 618] on icon at bounding box center [1325, 623] width 14 height 10
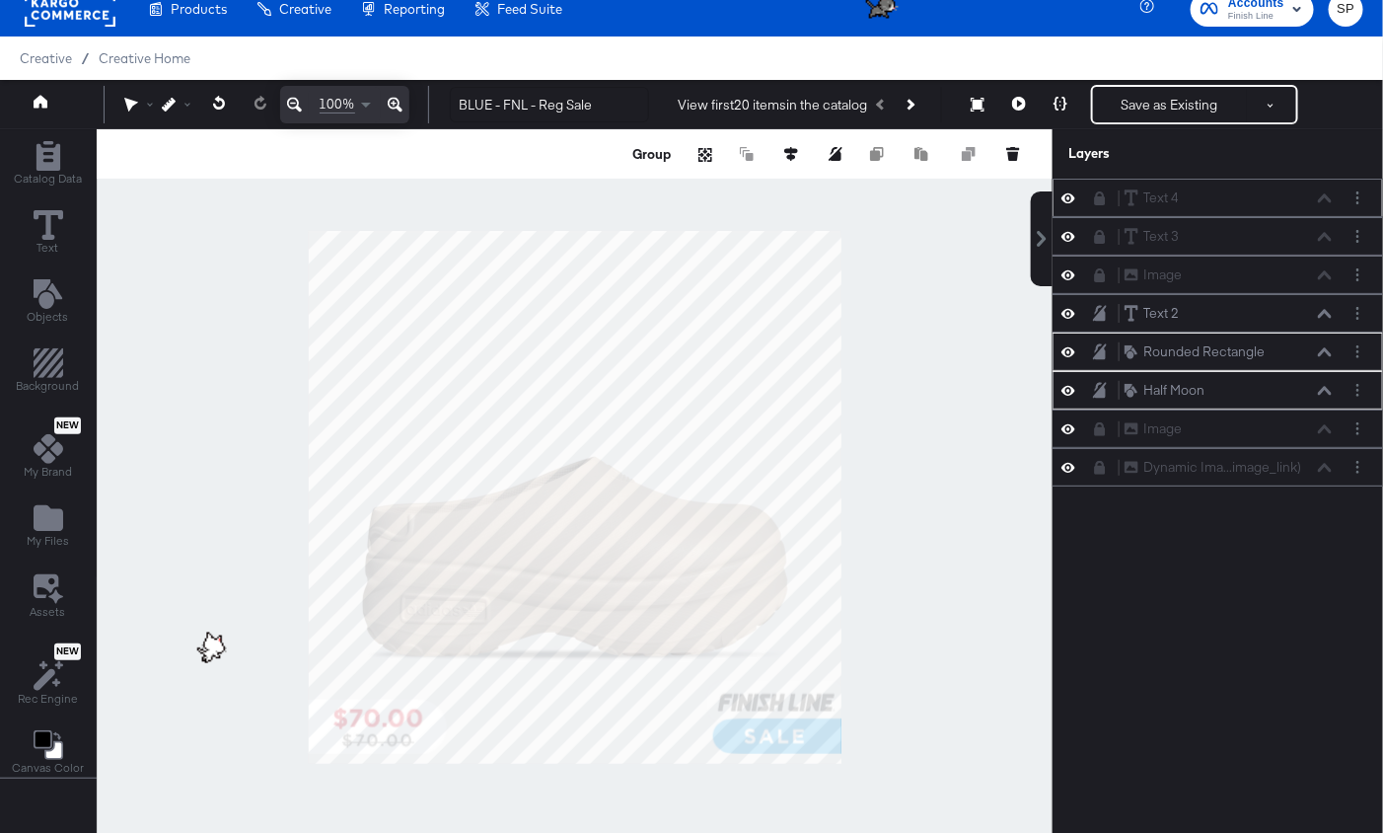
click at [1099, 193] on icon at bounding box center [1100, 198] width 14 height 14
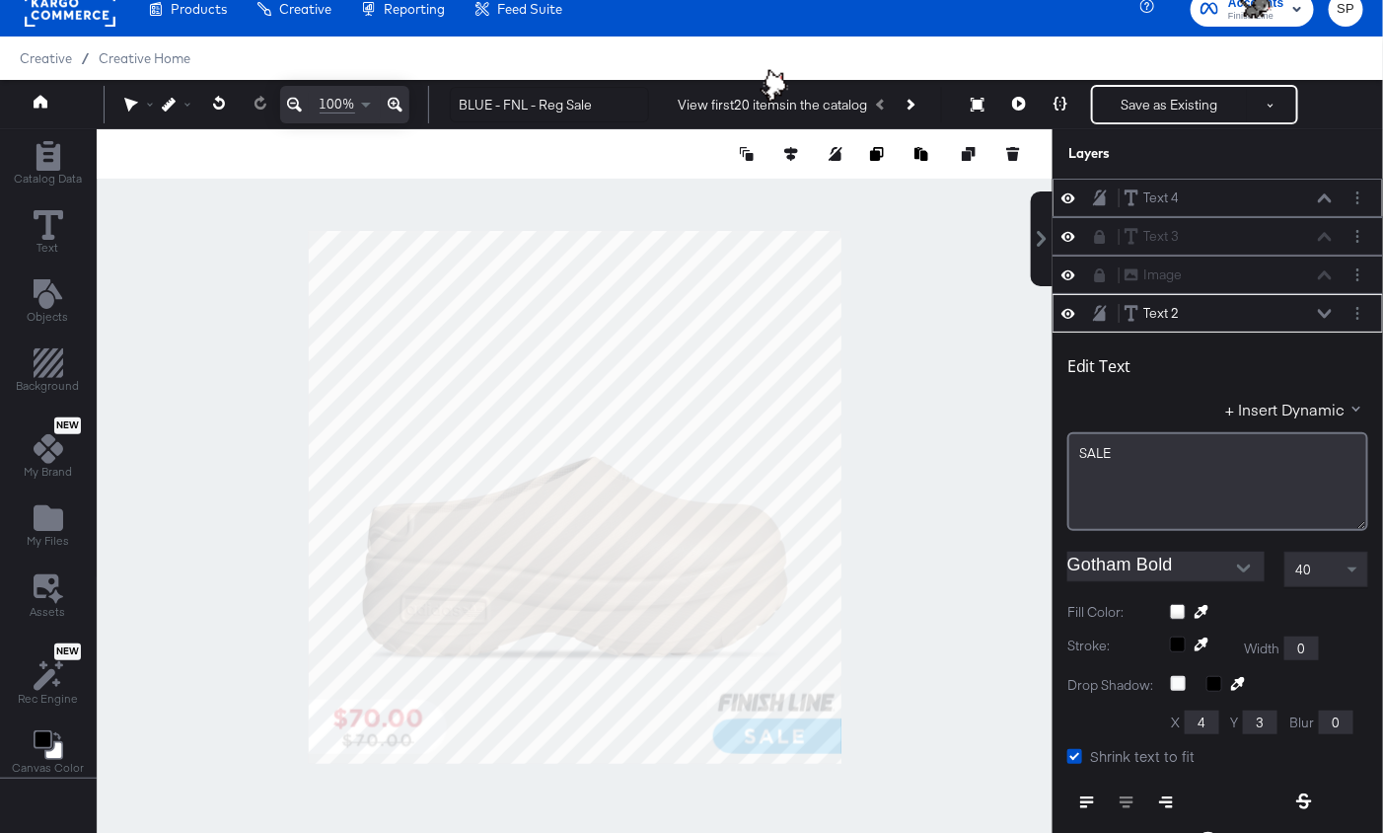
scroll to position [113, 0]
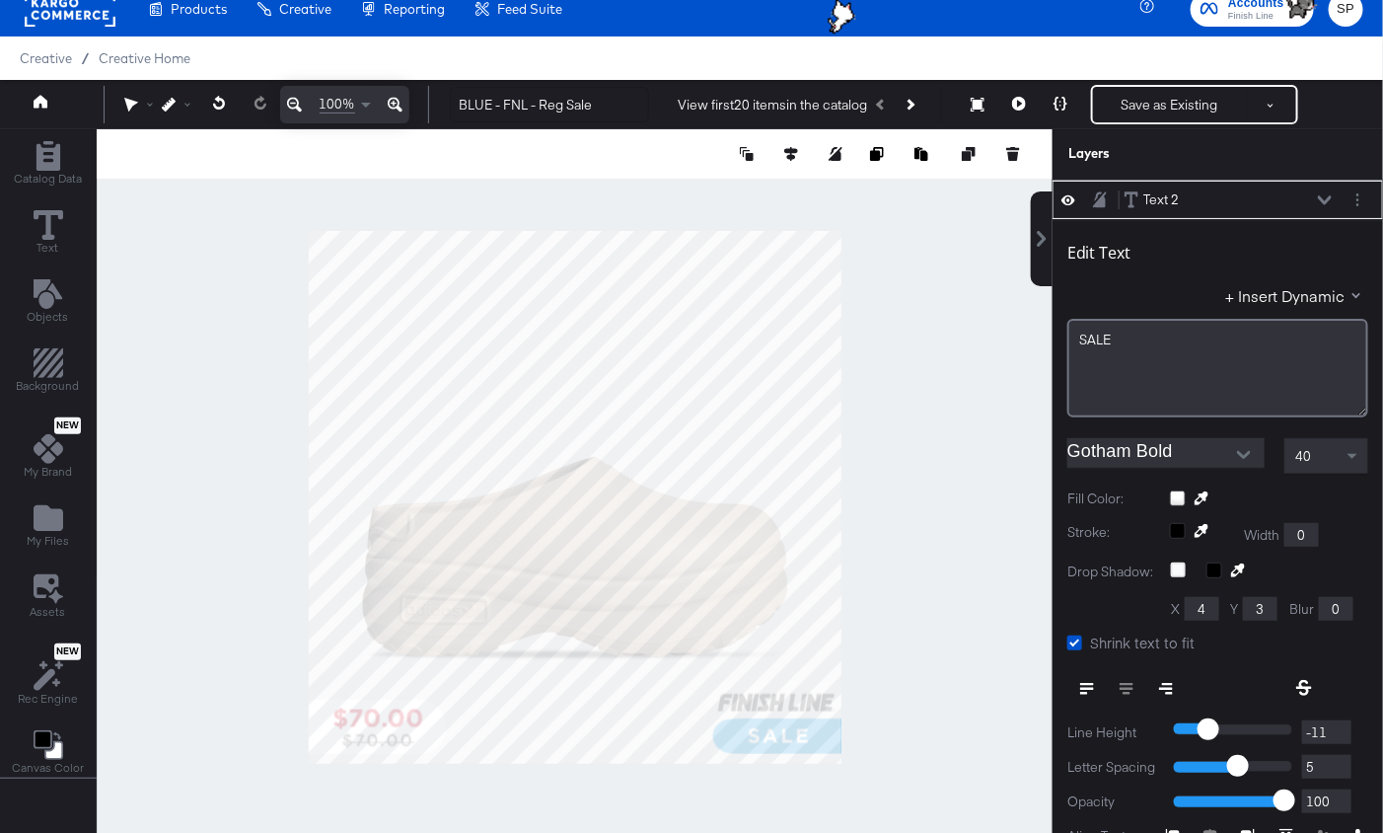
type input "836"
type input "988"
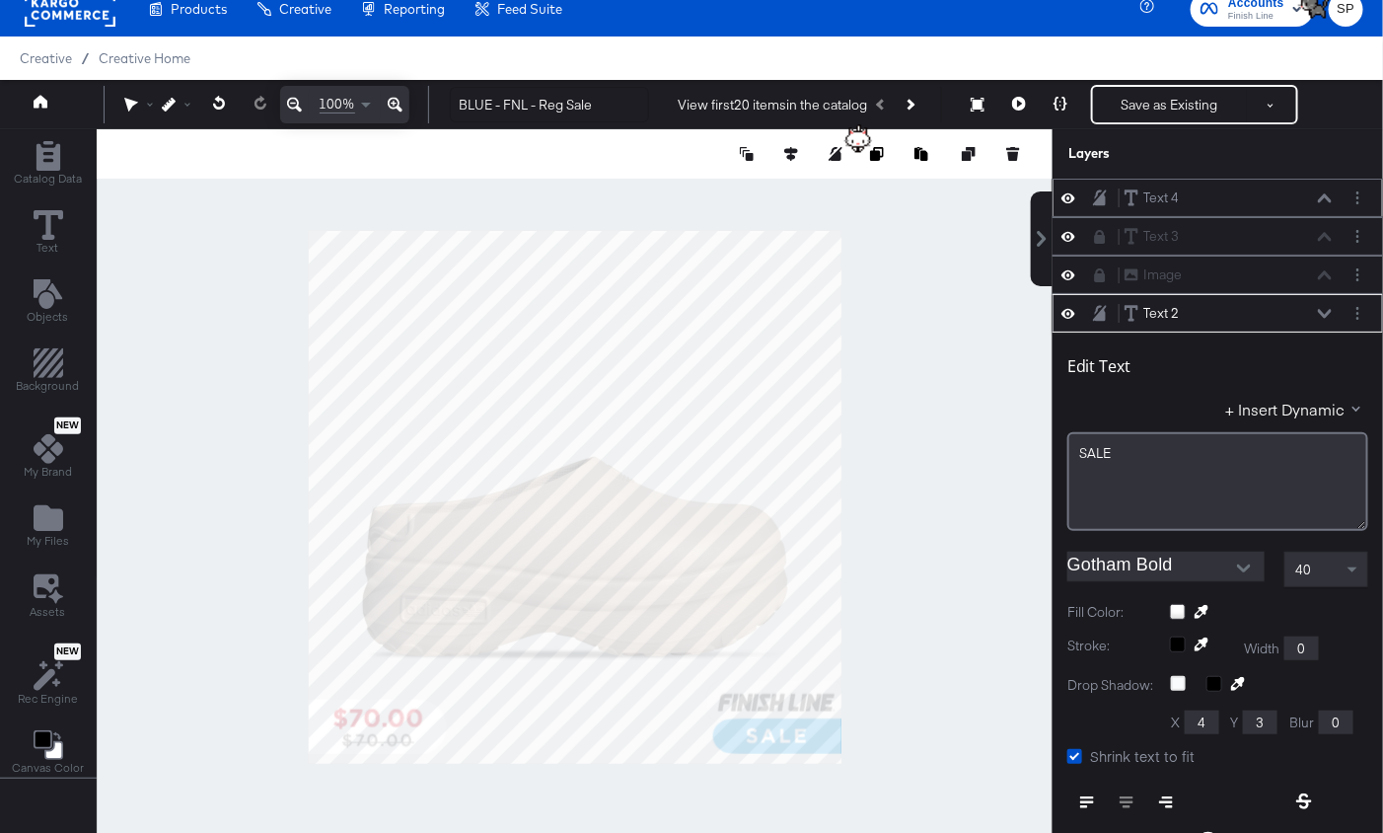
click at [1329, 309] on icon at bounding box center [1325, 314] width 14 height 10
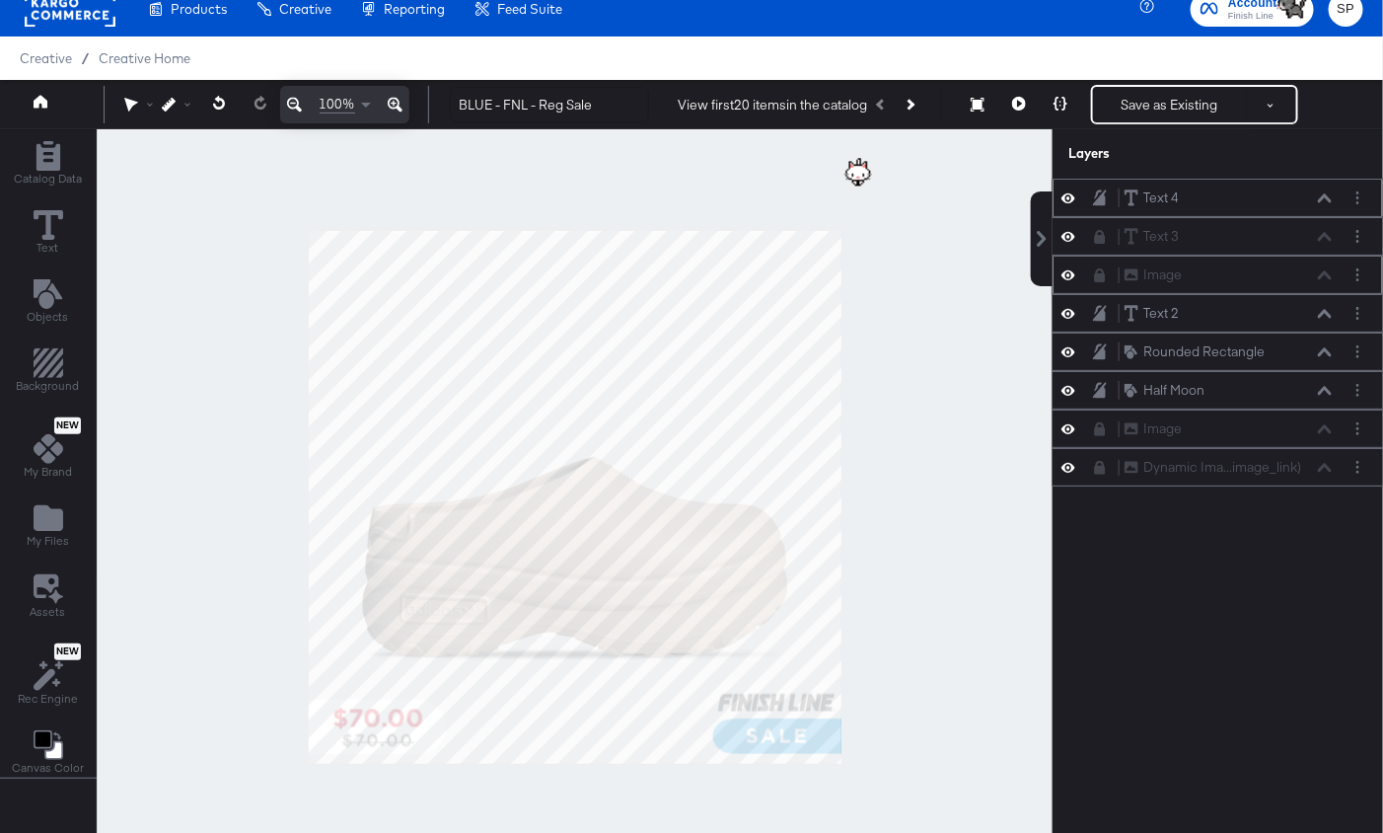
click at [1098, 270] on icon at bounding box center [1100, 275] width 11 height 14
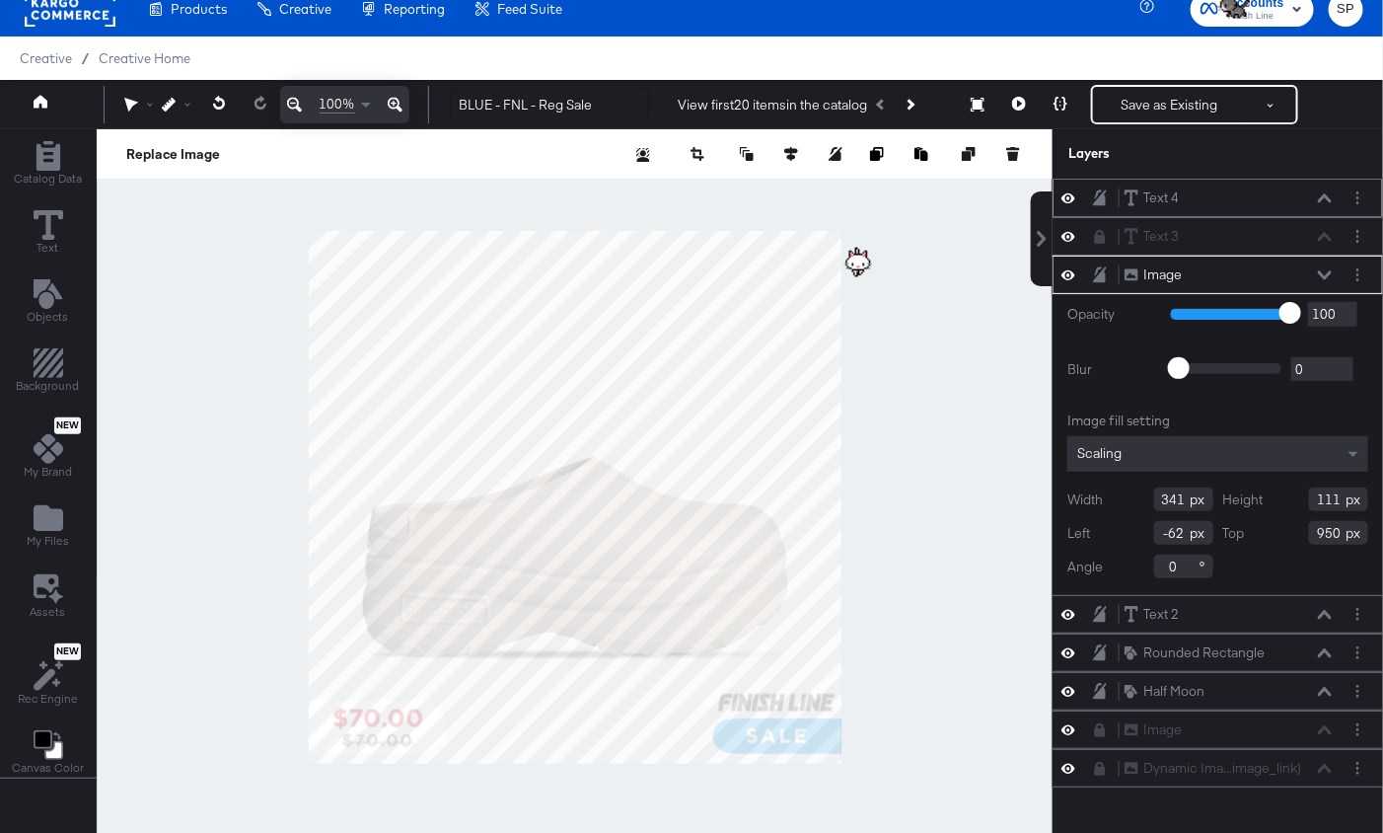
click at [1095, 269] on icon at bounding box center [1100, 274] width 14 height 17
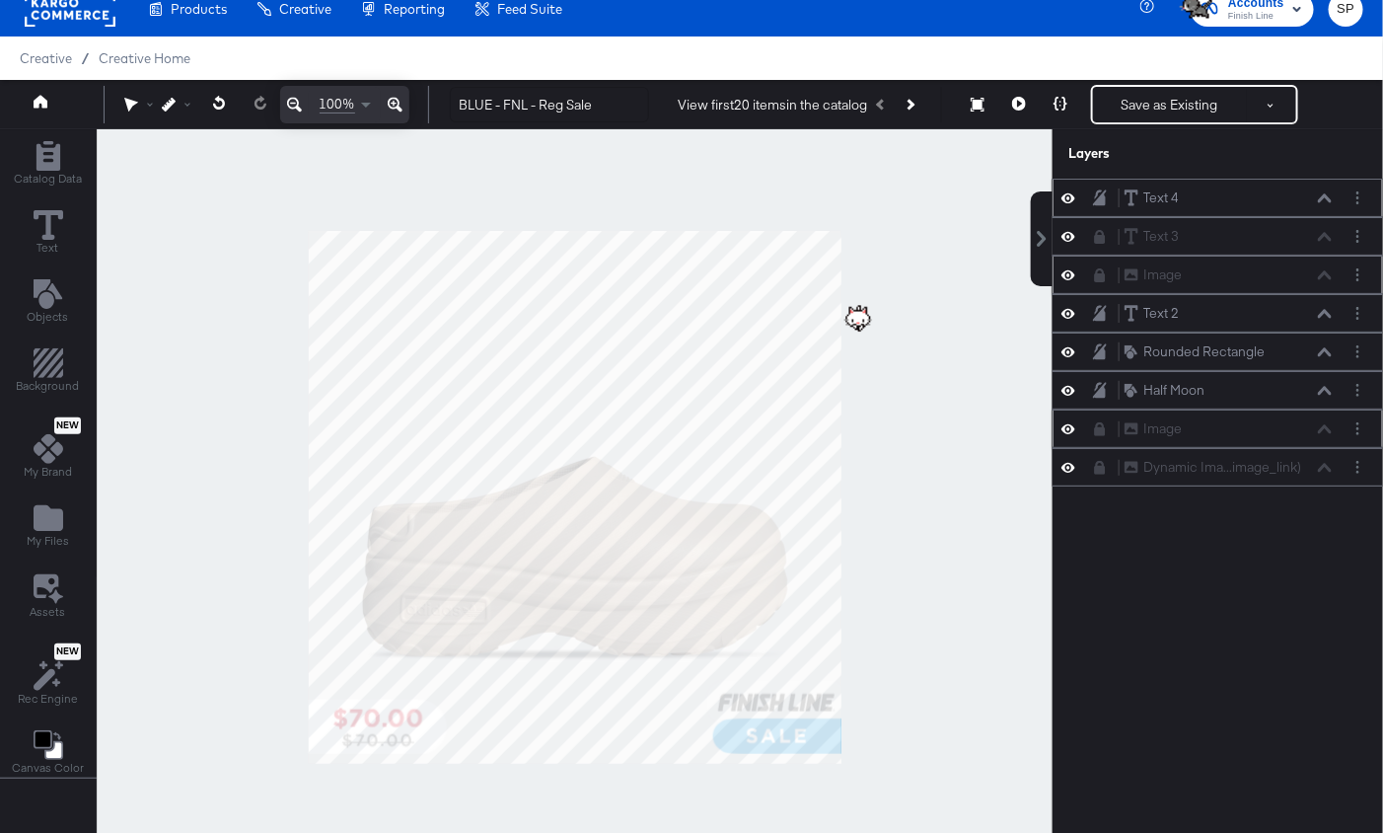
click at [1098, 422] on icon at bounding box center [1100, 429] width 11 height 14
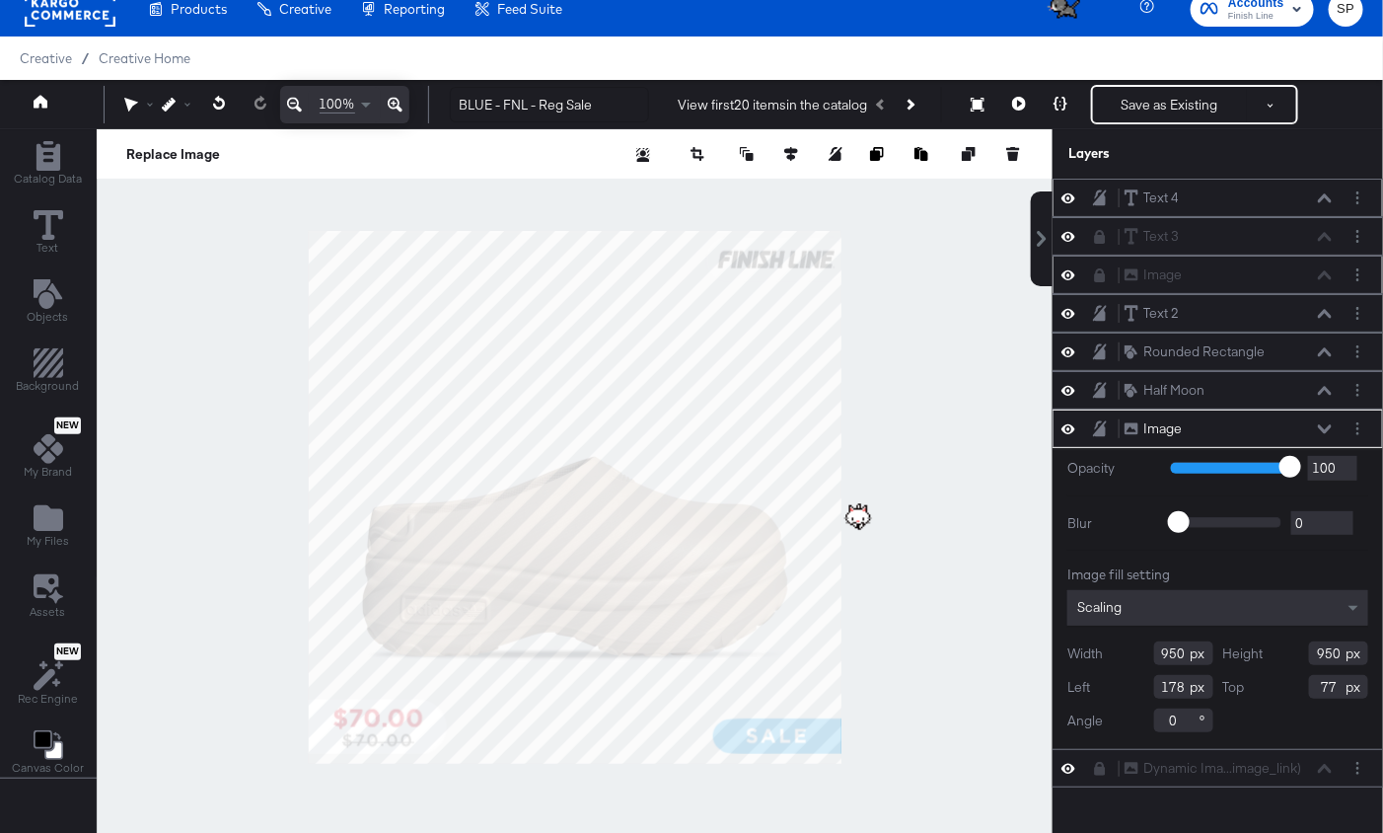
type input "-823"
click at [1121, 98] on button "Save as Existing" at bounding box center [1170, 105] width 154 height 36
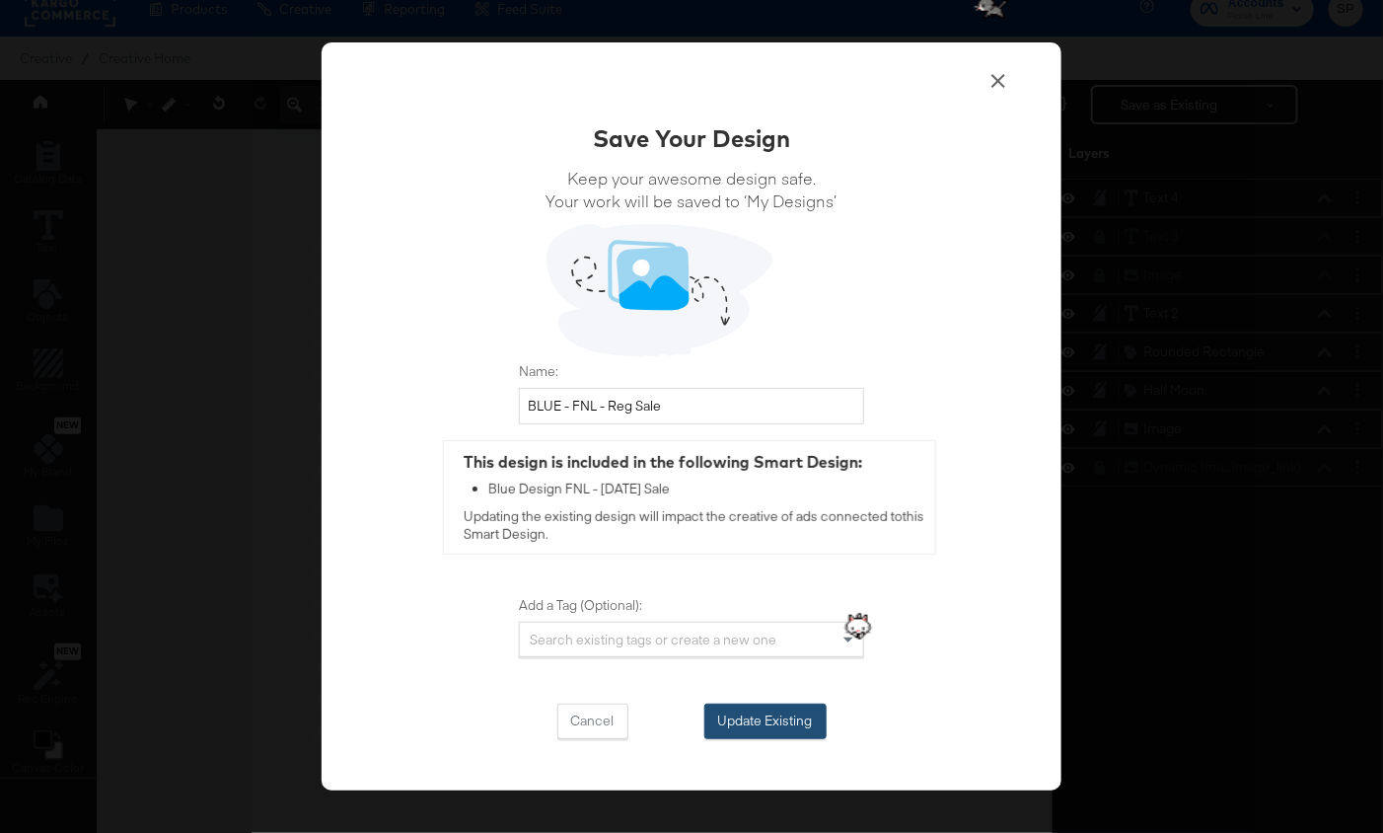
click at [737, 723] on button "Update Existing" at bounding box center [765, 721] width 122 height 36
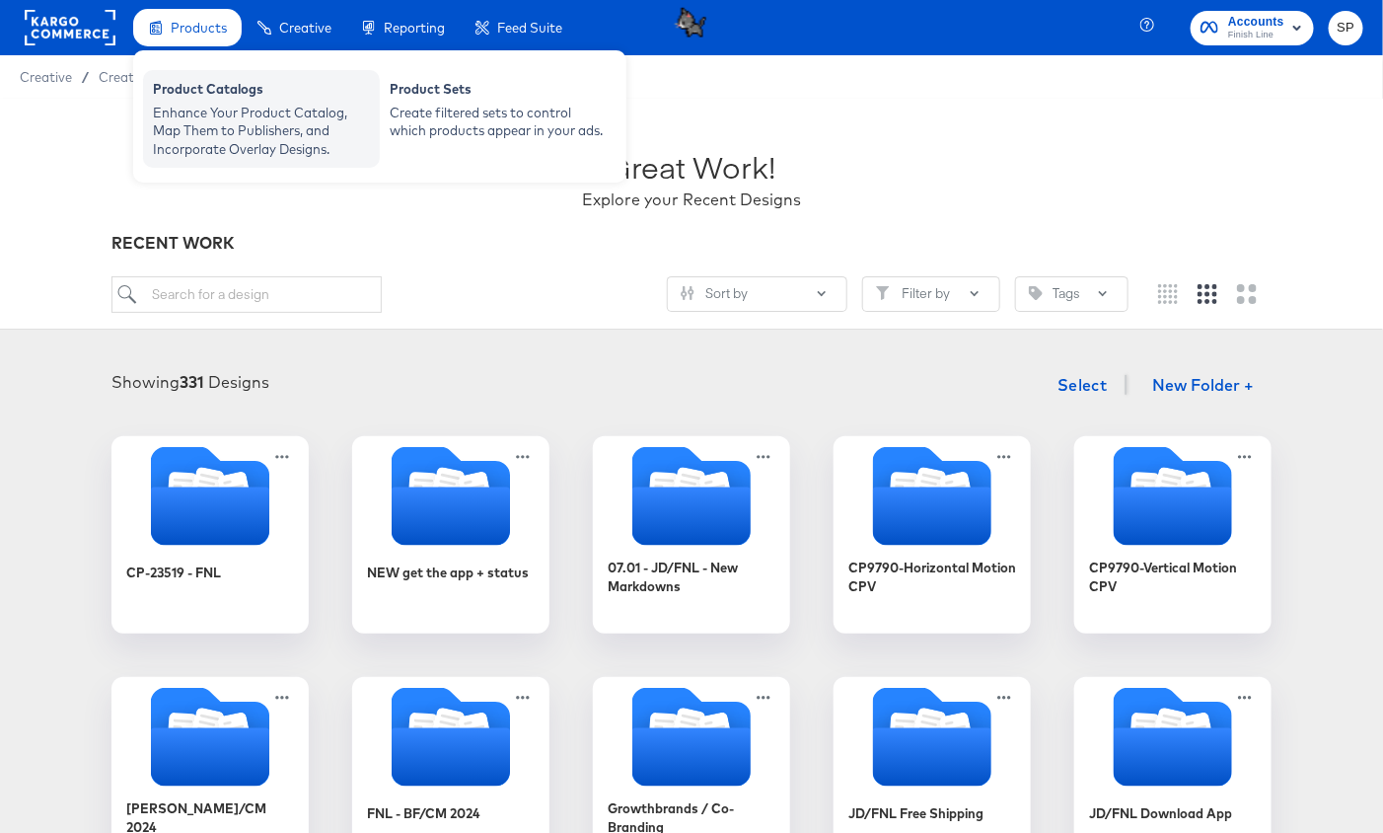
click at [211, 98] on div "Product Catalogs" at bounding box center [261, 92] width 217 height 24
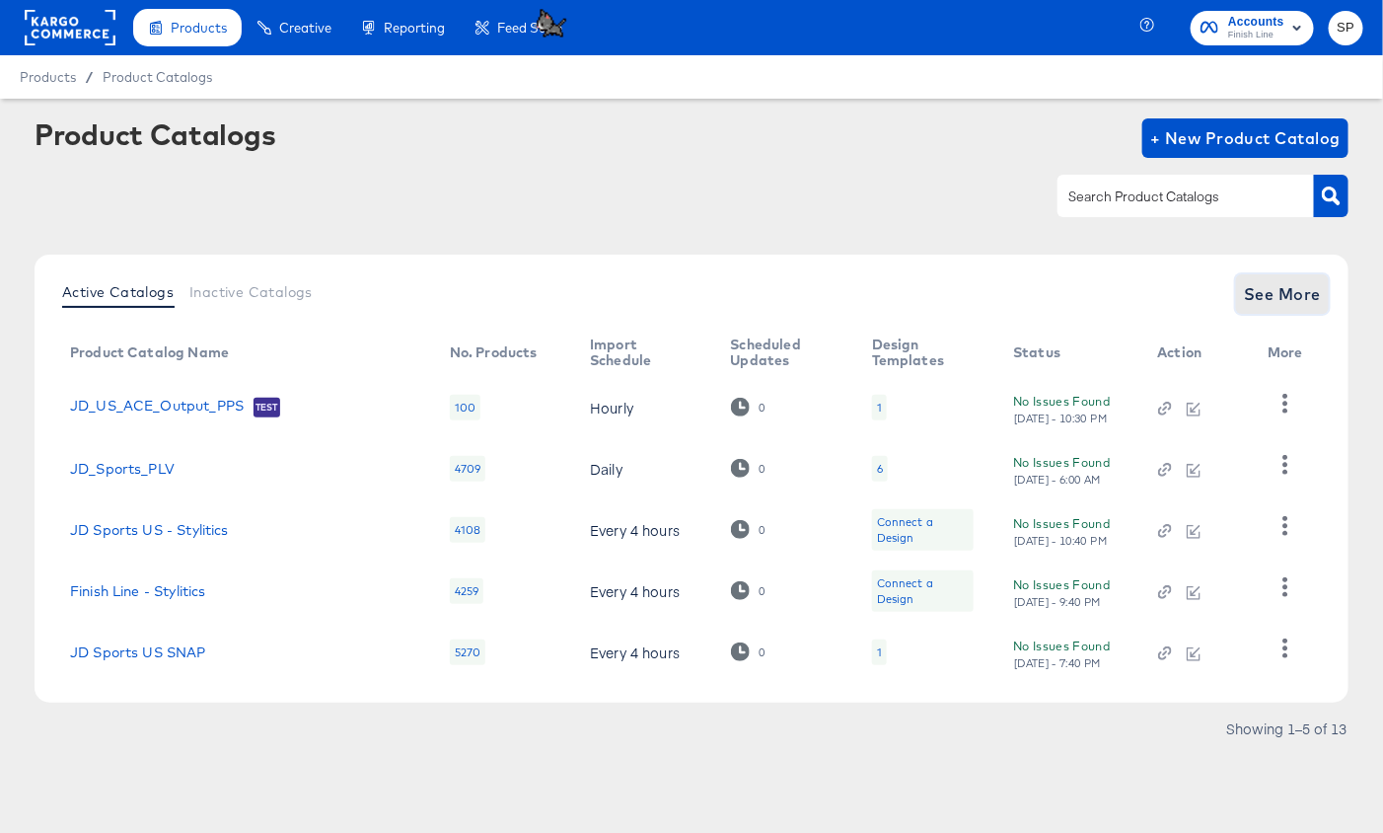
click at [1276, 292] on span "See More" at bounding box center [1282, 294] width 77 height 28
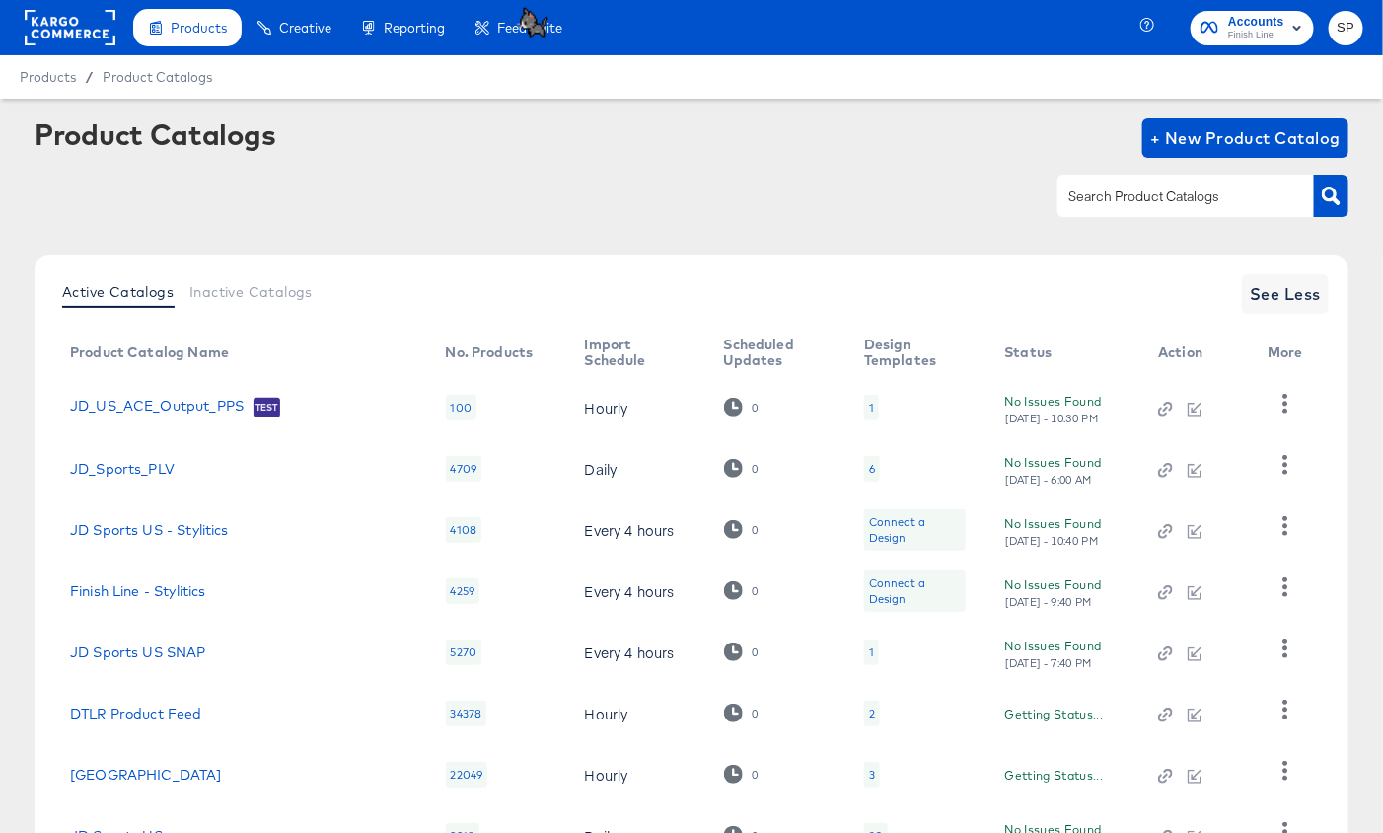
scroll to position [286, 0]
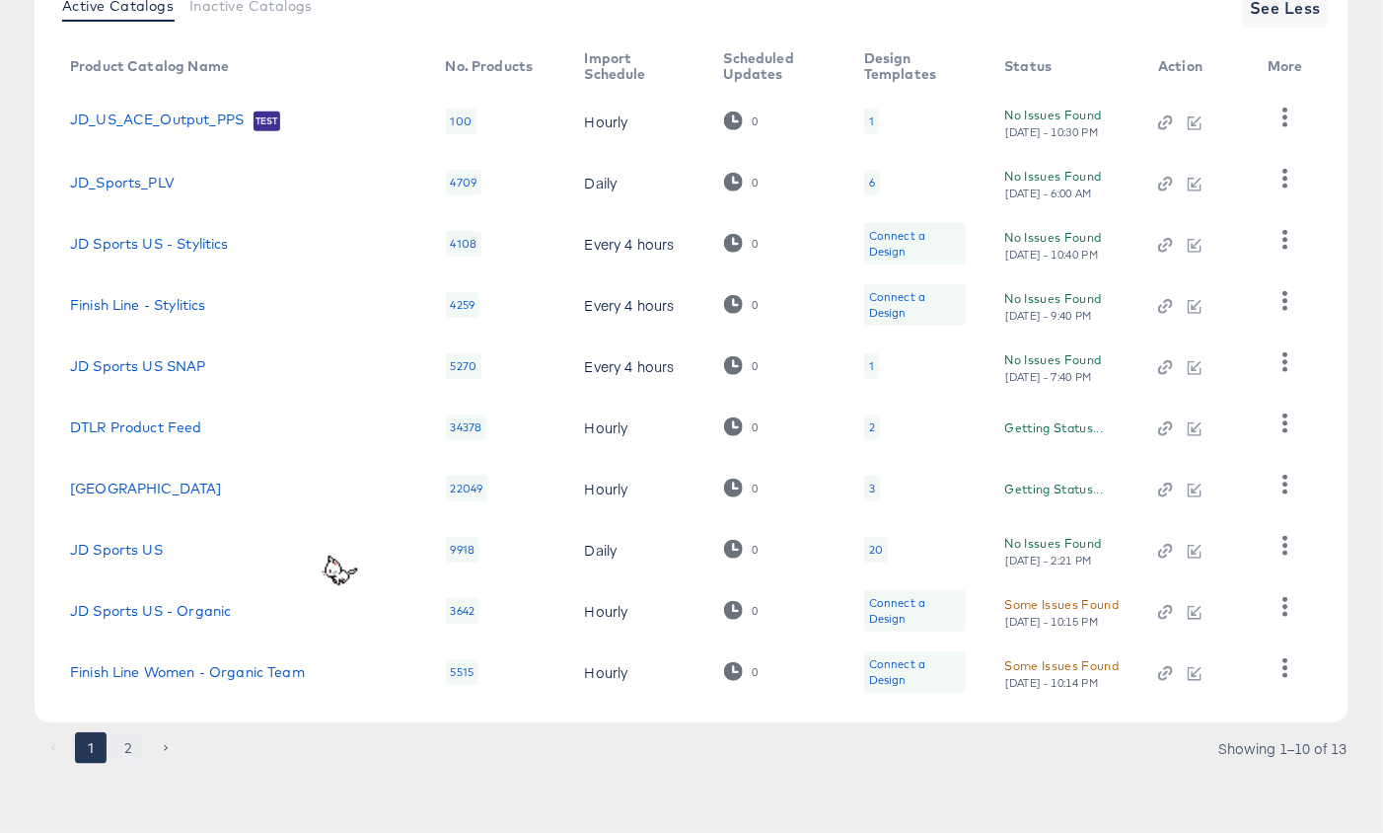
click at [134, 750] on button "2" at bounding box center [128, 748] width 32 height 32
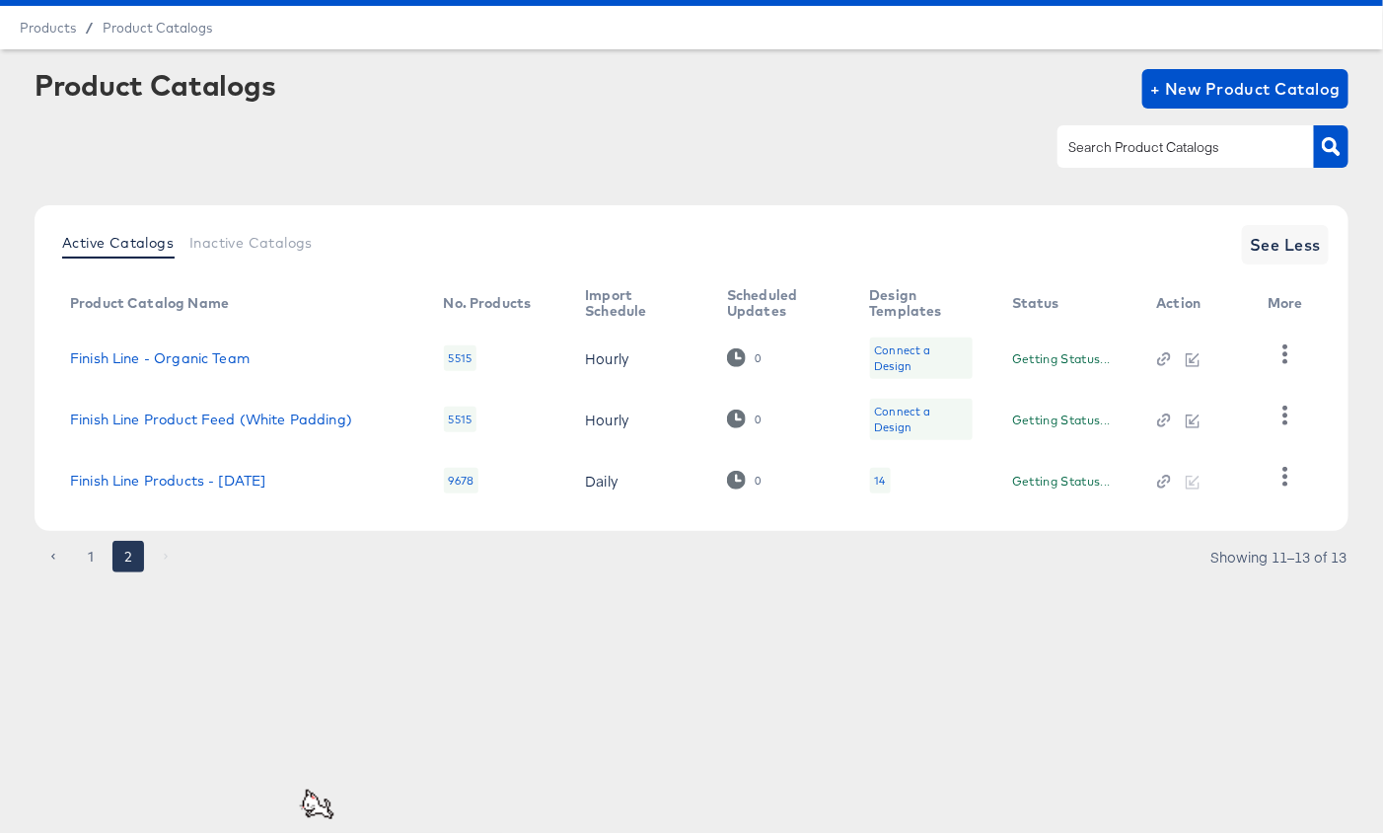
scroll to position [49, 0]
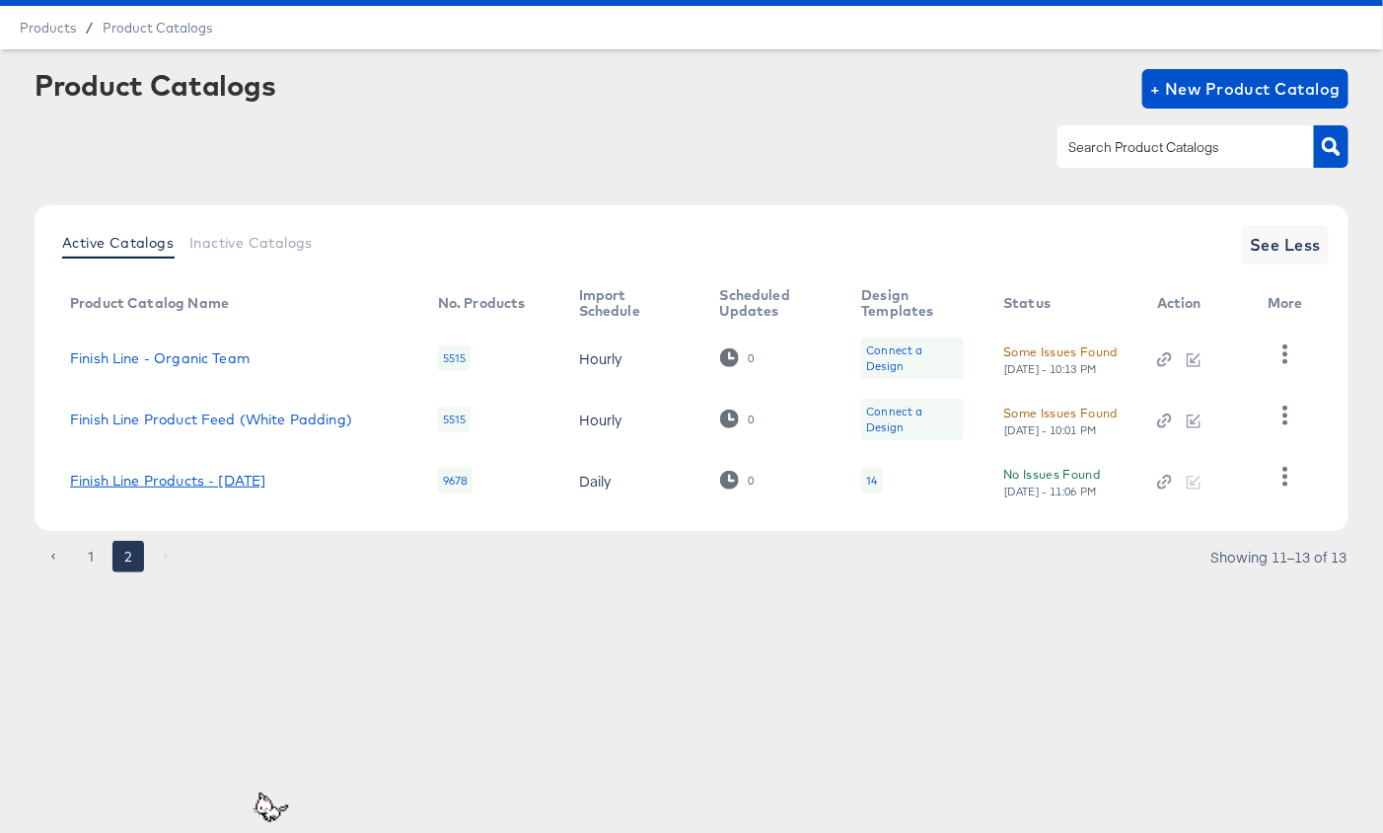
click at [160, 476] on link "Finish Line Products - 07/19/16" at bounding box center [167, 481] width 195 height 16
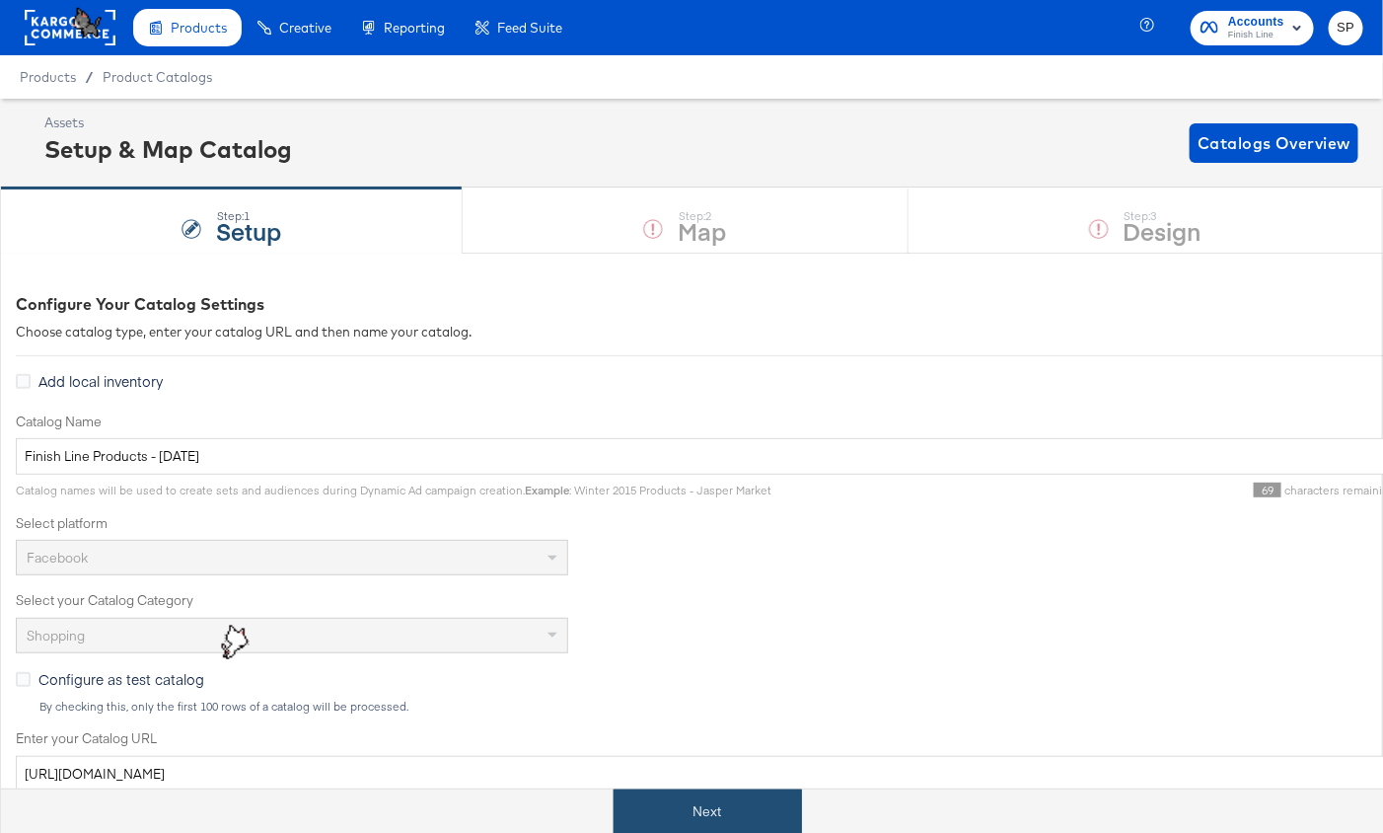
click at [691, 809] on button "Next" at bounding box center [708, 811] width 188 height 44
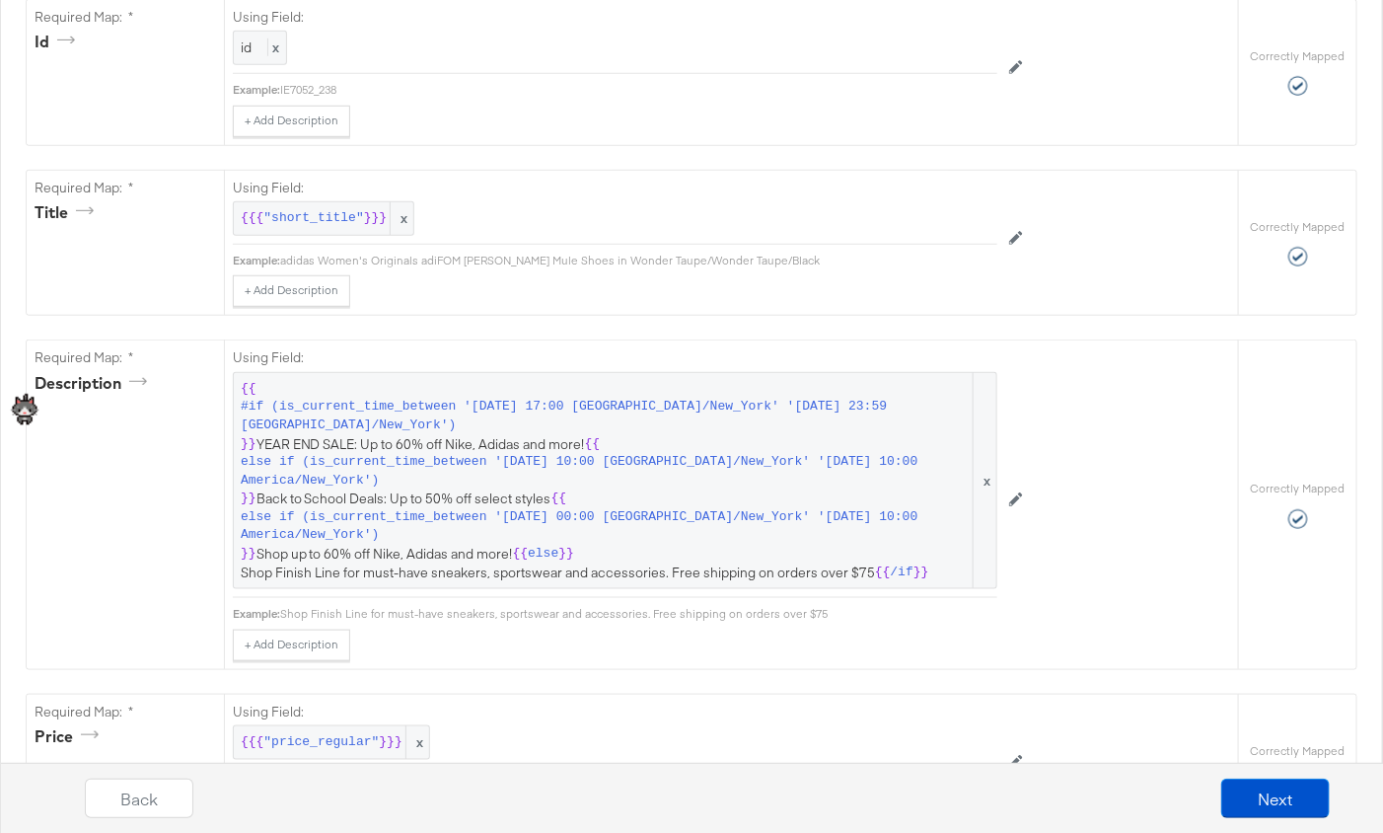
scroll to position [451, 0]
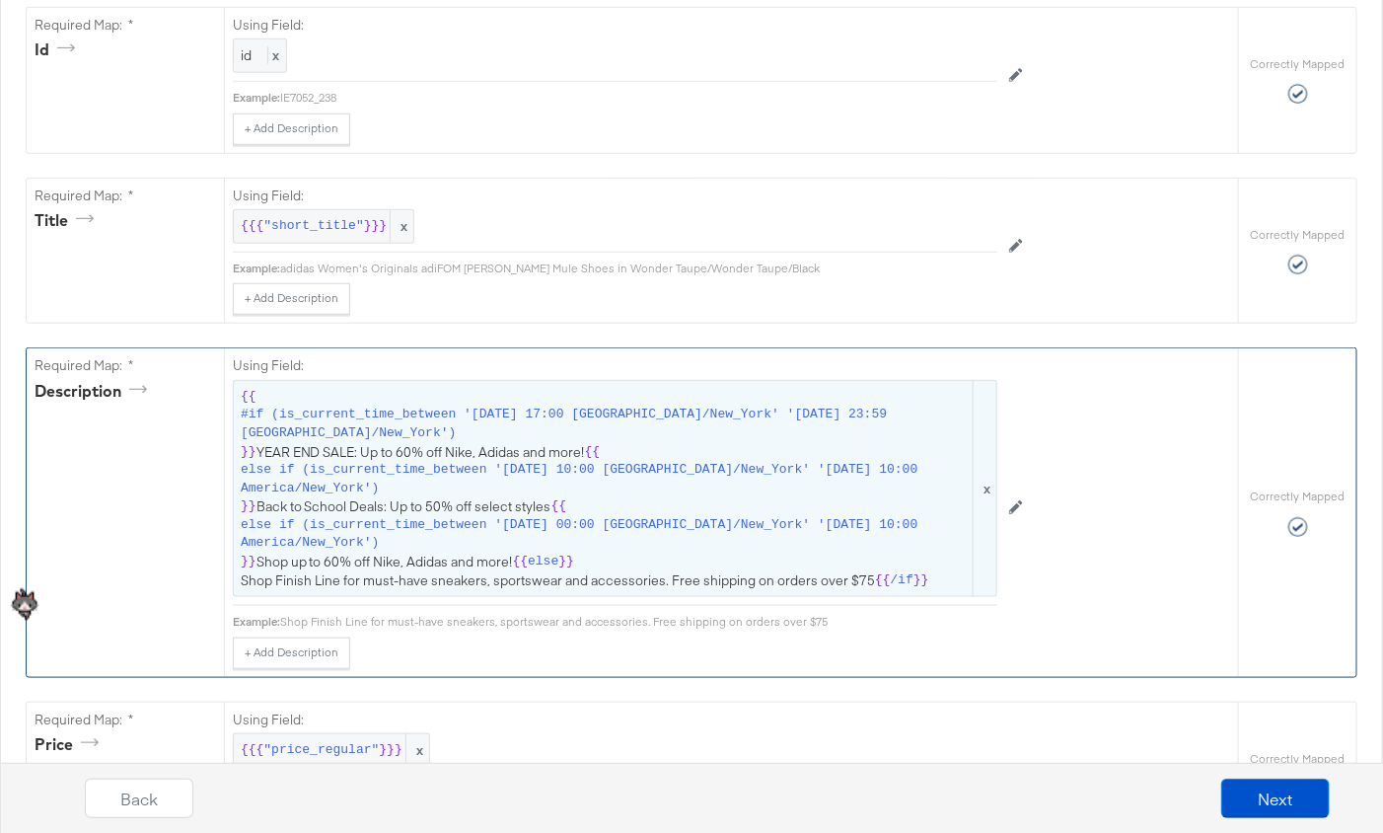
click at [593, 525] on span "else if (is_current_time_between '2025-01-01 00:00 America/New_York' '2025-01-2…" at bounding box center [605, 534] width 729 height 37
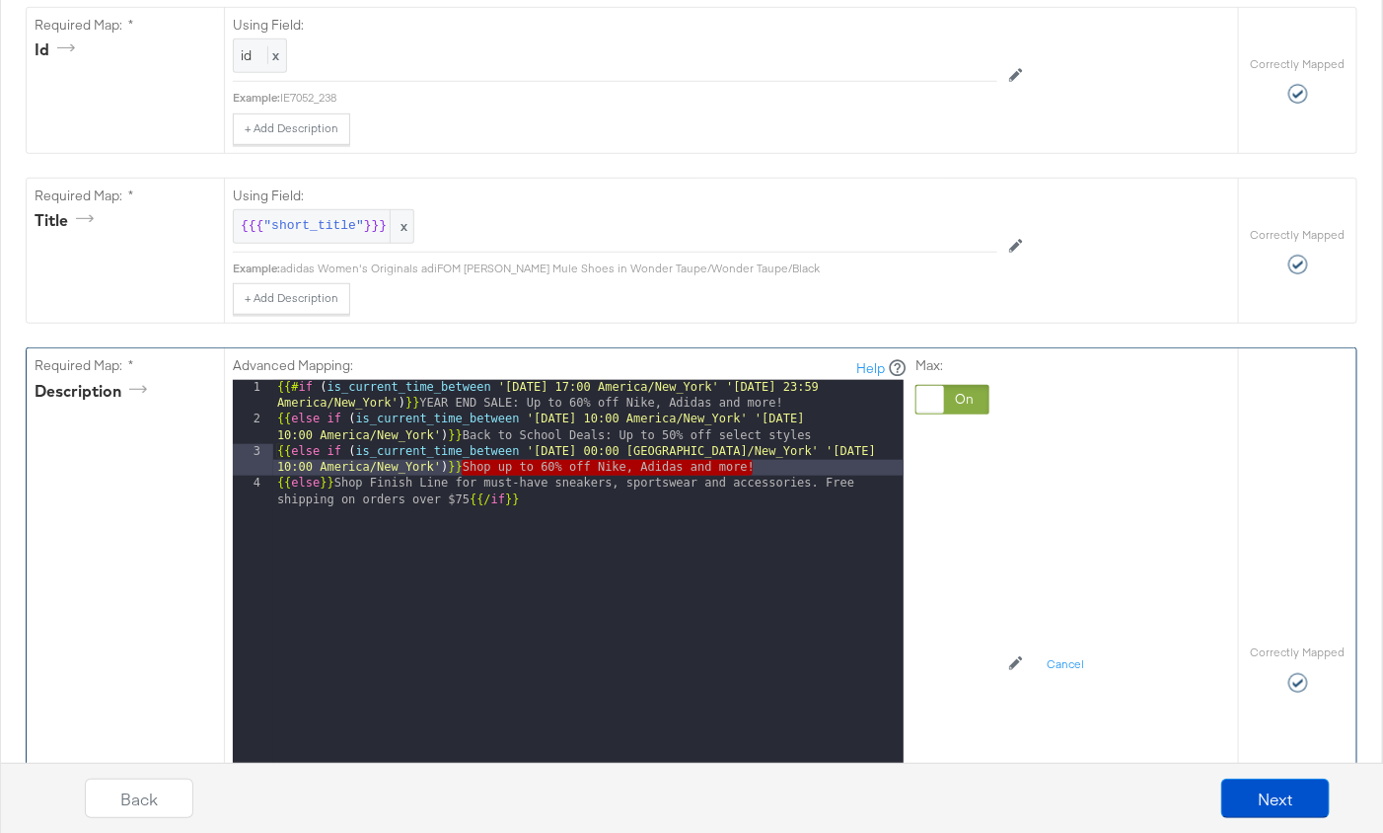
drag, startPoint x: 758, startPoint y: 462, endPoint x: 460, endPoint y: 458, distance: 298.0
click at [460, 458] on div "{{# if ( is_current_time_between '2024-12-24 17:00 America/New_York' '2024-12-3…" at bounding box center [588, 658] width 630 height 557
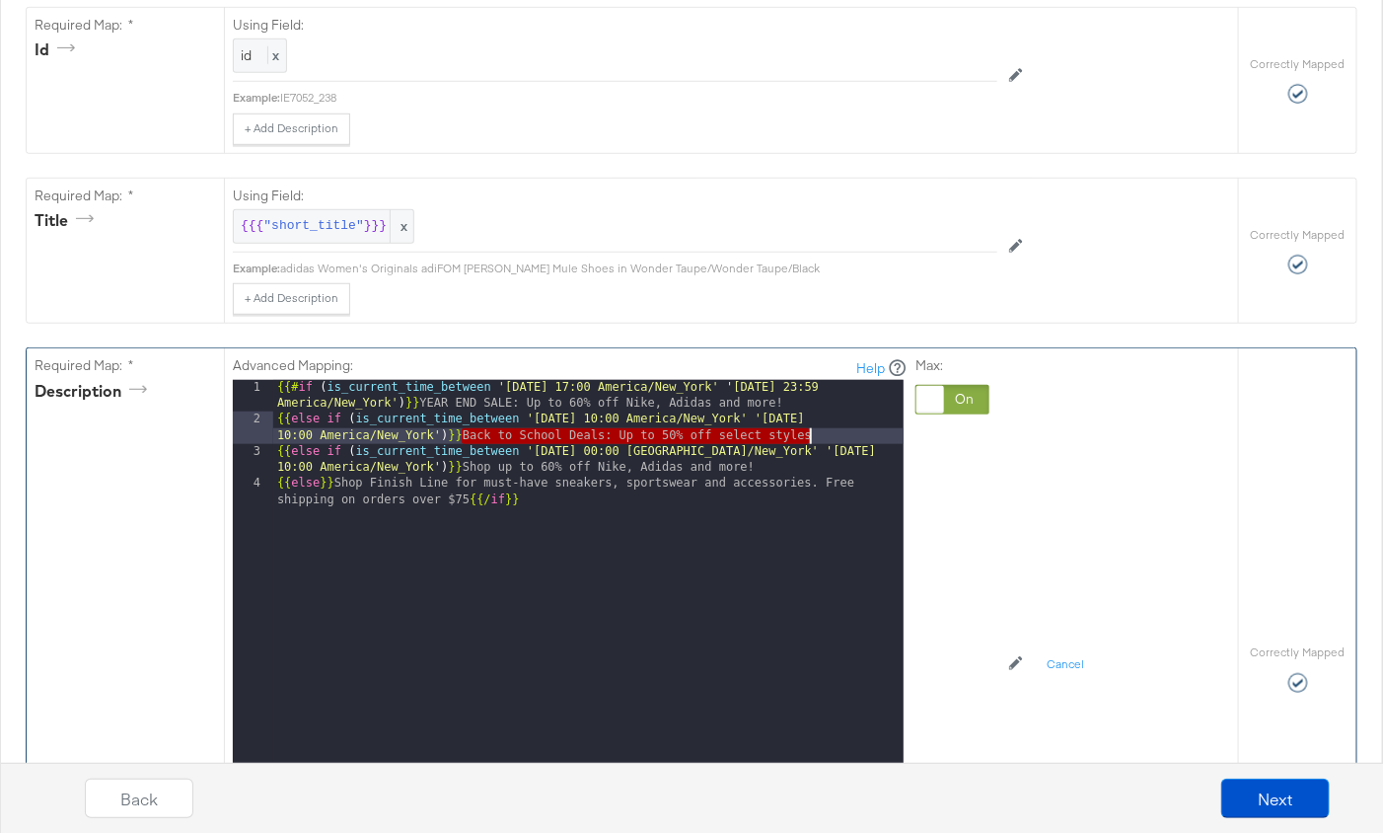
drag, startPoint x: 463, startPoint y: 430, endPoint x: 823, endPoint y: 431, distance: 360.1
click at [823, 431] on div "{{# if ( is_current_time_between '2024-12-24 17:00 America/New_York' '2024-12-3…" at bounding box center [588, 658] width 630 height 557
click at [701, 430] on div "{{# if ( is_current_time_between '2024-12-24 17:00 America/New_York' '2024-12-3…" at bounding box center [588, 658] width 630 height 557
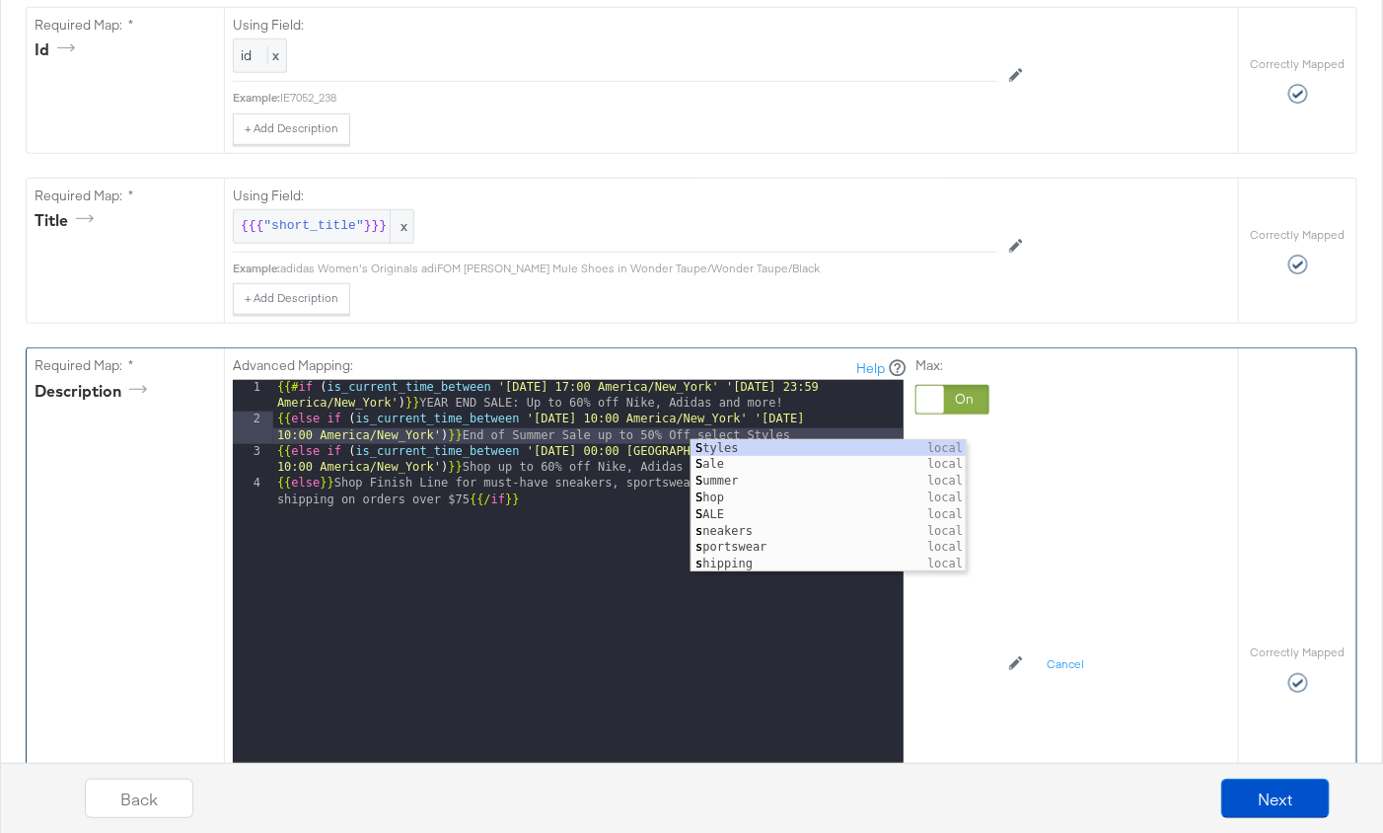
click at [754, 427] on div "{{# if ( is_current_time_between '2024-12-24 17:00 America/New_York' '2024-12-3…" at bounding box center [588, 658] width 630 height 557
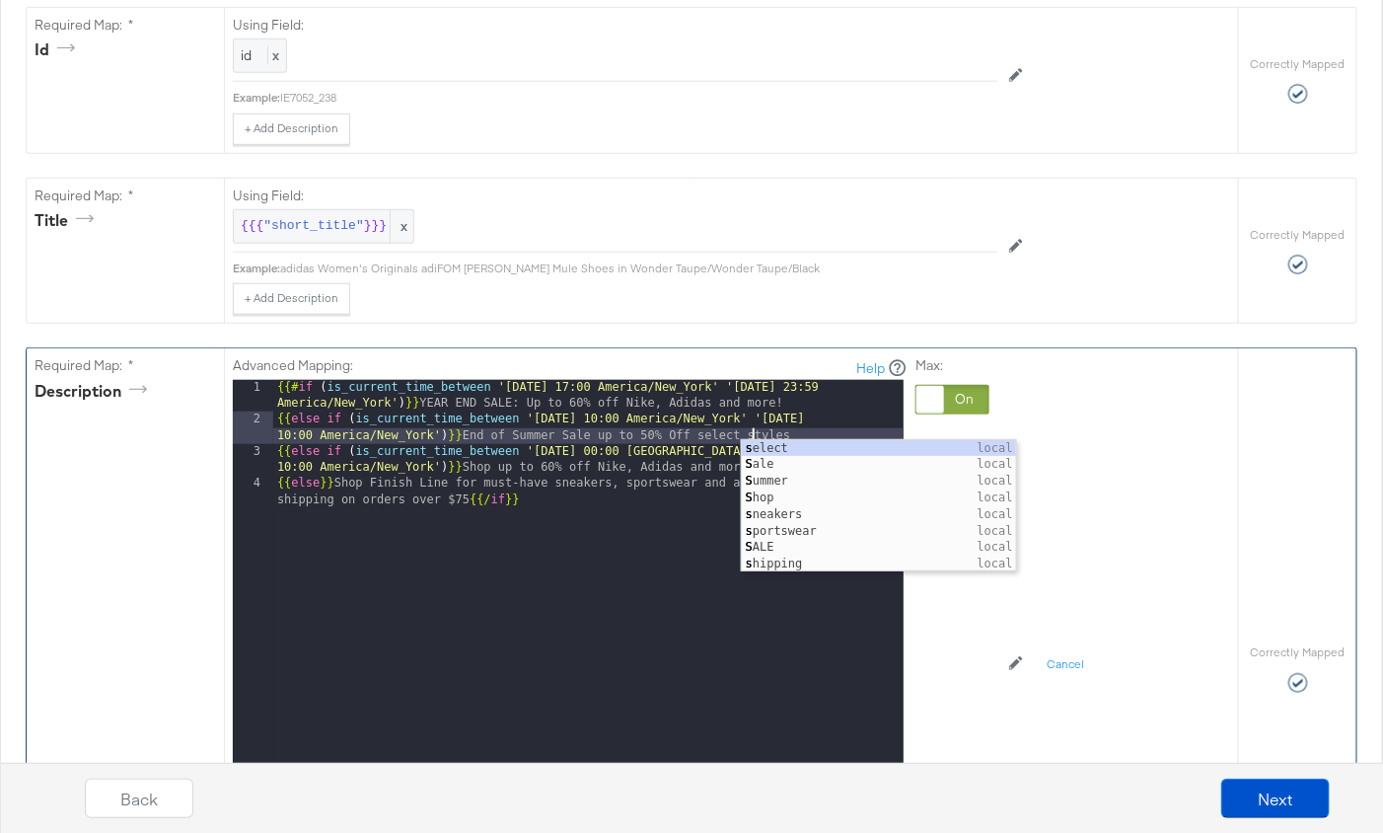
click at [673, 427] on div "{{# if ( is_current_time_between '2024-12-24 17:00 America/New_York' '2024-12-3…" at bounding box center [588, 658] width 630 height 557
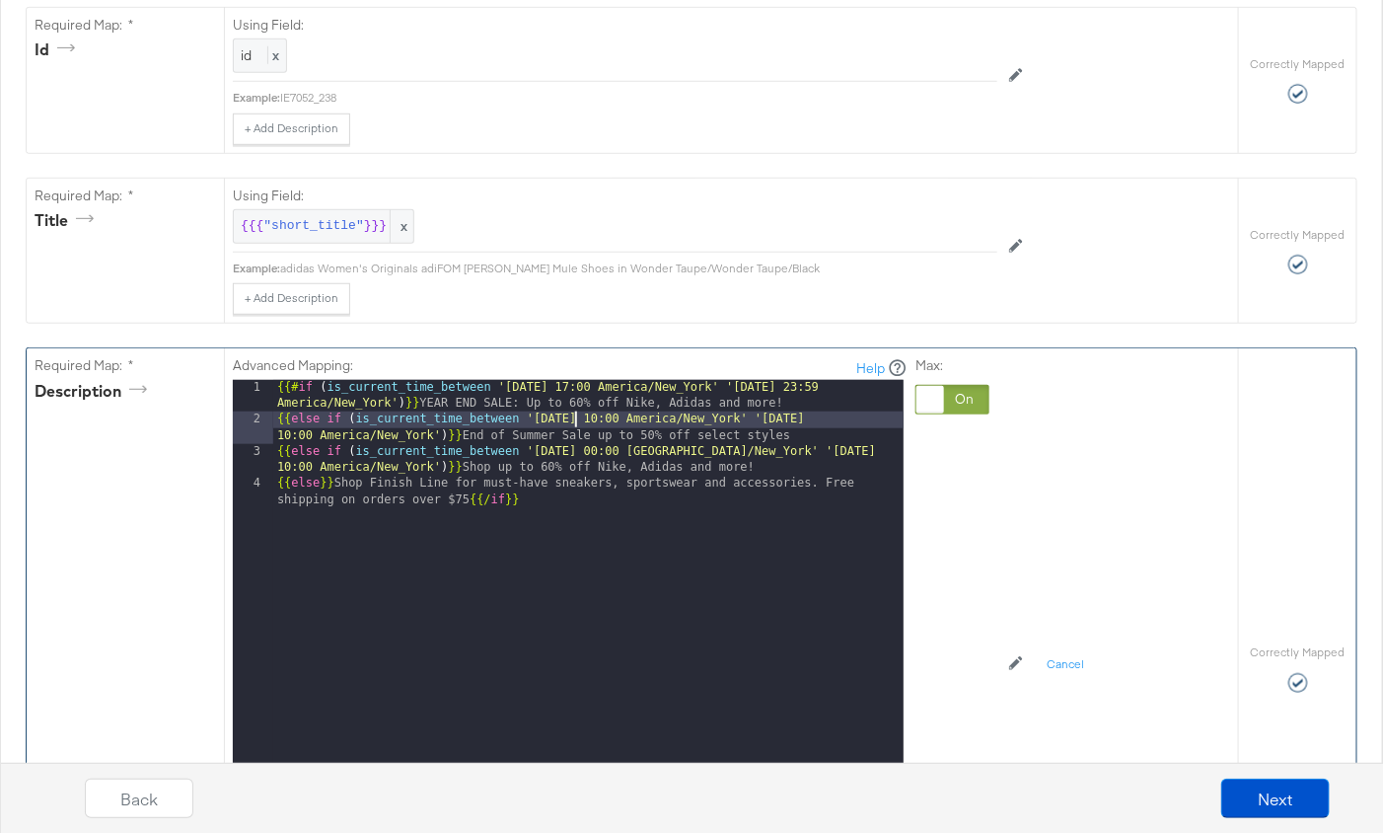
click at [578, 413] on div "{{# if ( is_current_time_between '2024-12-24 17:00 America/New_York' '2024-12-3…" at bounding box center [588, 658] width 630 height 557
click at [837, 413] on div "{{# if ( is_current_time_between '2024-12-24 17:00 America/New_York' '2024-12-3…" at bounding box center [588, 658] width 630 height 557
click at [858, 414] on div "{{# if ( is_current_time_between '2024-12-24 17:00 America/New_York' '2024-12-3…" at bounding box center [588, 658] width 630 height 557
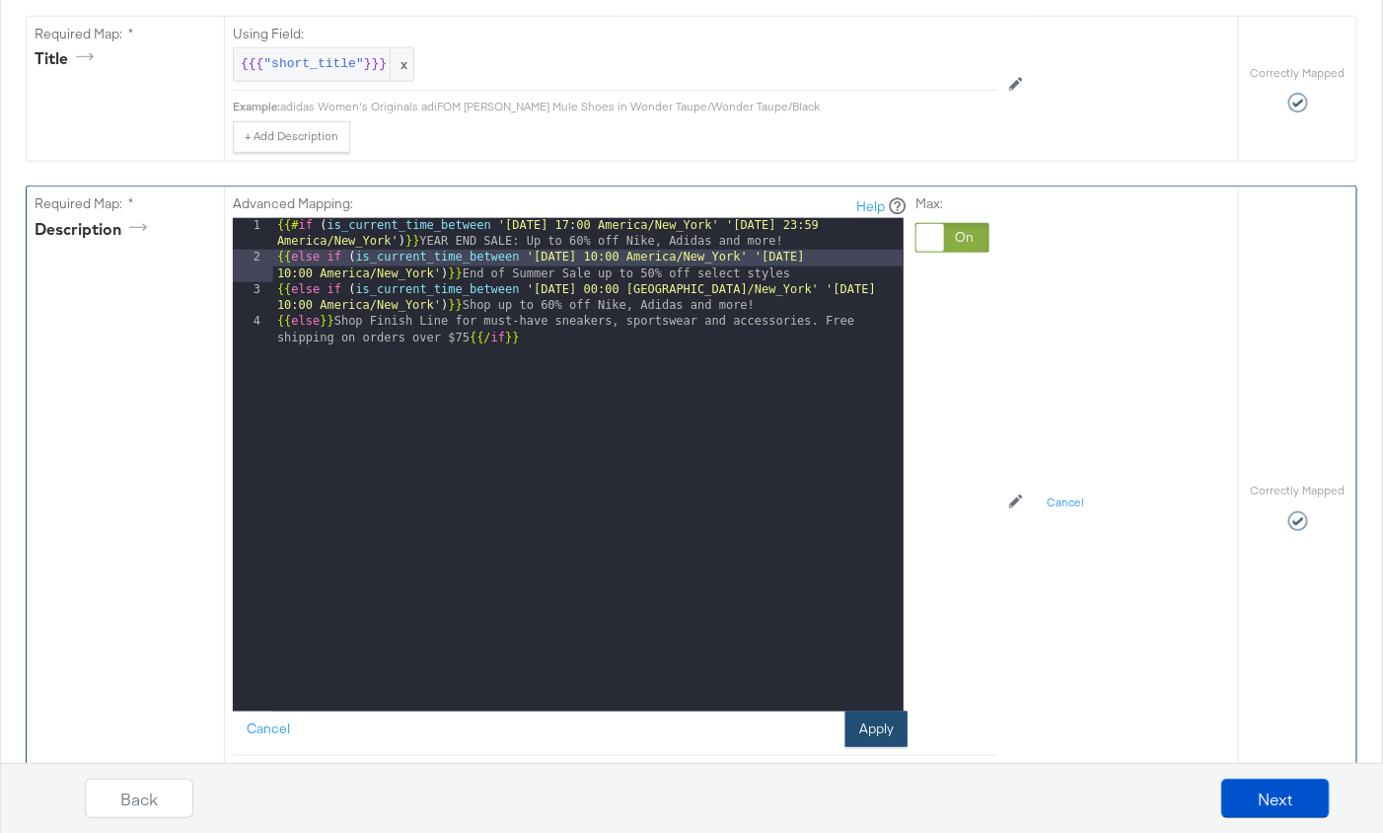
click at [874, 723] on button "Apply" at bounding box center [877, 729] width 62 height 36
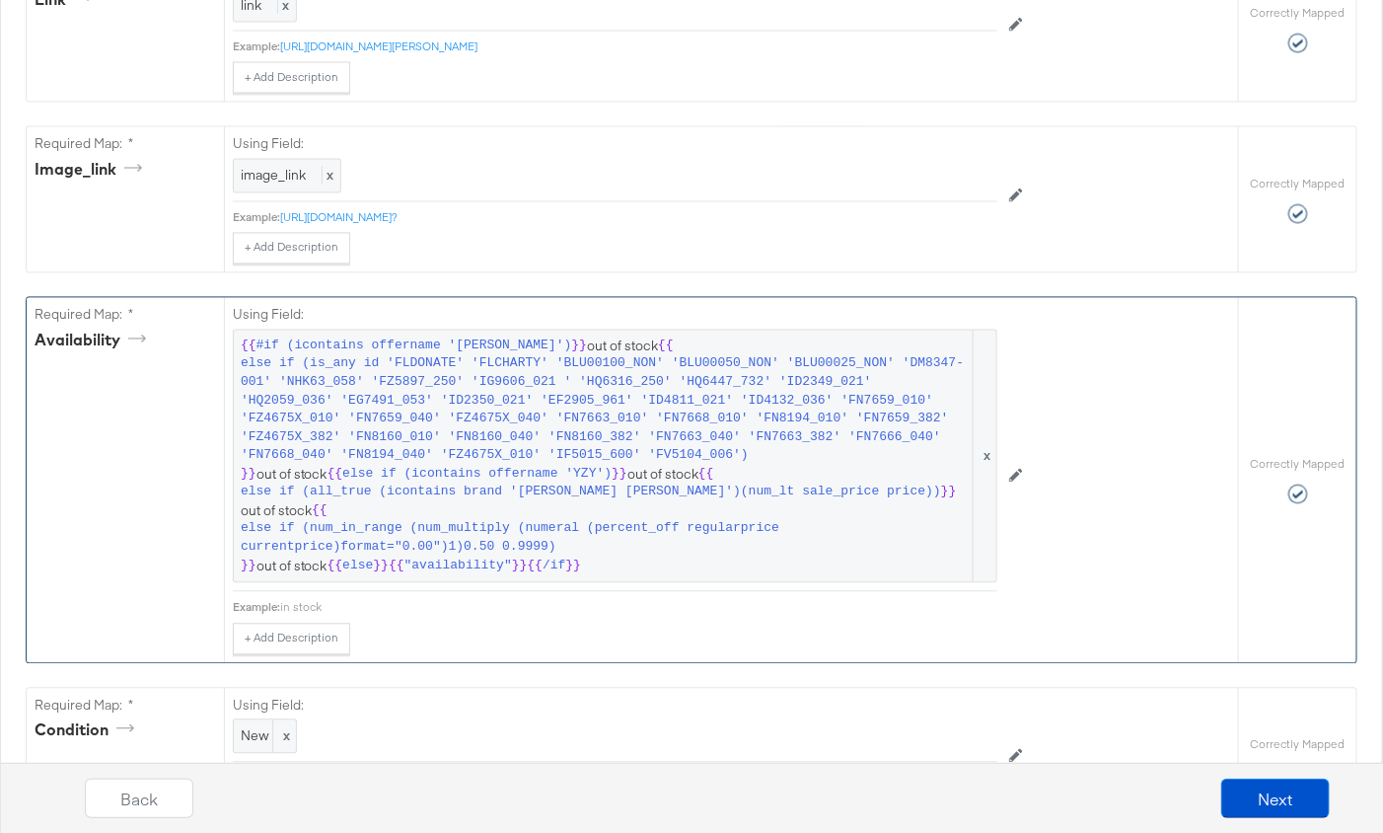
scroll to position [1374, 0]
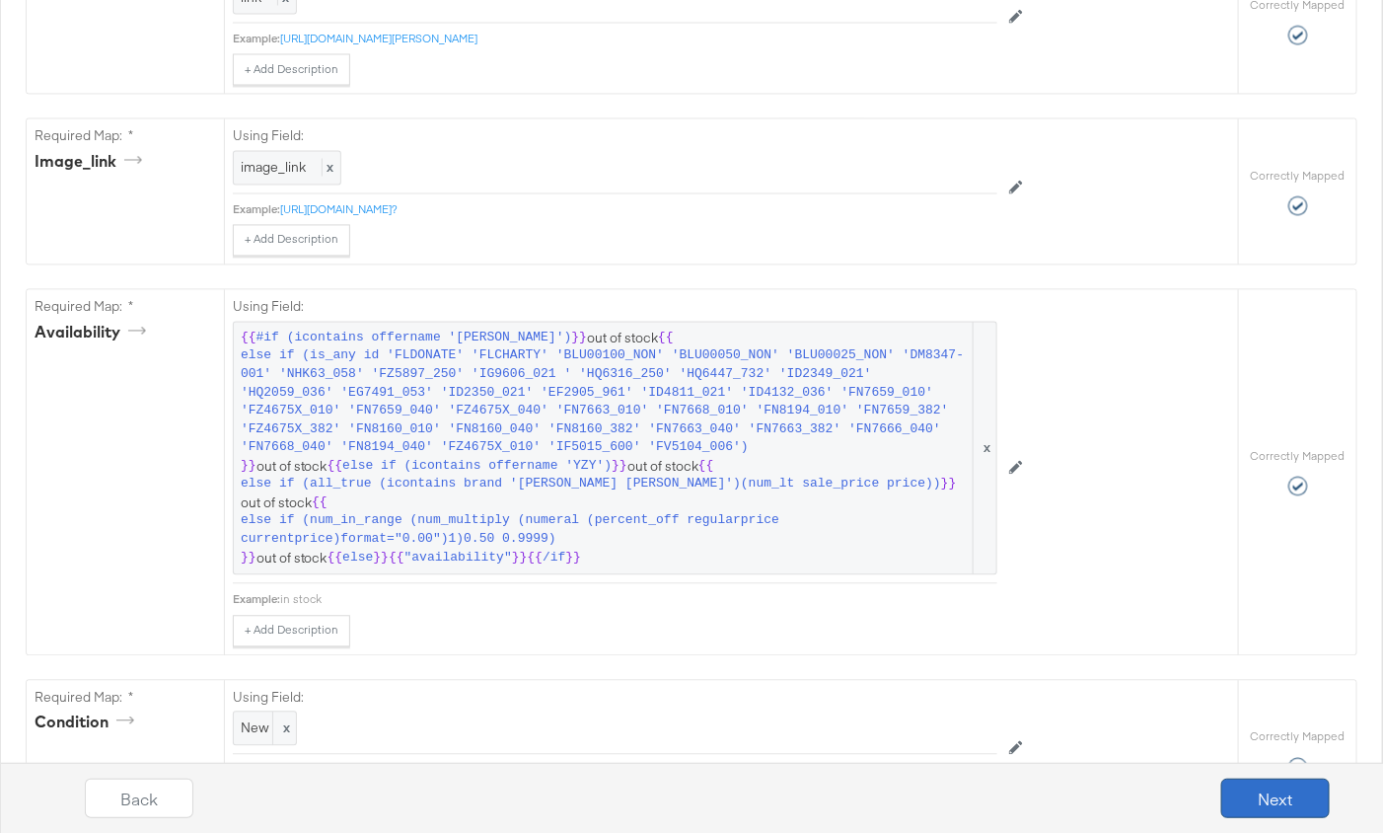
click at [1271, 792] on button "Next" at bounding box center [1275, 797] width 109 height 39
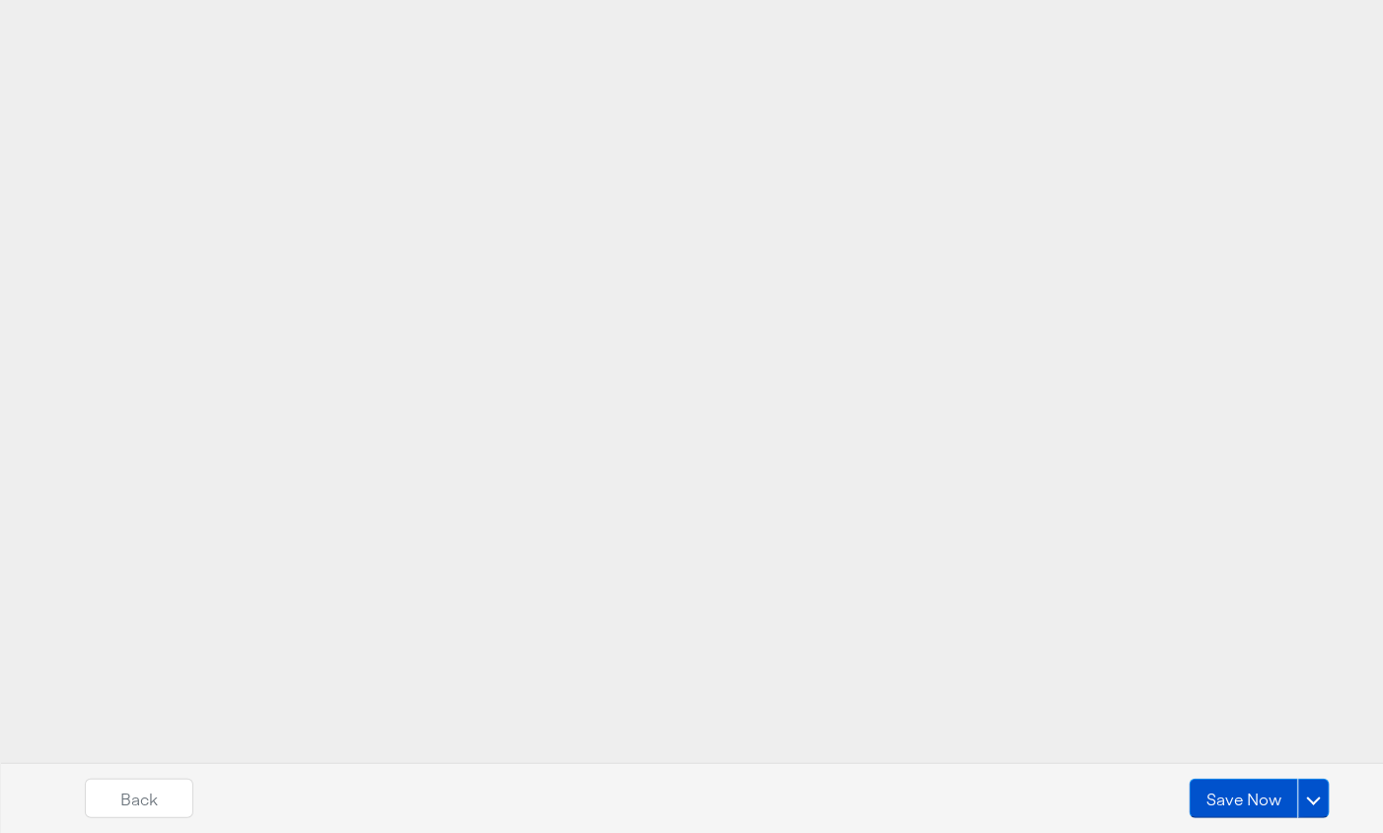
scroll to position [0, 0]
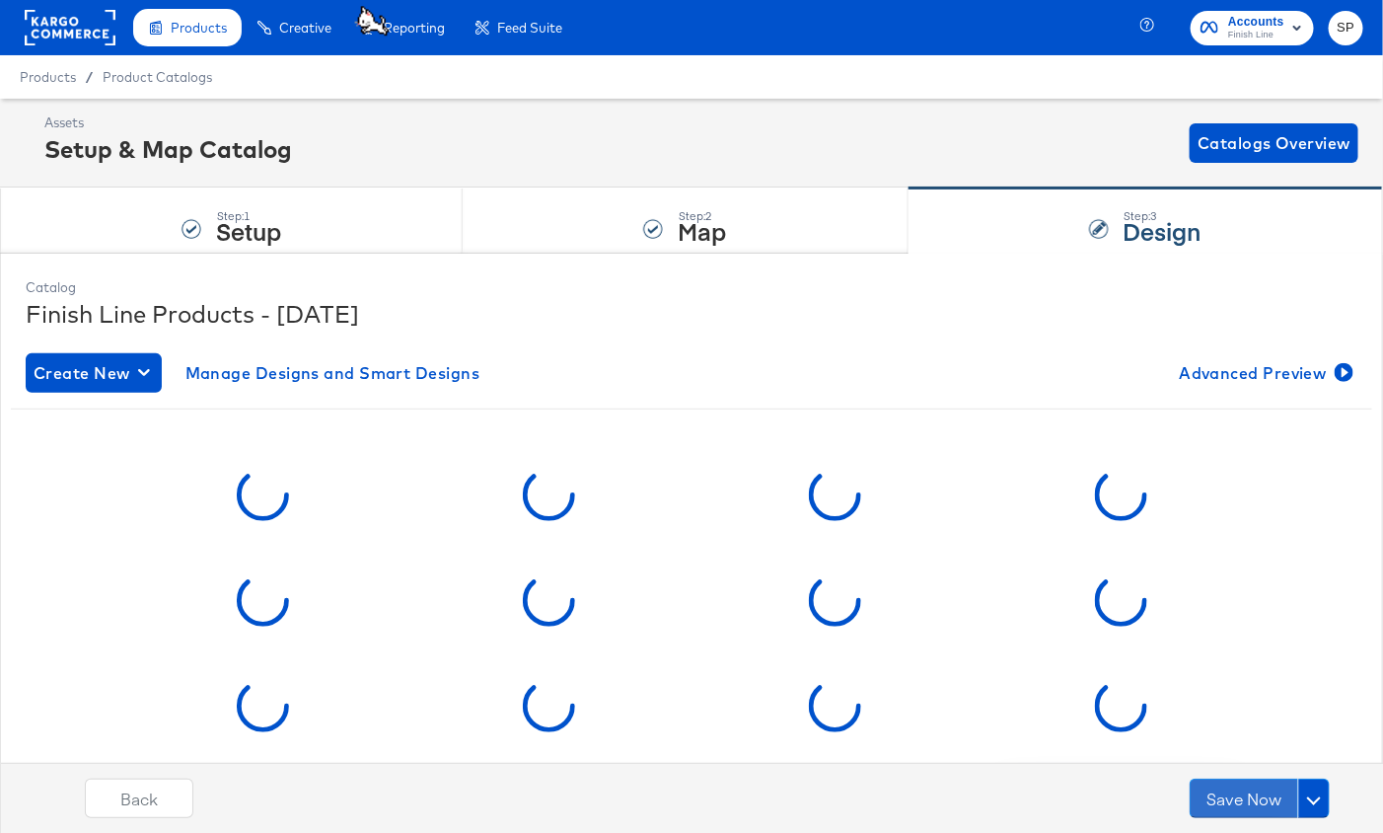
click at [1271, 792] on button "Save Now" at bounding box center [1244, 797] width 109 height 39
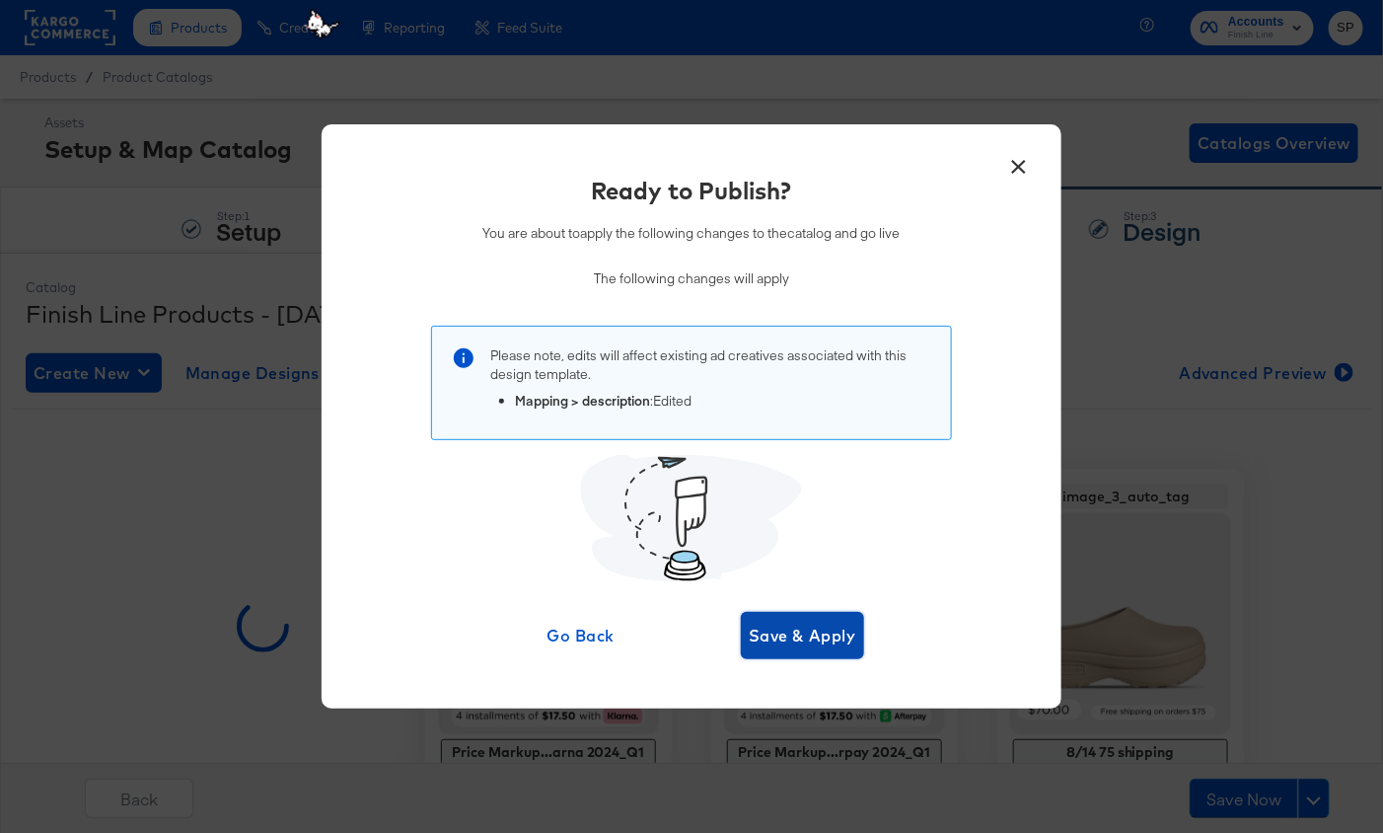
click at [781, 631] on span "Save & Apply" at bounding box center [803, 636] width 108 height 28
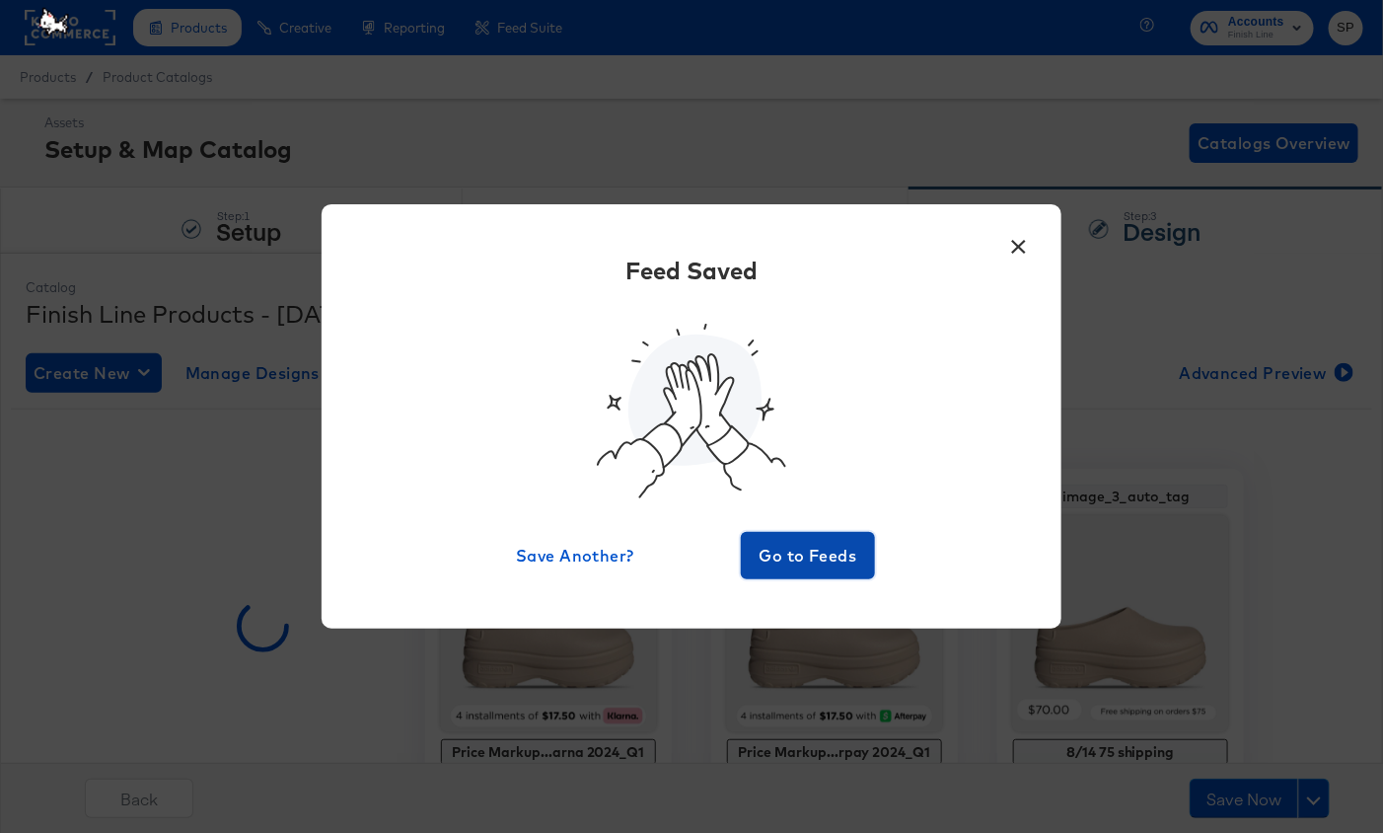
click at [775, 558] on span "Go to Feeds" at bounding box center [808, 556] width 118 height 28
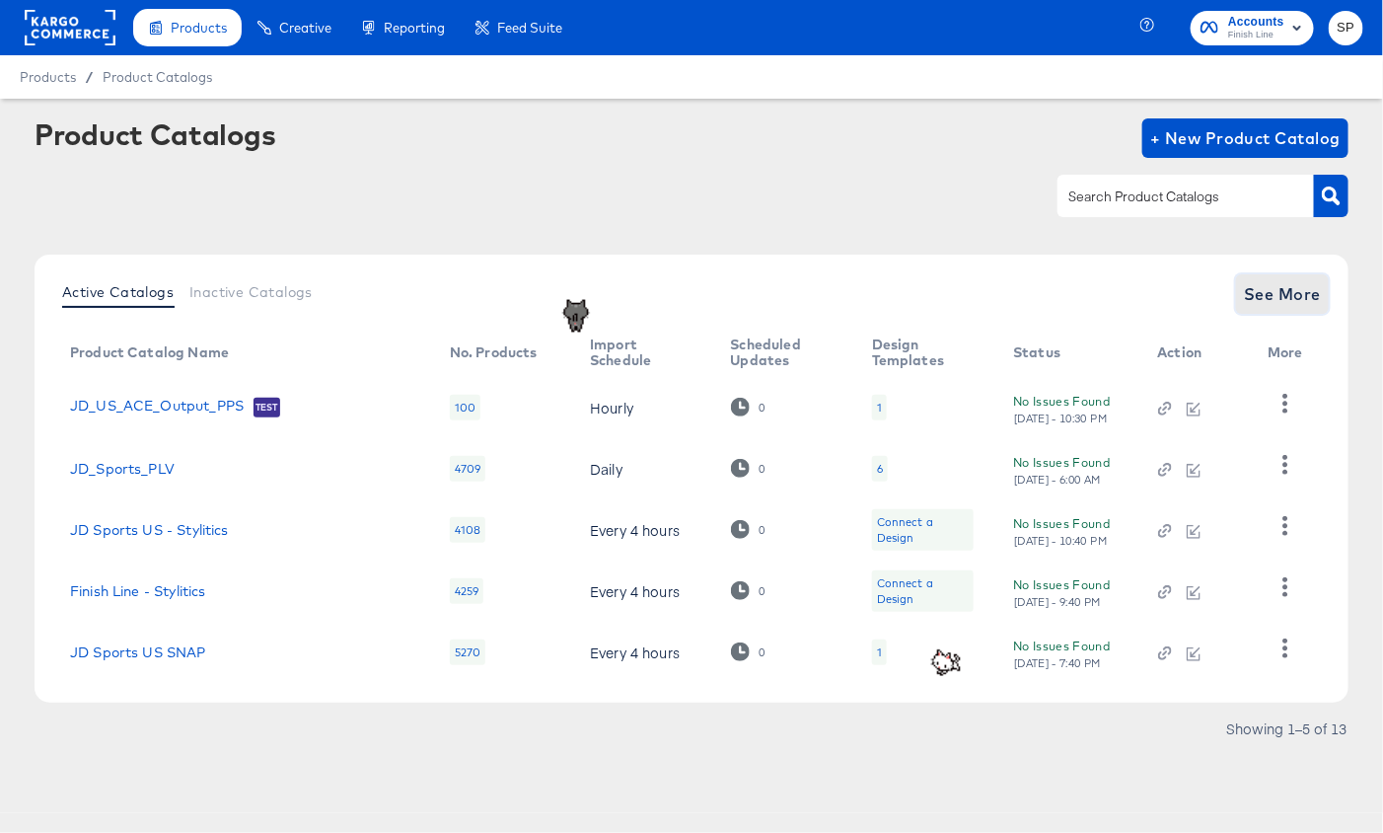
click at [1301, 287] on span "See More" at bounding box center [1282, 294] width 77 height 28
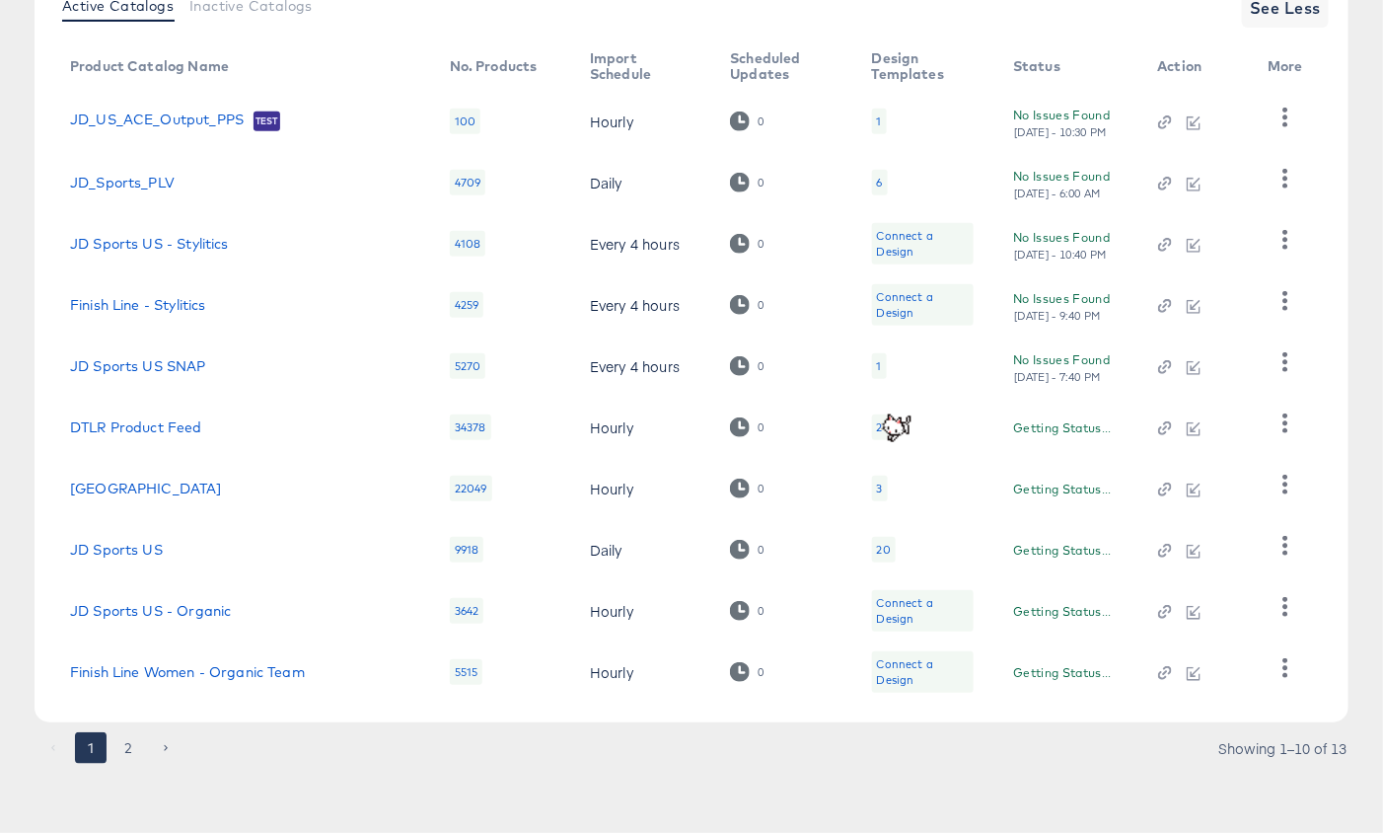
scroll to position [284, 0]
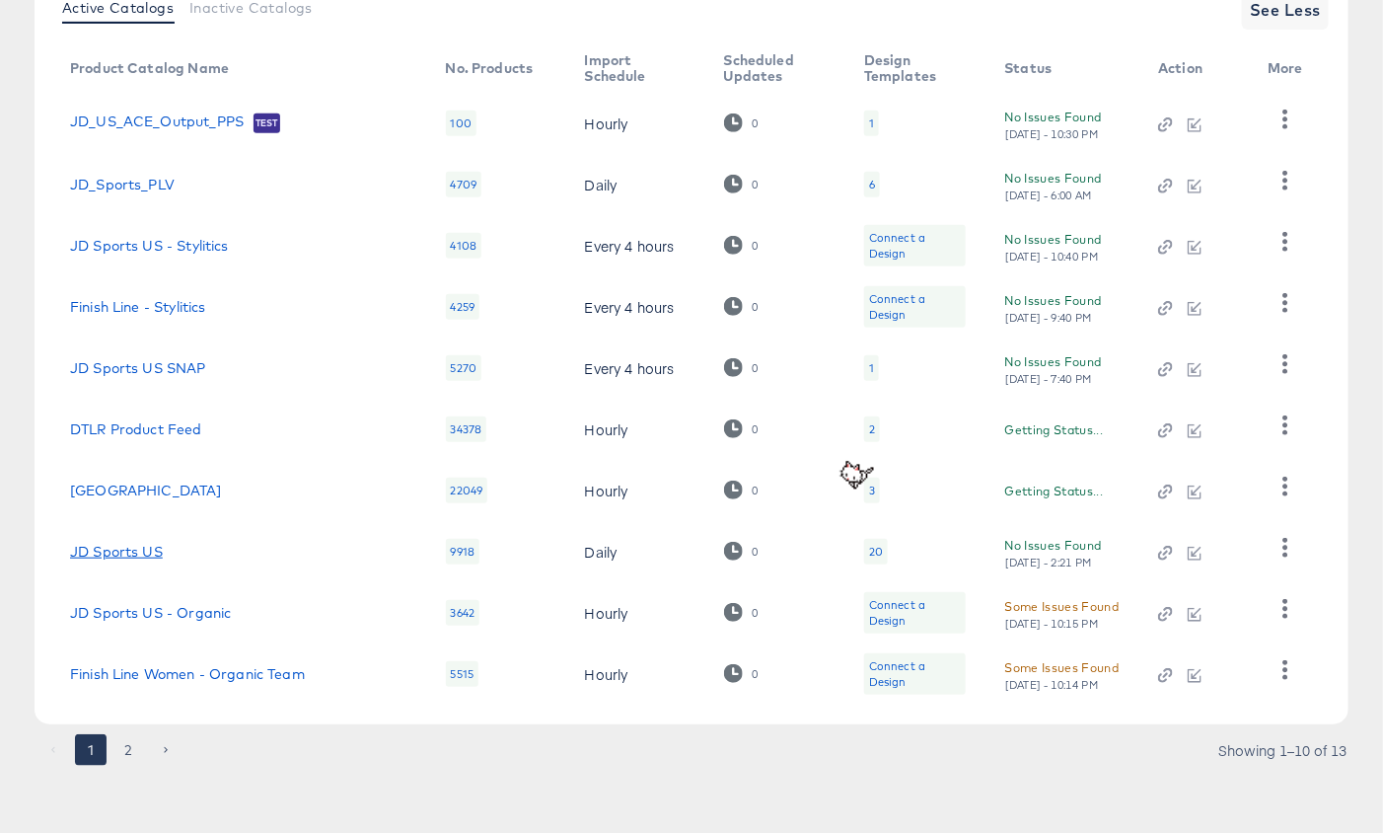
click at [125, 545] on link "JD Sports US" at bounding box center [116, 552] width 93 height 16
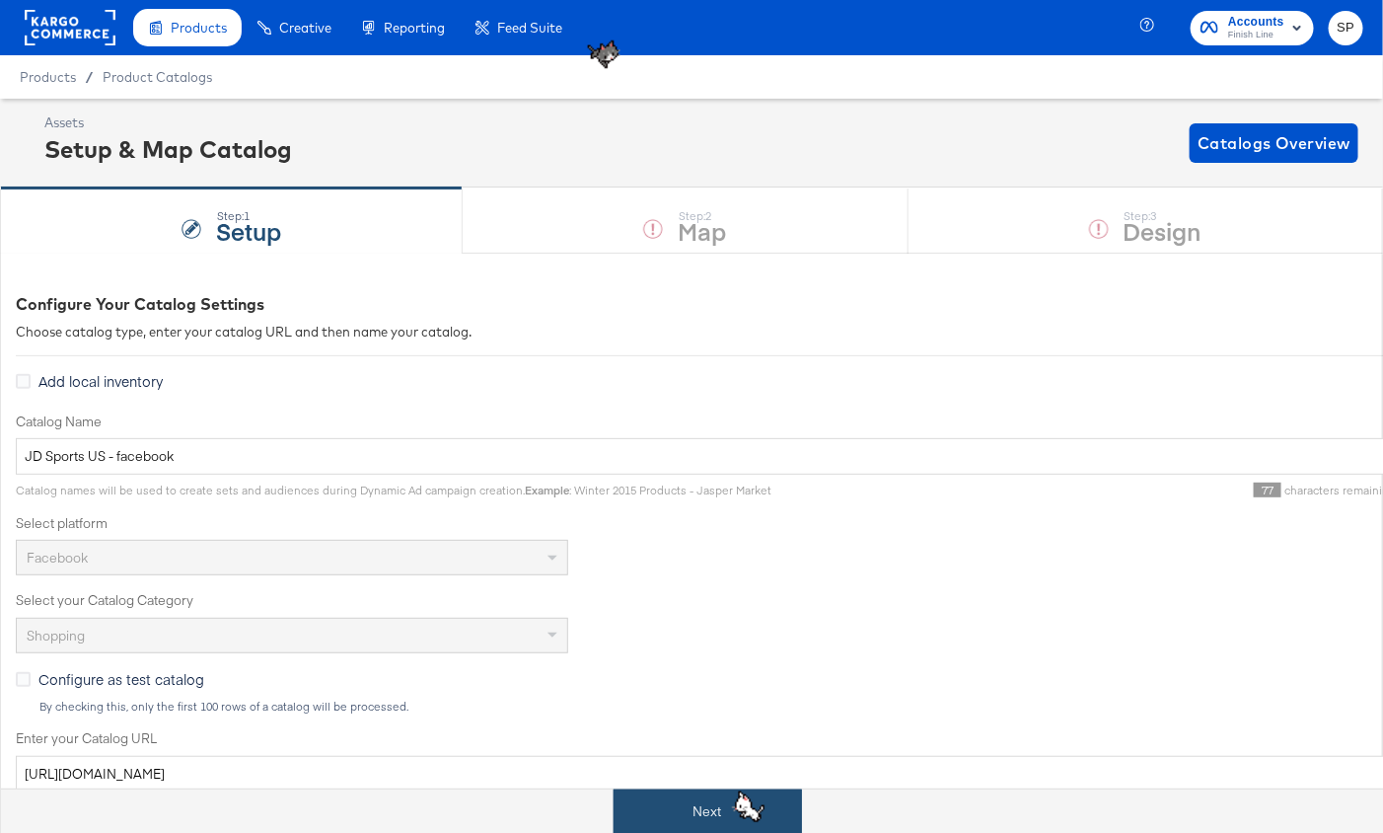
click at [666, 799] on button "Next" at bounding box center [708, 811] width 188 height 44
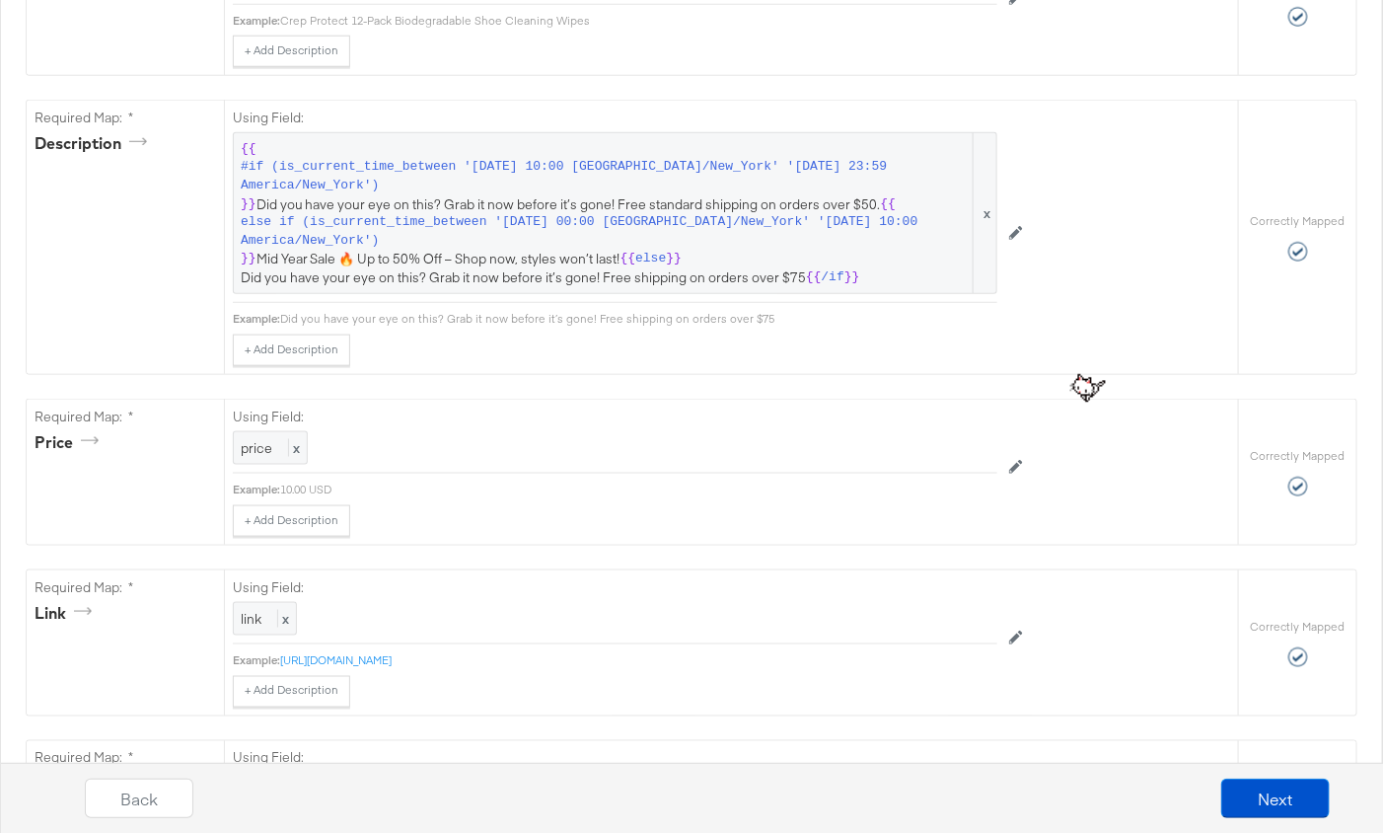
scroll to position [686, 0]
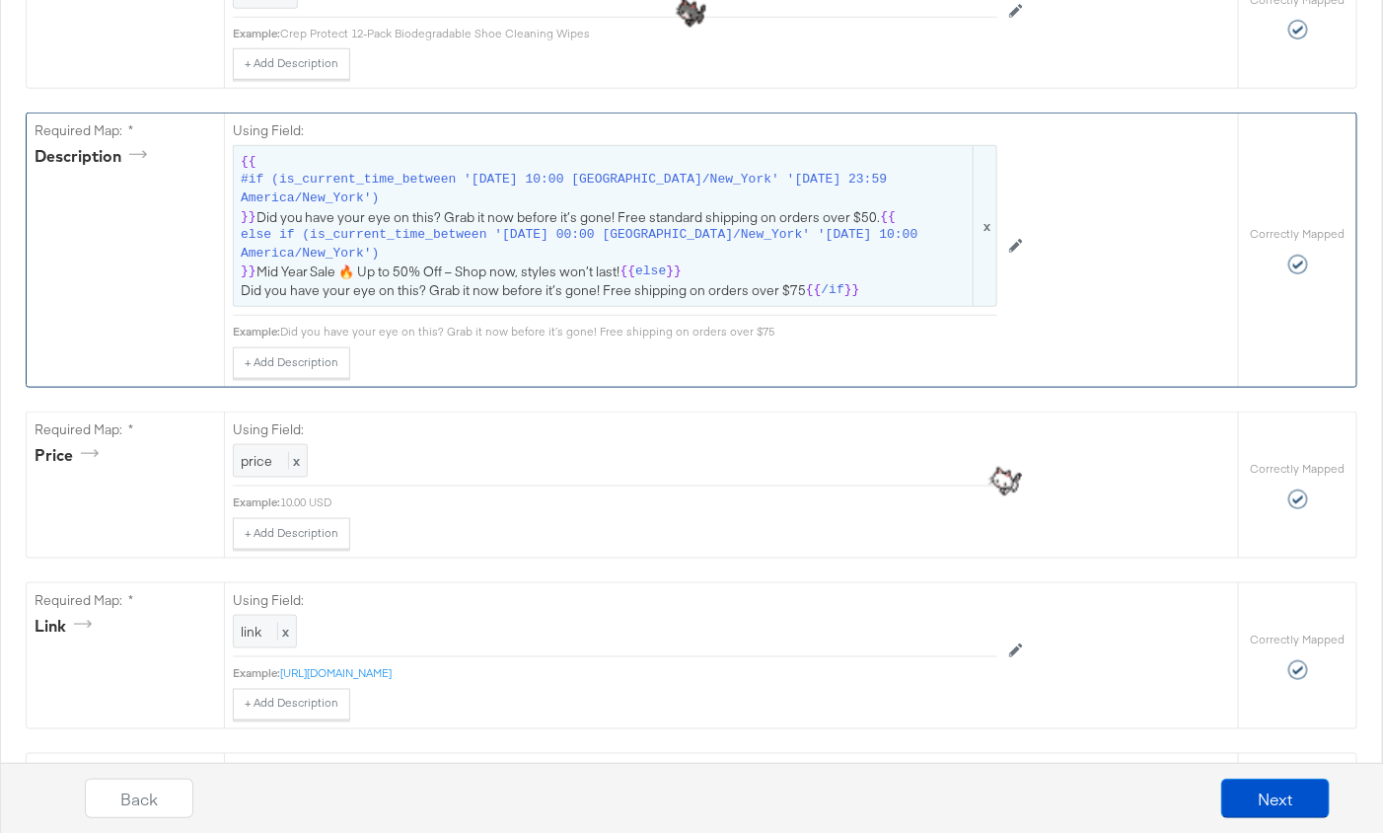
click at [467, 265] on span "{{ #if (is_current_time_between '2024-12-15 10:00 America/New_York' '2024-12-16…" at bounding box center [615, 226] width 749 height 147
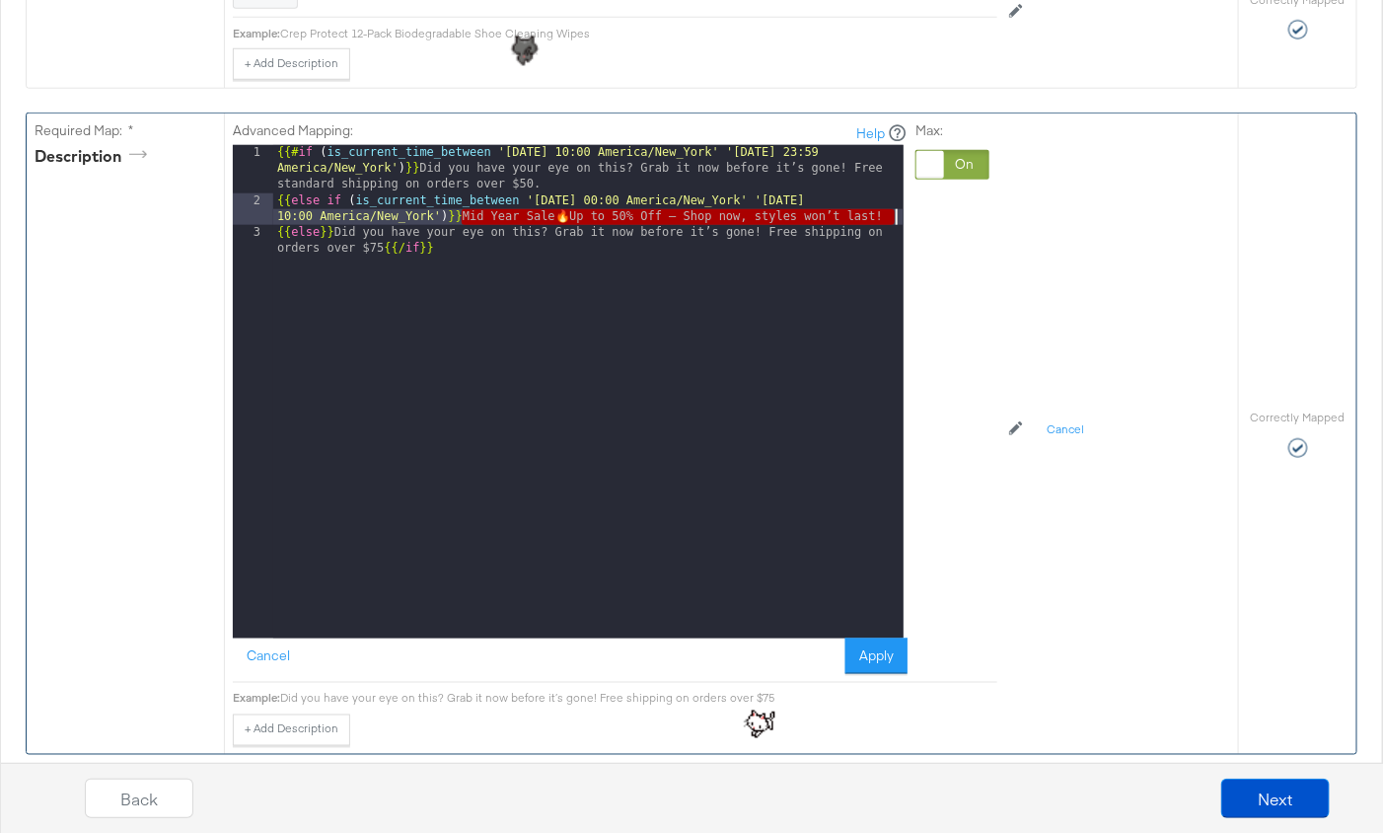
drag, startPoint x: 462, startPoint y: 212, endPoint x: 898, endPoint y: 210, distance: 436.1
click at [898, 210] on div "{{# if ( is_current_time_between '2024-12-15 10:00 America/New_York' '2024-12-1…" at bounding box center [588, 431] width 630 height 573
paste textarea
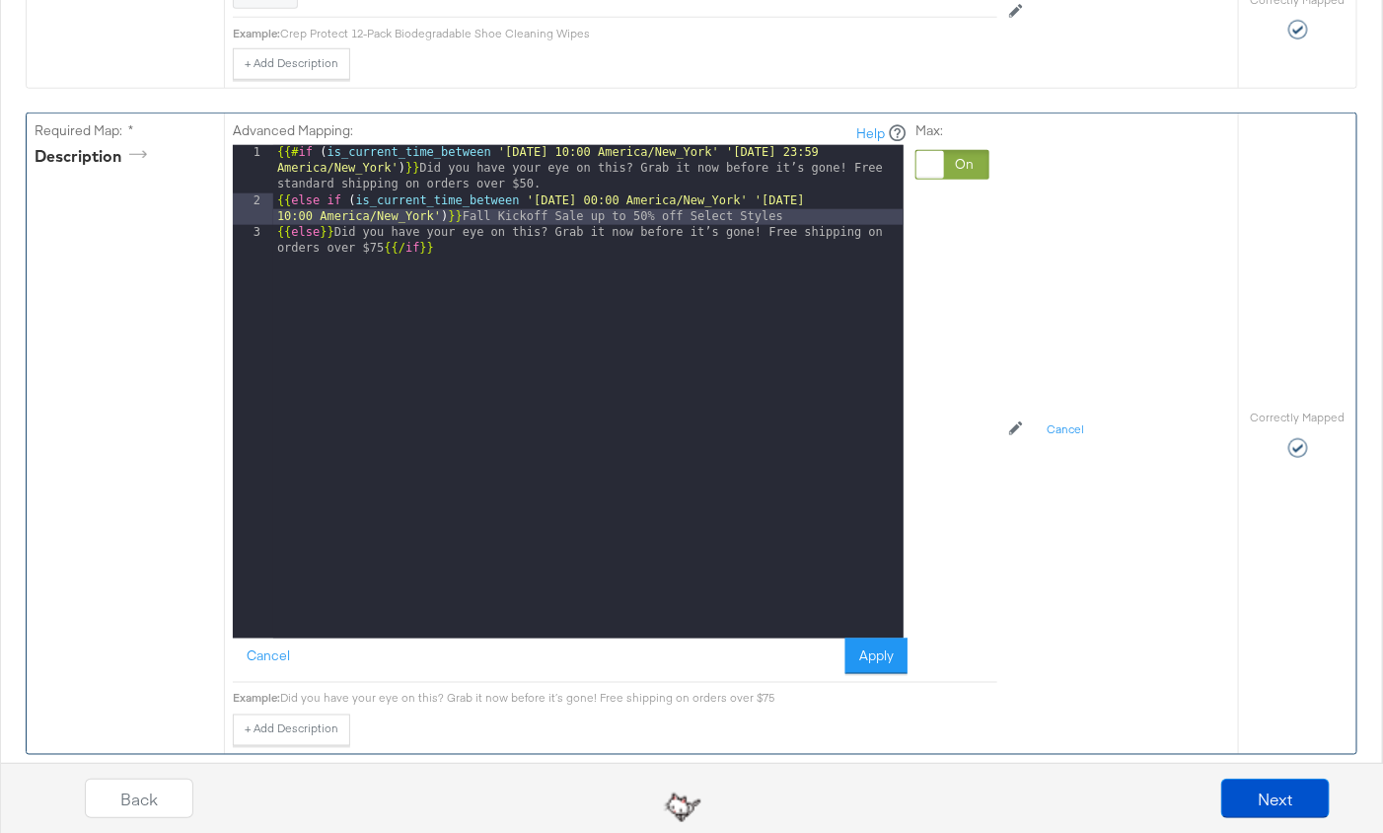
click at [699, 209] on div "{{# if ( is_current_time_between '2024-12-15 10:00 America/New_York' '2024-12-1…" at bounding box center [588, 431] width 630 height 573
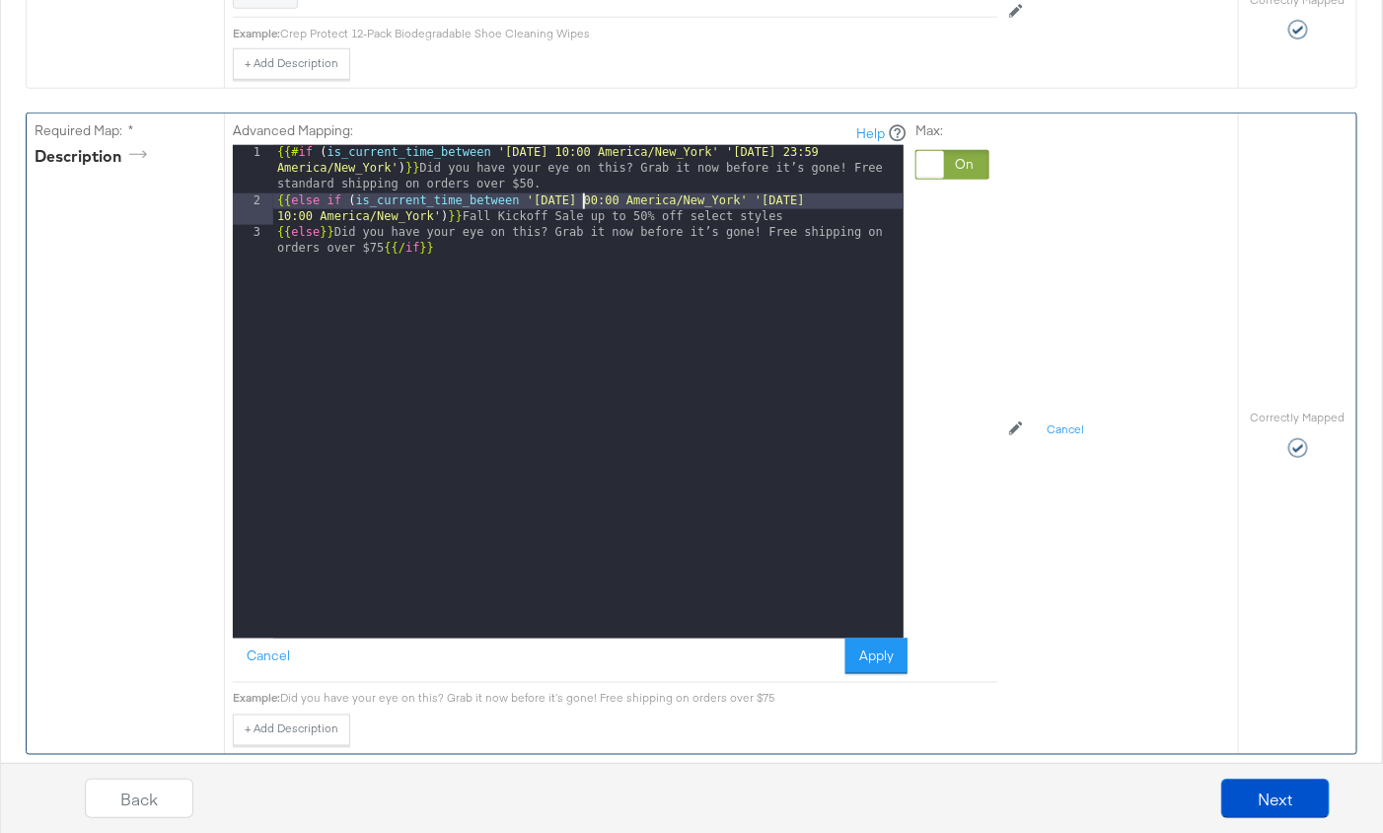
click at [582, 193] on div "{{# if ( is_current_time_between '2024-12-15 10:00 America/New_York' '2024-12-1…" at bounding box center [588, 431] width 630 height 573
click at [837, 197] on div "{{# if ( is_current_time_between '2024-12-15 10:00 America/New_York' '2024-12-1…" at bounding box center [588, 431] width 630 height 573
click at [858, 657] on button "Apply" at bounding box center [877, 656] width 62 height 36
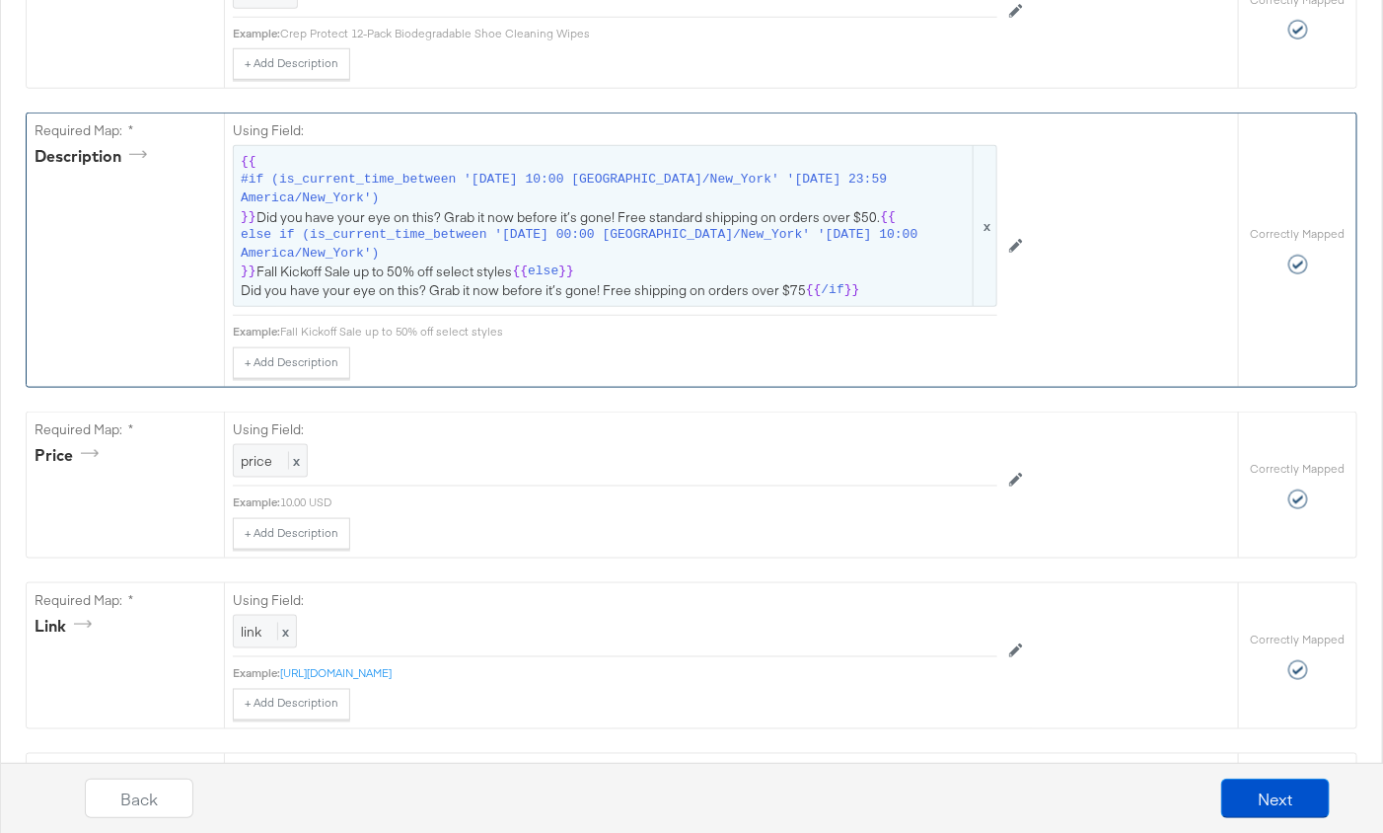
click at [714, 254] on span "else if (is_current_time_between '[DATE] 00:00 [GEOGRAPHIC_DATA]/New_York' '[DA…" at bounding box center [605, 244] width 729 height 37
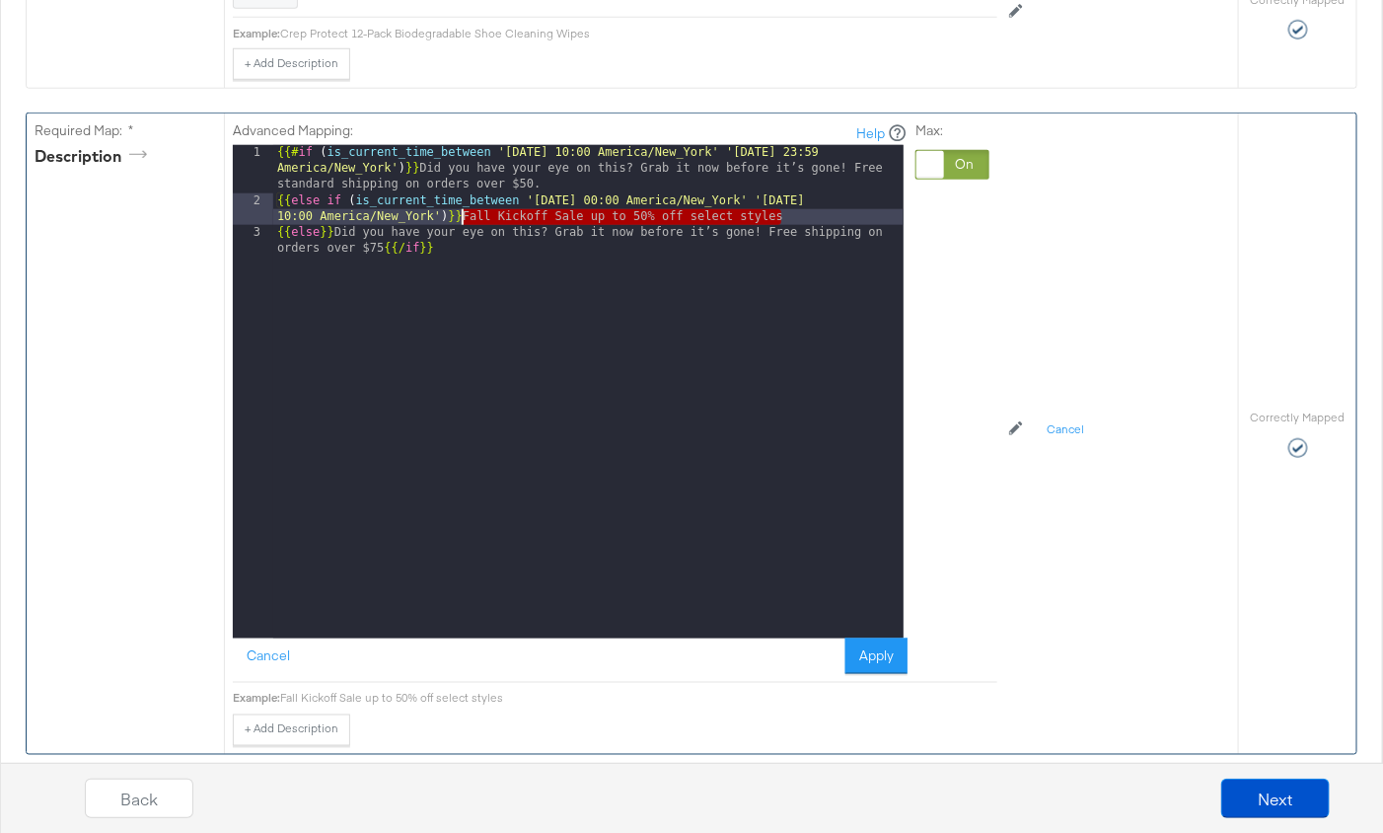
drag, startPoint x: 796, startPoint y: 211, endPoint x: 462, endPoint y: 214, distance: 334.5
click at [462, 214] on div "{{# if ( is_current_time_between '2024-12-15 10:00 America/New_York' '2024-12-1…" at bounding box center [588, 431] width 630 height 573
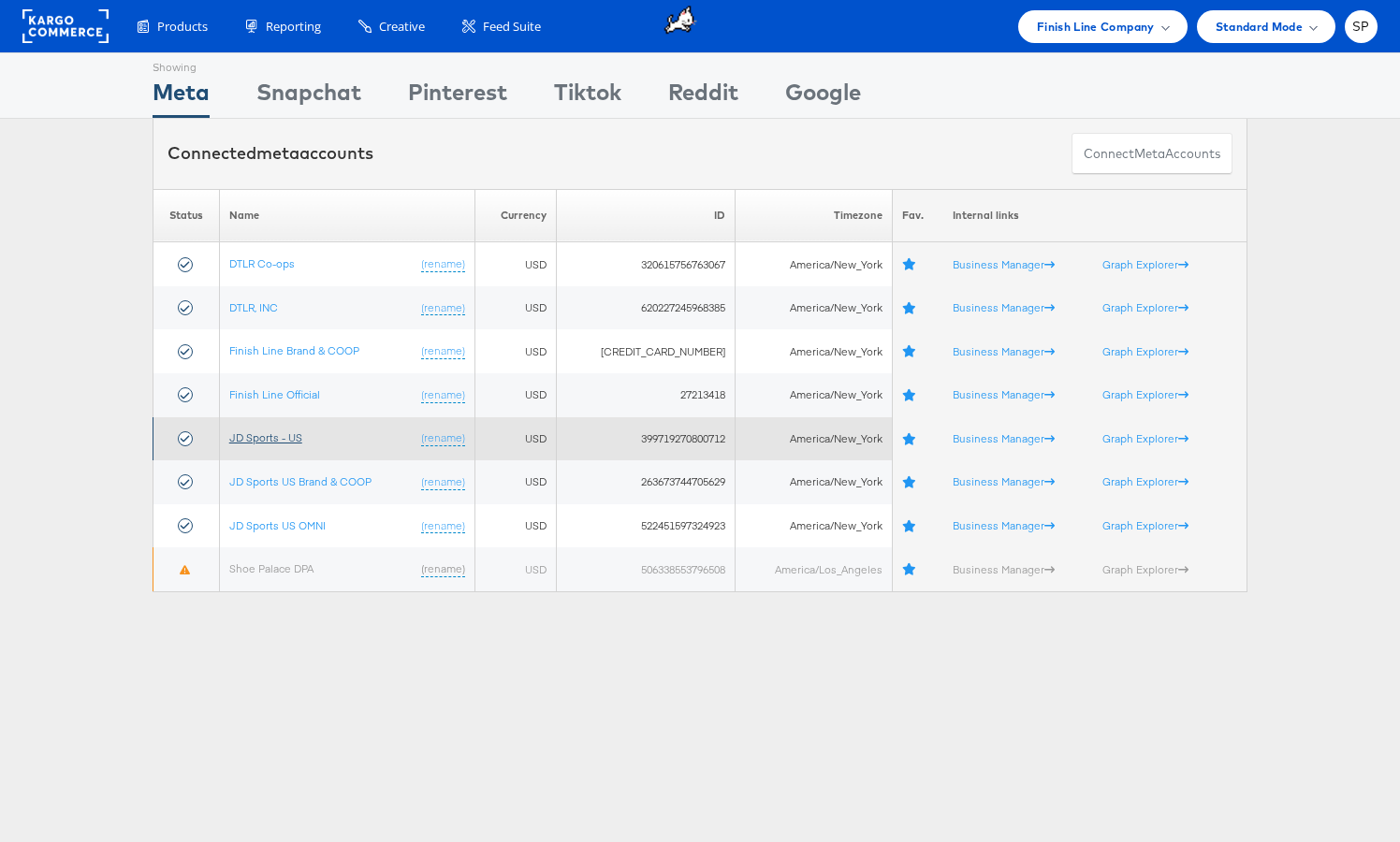
click at [245, 438] on link "JD Sports - US" at bounding box center [266, 437] width 73 height 14
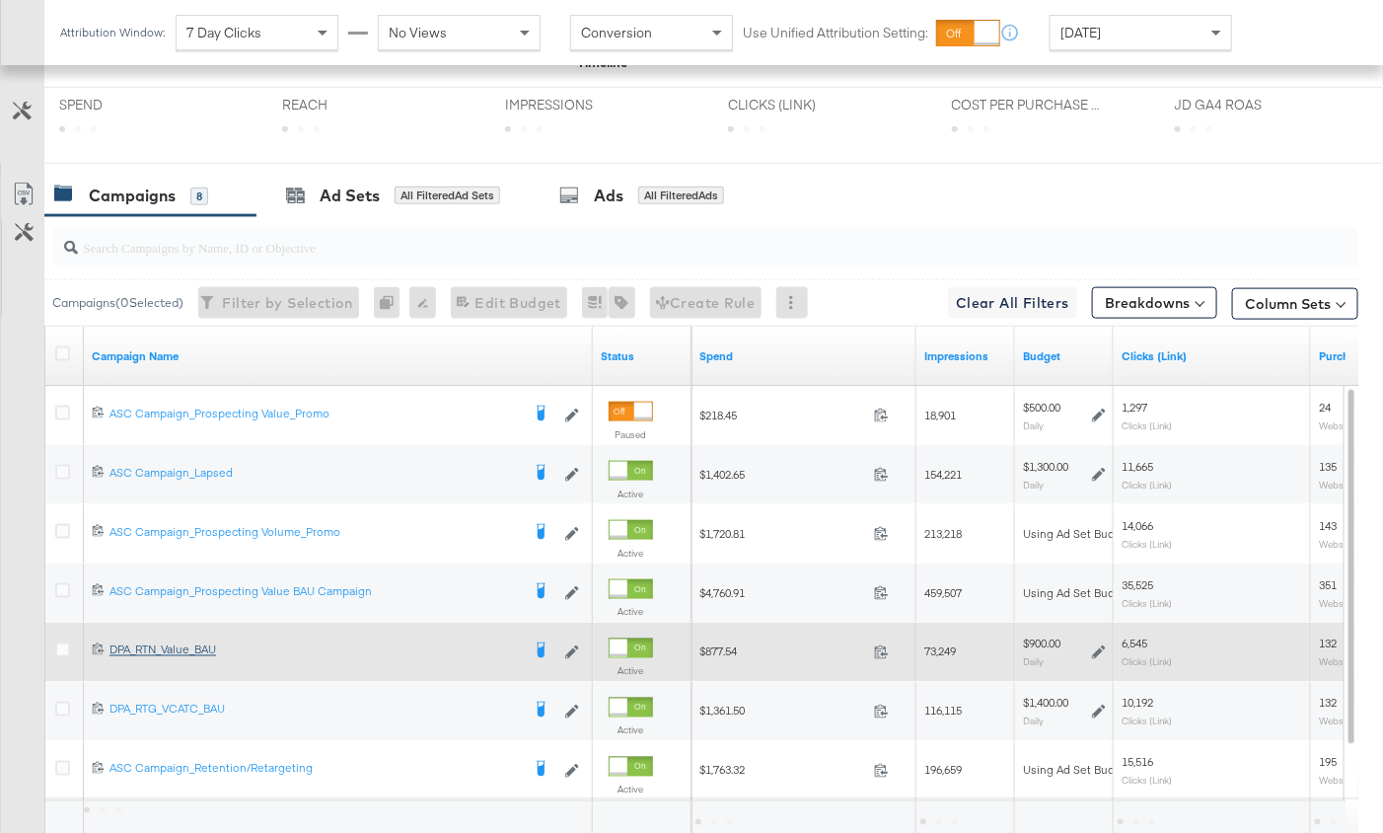
scroll to position [941, 0]
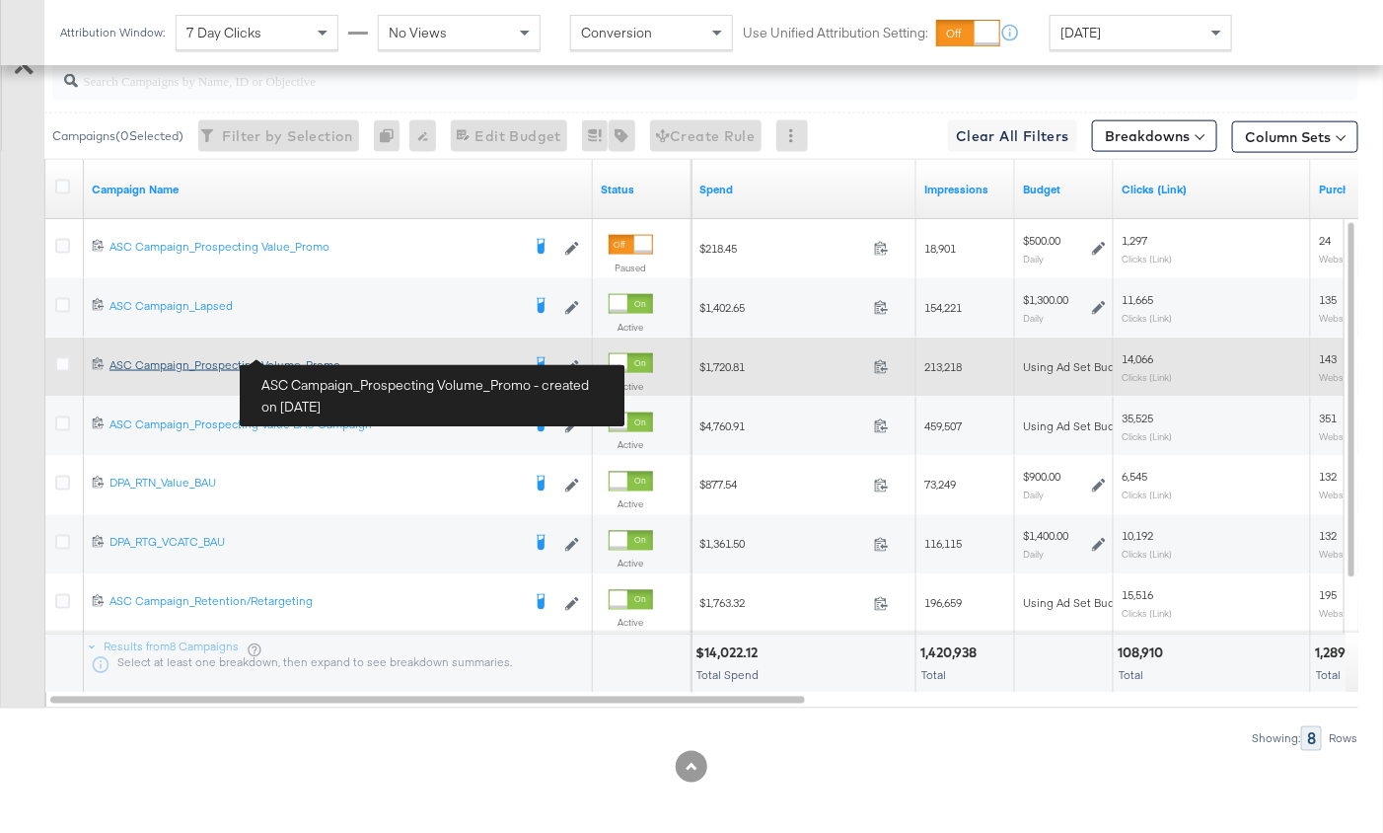
click at [272, 365] on div "ASC Campaign_Prospecting Volume_Promo ASC Campaign_Prospecting Volume_Promo" at bounding box center [315, 365] width 410 height 16
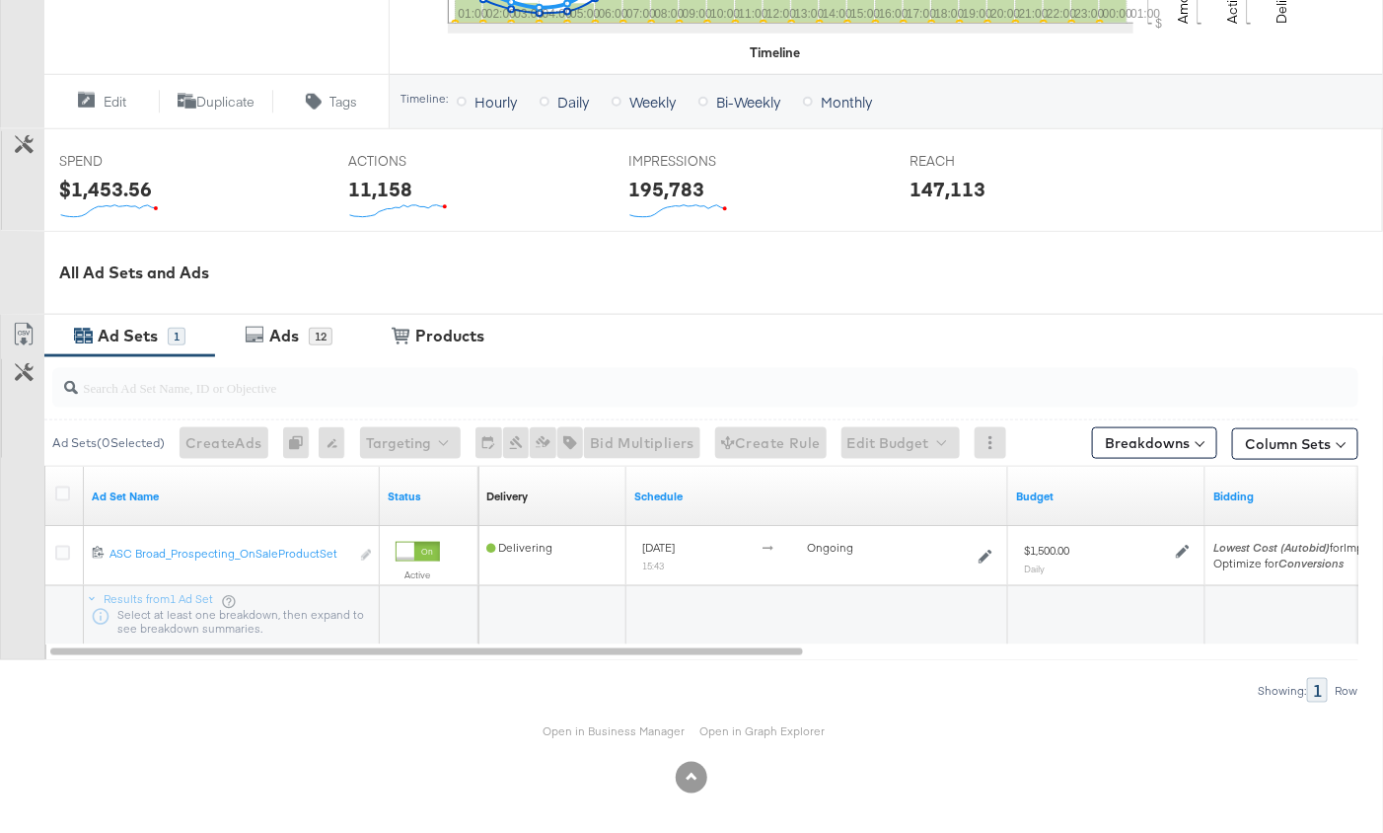
scroll to position [673, 0]
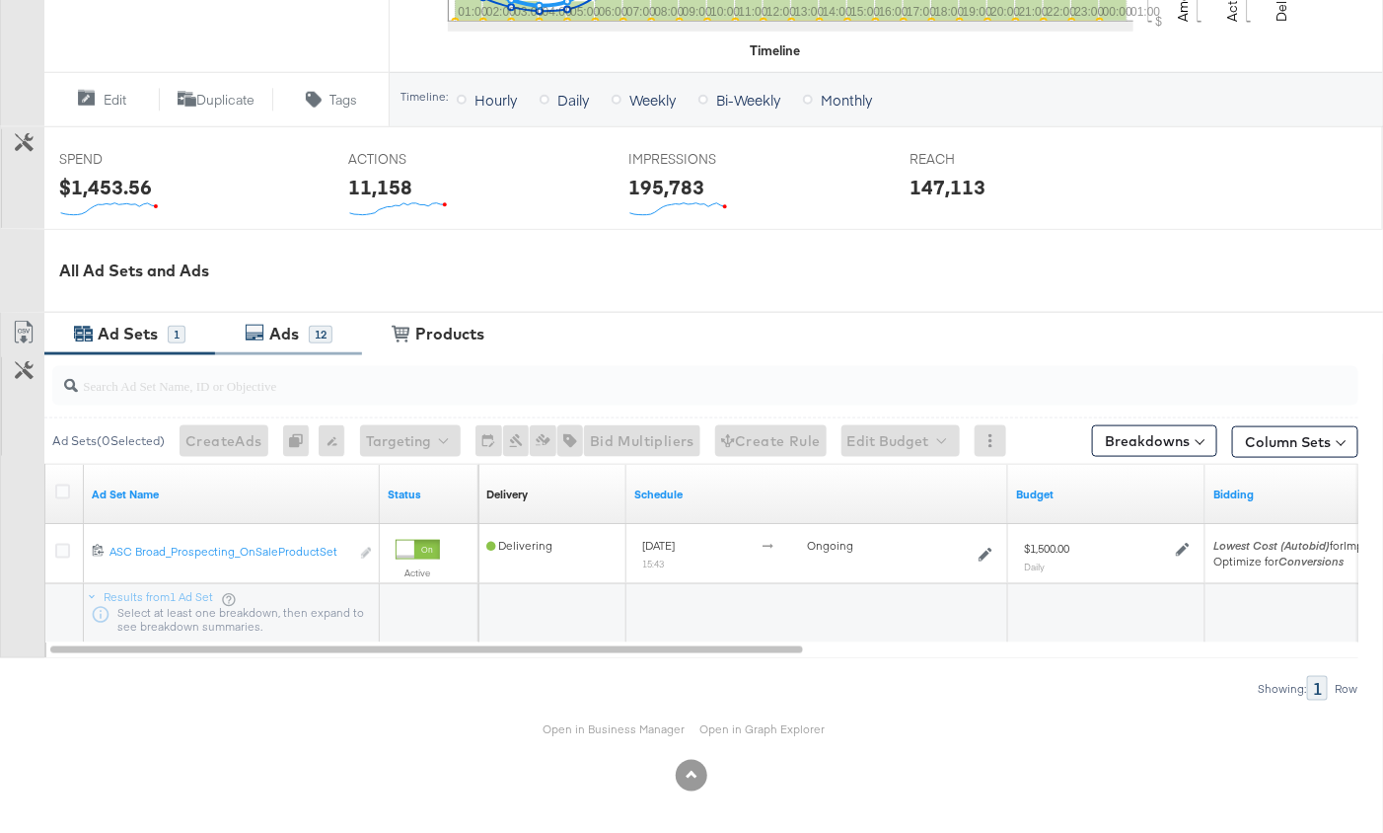
click at [275, 329] on div "Ads" at bounding box center [284, 334] width 30 height 23
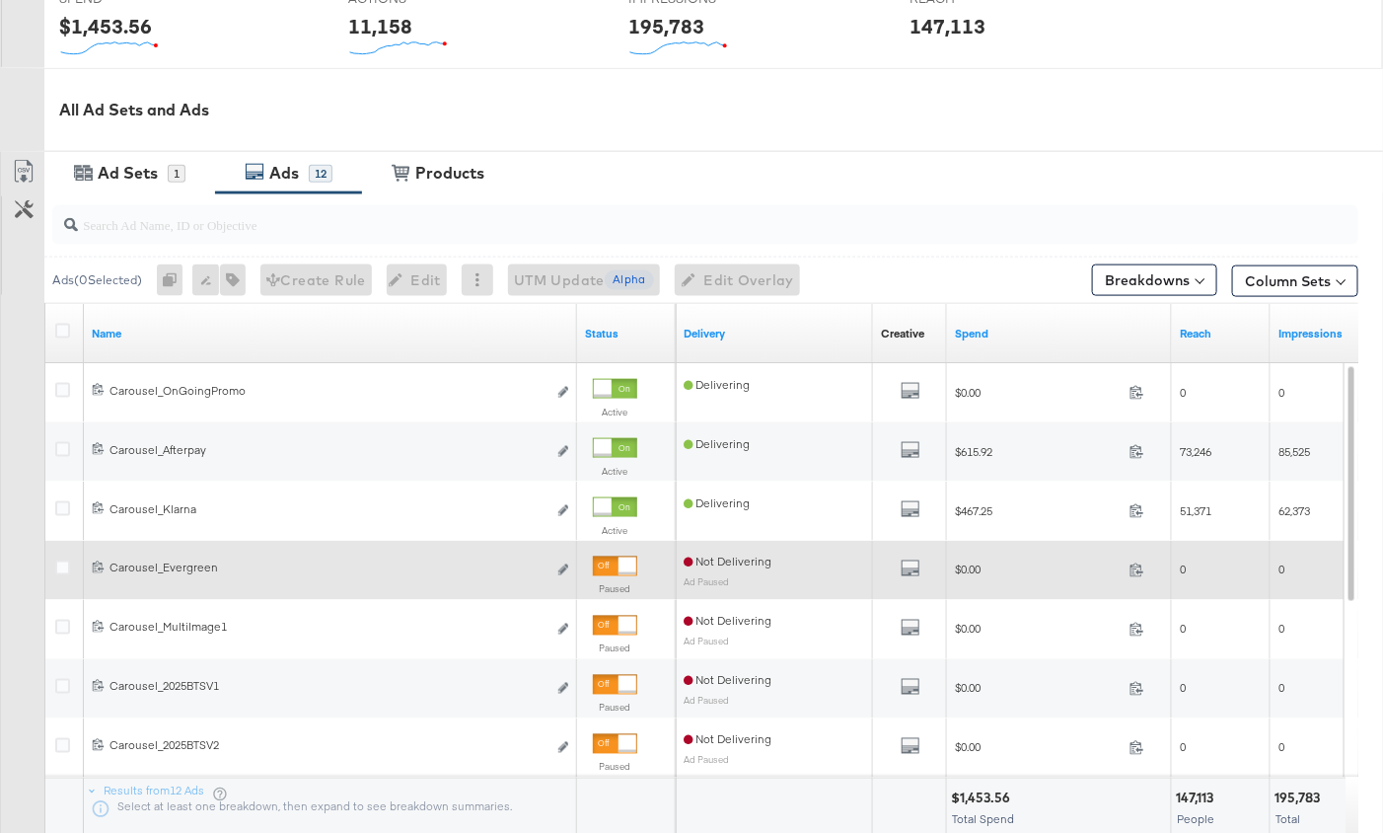
scroll to position [831, 0]
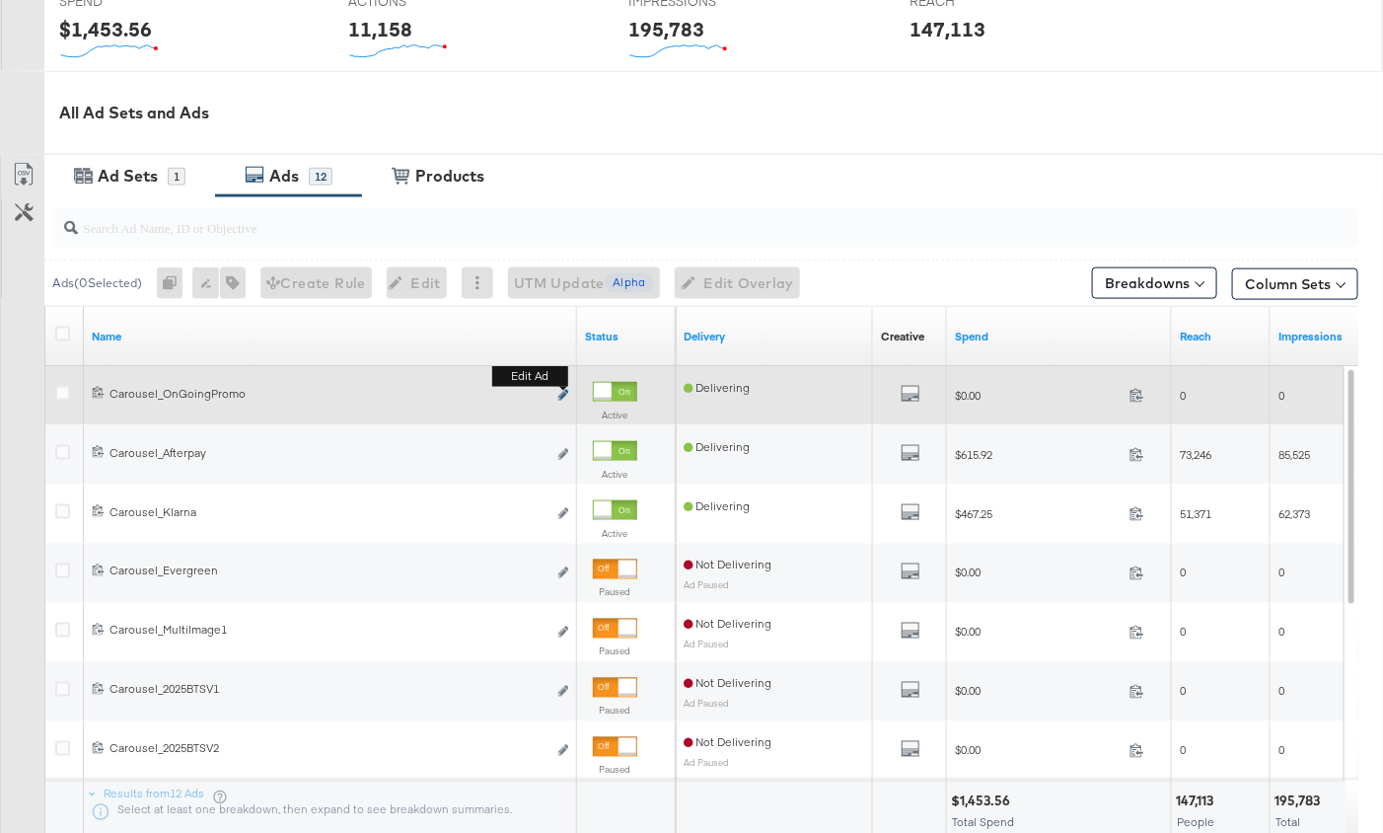
click at [561, 394] on icon "link" at bounding box center [563, 395] width 10 height 11
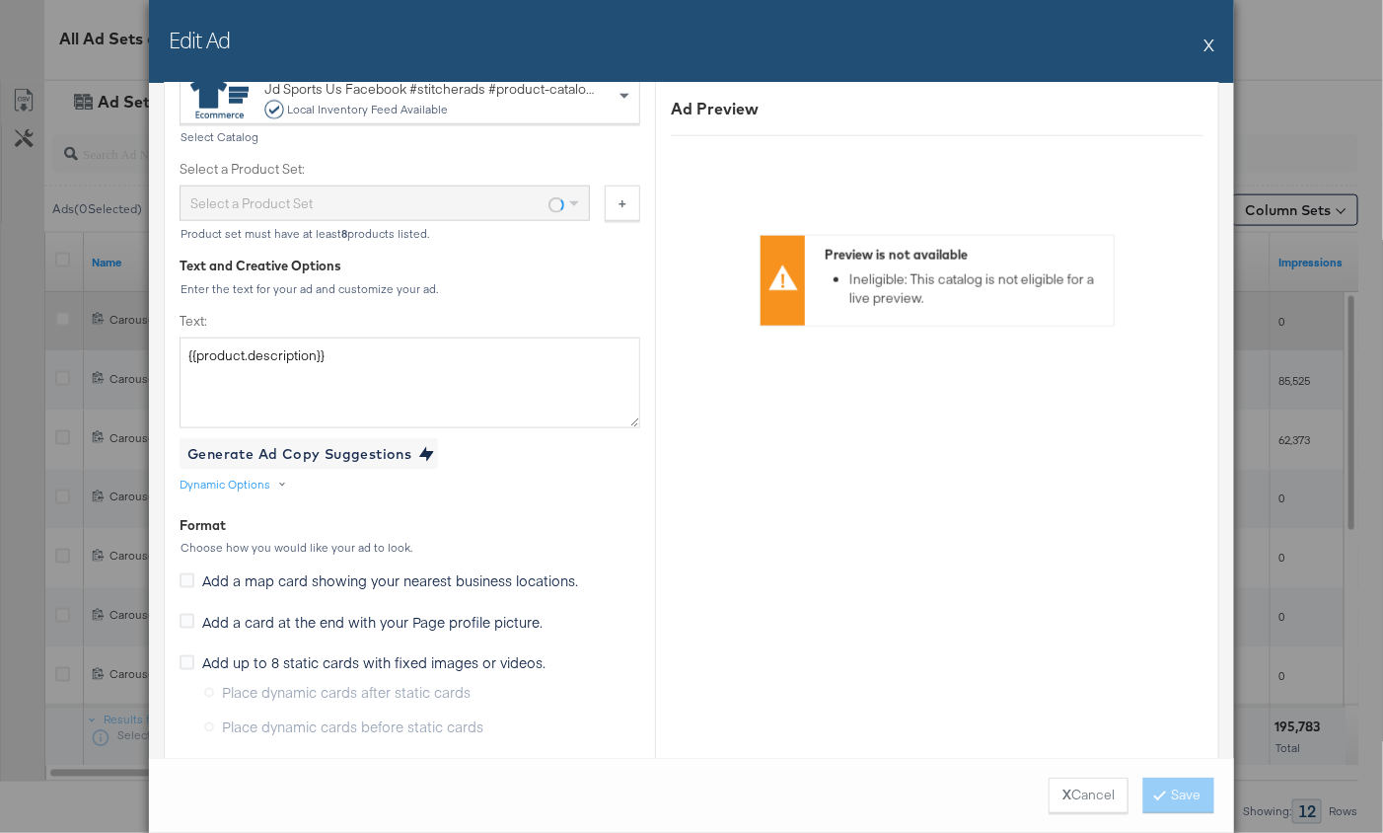
scroll to position [782, 0]
click at [1211, 42] on button "X" at bounding box center [1209, 44] width 11 height 39
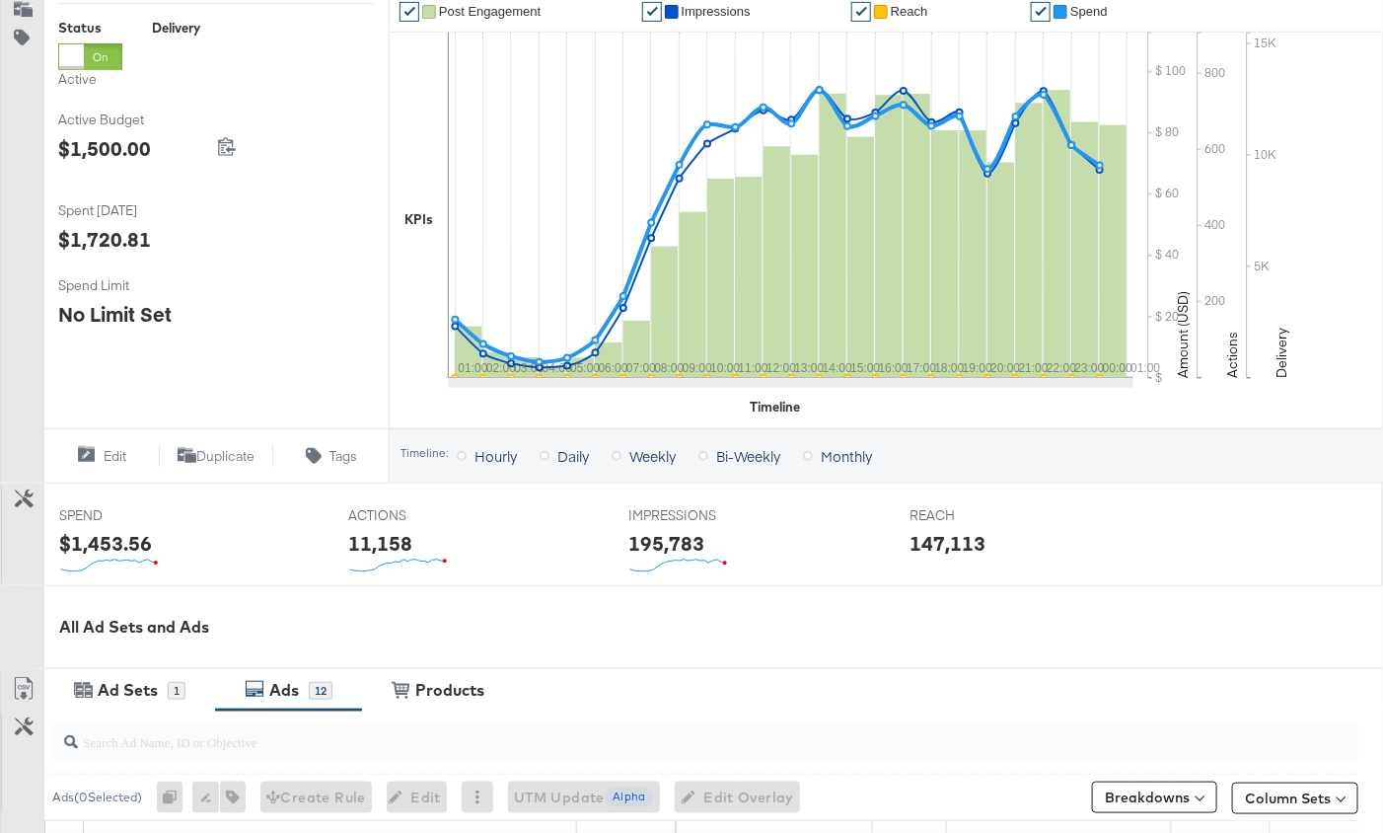
scroll to position [0, 0]
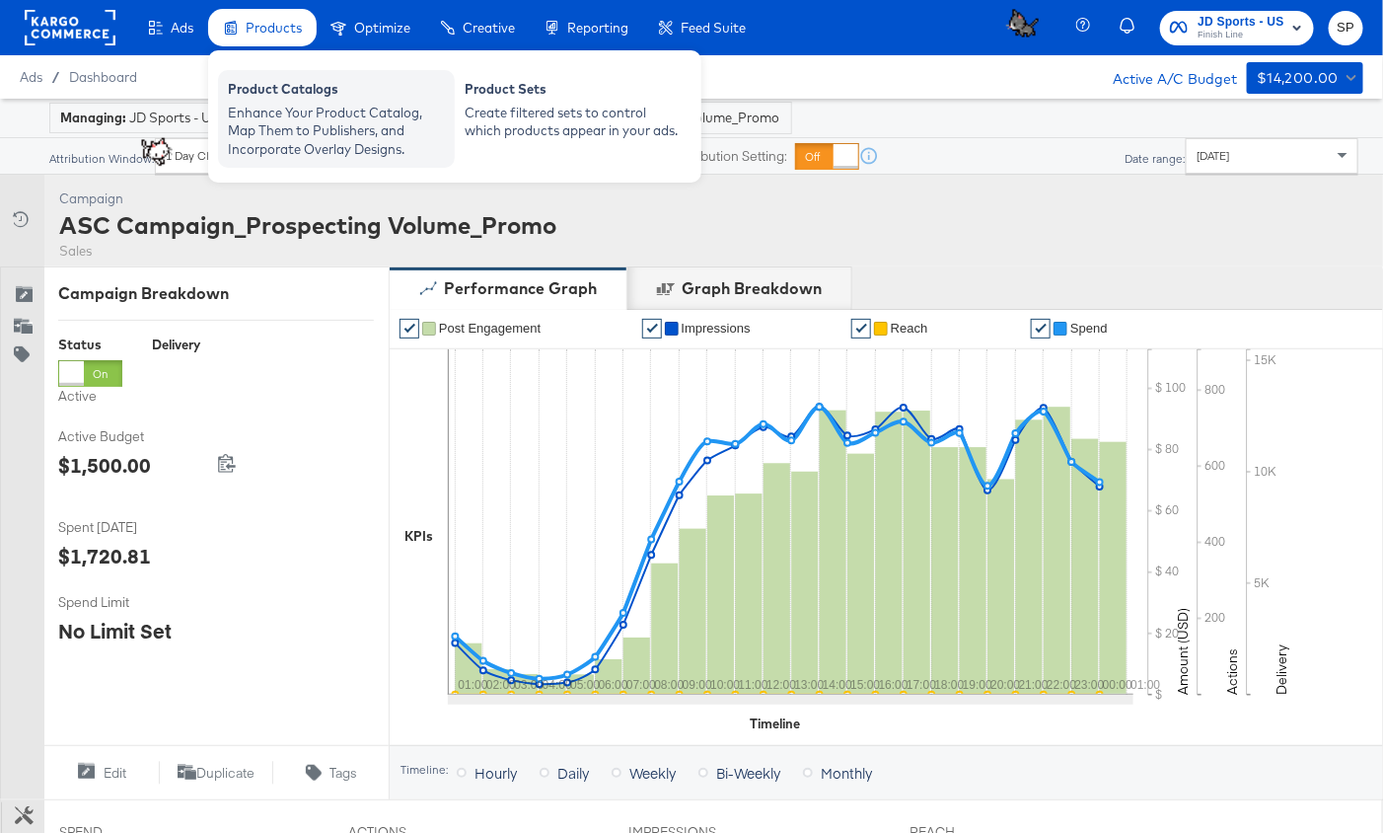
click at [273, 115] on div "Enhance Your Product Catalog, Map Them to Publishers, and Incorporate Overlay D…" at bounding box center [336, 131] width 217 height 55
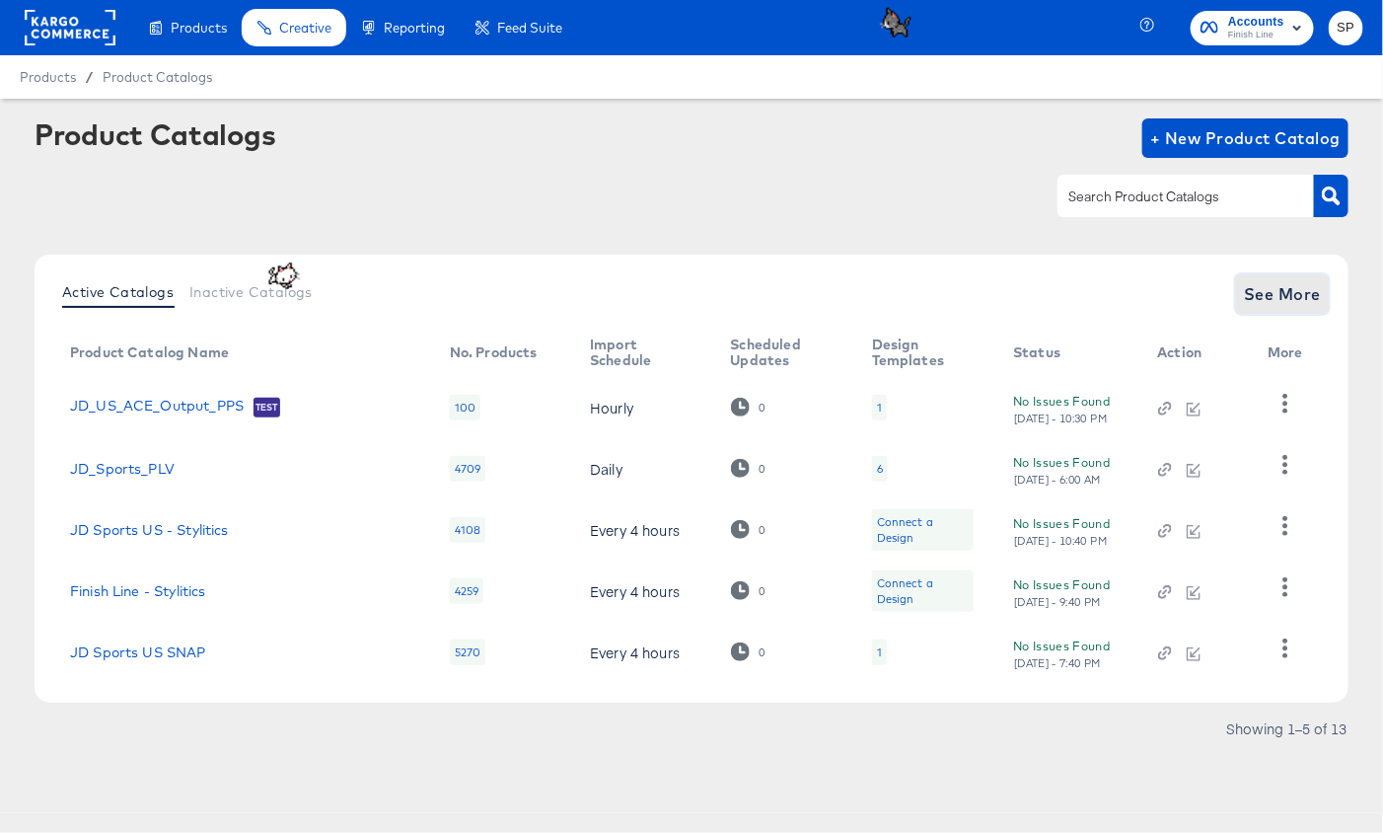
click at [1286, 310] on button "See More" at bounding box center [1282, 293] width 93 height 39
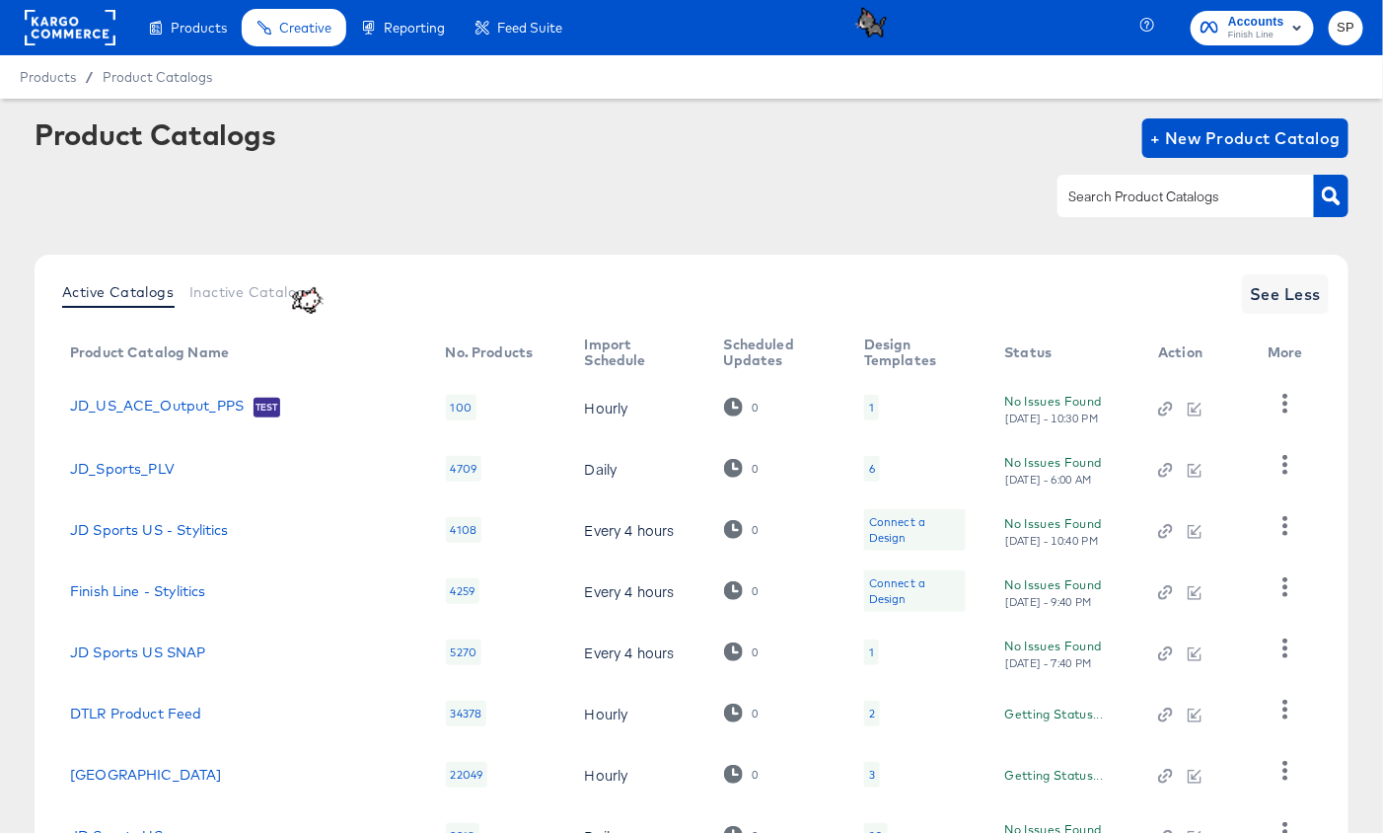
scroll to position [286, 0]
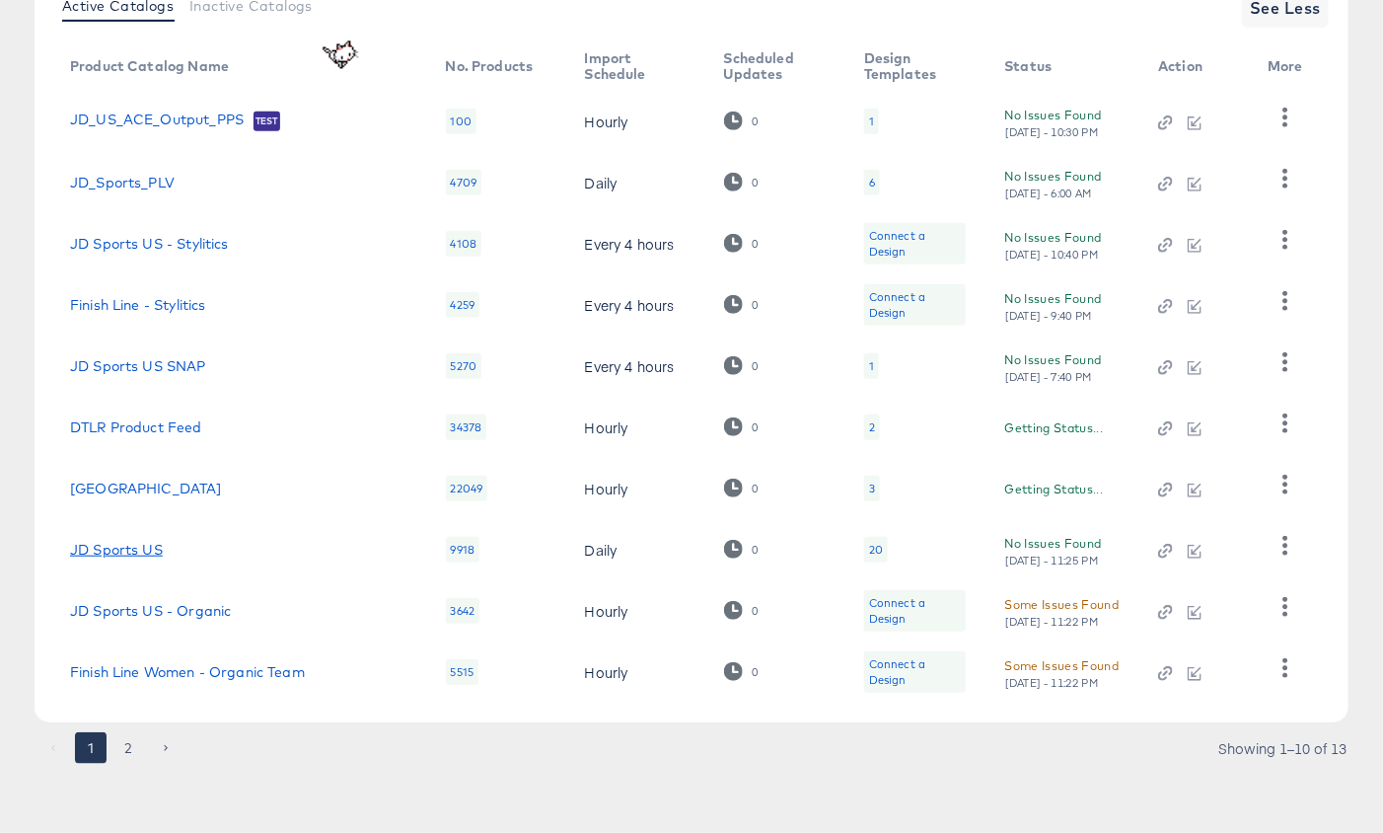
click at [87, 548] on link "JD Sports US" at bounding box center [116, 550] width 93 height 16
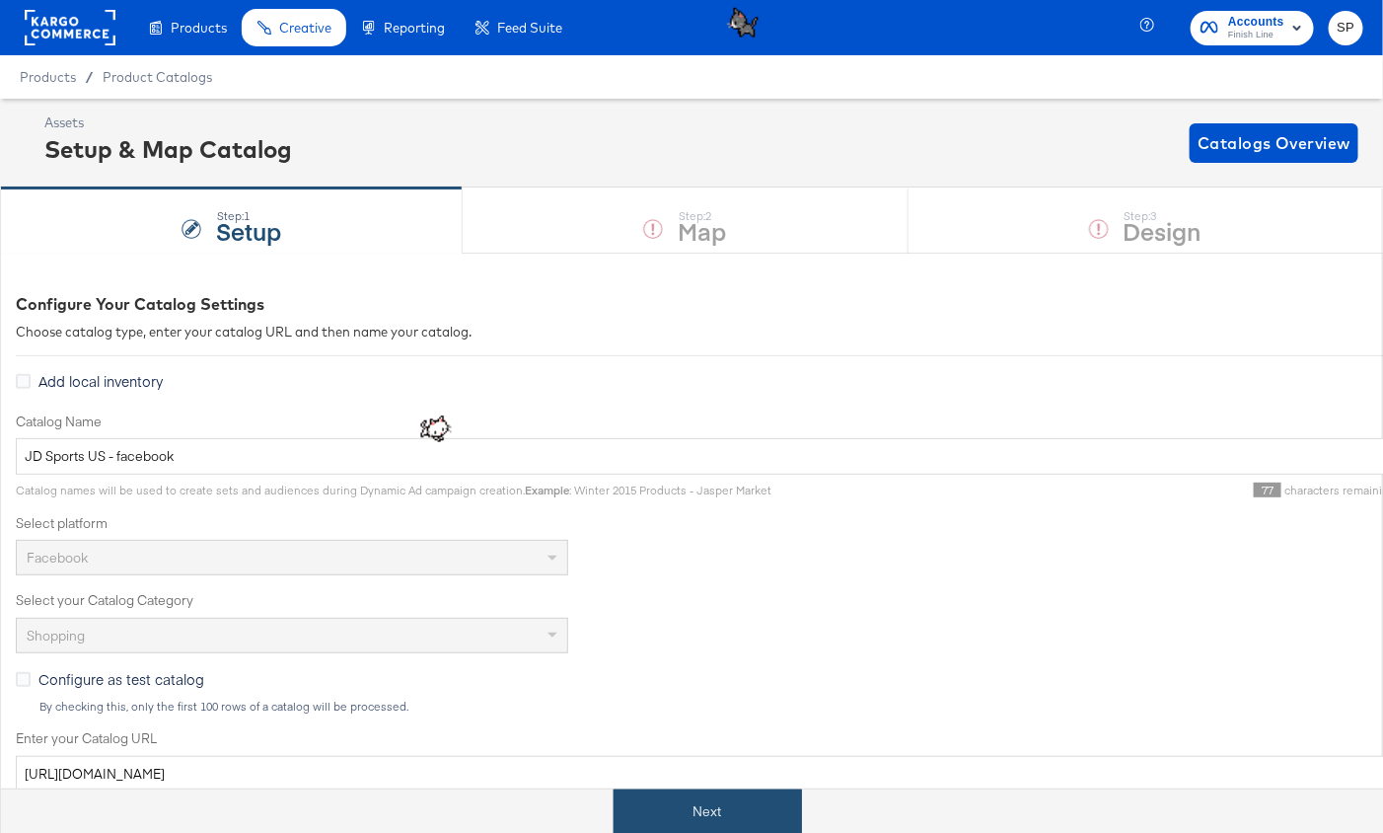
click at [694, 815] on button "Next" at bounding box center [708, 811] width 188 height 44
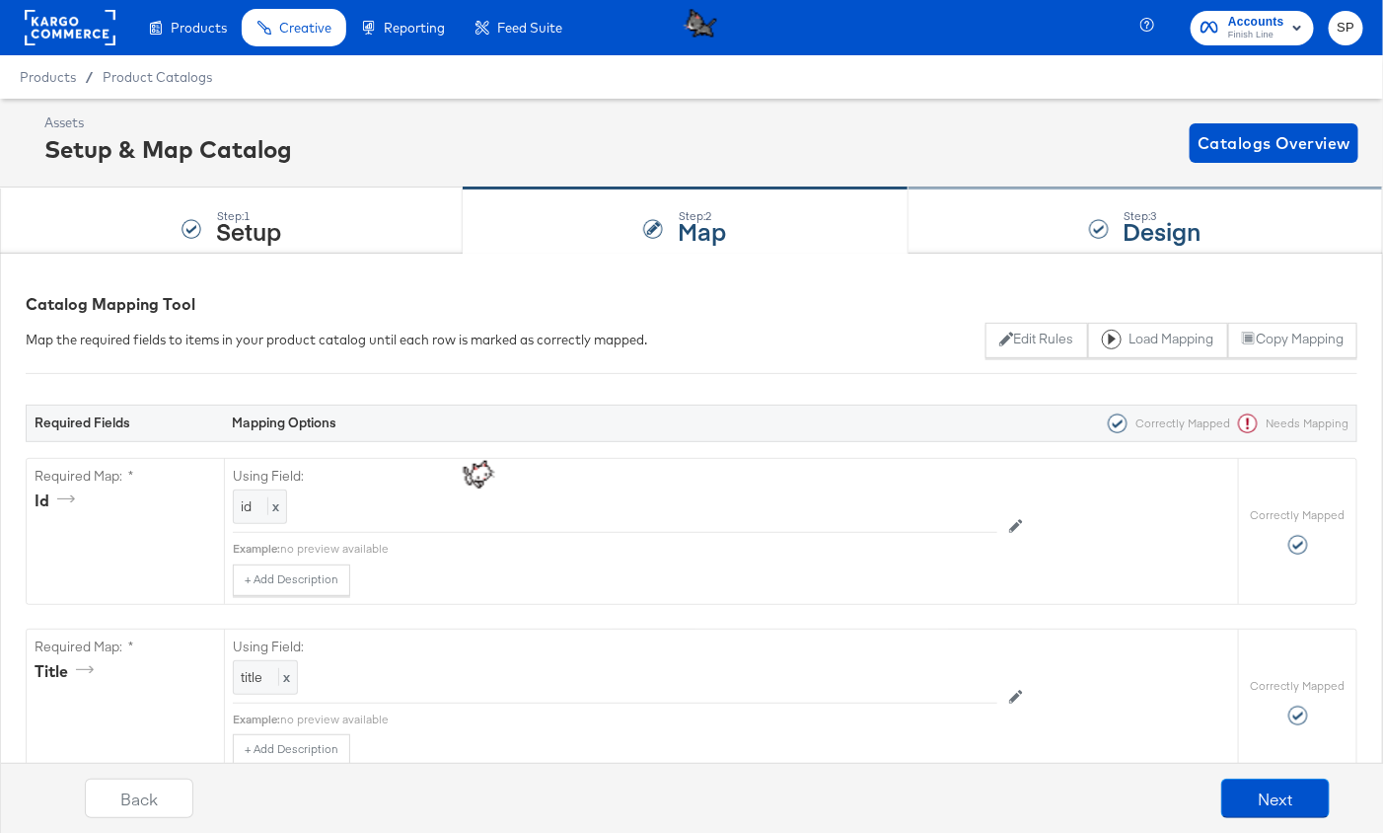
click at [1064, 232] on div "Step: 3 Design" at bounding box center [1146, 220] width 475 height 65
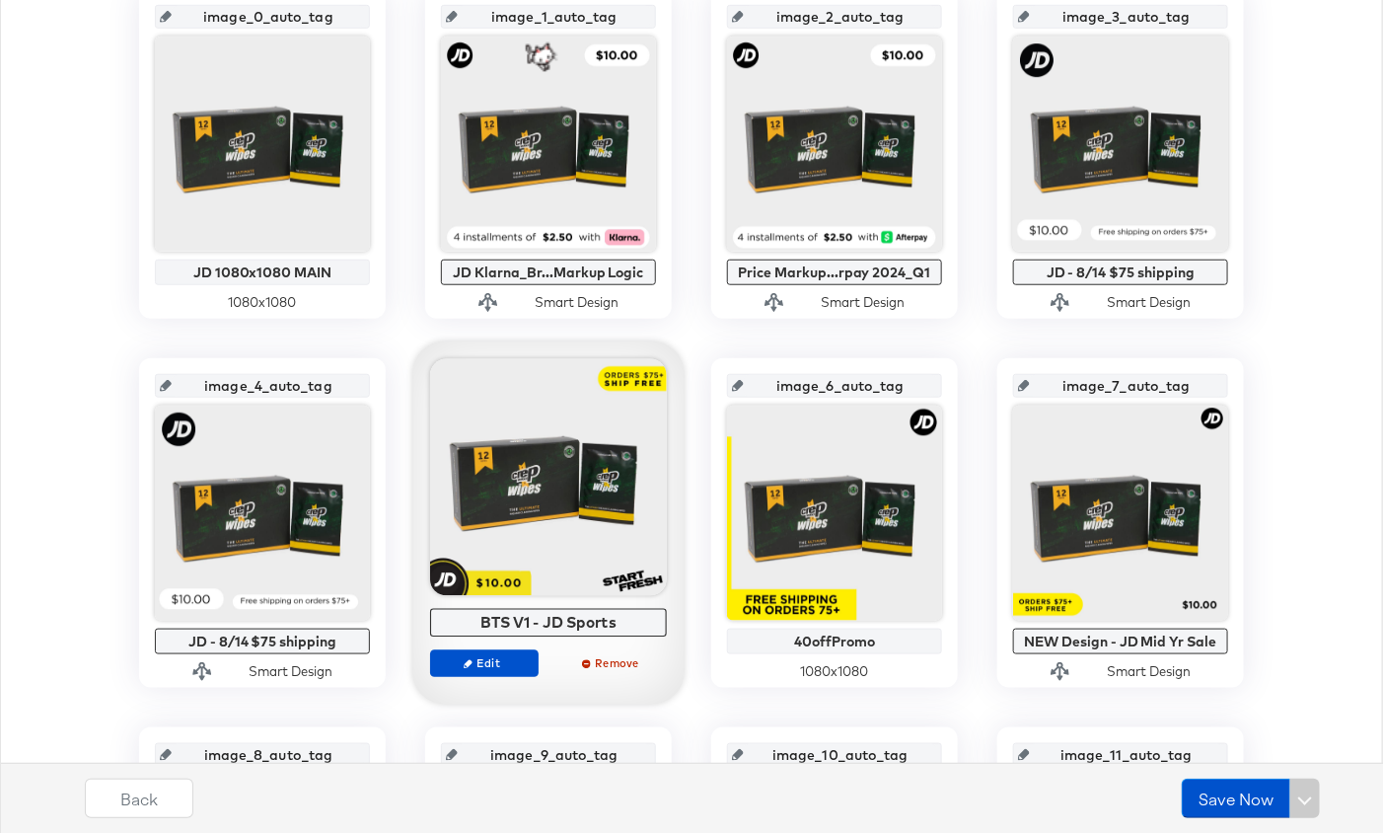
scroll to position [495, 0]
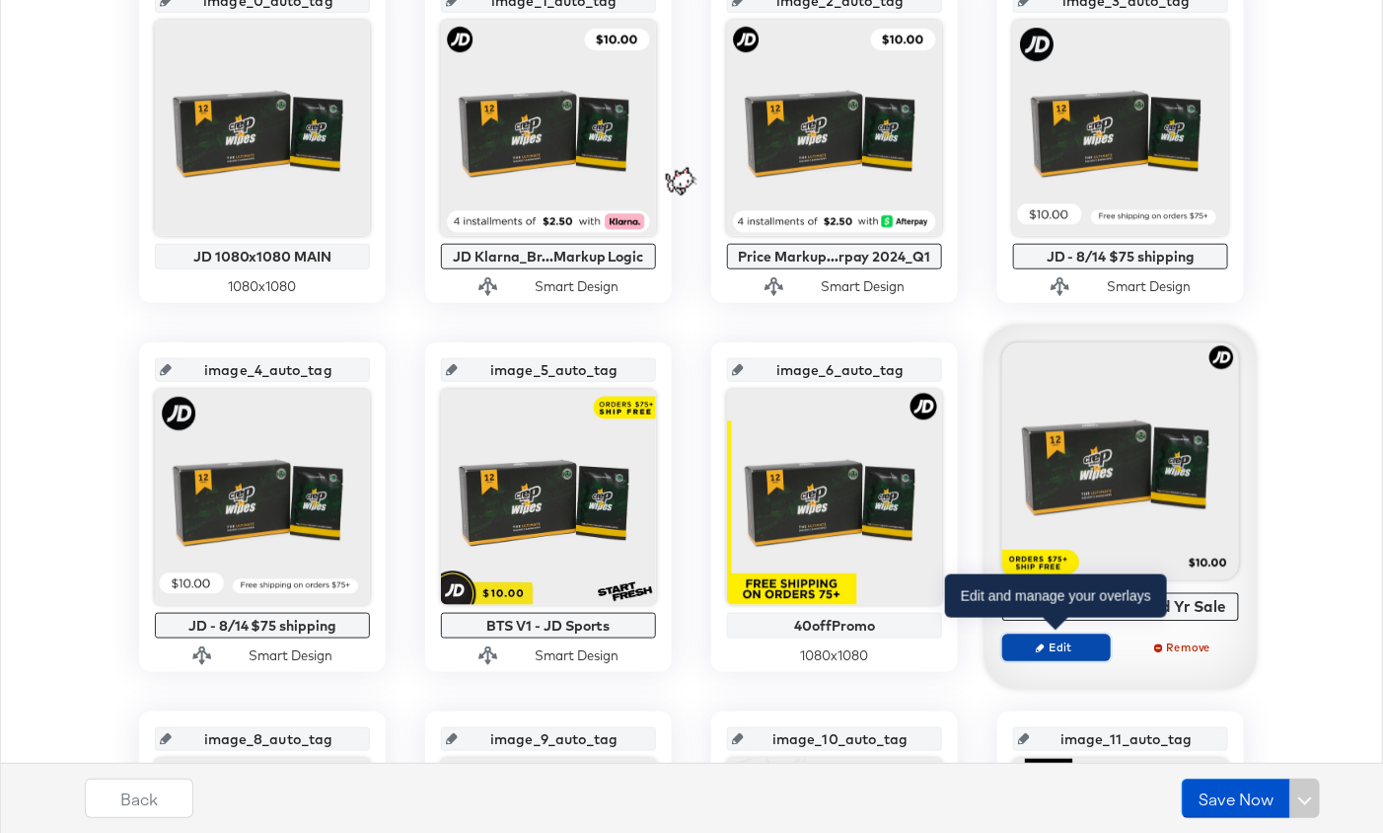
click at [1040, 646] on icon "button" at bounding box center [1040, 647] width 9 height 9
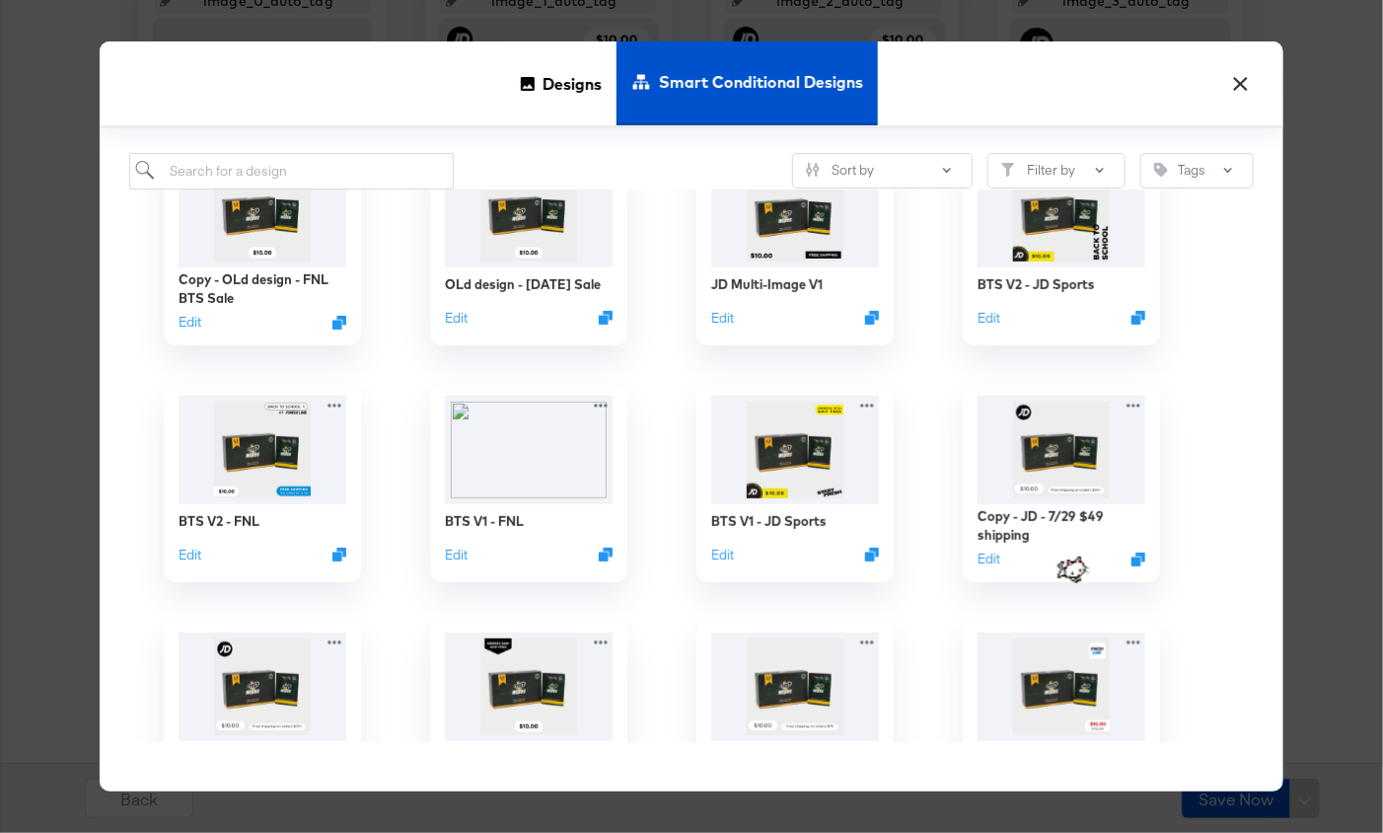
scroll to position [0, 0]
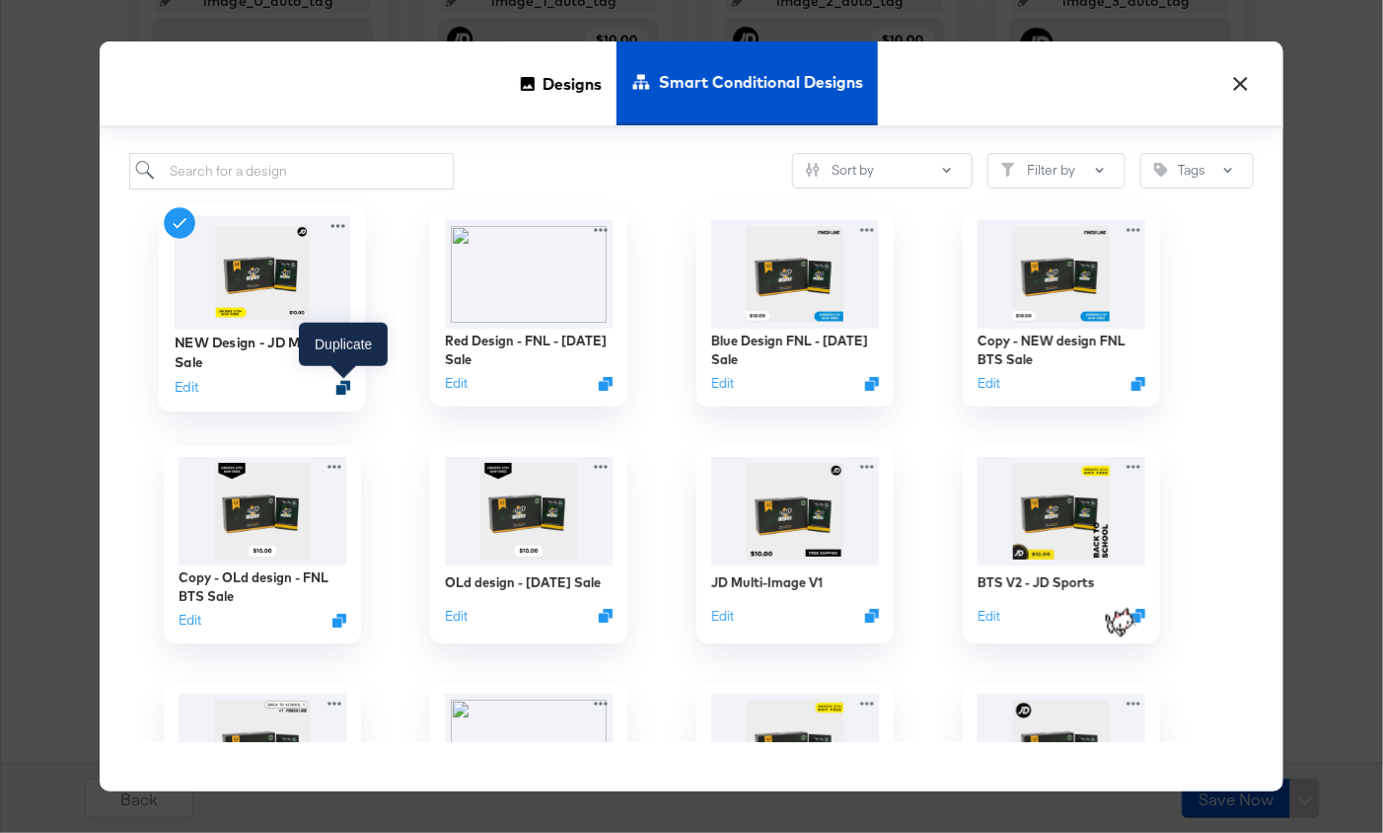
click at [341, 381] on icon "Duplicate" at bounding box center [343, 387] width 15 height 15
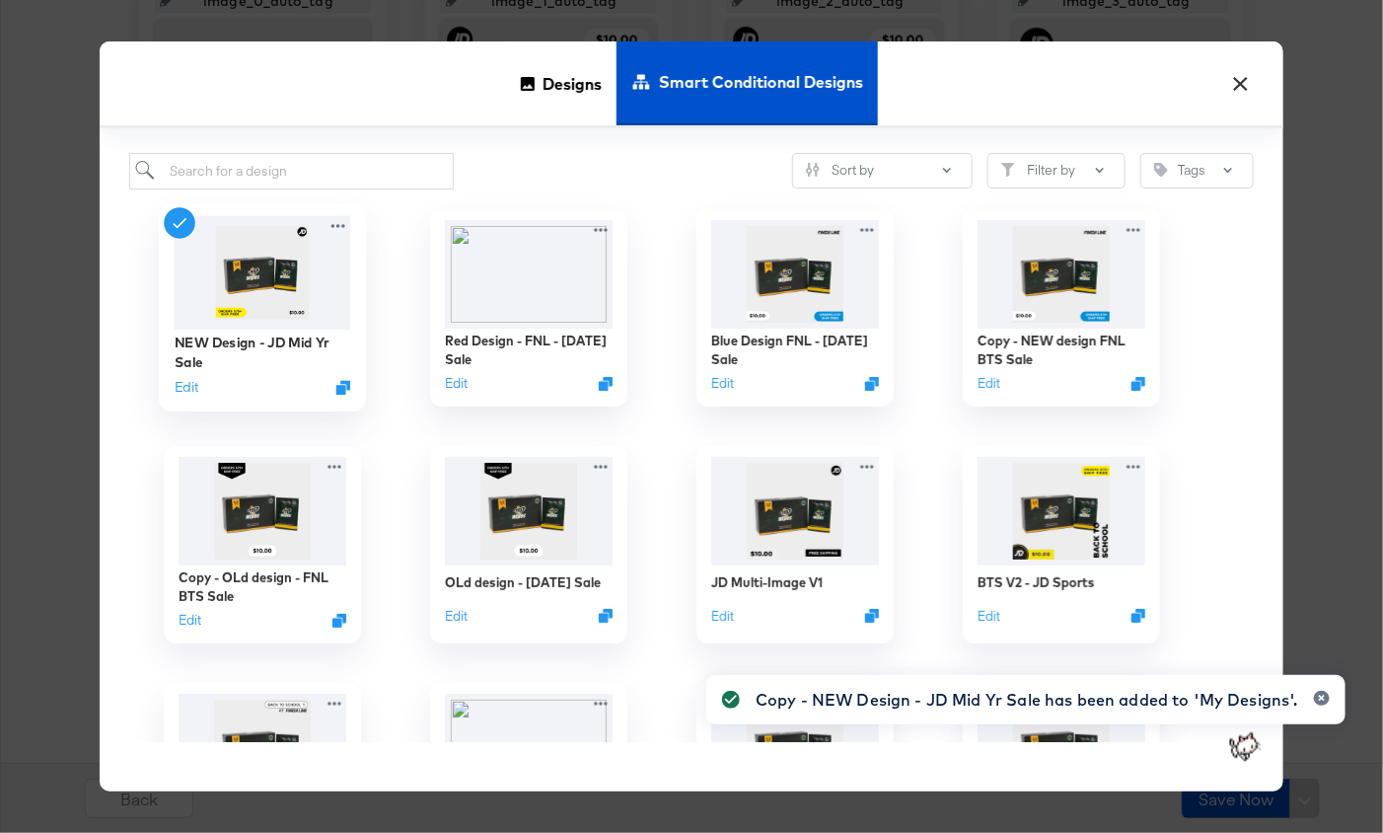
click at [727, 701] on icon at bounding box center [731, 700] width 18 height 18
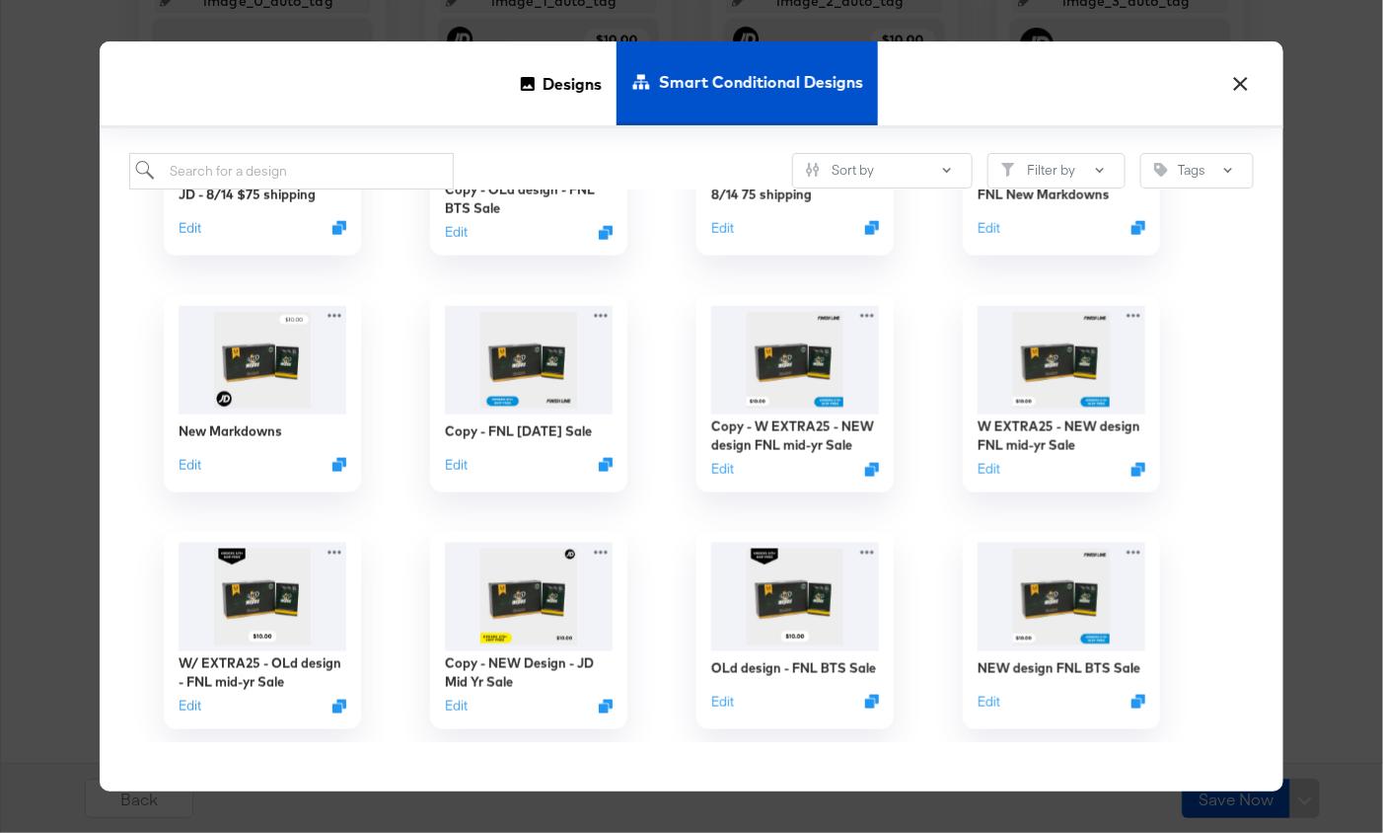
scroll to position [865, 0]
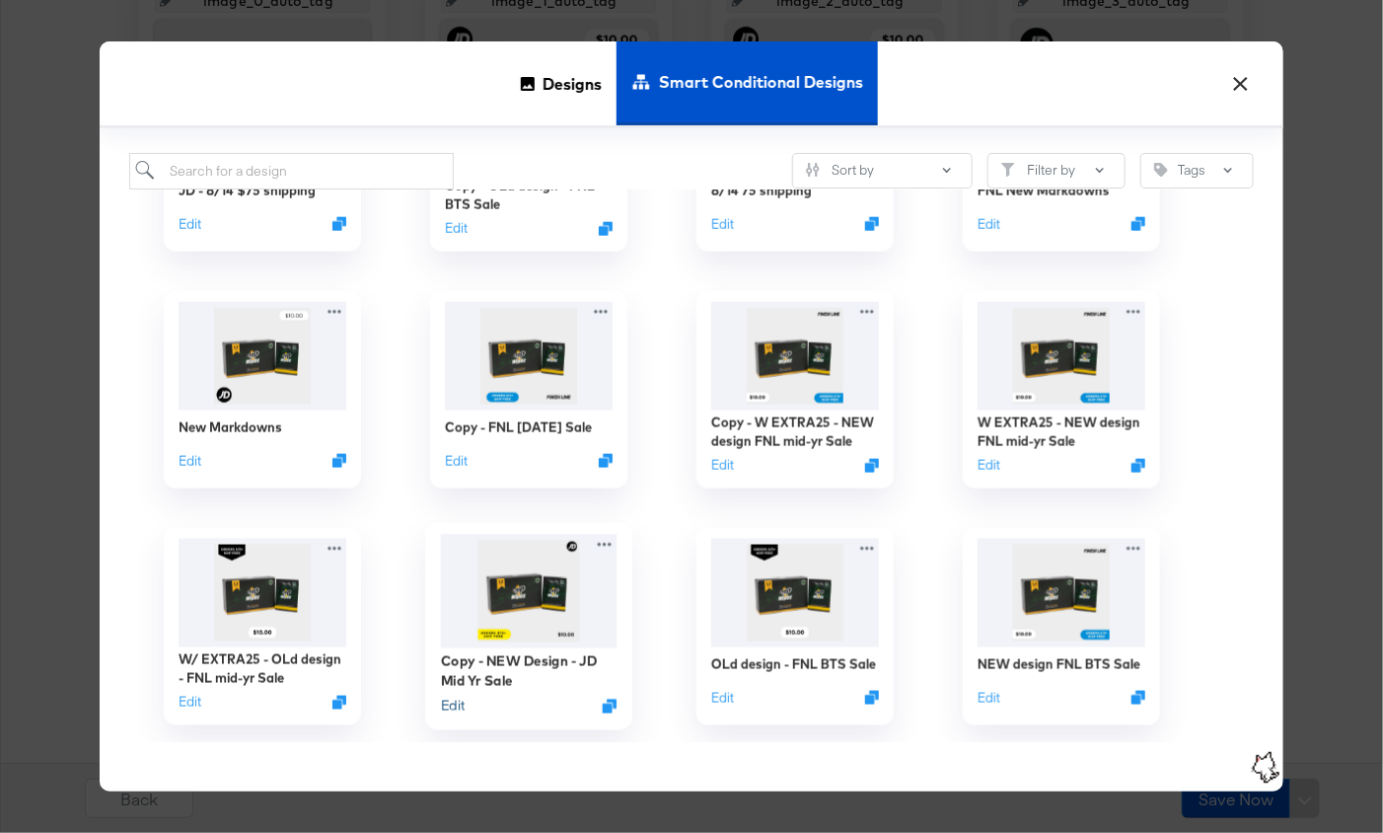
click at [444, 706] on button "Edit" at bounding box center [453, 705] width 24 height 19
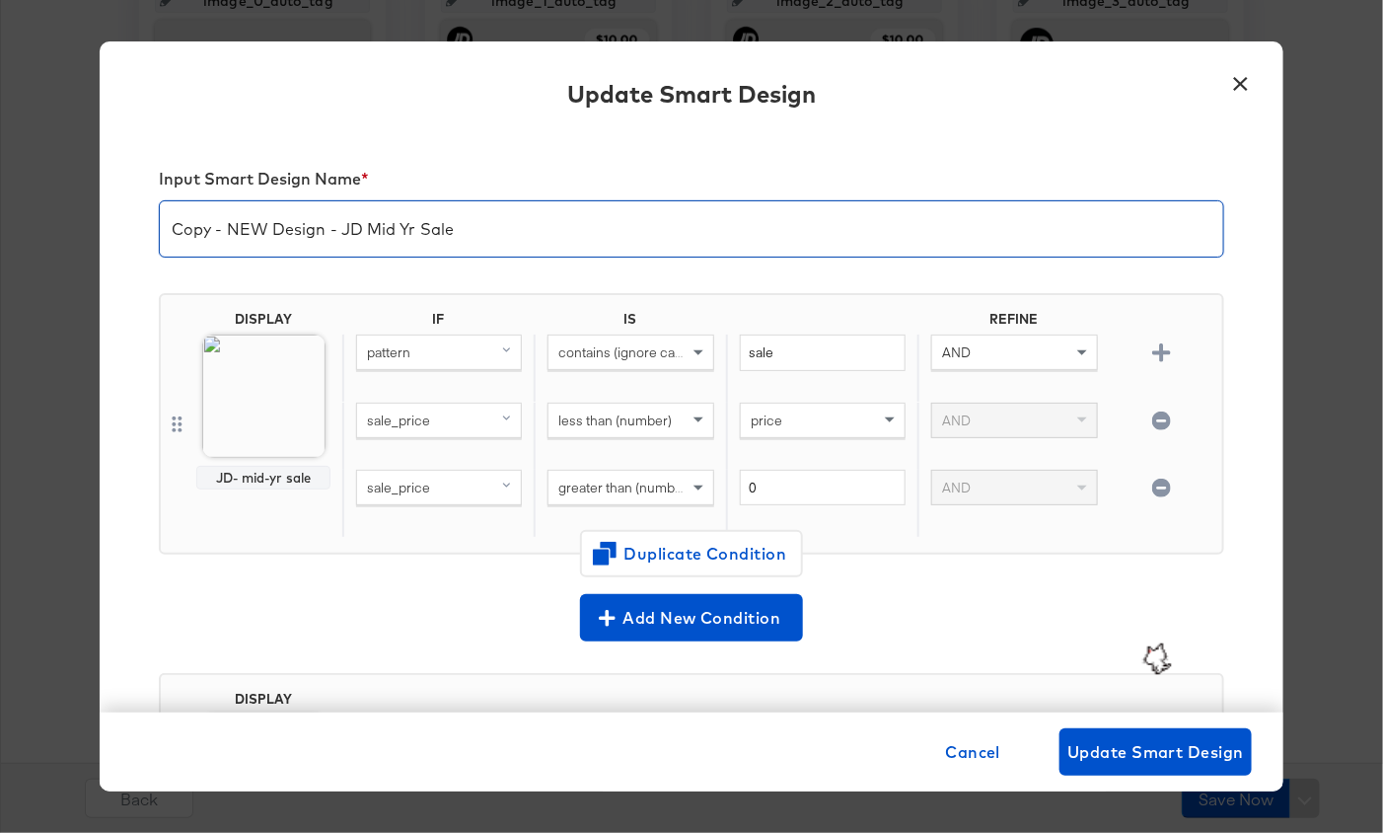
drag, startPoint x: 366, startPoint y: 231, endPoint x: 419, endPoint y: 230, distance: 53.3
click at [419, 230] on input "Copy - NEW Design - JD Mid Yr Sale" at bounding box center [692, 220] width 1064 height 55
drag, startPoint x: 224, startPoint y: 231, endPoint x: 111, endPoint y: 210, distance: 115.3
click at [111, 210] on div "Input Smart Design Name * Copy - NEW Design - JD Labor DaySale DISPLAY JD- mid-…" at bounding box center [692, 422] width 1184 height 579
drag, startPoint x: 268, startPoint y: 231, endPoint x: 109, endPoint y: 202, distance: 162.4
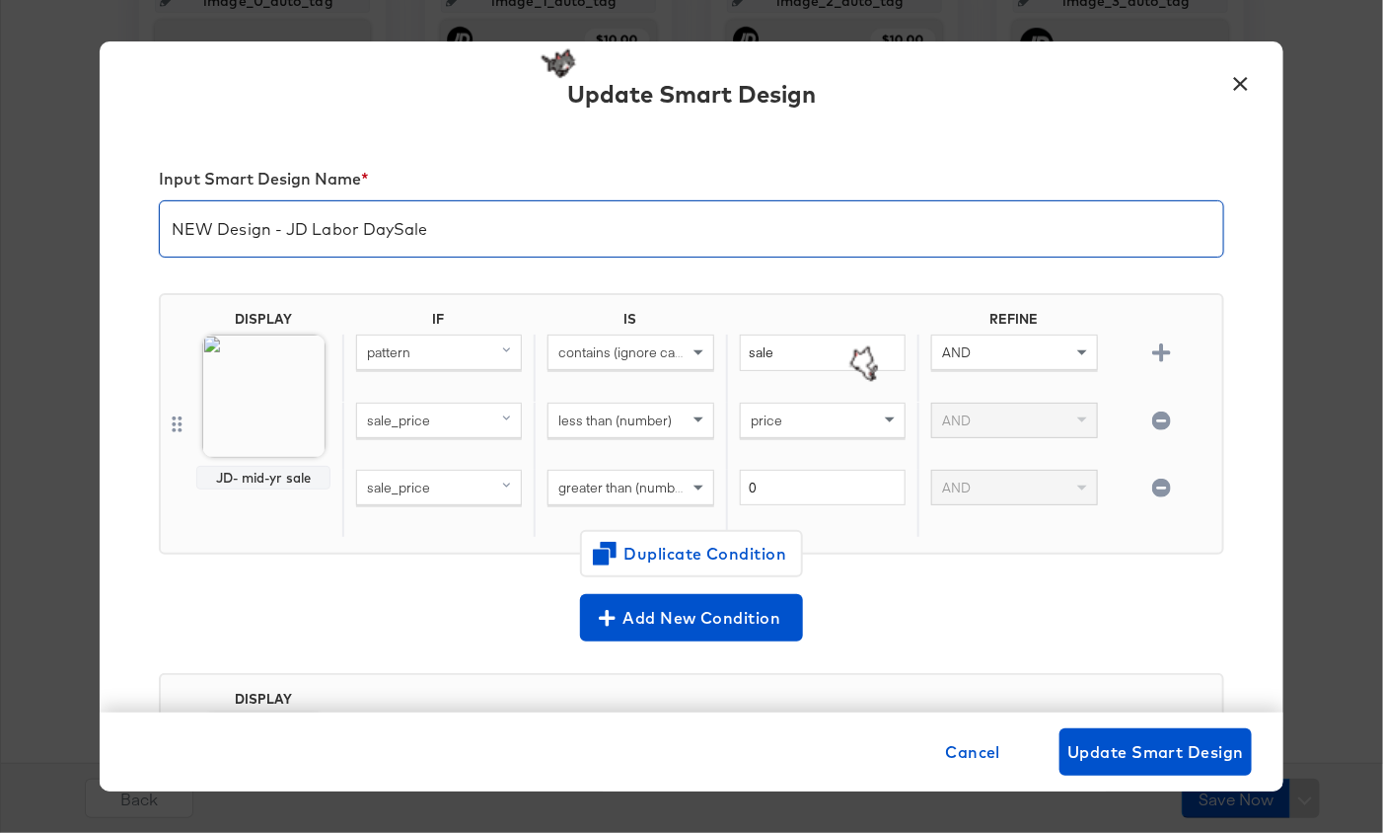
click at [109, 202] on div "Input Smart Design Name * NEW Design - JD Labor DaySale DISPLAY JD- mid-yr sale…" at bounding box center [692, 422] width 1184 height 579
type input "Yellown - JD Labor DaySale"
click at [1239, 86] on button "×" at bounding box center [1241, 79] width 36 height 36
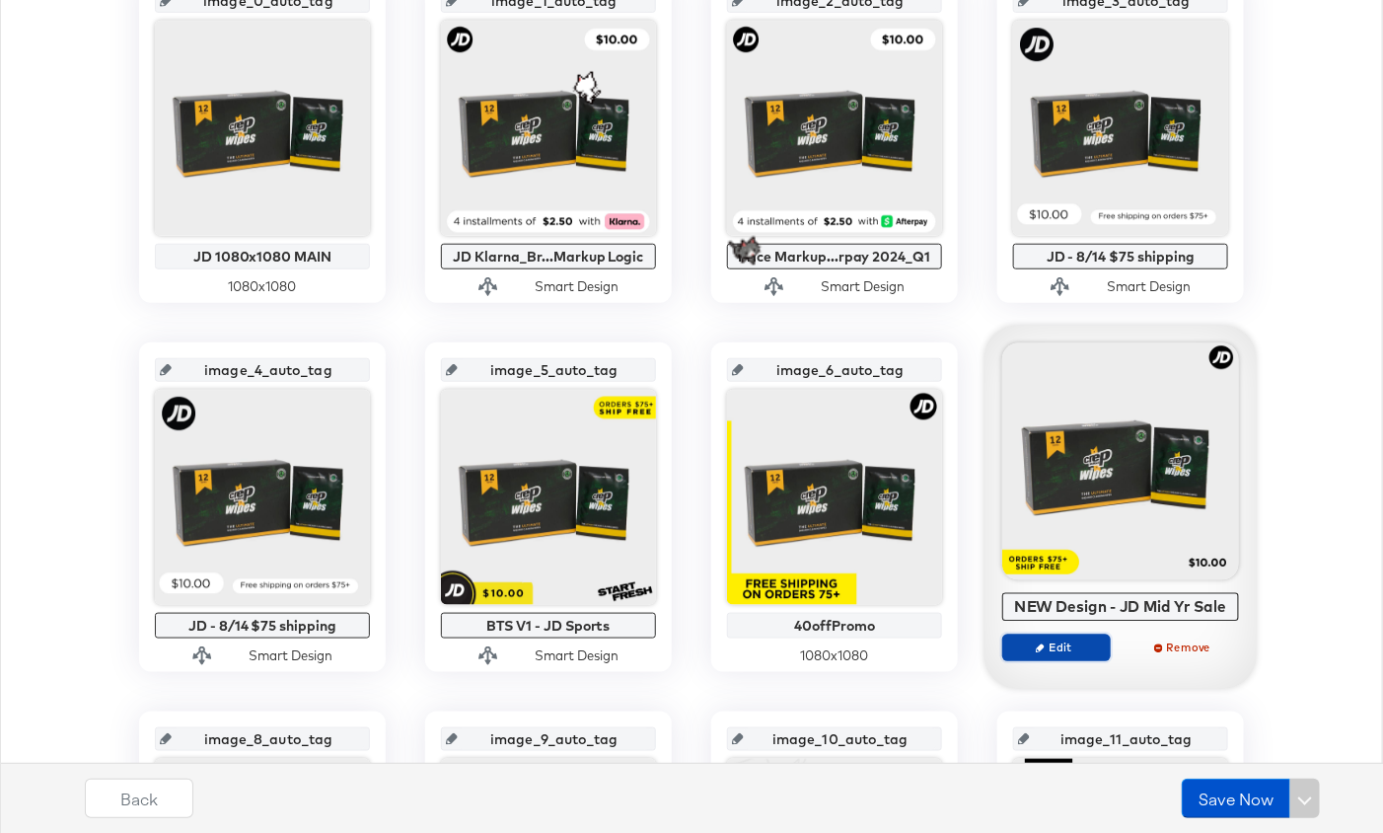
click at [1044, 646] on icon "button" at bounding box center [1040, 647] width 9 height 9
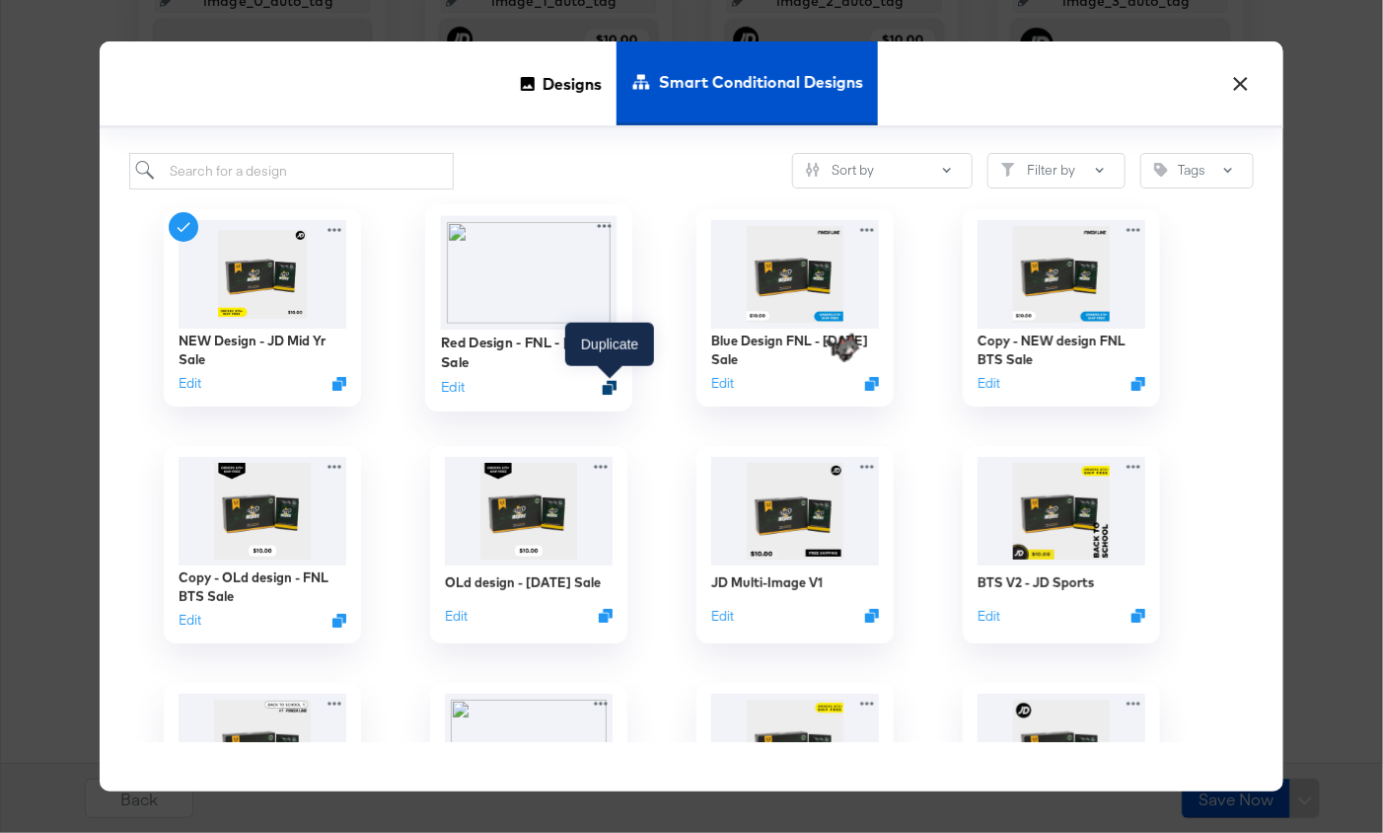
click at [613, 388] on icon "Duplicate" at bounding box center [610, 387] width 15 height 15
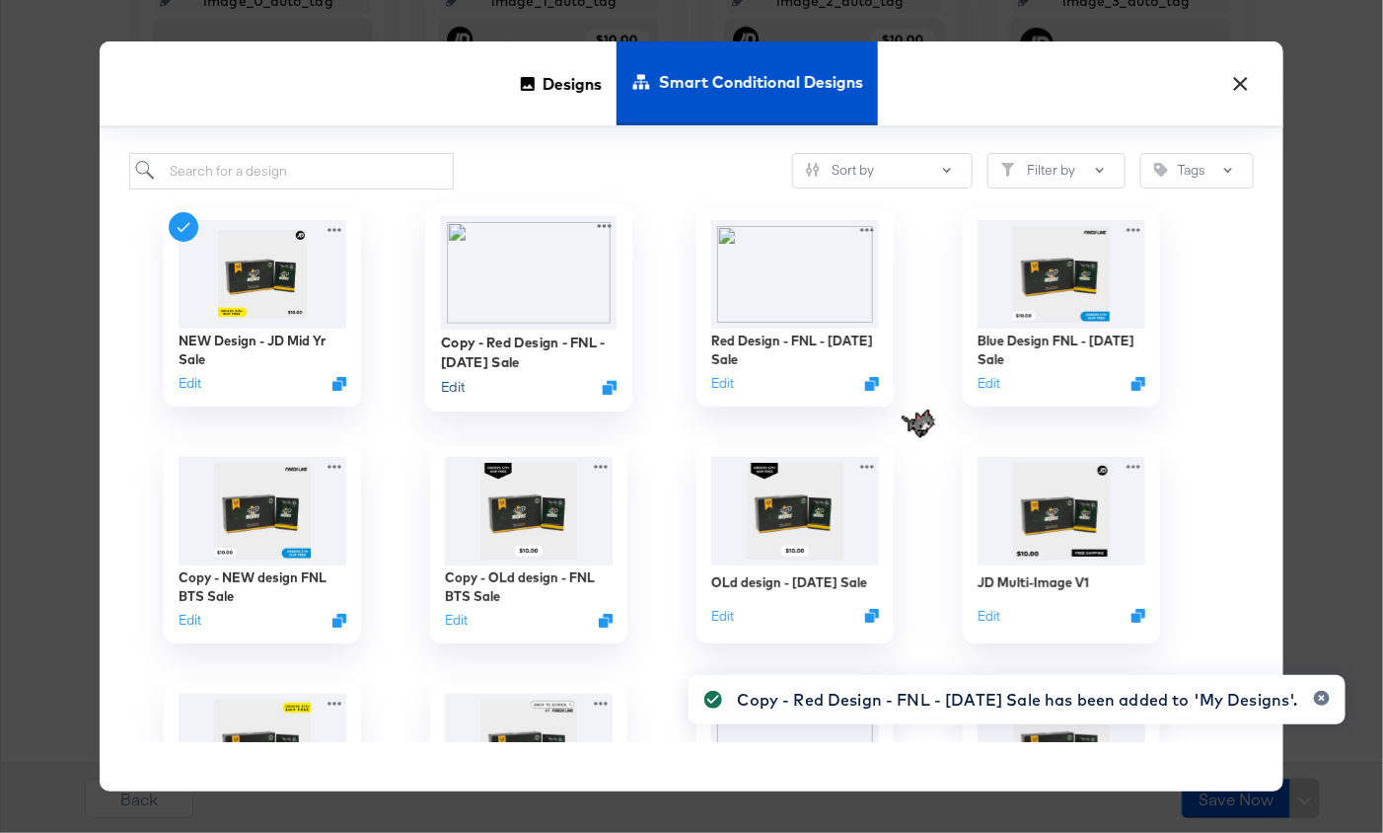
click at [455, 386] on button "Edit" at bounding box center [453, 386] width 24 height 19
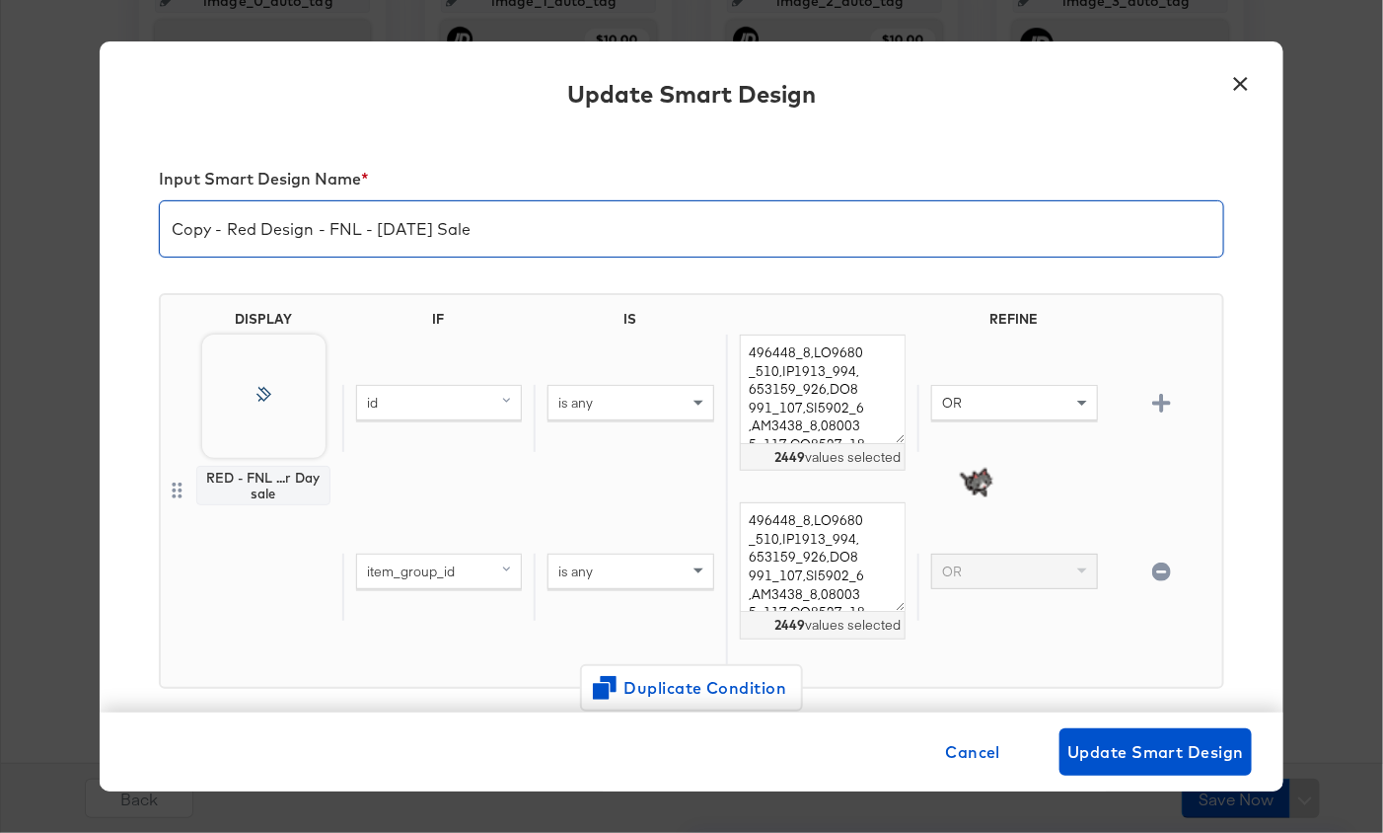
drag, startPoint x: 255, startPoint y: 227, endPoint x: 128, endPoint y: 225, distance: 126.3
click at [128, 225] on div "Input Smart Design Name * Copy - Red Design - FNL - [DATE] Sale DISPLAY RED - F…" at bounding box center [692, 422] width 1184 height 579
click at [301, 229] on input "Yellow Design - FNL - [DATE] Sale" at bounding box center [692, 220] width 1064 height 55
type input "Yellow Design - JD - [DATE] Sale"
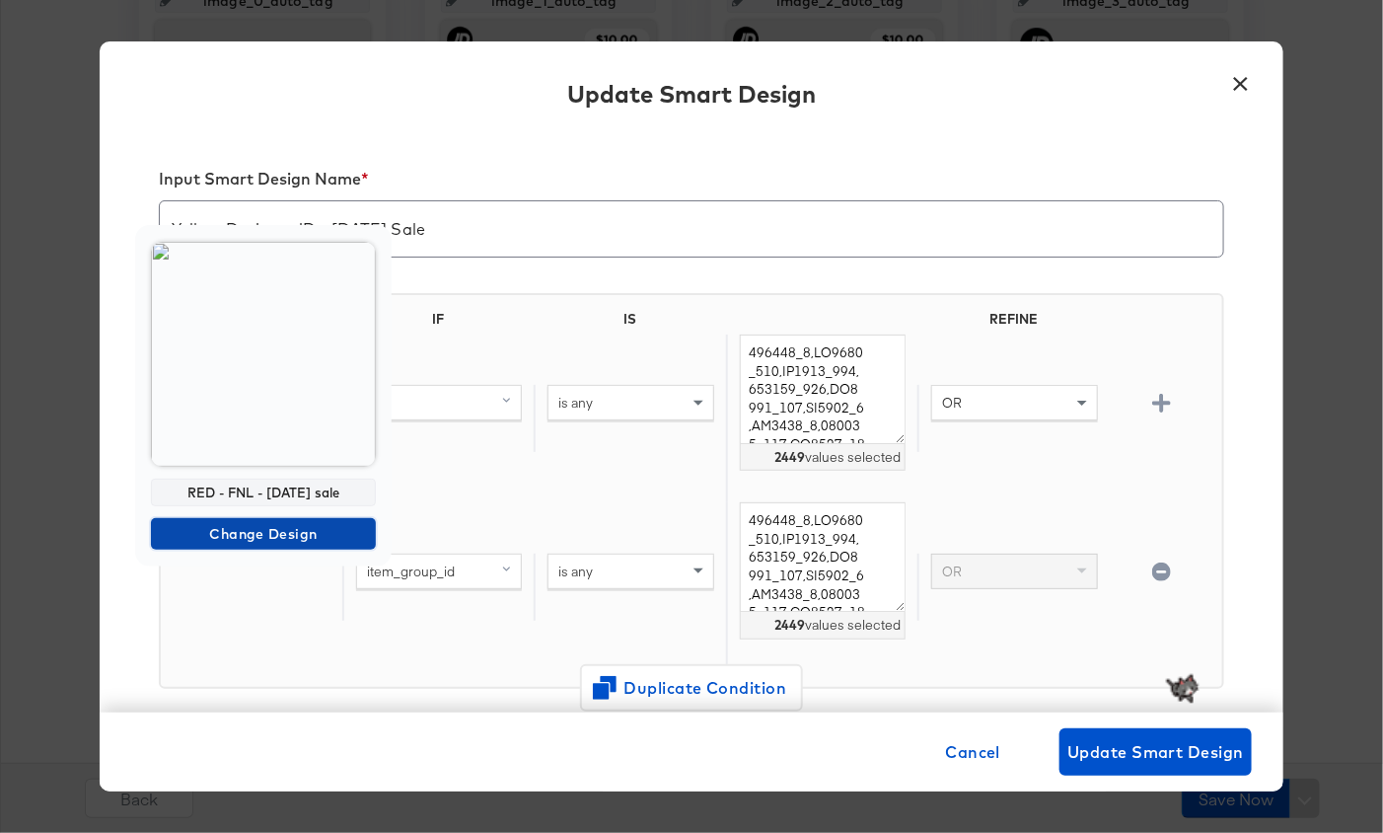
click at [265, 535] on span "Change Design" at bounding box center [263, 534] width 209 height 25
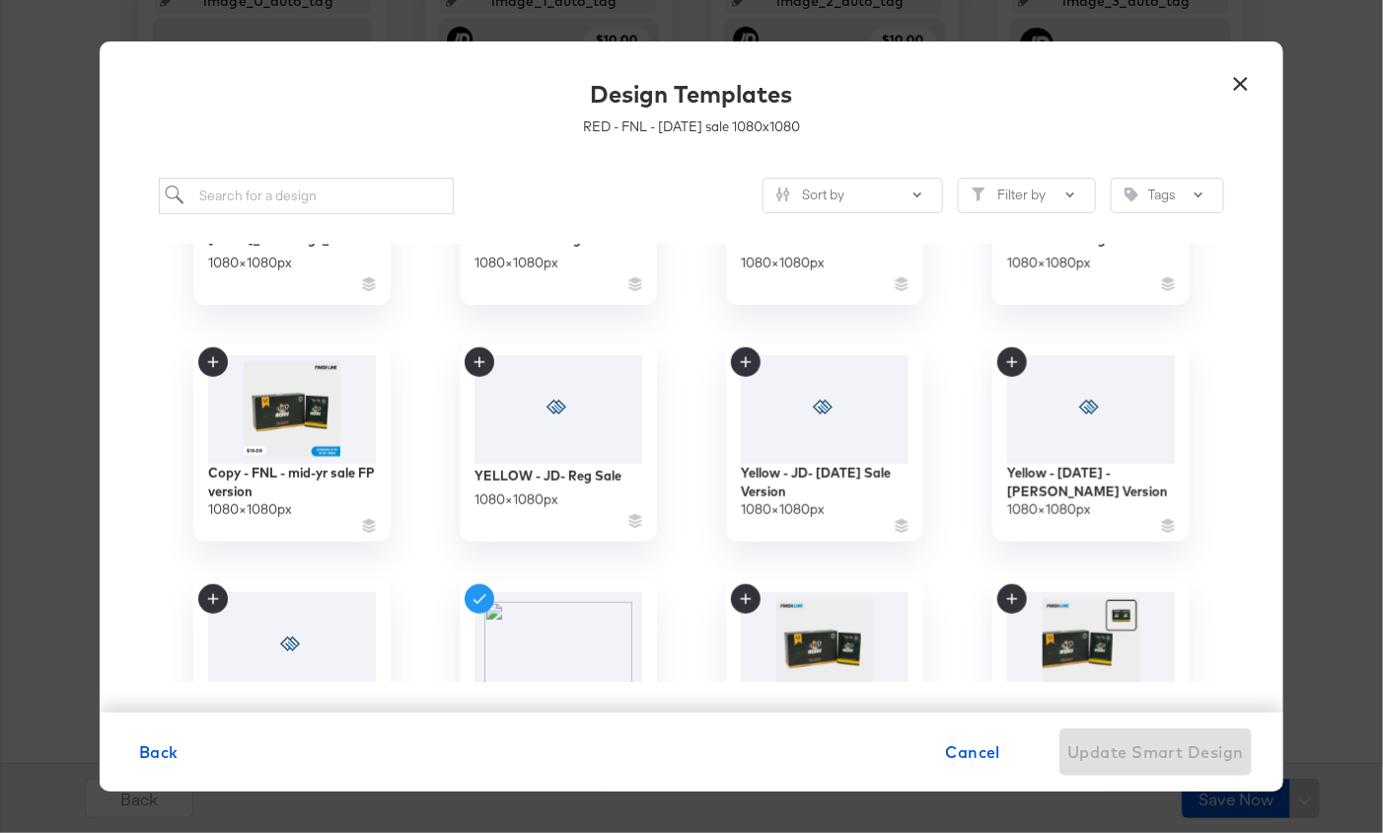
scroll to position [627, 0]
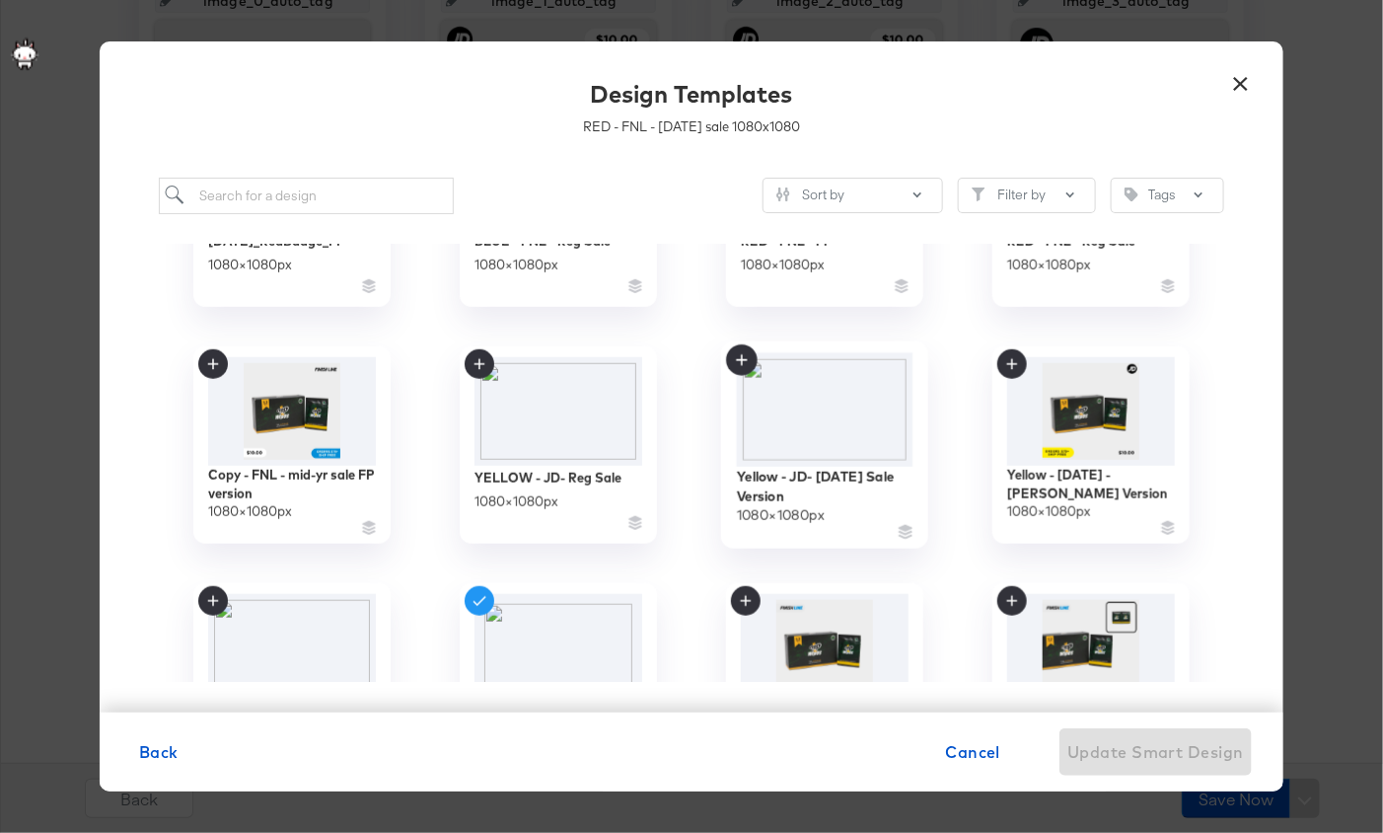
click at [827, 417] on img at bounding box center [825, 408] width 177 height 113
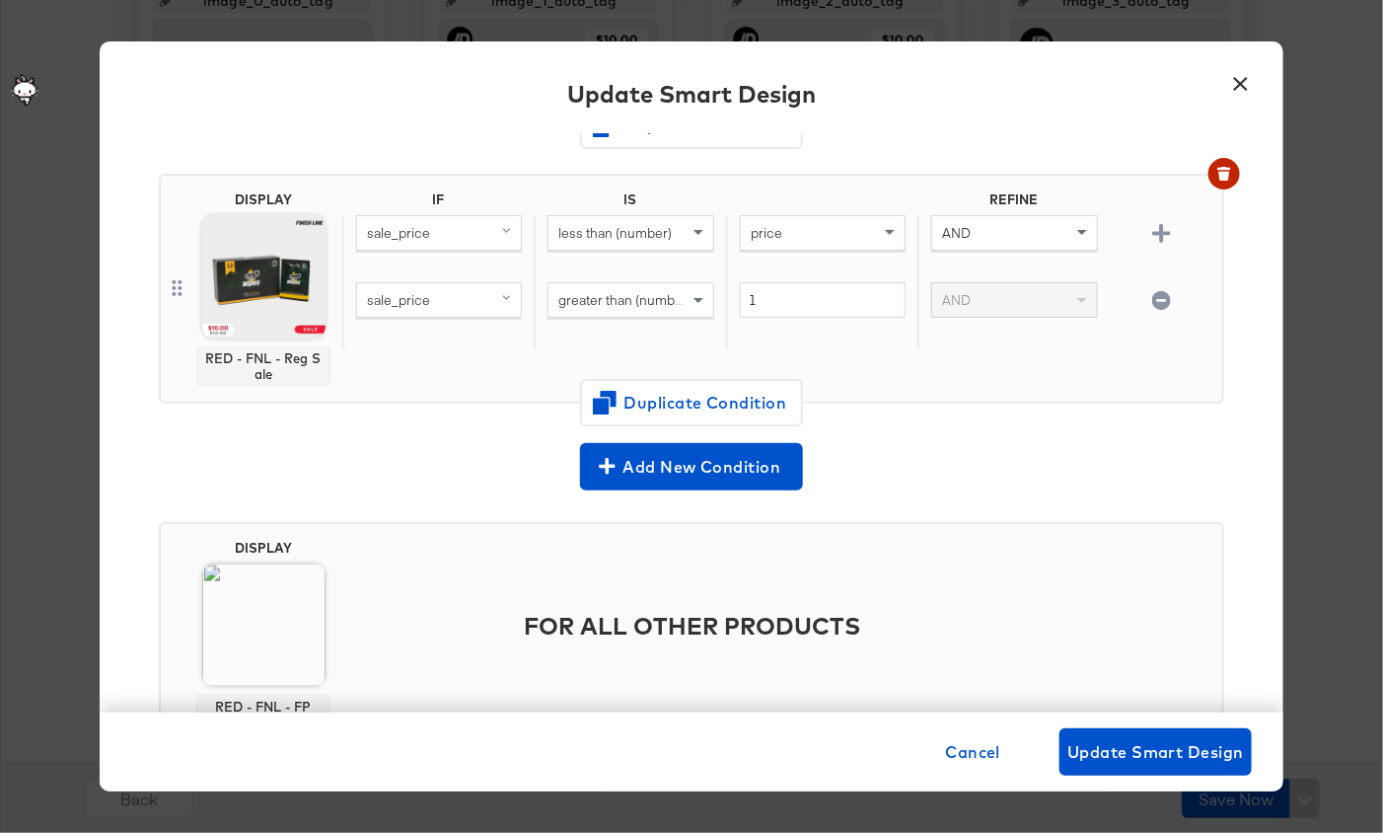
scroll to position [563, 0]
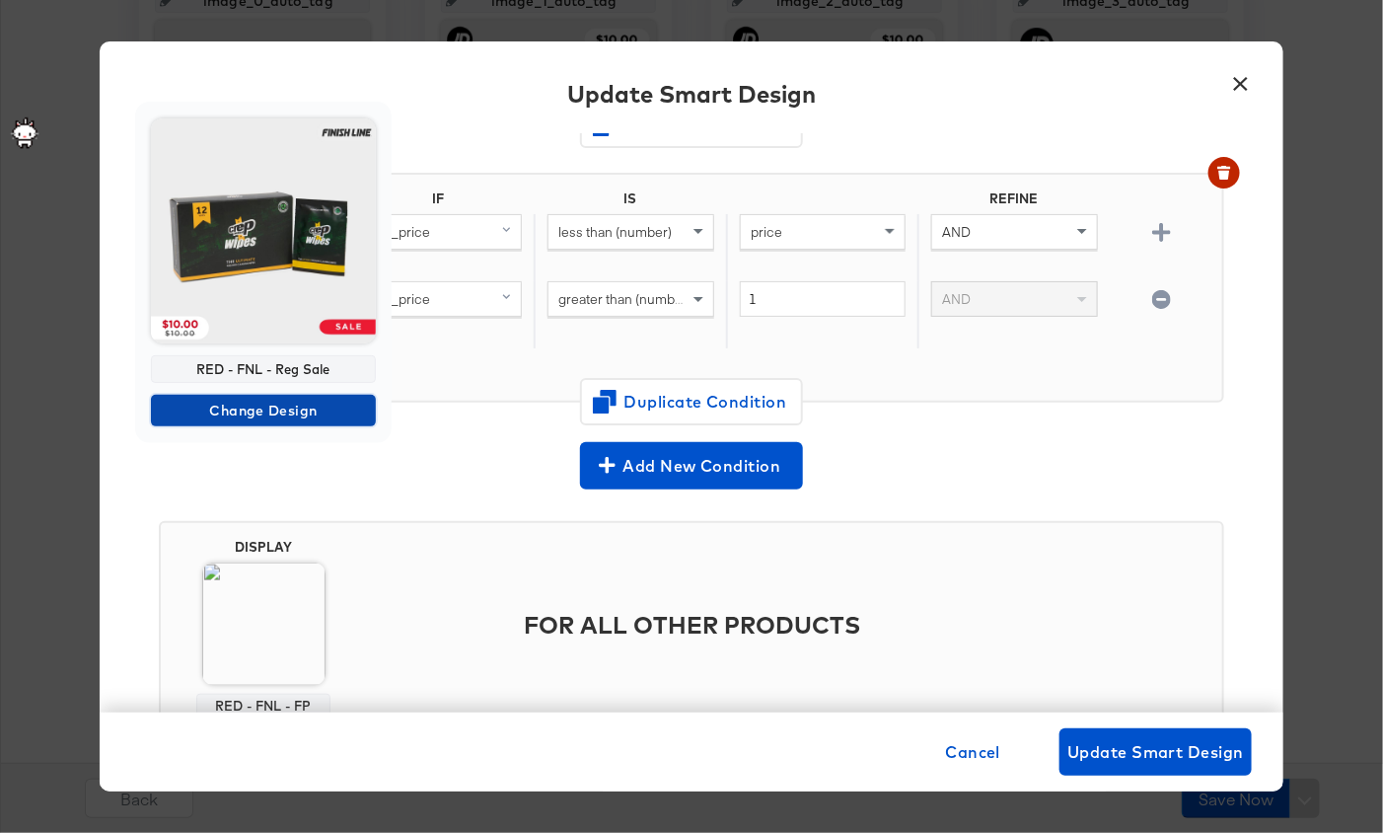
click at [239, 414] on span "Change Design" at bounding box center [263, 411] width 209 height 25
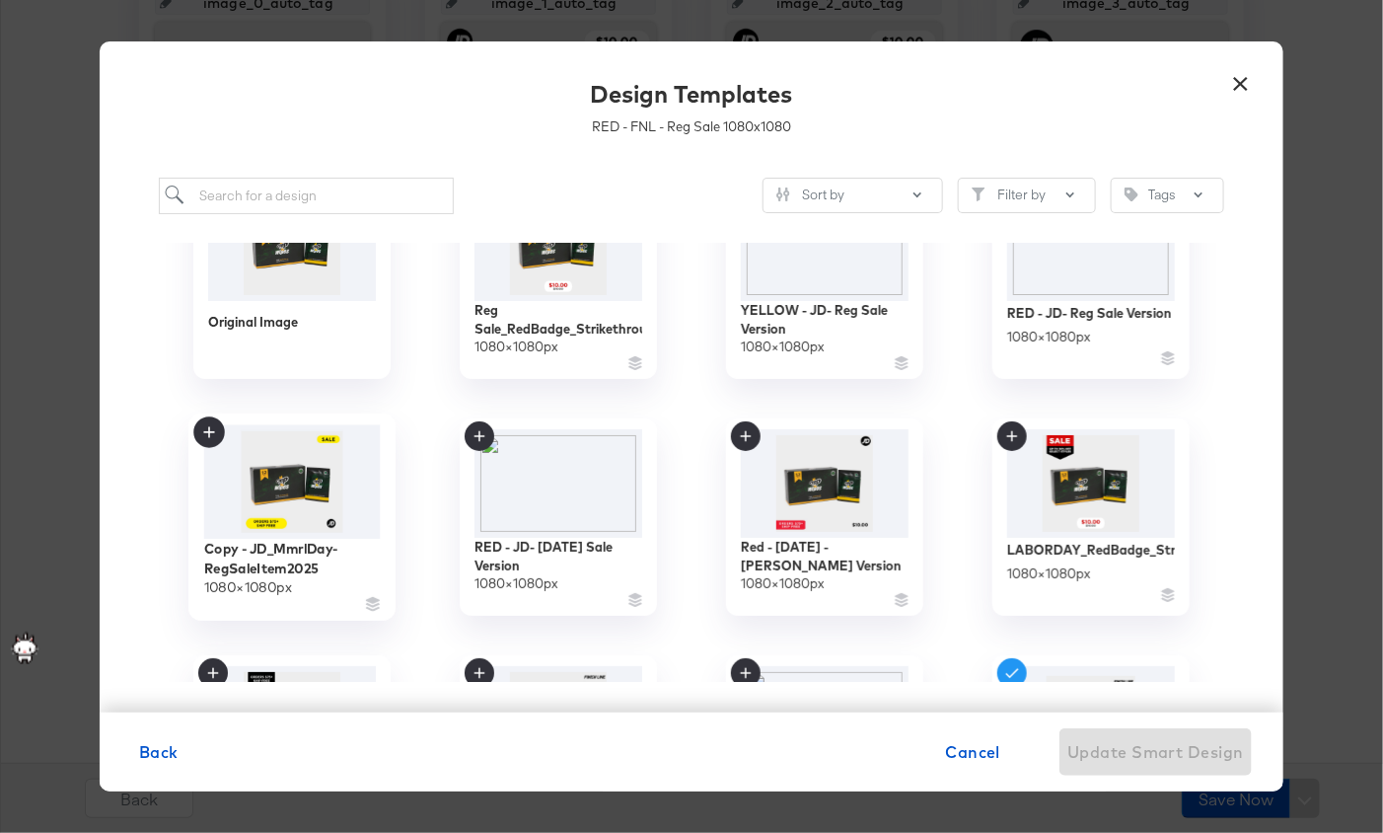
scroll to position [0, 0]
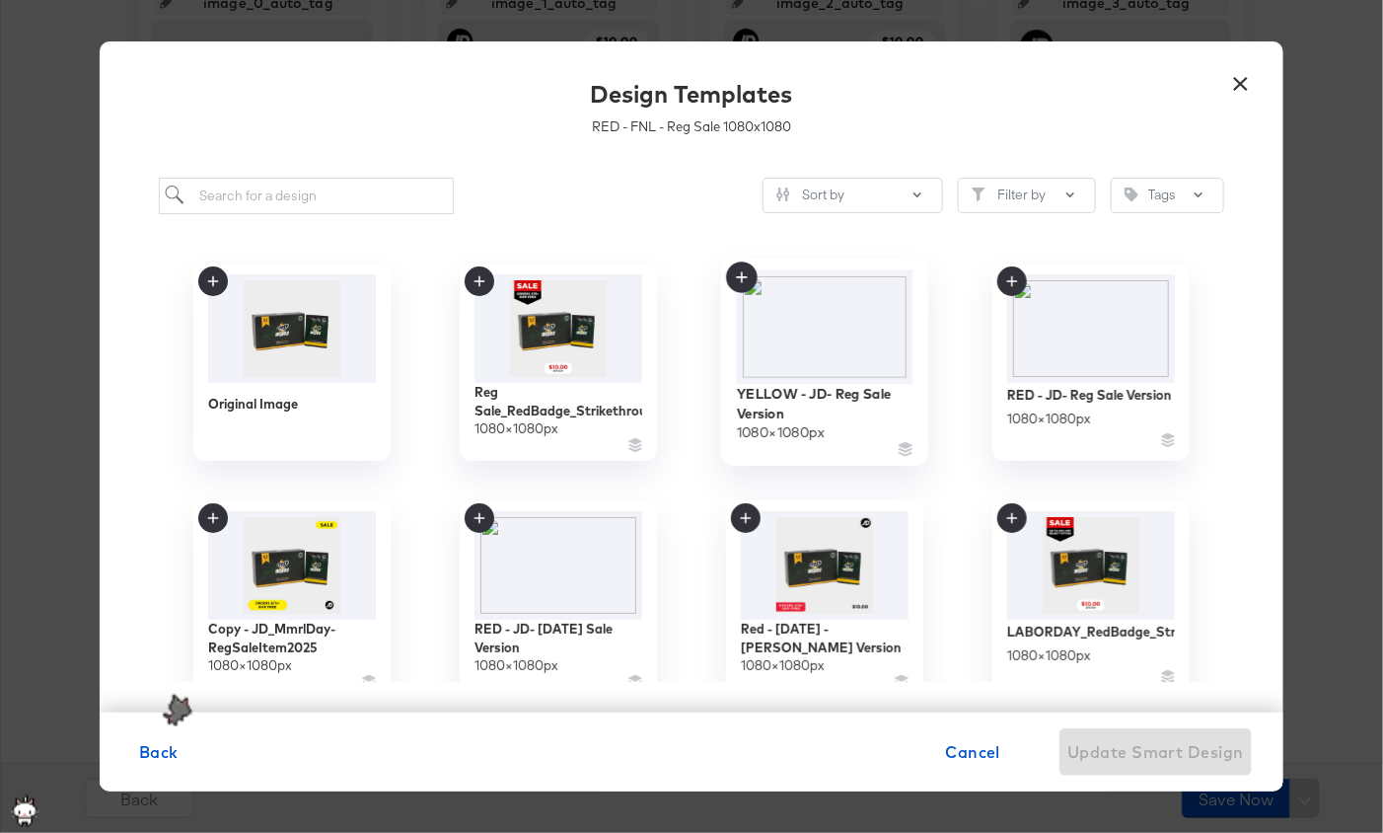
click at [835, 346] on img at bounding box center [825, 325] width 177 height 113
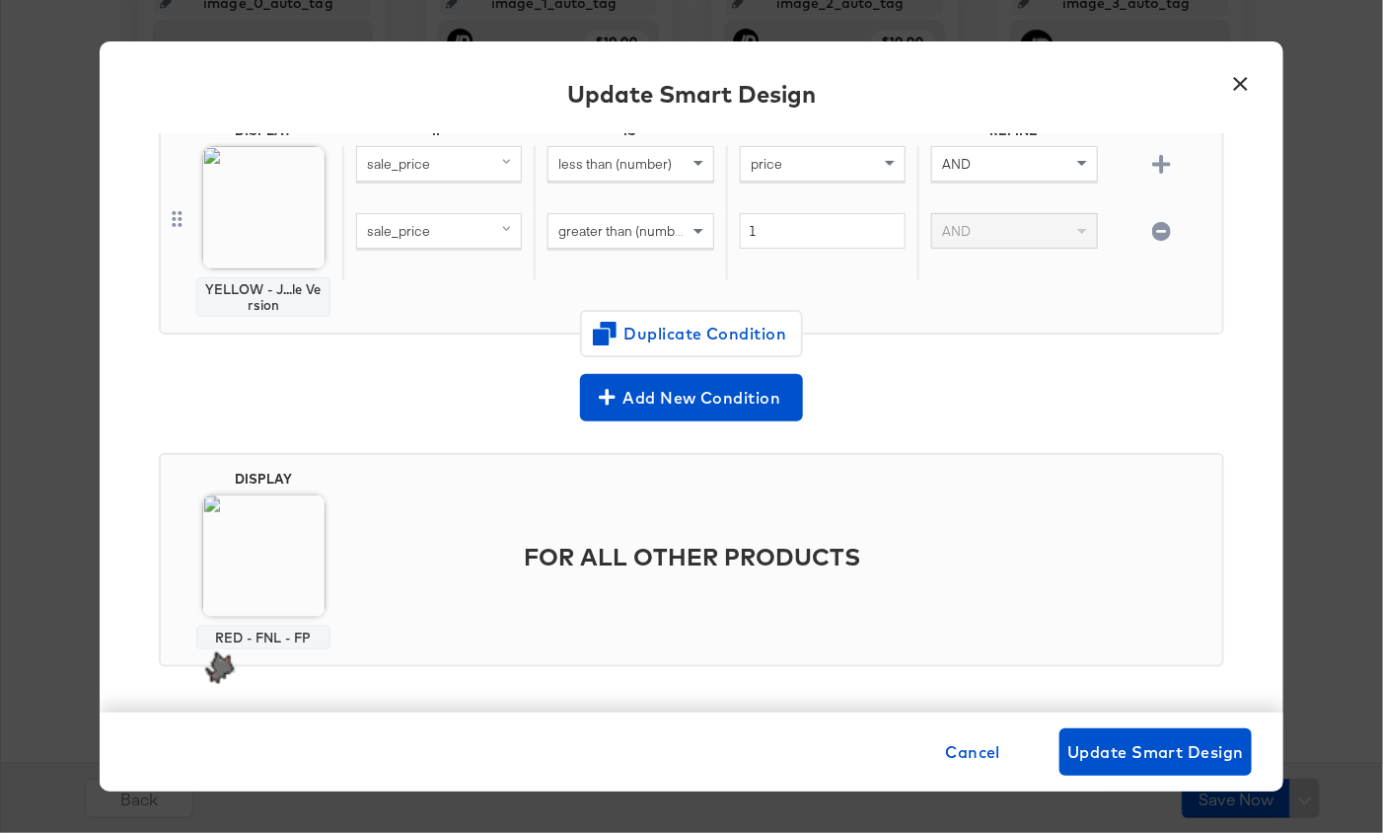
scroll to position [630, 0]
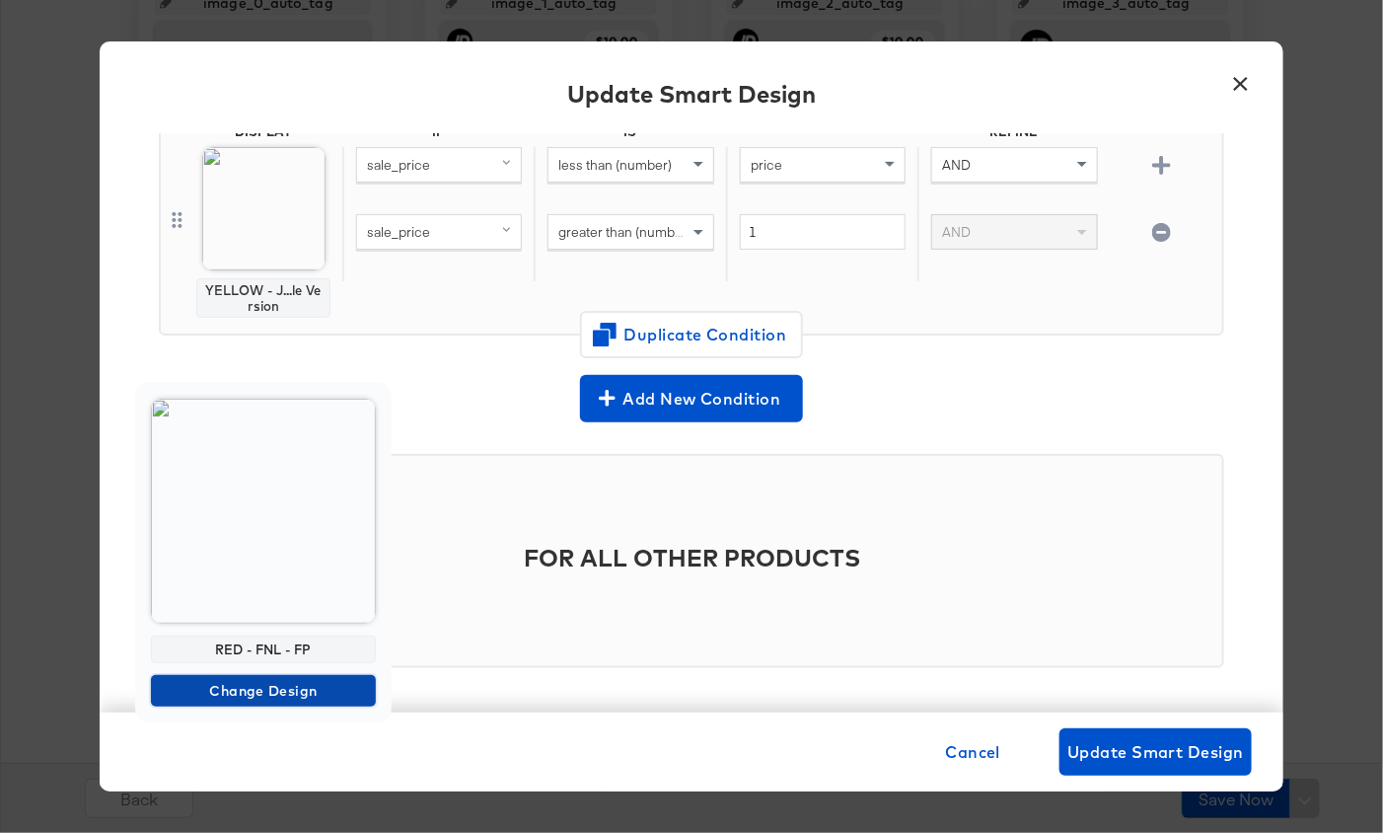
click at [293, 687] on span "Change Design" at bounding box center [263, 691] width 209 height 25
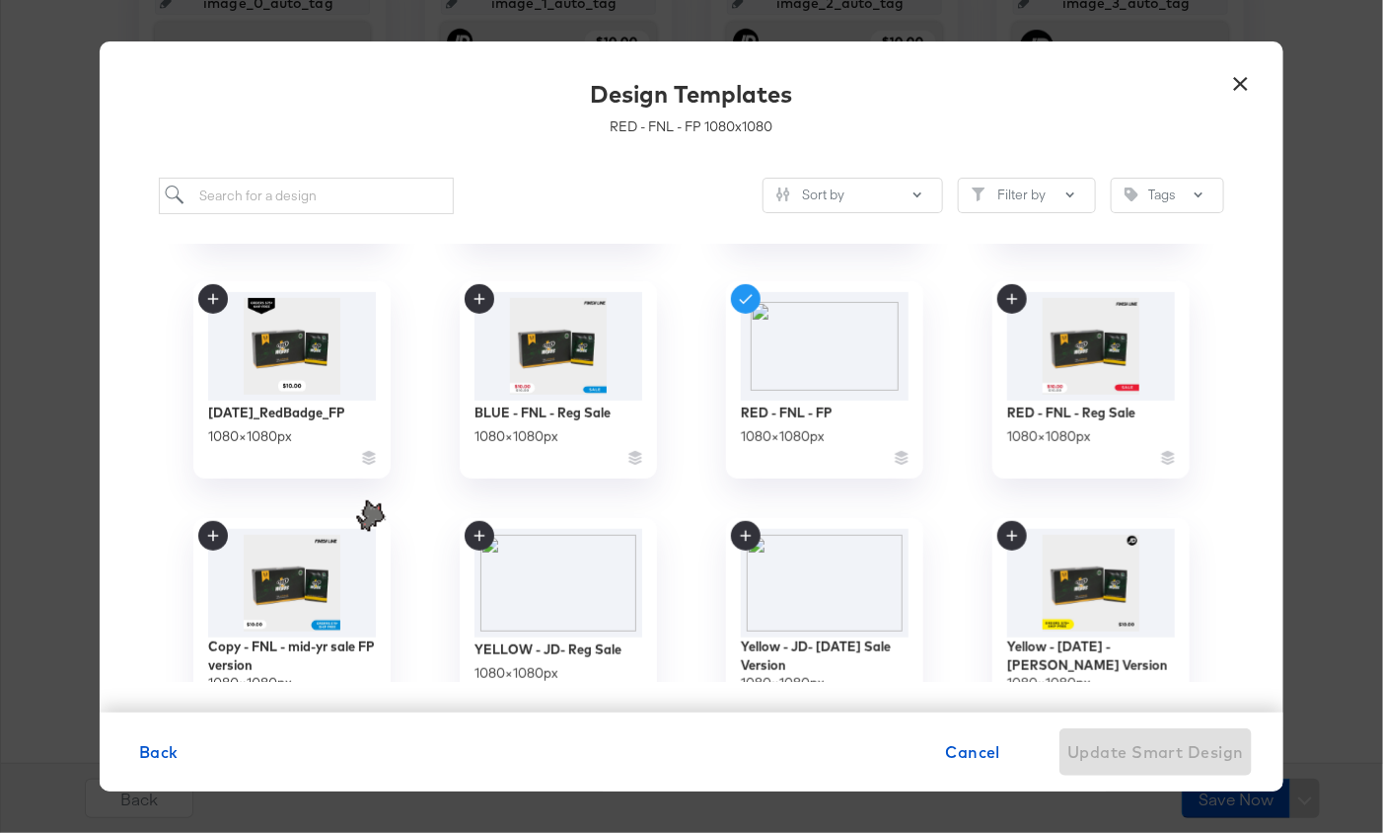
scroll to position [541, 0]
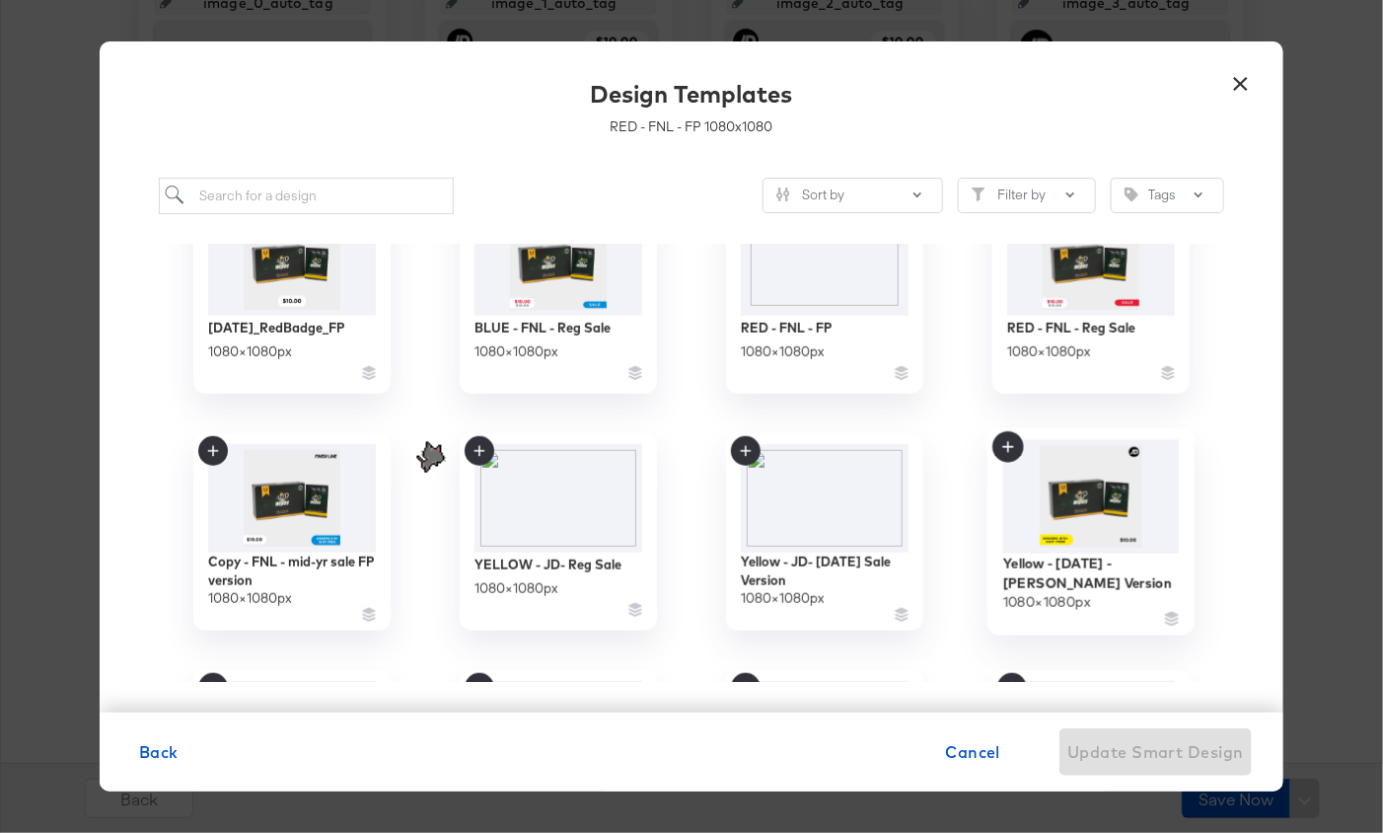
click at [1117, 508] on img at bounding box center [1091, 495] width 177 height 113
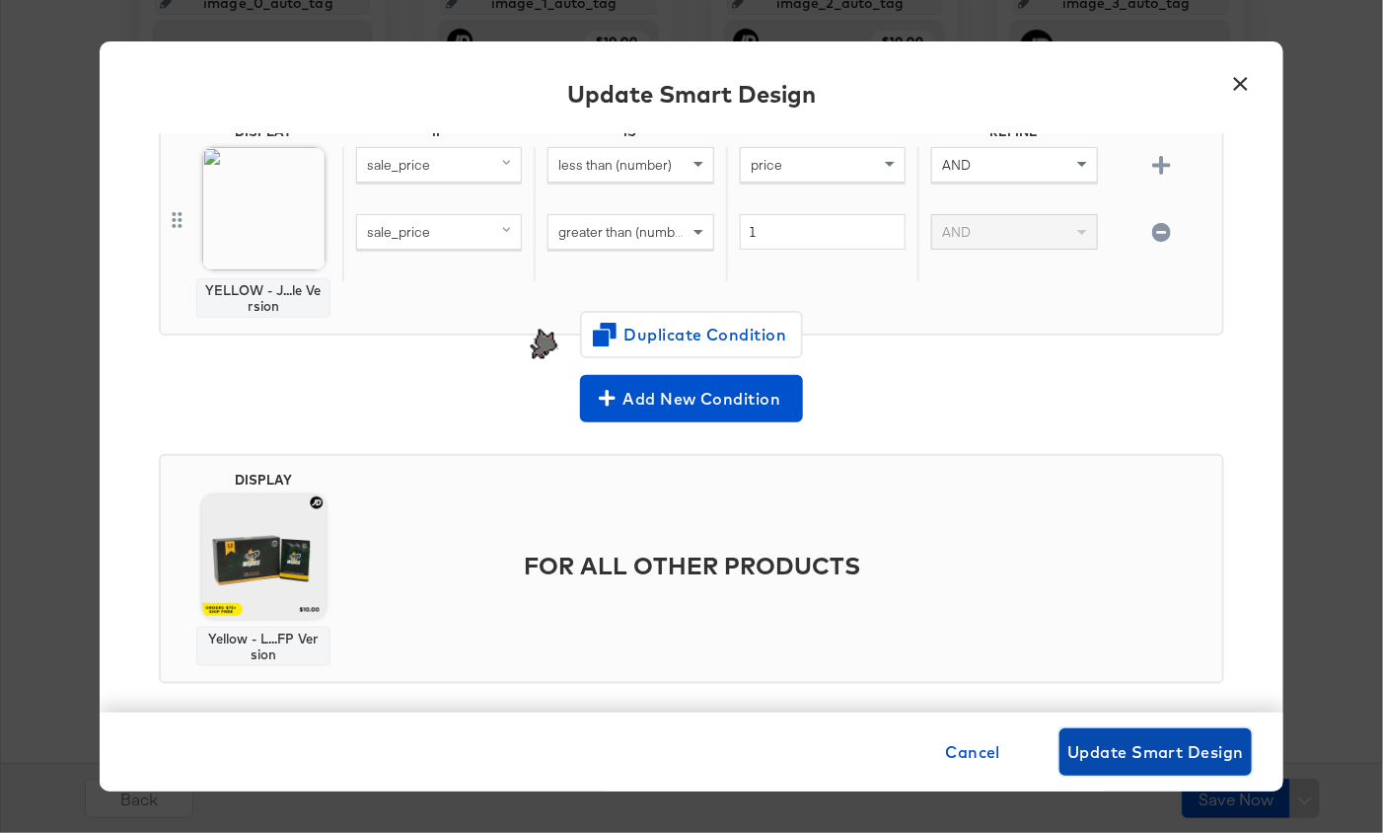
click at [1131, 756] on span "Update Smart Design" at bounding box center [1156, 752] width 177 height 28
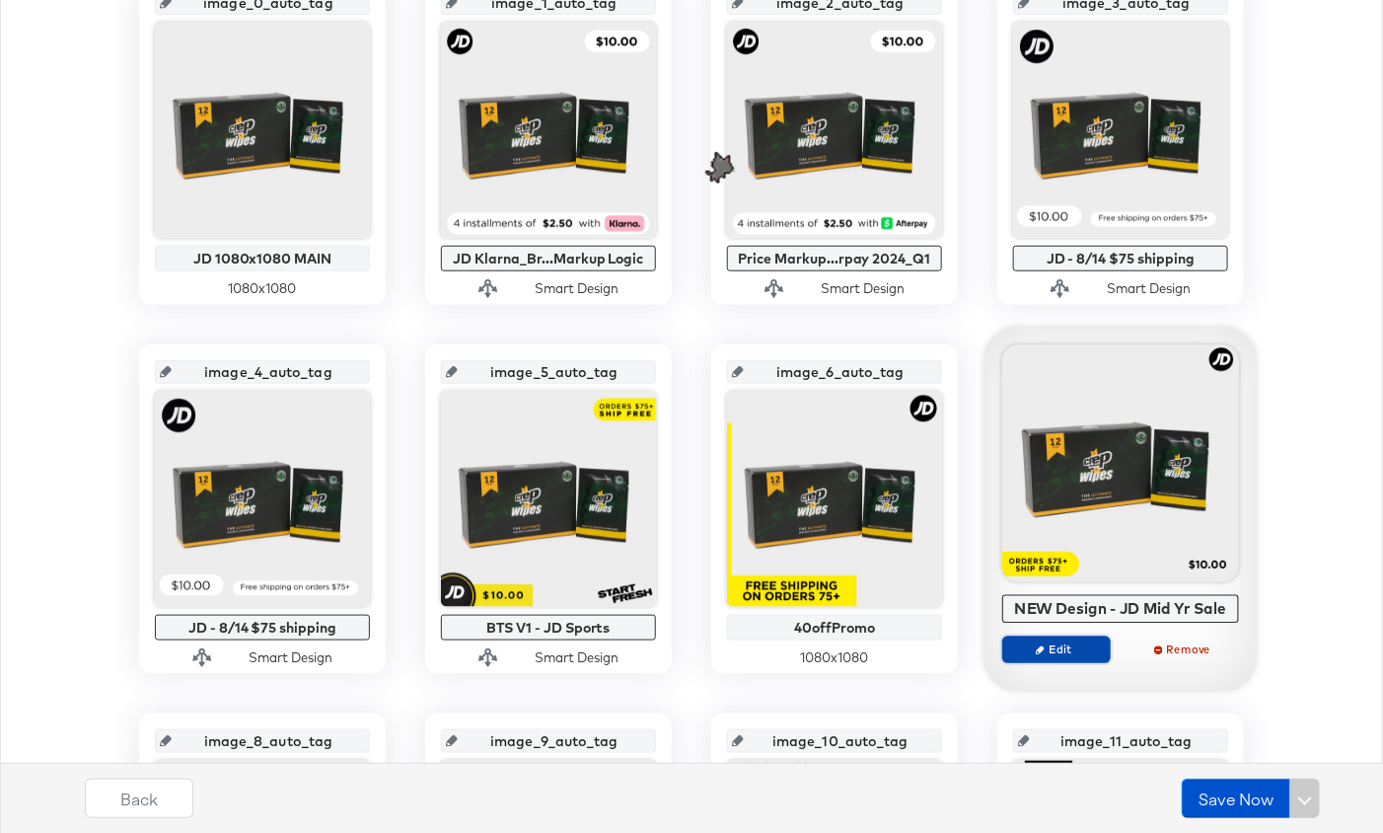
click at [1056, 651] on span "Edit" at bounding box center [1056, 648] width 91 height 15
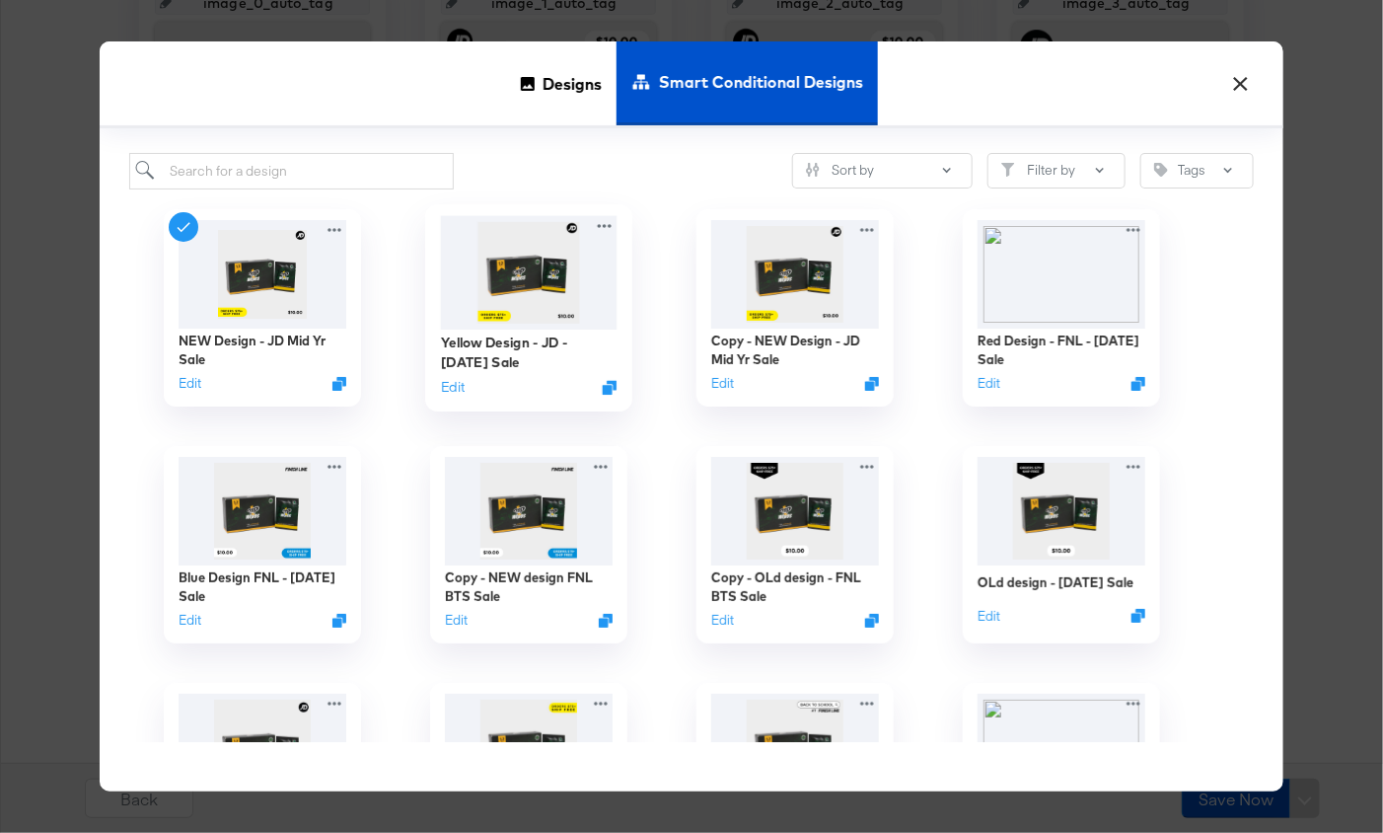
click at [535, 306] on img at bounding box center [529, 271] width 177 height 113
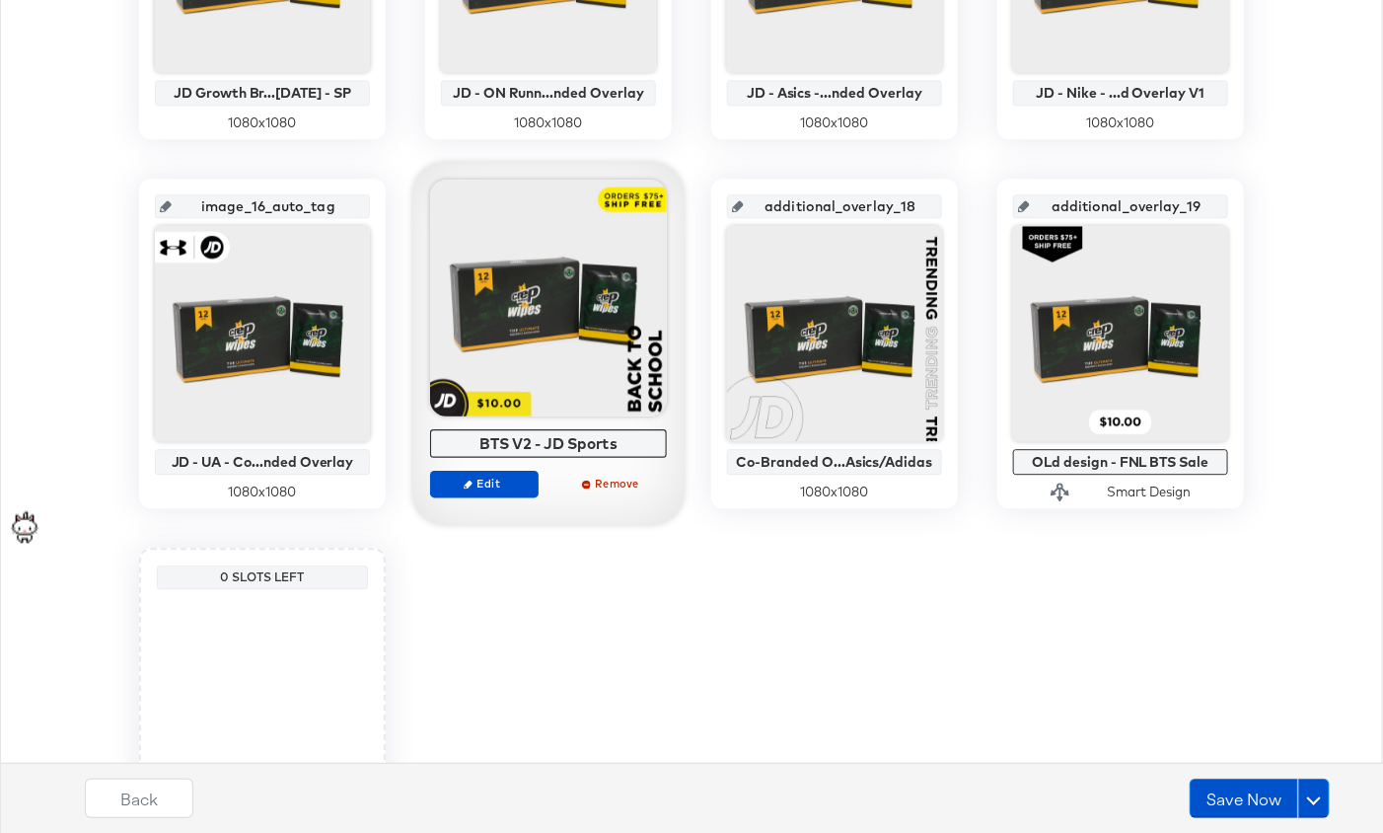
scroll to position [1770, 0]
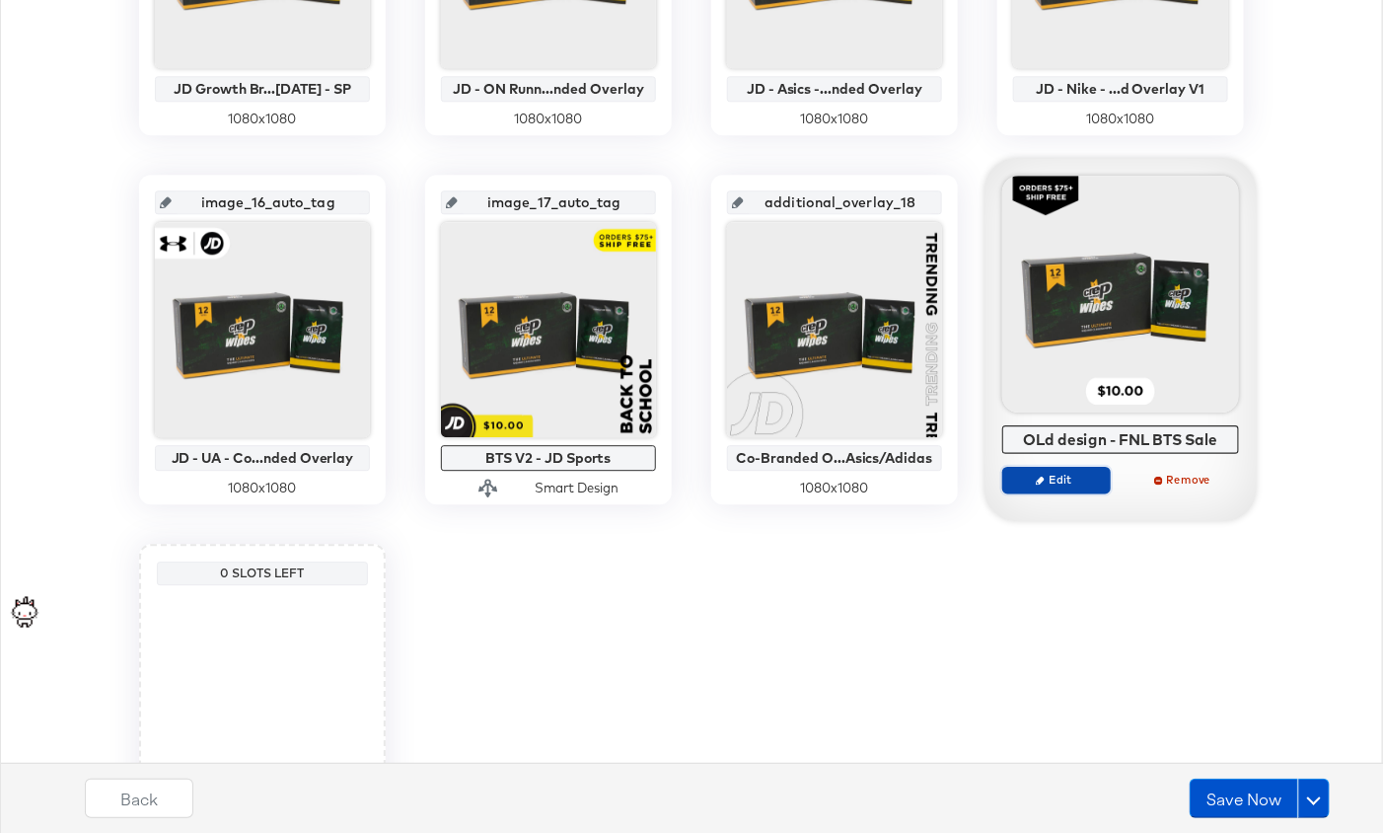
click at [1047, 478] on span "Edit" at bounding box center [1056, 479] width 91 height 15
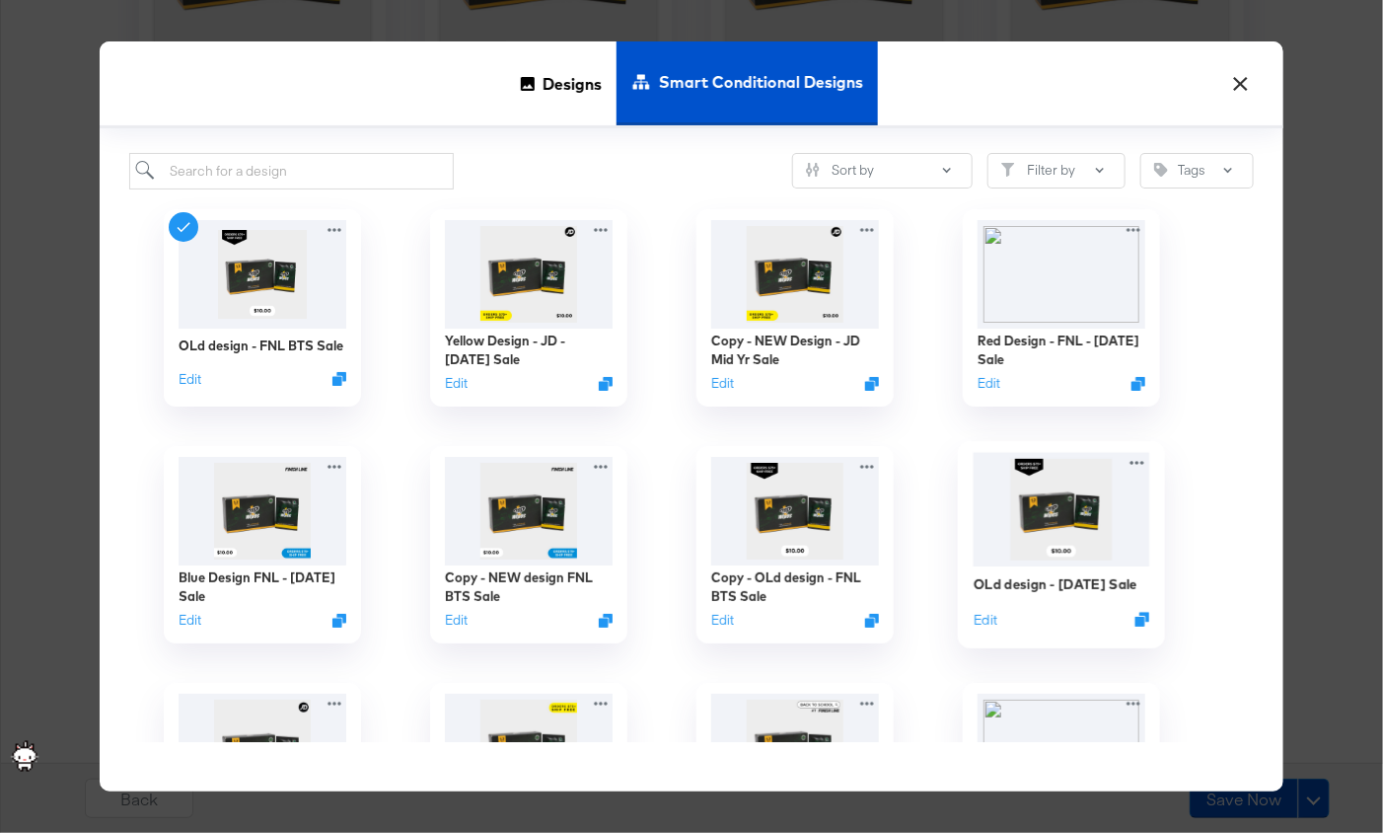
click at [1054, 513] on img at bounding box center [1062, 508] width 177 height 113
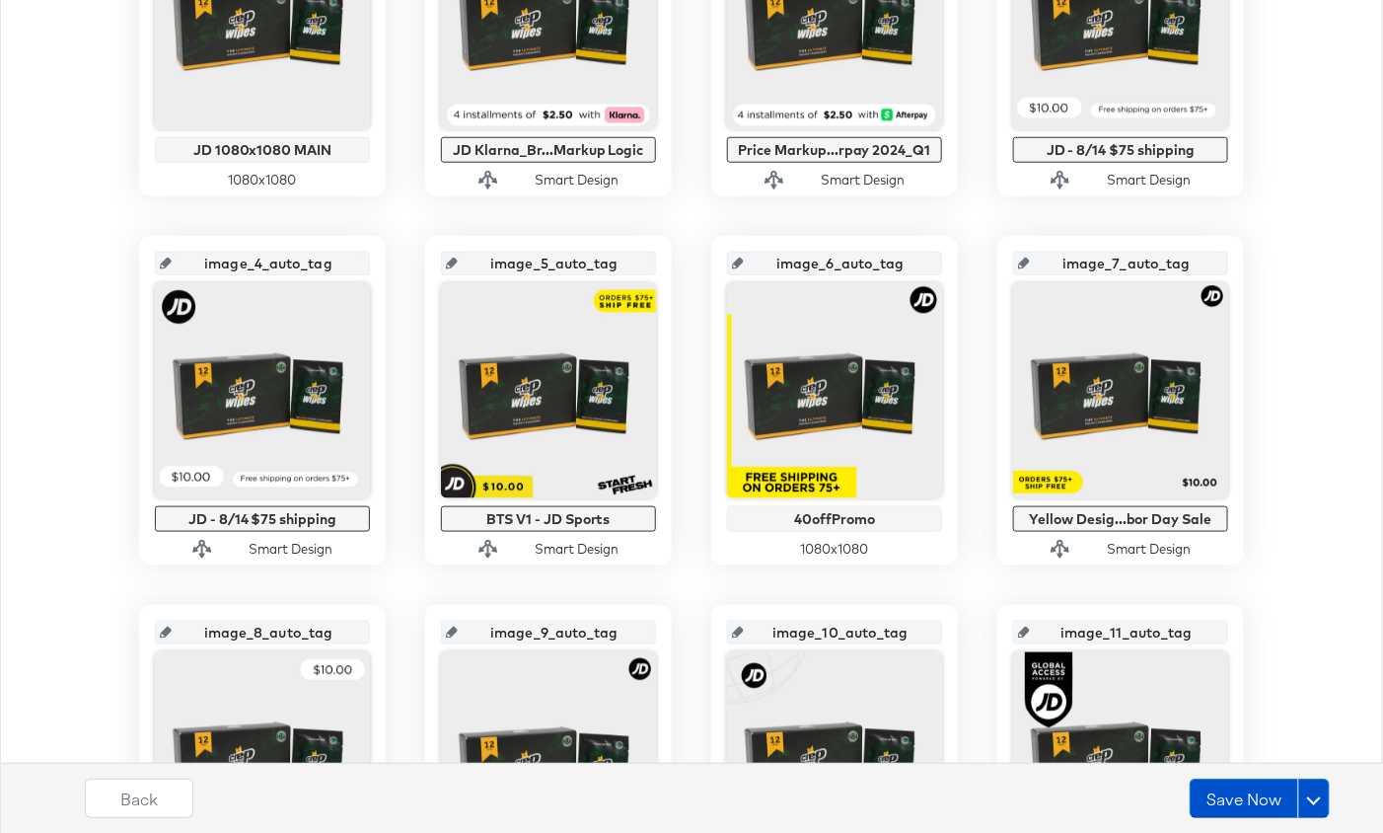
scroll to position [659, 0]
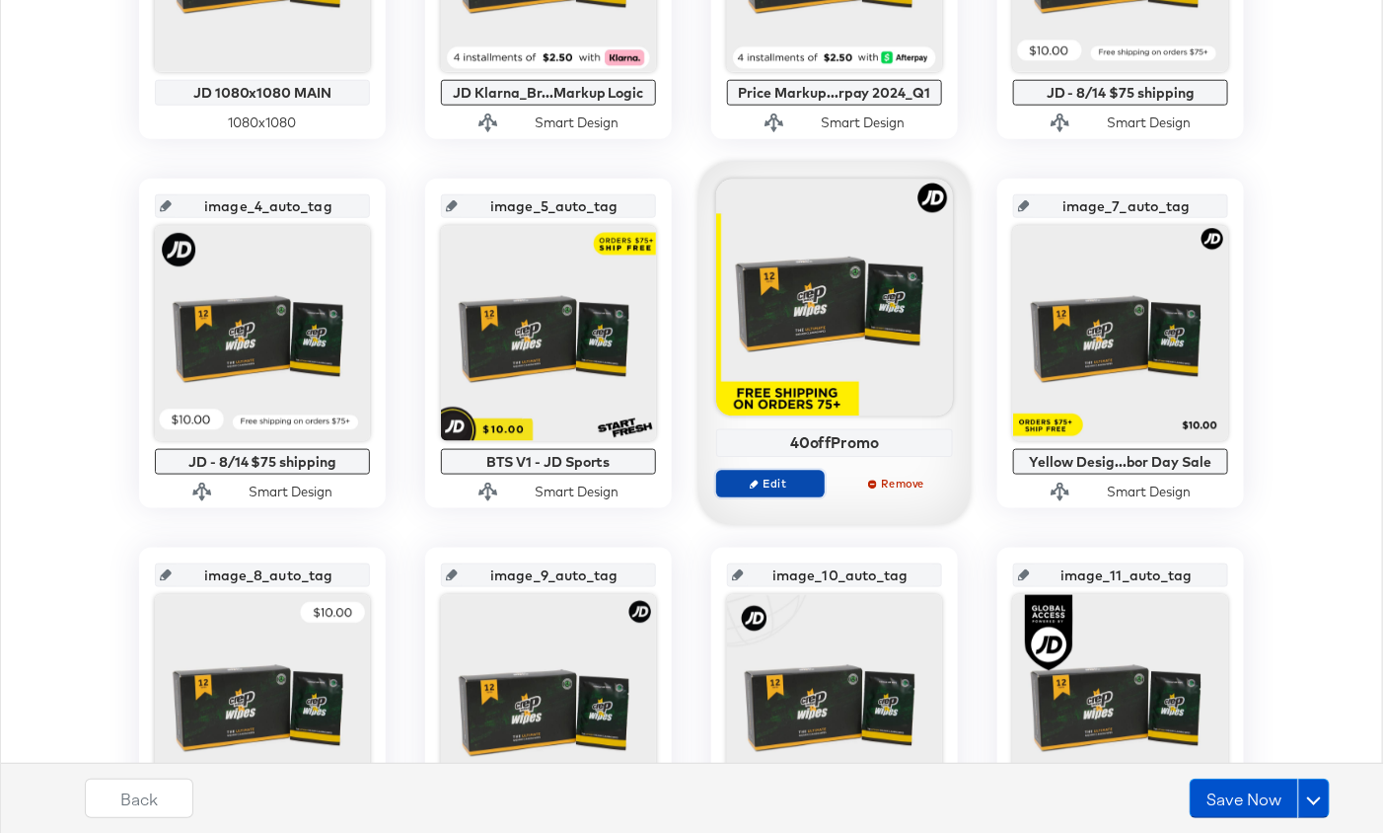
click at [799, 478] on span "Edit" at bounding box center [770, 483] width 91 height 15
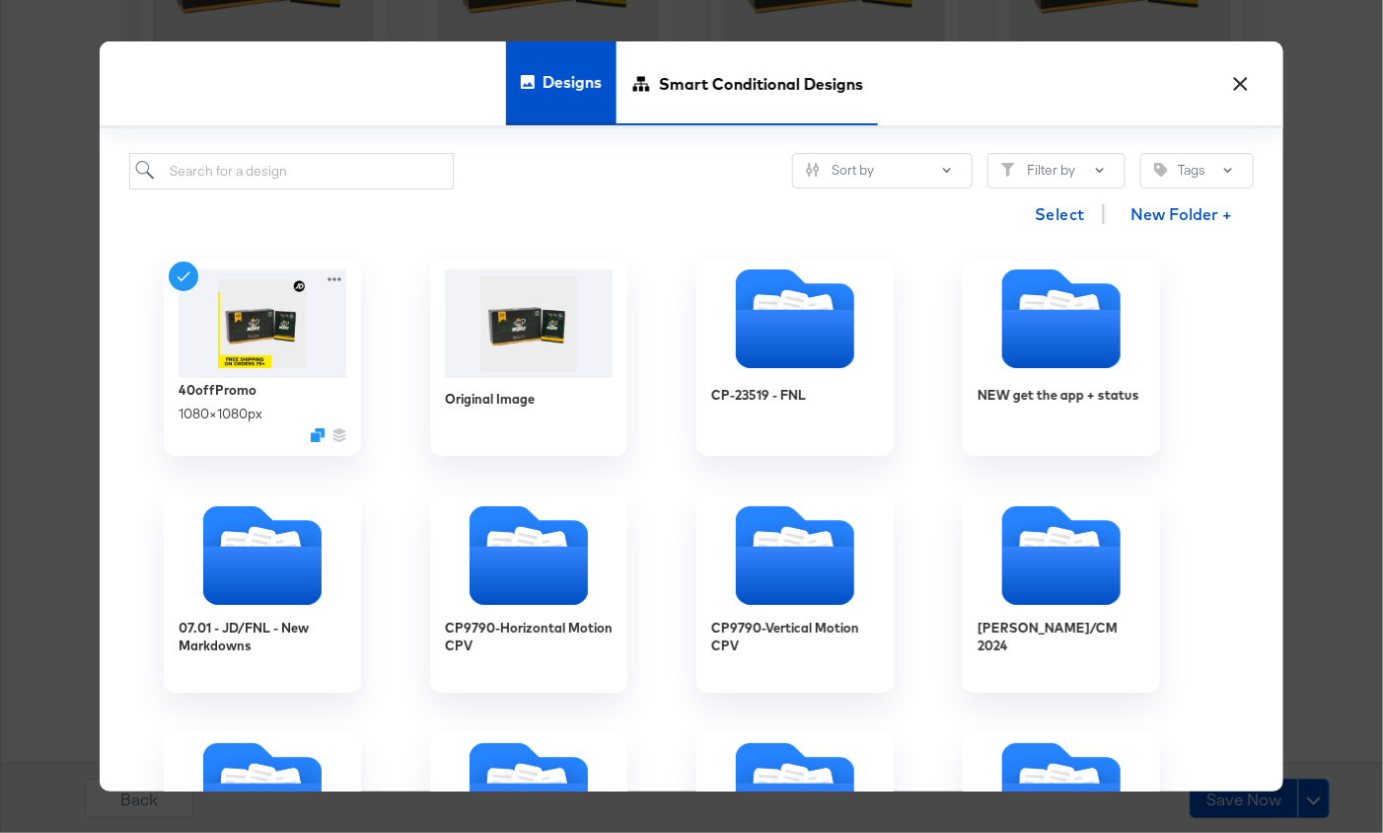
click at [694, 97] on span "Smart Conditional Designs" at bounding box center [761, 83] width 204 height 87
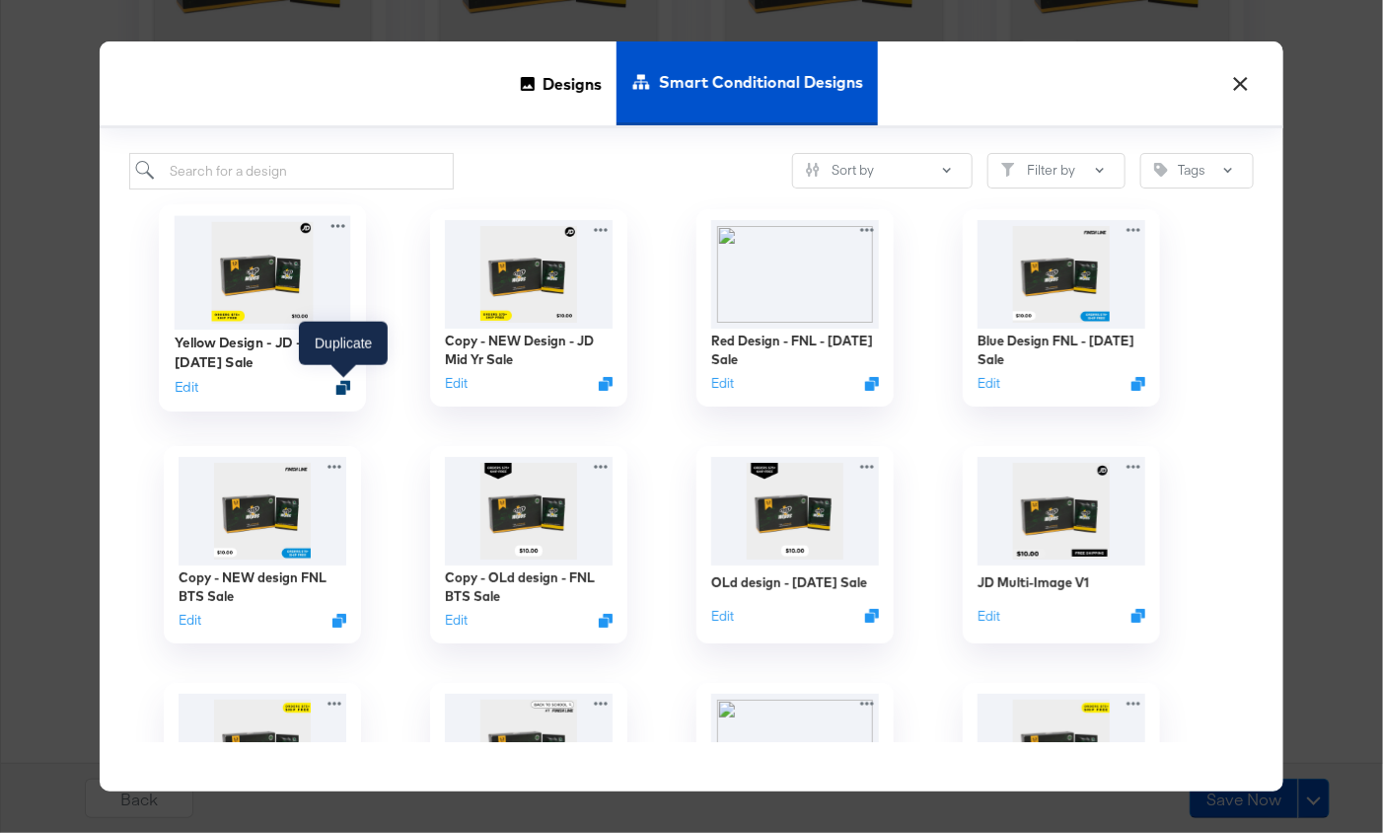
click at [341, 380] on icon "Duplicate" at bounding box center [343, 387] width 15 height 15
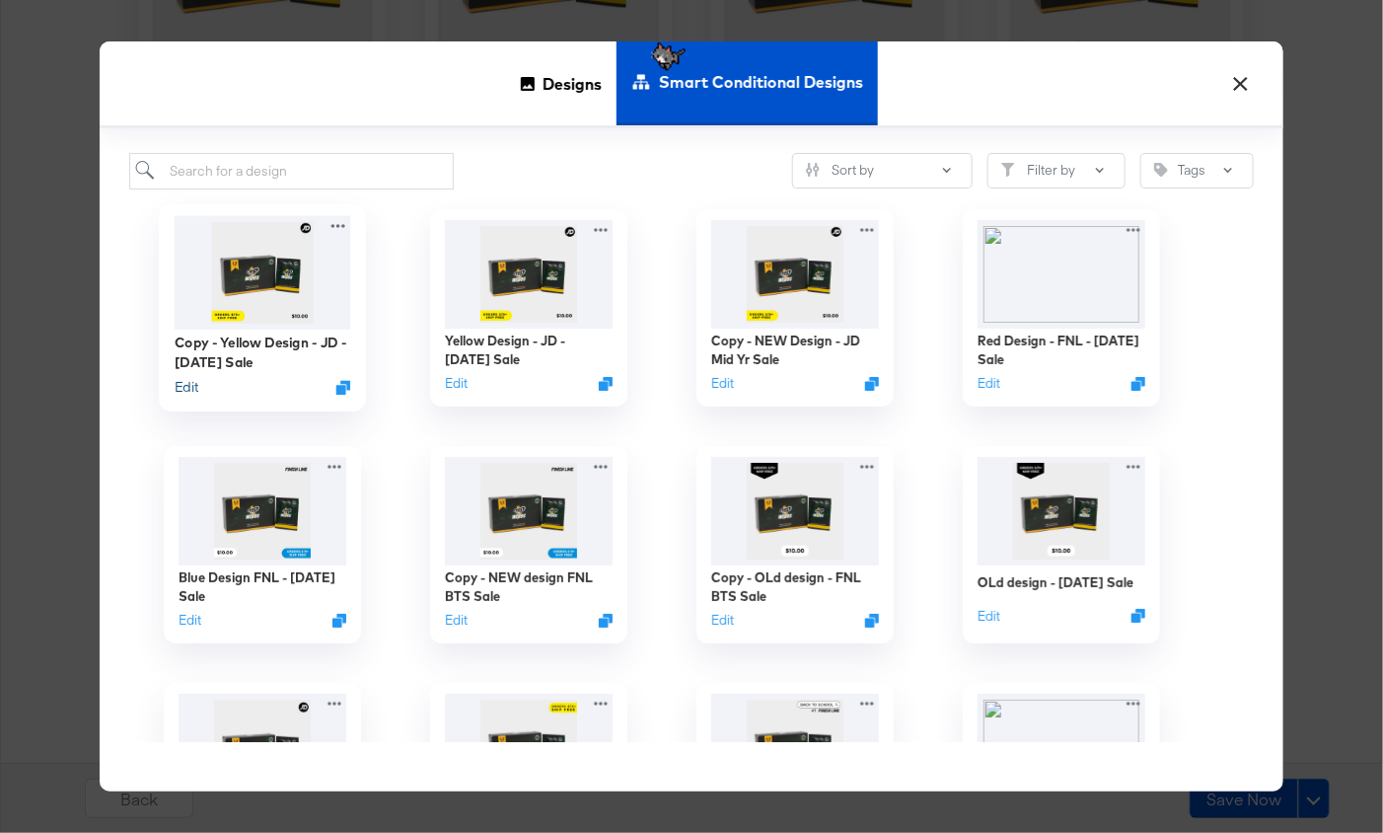
click at [192, 387] on button "Edit" at bounding box center [187, 386] width 24 height 19
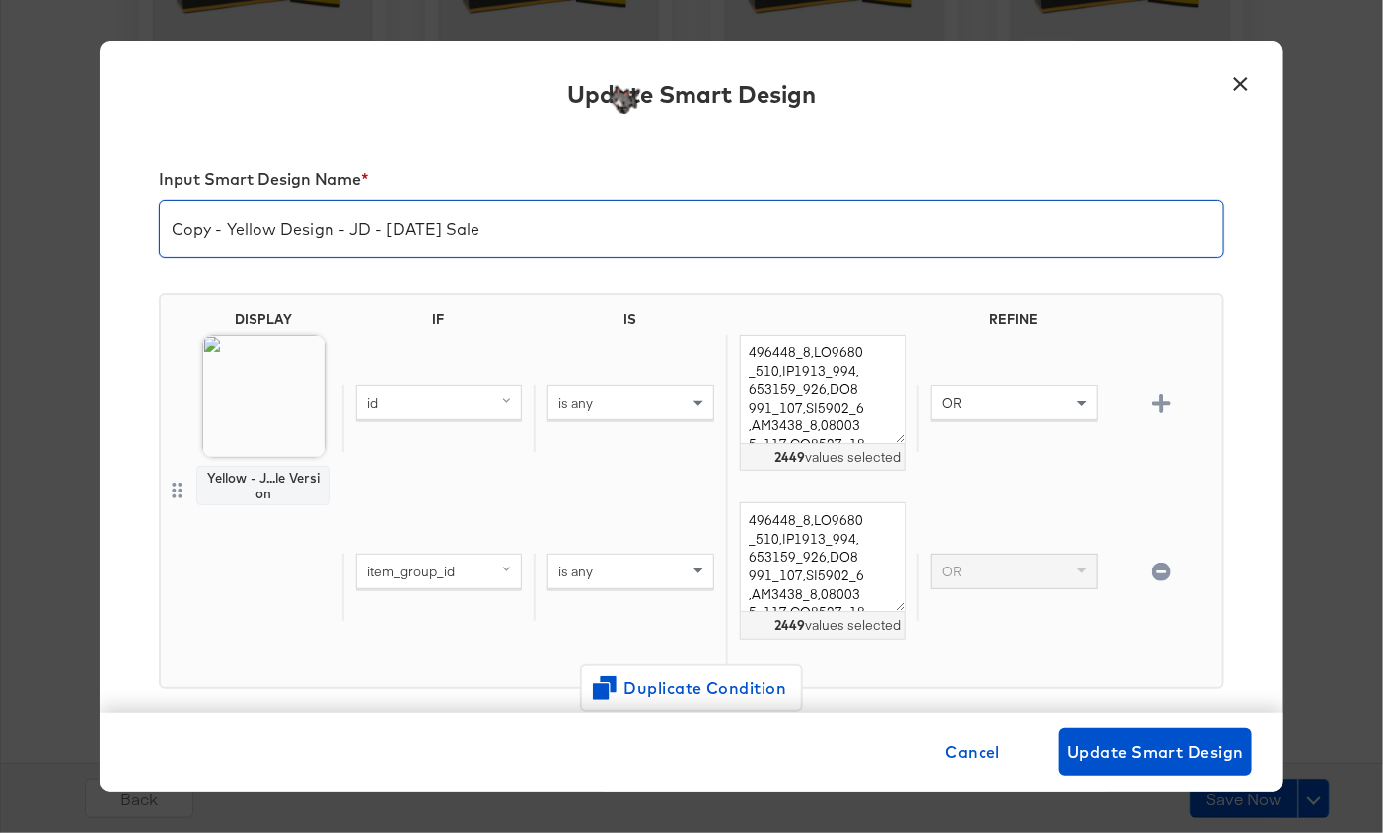
drag, startPoint x: 275, startPoint y: 228, endPoint x: 71, endPoint y: 226, distance: 204.2
click at [71, 226] on div "× Update Smart Design Input Smart Design Name * Copy - Yellow Design - JD - Lab…" at bounding box center [691, 416] width 1383 height 833
type input "RED Design - JD - Labor Day Sale"
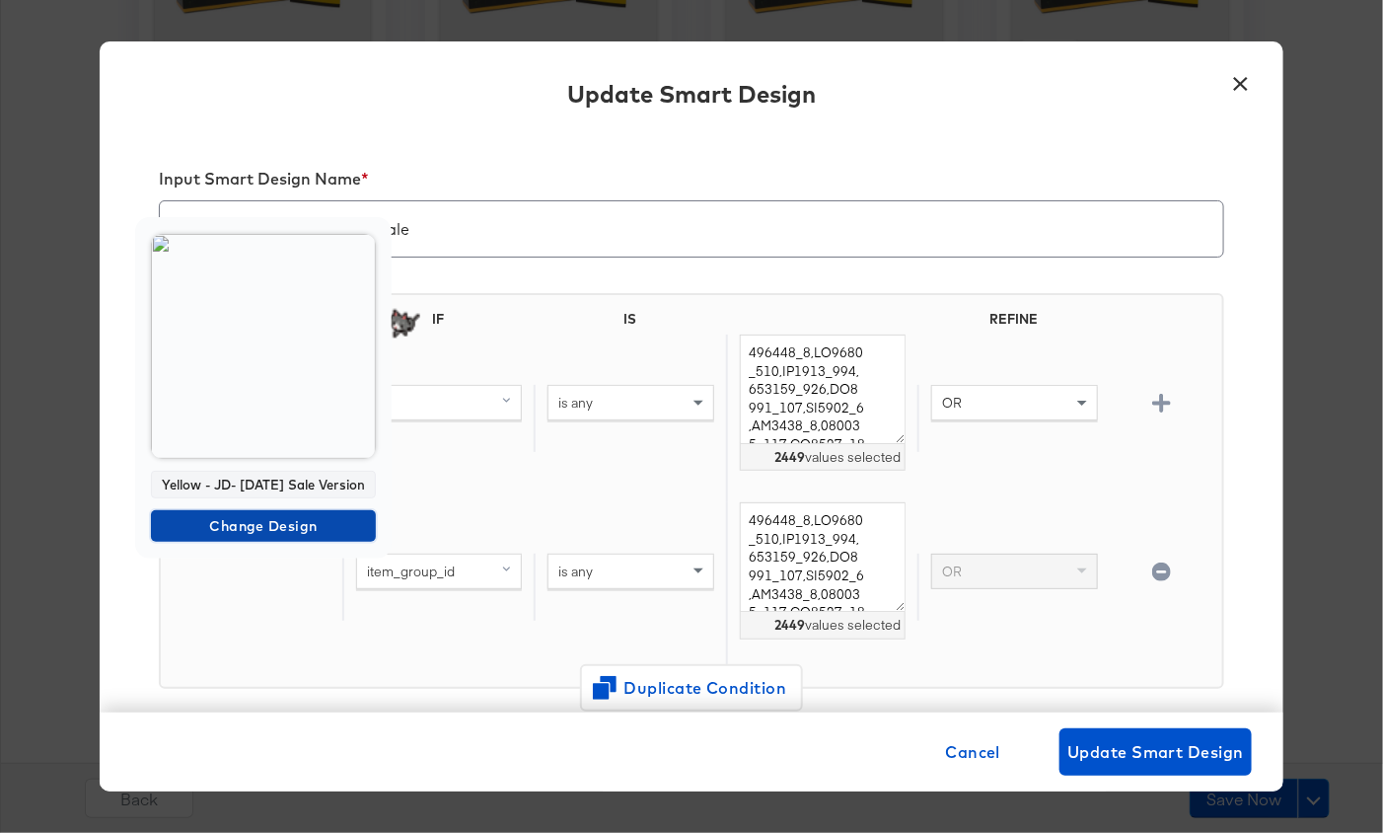
click at [276, 539] on span "Change Design" at bounding box center [263, 526] width 209 height 25
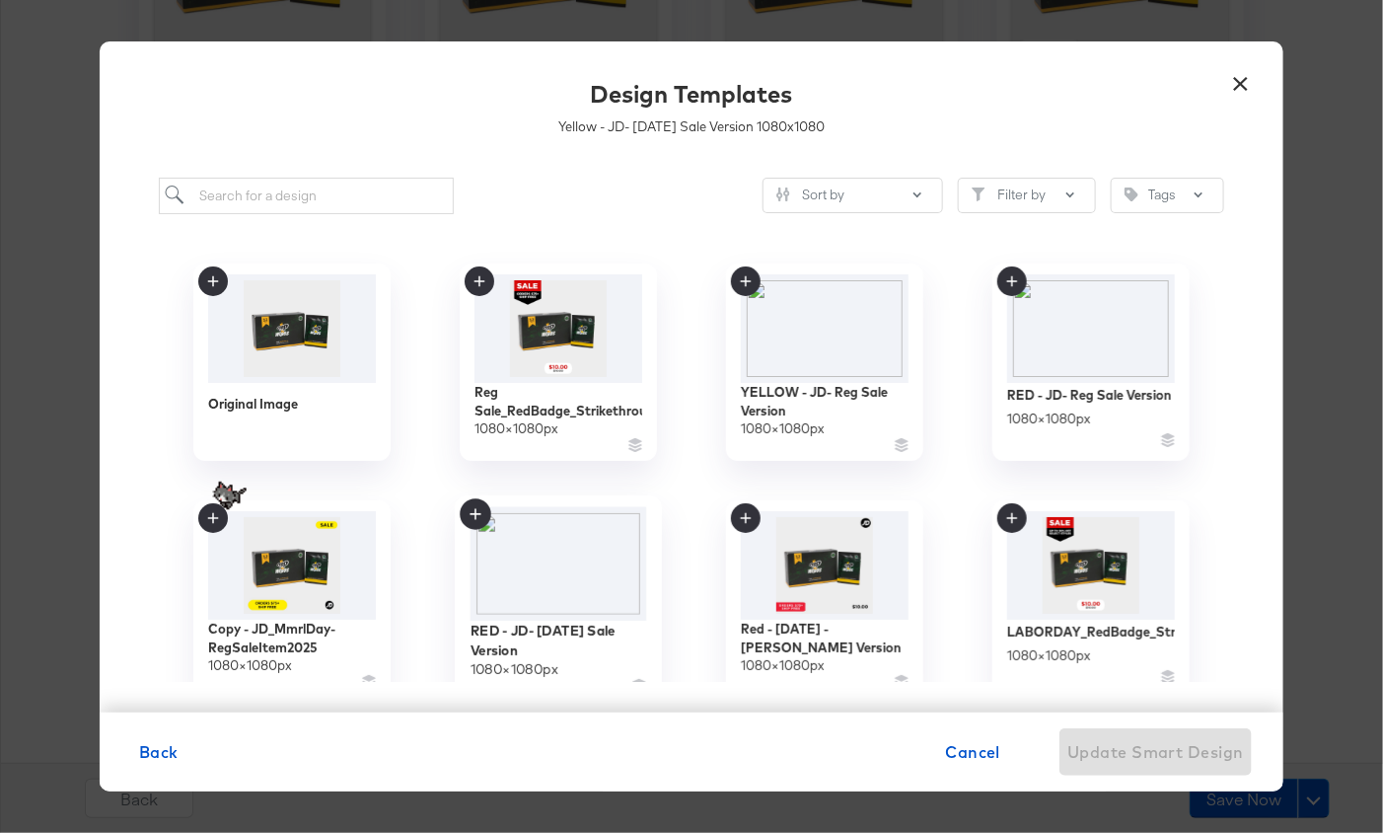
click at [595, 566] on img at bounding box center [559, 563] width 177 height 114
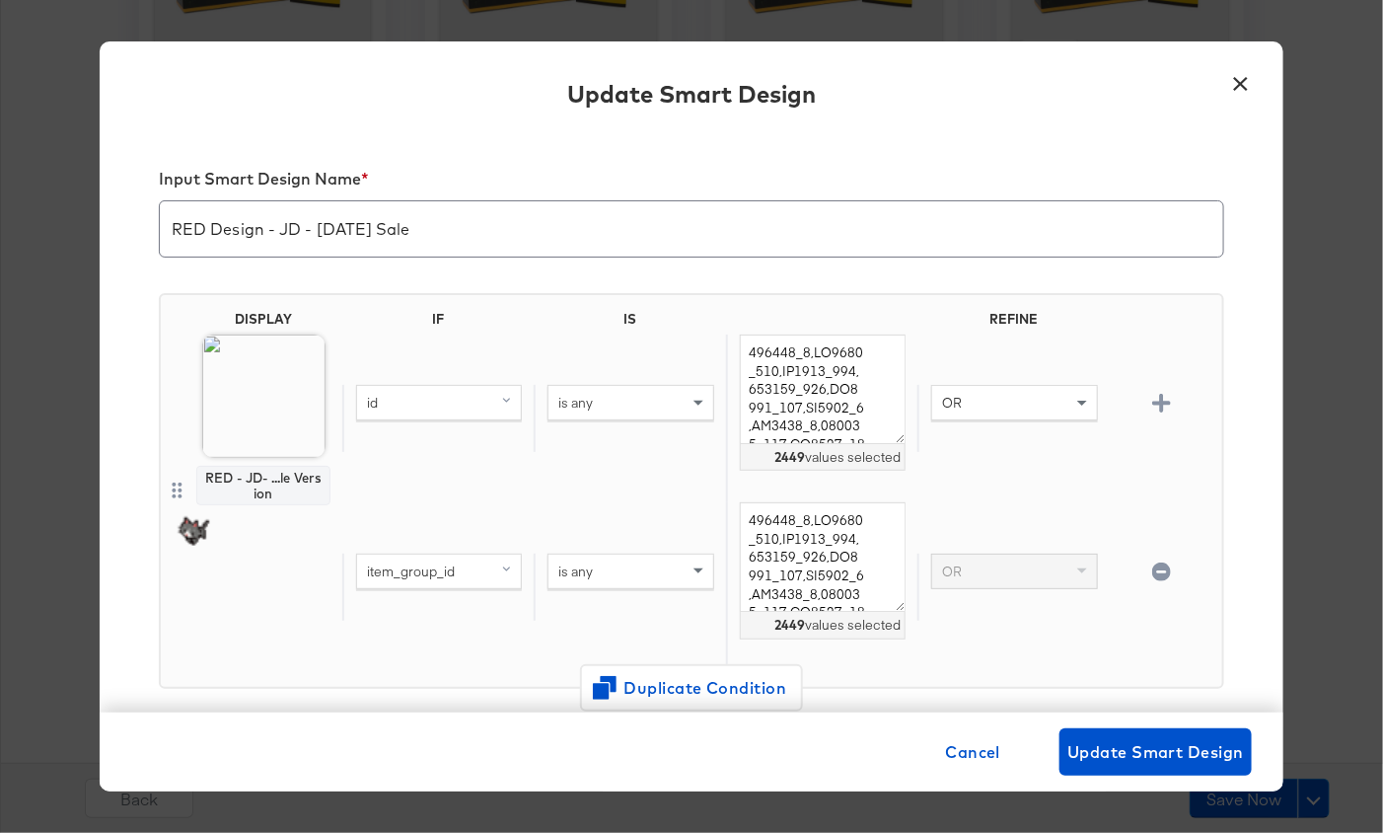
scroll to position [445, 0]
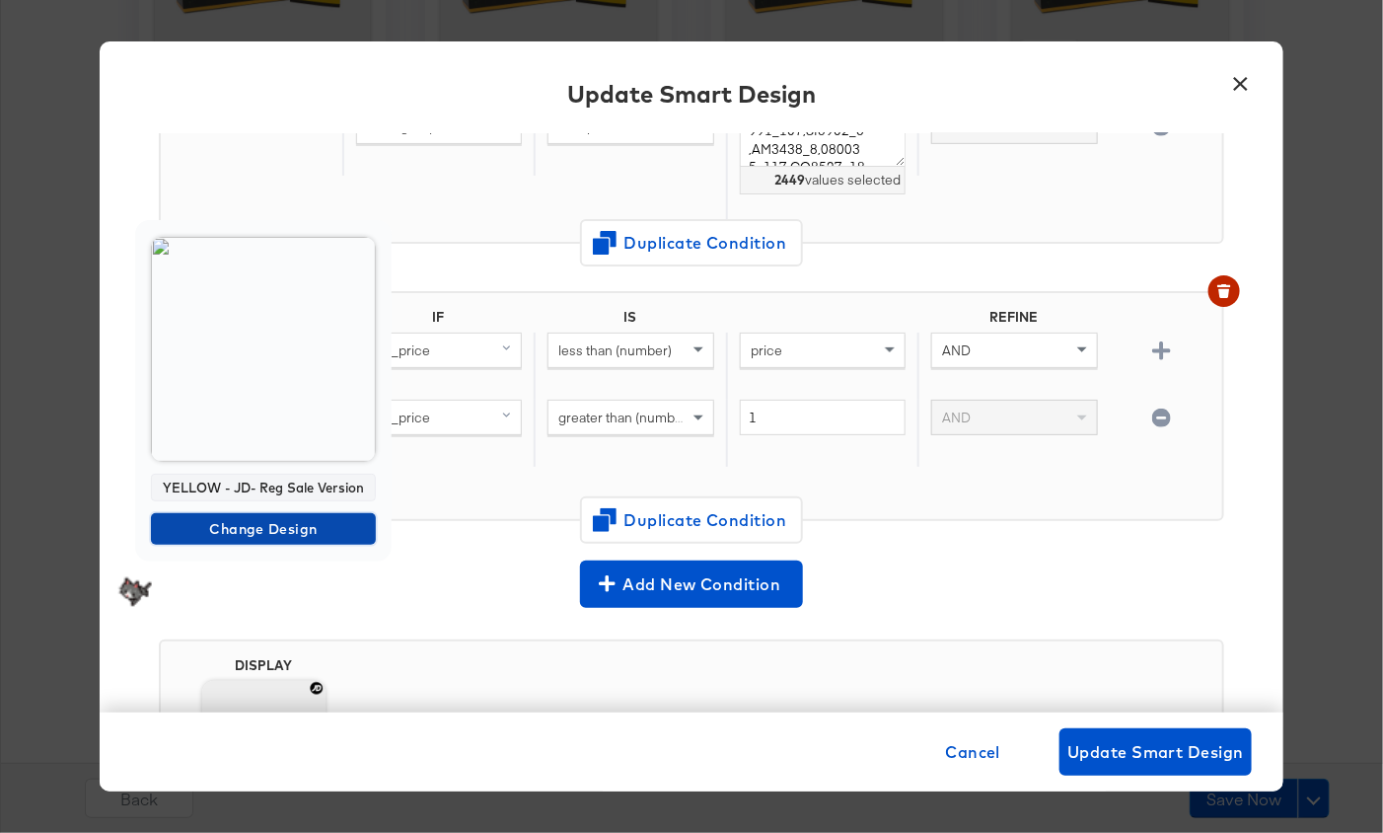
click at [280, 529] on span "Change Design" at bounding box center [263, 529] width 209 height 25
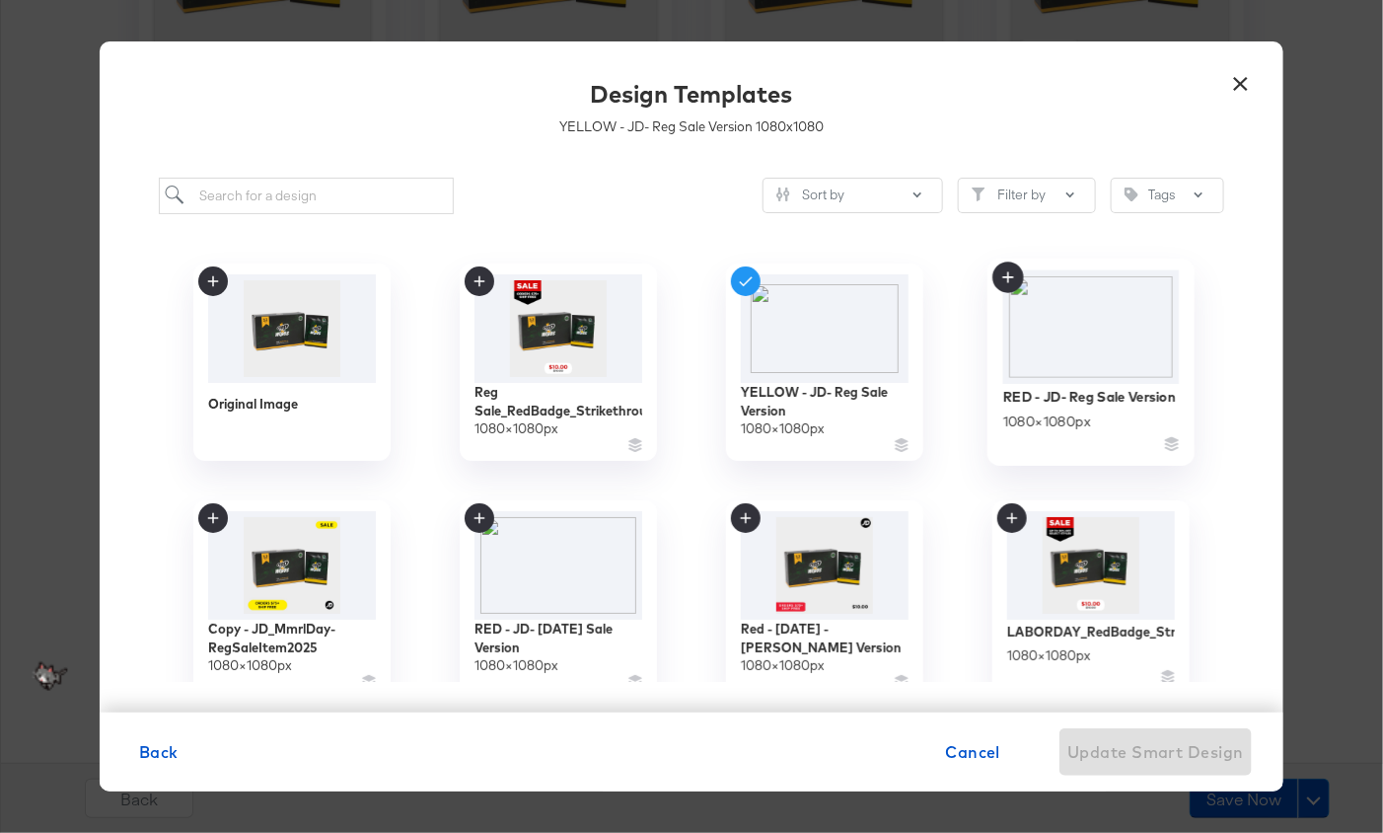
scroll to position [8, 0]
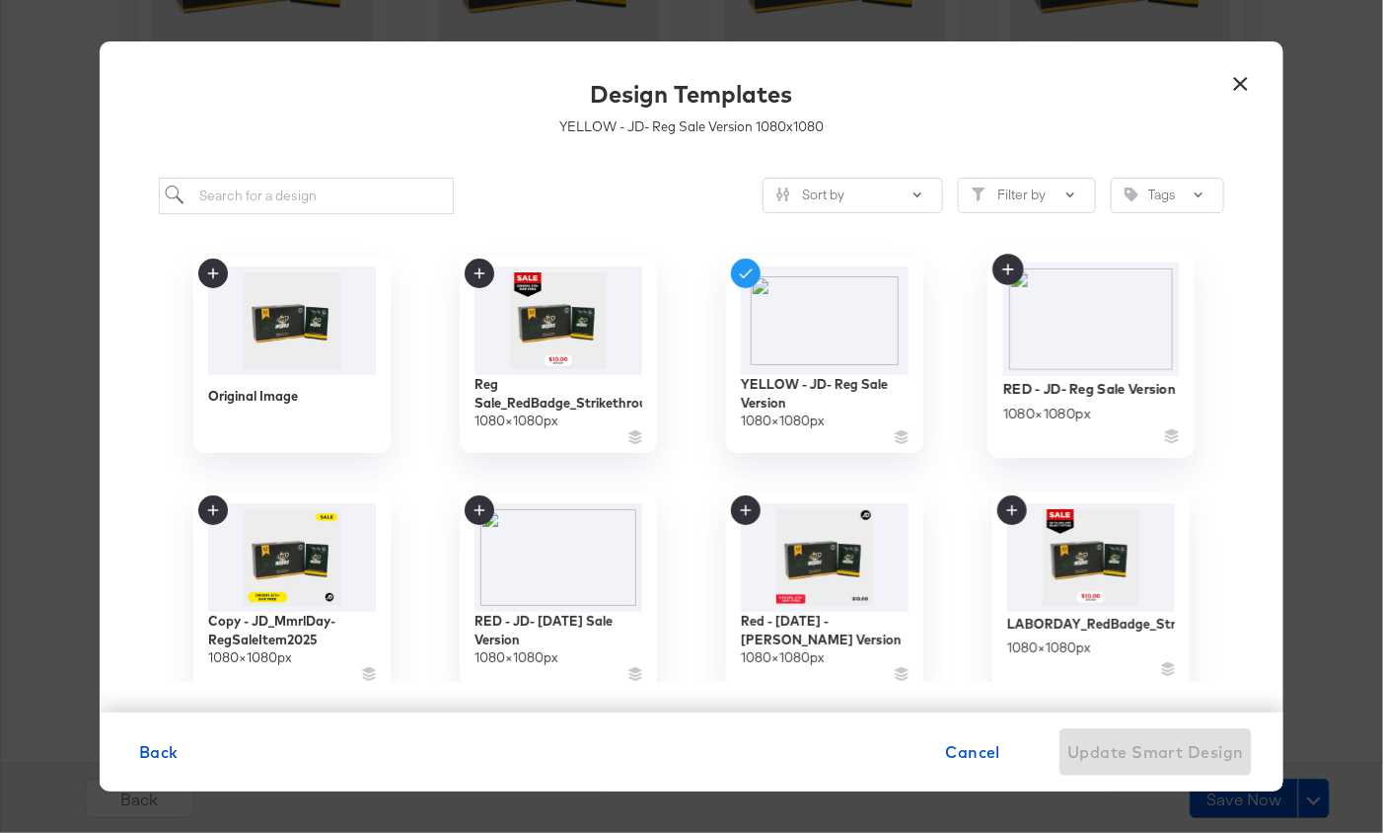
click at [1092, 344] on img at bounding box center [1091, 317] width 177 height 113
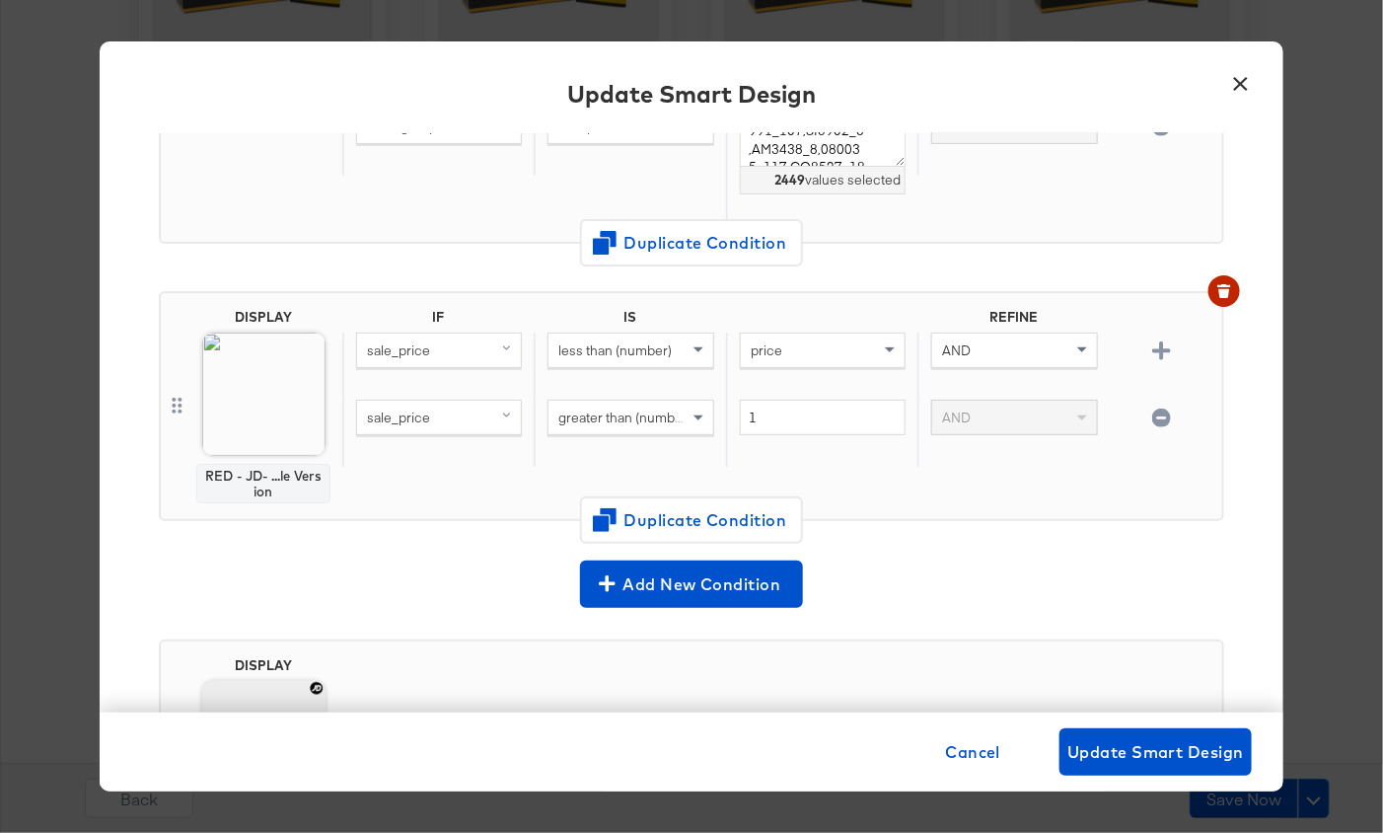
scroll to position [647, 0]
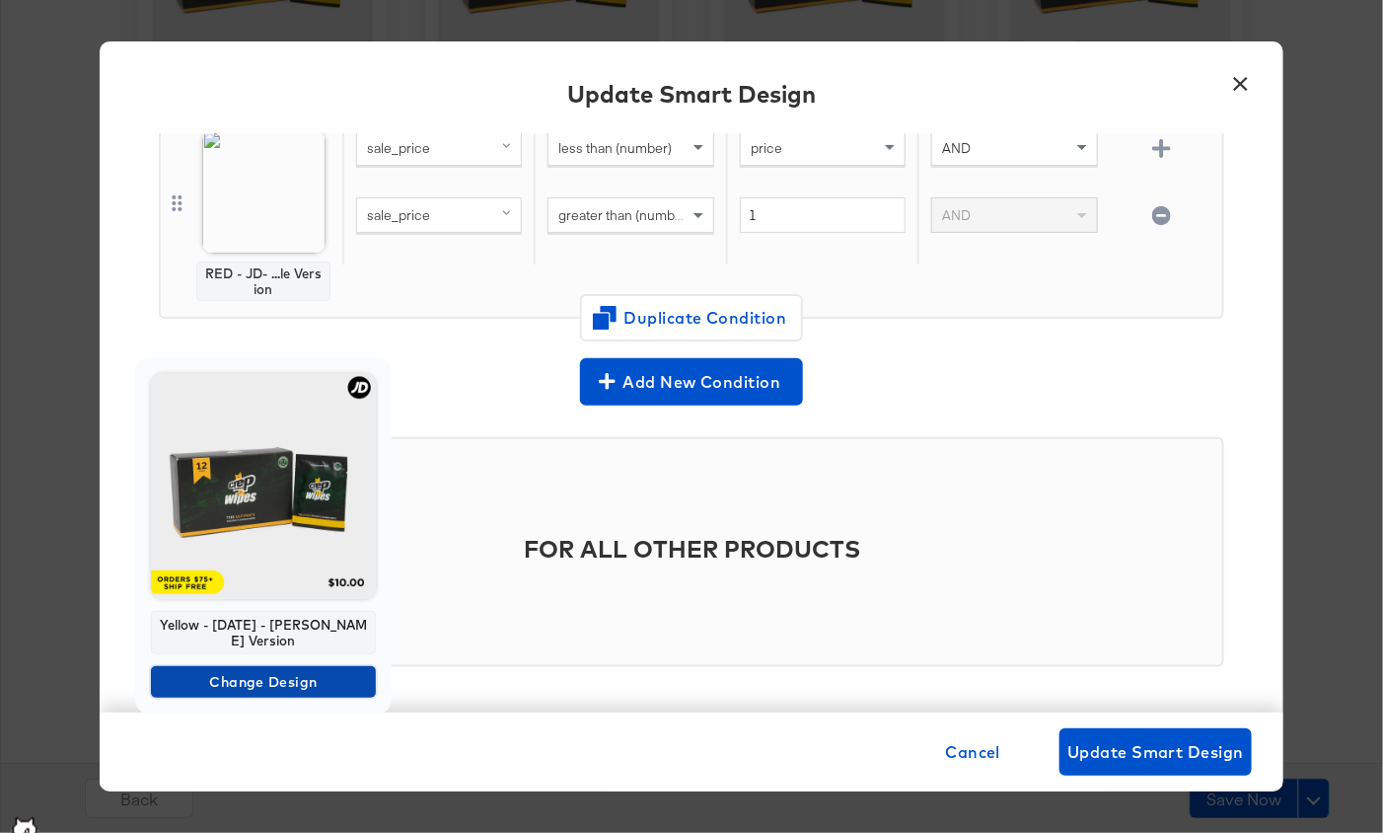
click at [272, 666] on button "Change Design" at bounding box center [263, 682] width 225 height 32
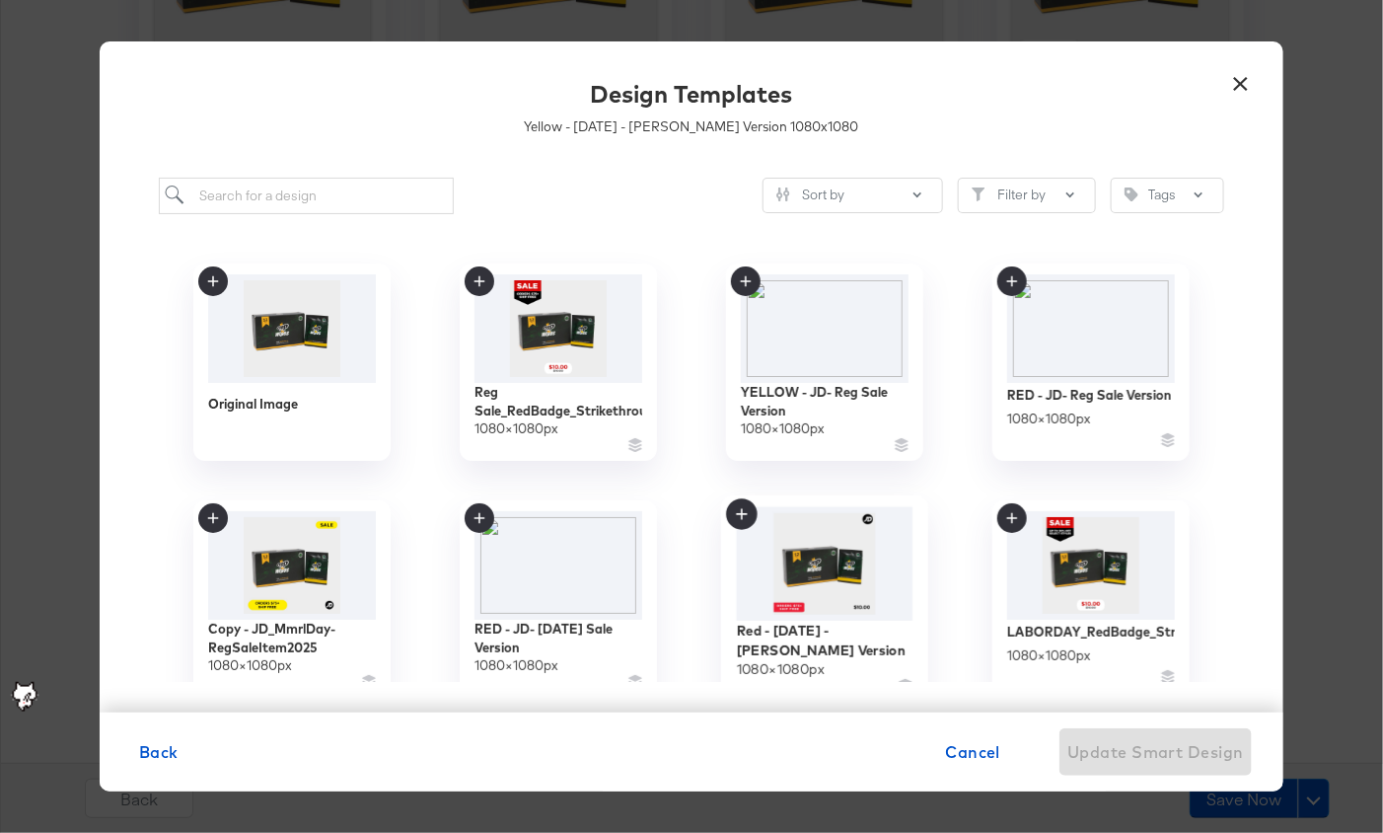
click at [862, 569] on img at bounding box center [825, 563] width 177 height 114
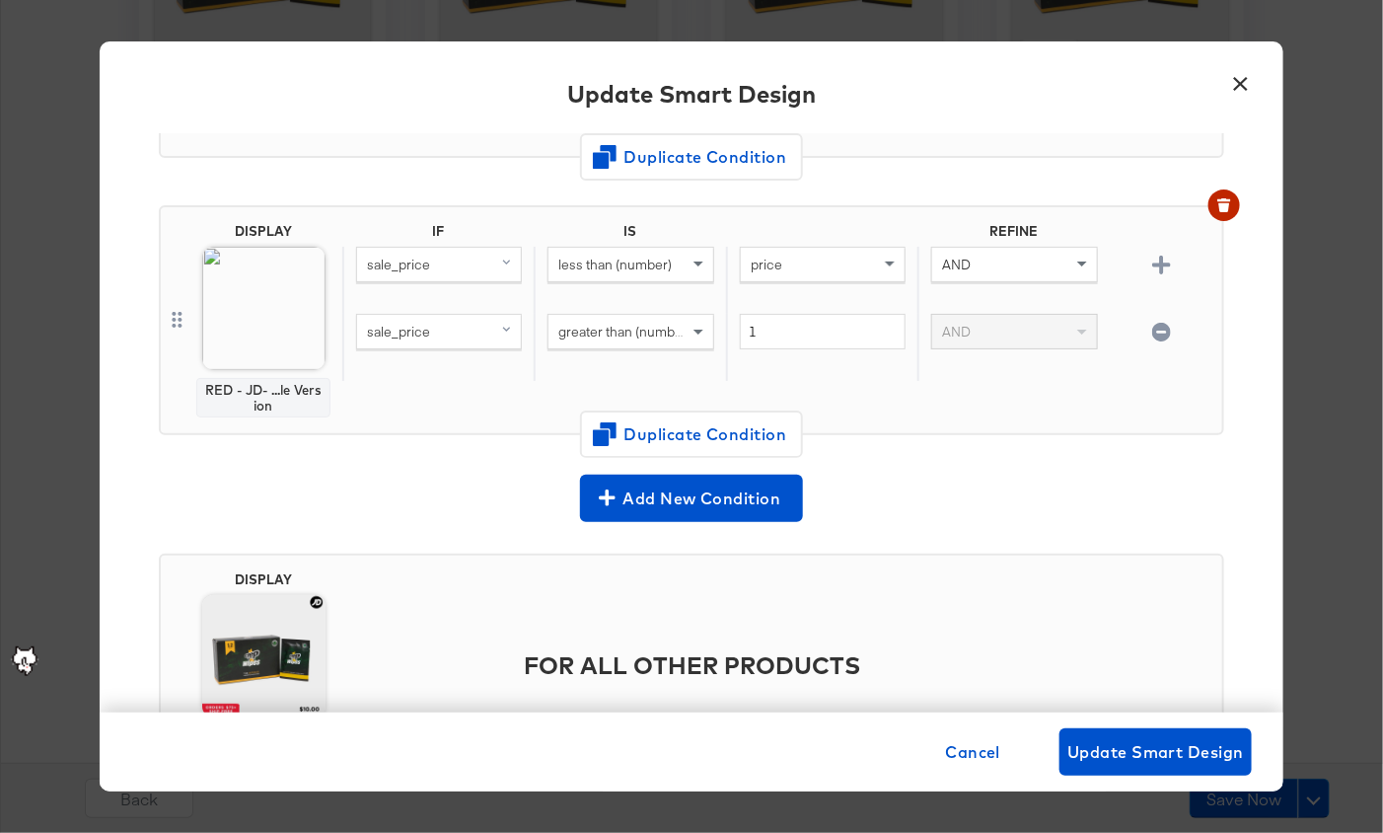
scroll to position [521, 0]
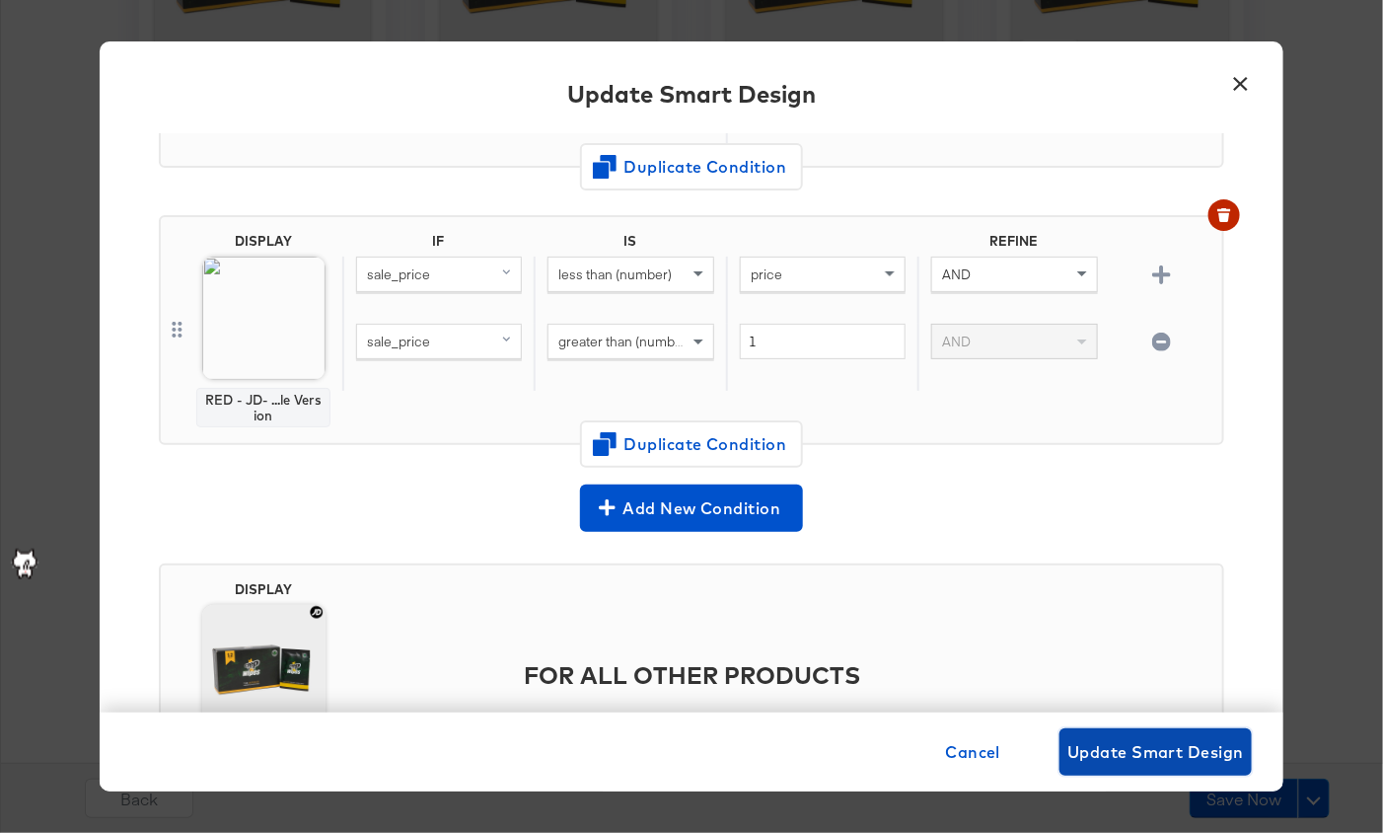
click at [1139, 757] on span "Update Smart Design" at bounding box center [1156, 752] width 177 height 28
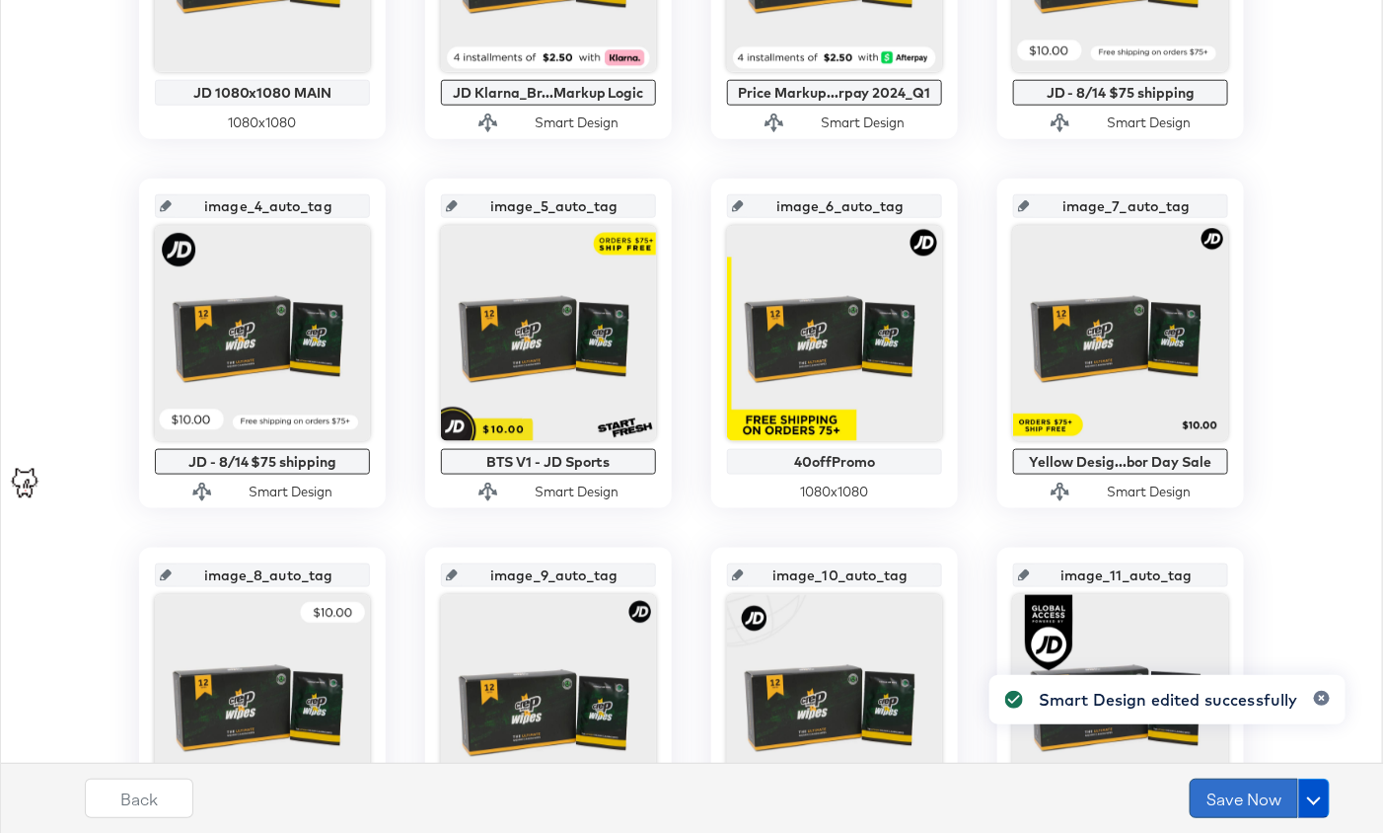
click at [1251, 797] on button "Save Now" at bounding box center [1244, 797] width 109 height 39
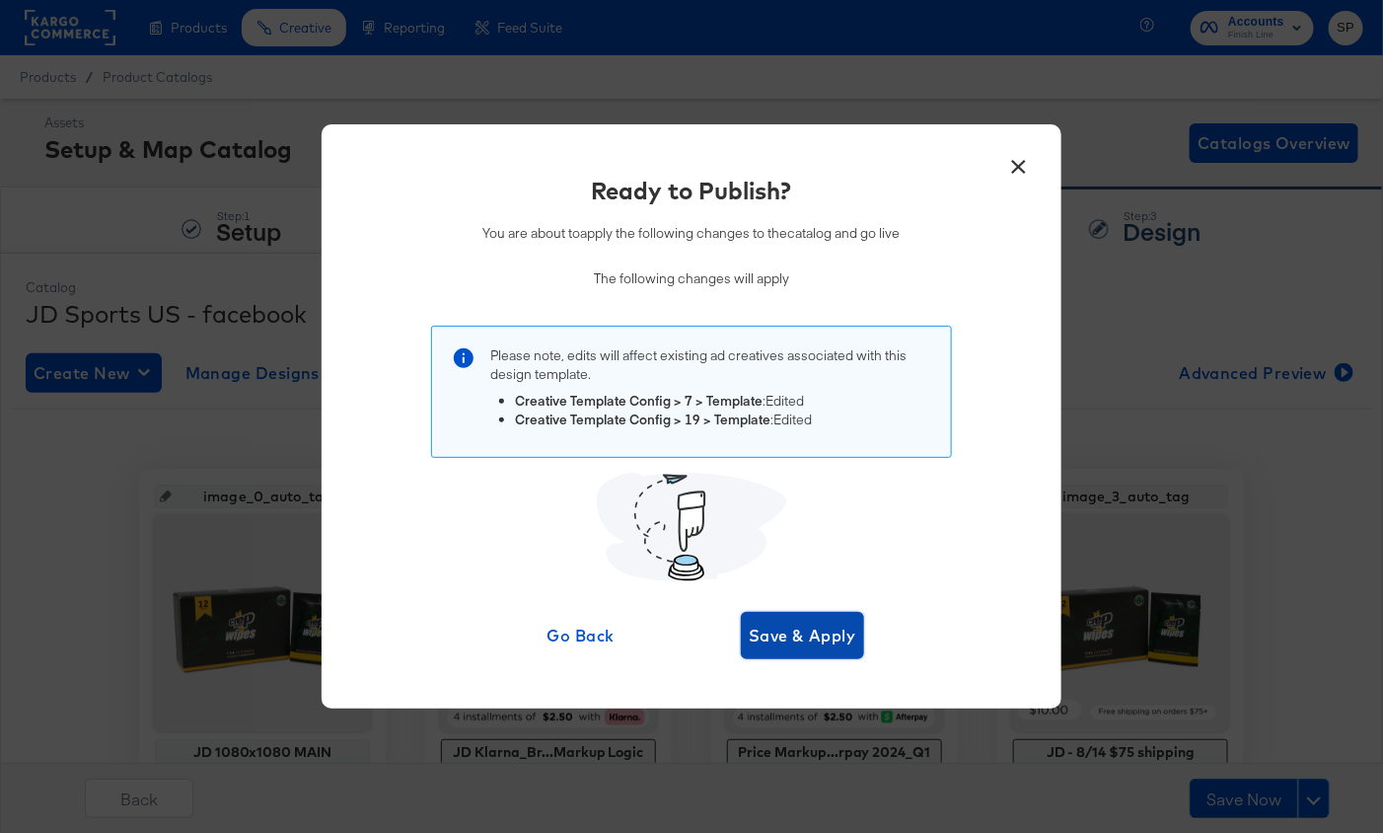
click at [799, 638] on span "Save & Apply" at bounding box center [803, 636] width 108 height 28
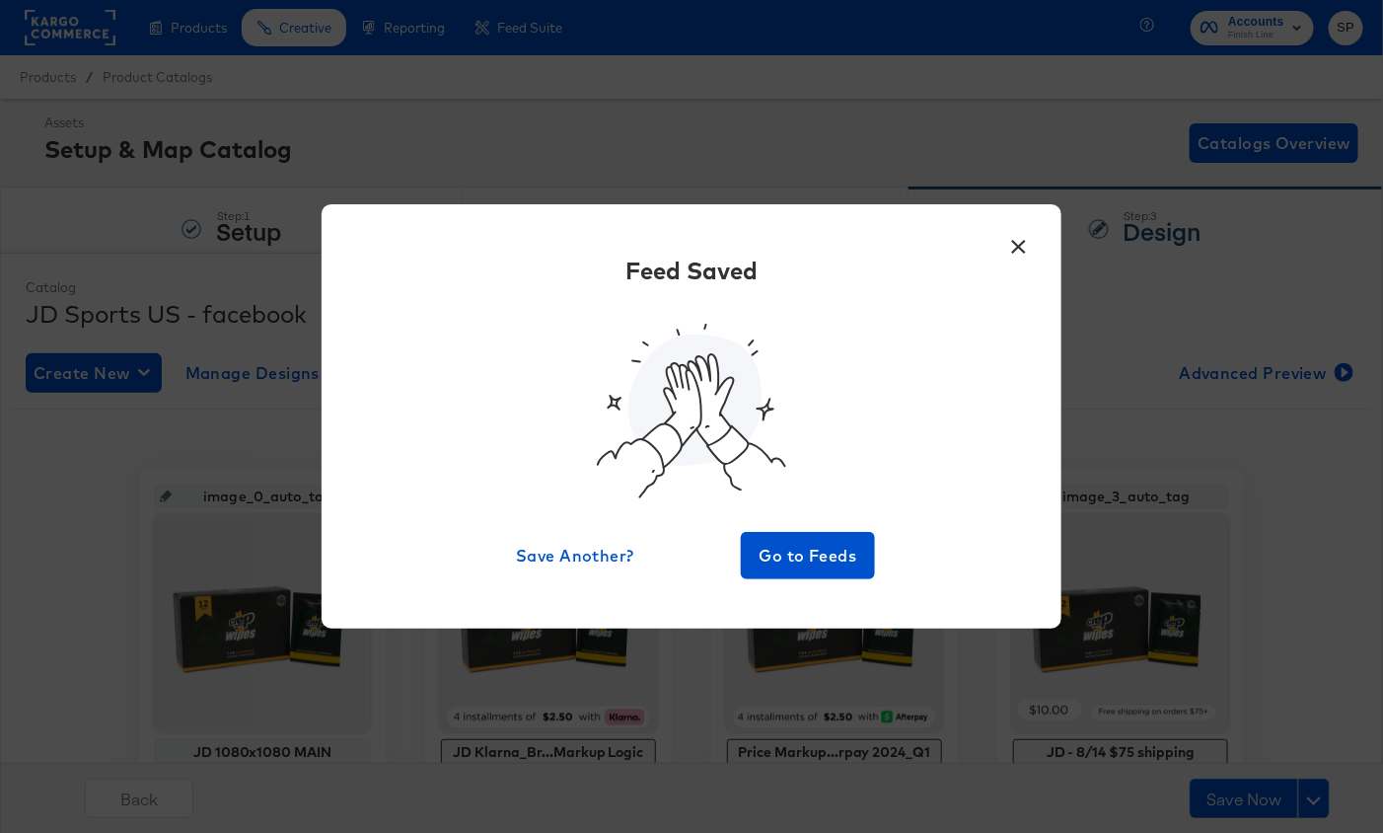
click at [825, 530] on div "Feed Saved Save Another? Go to Feeds" at bounding box center [691, 417] width 681 height 326
click at [829, 543] on span "Go to Feeds" at bounding box center [808, 556] width 118 height 28
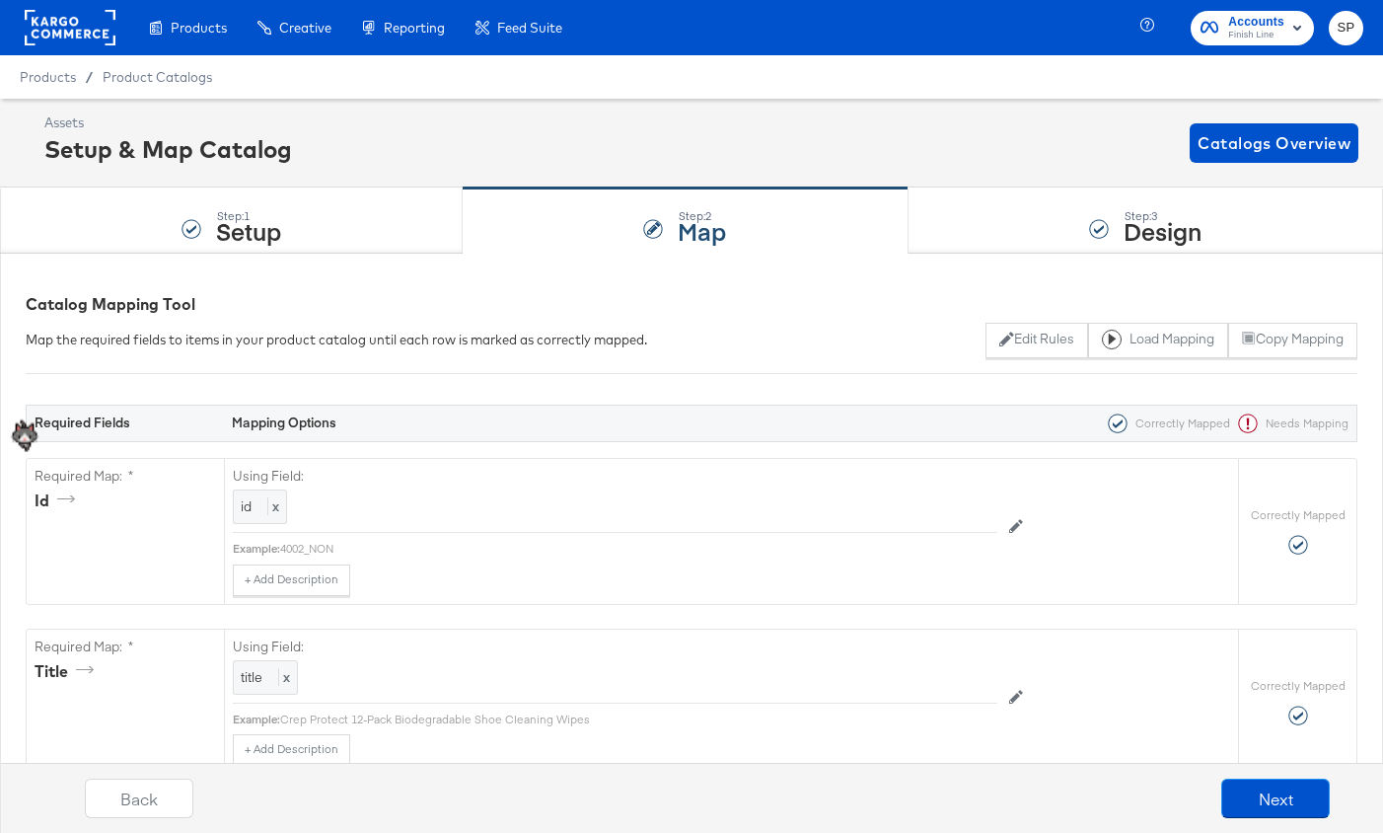
scroll to position [686, 0]
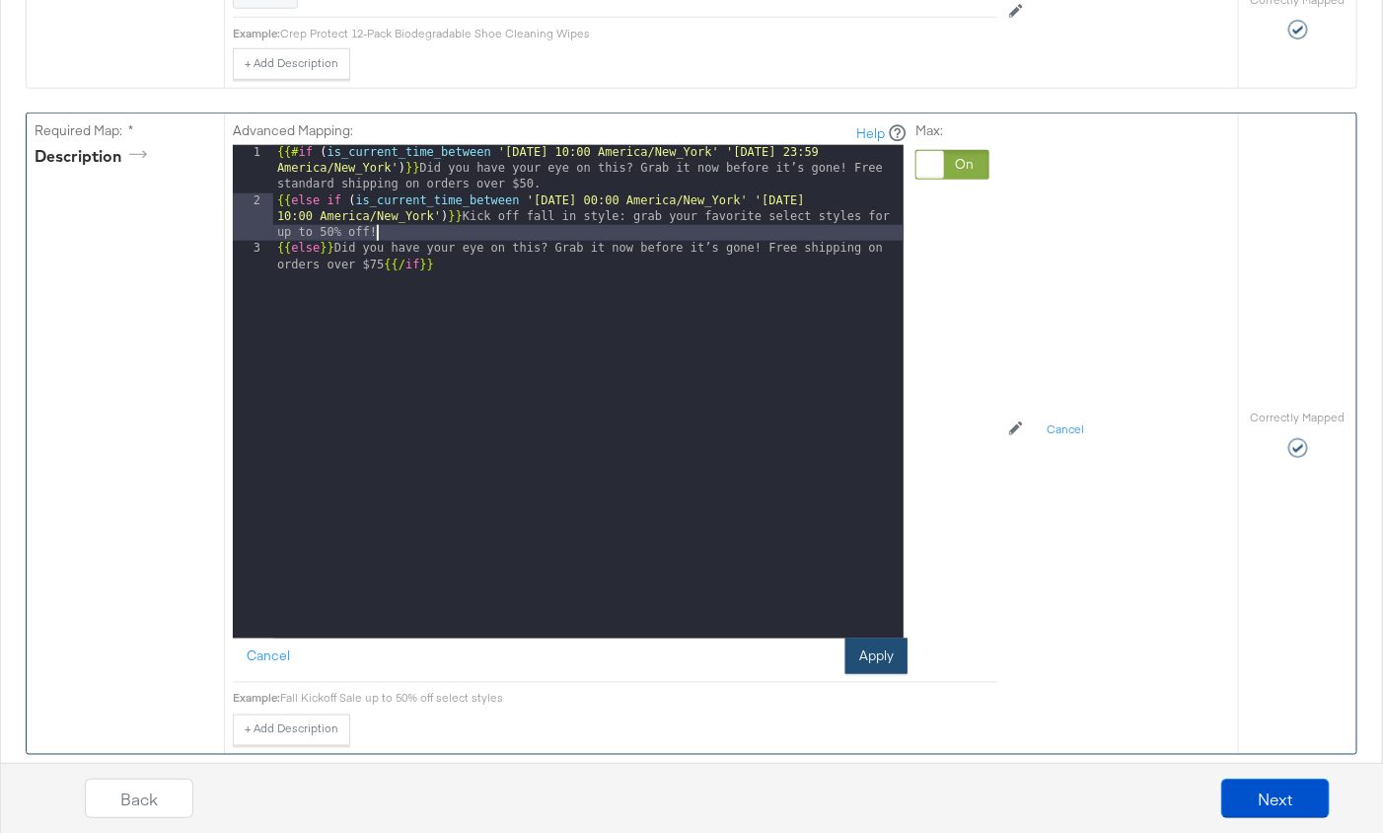
click at [863, 660] on button "Apply" at bounding box center [877, 656] width 62 height 36
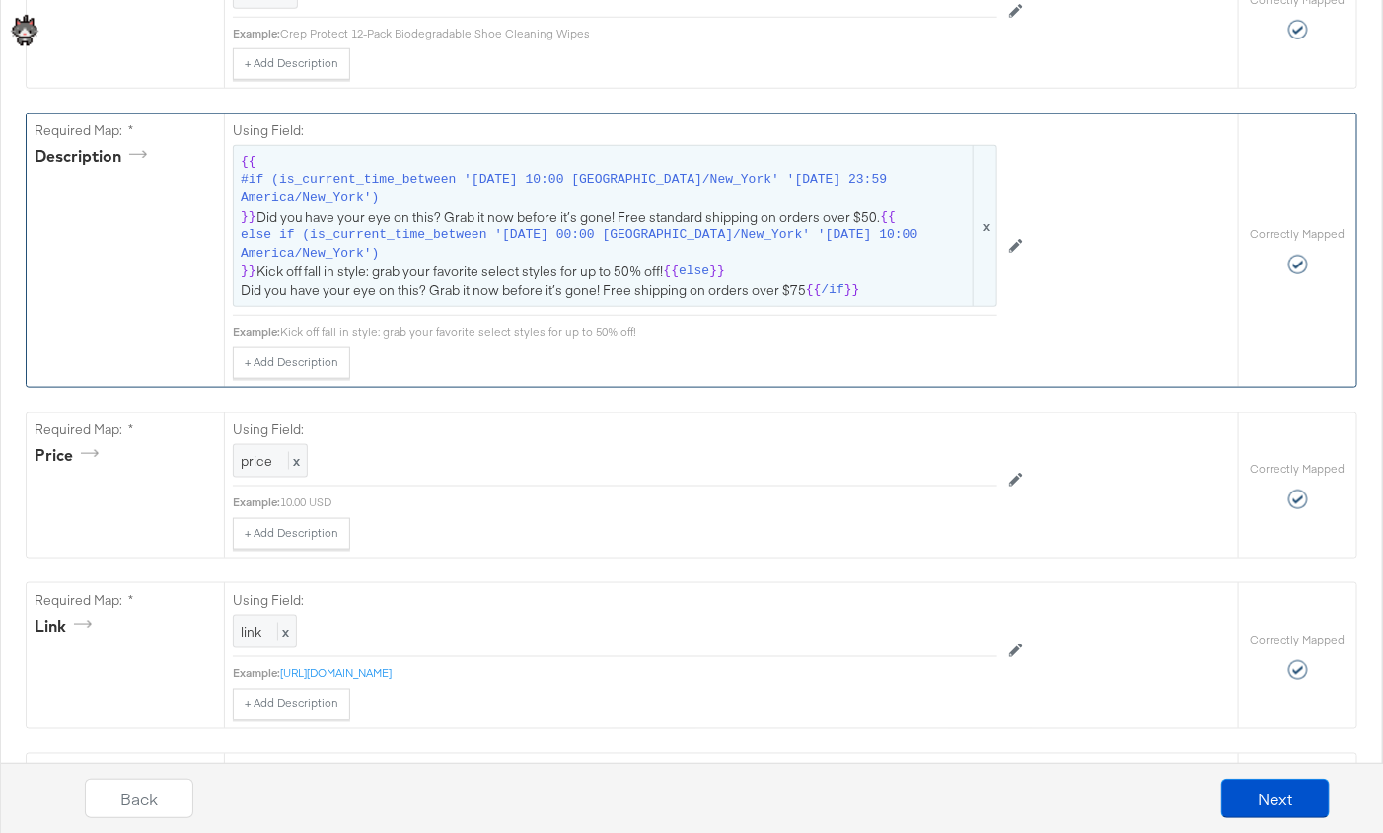
click at [704, 262] on span "else" at bounding box center [694, 271] width 31 height 19
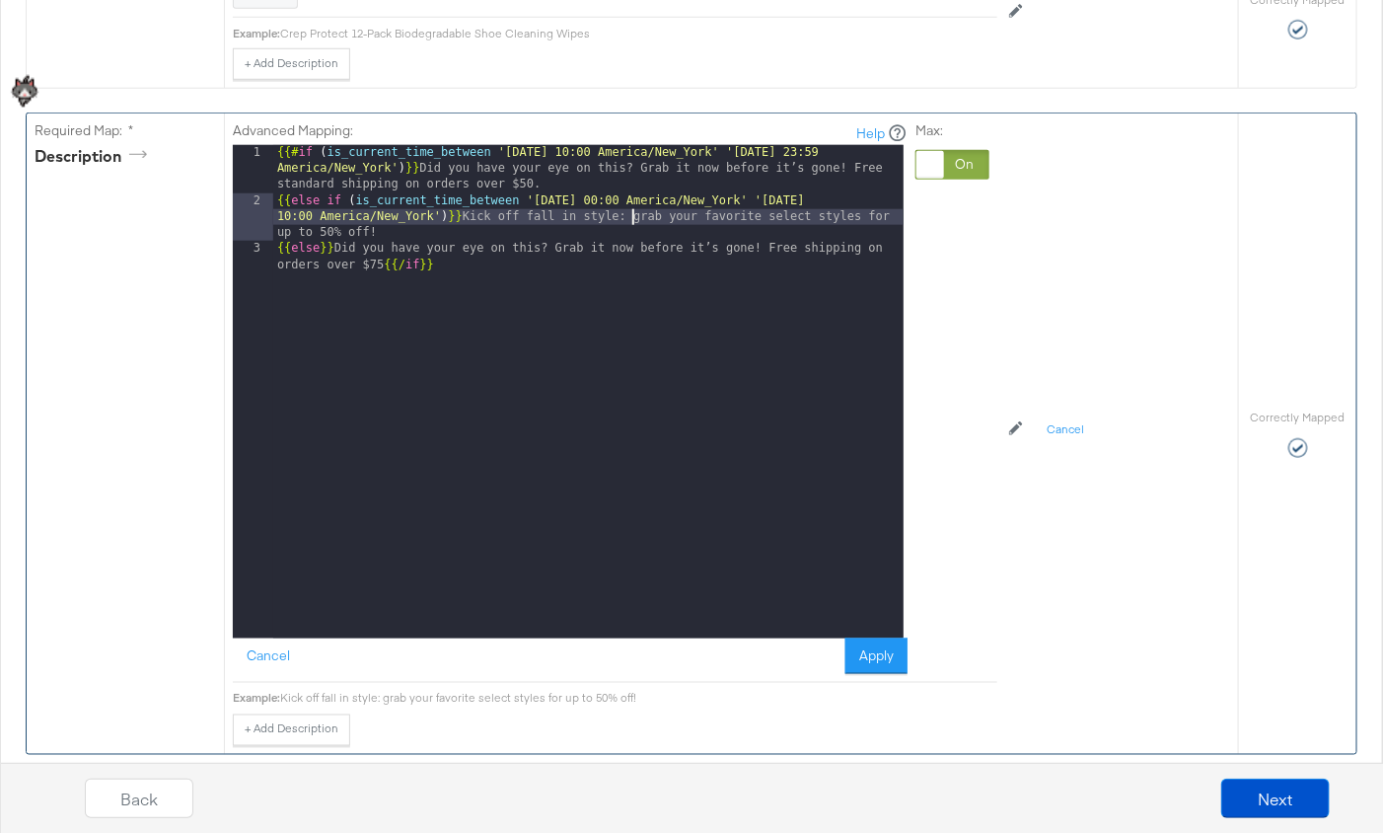
click at [631, 213] on div "{{# if ( is_current_time_between '2024-12-15 10:00 America/New_York' '2024-12-1…" at bounding box center [588, 431] width 630 height 573
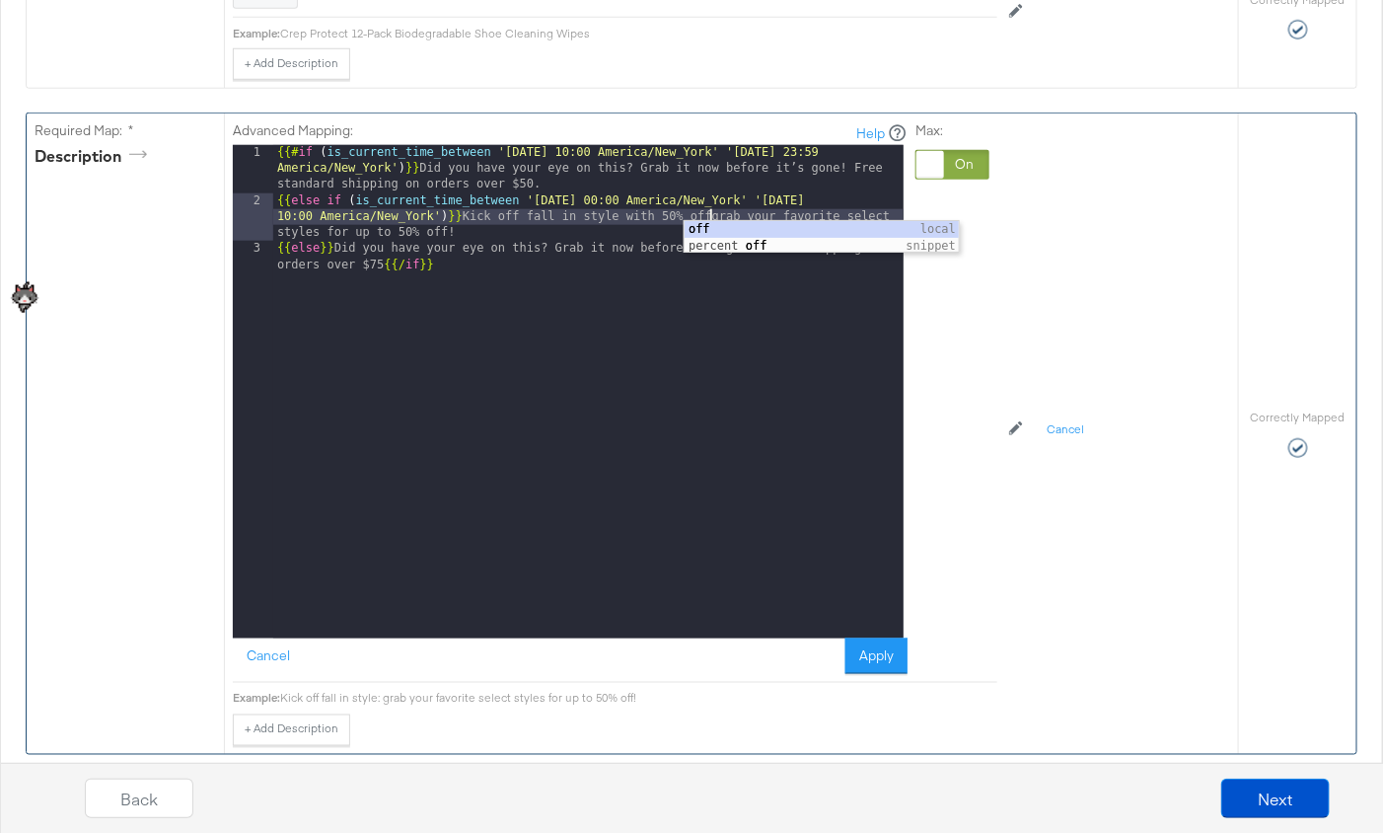
click at [743, 206] on div "{{# if ( is_current_time_between '2024-12-15 10:00 America/New_York' '2024-12-1…" at bounding box center [588, 431] width 630 height 573
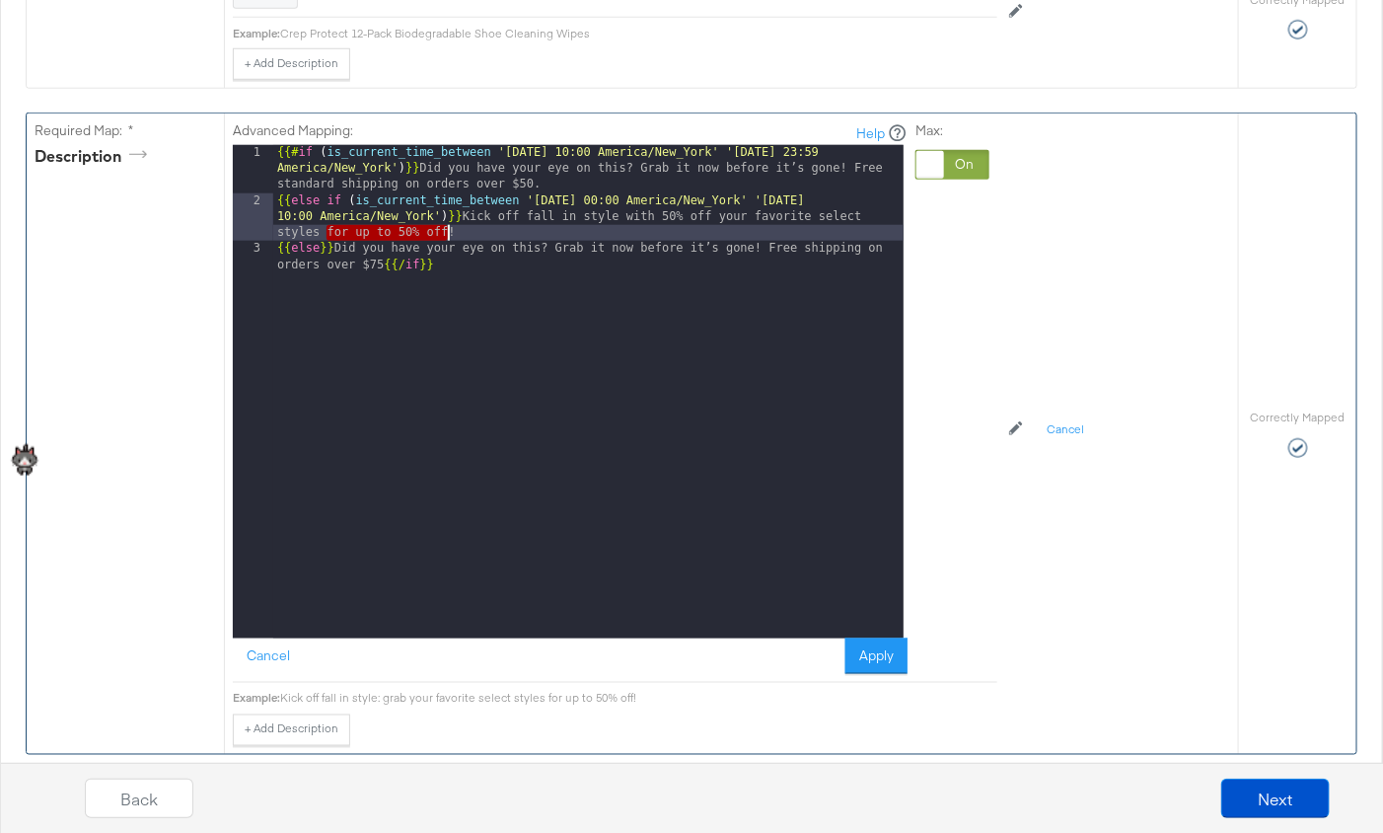
drag, startPoint x: 324, startPoint y: 225, endPoint x: 448, endPoint y: 228, distance: 124.4
click at [448, 228] on div "{{# if ( is_current_time_between '2024-12-15 10:00 America/New_York' '2024-12-1…" at bounding box center [588, 431] width 630 height 573
click at [432, 226] on div "{{# if ( is_current_time_between '2024-12-15 10:00 America/New_York' '2024-12-1…" at bounding box center [588, 431] width 630 height 573
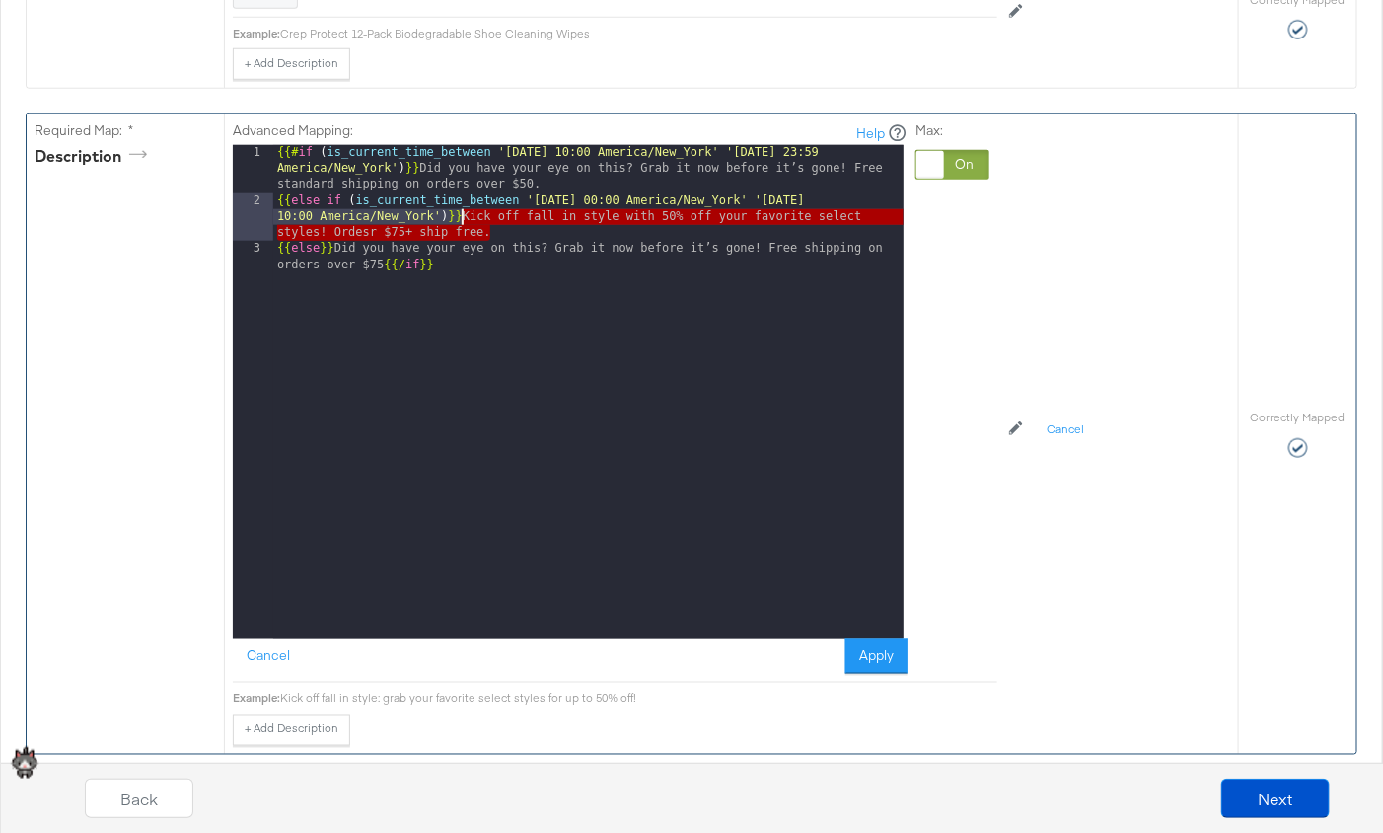
click at [464, 214] on div "{{# if ( is_current_time_between '2024-12-15 10:00 America/New_York' '2024-12-1…" at bounding box center [588, 431] width 630 height 573
click at [371, 228] on div "{{# if ( is_current_time_between '2024-12-15 10:00 America/New_York' '2024-12-1…" at bounding box center [588, 431] width 630 height 573
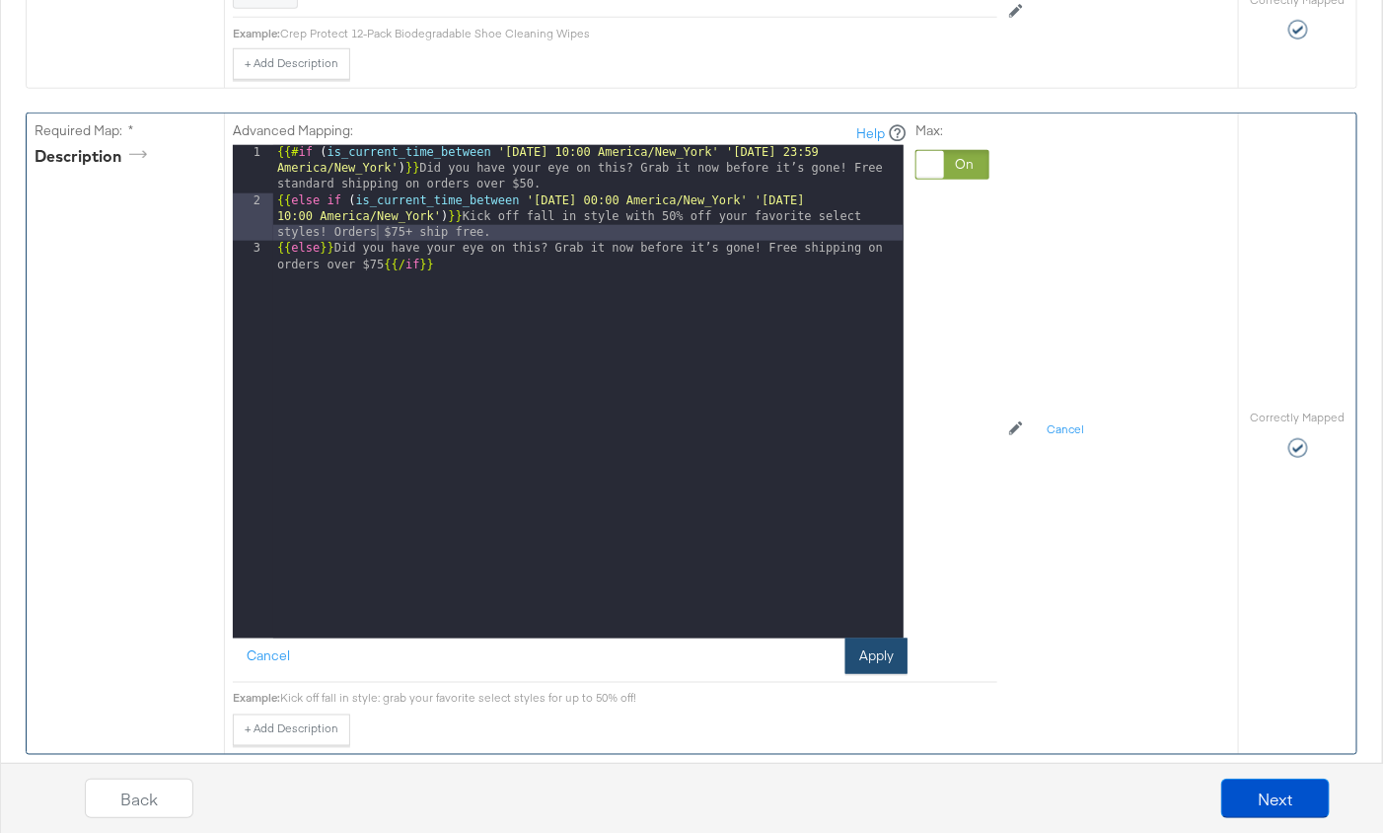
click at [862, 652] on button "Apply" at bounding box center [877, 656] width 62 height 36
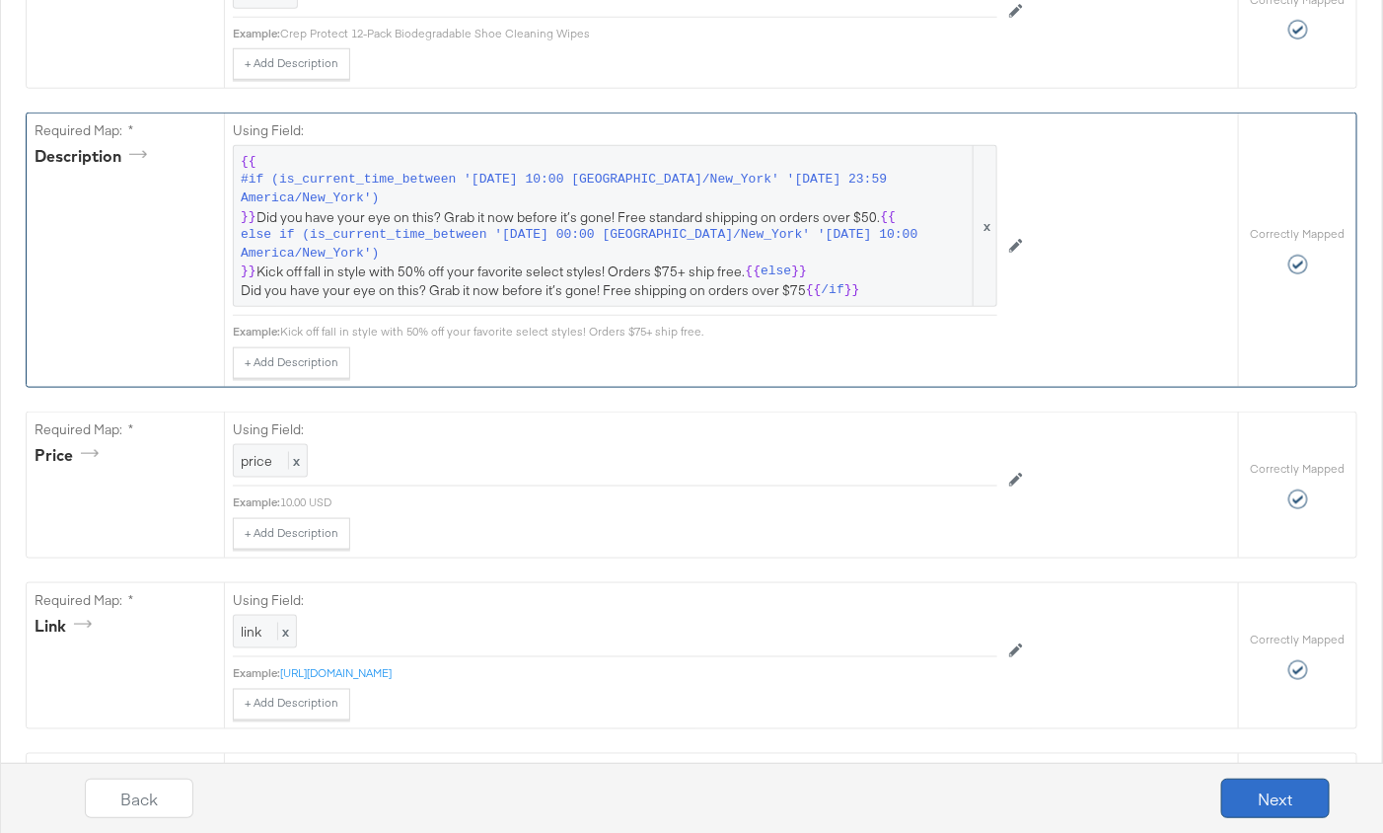
click at [1286, 798] on button "Next" at bounding box center [1275, 797] width 109 height 39
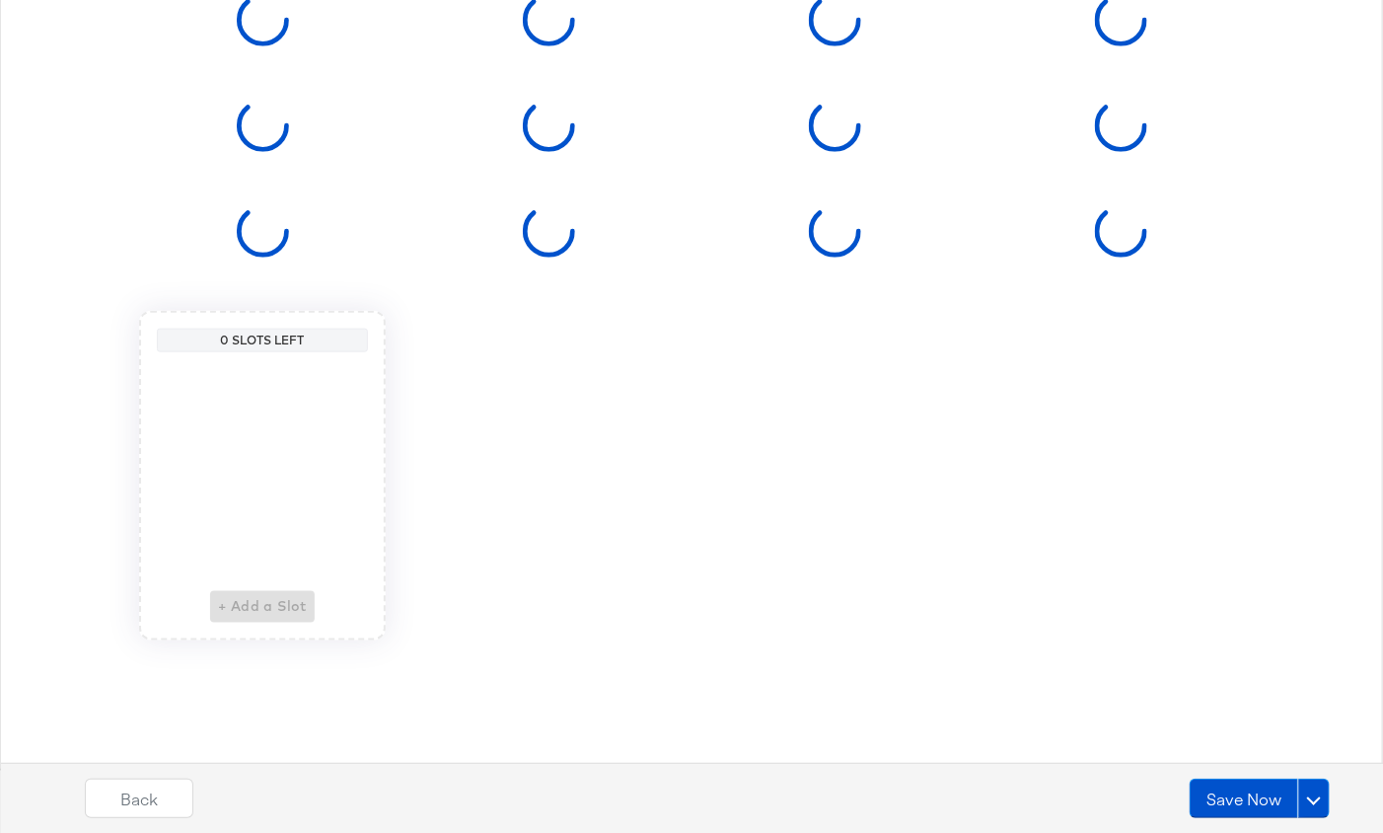
scroll to position [0, 0]
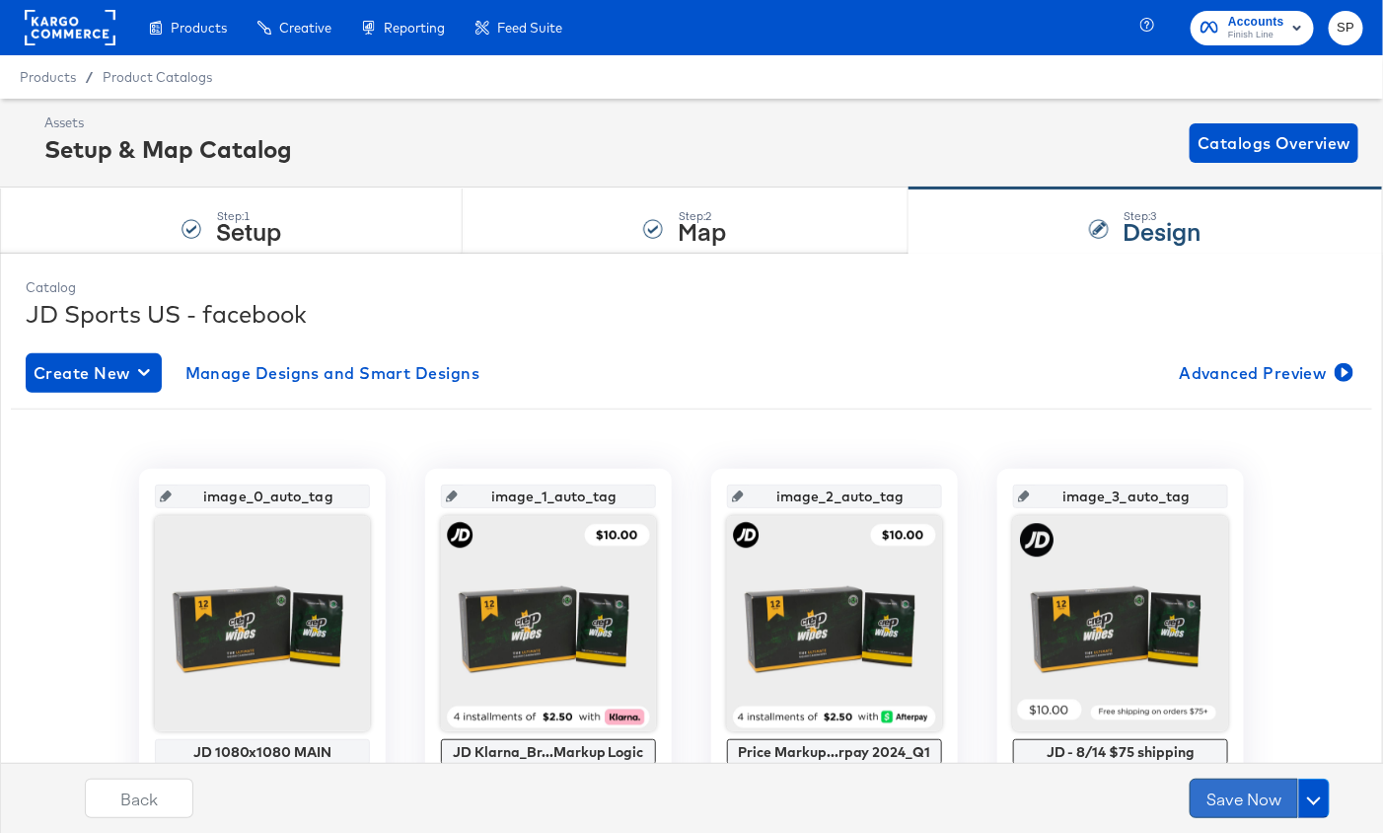
click at [1250, 794] on button "Save Now" at bounding box center [1244, 797] width 109 height 39
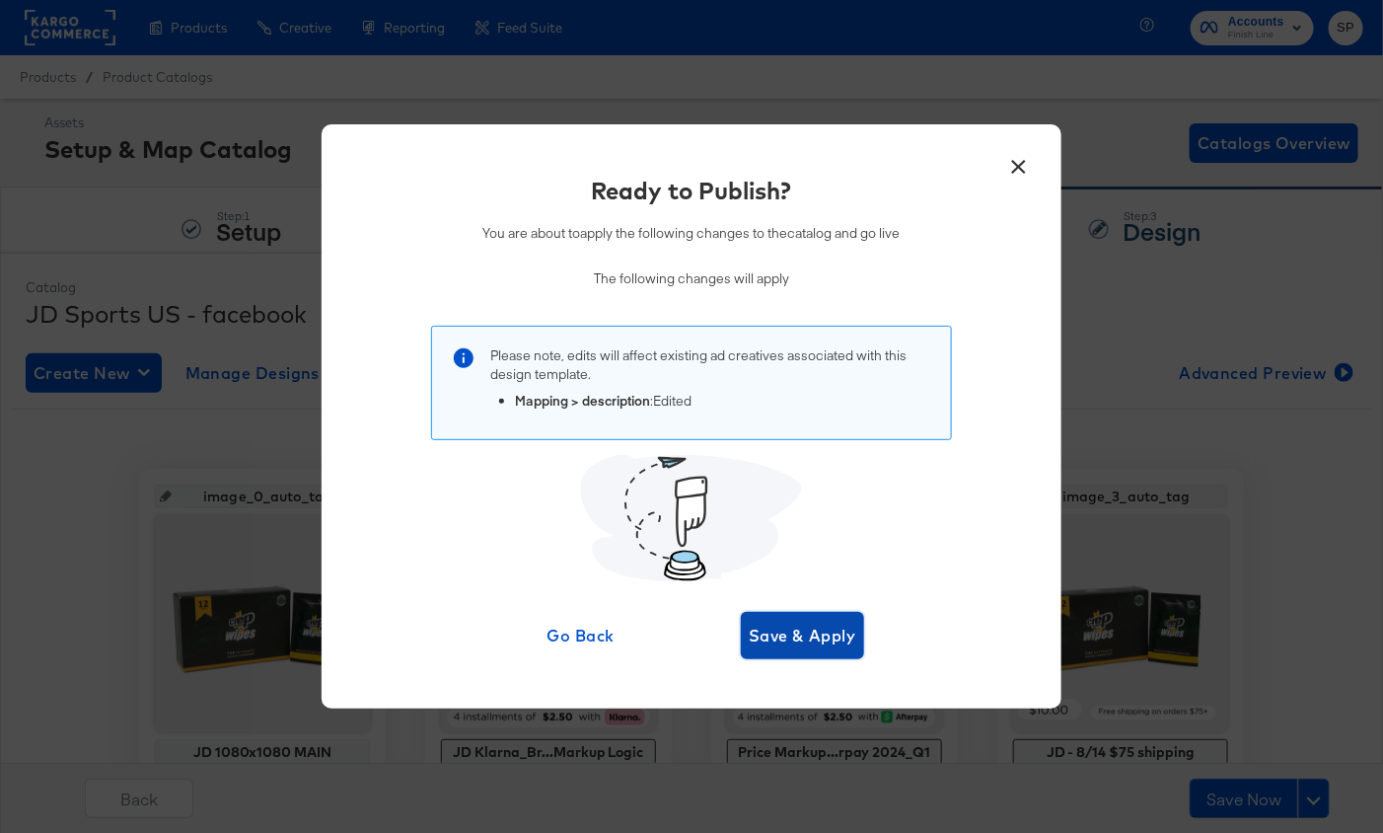
click at [838, 632] on span "Save & Apply" at bounding box center [803, 636] width 108 height 28
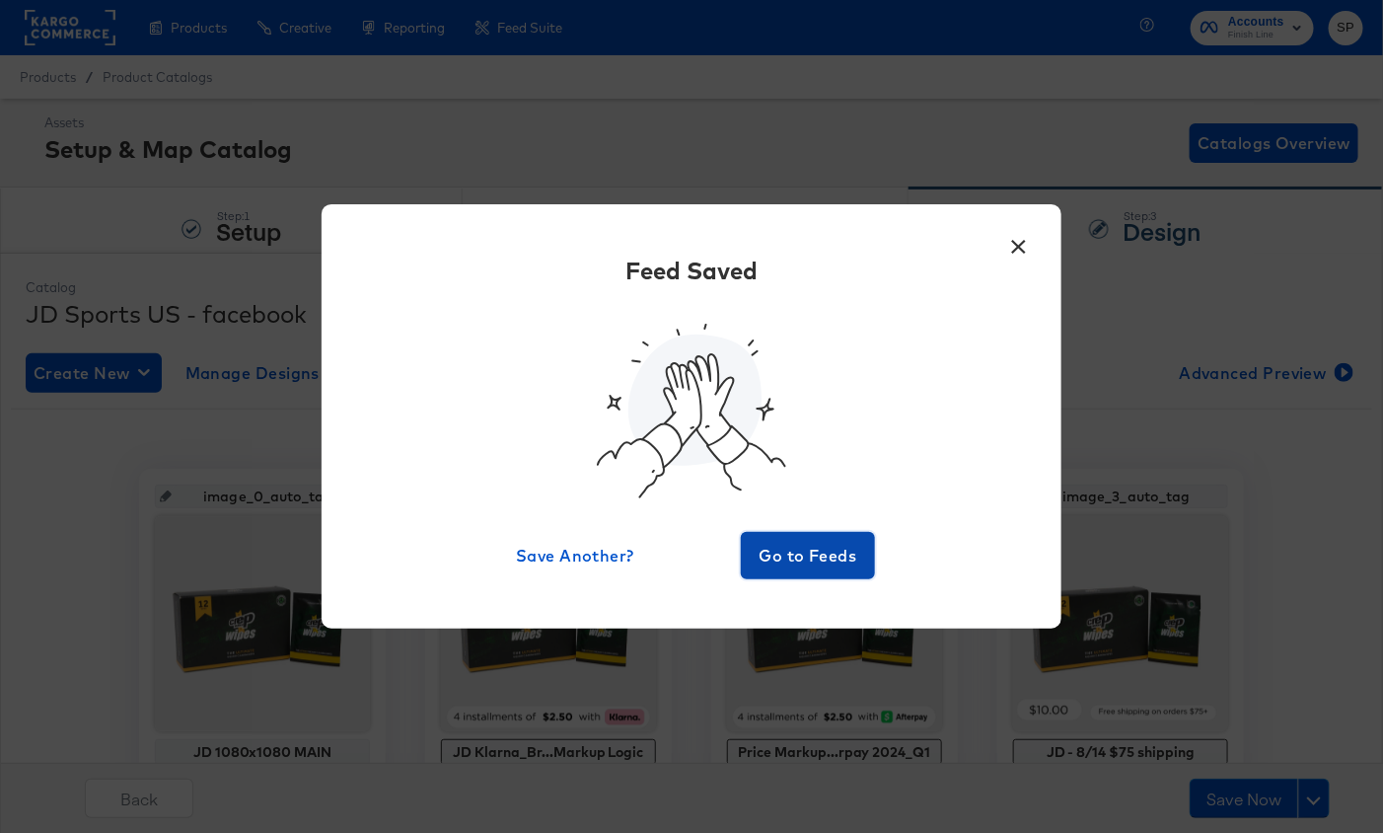
click at [784, 535] on button "Go to Feeds" at bounding box center [808, 555] width 134 height 47
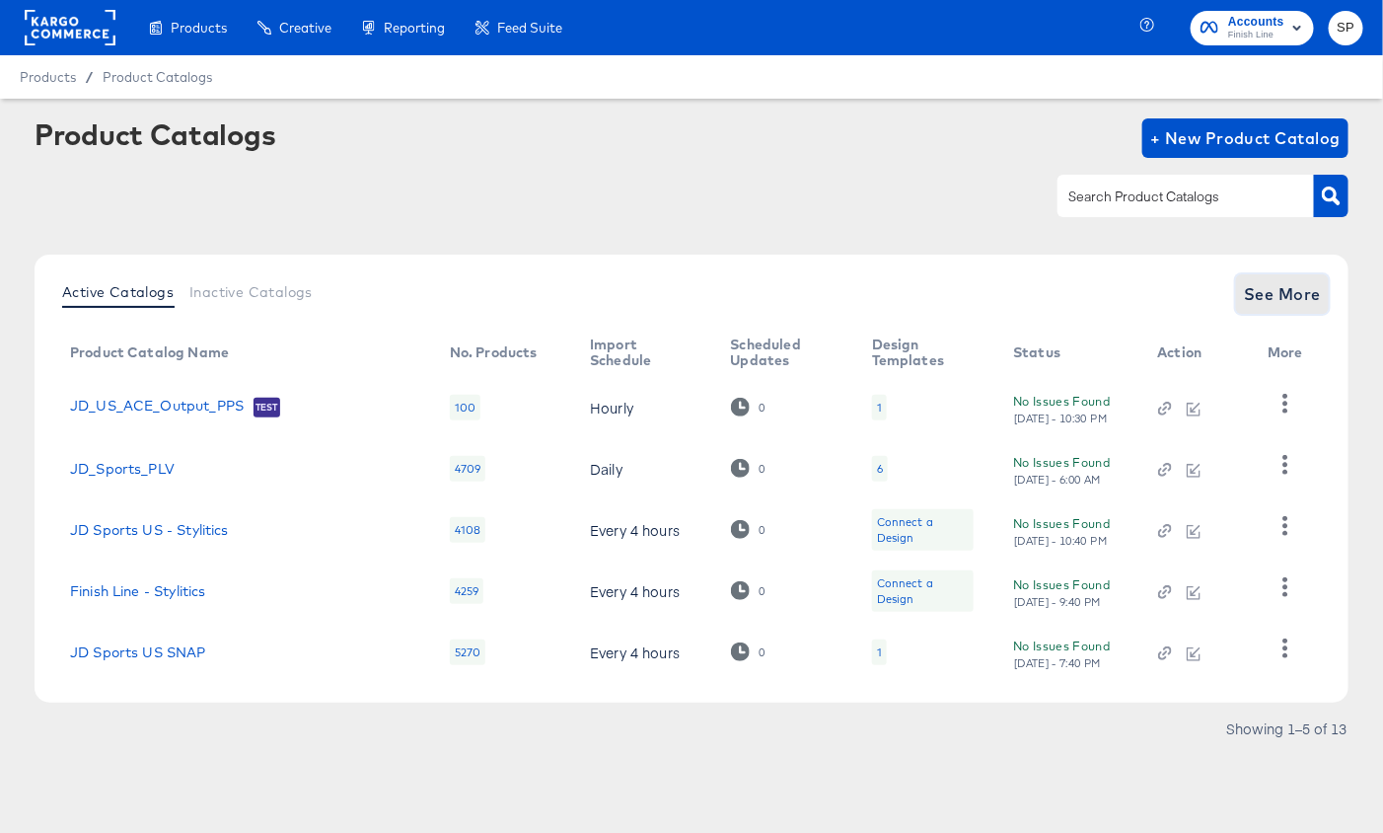
click at [1261, 278] on button "See More" at bounding box center [1282, 293] width 93 height 39
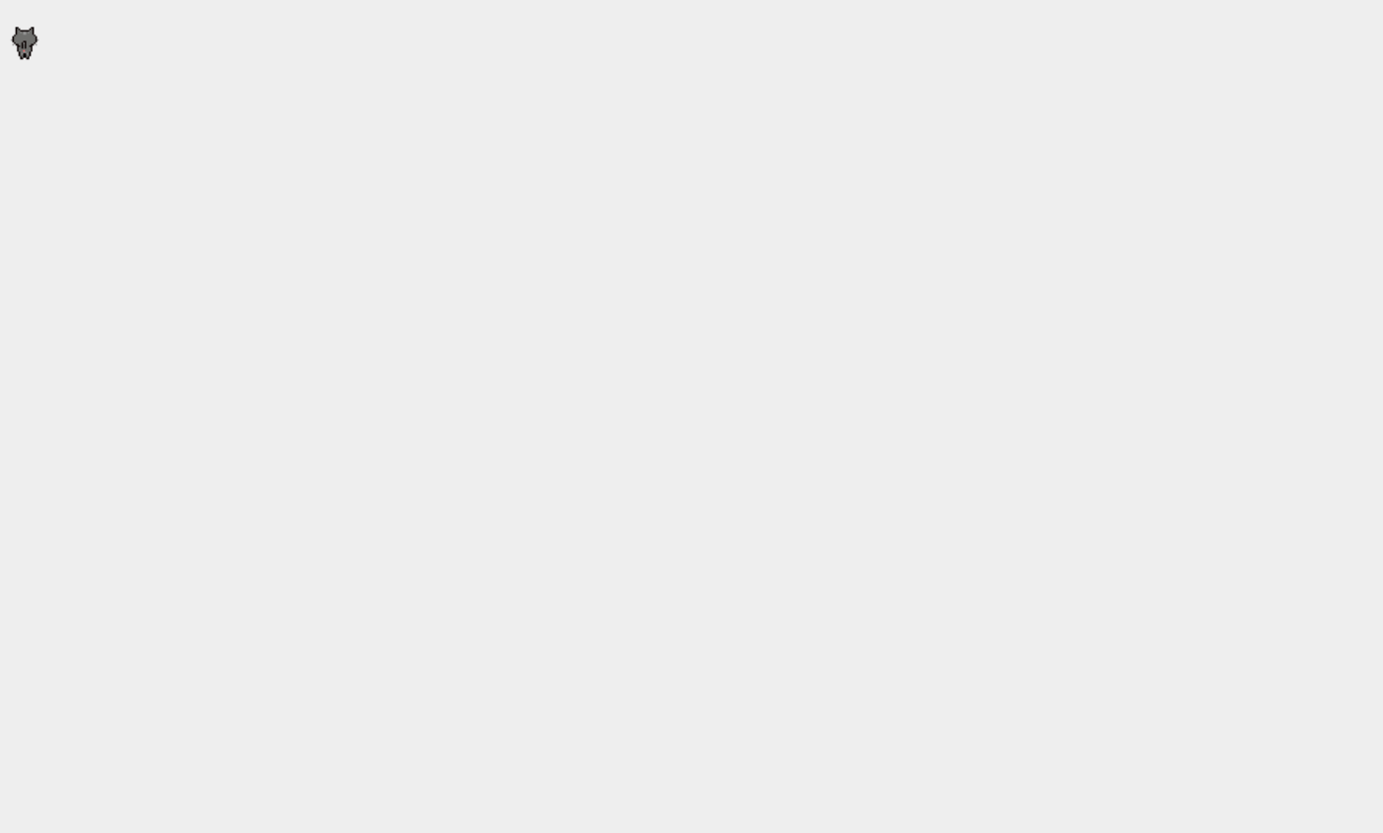
scroll to position [792, 0]
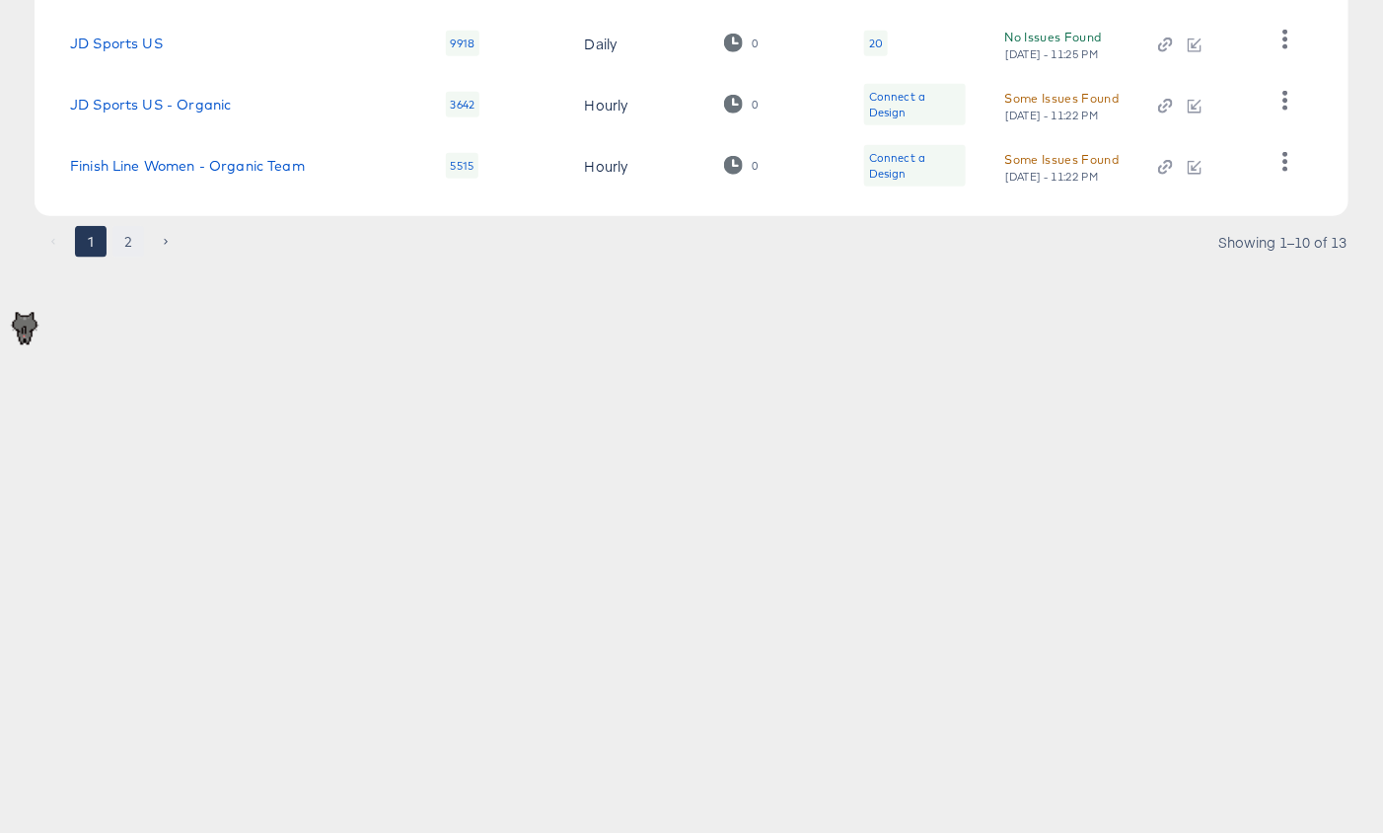
click at [126, 235] on button "2" at bounding box center [128, 242] width 32 height 32
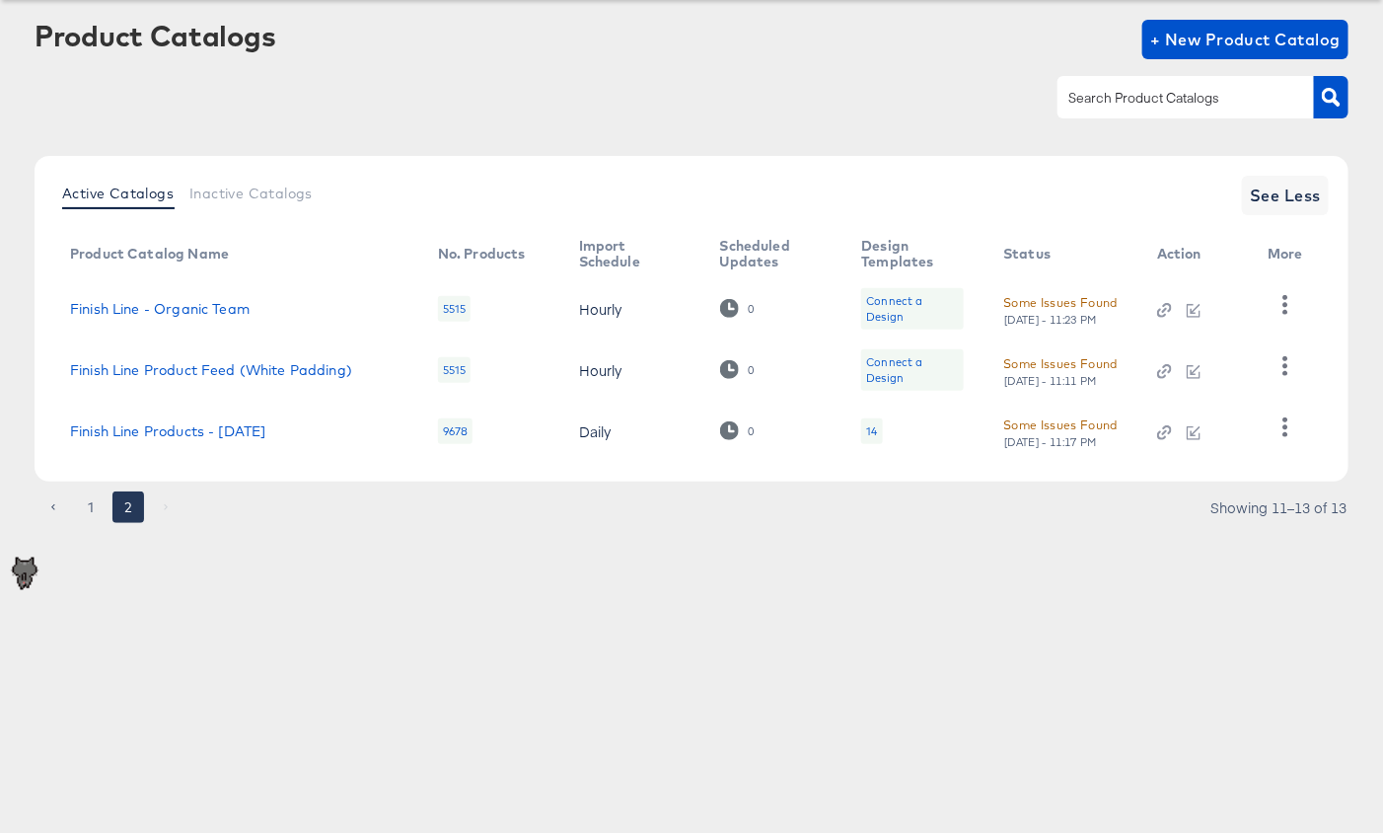
scroll to position [77, 0]
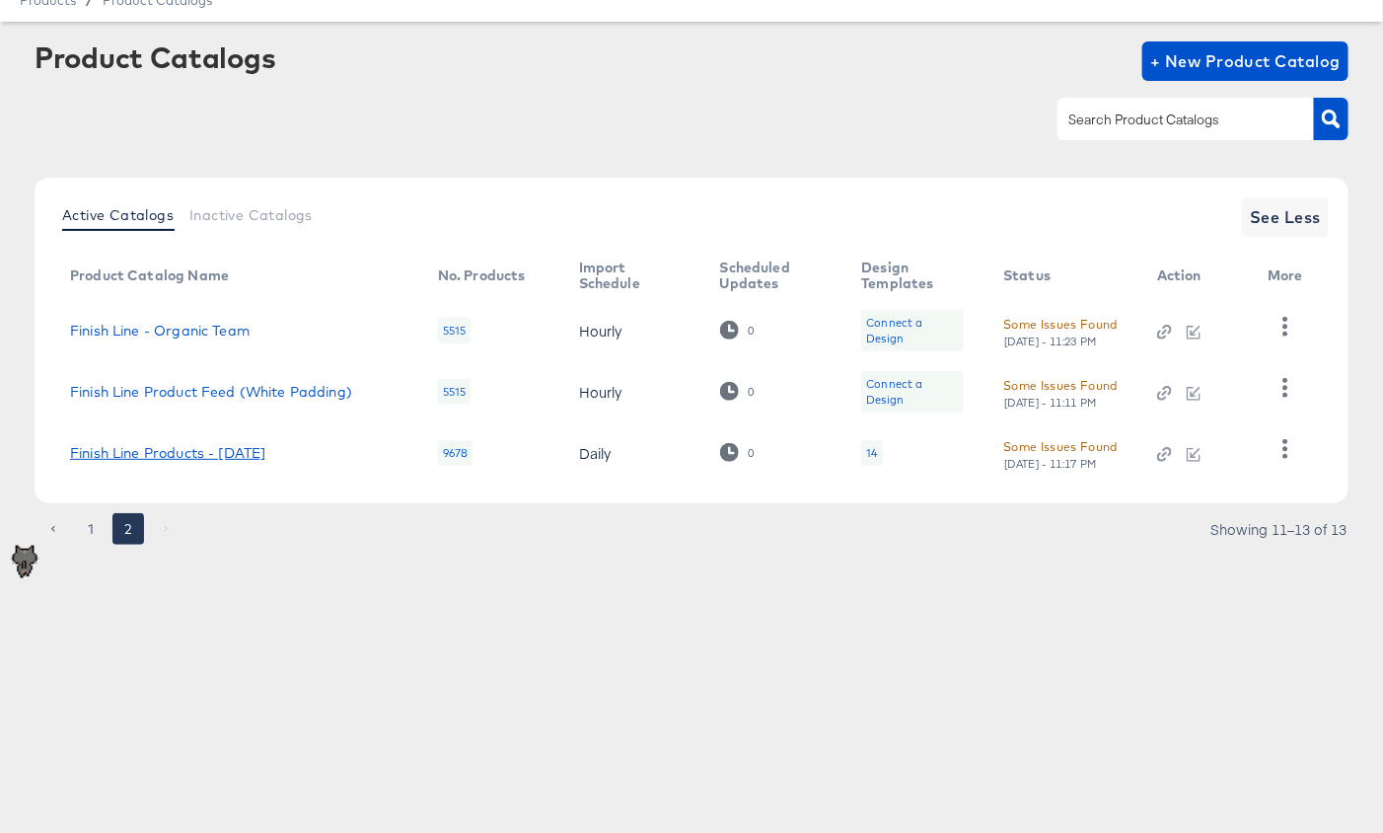
click at [230, 449] on link "Finish Line Products - 07/19/16" at bounding box center [167, 453] width 195 height 16
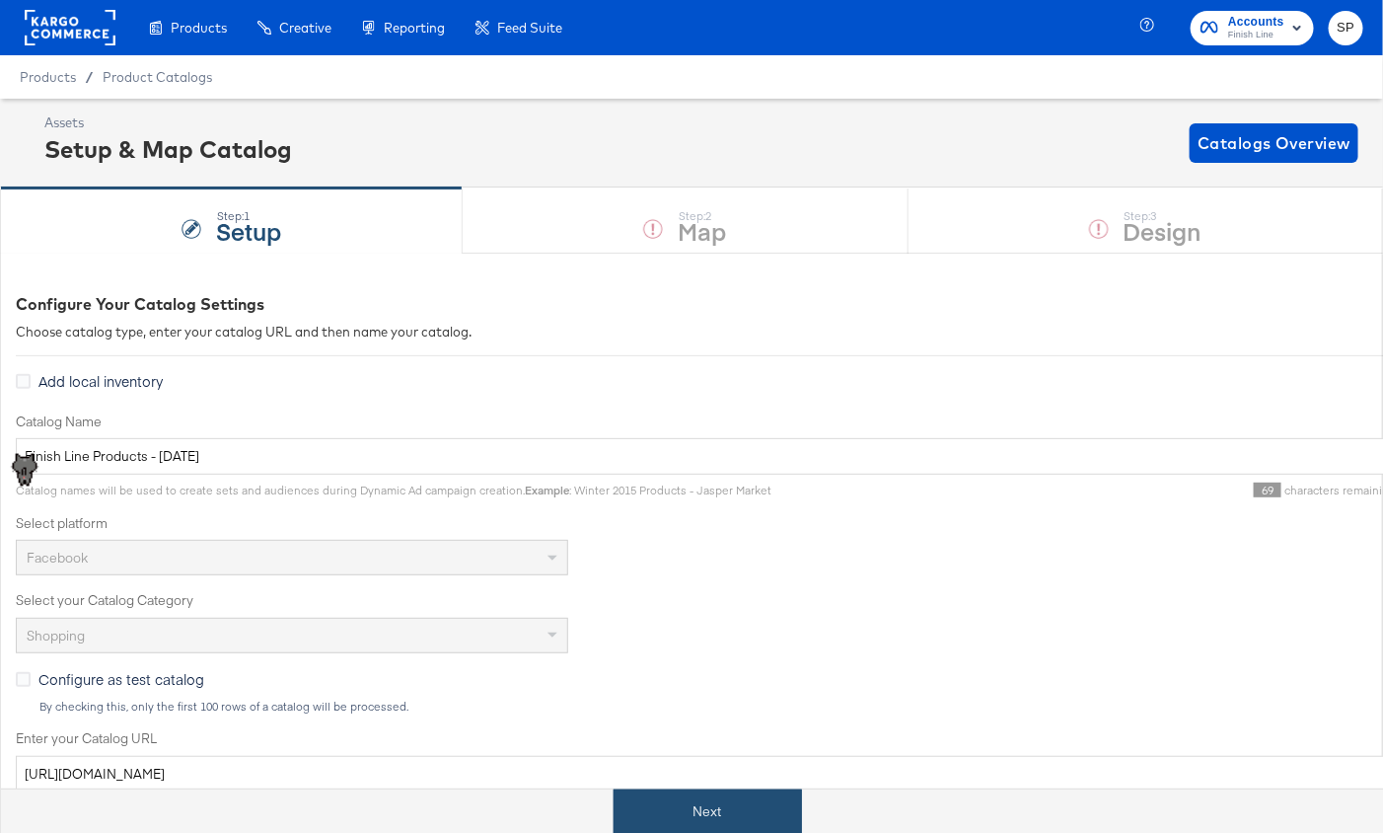
click at [665, 795] on button "Next" at bounding box center [708, 811] width 188 height 44
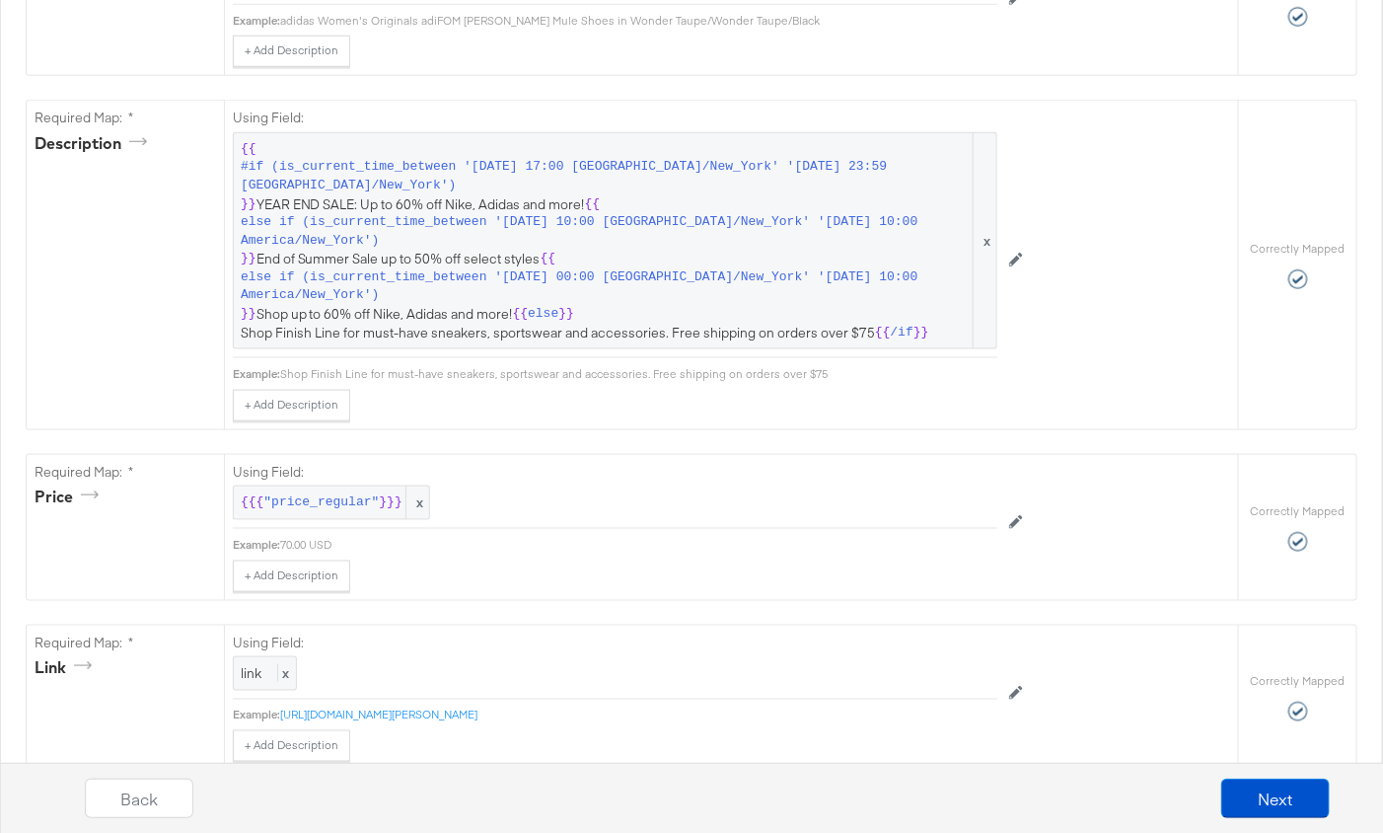
scroll to position [701, 0]
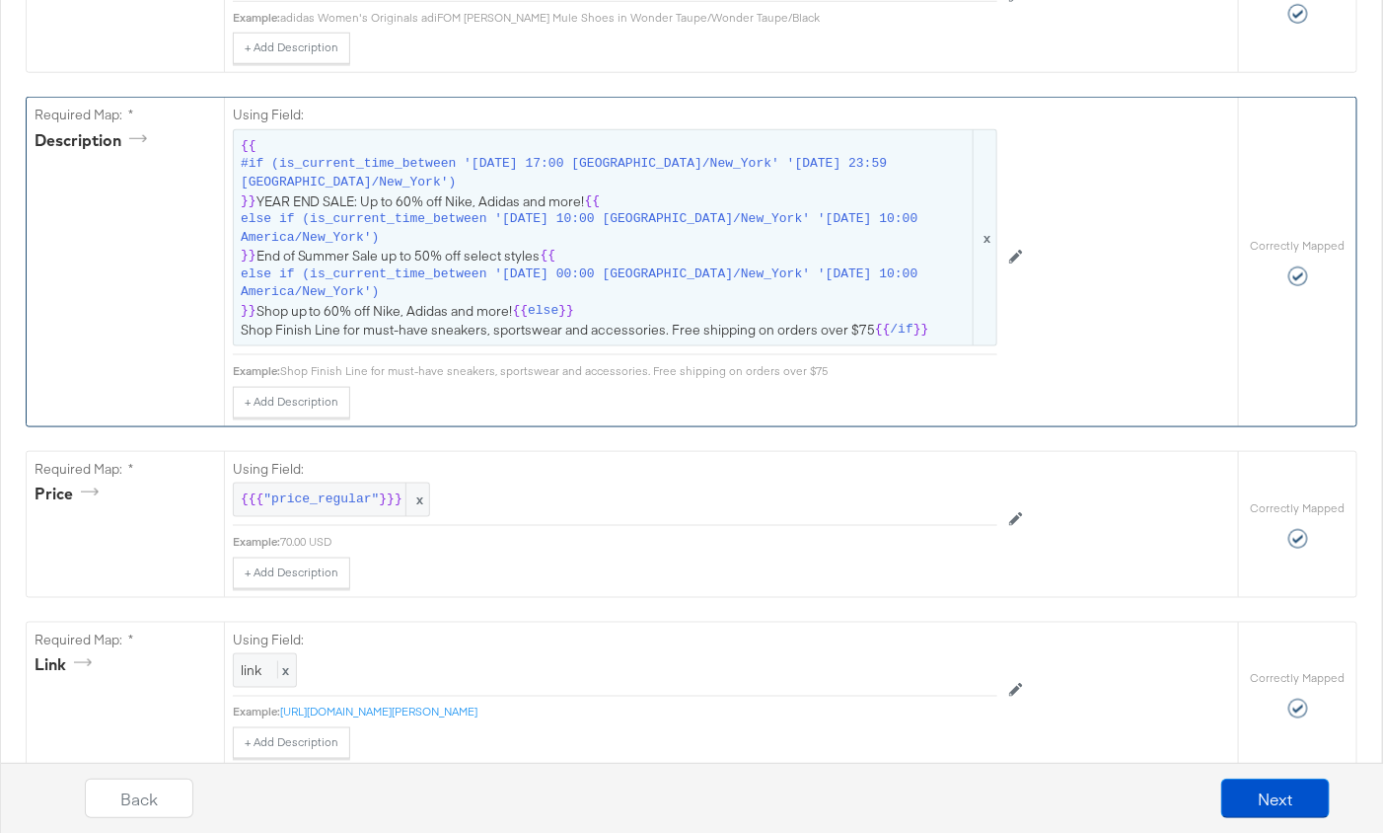
click at [672, 285] on span "else if (is_current_time_between '2025-01-01 00:00 America/New_York' '2025-01-2…" at bounding box center [605, 283] width 729 height 37
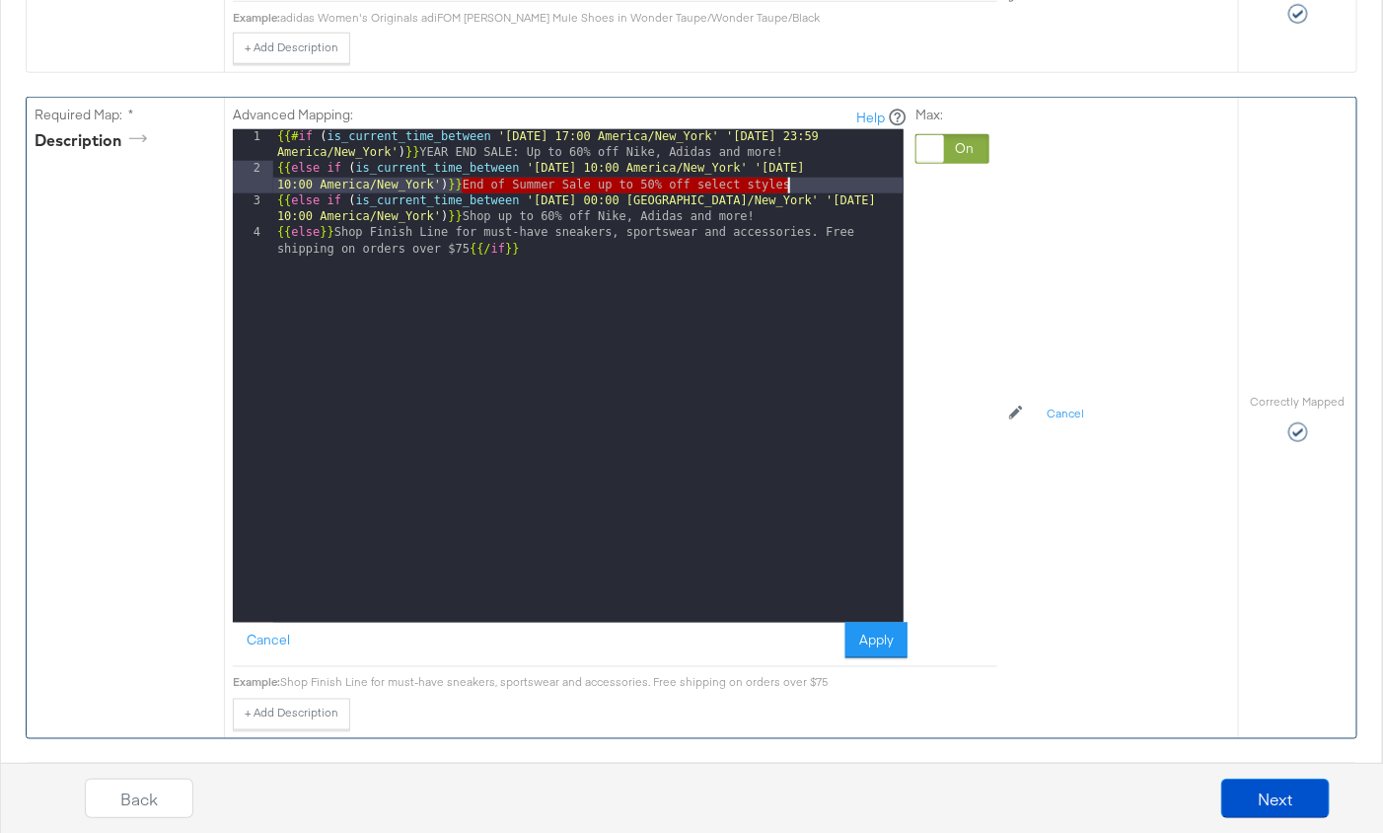
drag, startPoint x: 463, startPoint y: 181, endPoint x: 801, endPoint y: 183, distance: 338.4
click at [801, 183] on div "{{# if ( is_current_time_between '2024-12-24 17:00 America/New_York' '2024-12-3…" at bounding box center [588, 407] width 630 height 557
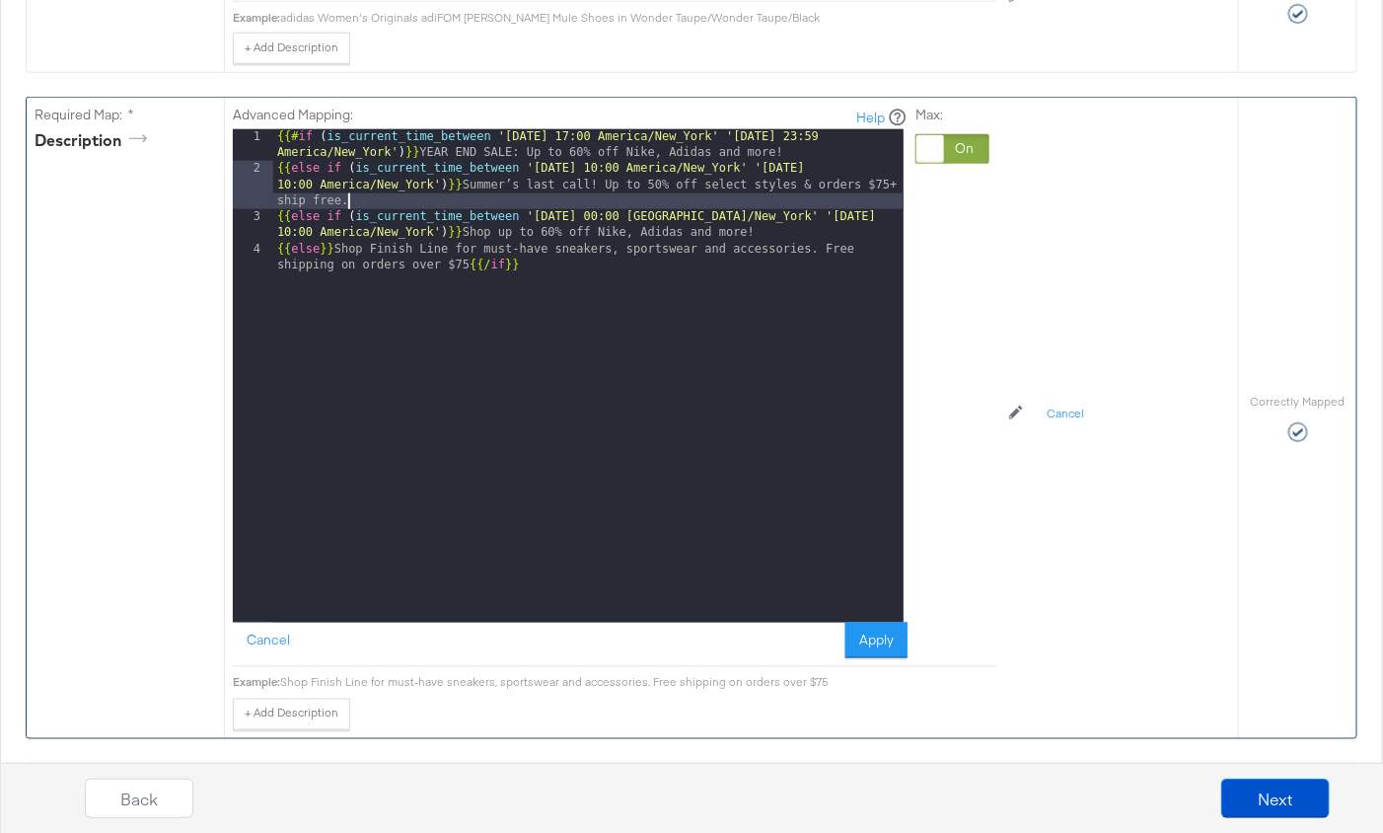
click at [604, 165] on div "{{# if ( is_current_time_between '2024-12-24 17:00 America/New_York' '2024-12-3…" at bounding box center [588, 407] width 630 height 557
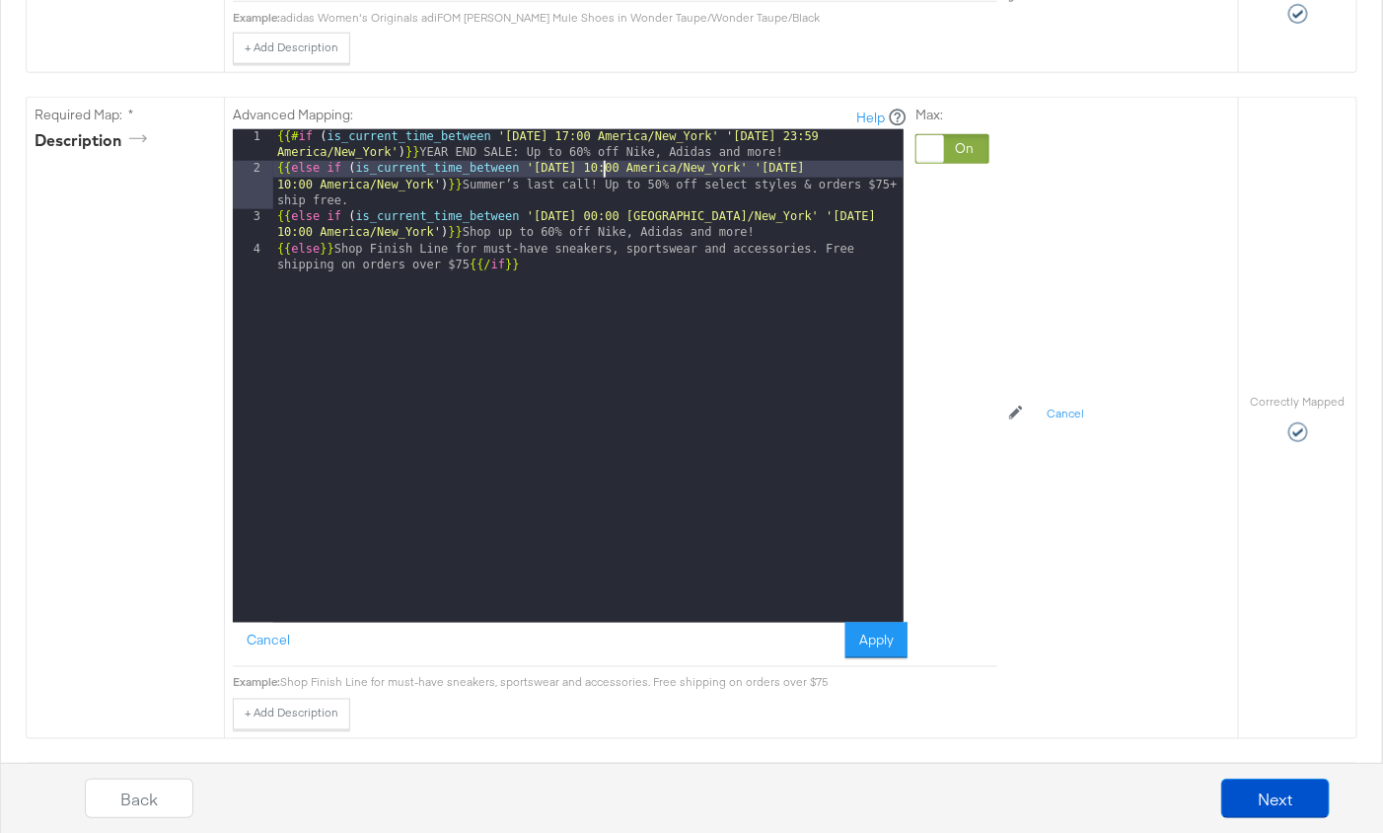
click at [867, 635] on button "Apply" at bounding box center [877, 641] width 62 height 36
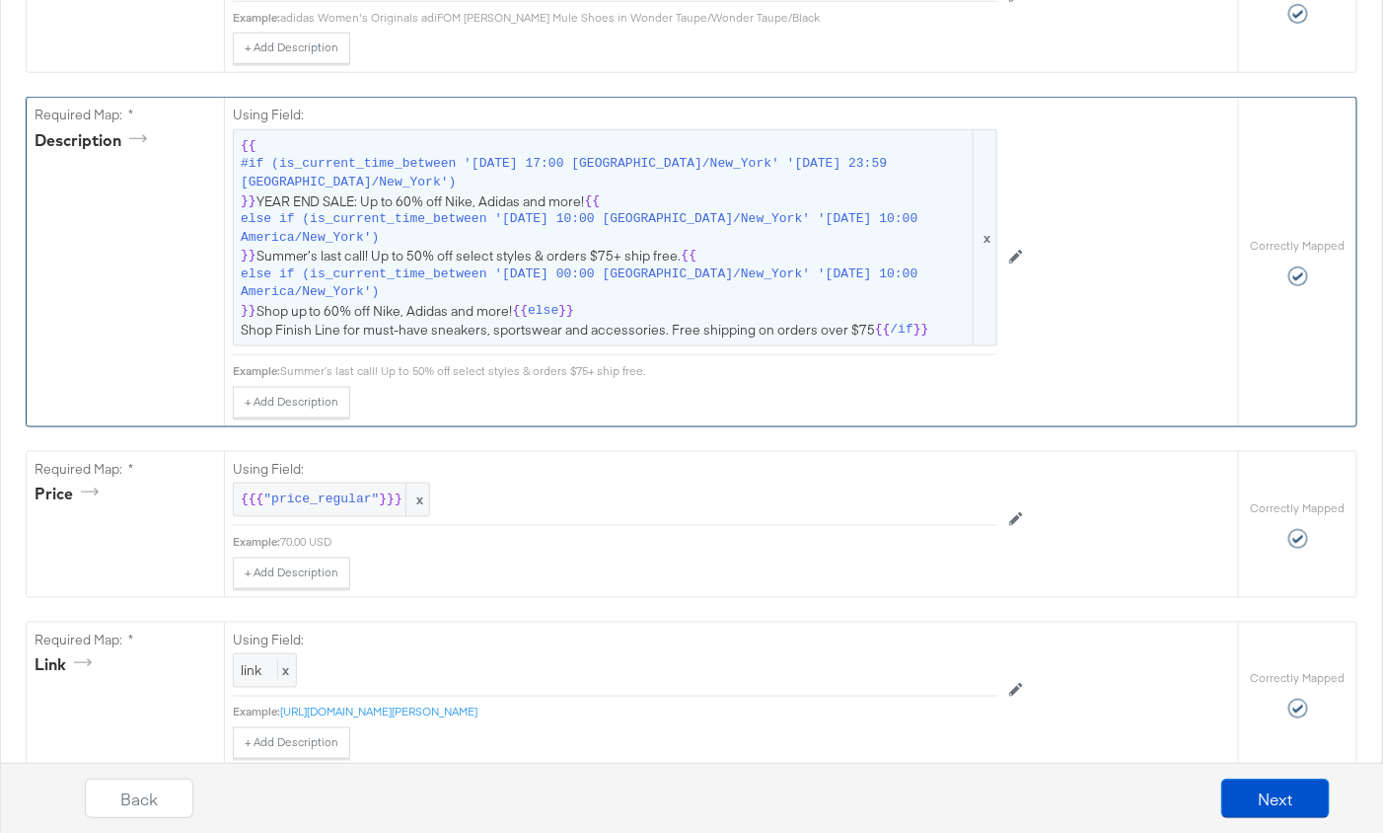
click at [645, 227] on span "else if (is_current_time_between '2025-08-27 10:00 America/New_York' '2025-09-1…" at bounding box center [605, 228] width 729 height 37
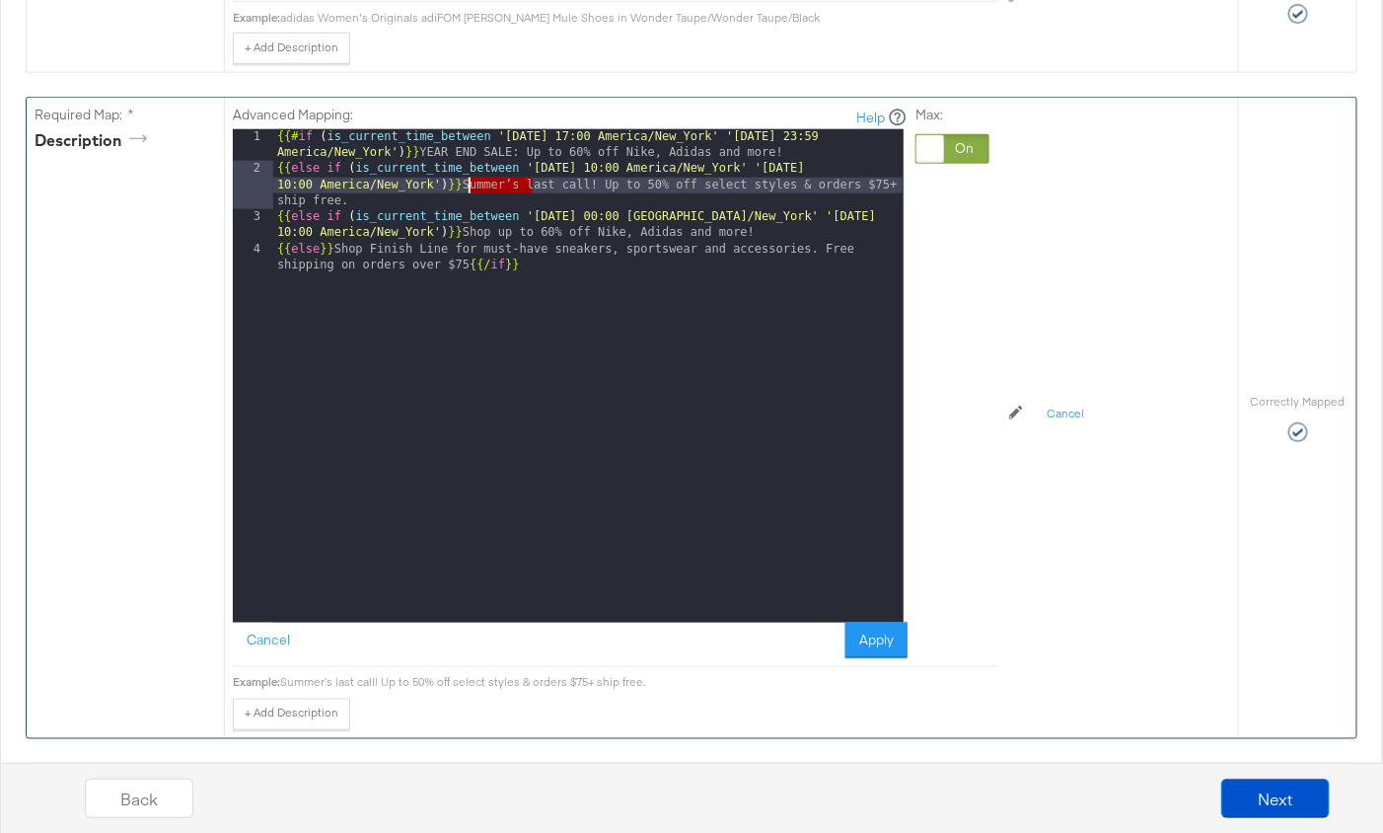
drag, startPoint x: 531, startPoint y: 180, endPoint x: 466, endPoint y: 180, distance: 65.1
click at [466, 180] on div "{{# if ( is_current_time_between '2024-12-24 17:00 America/New_York' '2024-12-3…" at bounding box center [588, 407] width 630 height 557
drag, startPoint x: 526, startPoint y: 173, endPoint x: 470, endPoint y: 175, distance: 56.3
click at [470, 175] on div "{{# if ( is_current_time_between '2024-12-24 17:00 America/New_York' '2024-12-3…" at bounding box center [588, 407] width 630 height 557
click at [879, 640] on button "Apply" at bounding box center [877, 641] width 62 height 36
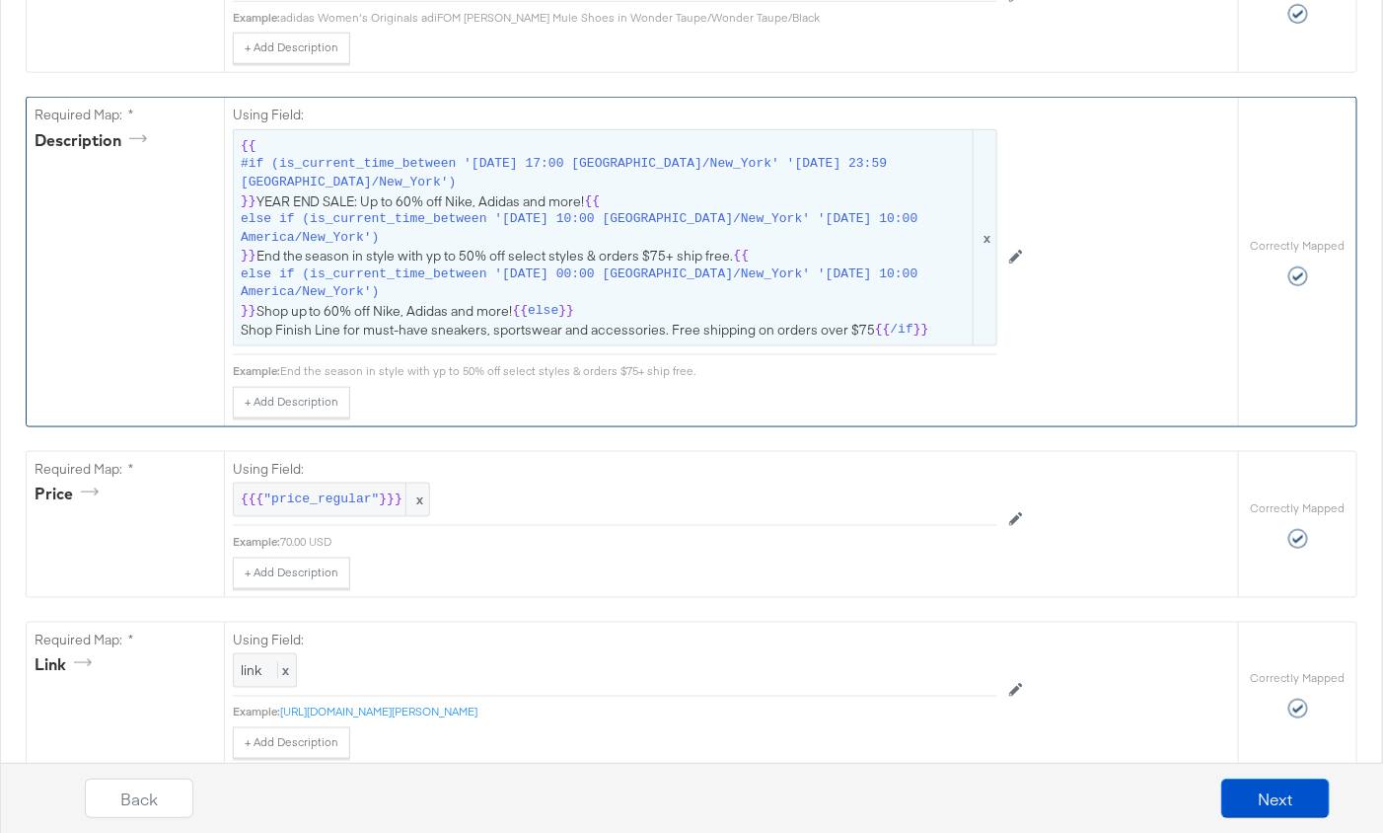
click at [523, 271] on span "else if (is_current_time_between '2025-01-01 00:00 America/New_York' '2025-01-2…" at bounding box center [605, 283] width 729 height 37
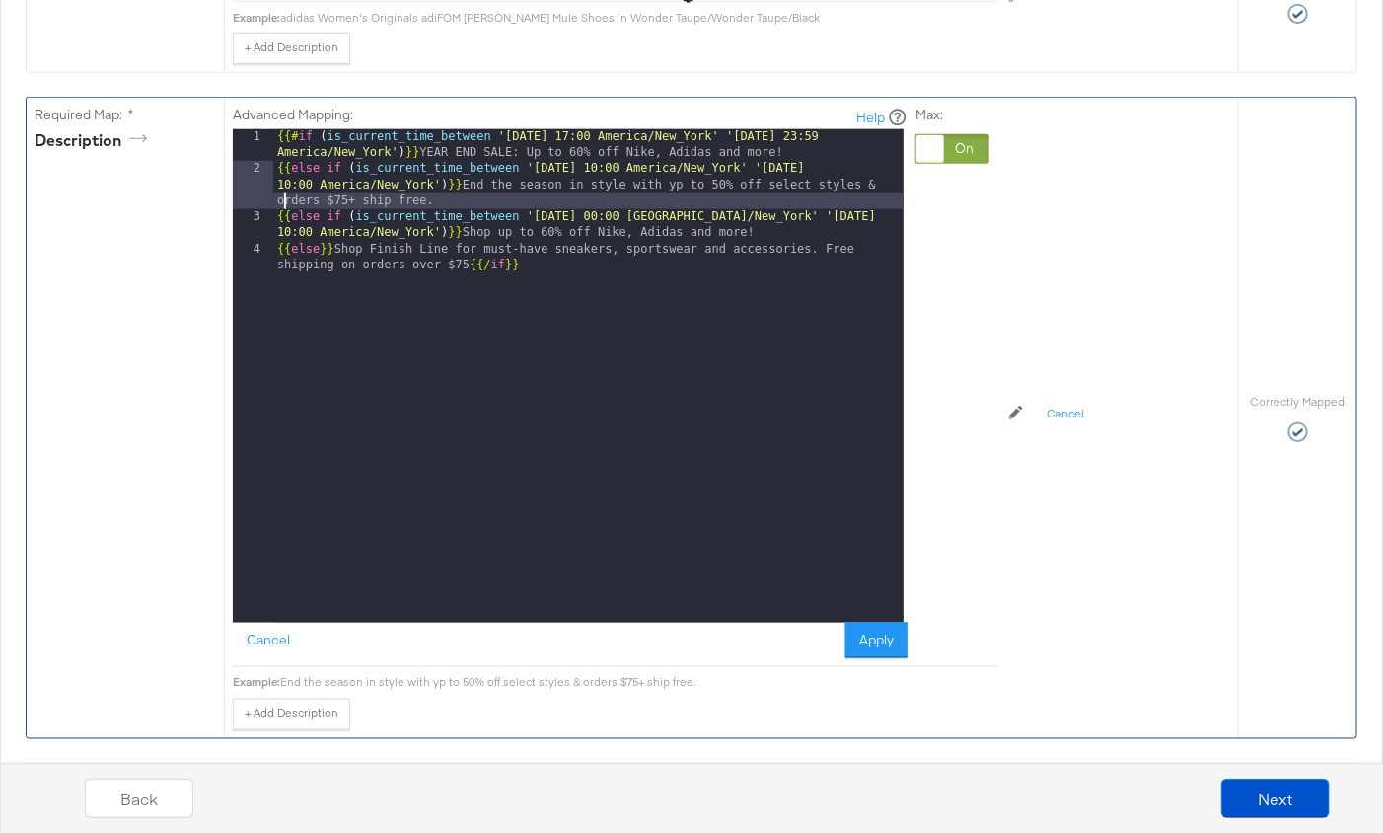
click at [286, 192] on div "{{# if ( is_current_time_between '2024-12-24 17:00 America/New_York' '2024-12-3…" at bounding box center [588, 407] width 630 height 557
click at [867, 631] on button "Apply" at bounding box center [877, 641] width 62 height 36
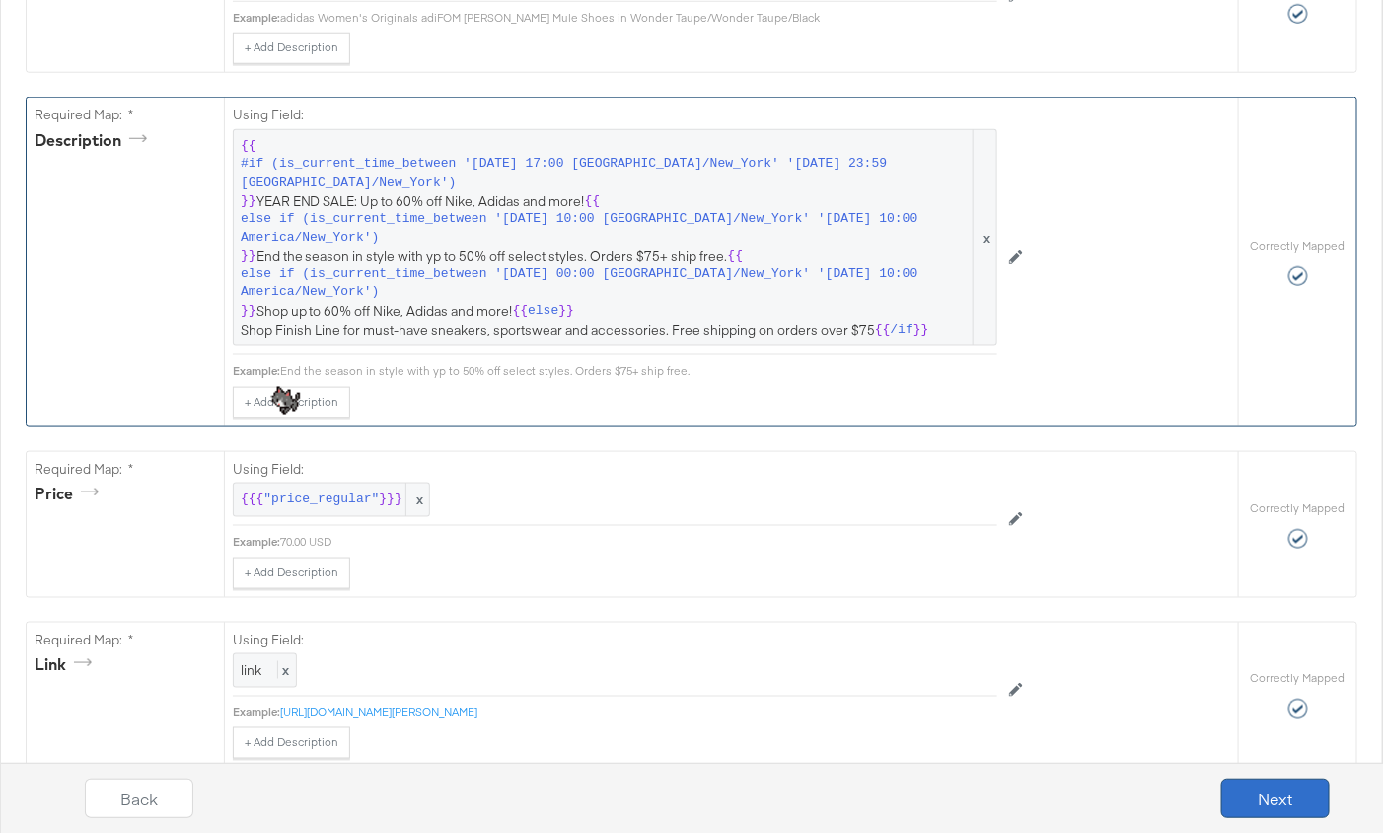
click at [1263, 793] on button "Next" at bounding box center [1275, 797] width 109 height 39
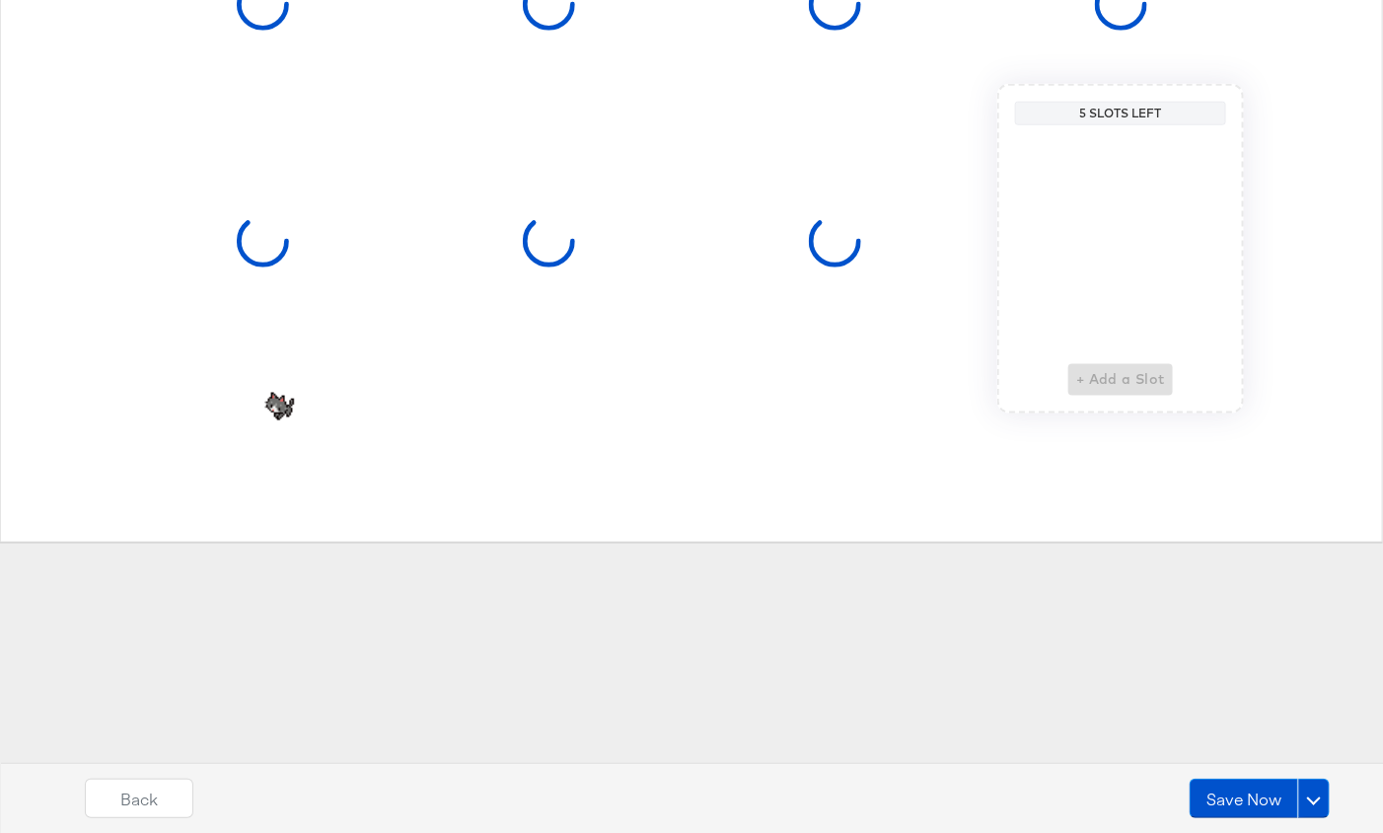
scroll to position [0, 0]
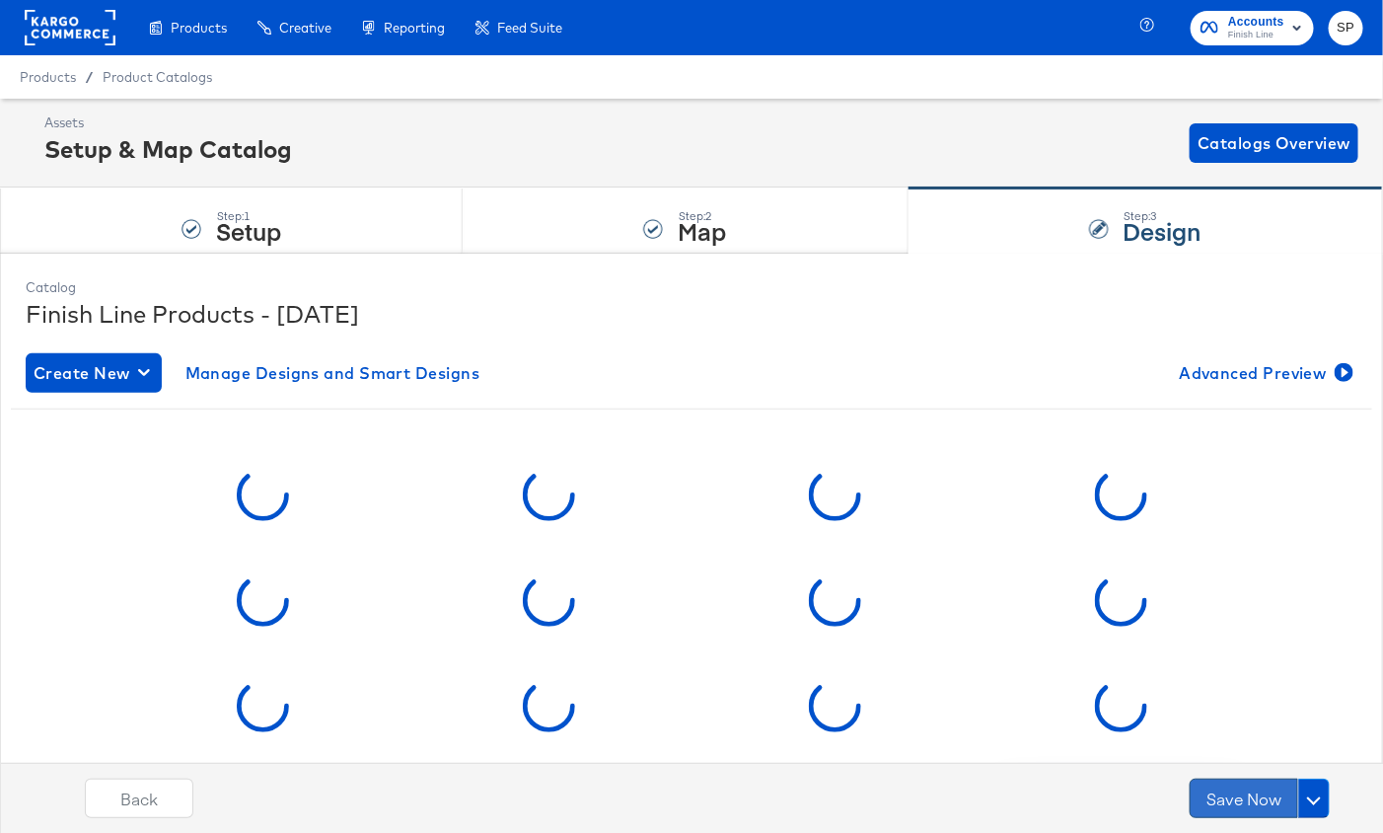
click at [1255, 793] on button "Save Now" at bounding box center [1244, 797] width 109 height 39
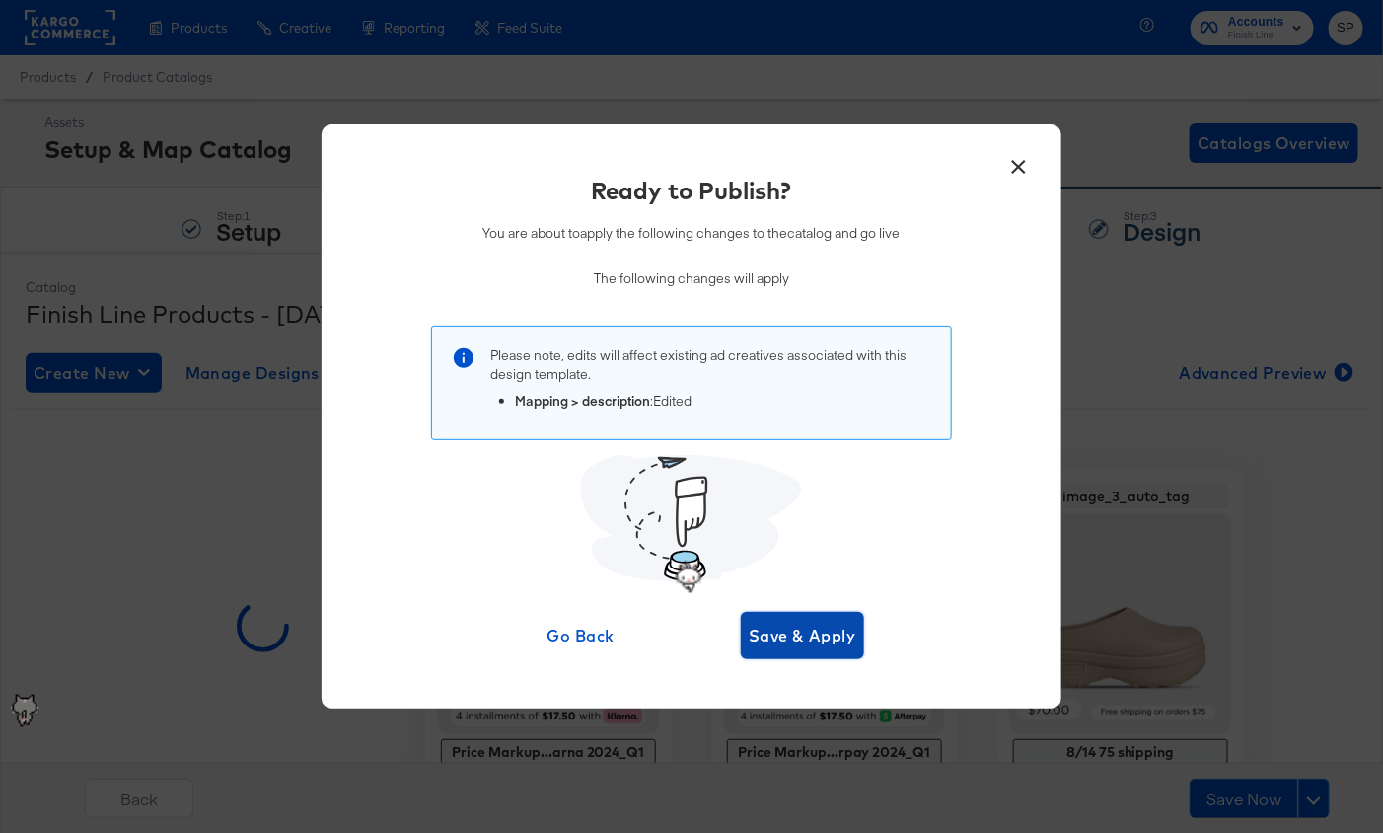
click at [828, 640] on span "Save & Apply" at bounding box center [803, 636] width 108 height 28
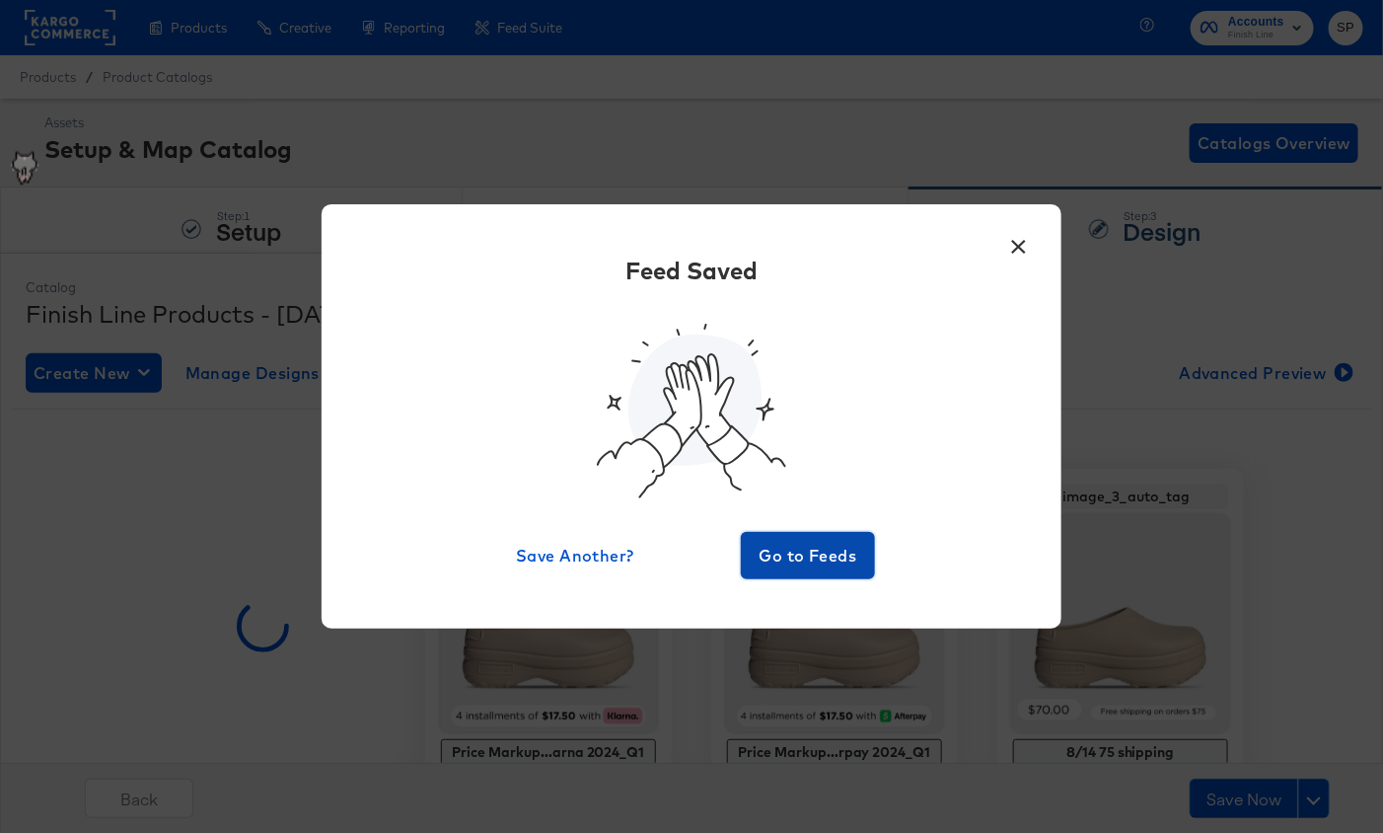
click at [799, 555] on span "Go to Feeds" at bounding box center [808, 556] width 118 height 28
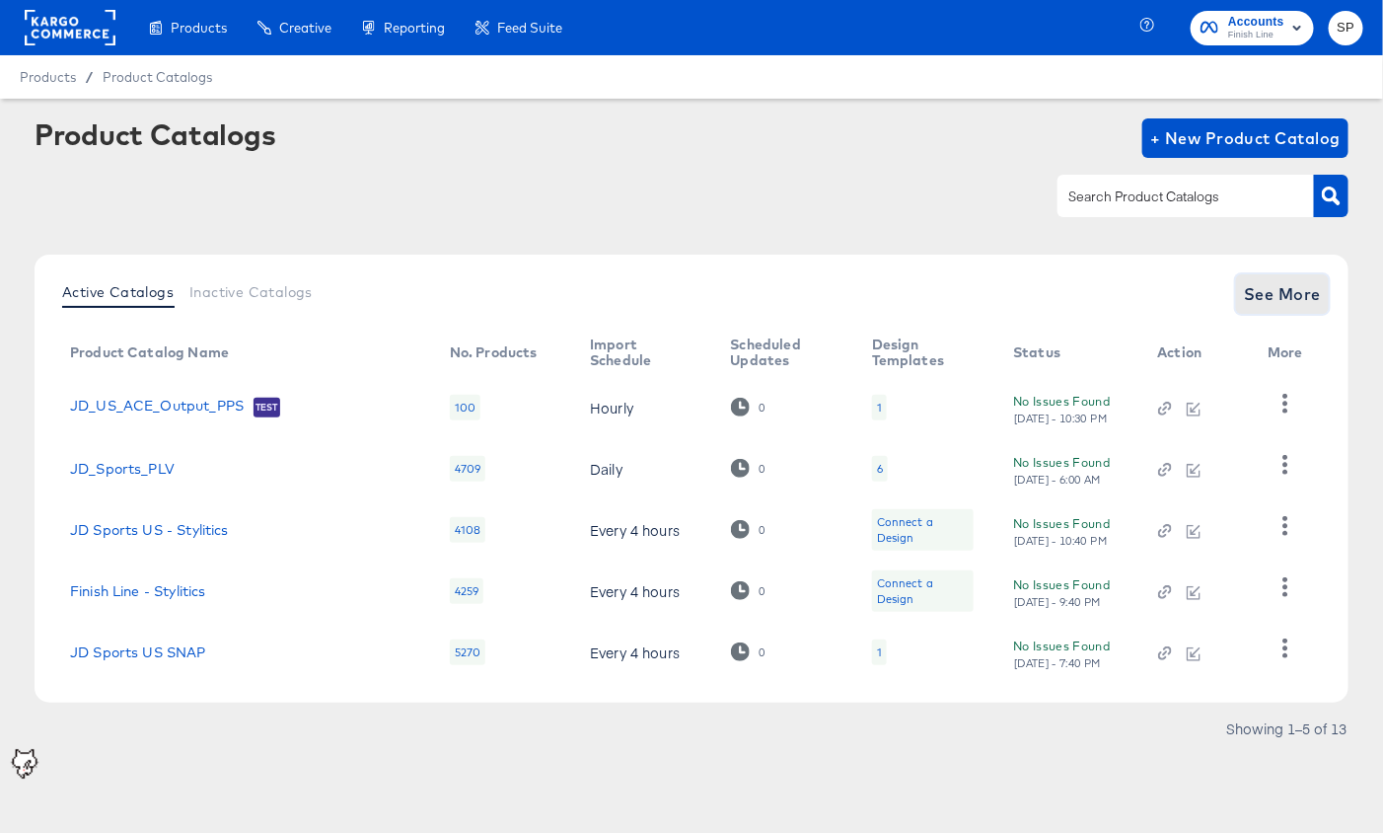
click at [1277, 295] on span "See More" at bounding box center [1282, 294] width 77 height 28
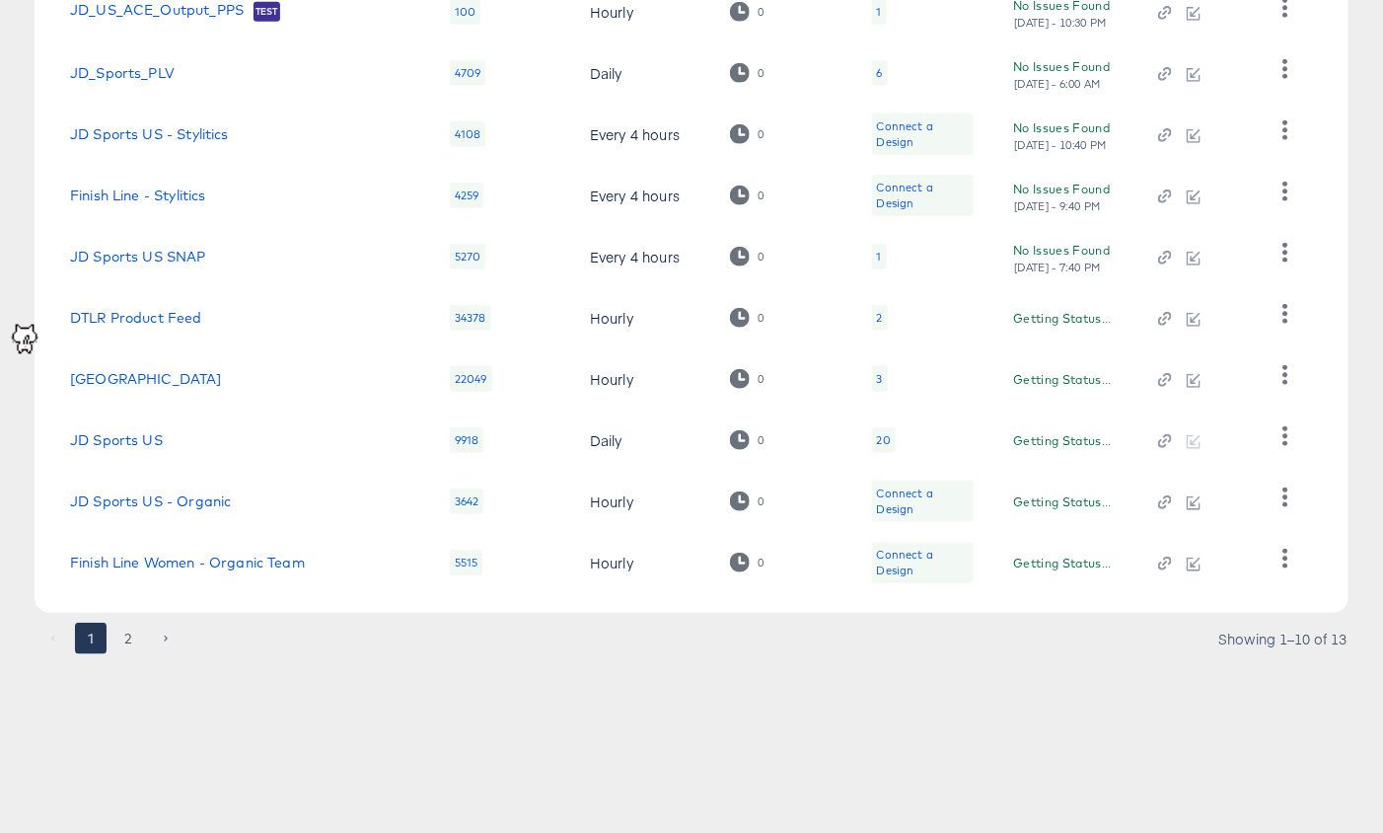
scroll to position [395, 0]
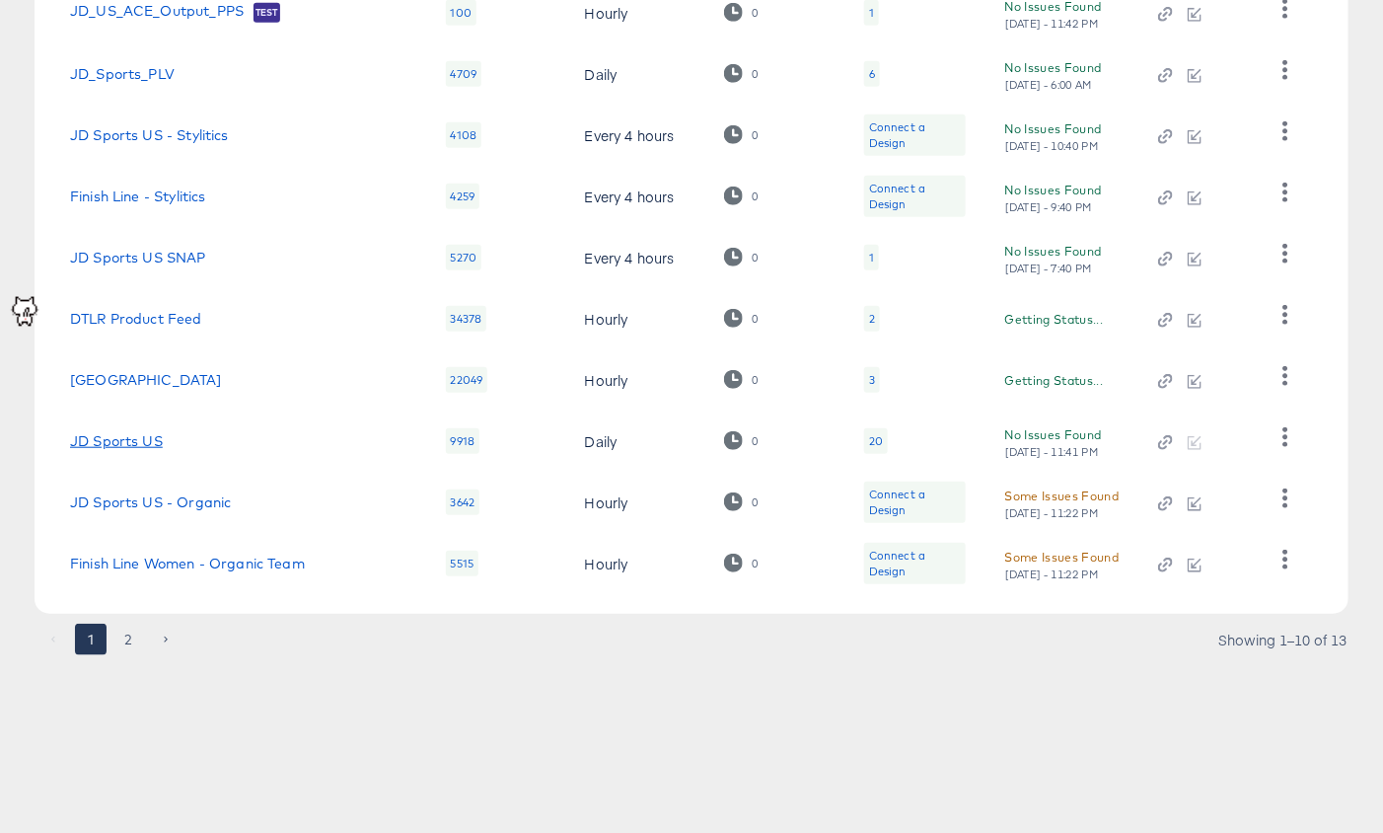
click at [117, 441] on link "JD Sports US" at bounding box center [116, 441] width 93 height 16
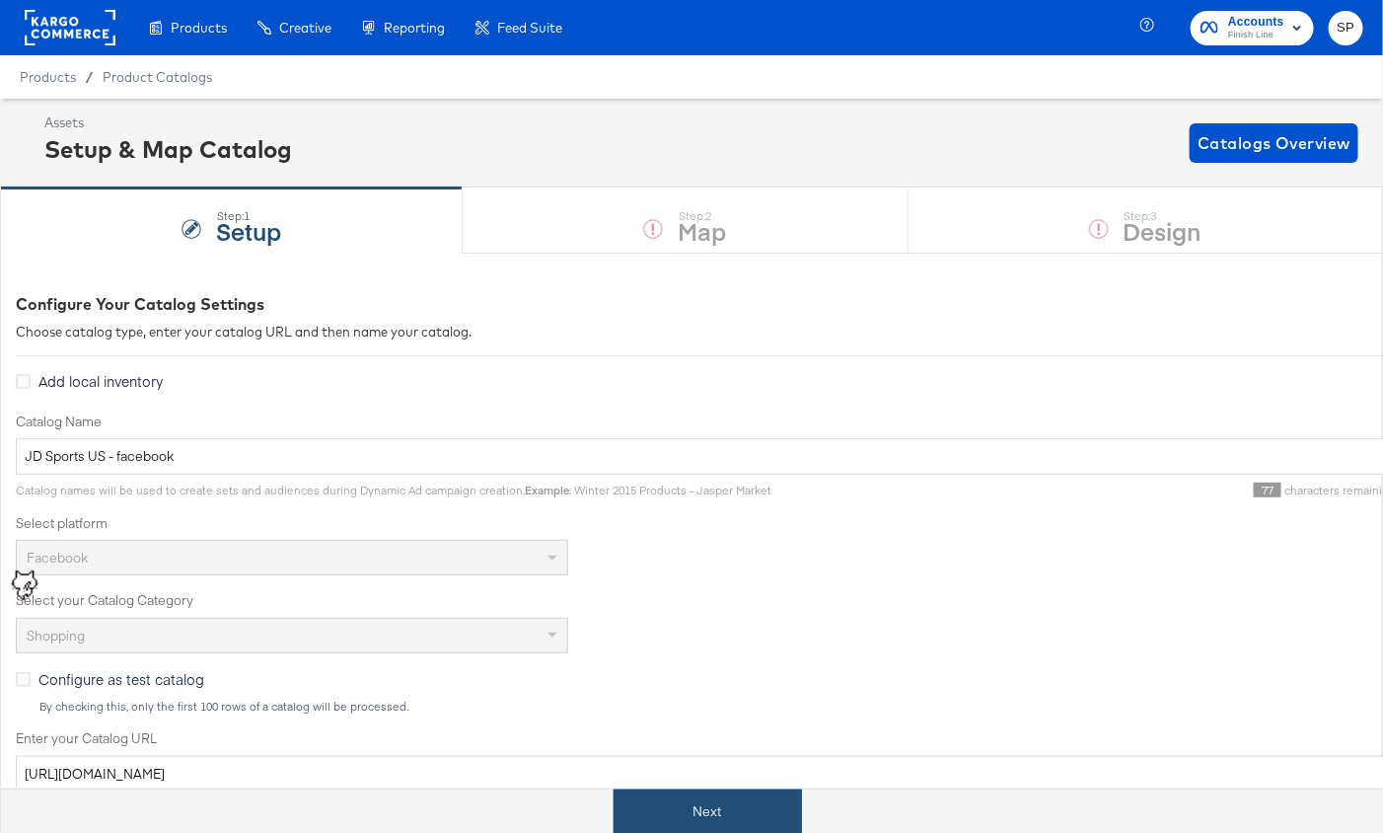
click at [729, 800] on button "Next" at bounding box center [708, 811] width 188 height 44
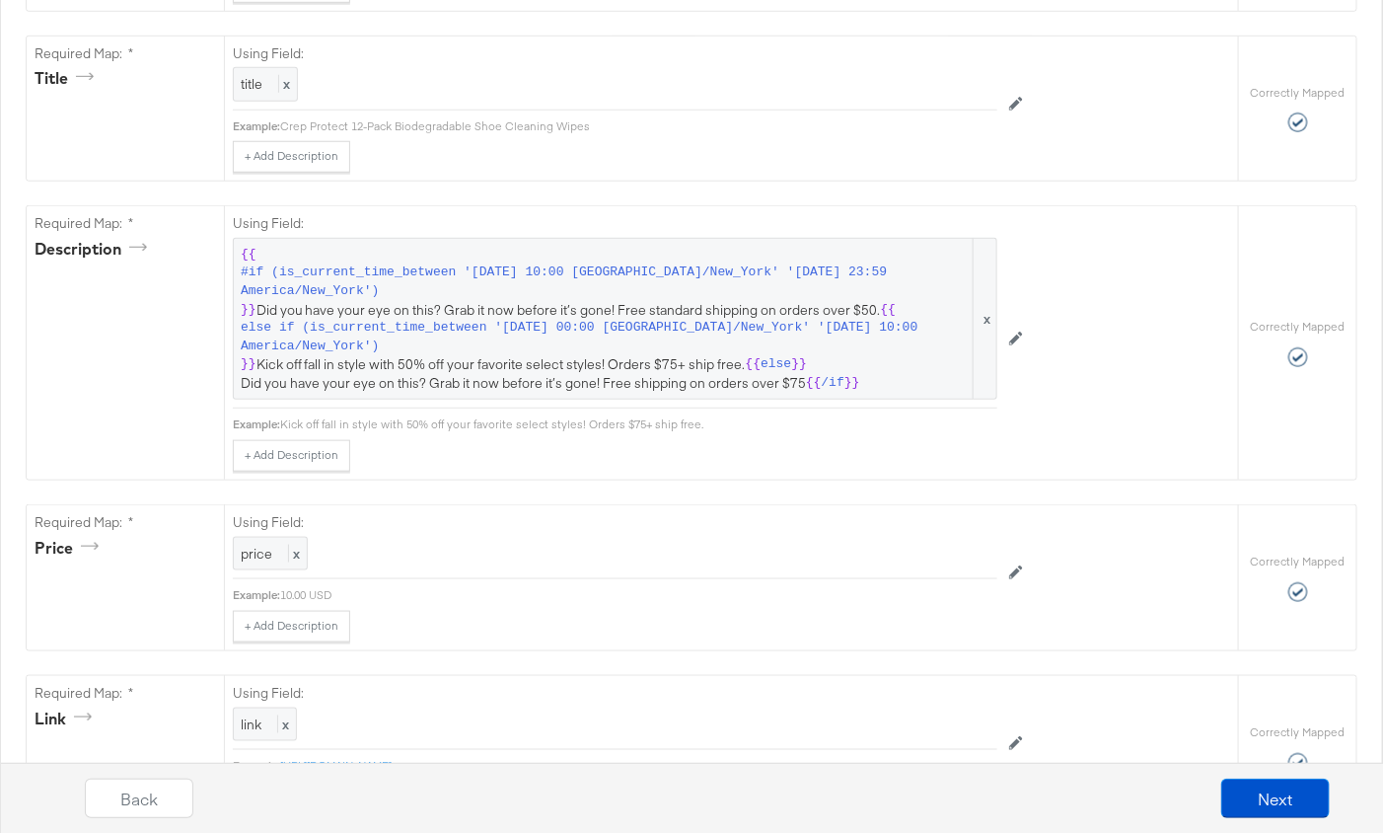
scroll to position [594, 0]
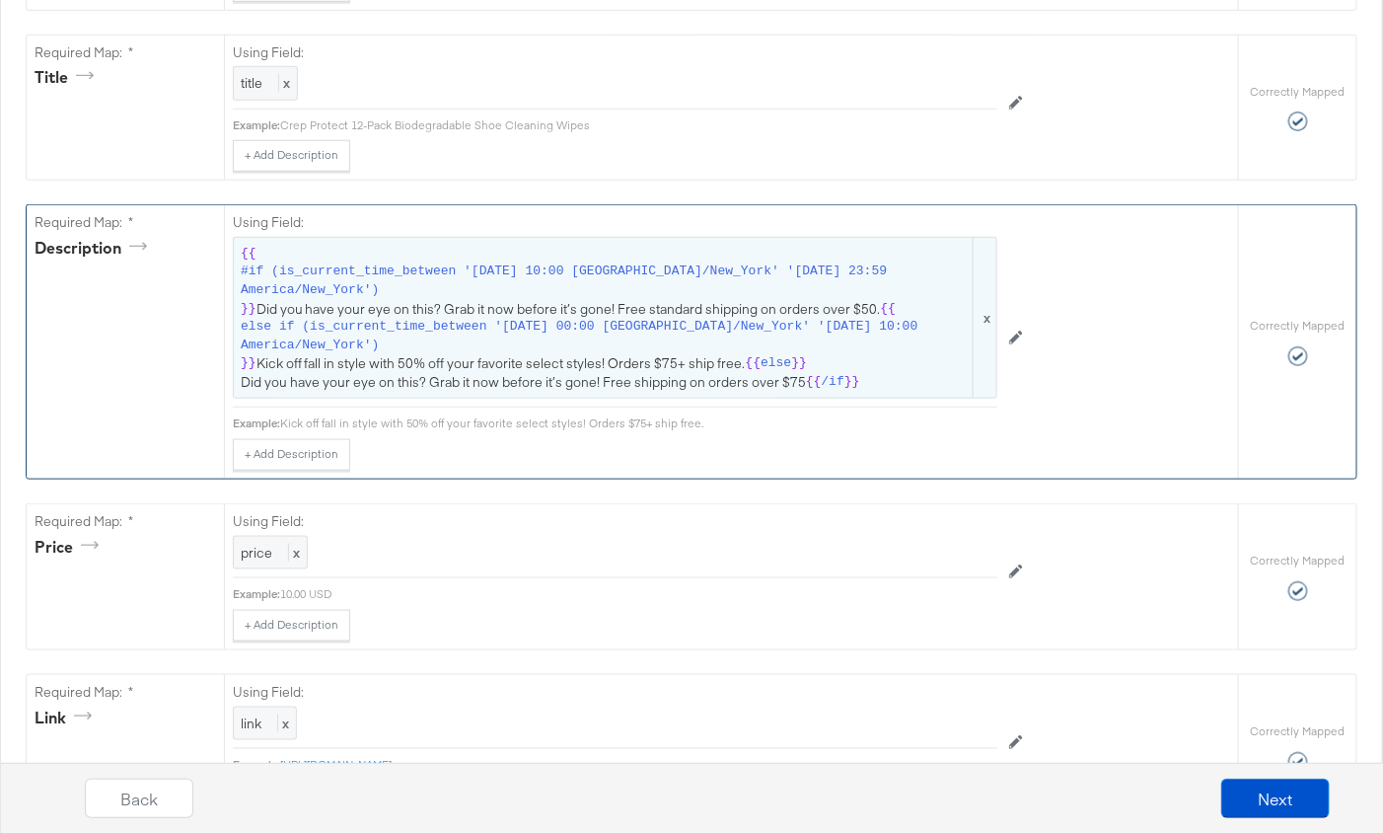
click at [646, 351] on span "{{ #if (is_current_time_between '2024-12-15 10:00 America/New_York' '2024-12-16…" at bounding box center [615, 318] width 749 height 147
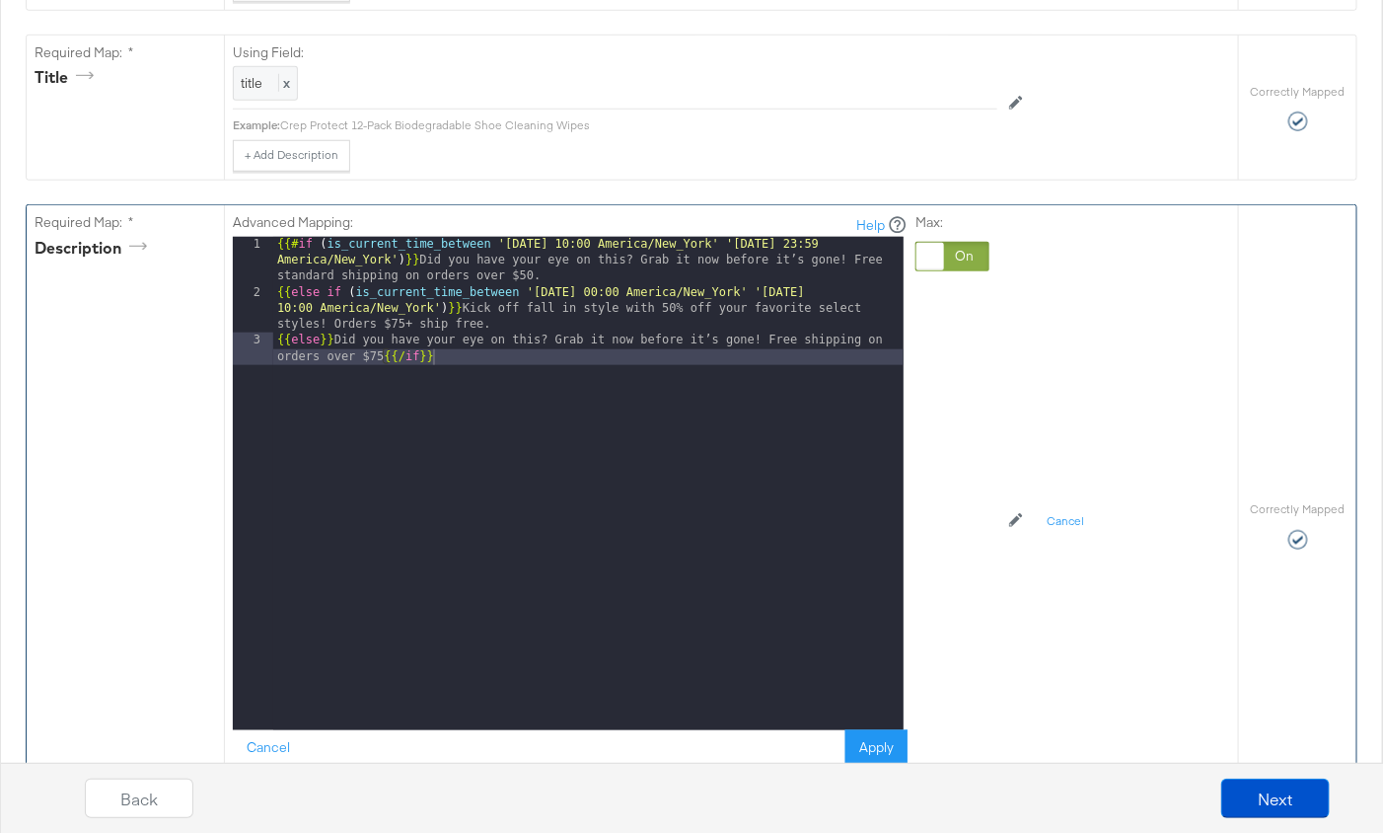
click at [661, 305] on div "{{# if ( is_current_time_between '2024-12-15 10:00 America/New_York' '2024-12-1…" at bounding box center [588, 523] width 630 height 573
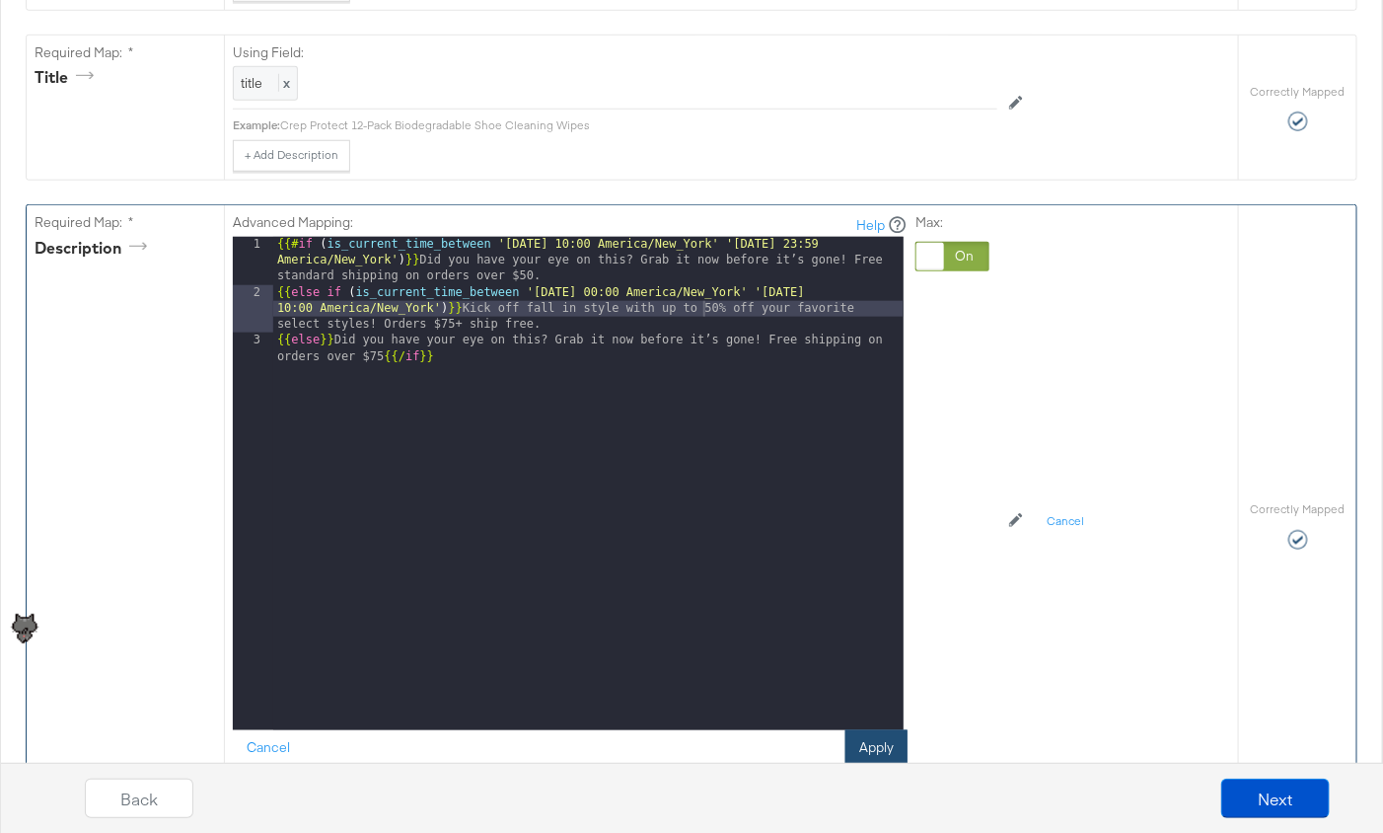
click at [882, 746] on button "Apply" at bounding box center [877, 748] width 62 height 36
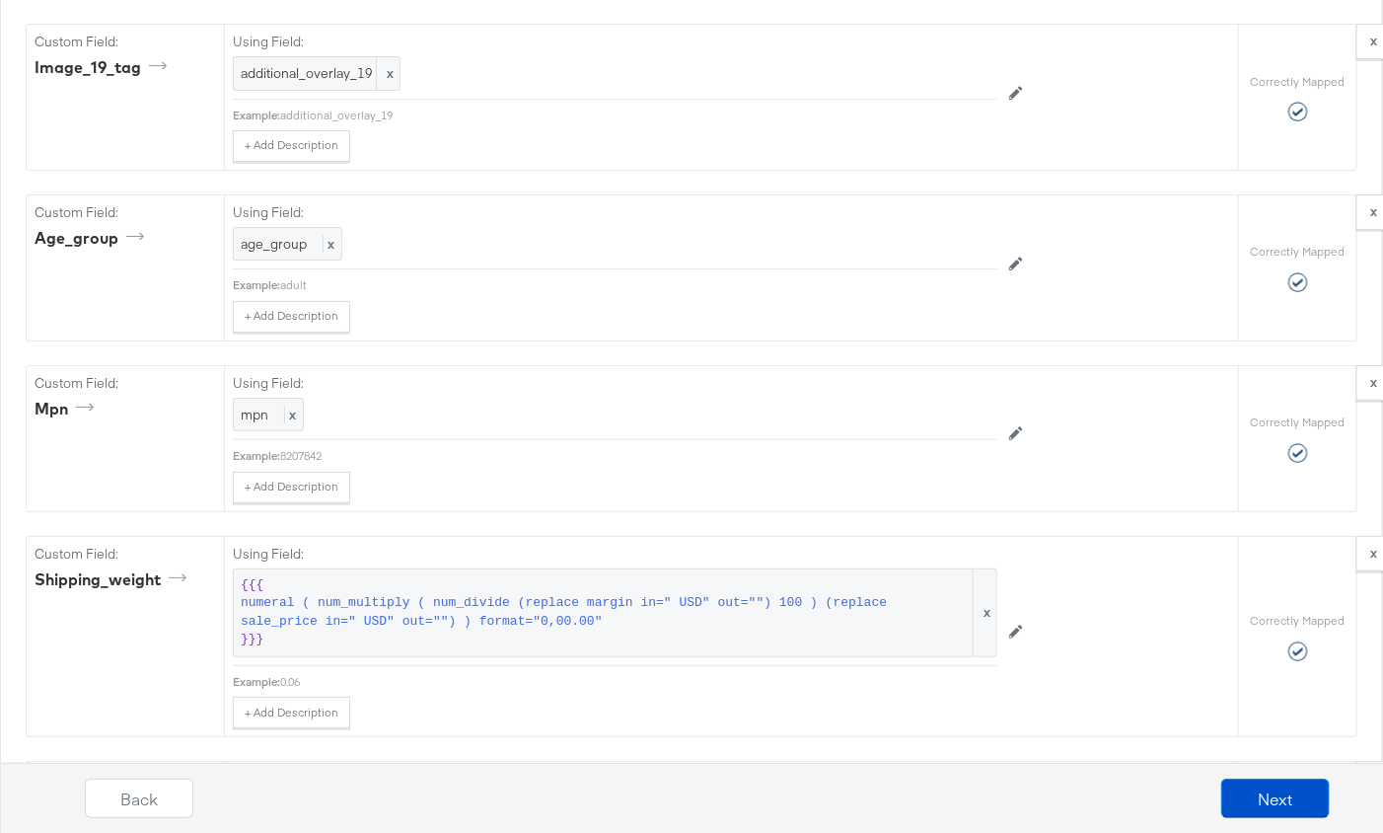
scroll to position [5473, 0]
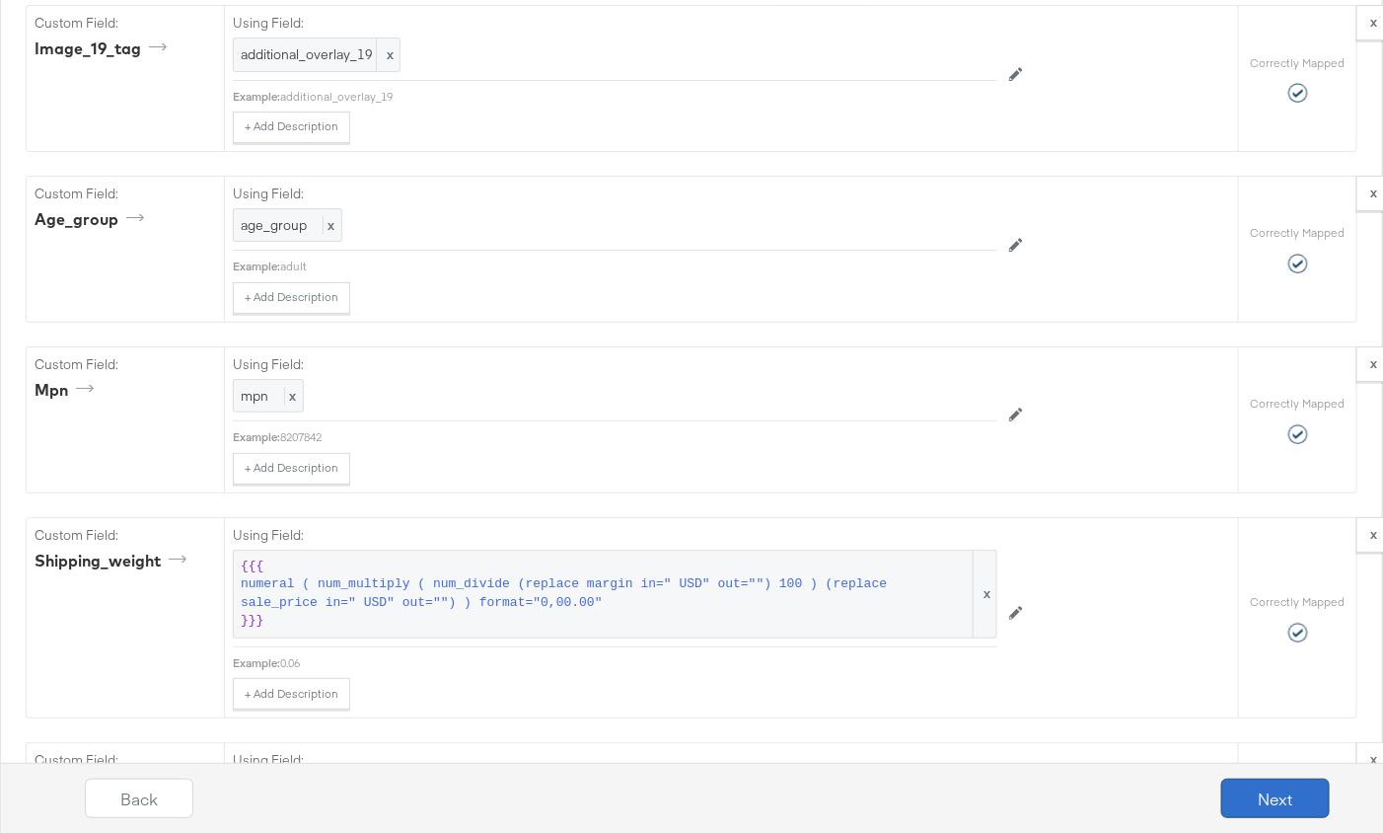
click at [1264, 791] on button "Next" at bounding box center [1275, 797] width 109 height 39
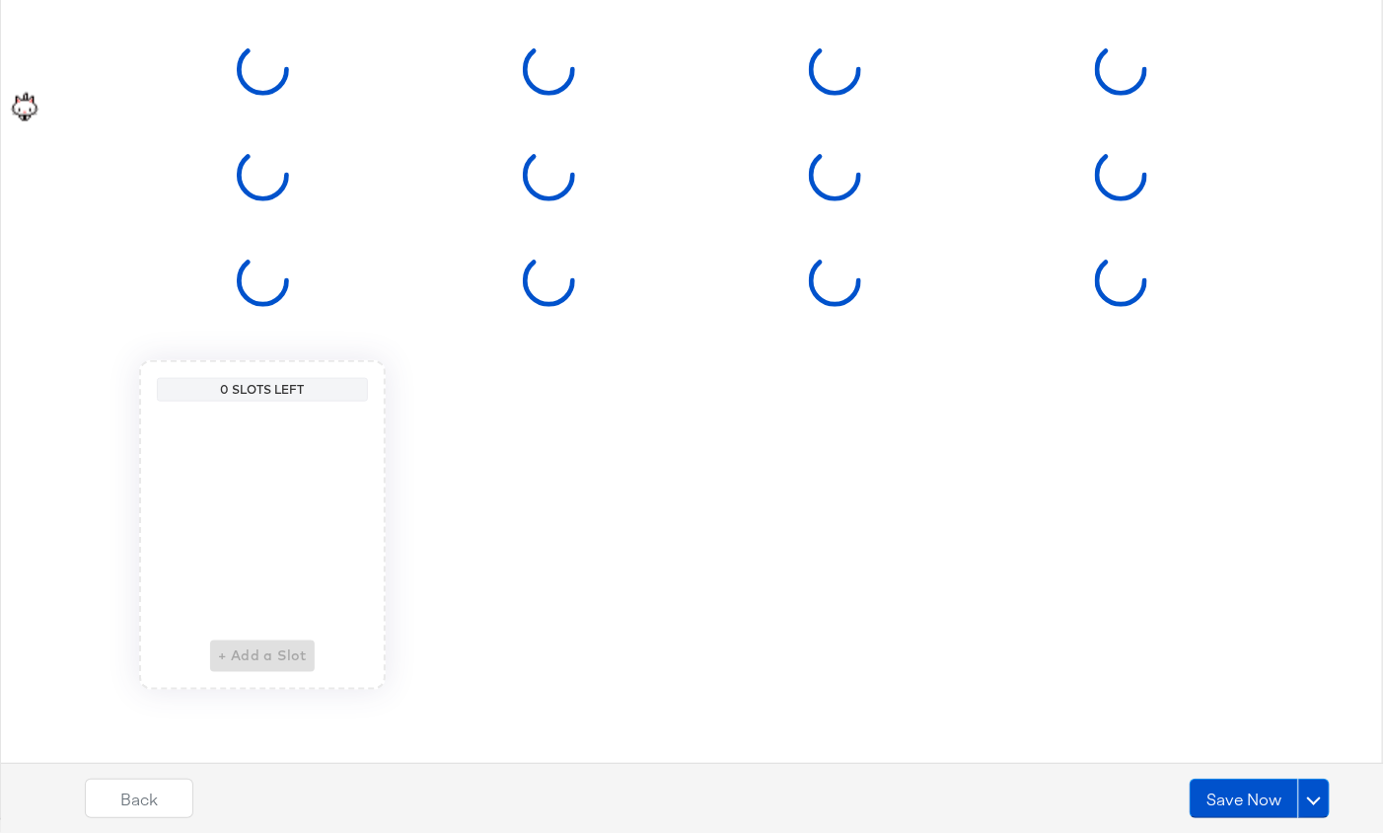
scroll to position [0, 0]
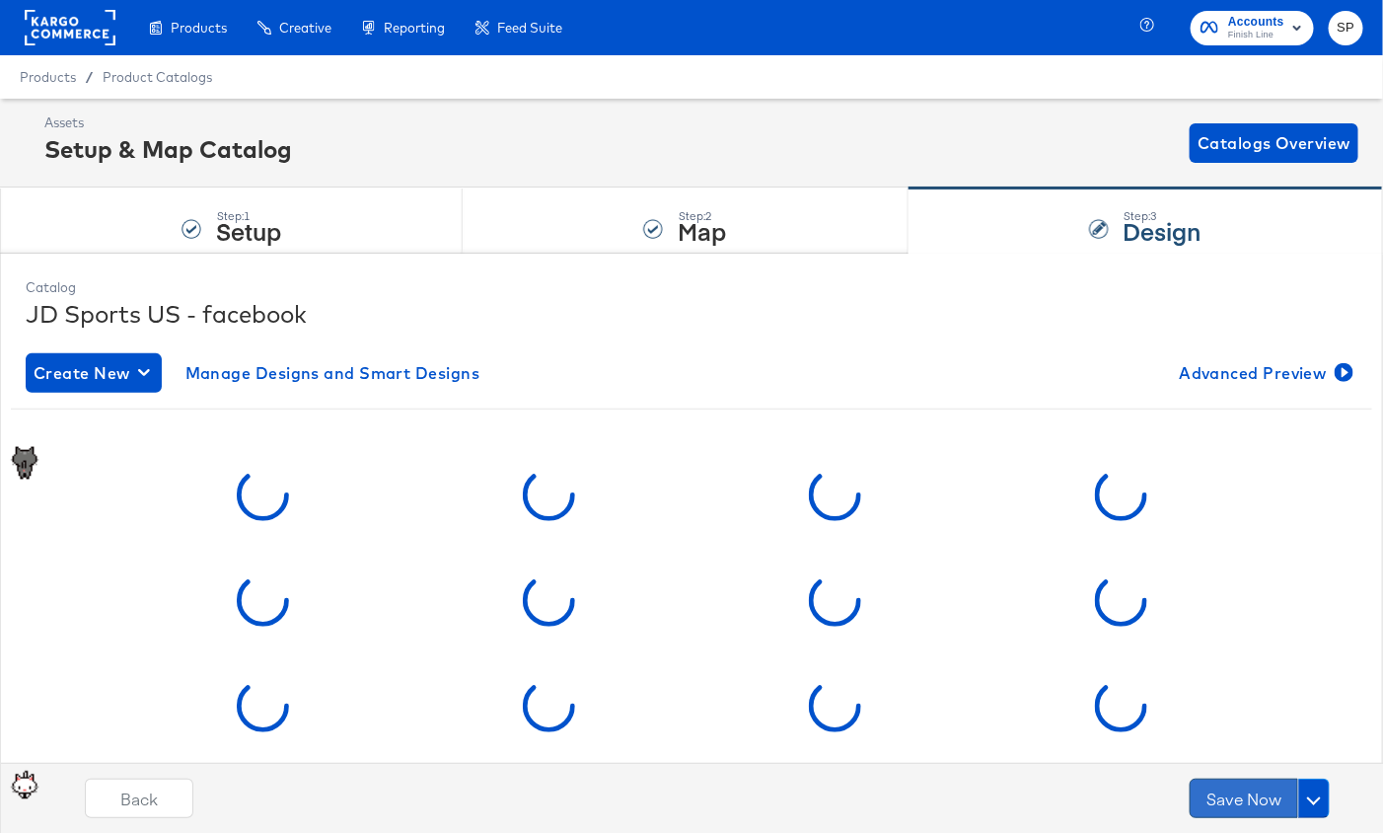
click at [1248, 799] on button "Save Now" at bounding box center [1244, 797] width 109 height 39
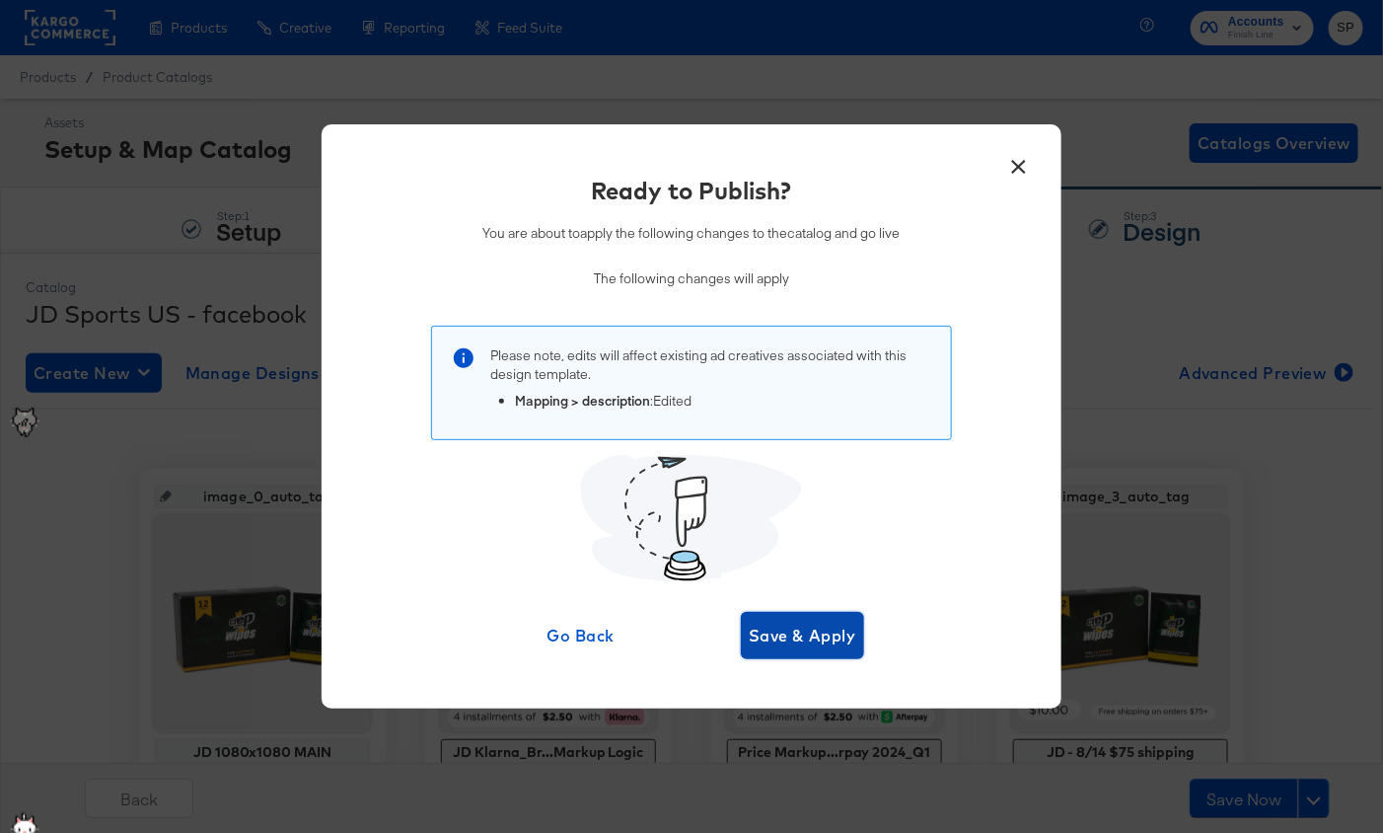
click at [819, 623] on span "Save & Apply" at bounding box center [803, 636] width 108 height 28
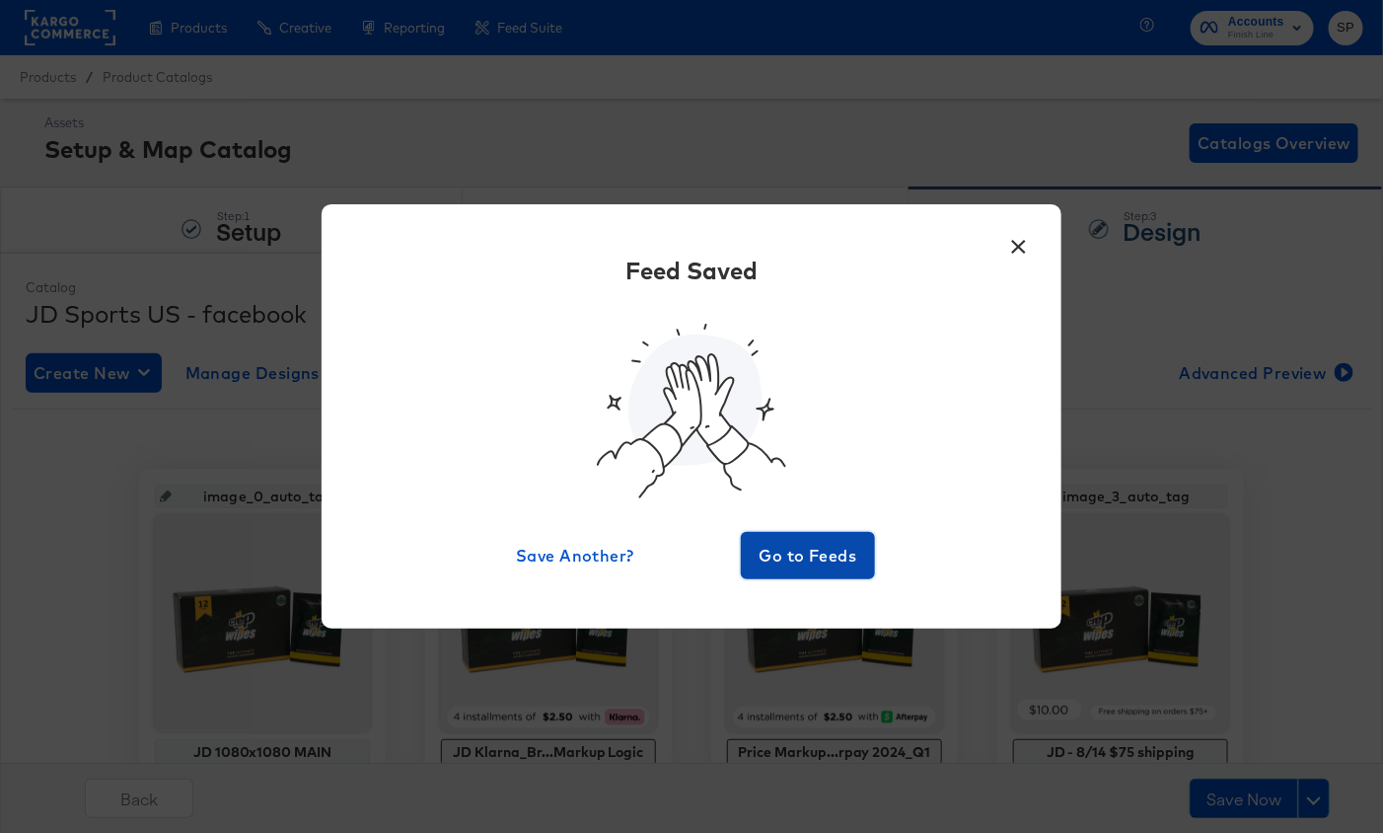
click at [806, 547] on span "Go to Feeds" at bounding box center [808, 556] width 118 height 28
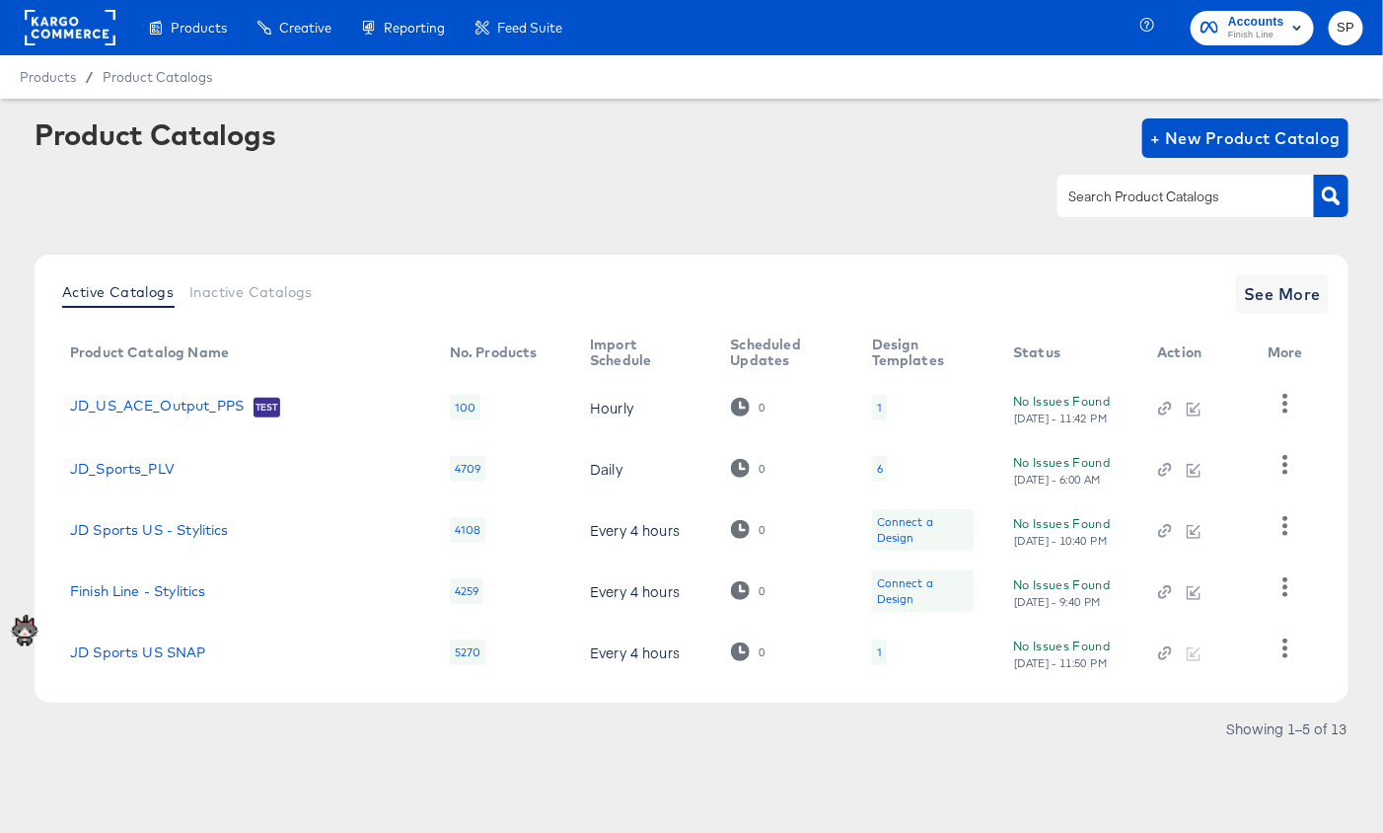
click at [85, 24] on rect at bounding box center [70, 28] width 91 height 36
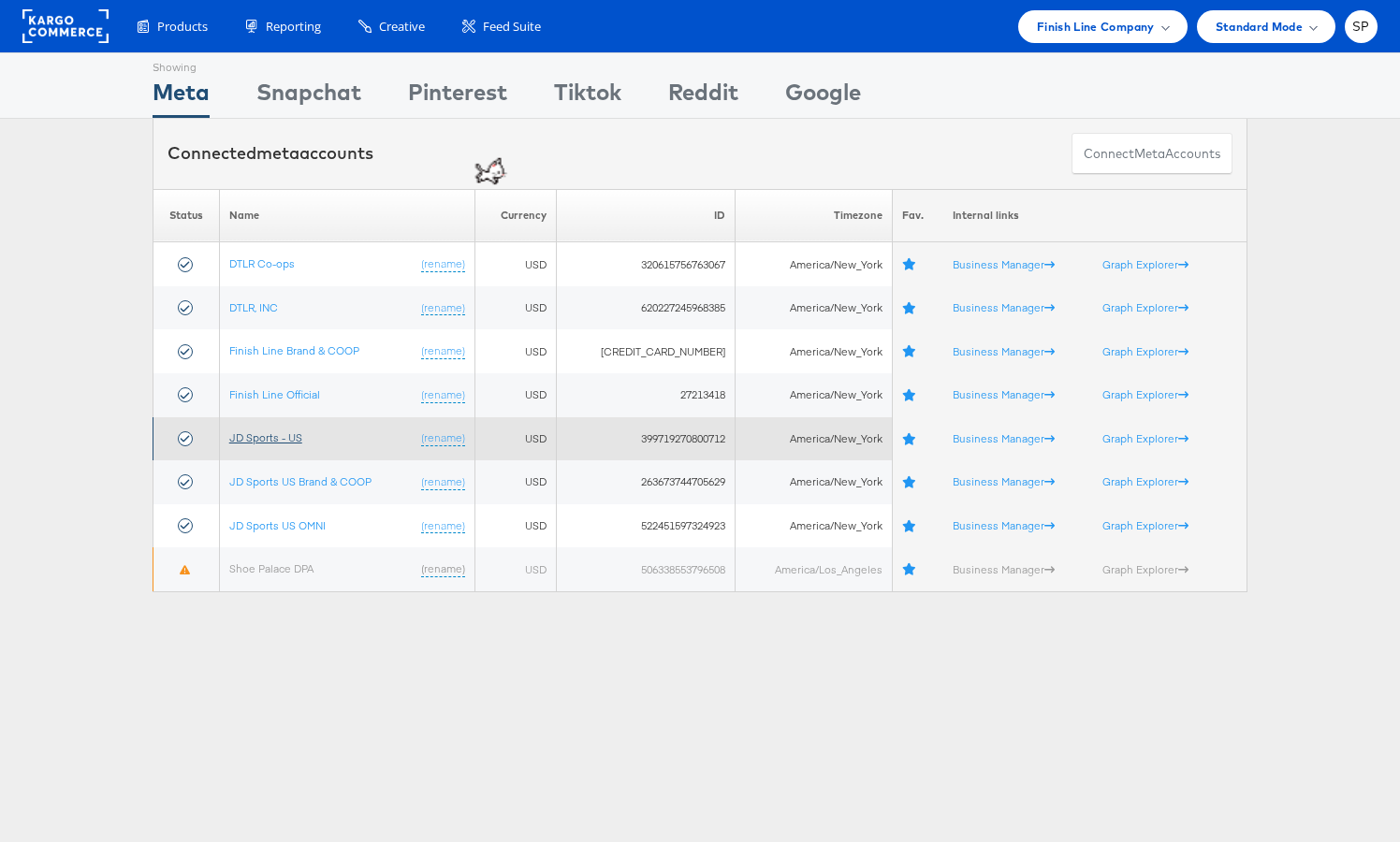
click at [293, 440] on link "JD Sports - US" at bounding box center [266, 437] width 73 height 14
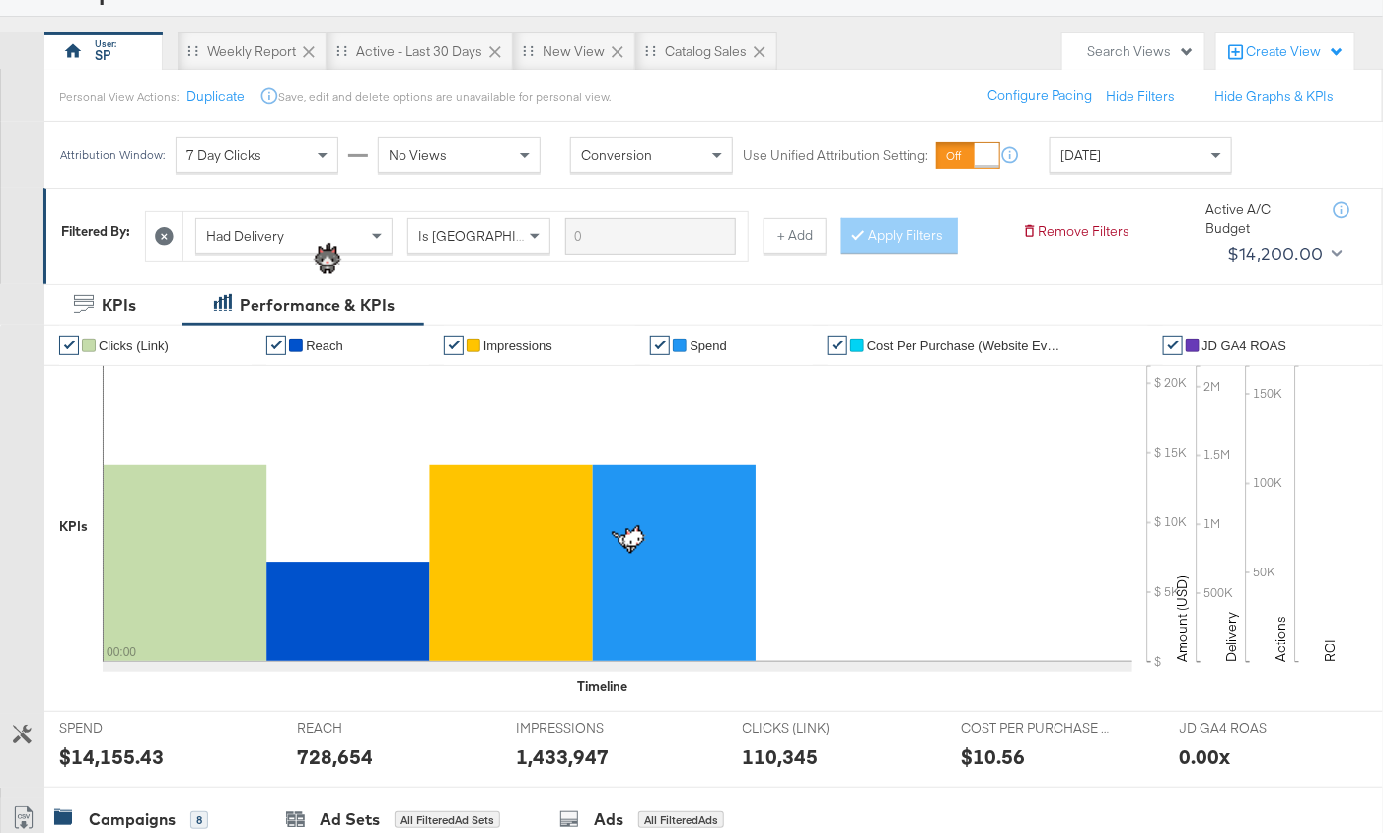
scroll to position [143, 0]
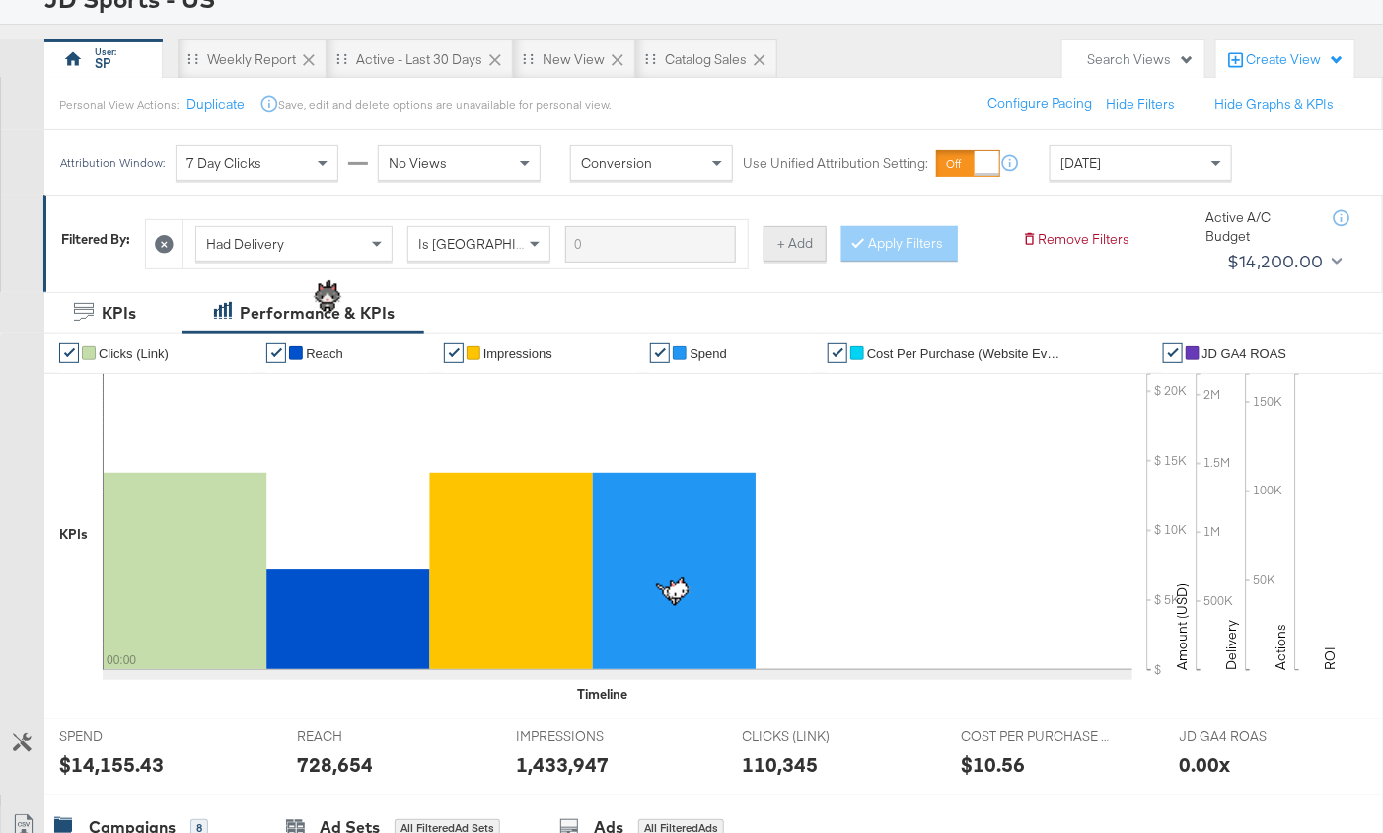
click at [801, 249] on button "+ Add" at bounding box center [795, 244] width 63 height 36
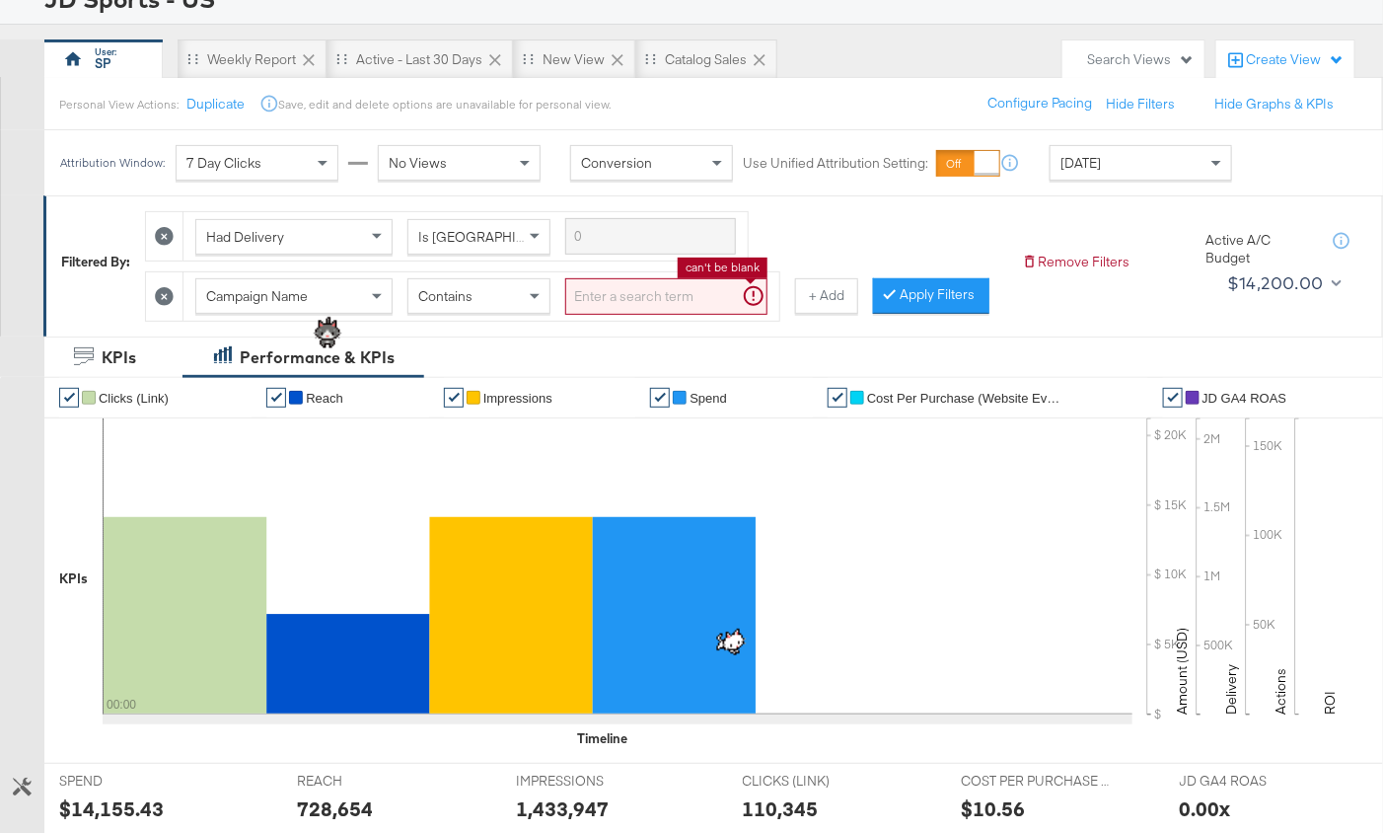
click at [599, 296] on input "search" at bounding box center [666, 296] width 202 height 37
click at [221, 287] on span "Campaign Name" at bounding box center [257, 296] width 102 height 18
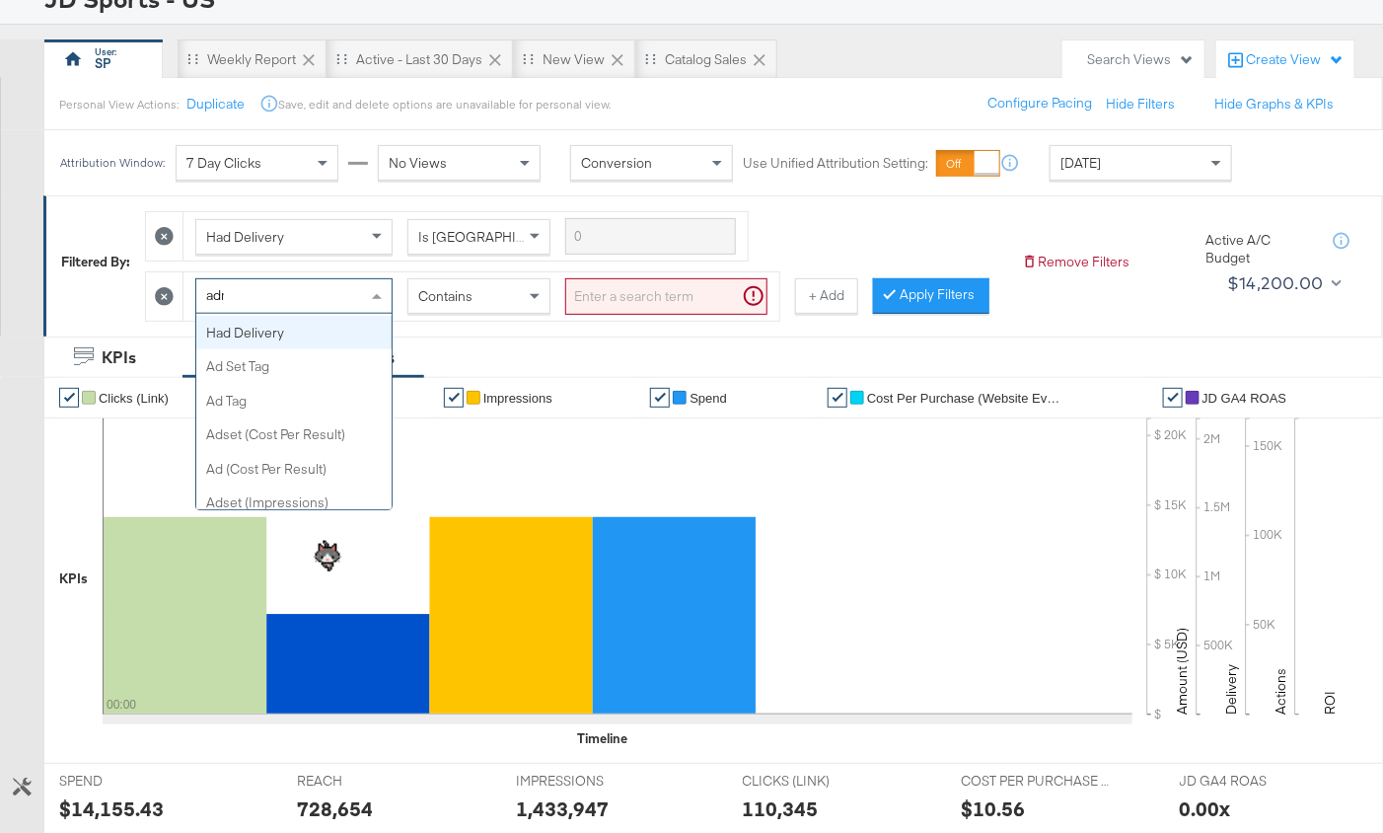
scroll to position [0, 0]
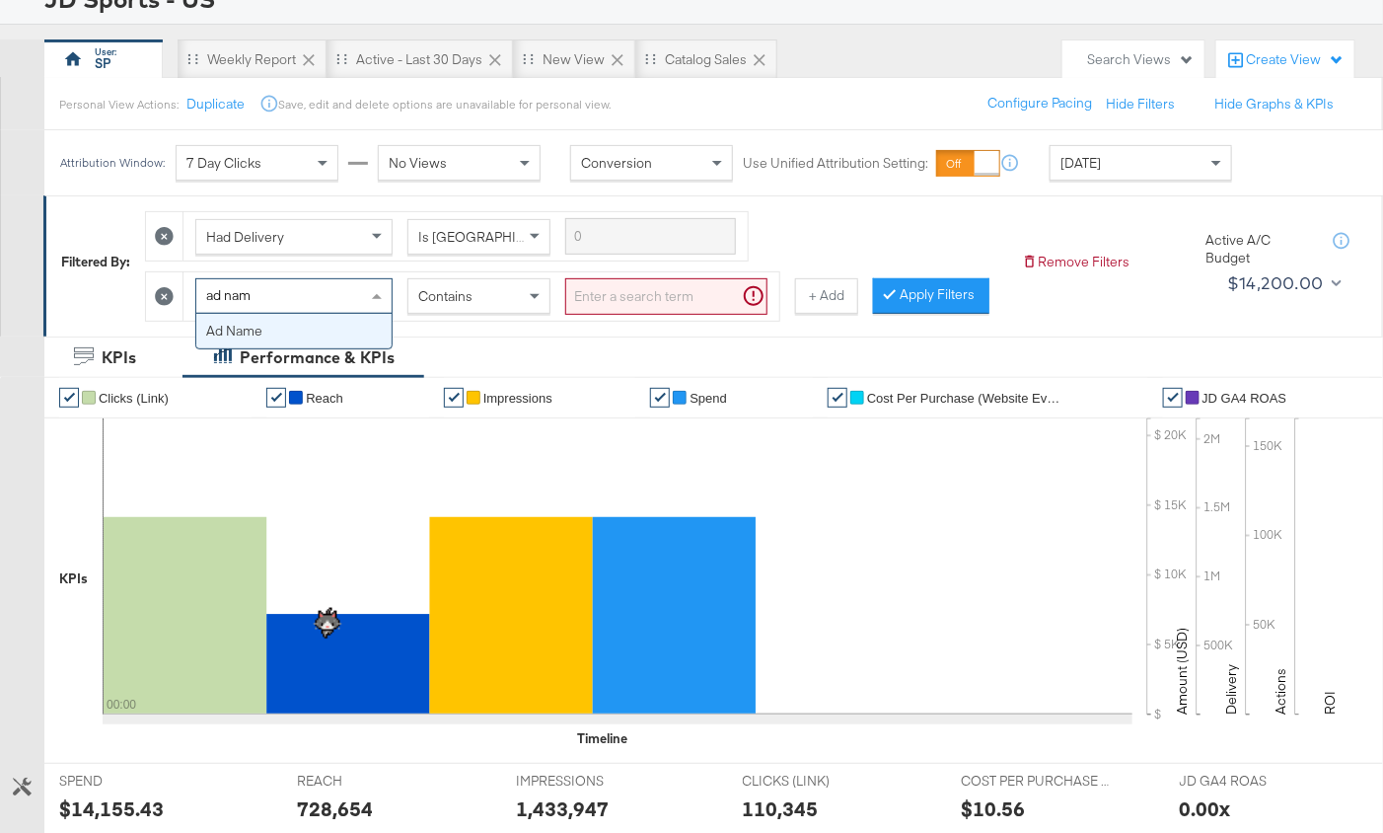
type input "ad name"
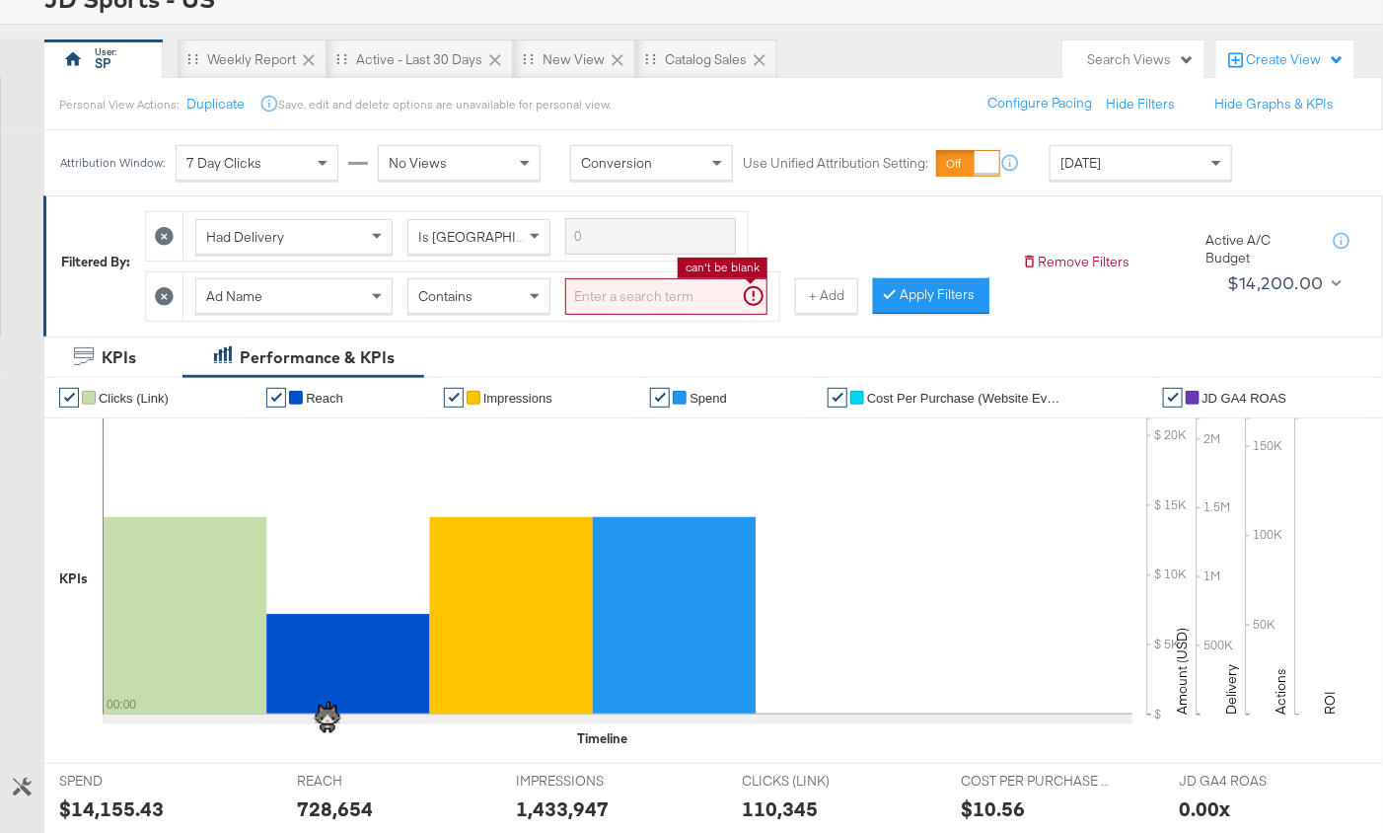
click at [621, 296] on input "search" at bounding box center [666, 296] width 202 height 37
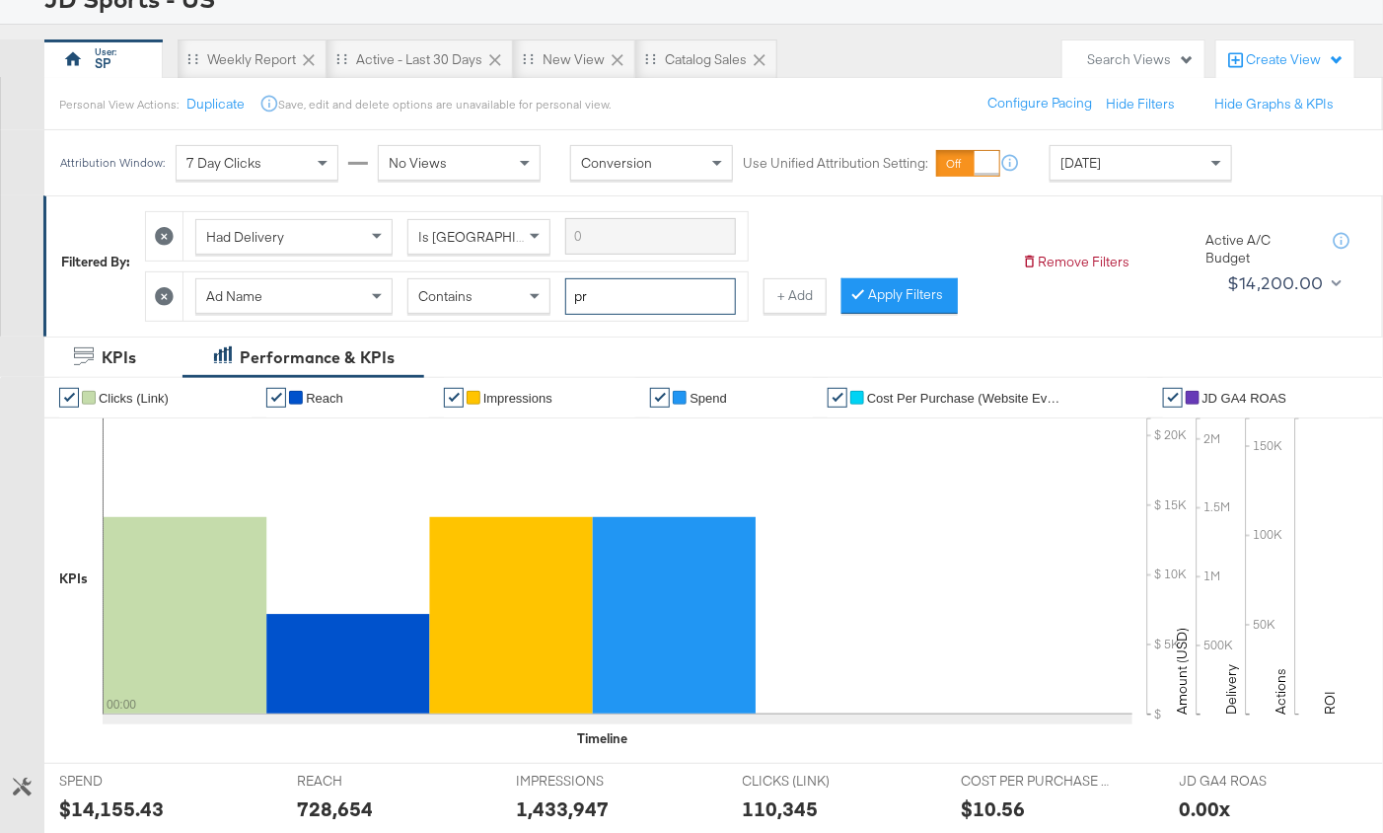
type input "p"
type input "3"
click at [865, 296] on button "Apply Filters" at bounding box center [900, 296] width 116 height 36
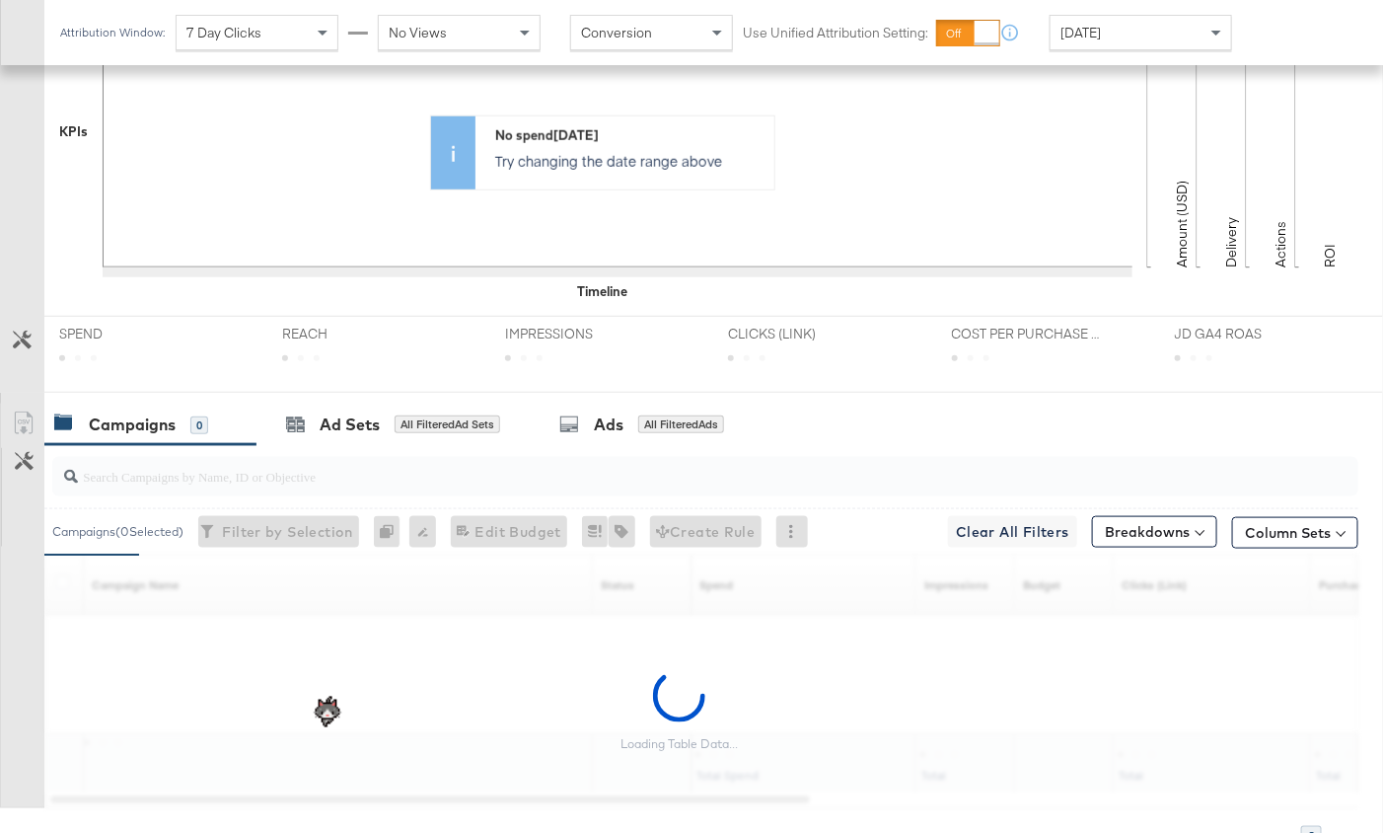
scroll to position [758, 0]
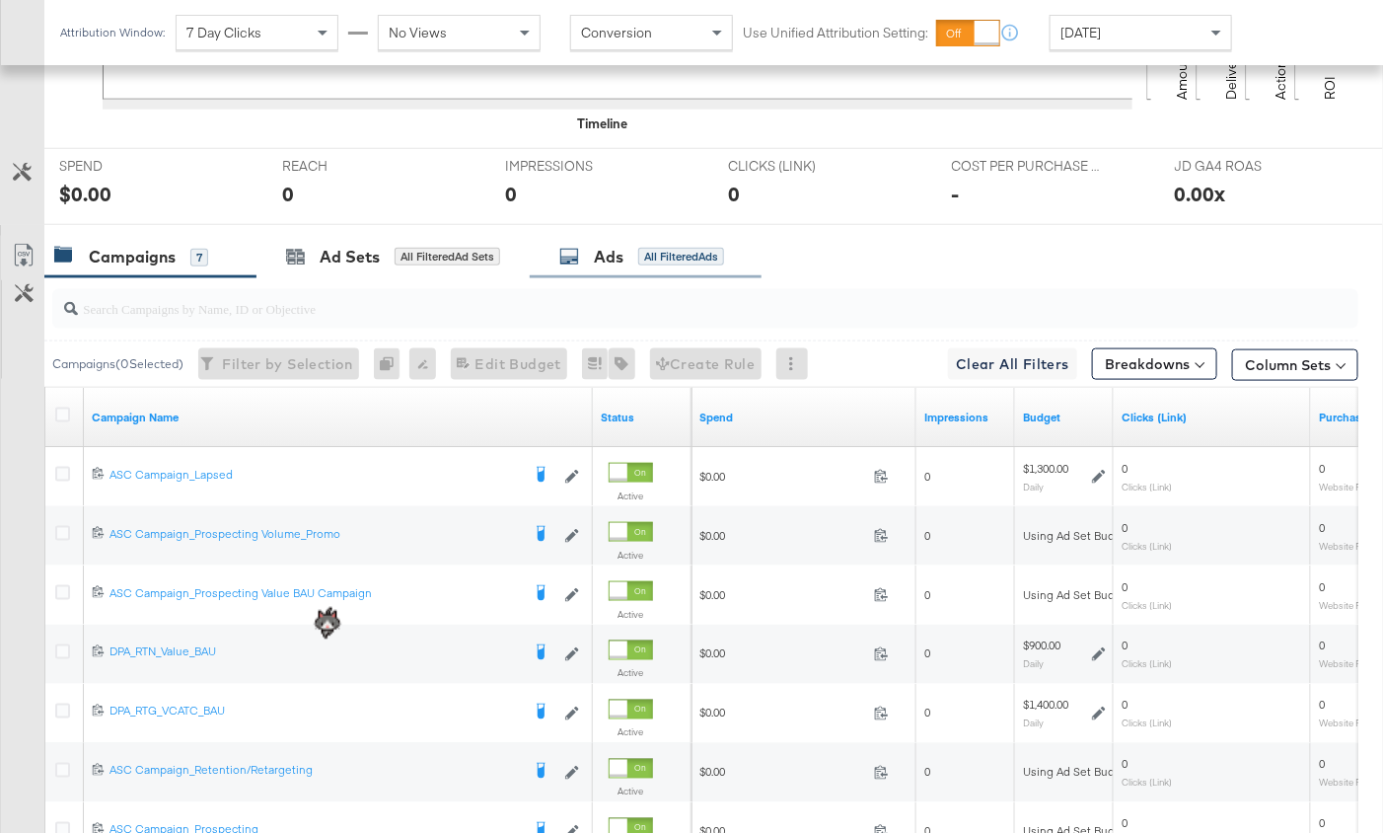
click at [588, 254] on div "Ads All Filtered Ads" at bounding box center [641, 257] width 165 height 23
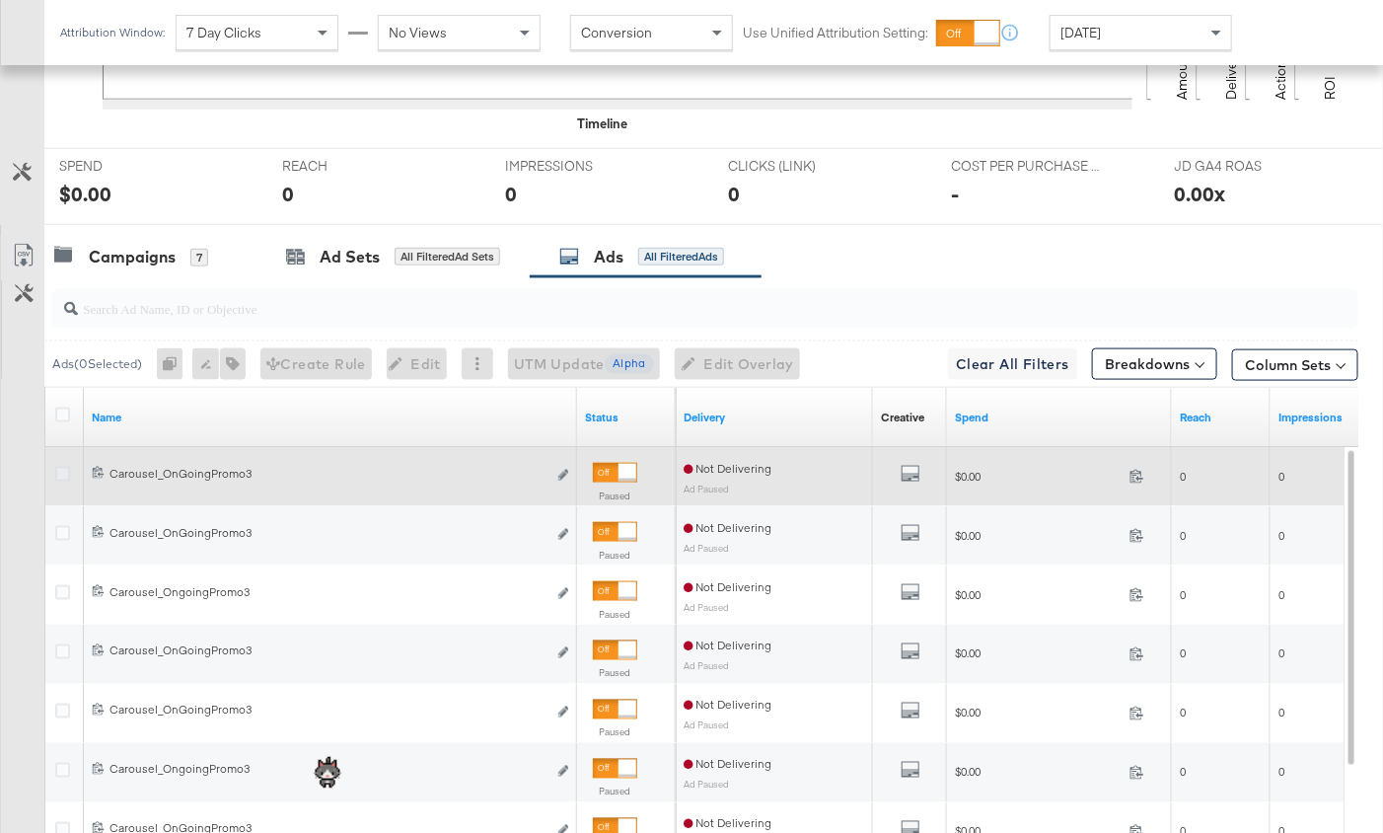
click at [61, 467] on icon at bounding box center [62, 474] width 15 height 15
click at [0, 0] on input "checkbox" at bounding box center [0, 0] width 0 height 0
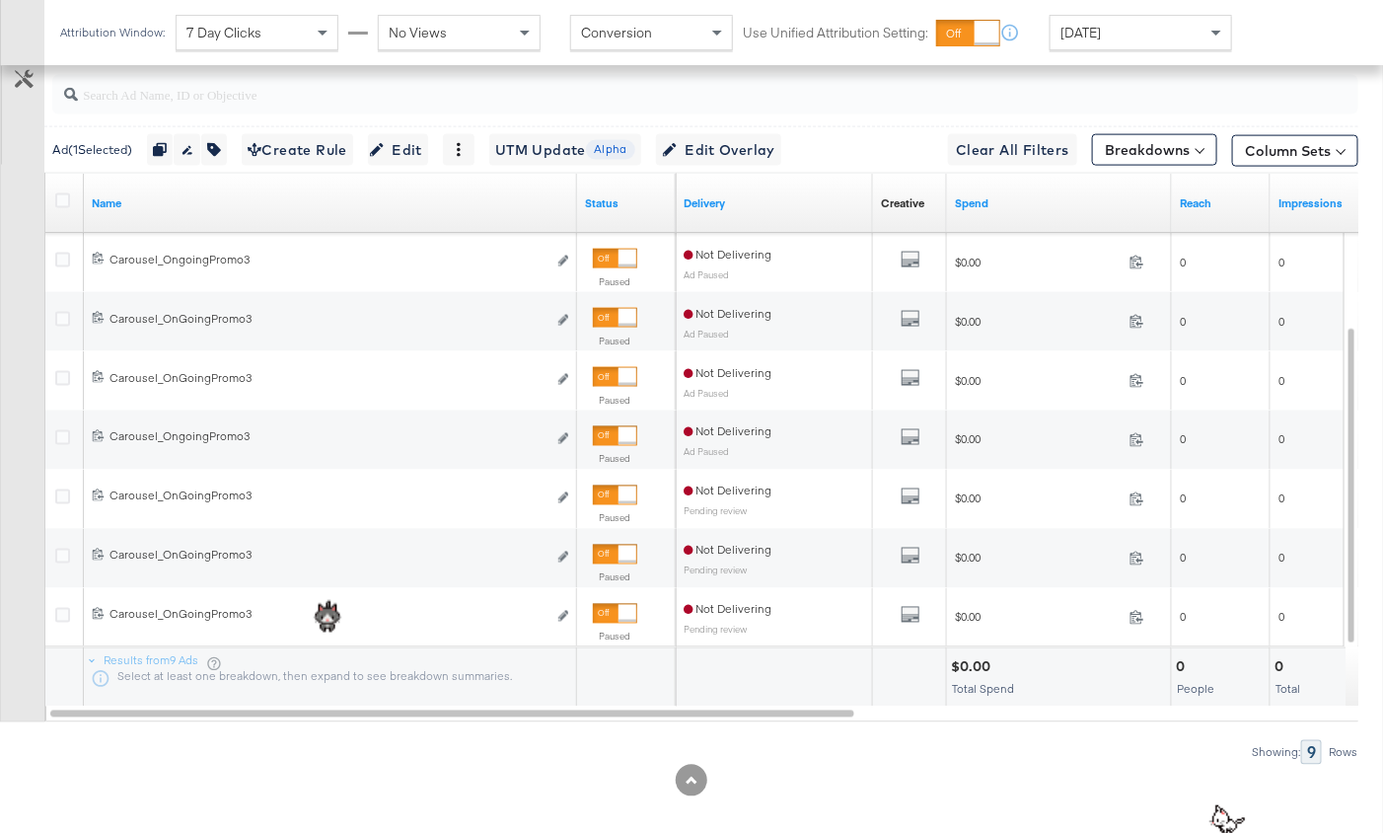
scroll to position [973, 0]
click at [63, 192] on icon at bounding box center [62, 199] width 15 height 15
click at [0, 0] on input "checkbox" at bounding box center [0, 0] width 0 height 0
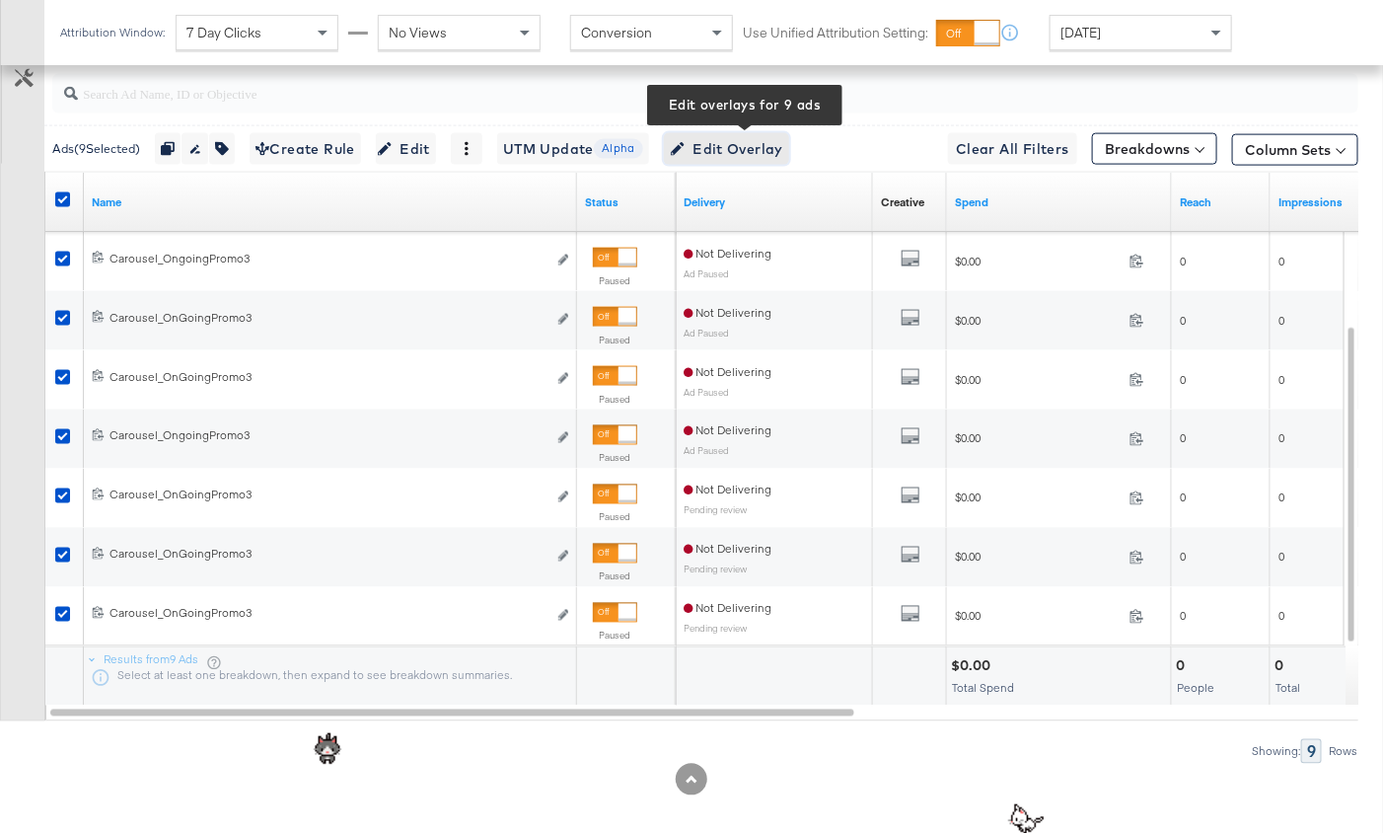
click at [708, 147] on span "Edit Overlay Edit overlays for 9 ads" at bounding box center [726, 149] width 113 height 25
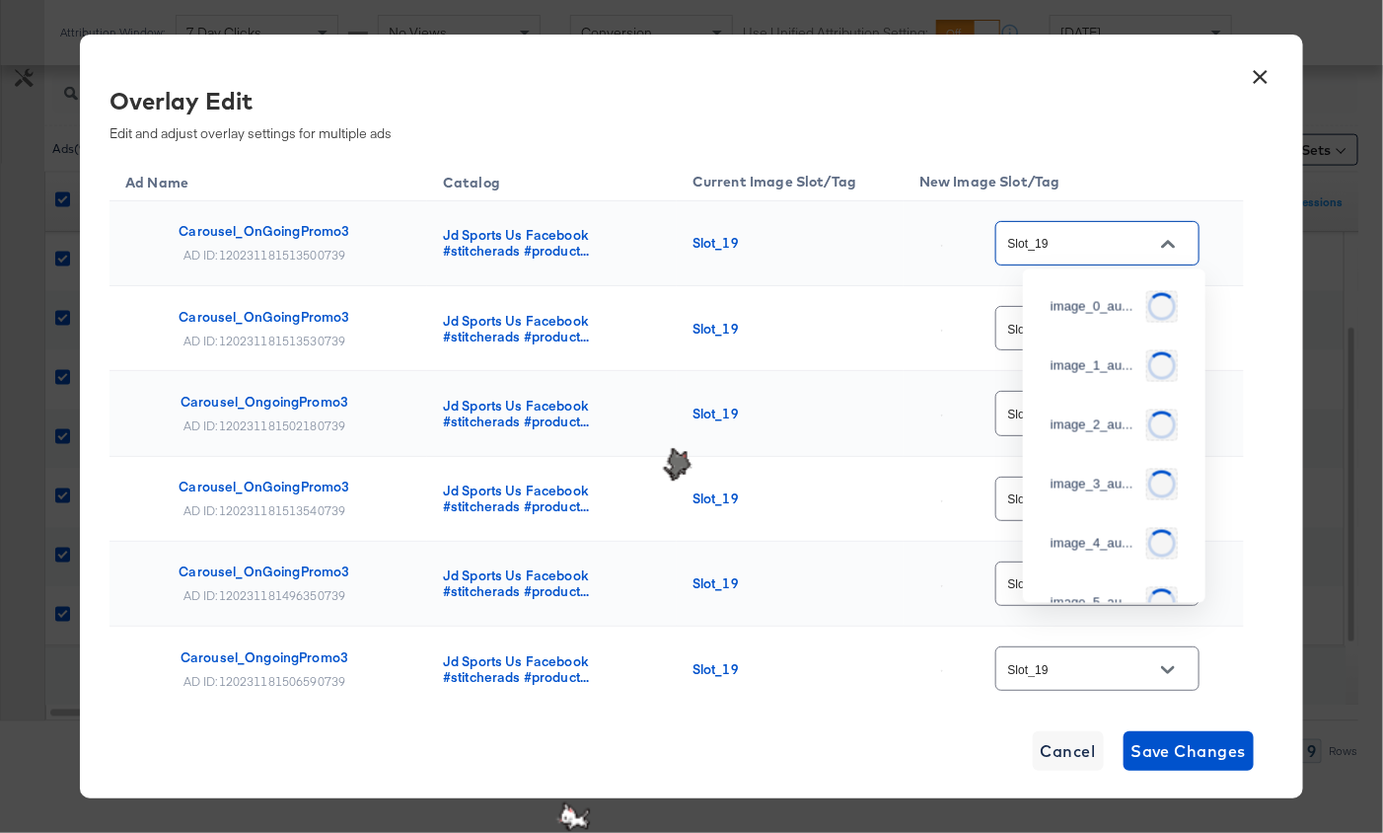
click at [1112, 246] on input "Slot_19" at bounding box center [1082, 244] width 156 height 23
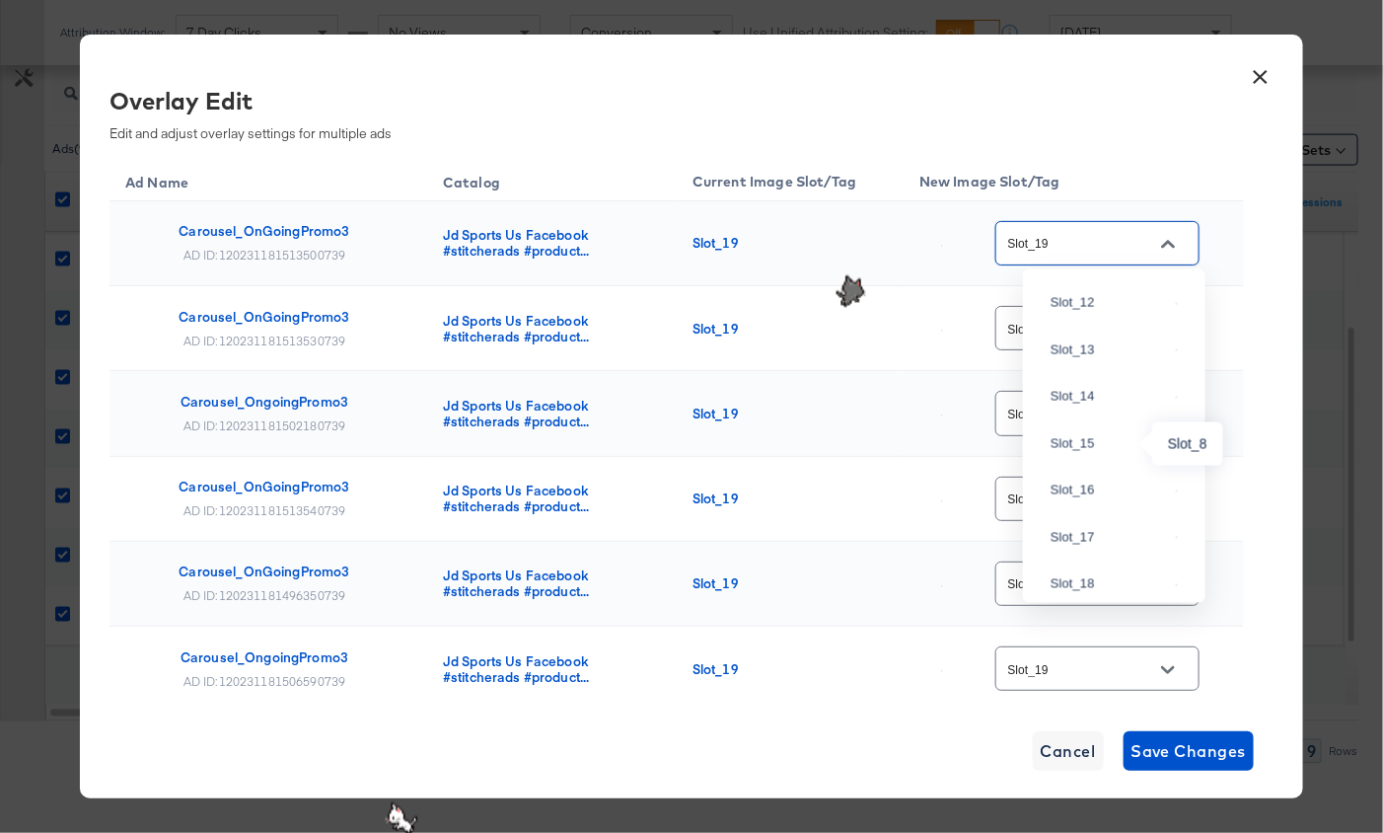
scroll to position [1483, 0]
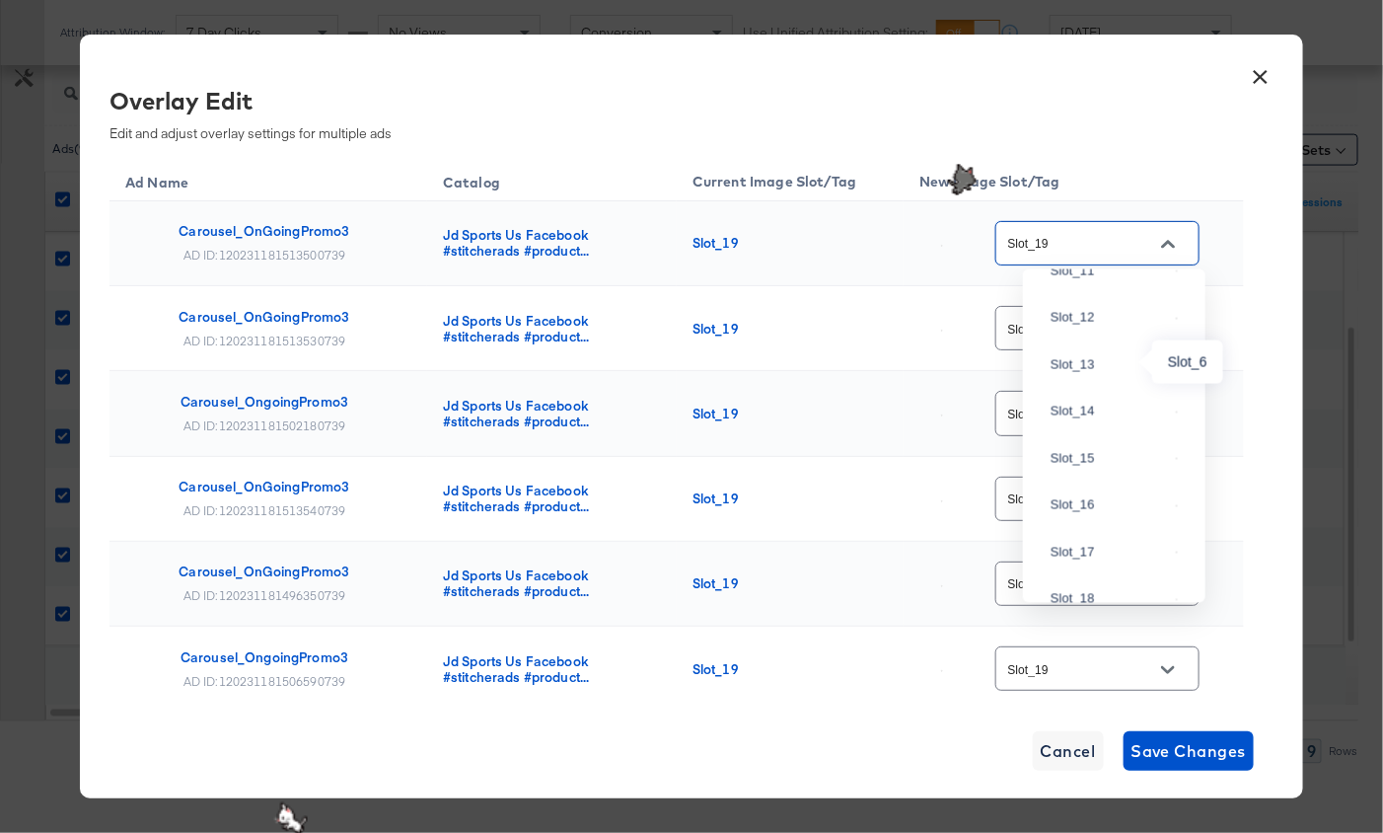
click at [1115, 46] on div "Slot_6" at bounding box center [1109, 37] width 117 height 20
type input "Slot_6"
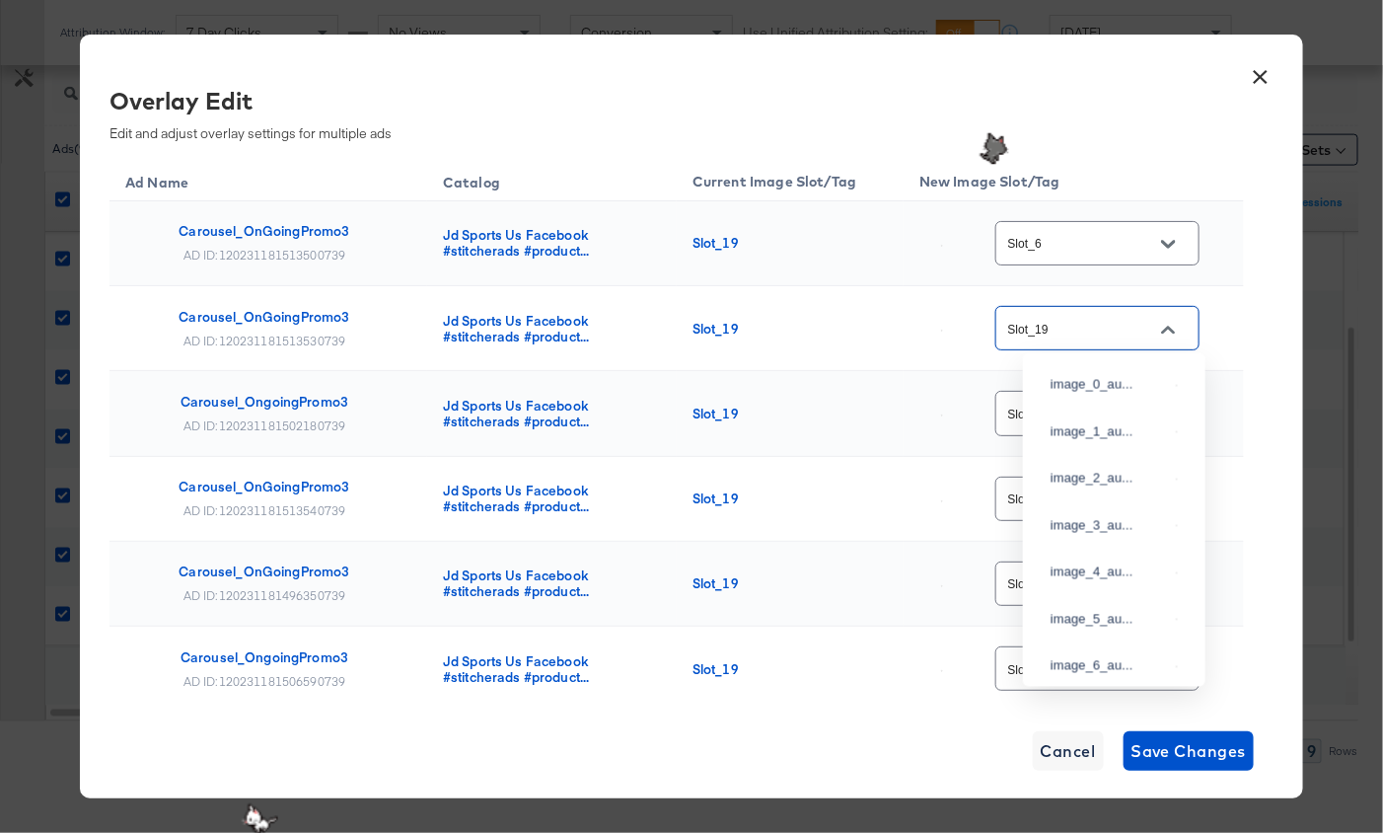
click at [1117, 320] on input "Slot_19" at bounding box center [1082, 329] width 156 height 23
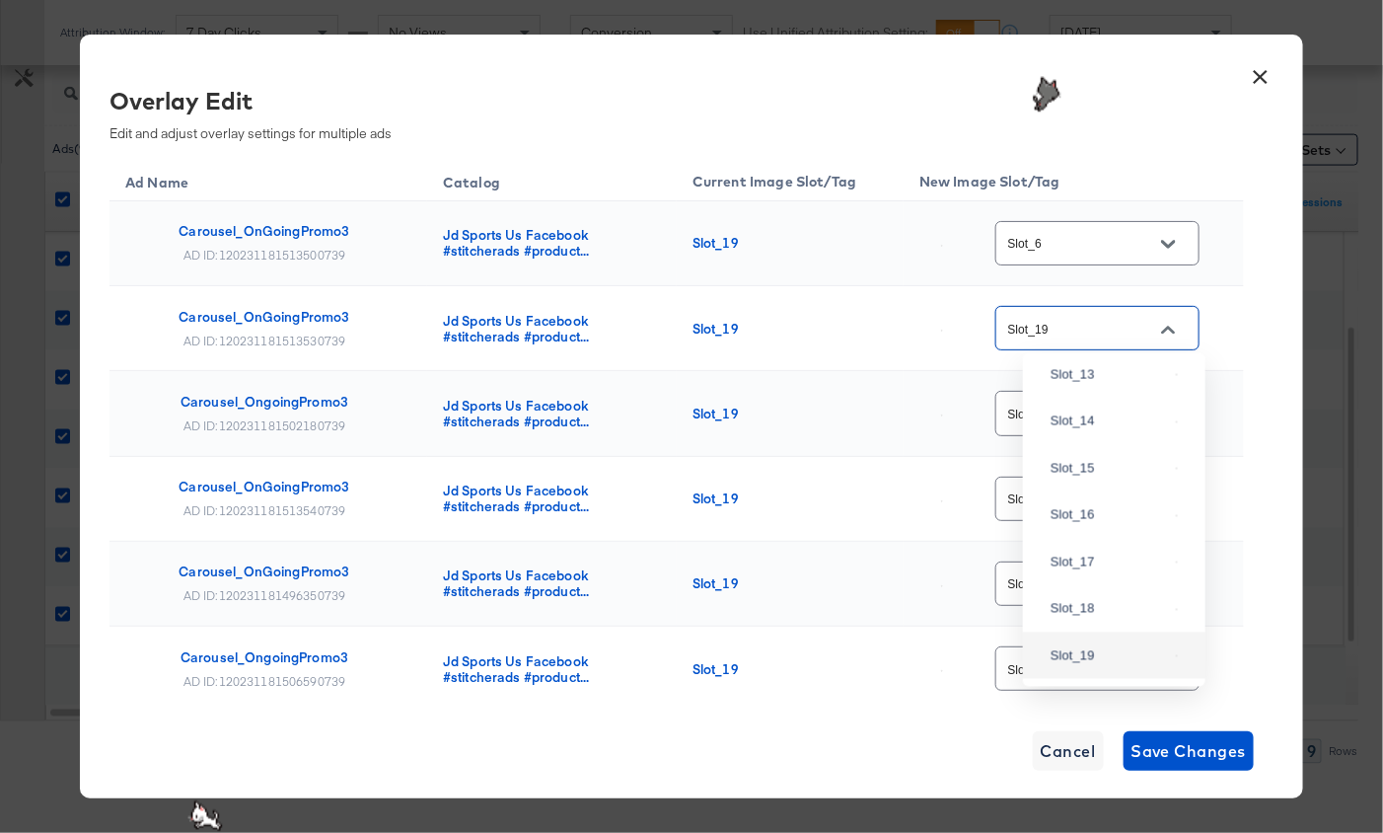
click at [1117, 326] on input "Slot_19" at bounding box center [1082, 329] width 156 height 23
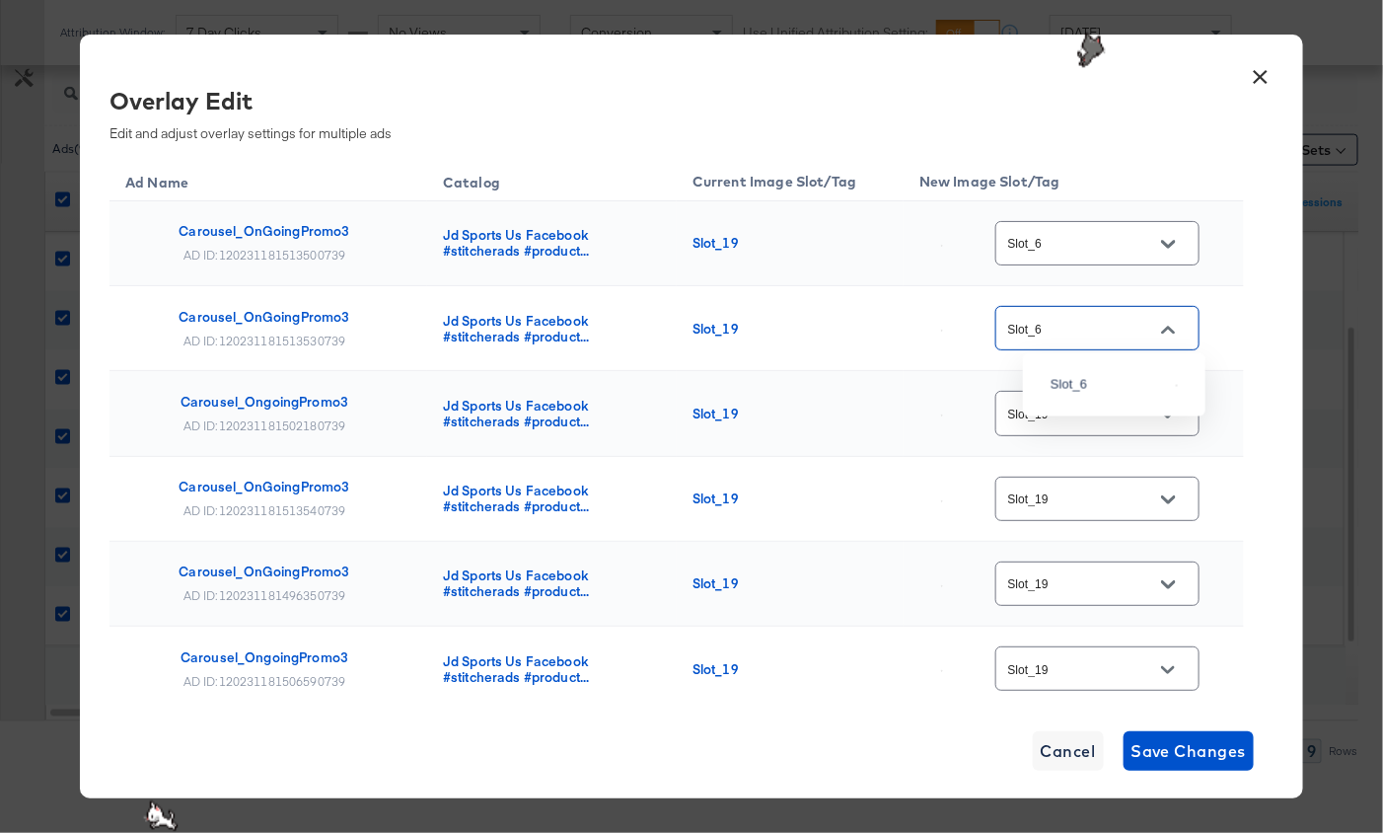
scroll to position [0, 0]
click at [1090, 379] on div "Slot_6" at bounding box center [1114, 385] width 151 height 36
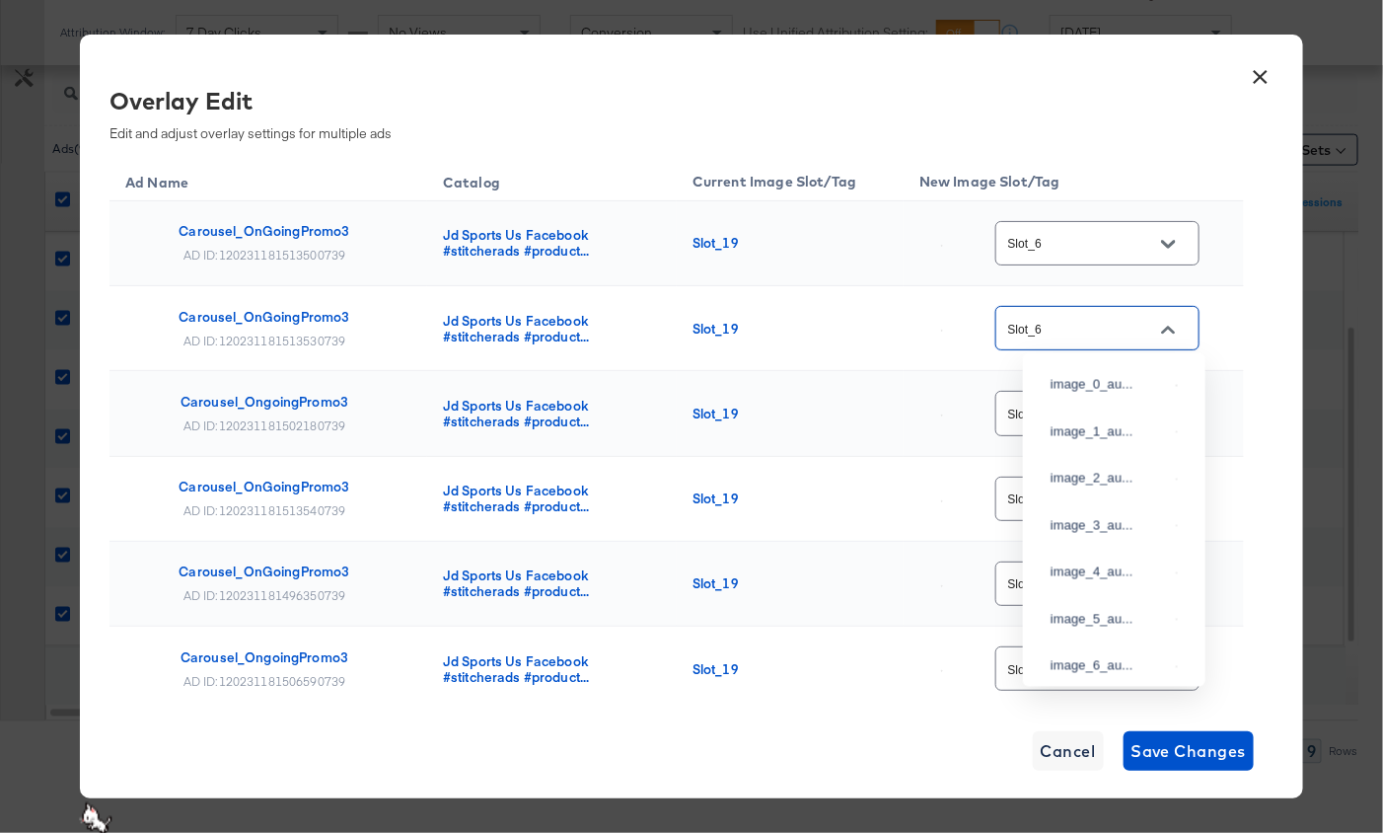
click at [1061, 333] on input "Slot_6" at bounding box center [1082, 329] width 156 height 23
type input "Slot_6"
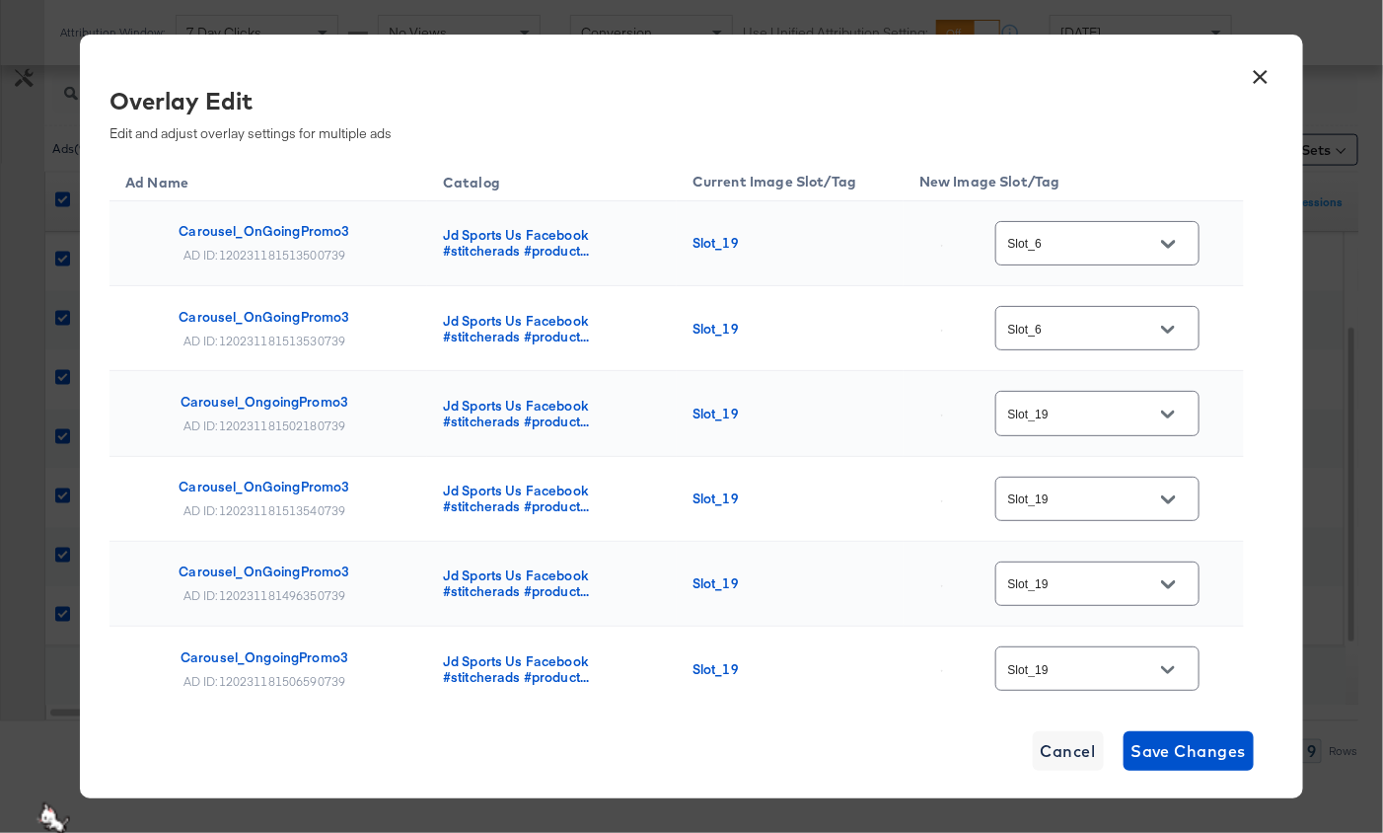
click at [995, 391] on div "Slot_19" at bounding box center [1070, 413] width 301 height 52
click at [1052, 403] on input "Slot_19" at bounding box center [1082, 414] width 156 height 23
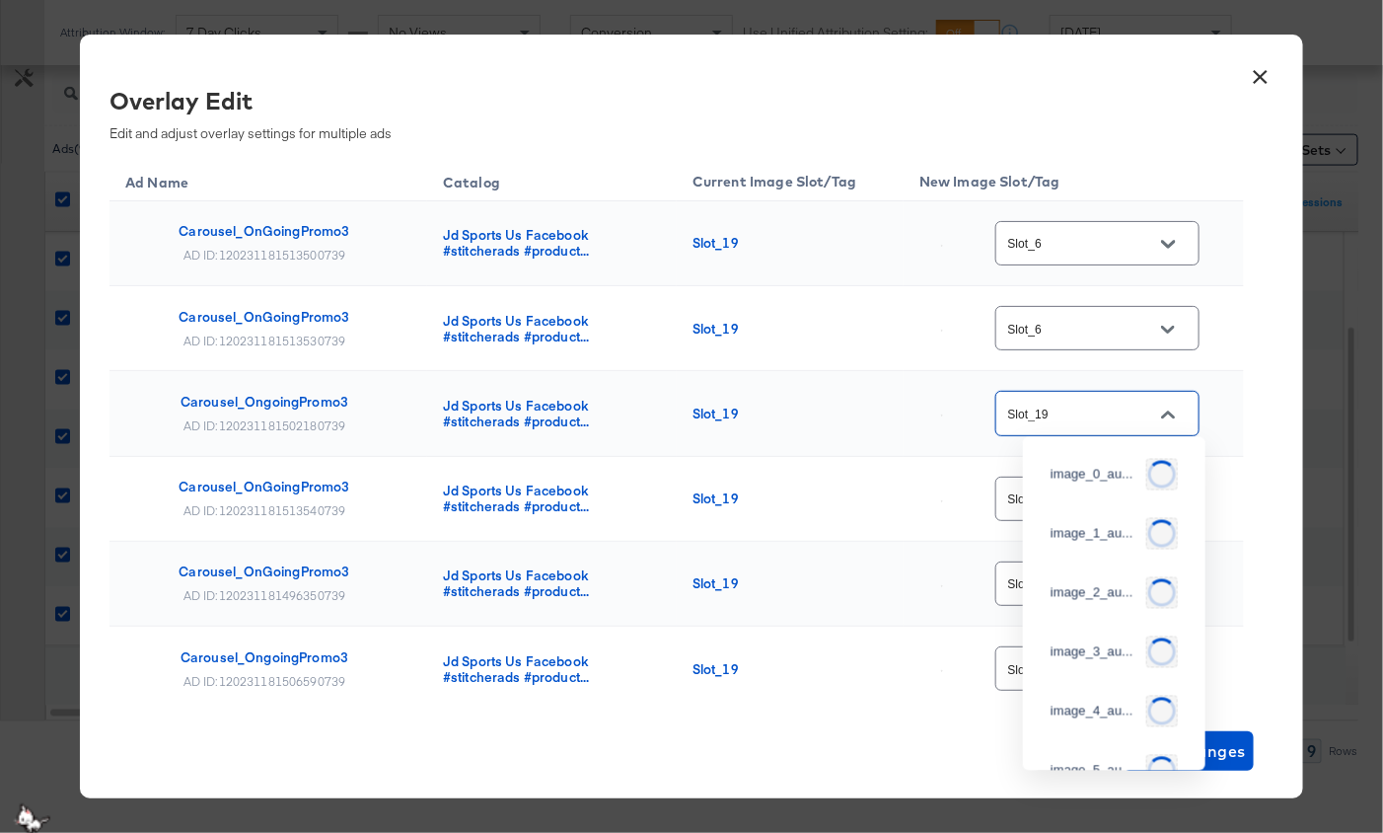
scroll to position [2045, 0]
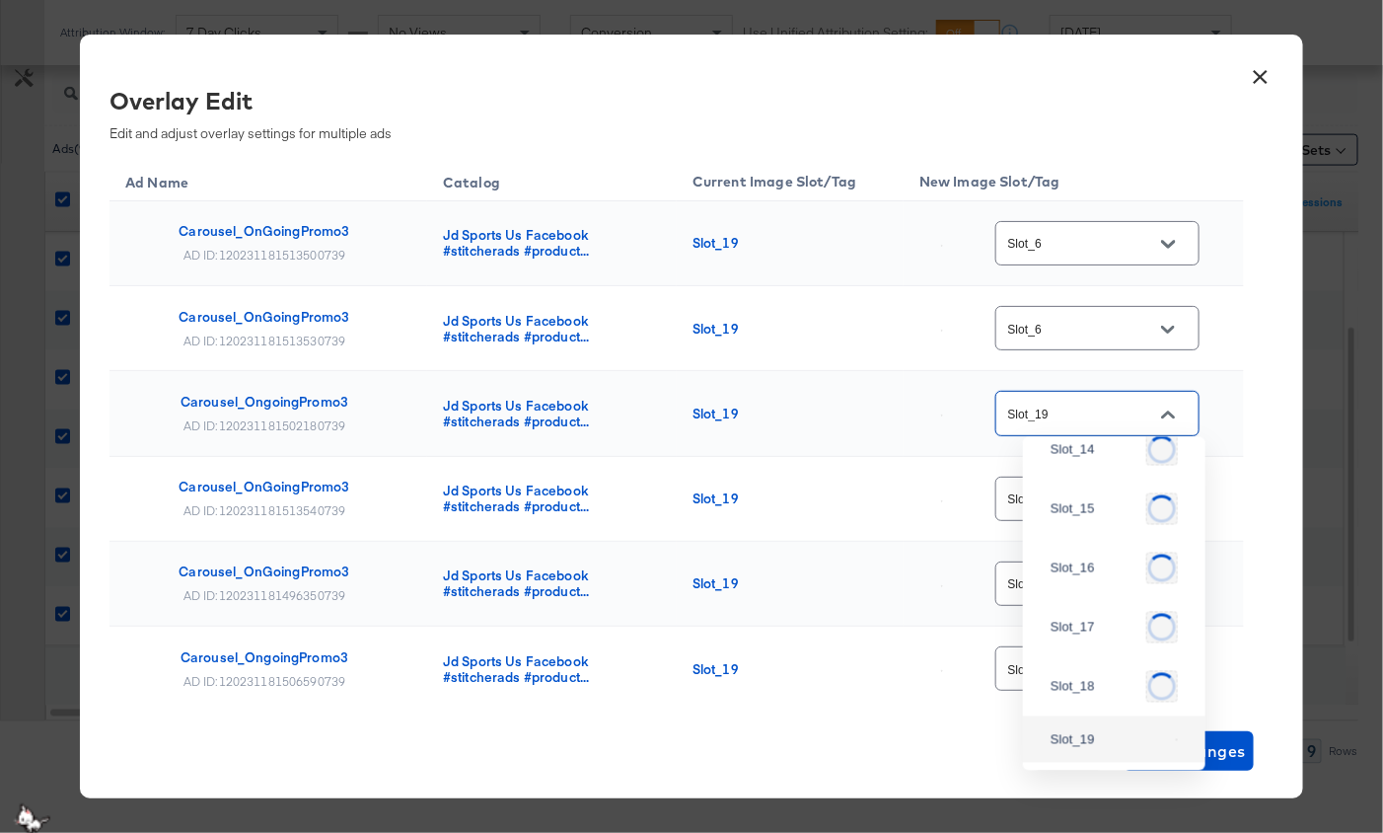
click at [1052, 403] on input "Slot_19" at bounding box center [1082, 414] width 156 height 23
paste input "6"
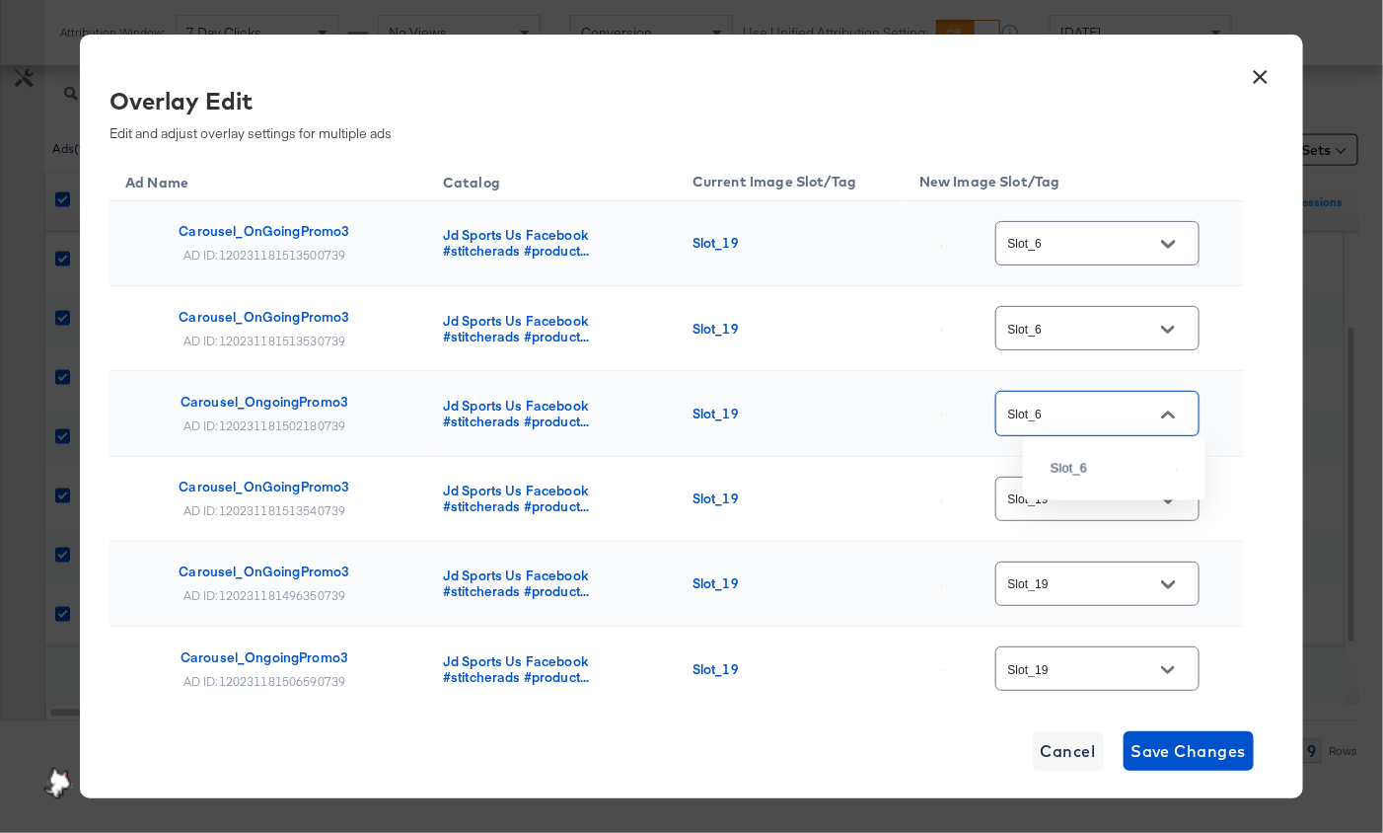
type input "Slot_6"
click at [1067, 486] on div "Slot_6" at bounding box center [1114, 469] width 151 height 36
click at [1067, 495] on input "Slot_19" at bounding box center [1082, 499] width 156 height 23
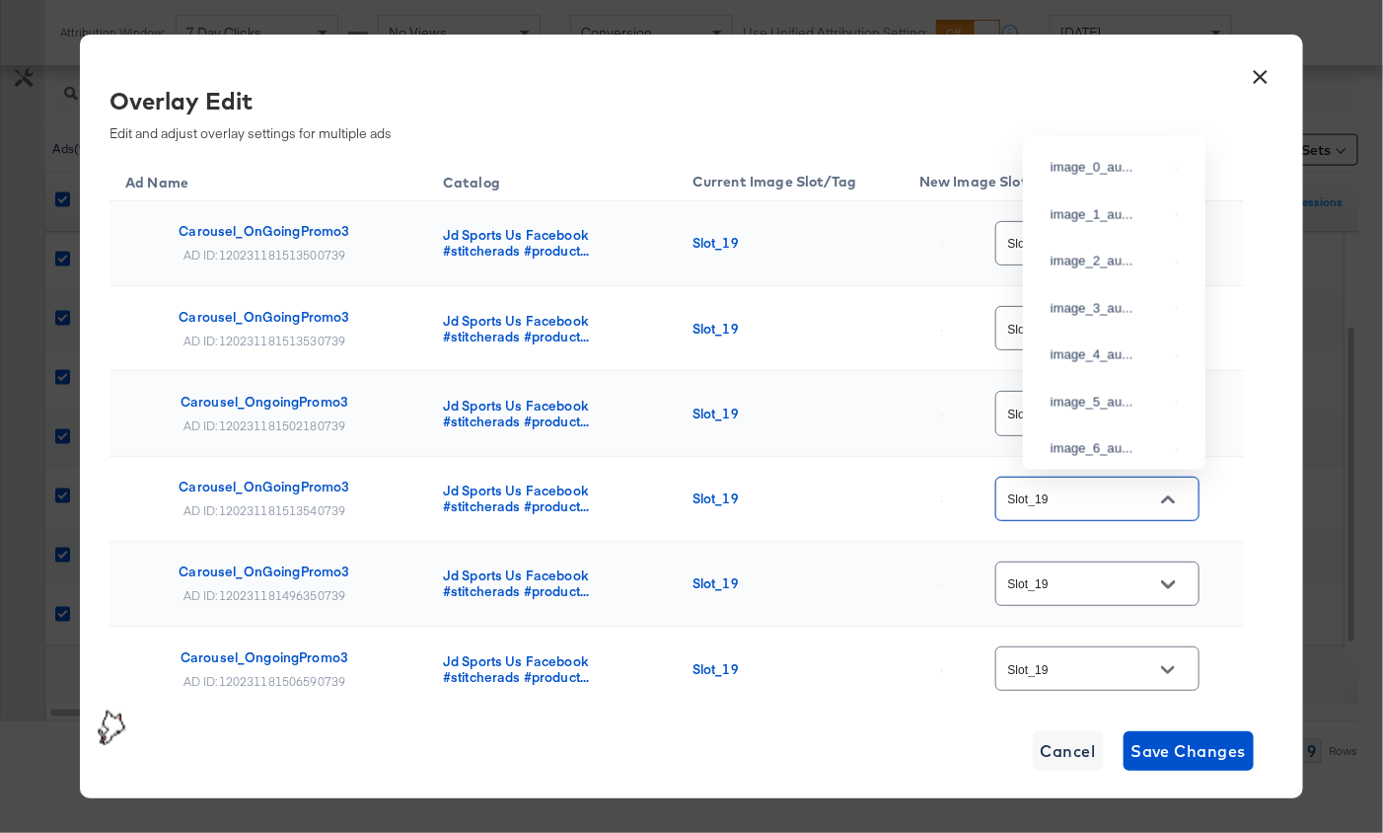
click at [1067, 495] on input "Slot_19" at bounding box center [1082, 499] width 156 height 23
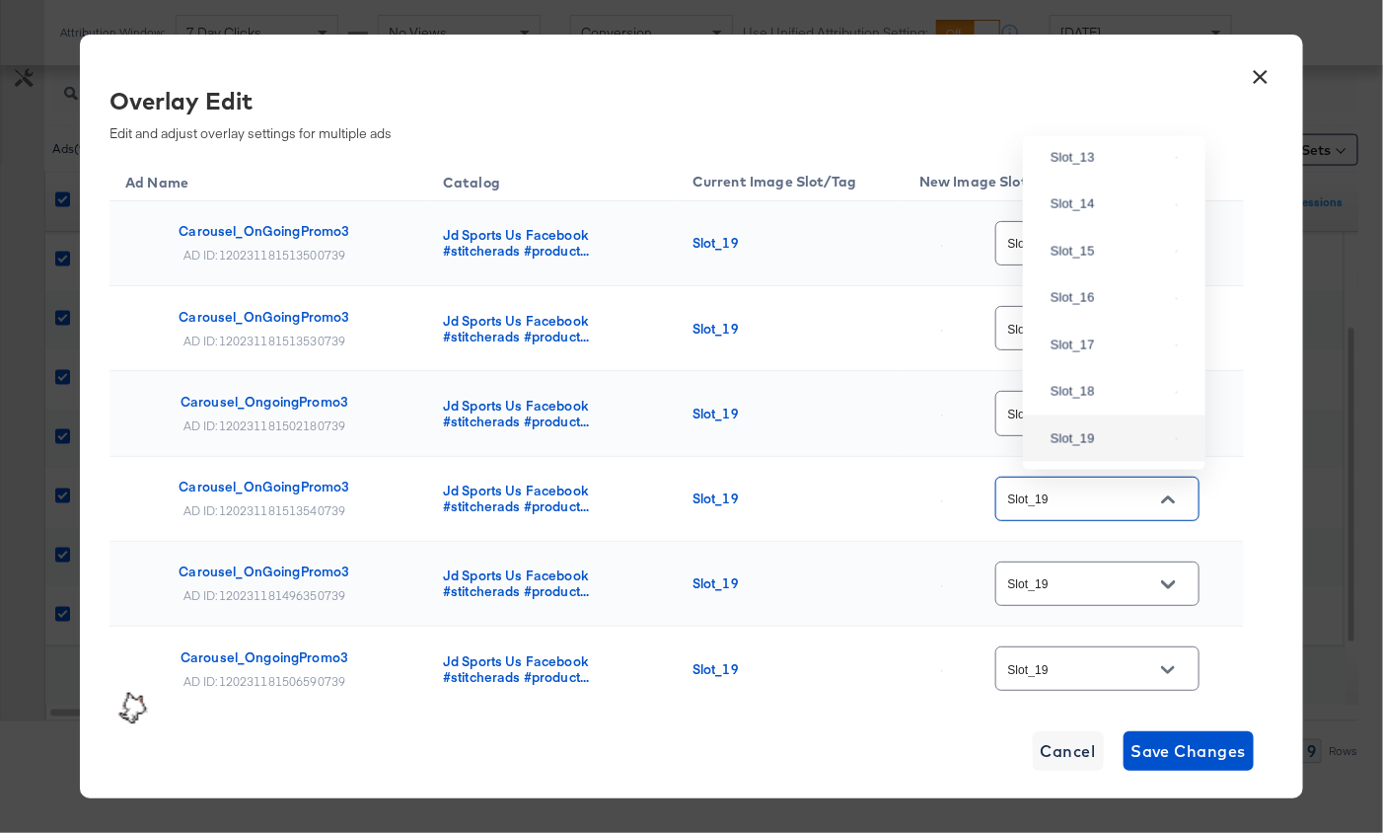
paste input "6"
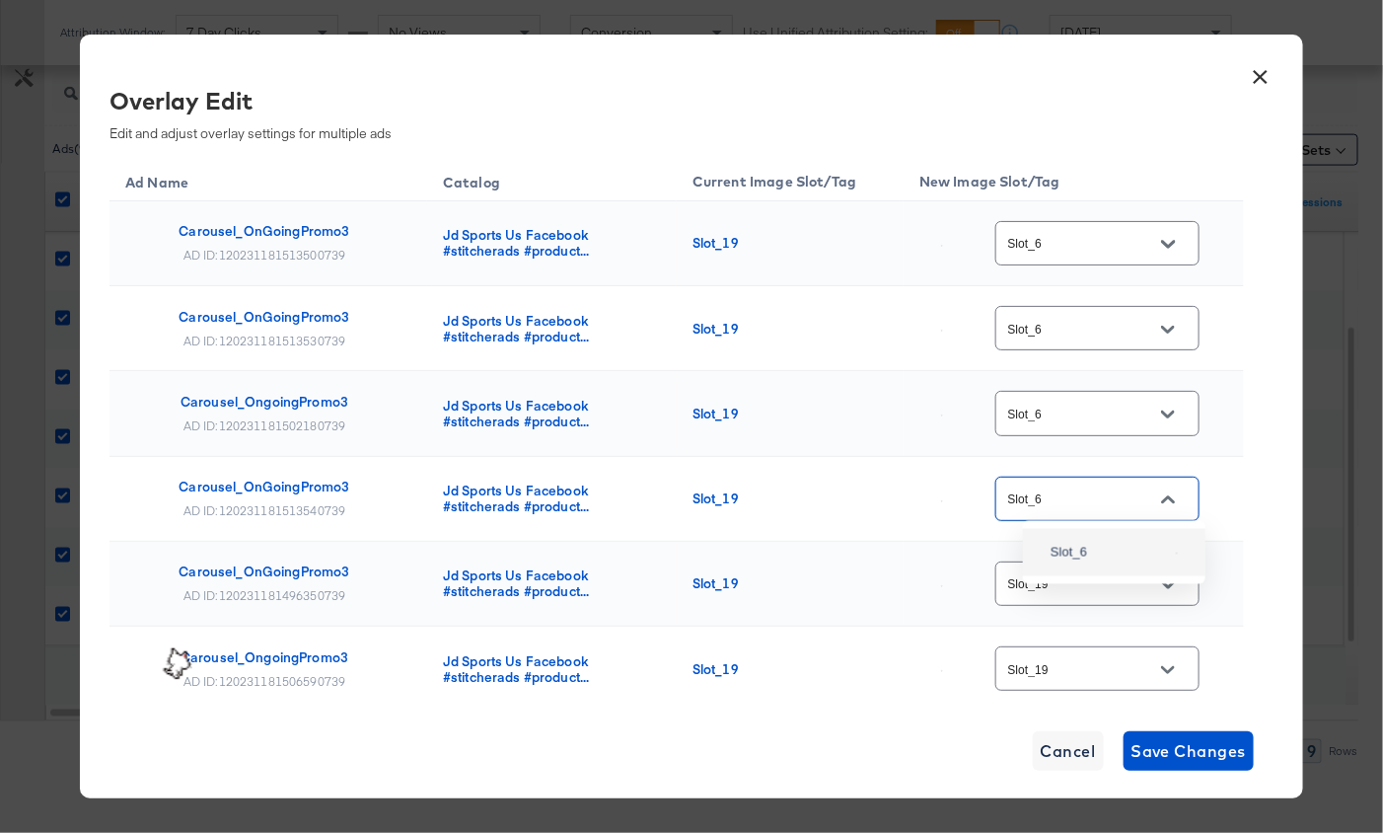
click at [1077, 561] on div "Slot_6" at bounding box center [1109, 553] width 117 height 20
type input "Slot_6"
click at [1072, 573] on input "Slot_19" at bounding box center [1082, 584] width 156 height 23
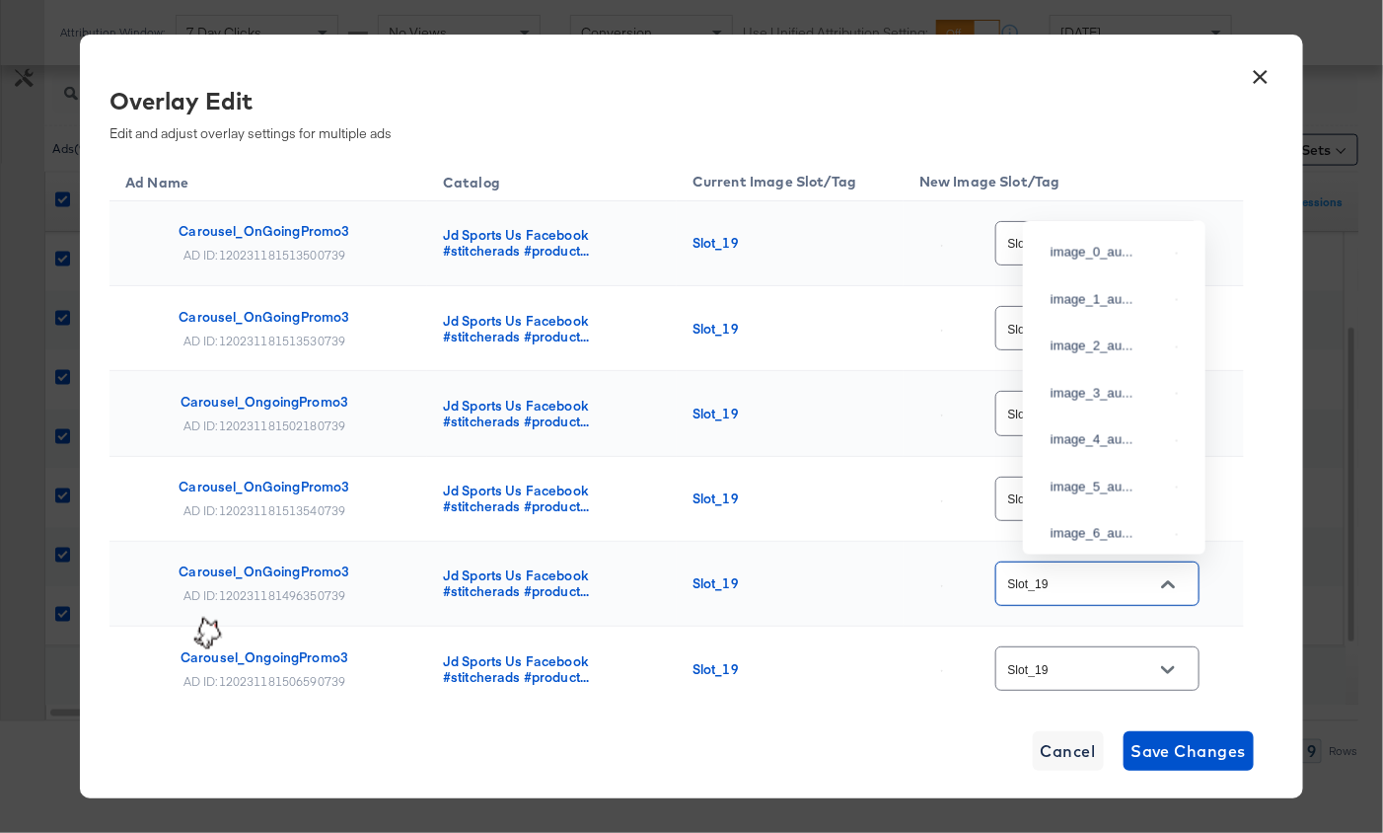
click at [1072, 573] on input "Slot_19" at bounding box center [1082, 584] width 156 height 23
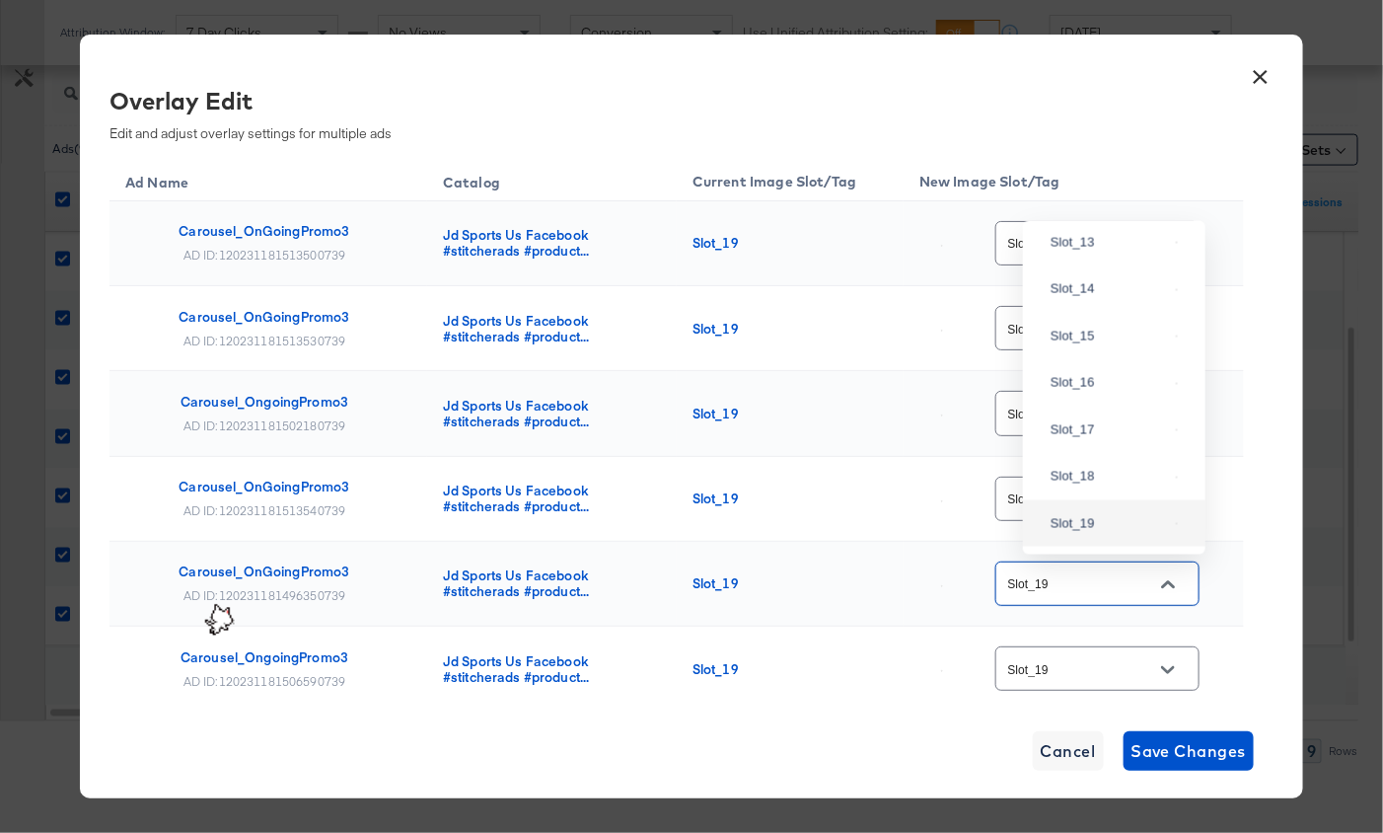
click at [1072, 573] on input "Slot_19" at bounding box center [1082, 584] width 156 height 23
paste input "6"
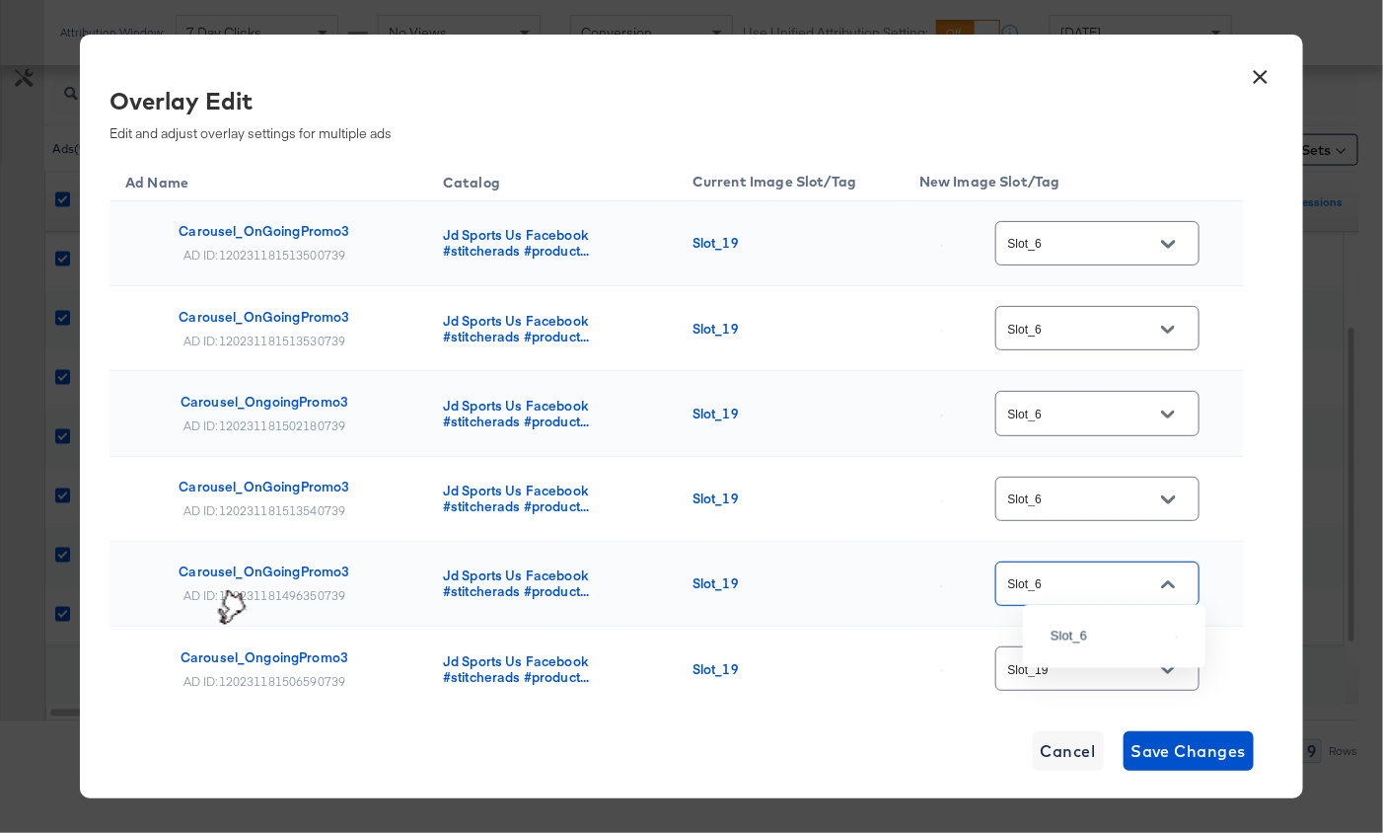
scroll to position [0, 0]
click at [1102, 644] on div "Slot_6" at bounding box center [1109, 637] width 117 height 20
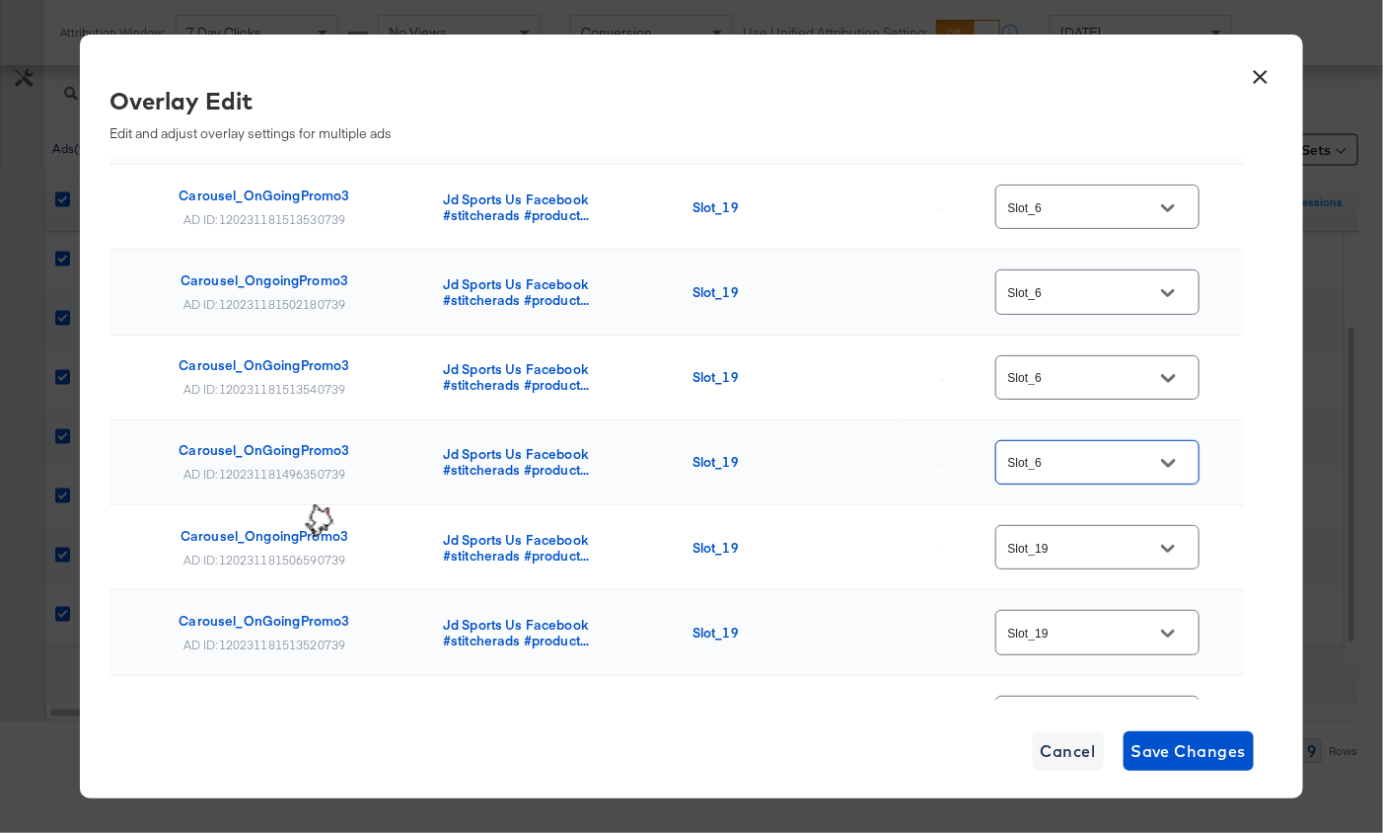
type input "Slot_6"
click at [1056, 537] on input "Slot_19" at bounding box center [1082, 548] width 156 height 23
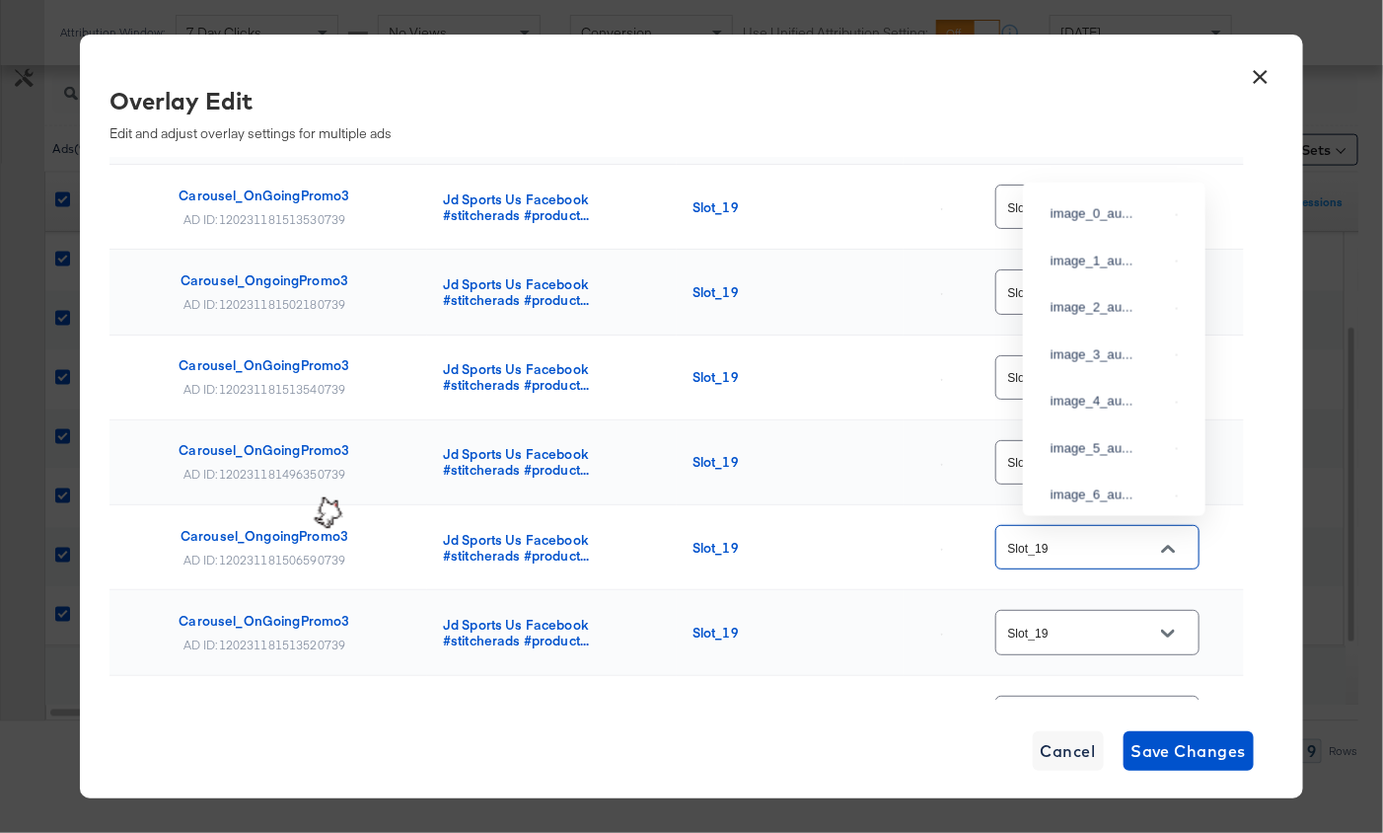
click at [1056, 537] on input "Slot_19" at bounding box center [1082, 548] width 156 height 23
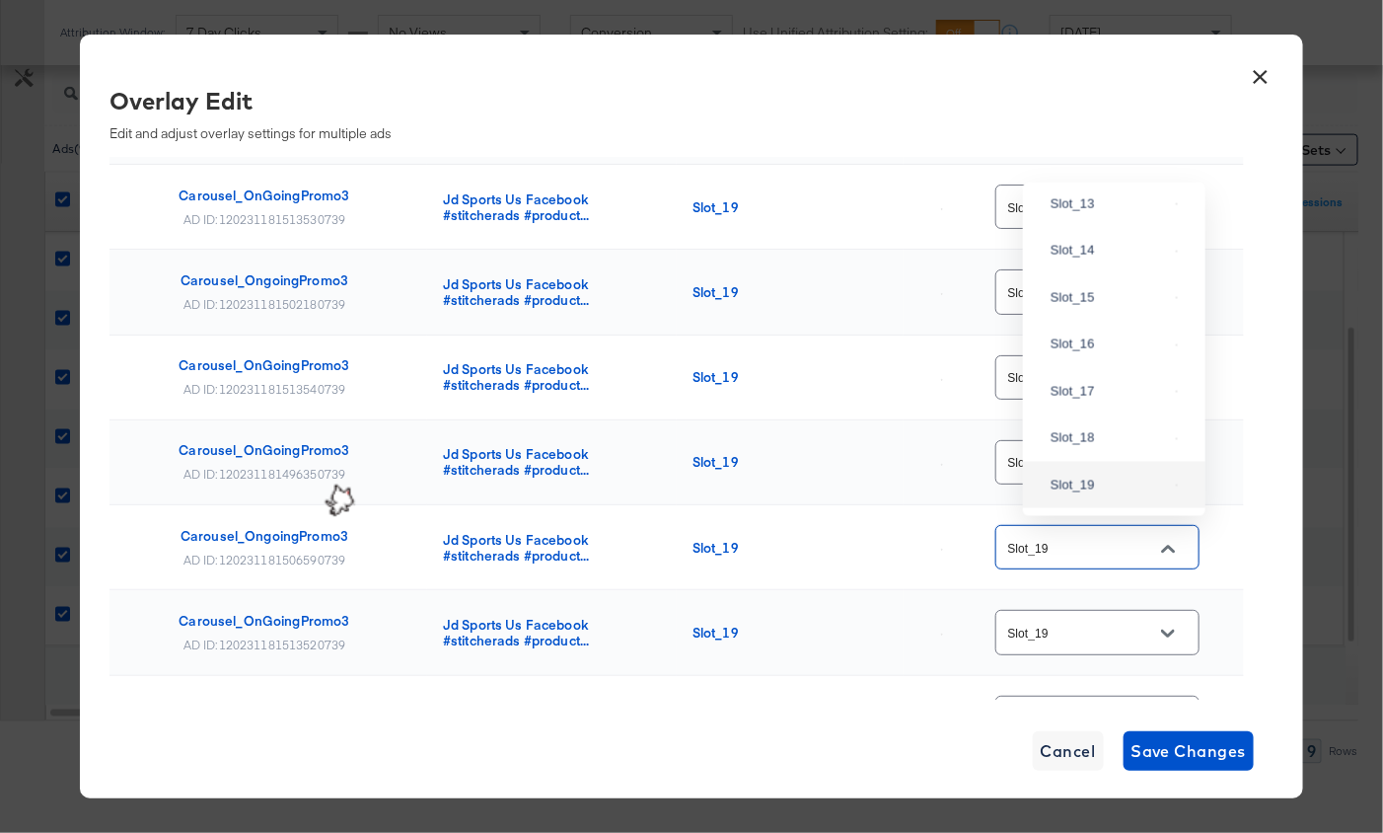
paste input "6"
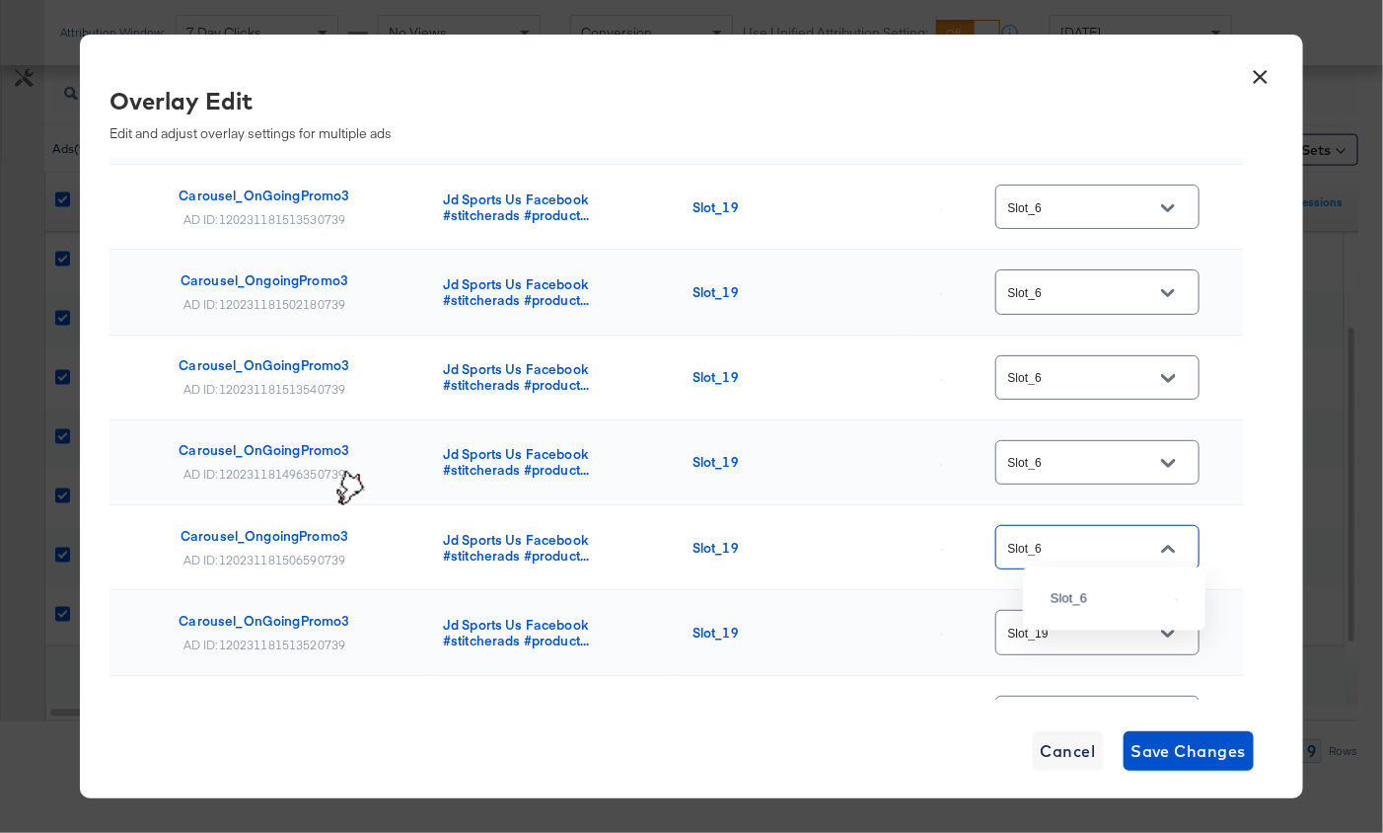
scroll to position [0, 0]
click at [1104, 600] on div "Slot_6" at bounding box center [1109, 599] width 117 height 20
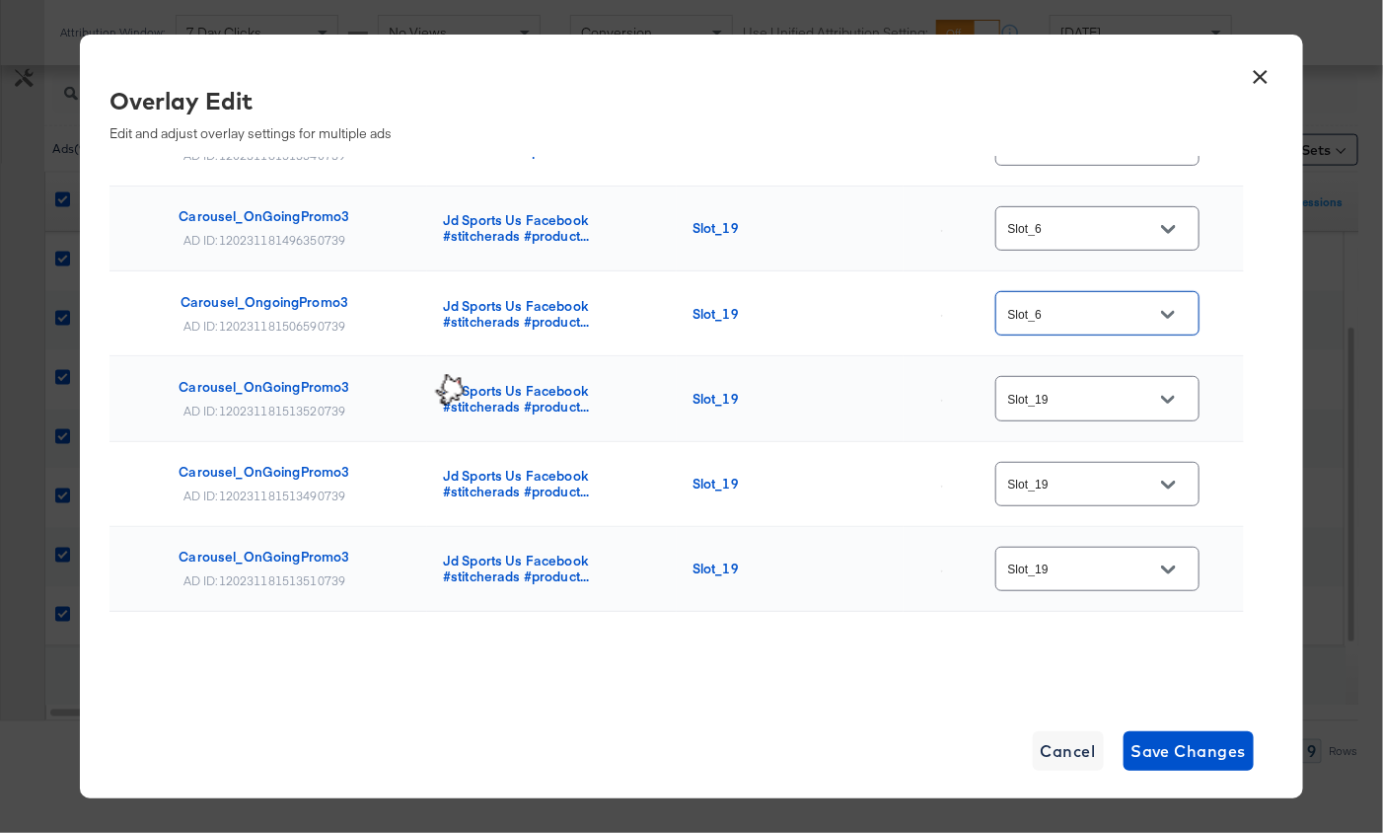
type input "Slot_6"
click at [1055, 474] on input "Slot_19" at bounding box center [1082, 485] width 156 height 23
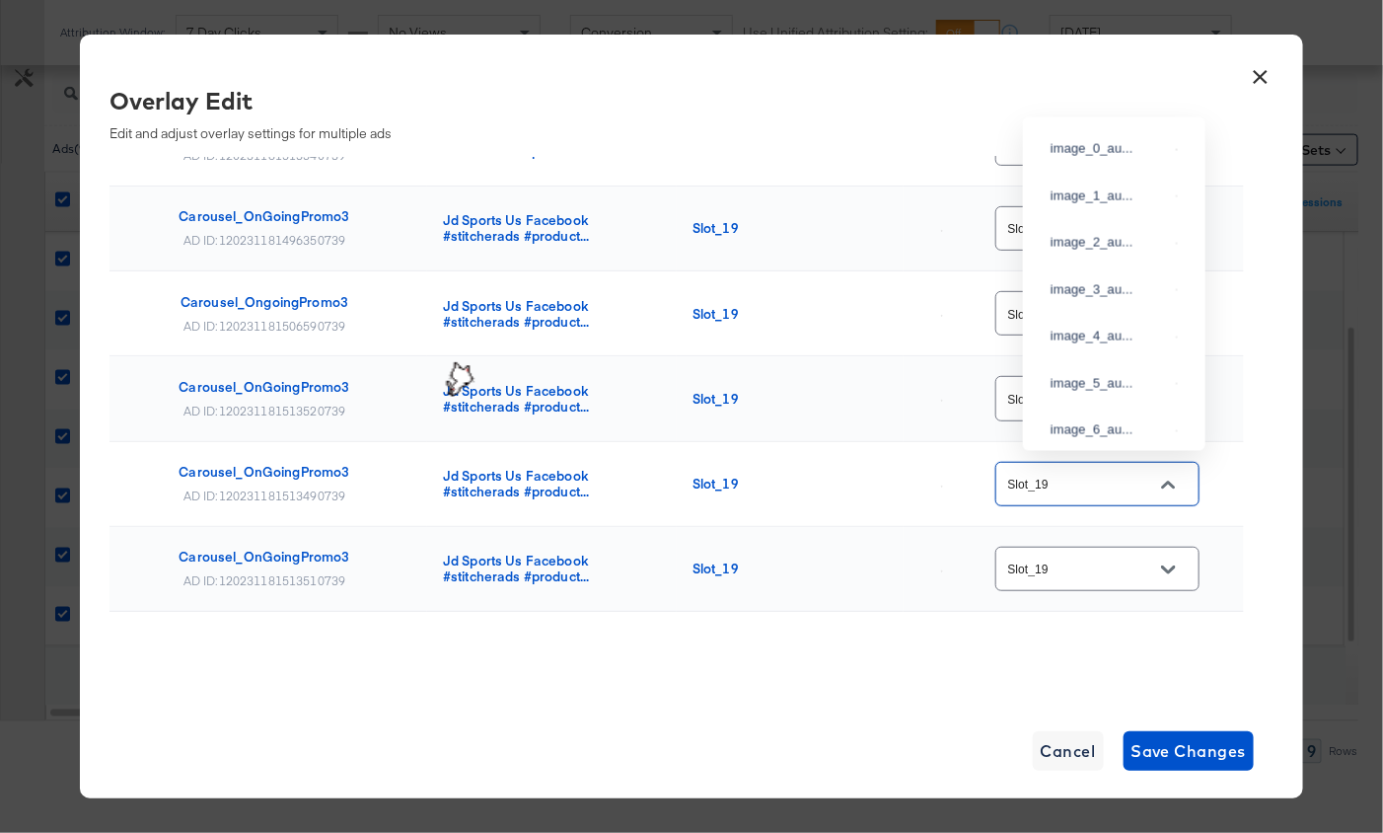
click at [1055, 474] on input "Slot_19" at bounding box center [1082, 485] width 156 height 23
paste input "6"
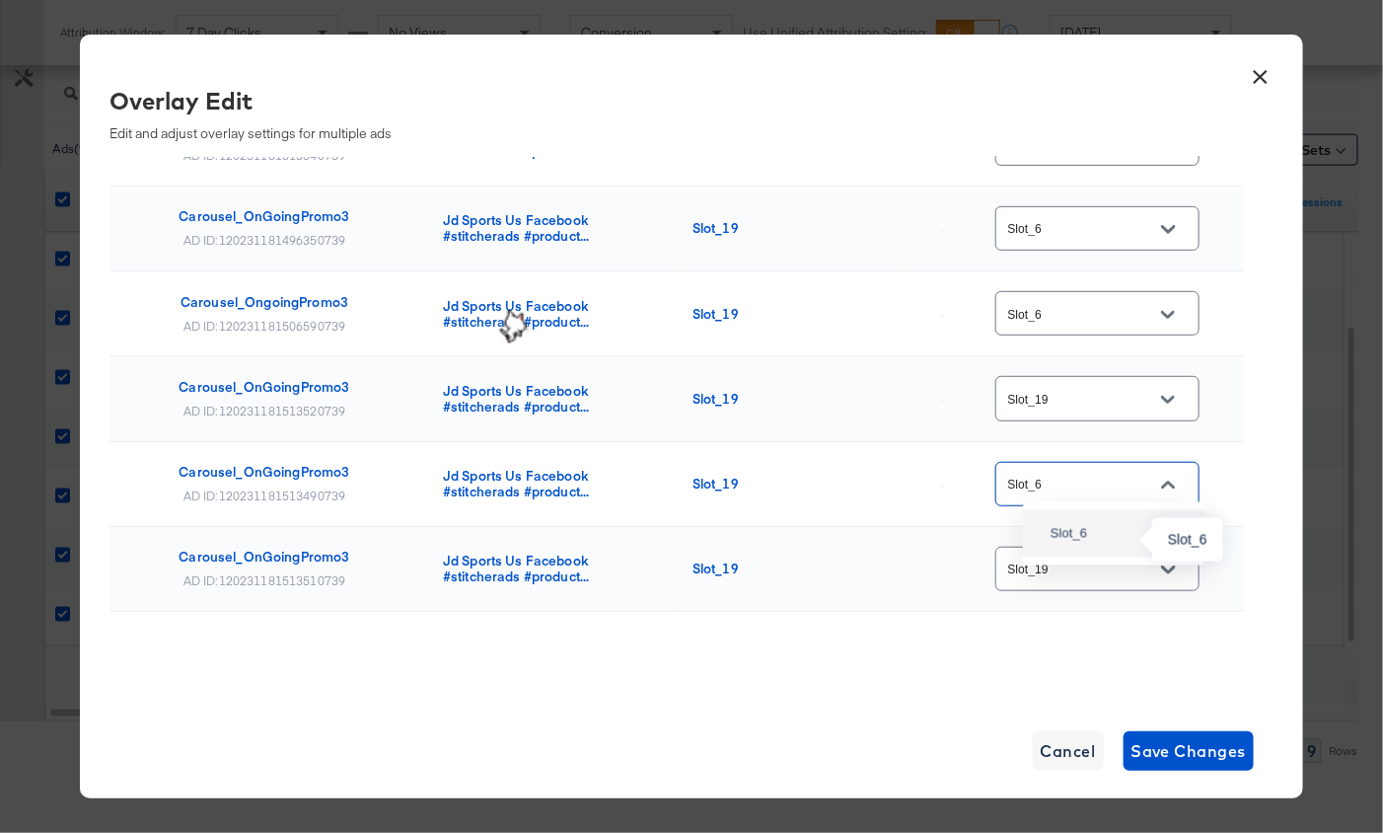
click at [1086, 533] on div "Slot_6" at bounding box center [1109, 534] width 117 height 20
type input "Slot_6"
click at [1073, 393] on input "Slot_19" at bounding box center [1082, 399] width 156 height 23
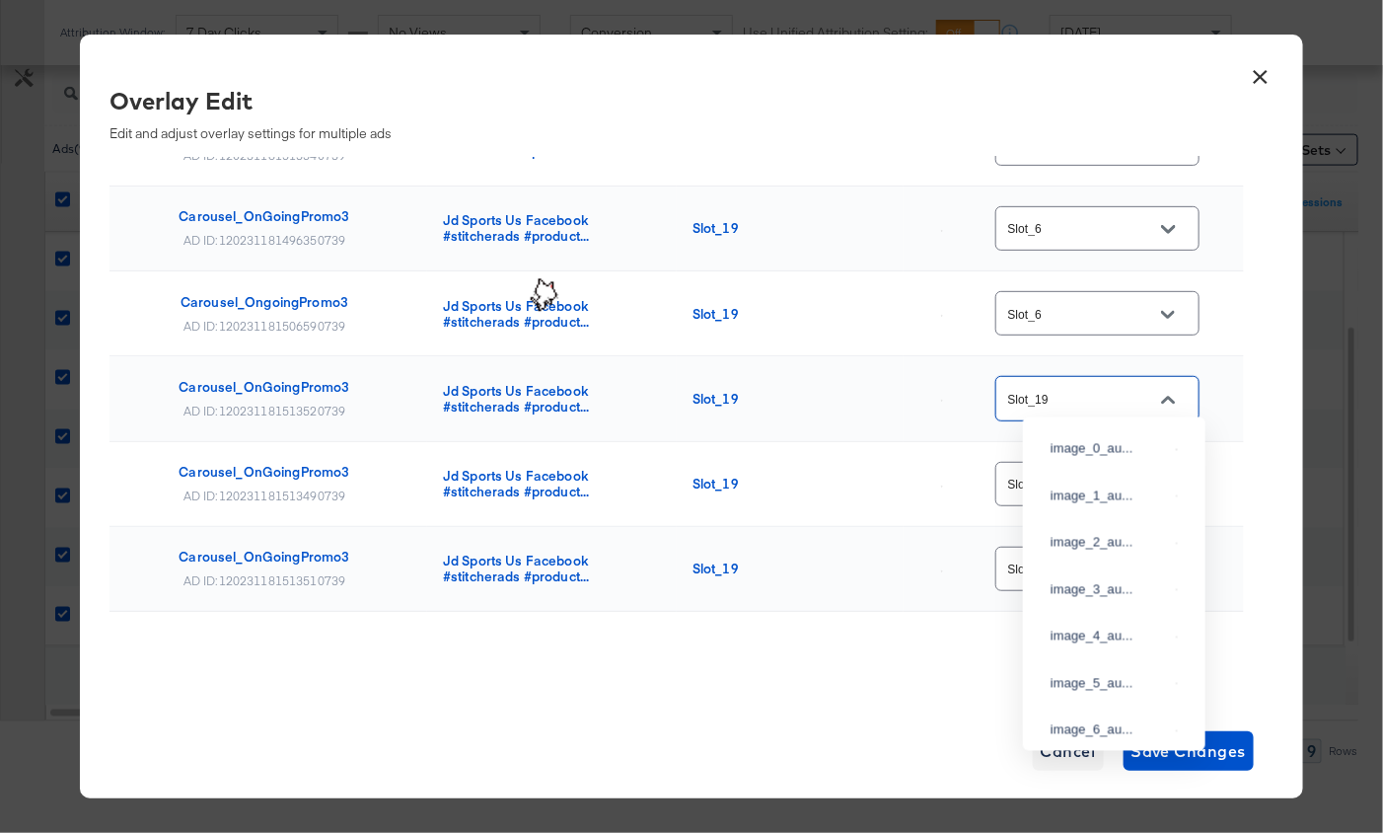
scroll to position [2045, 0]
click at [1073, 393] on input "Slot_19" at bounding box center [1082, 399] width 156 height 23
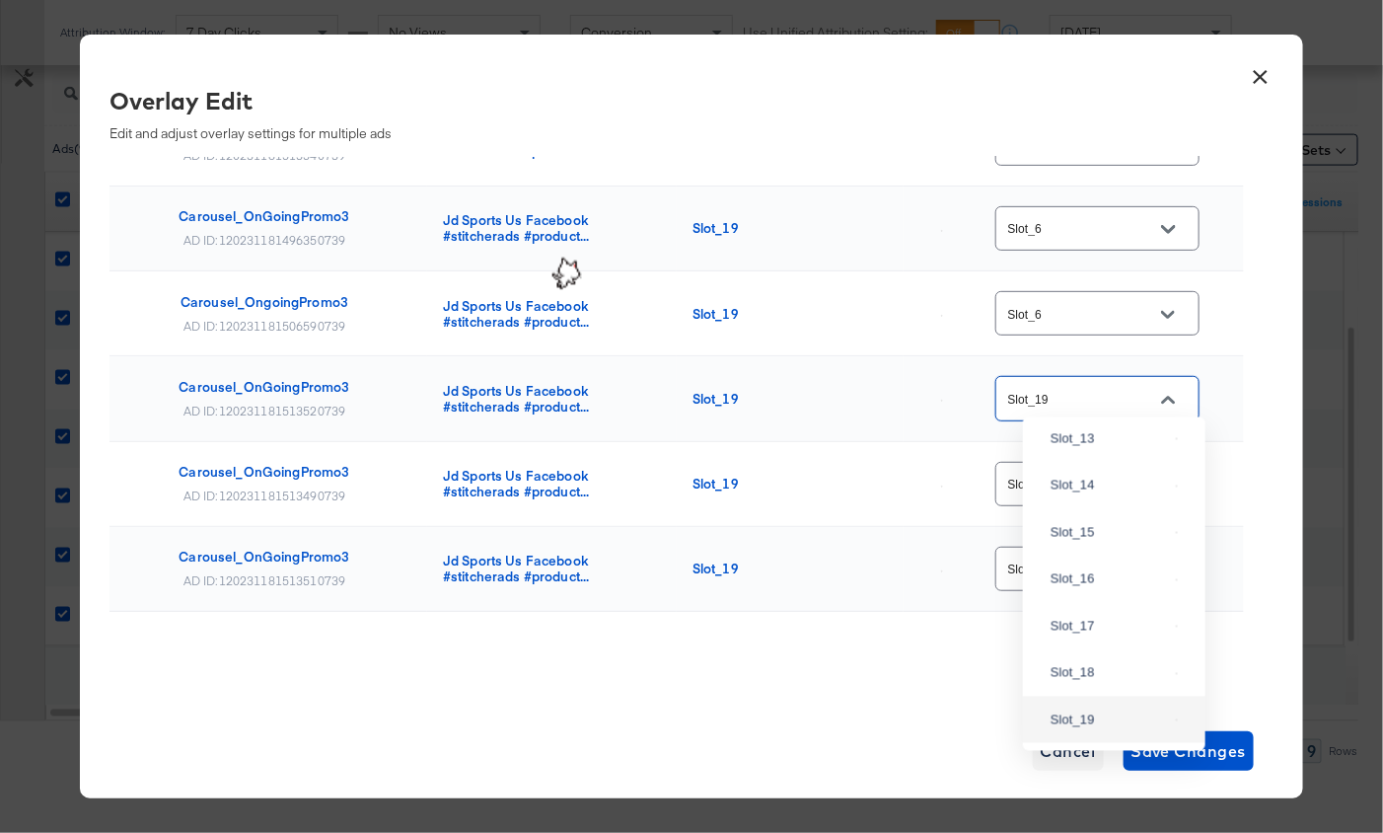
paste input "6"
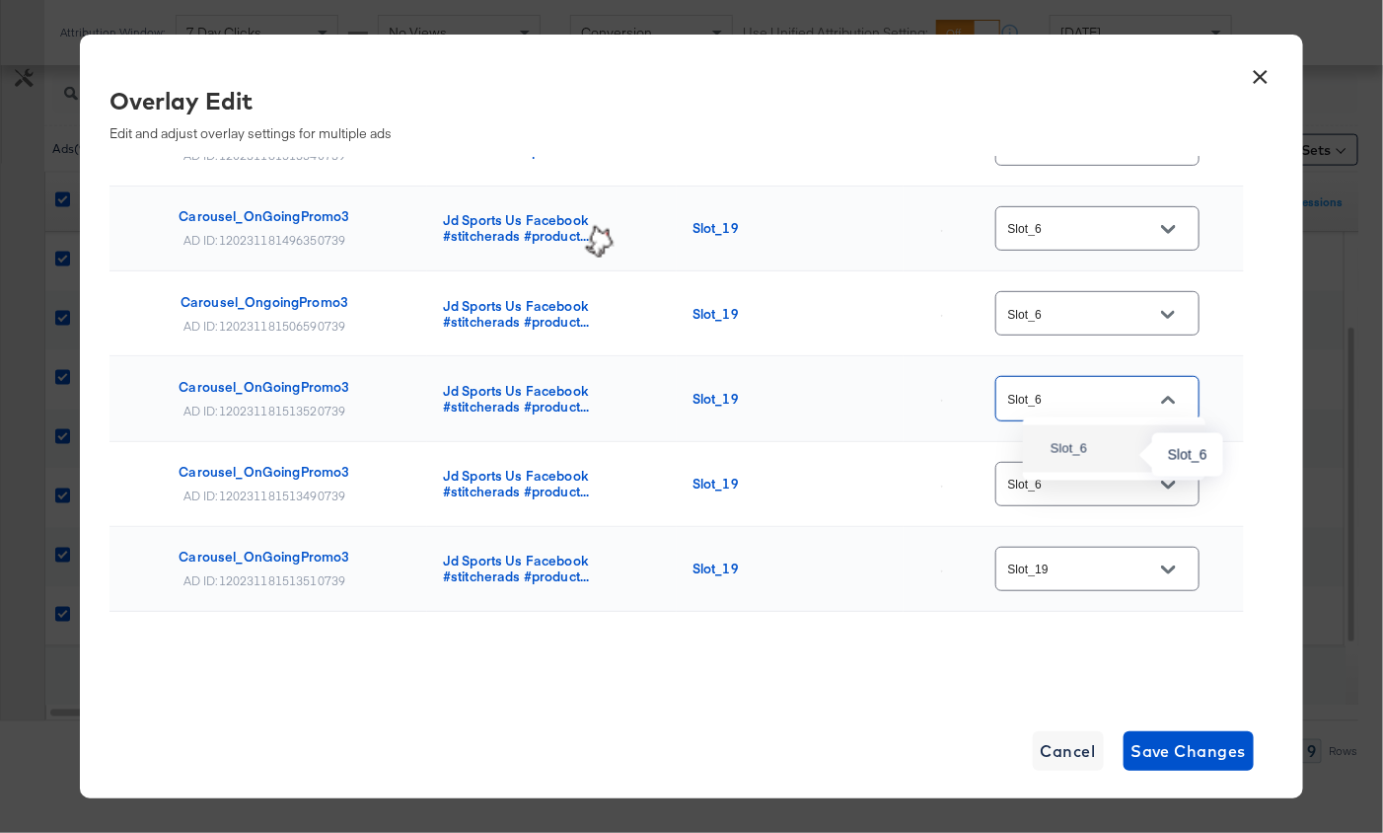
click at [1090, 459] on div "Slot_6" at bounding box center [1109, 449] width 117 height 20
type input "Slot_6"
click at [1094, 562] on input "Slot_19" at bounding box center [1082, 569] width 156 height 23
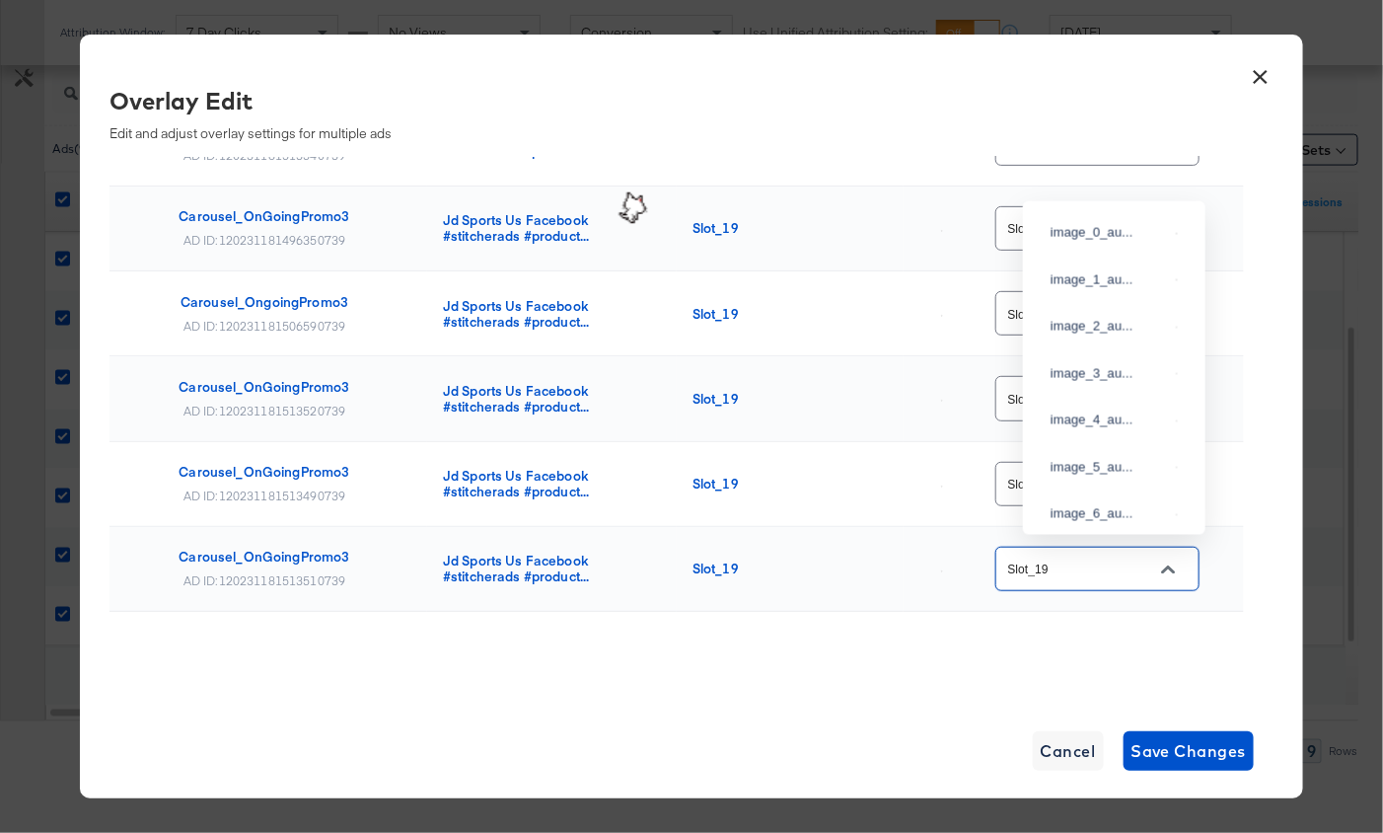
scroll to position [2045, 0]
click at [1094, 562] on input "Slot_19" at bounding box center [1082, 569] width 156 height 23
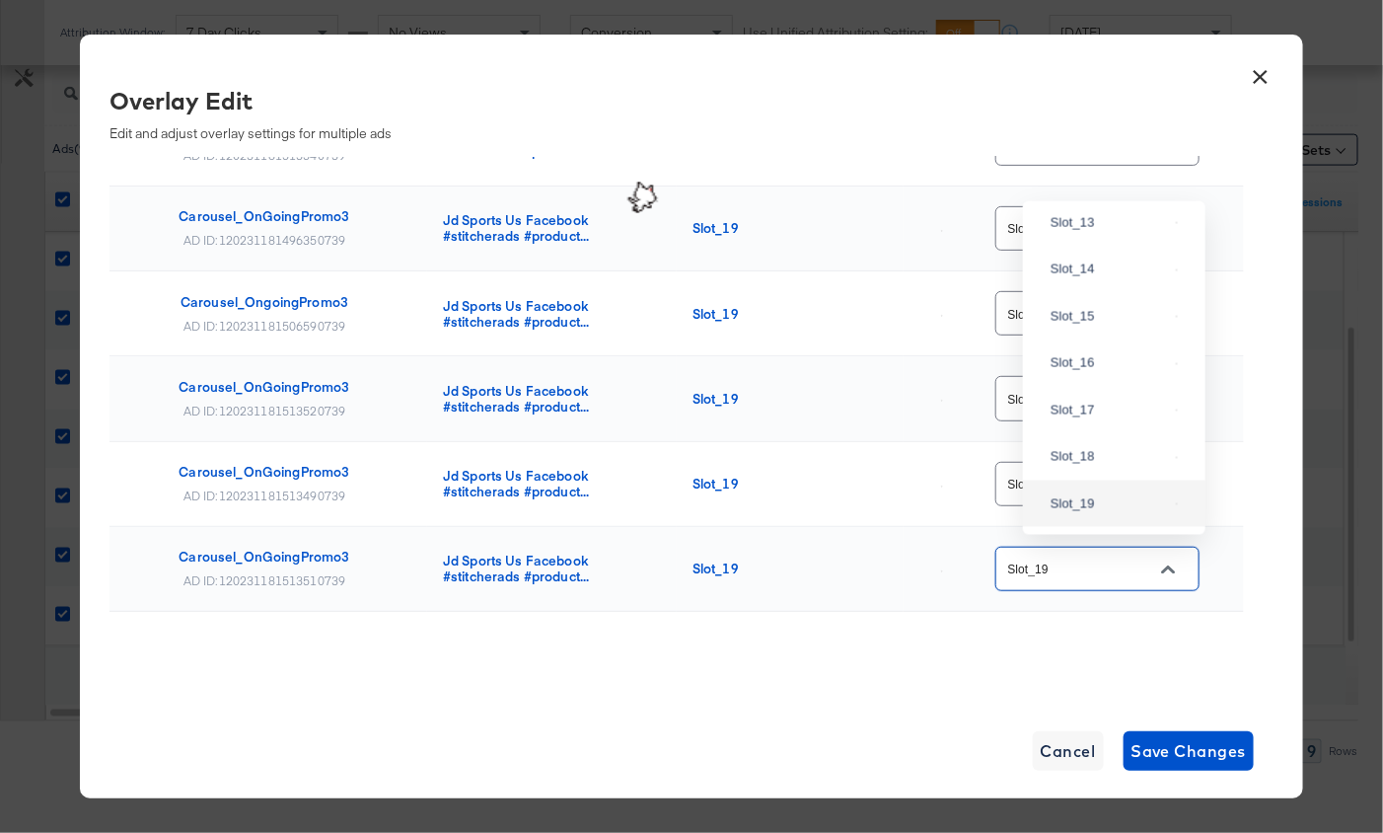
click at [1094, 562] on input "Slot_19" at bounding box center [1082, 569] width 156 height 23
paste input "6"
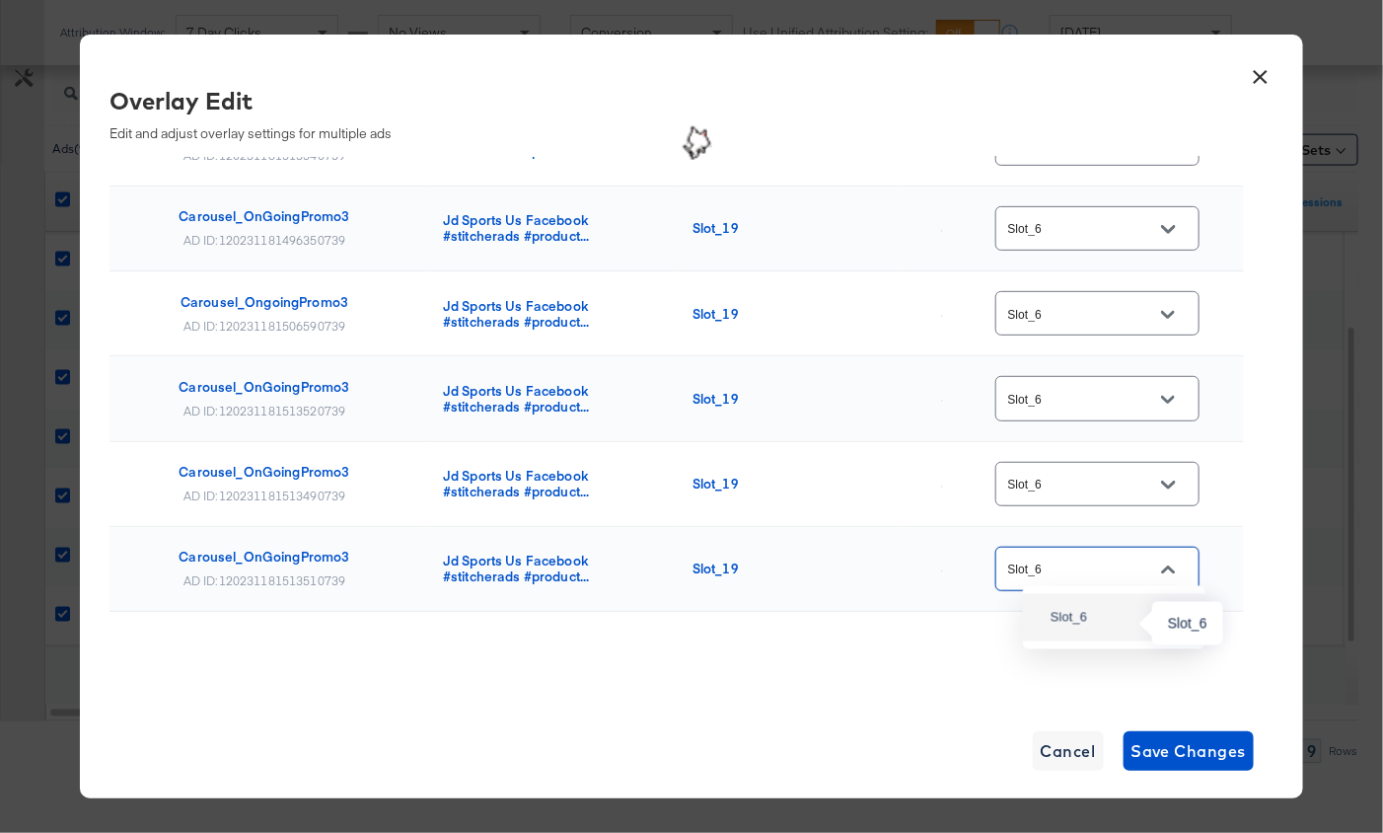
click at [1113, 624] on div "Slot_6" at bounding box center [1109, 618] width 117 height 20
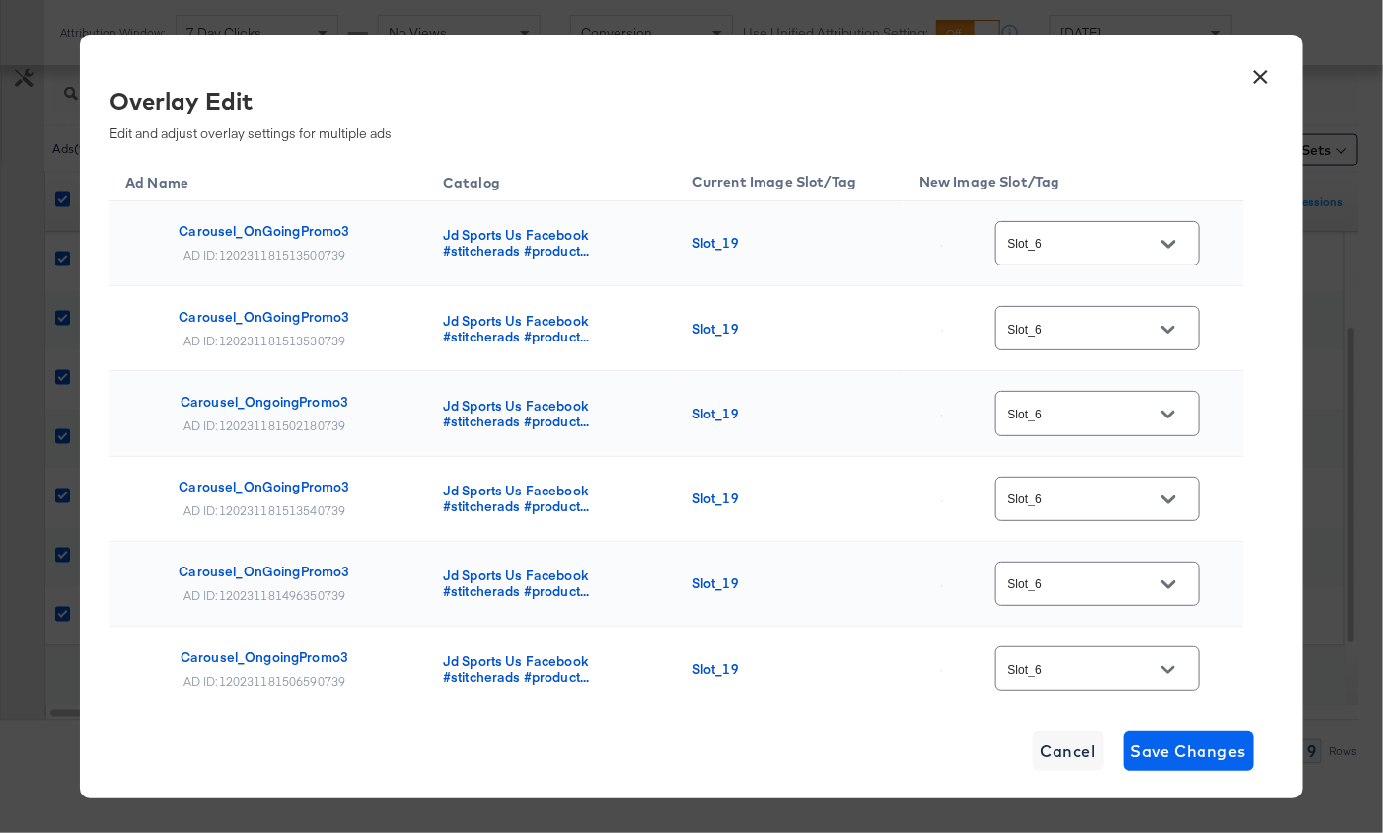
type input "Slot_6"
click at [1168, 746] on span "Save Changes" at bounding box center [1189, 751] width 115 height 28
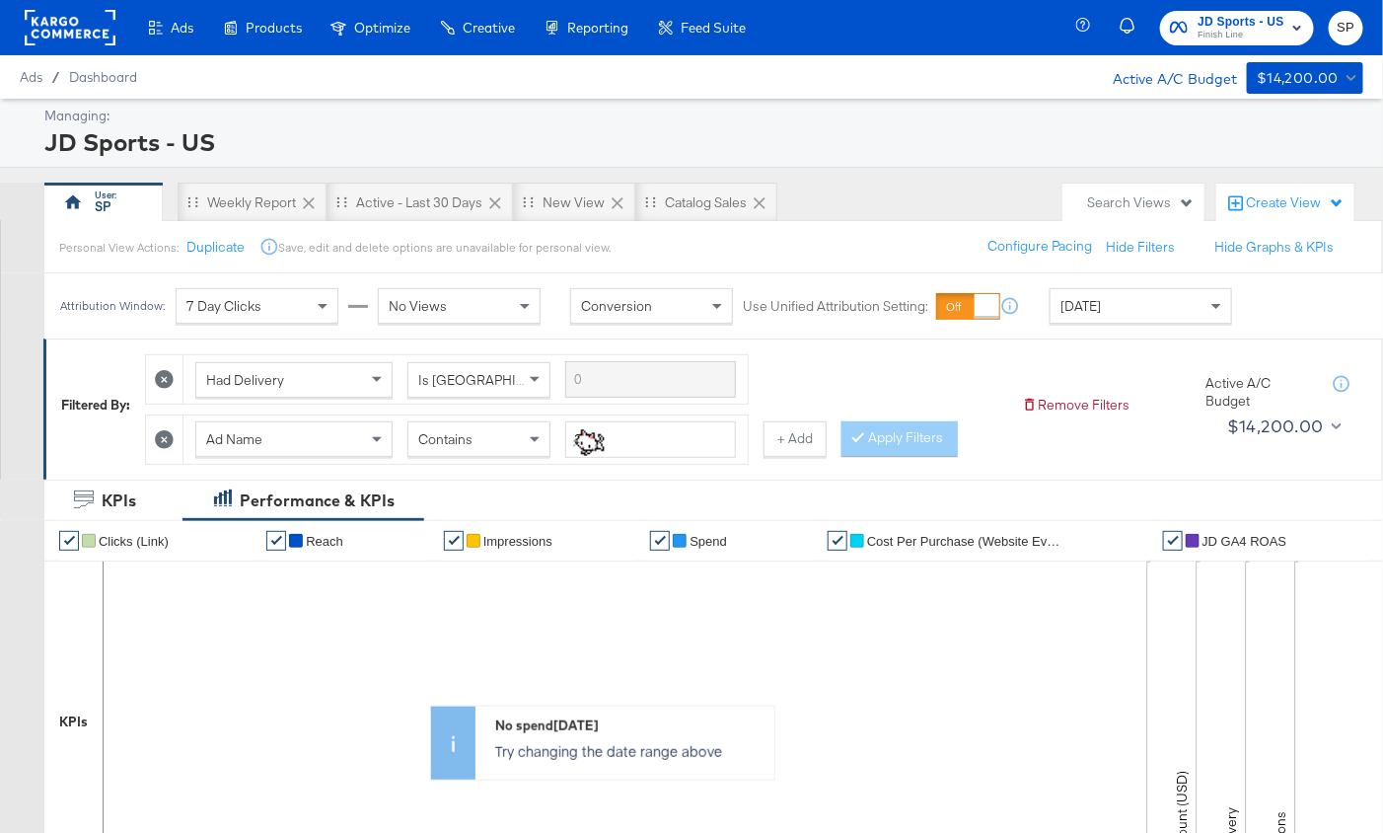
click at [1214, 1] on div "JD Sports - US Finish Line SP" at bounding box center [1233, 27] width 300 height 55
click at [1214, 24] on span "JD Sports - US" at bounding box center [1241, 22] width 87 height 21
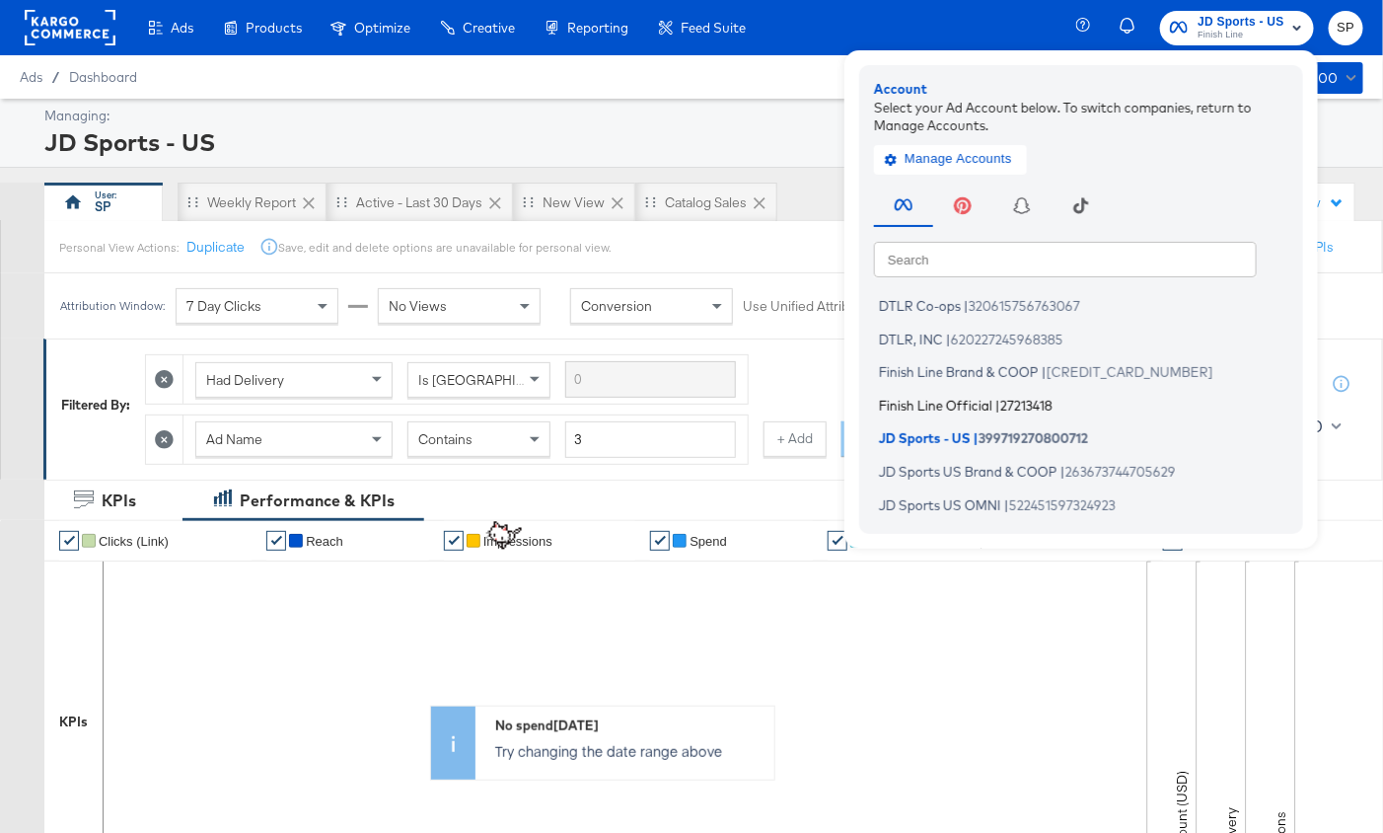
click at [1000, 402] on span "|" at bounding box center [998, 405] width 5 height 16
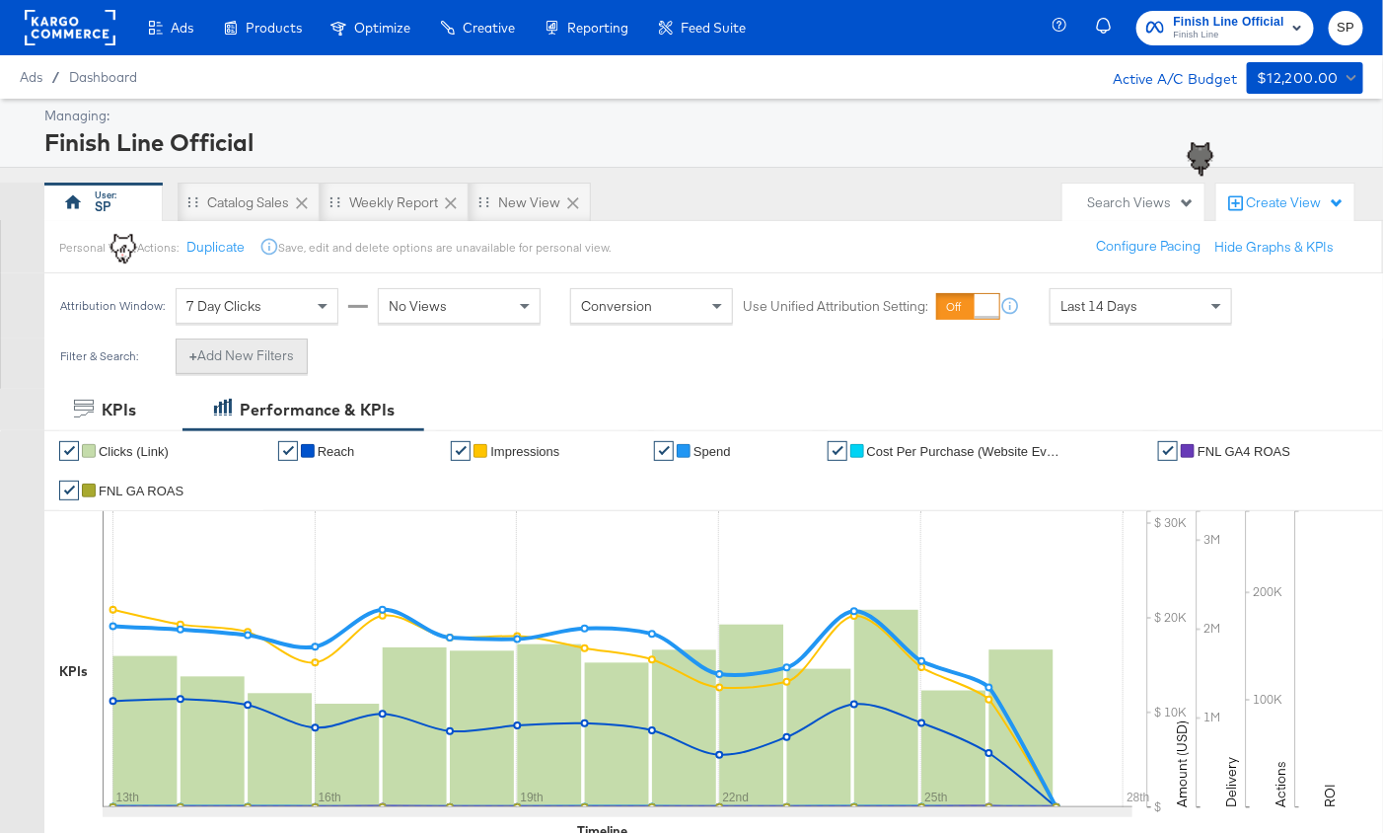
click at [282, 363] on button "+ Add New Filters" at bounding box center [242, 356] width 132 height 36
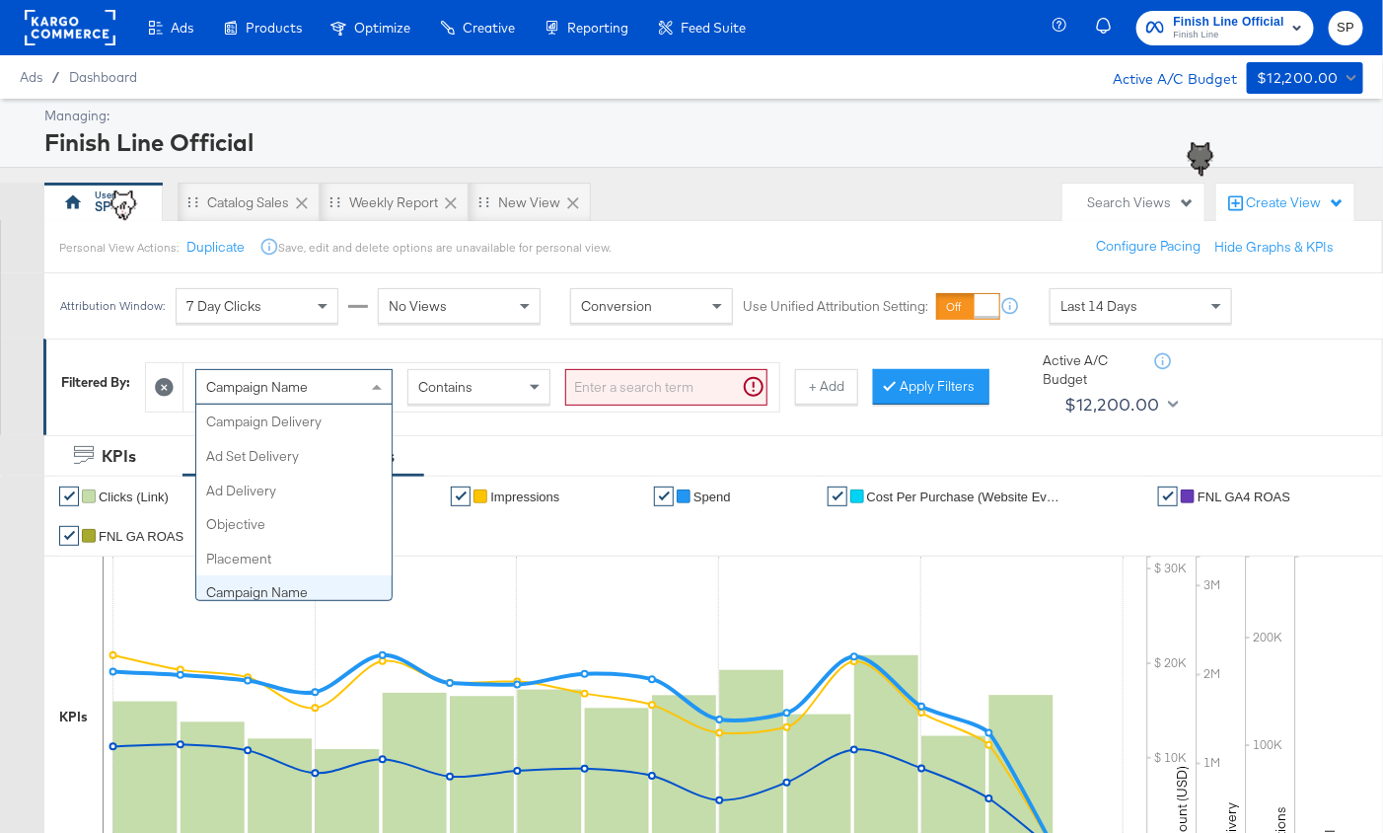
click at [269, 388] on span "Campaign Name" at bounding box center [257, 387] width 102 height 18
type input "ad"
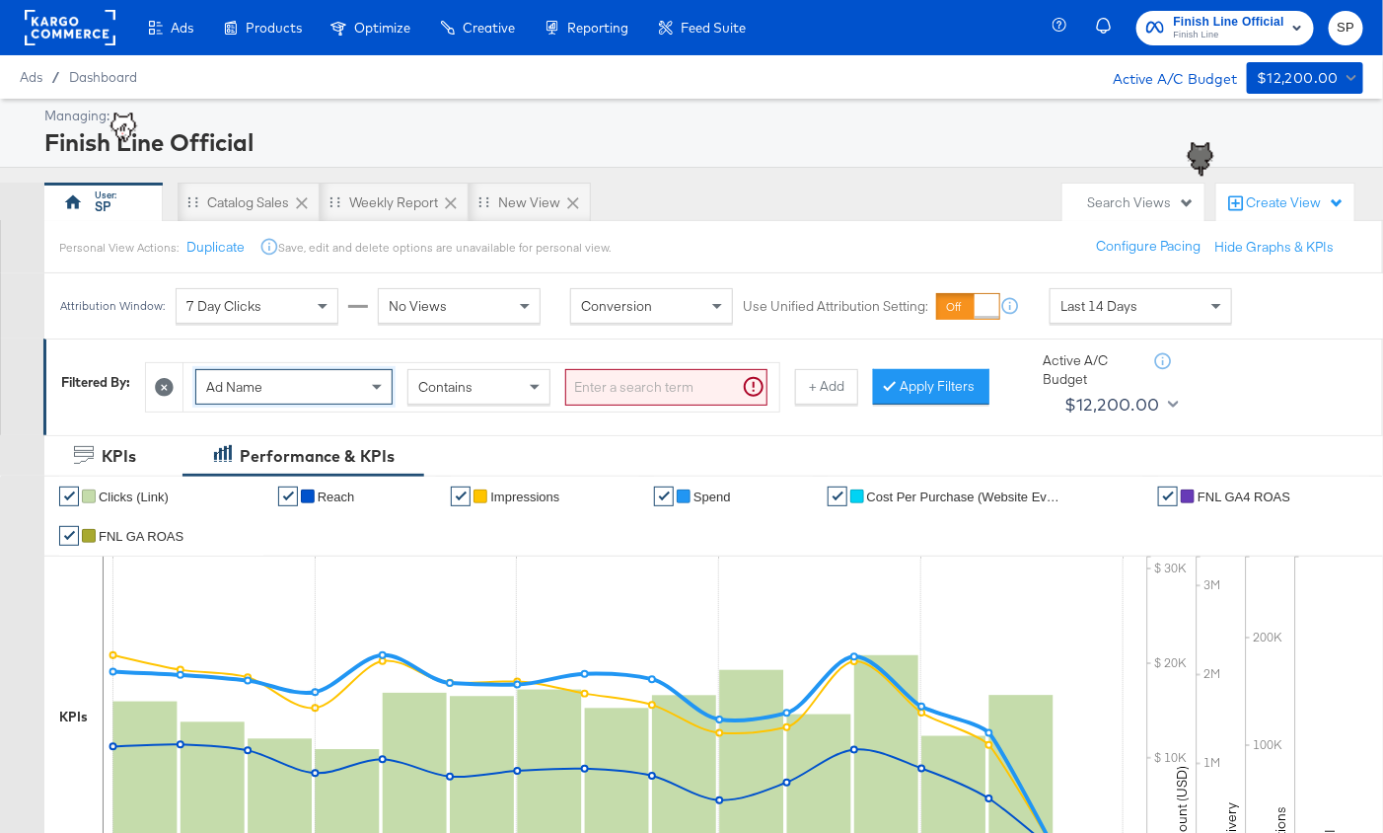
click at [619, 375] on input "search" at bounding box center [666, 387] width 202 height 37
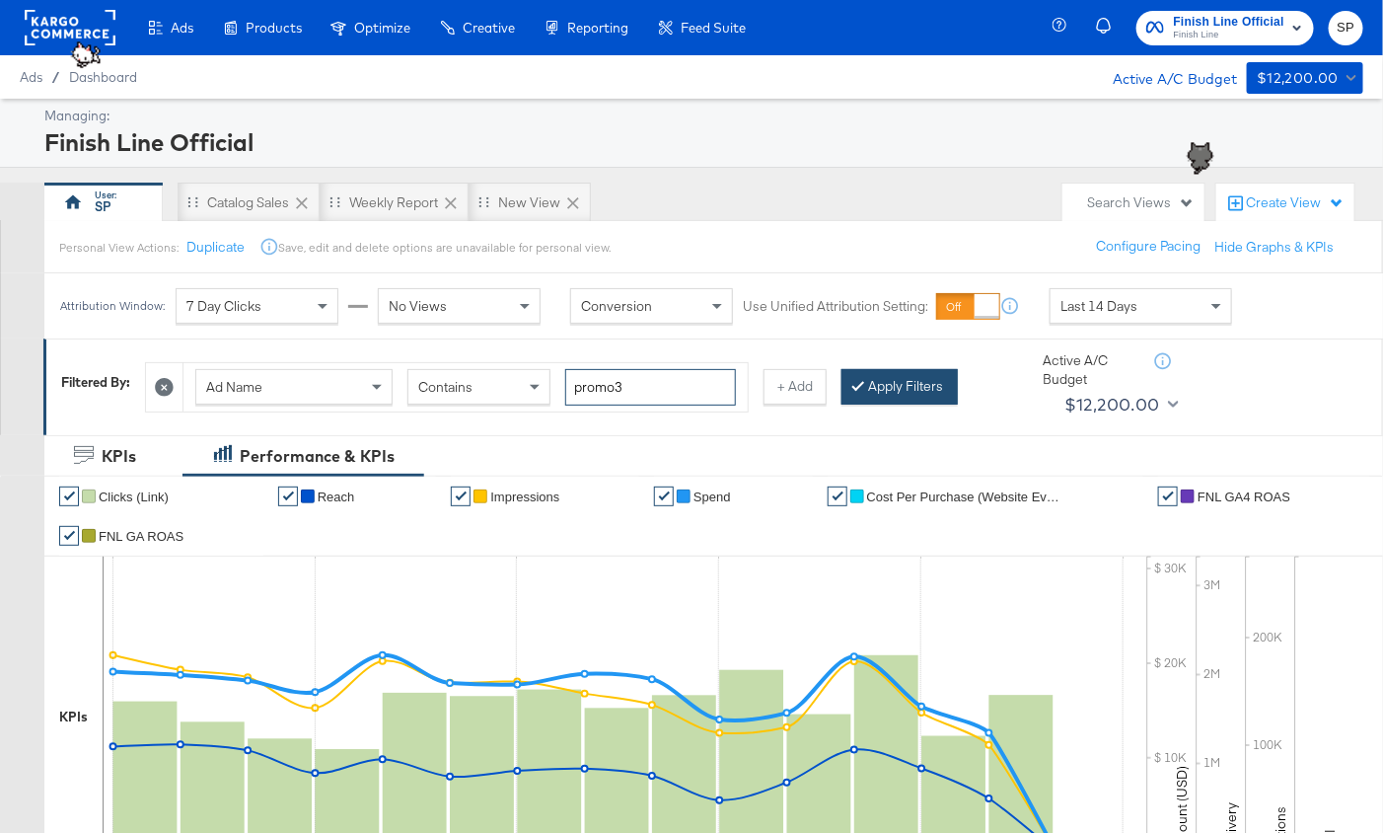
type input "promo3"
click at [871, 385] on button "Apply Filters" at bounding box center [900, 387] width 116 height 36
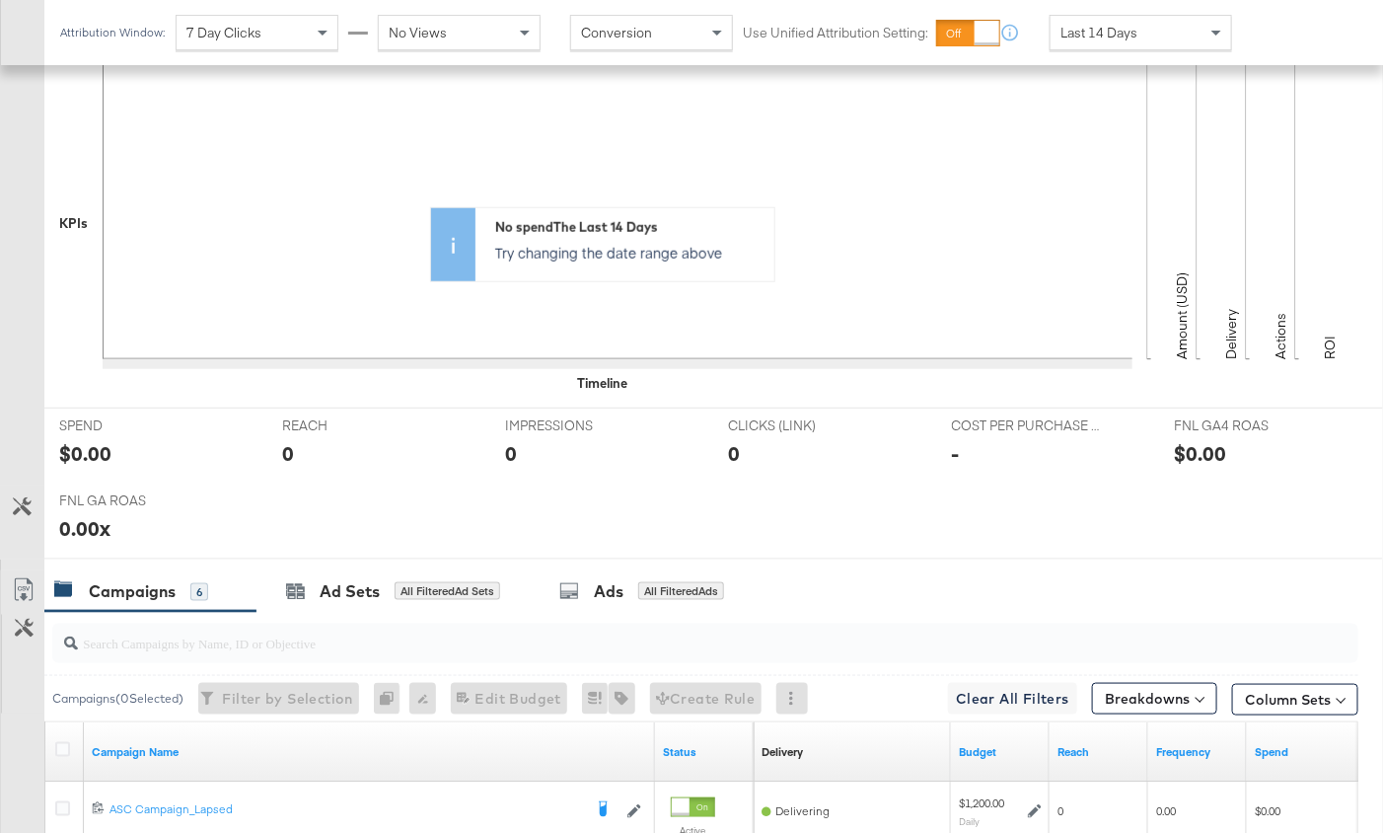
scroll to position [494, 0]
click at [596, 590] on div "Ads" at bounding box center [609, 590] width 30 height 23
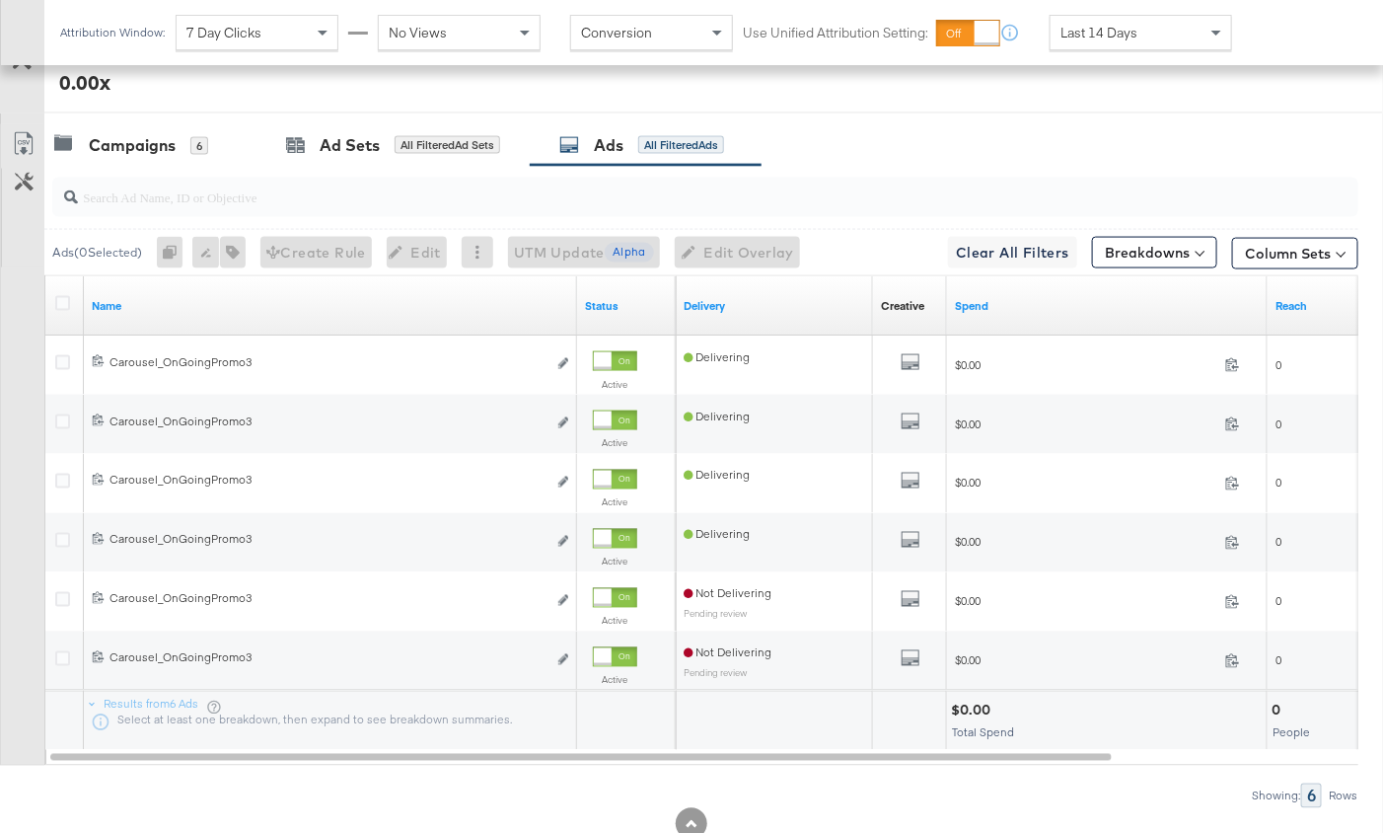
scroll to position [938, 0]
click at [60, 297] on icon at bounding box center [62, 304] width 15 height 15
click at [0, 0] on input "checkbox" at bounding box center [0, 0] width 0 height 0
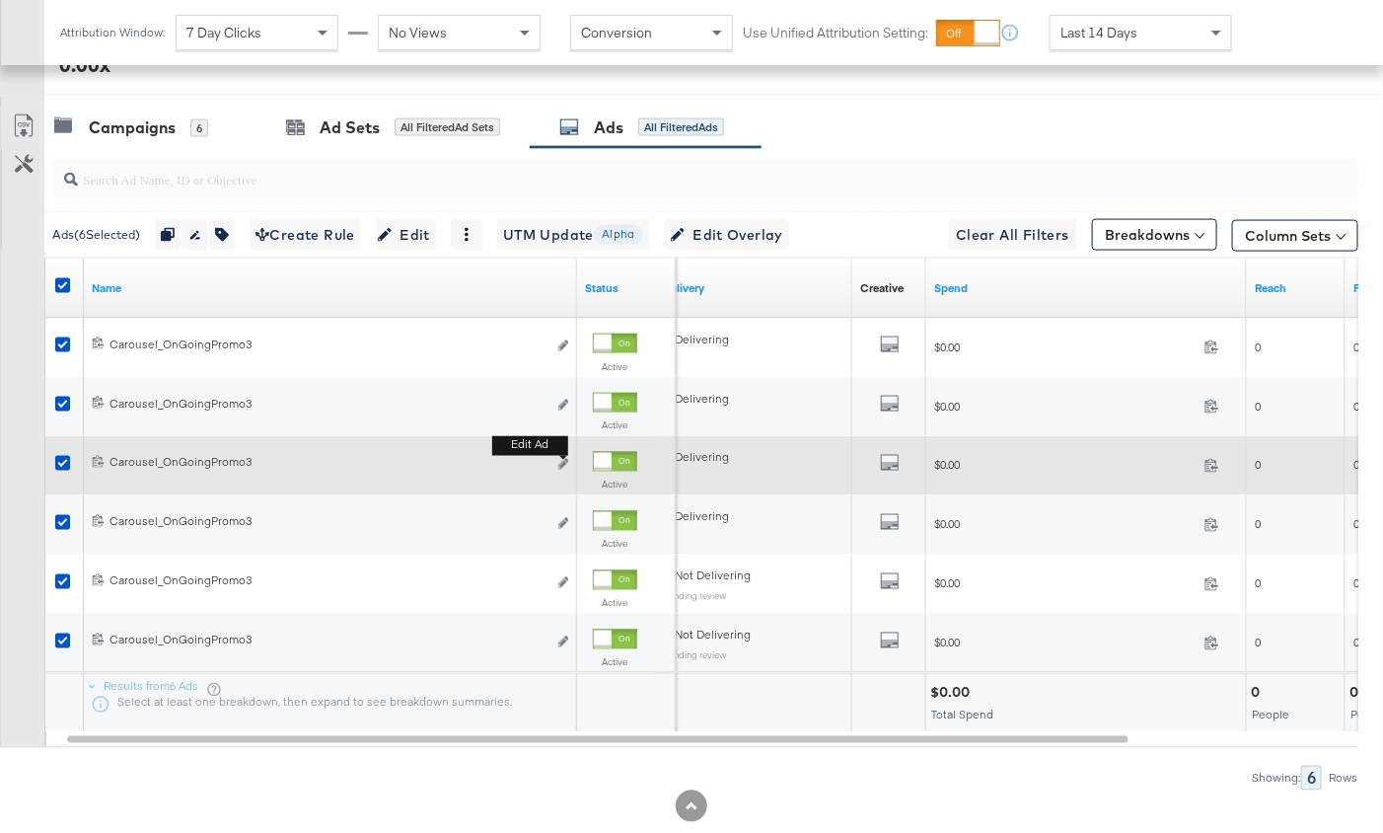
scroll to position [996, 0]
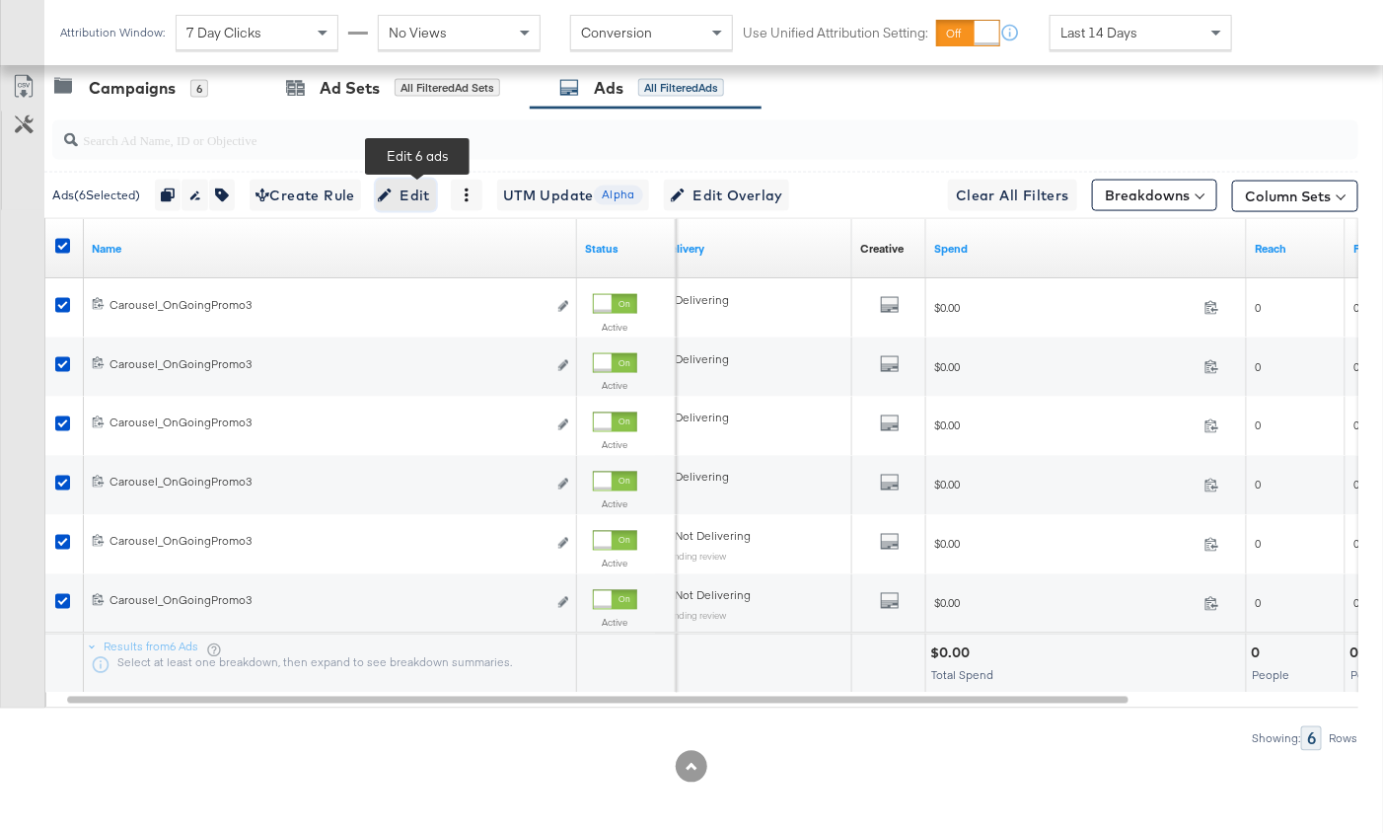
click at [410, 186] on span "Edit" at bounding box center [406, 196] width 48 height 25
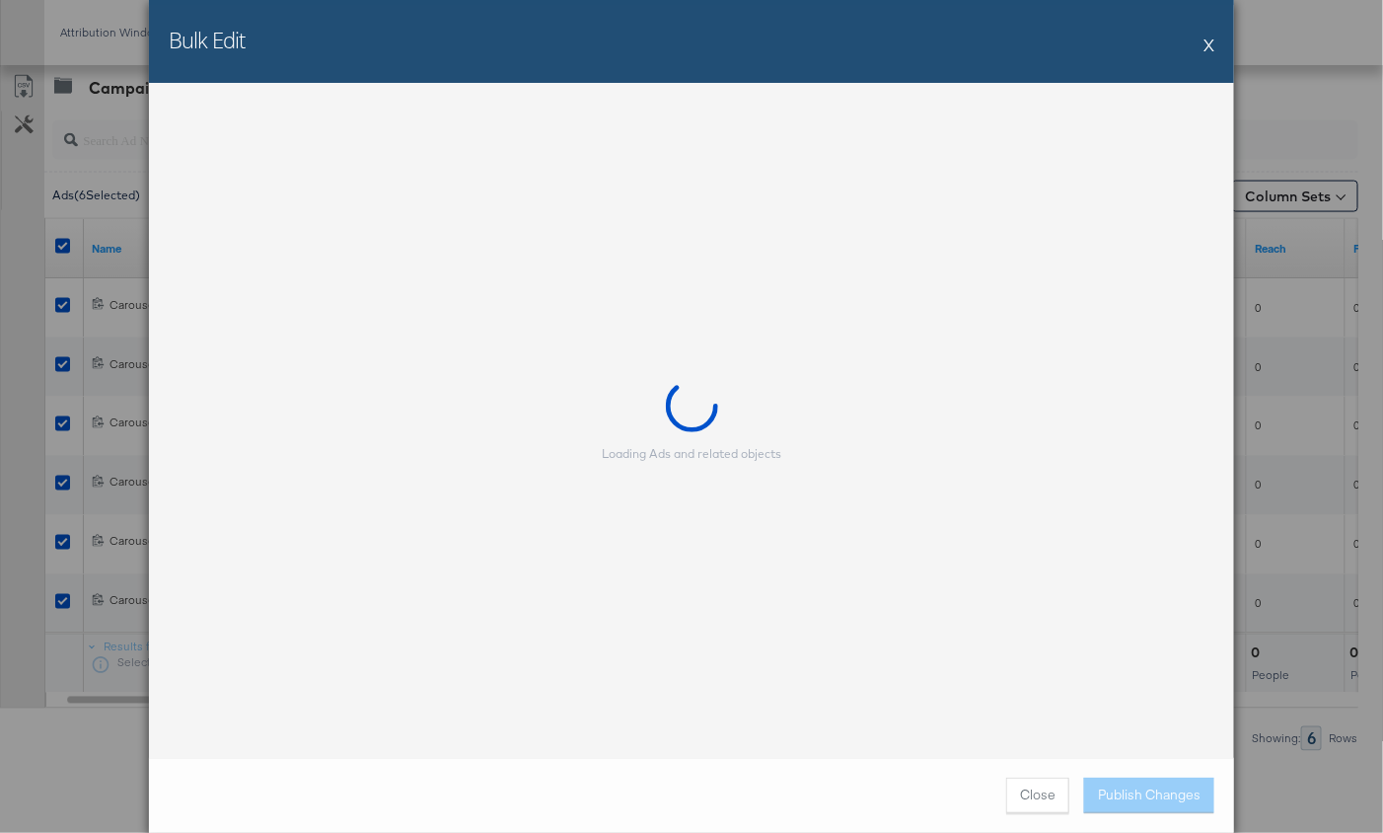
click at [1202, 45] on div "Bulk Edit X" at bounding box center [691, 41] width 1085 height 83
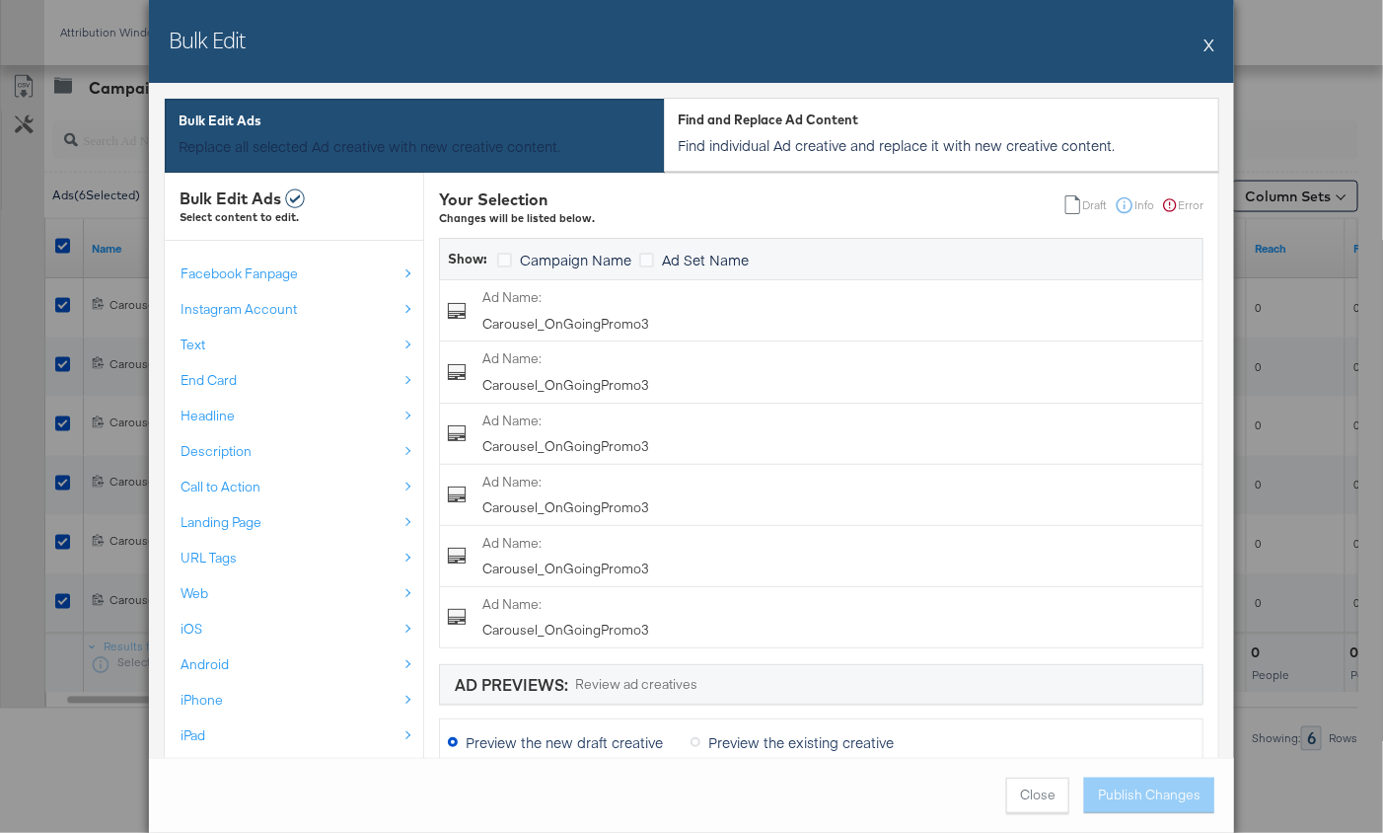
click at [1205, 46] on button "X" at bounding box center [1209, 44] width 11 height 39
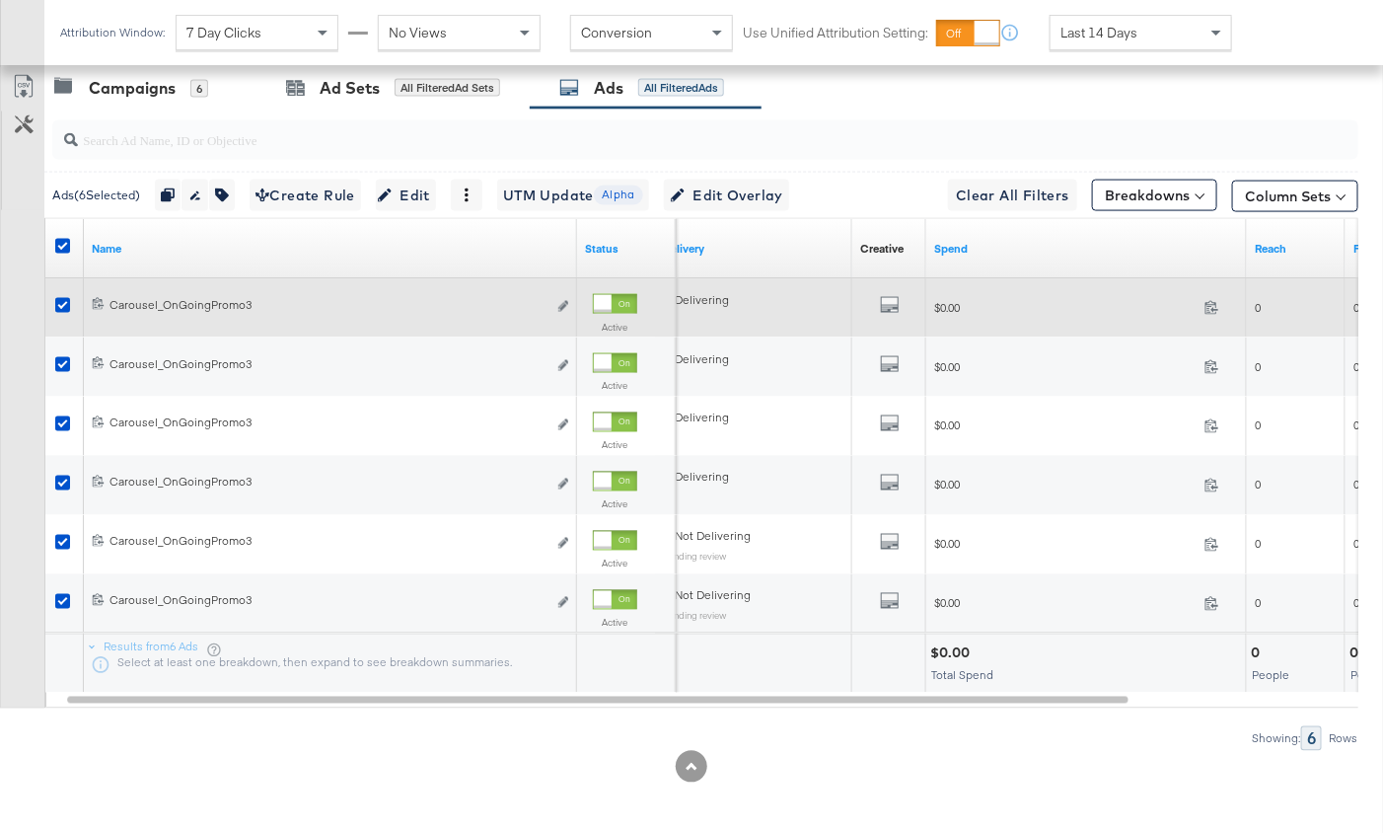
click at [607, 301] on div at bounding box center [603, 304] width 18 height 18
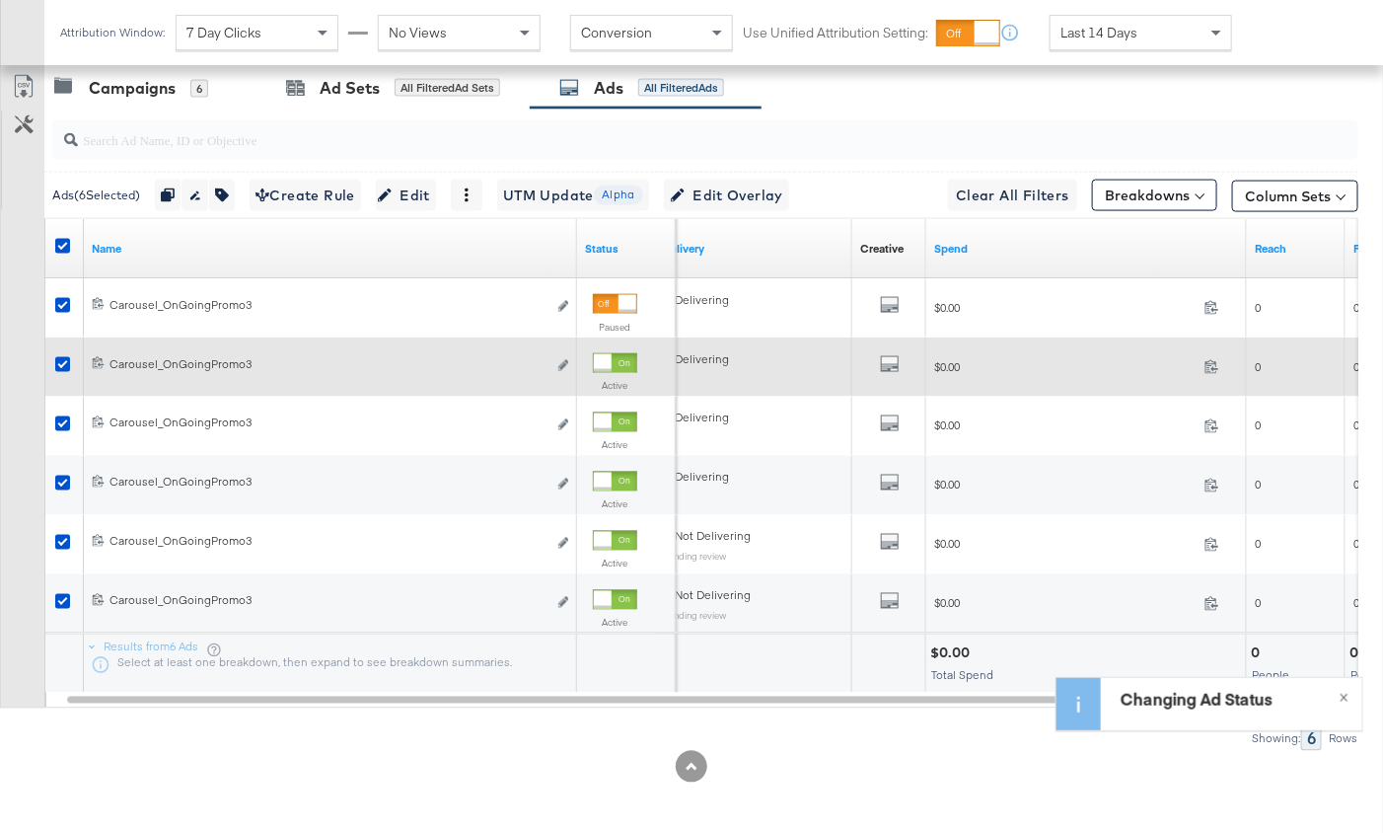
click at [609, 354] on div at bounding box center [603, 363] width 18 height 18
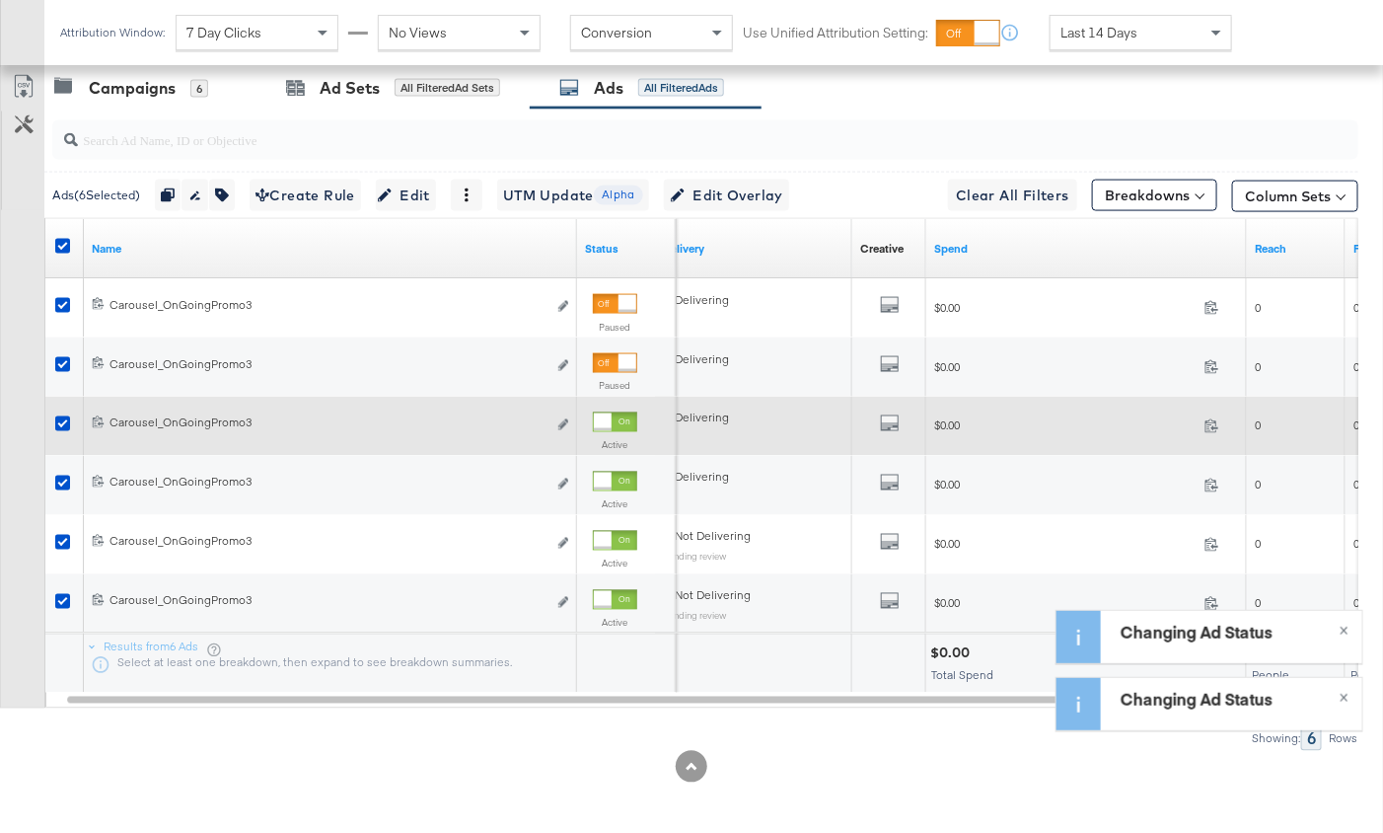
click at [610, 422] on div at bounding box center [603, 422] width 18 height 18
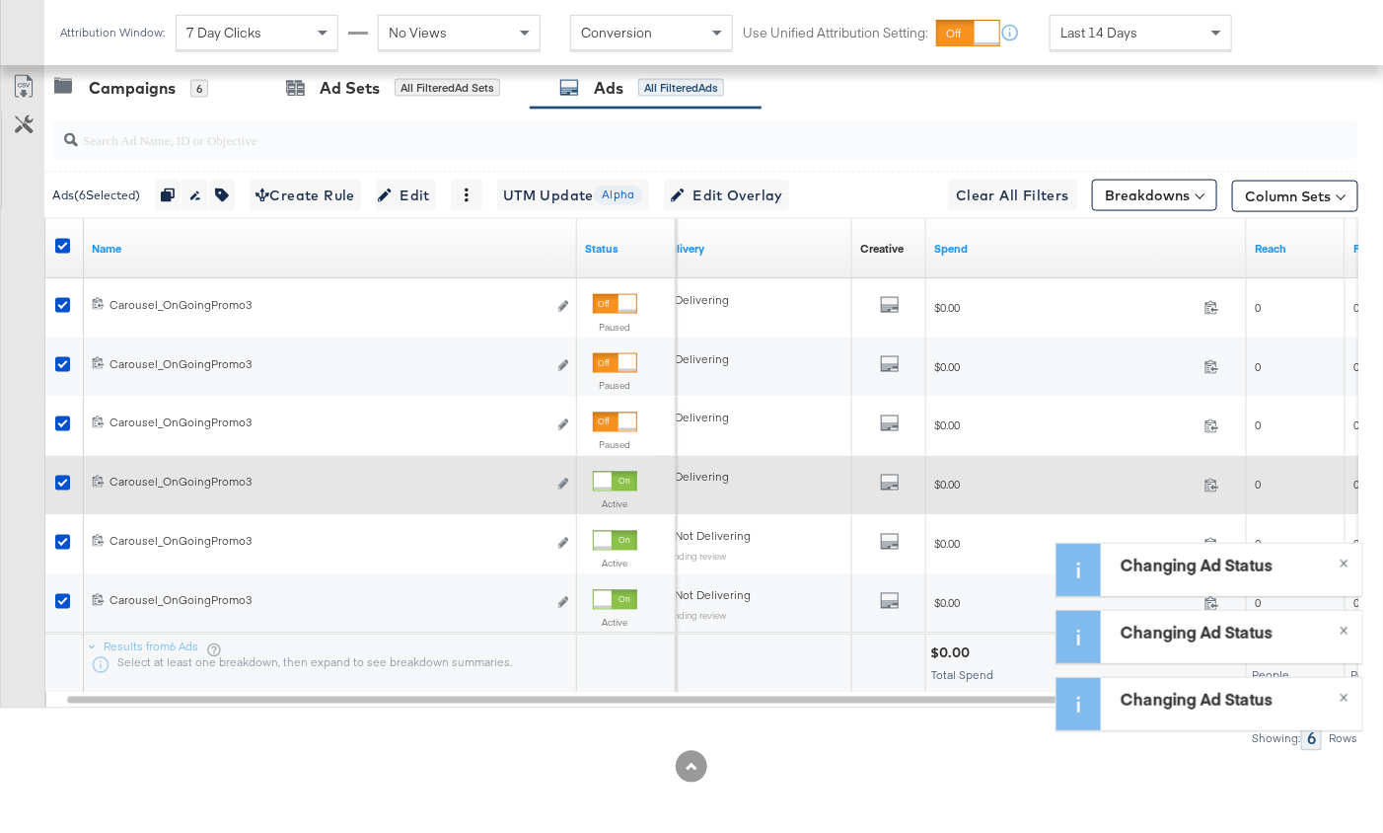
click at [610, 477] on div at bounding box center [603, 482] width 18 height 18
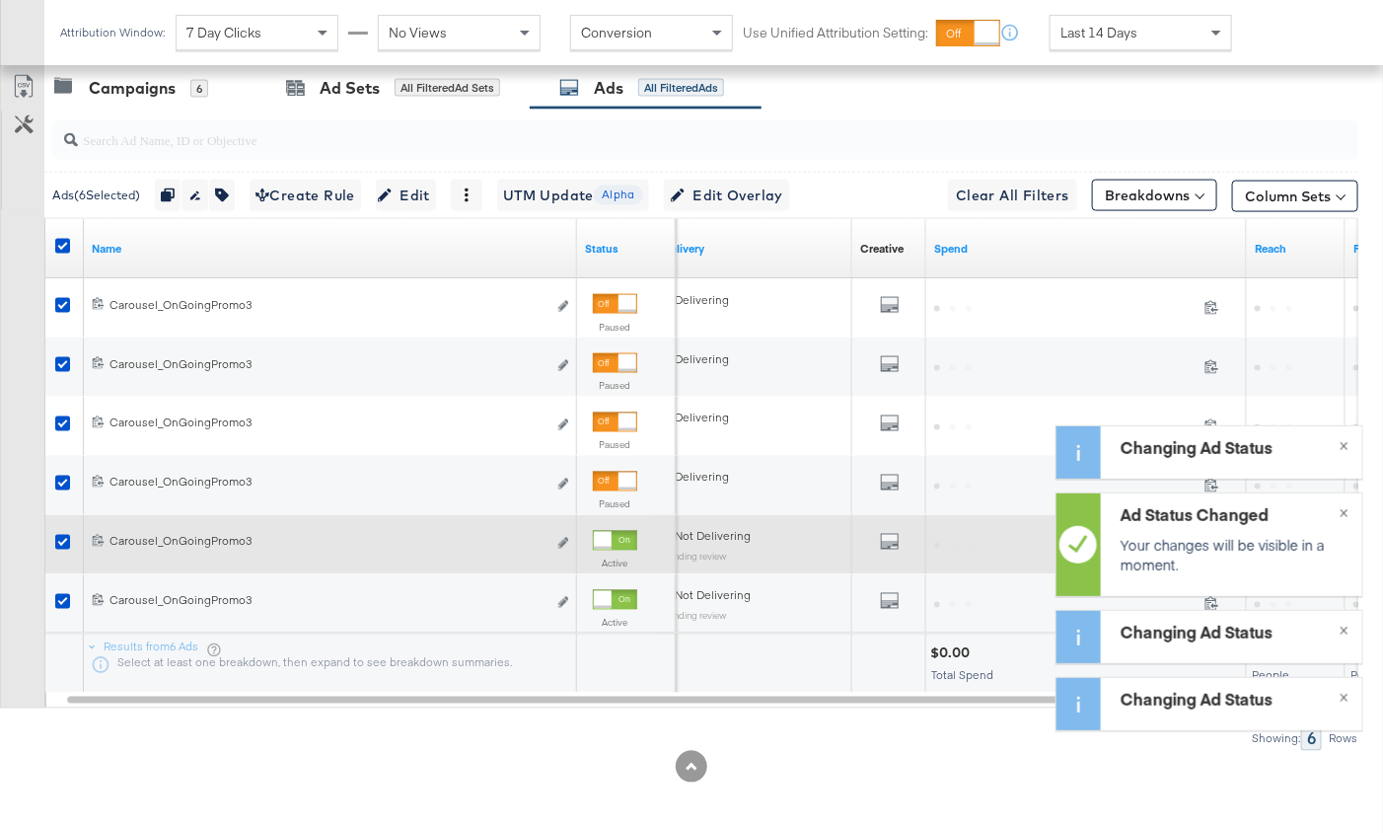
click at [610, 542] on div at bounding box center [603, 541] width 18 height 18
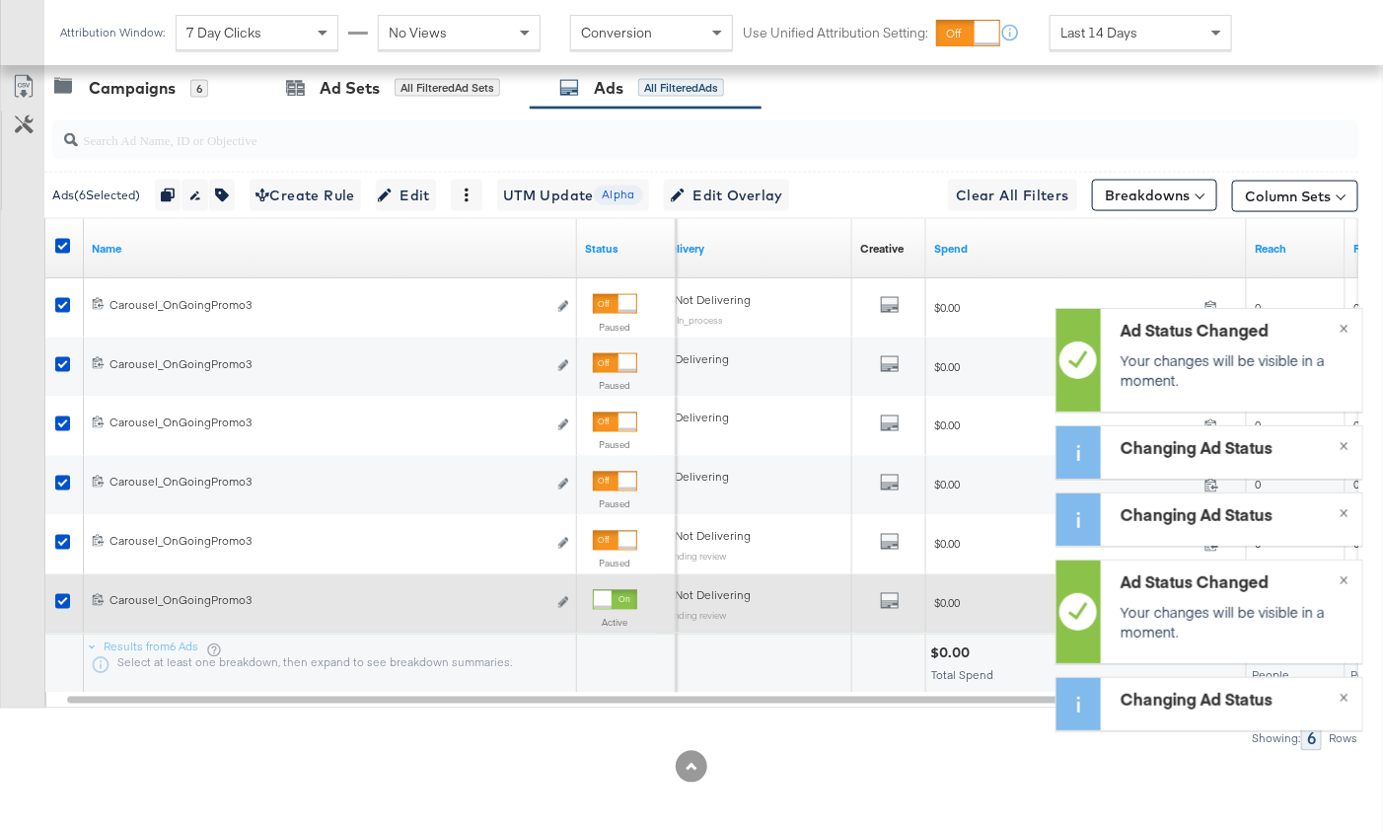
click at [608, 591] on div at bounding box center [603, 600] width 18 height 18
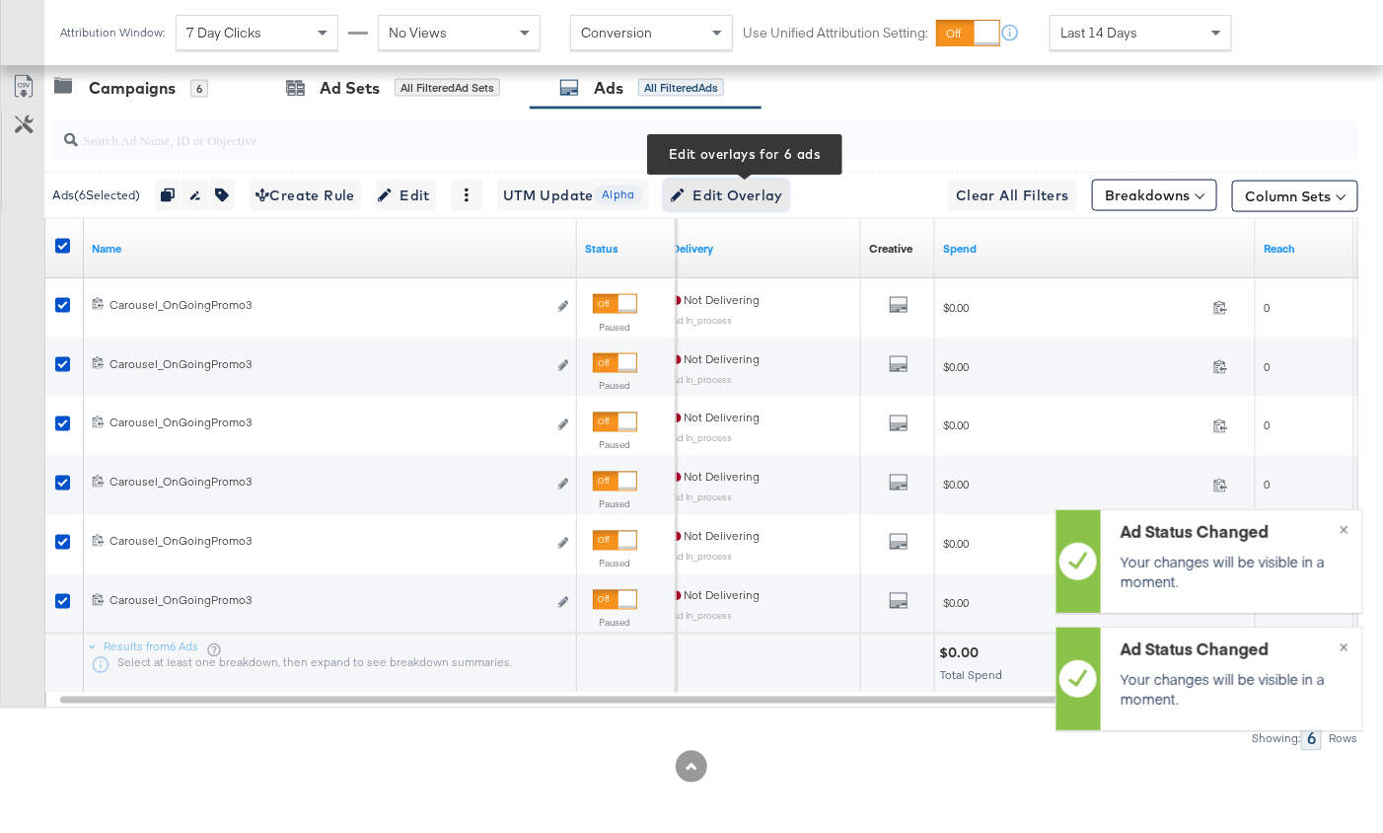
click at [722, 199] on span "Edit Overlay Edit overlays for 6 ads" at bounding box center [726, 196] width 113 height 25
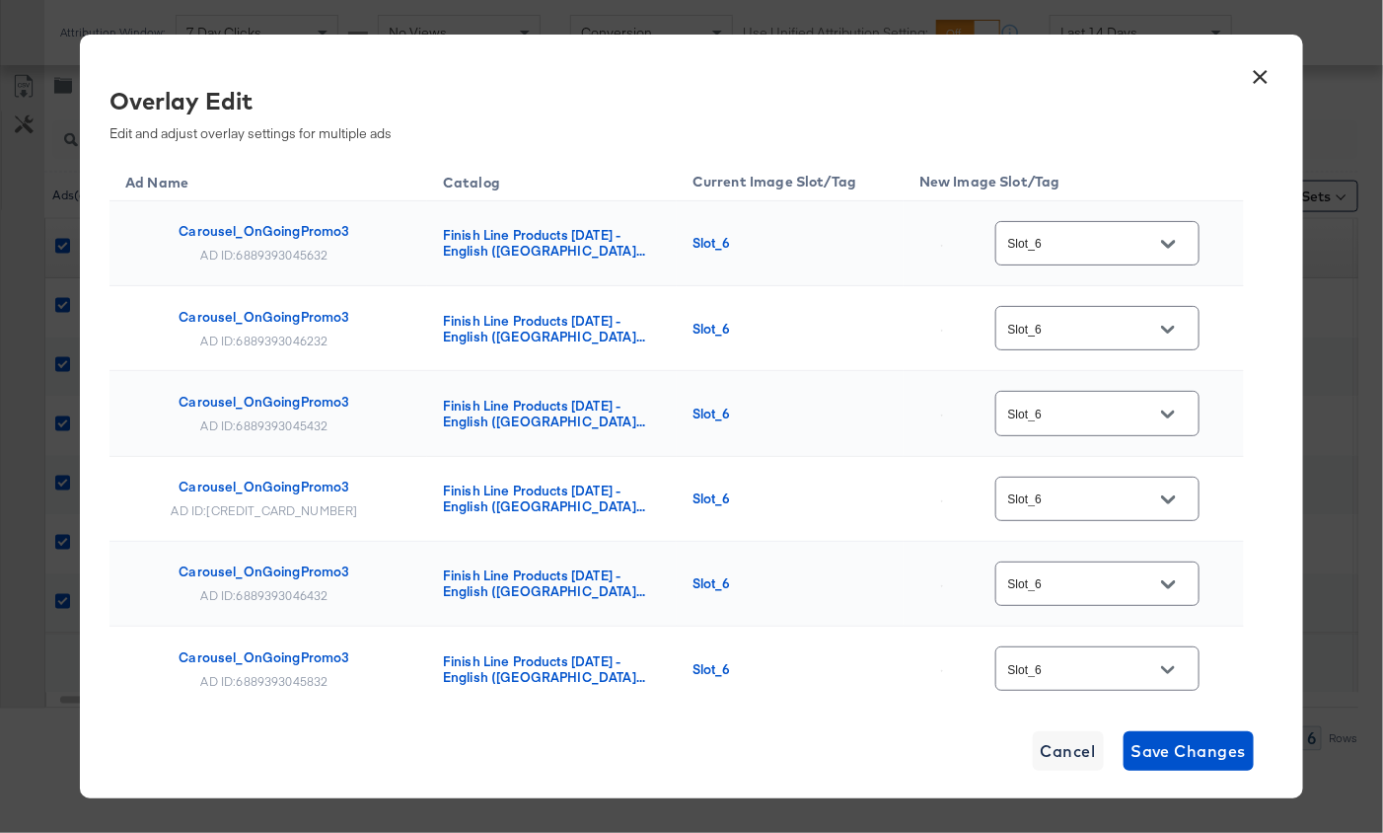
click at [1109, 264] on div "Slot_6" at bounding box center [1098, 243] width 204 height 52
click at [1102, 252] on input "Slot_6" at bounding box center [1082, 244] width 156 height 23
click at [1115, 286] on div "Slot_14" at bounding box center [1109, 276] width 117 height 20
type input "Slot_14"
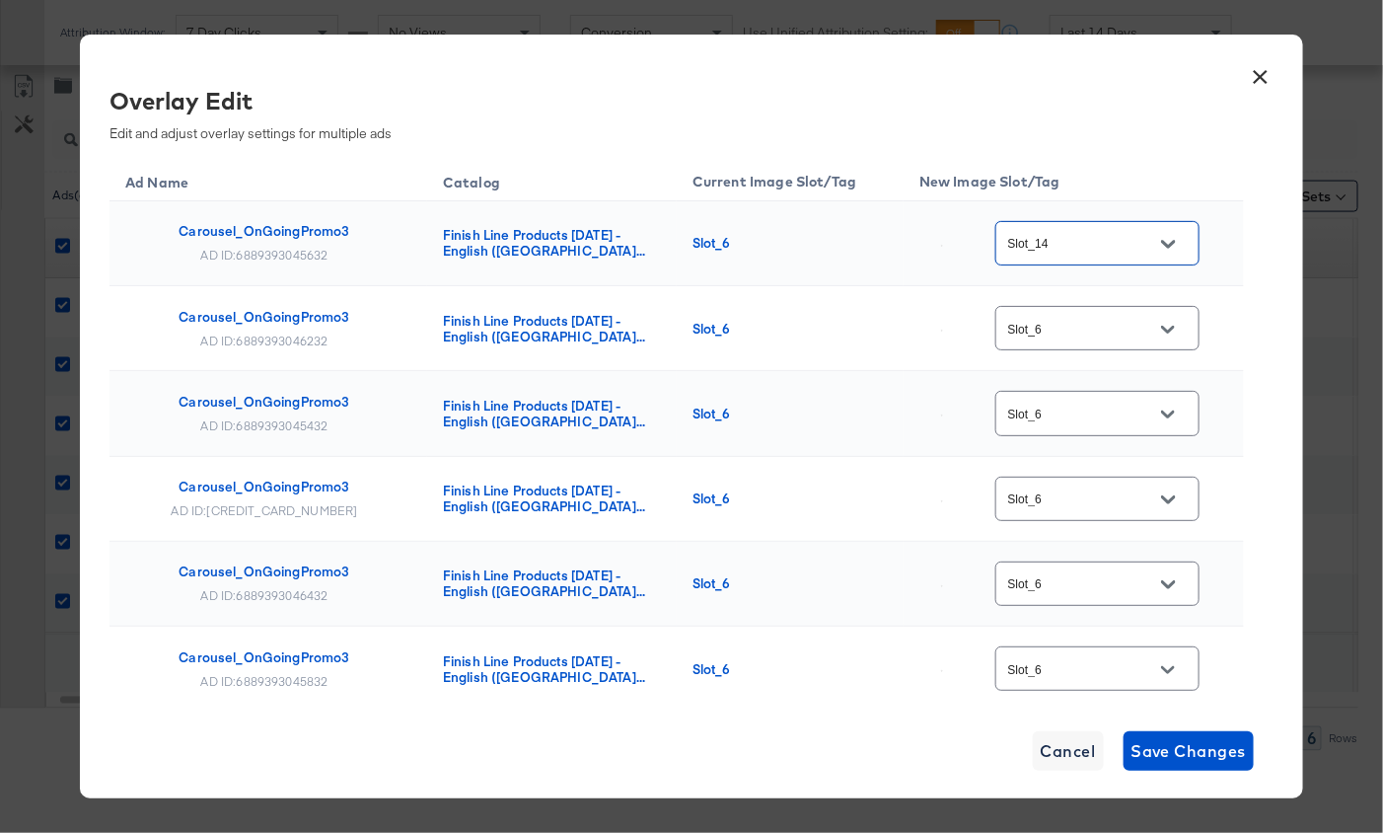
click at [1070, 242] on input "Slot_14" at bounding box center [1082, 244] width 156 height 23
click at [1003, 278] on td "Slot_14" at bounding box center [1074, 243] width 340 height 85
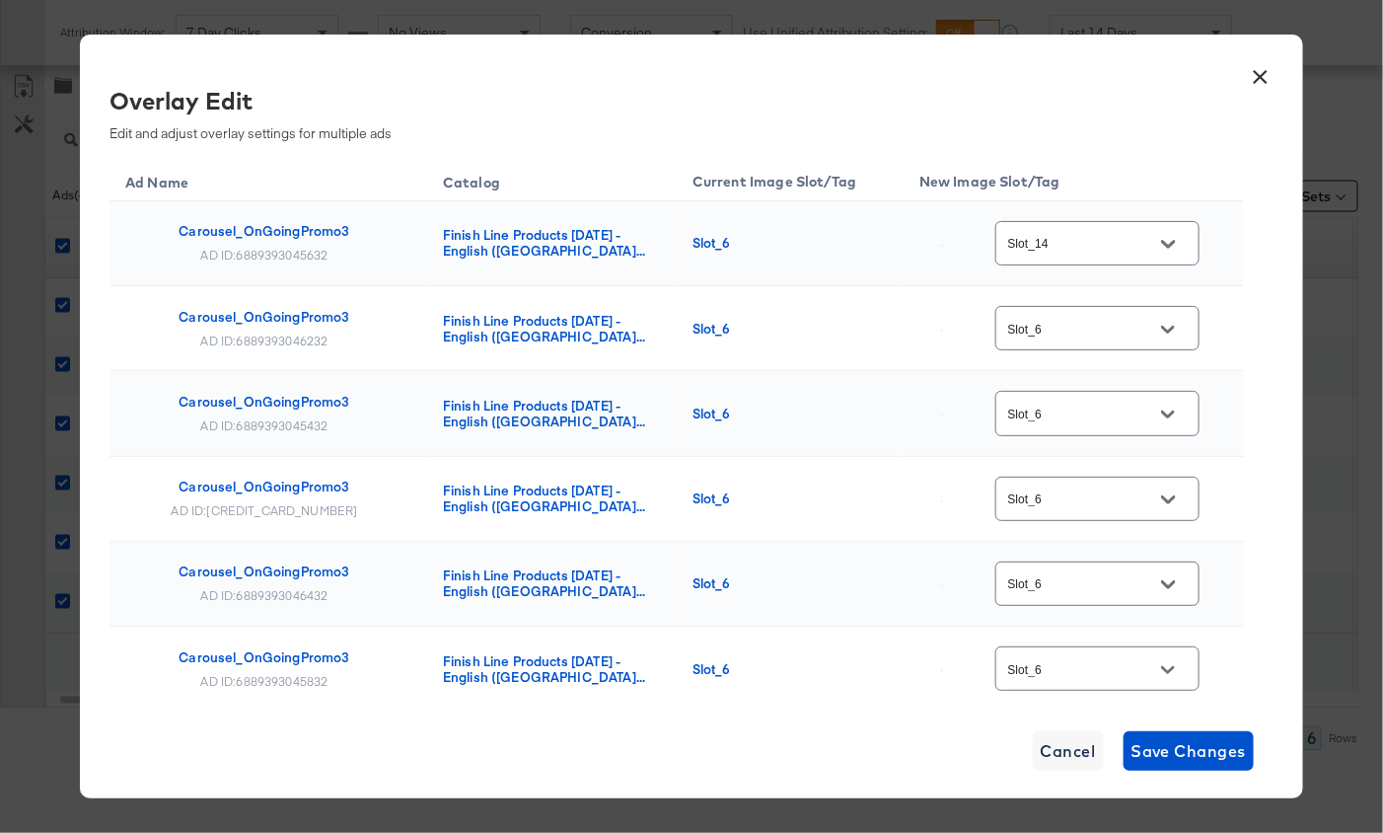
click at [1071, 312] on div "Slot_6" at bounding box center [1098, 328] width 204 height 44
paste input "14"
click at [1089, 383] on div "Slot_14" at bounding box center [1109, 385] width 117 height 20
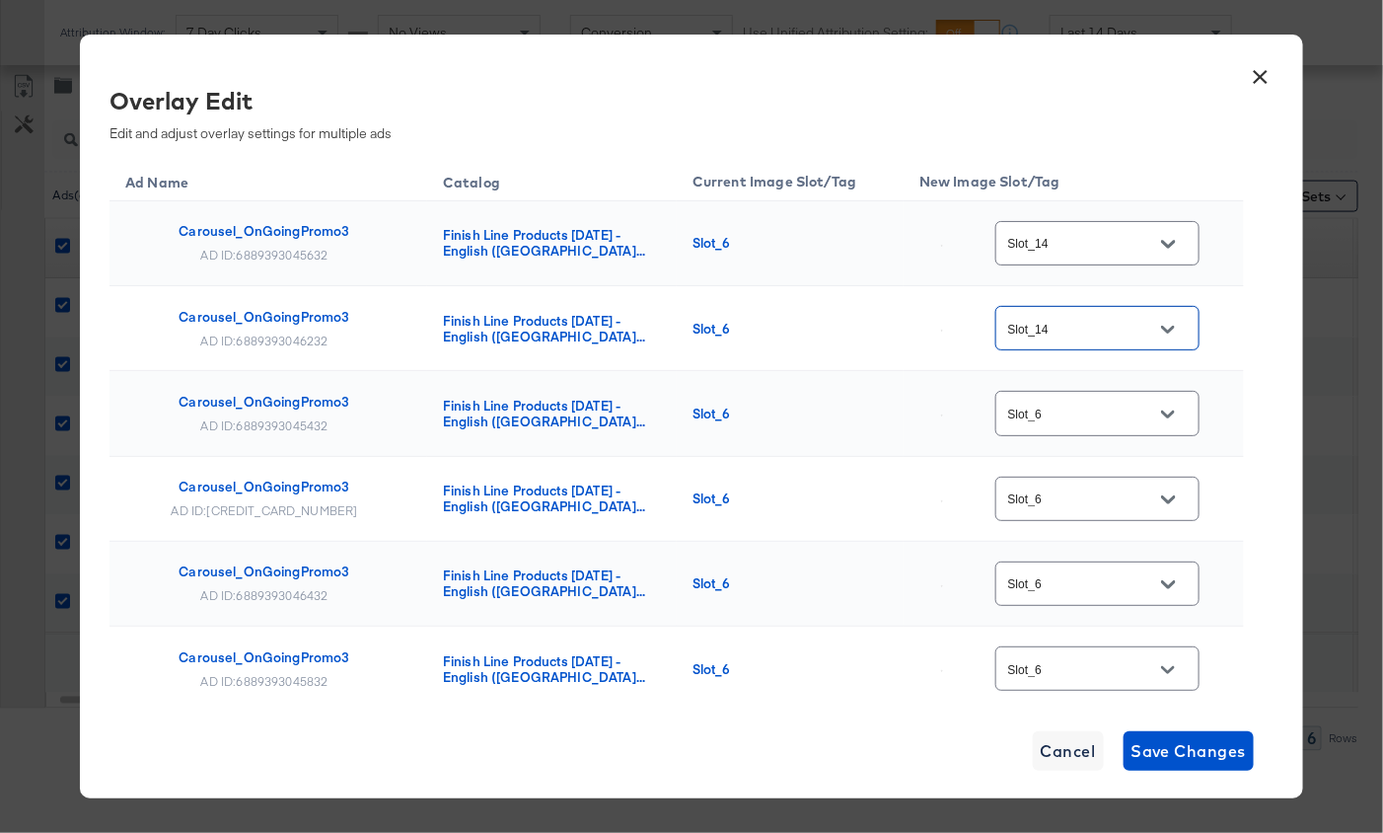
click at [1083, 425] on div "Slot_6" at bounding box center [1098, 413] width 204 height 44
type input "Slot_14"
click at [1083, 425] on div "Slot_6" at bounding box center [1098, 413] width 204 height 44
paste input "14"
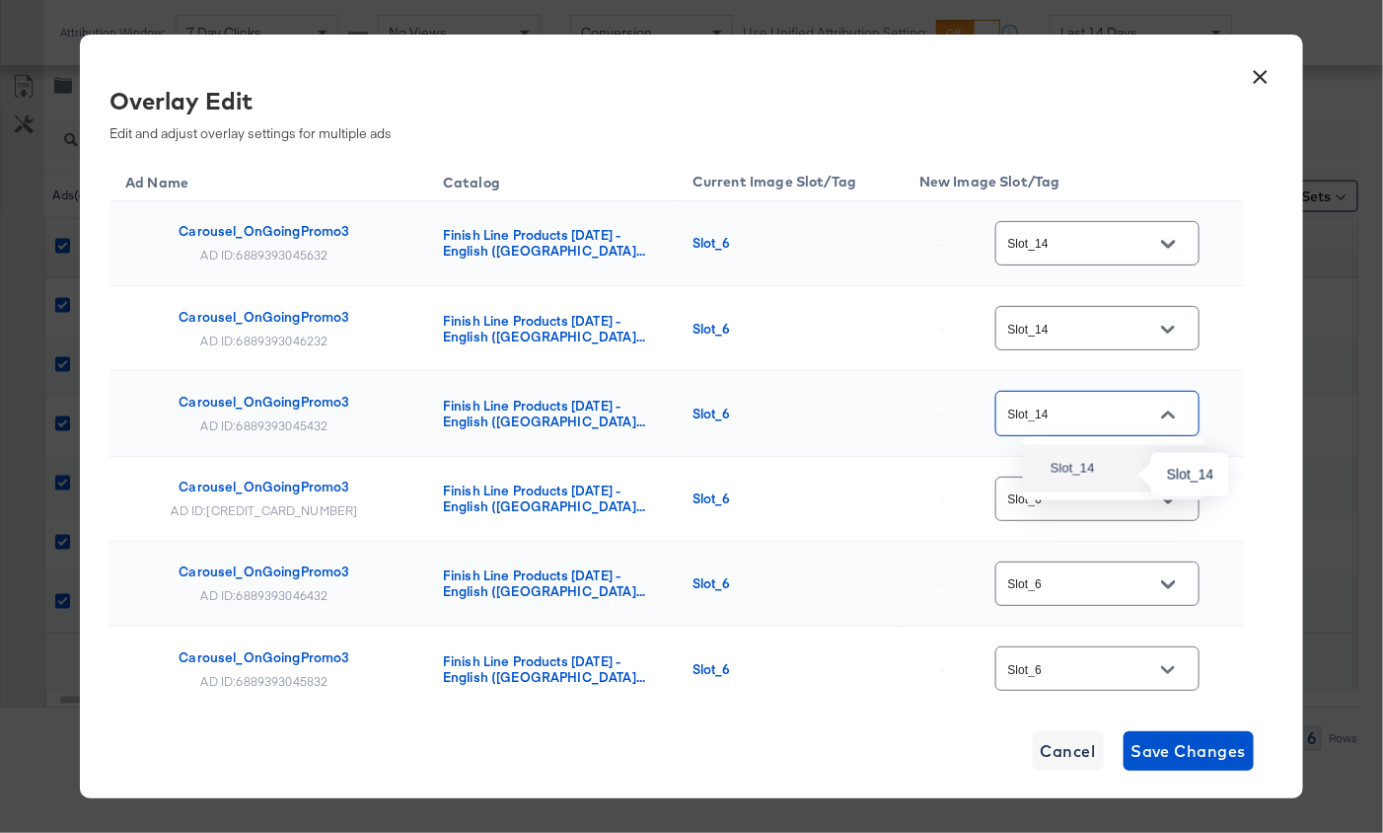
click at [1094, 464] on div "Slot_14" at bounding box center [1109, 469] width 117 height 20
type input "Slot_14"
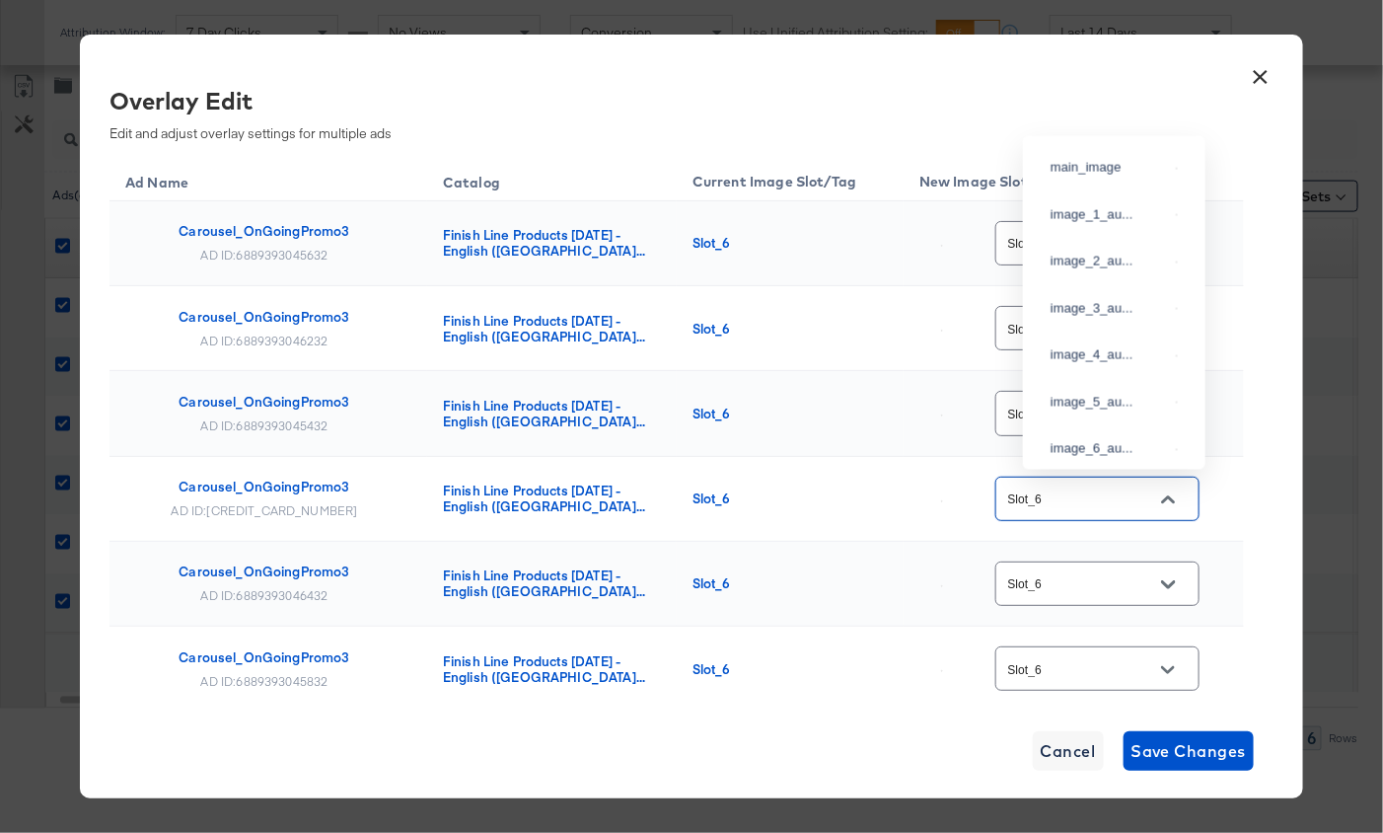
click at [1080, 505] on input "Slot_6" at bounding box center [1082, 499] width 156 height 23
paste input "14"
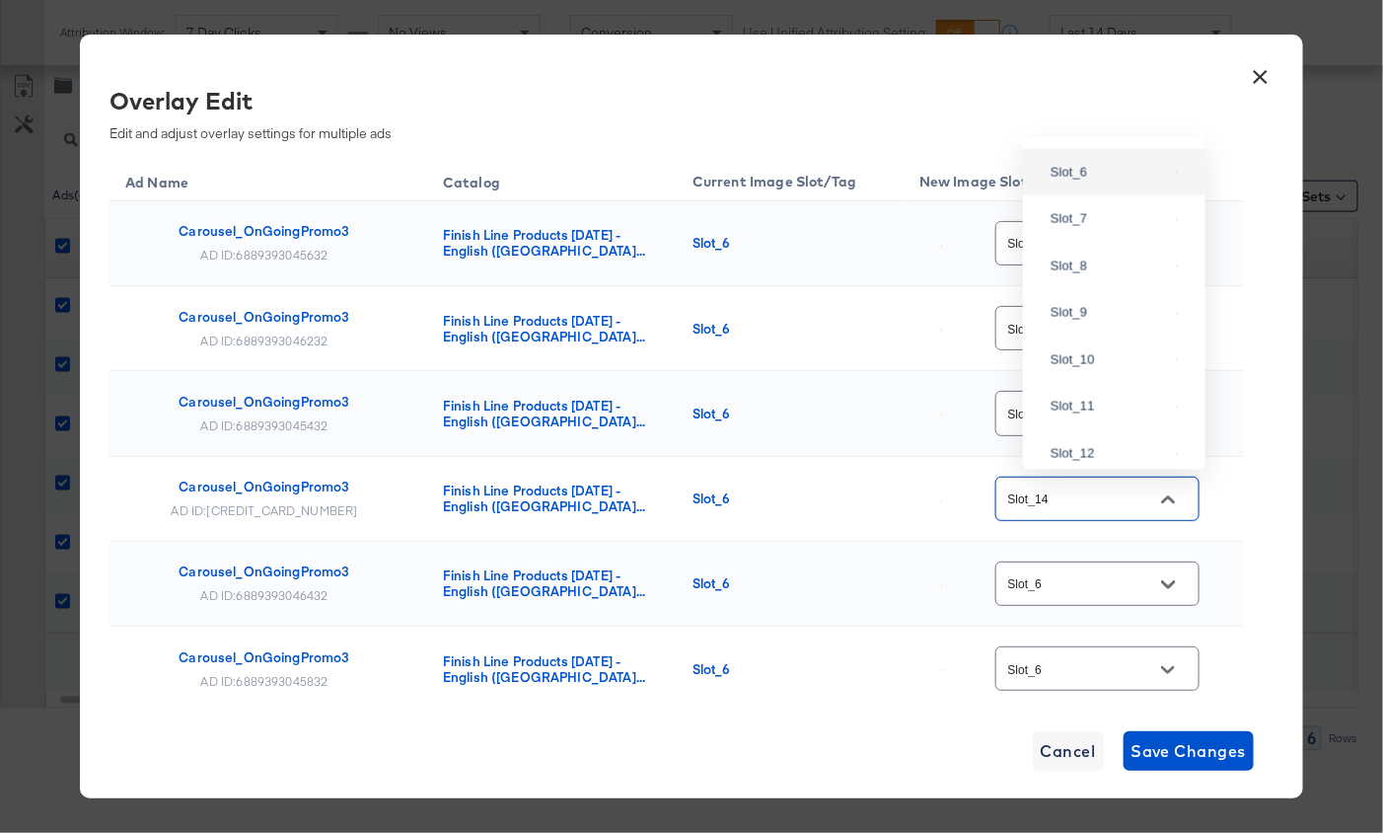
scroll to position [0, 0]
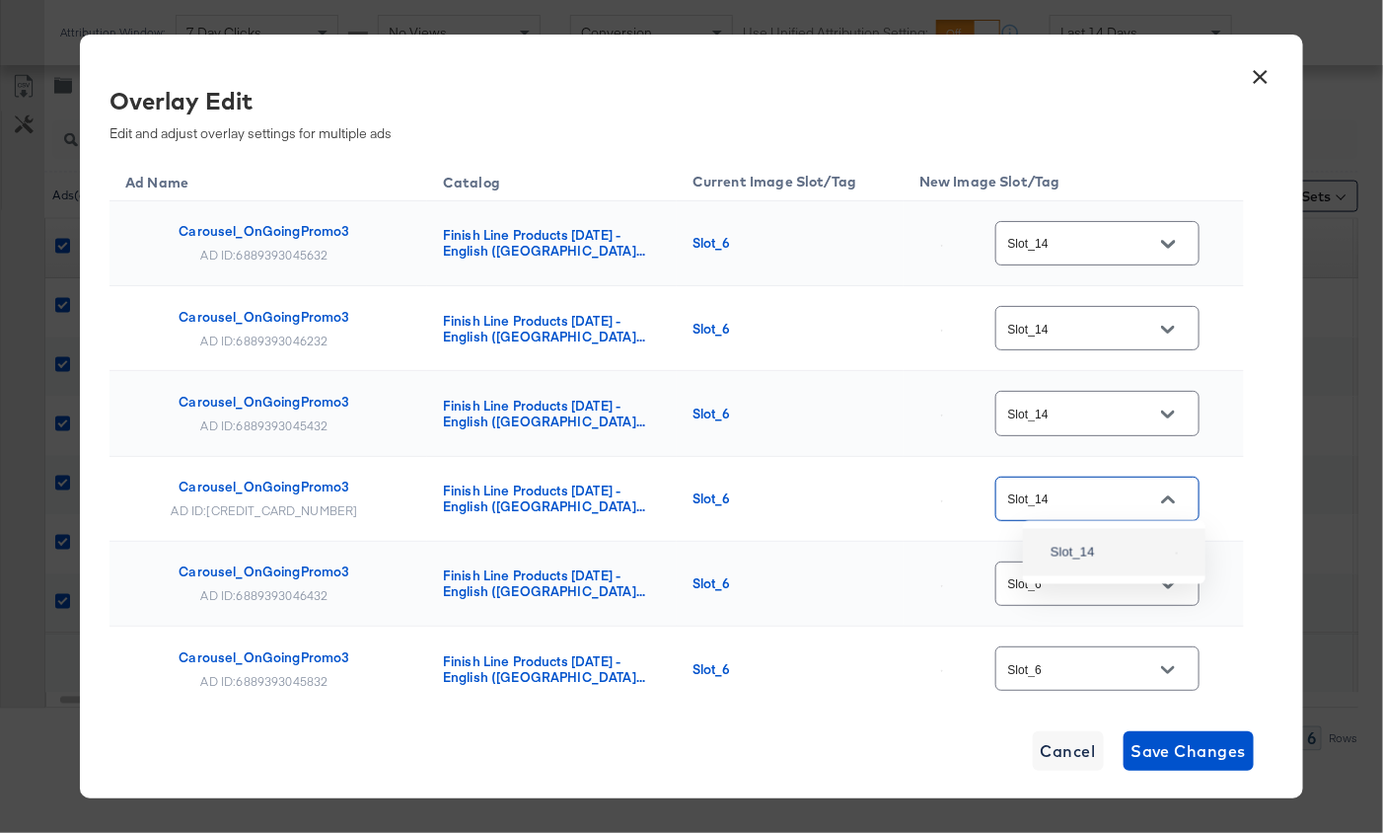
click at [1086, 567] on div "Slot_14" at bounding box center [1114, 553] width 151 height 36
type input "Slot_14"
click at [1080, 573] on input "Slot_6" at bounding box center [1082, 584] width 156 height 23
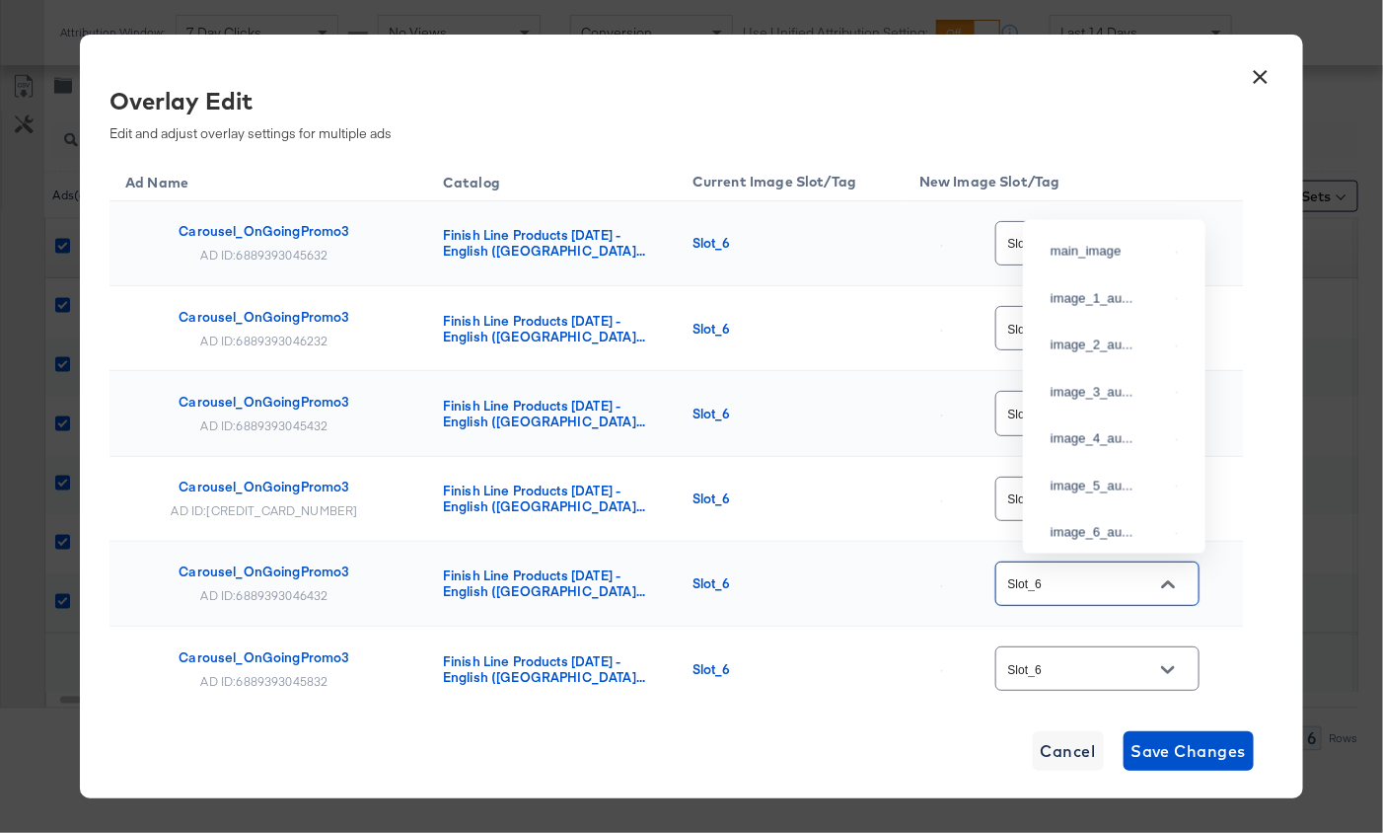
click at [1080, 573] on input "Slot_6" at bounding box center [1082, 584] width 156 height 23
paste input "14"
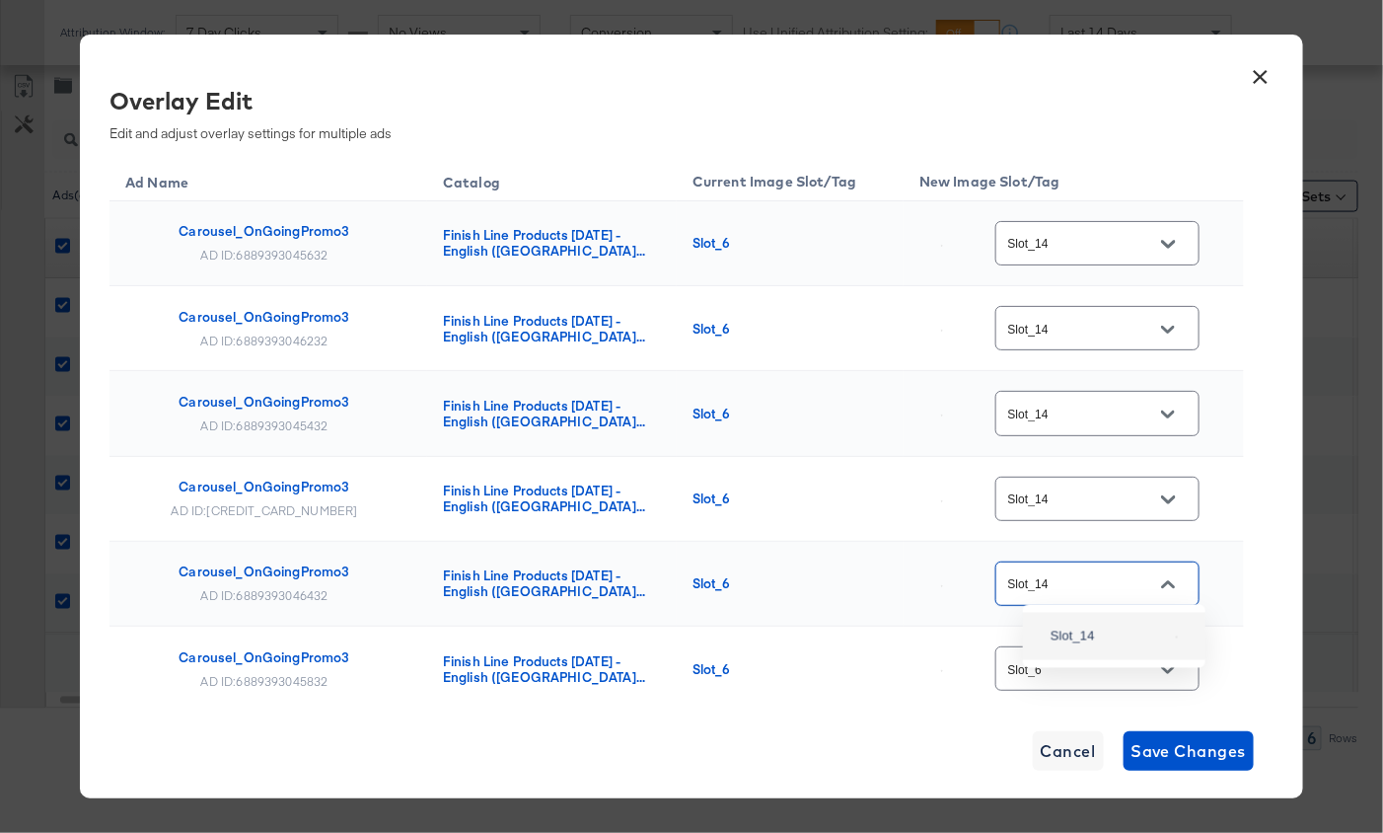
click at [1100, 654] on div "Slot_14" at bounding box center [1114, 637] width 151 height 36
type input "Slot_14"
click at [1094, 658] on input "Slot_6" at bounding box center [1082, 669] width 156 height 23
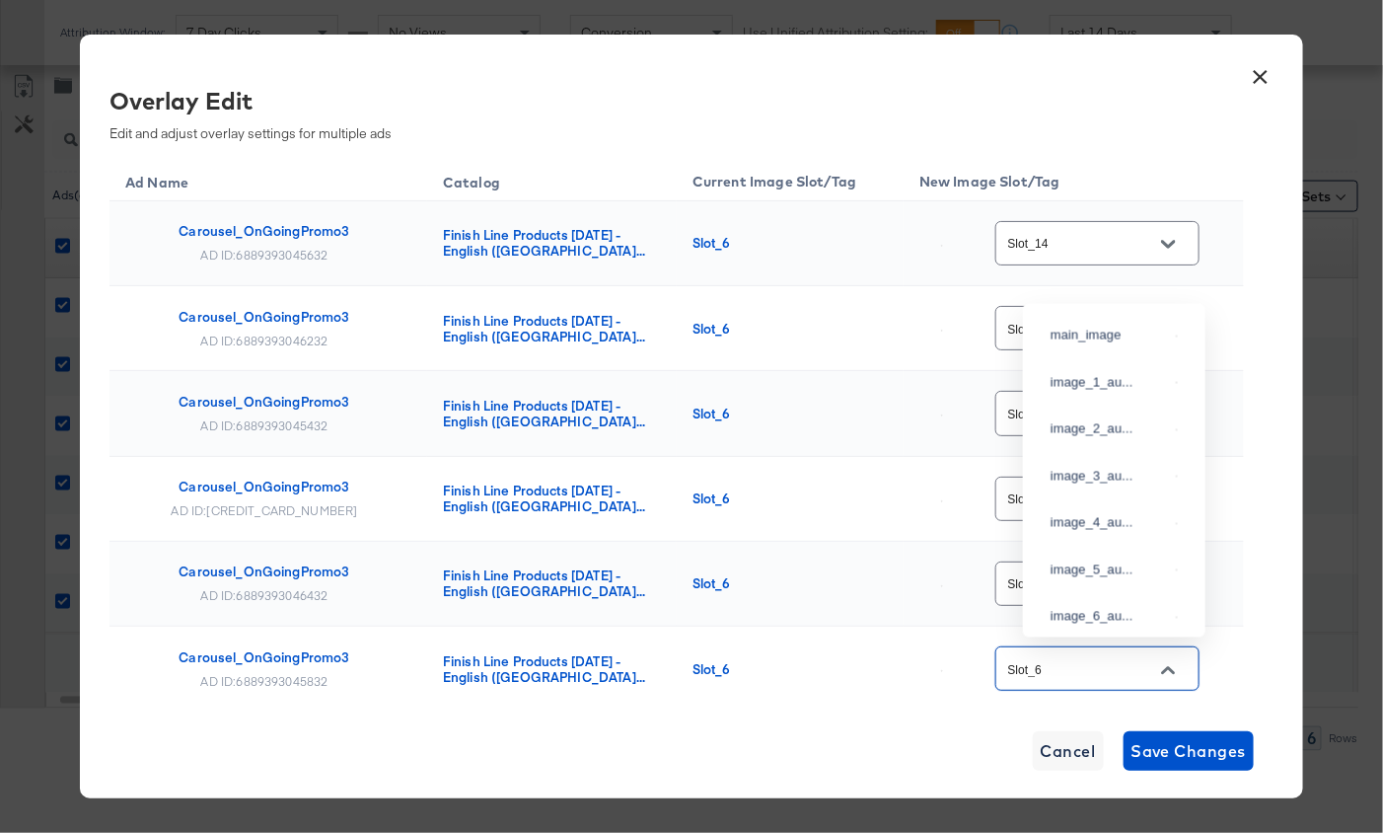
click at [1094, 658] on input "Slot_6" at bounding box center [1082, 669] width 156 height 23
paste input "14"
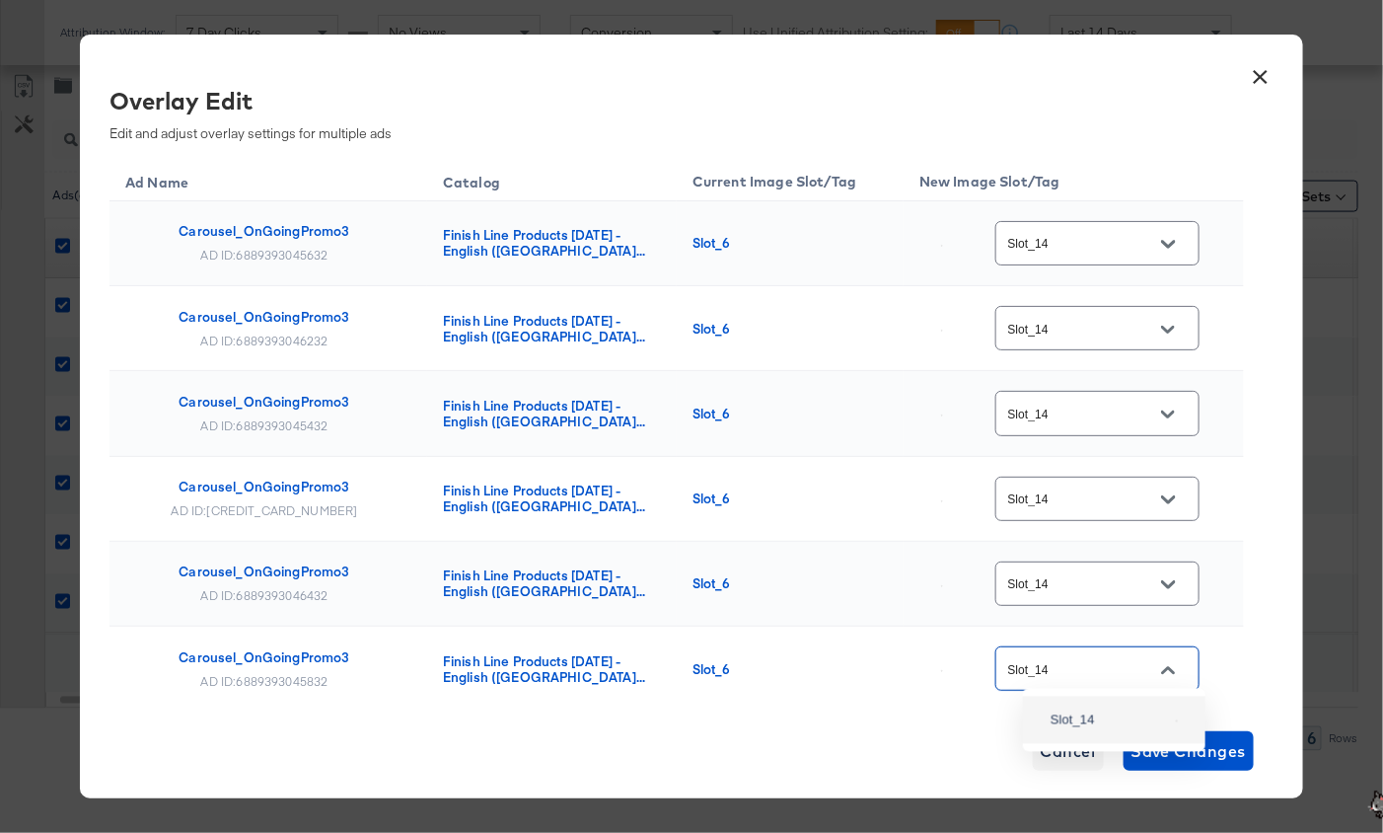
click at [1105, 738] on div "Slot_14" at bounding box center [1114, 720] width 151 height 36
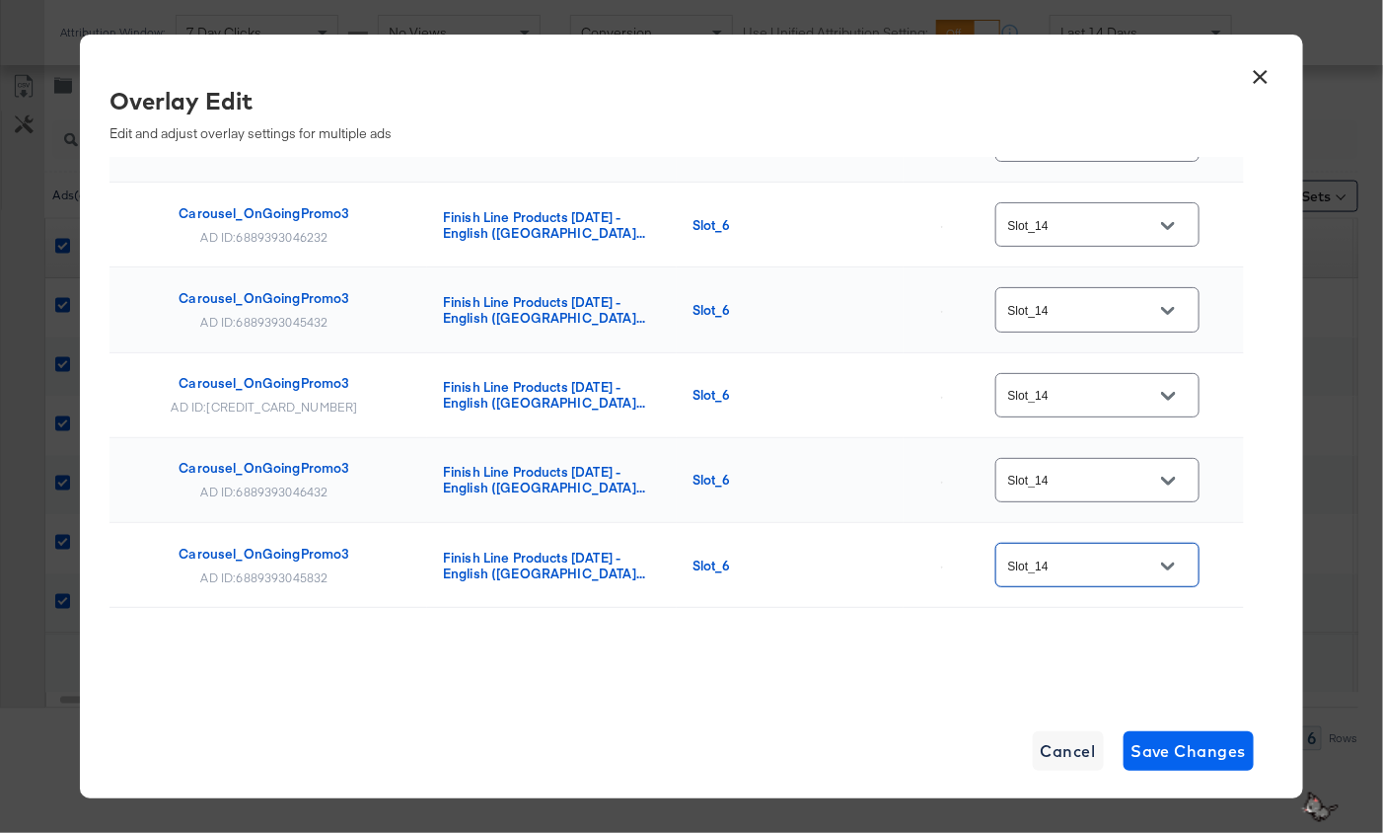
type input "Slot_14"
click at [1173, 752] on span "Save Changes" at bounding box center [1189, 751] width 115 height 28
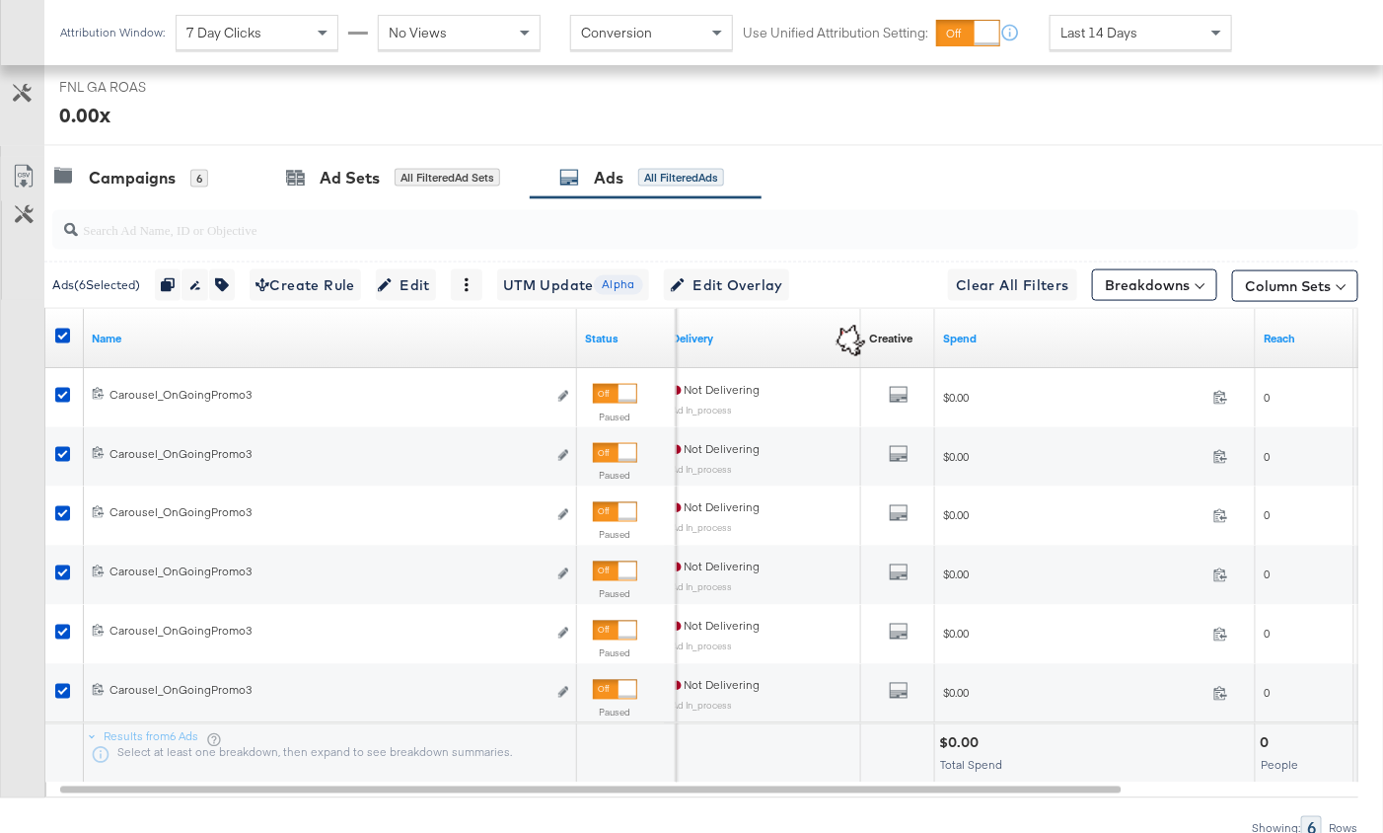
scroll to position [877, 0]
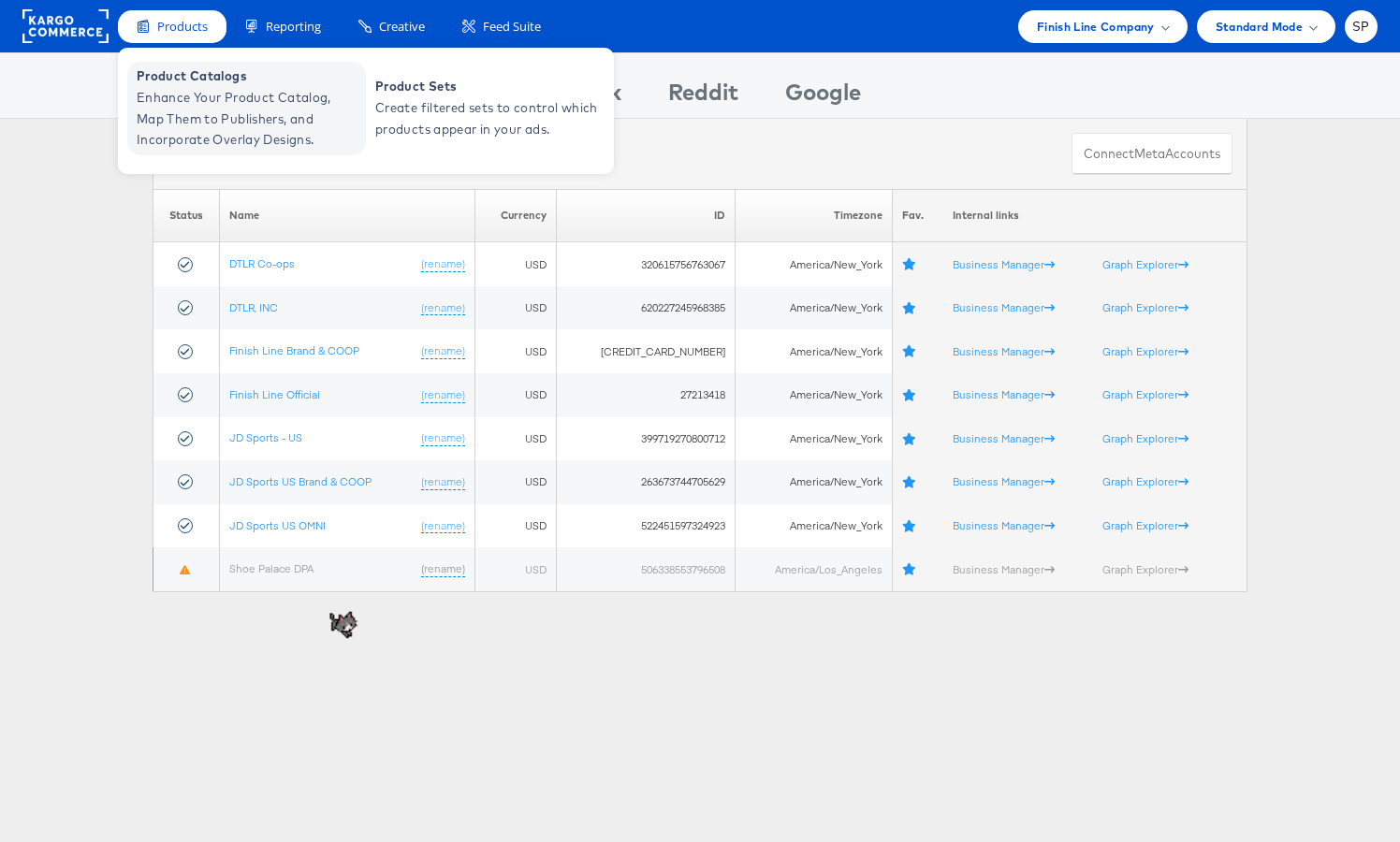
click at [188, 105] on span "Enhance Your Product Catalog, Map Them to Publishers, and Incorporate Overlay D…" at bounding box center [249, 119] width 225 height 64
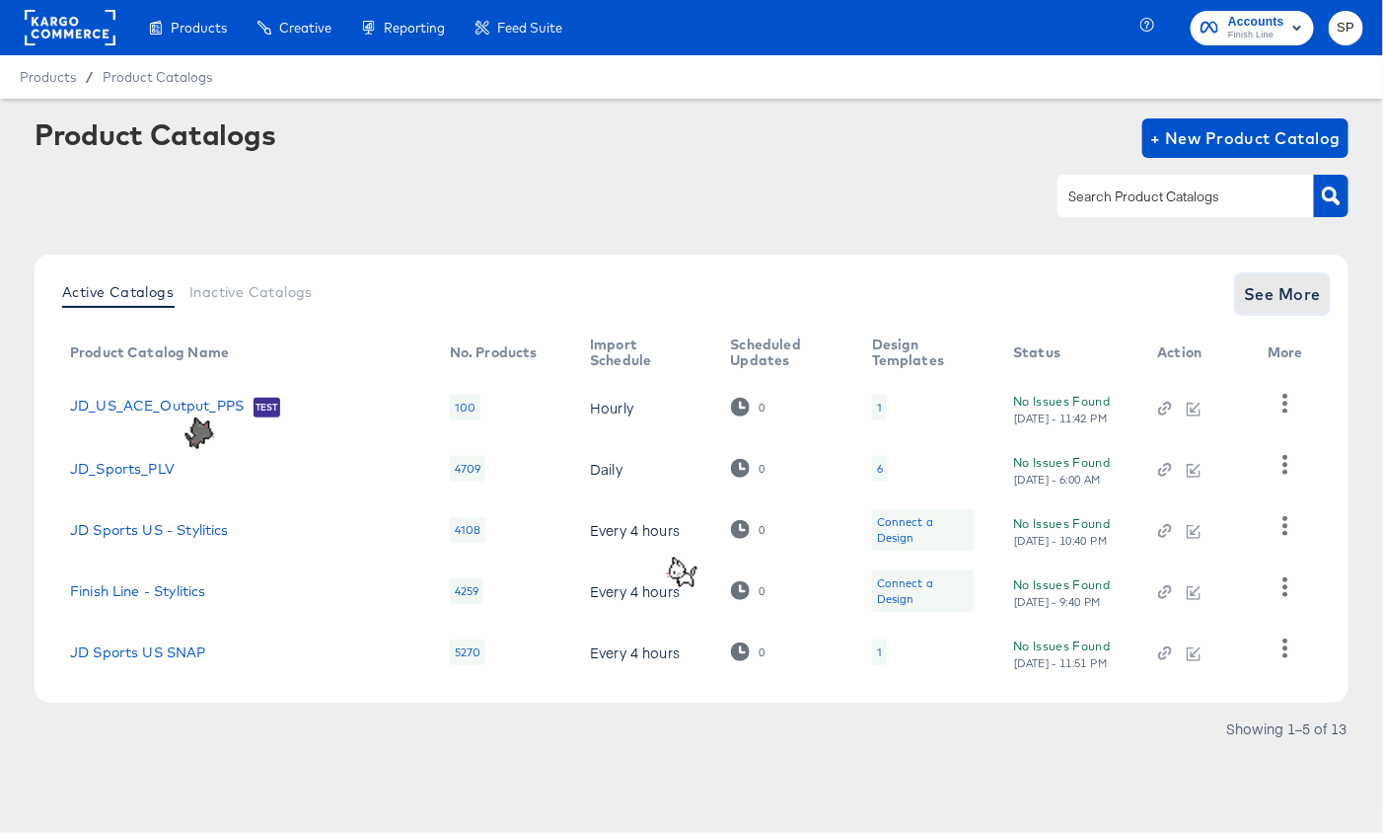
click at [1252, 286] on span "See More" at bounding box center [1282, 294] width 77 height 28
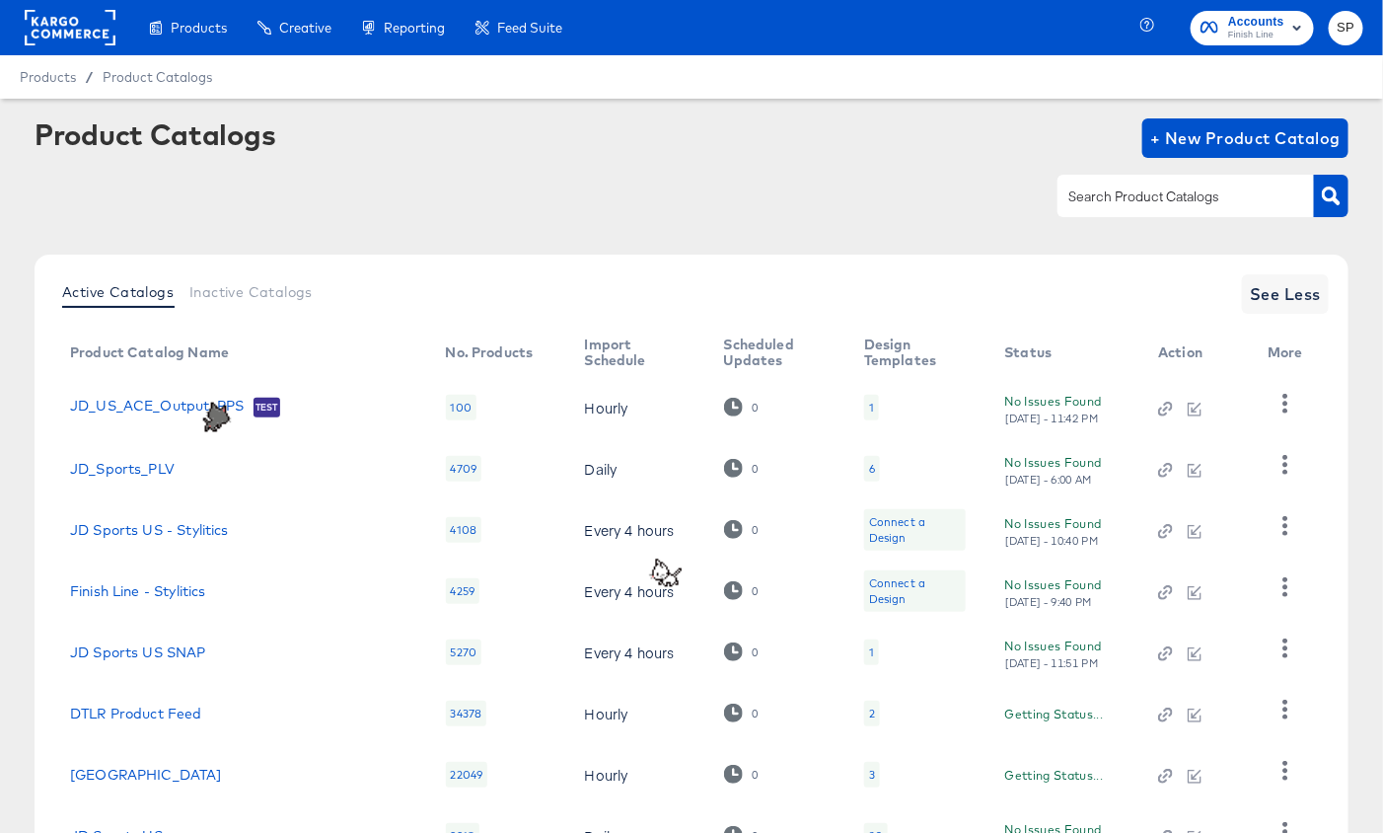
scroll to position [286, 0]
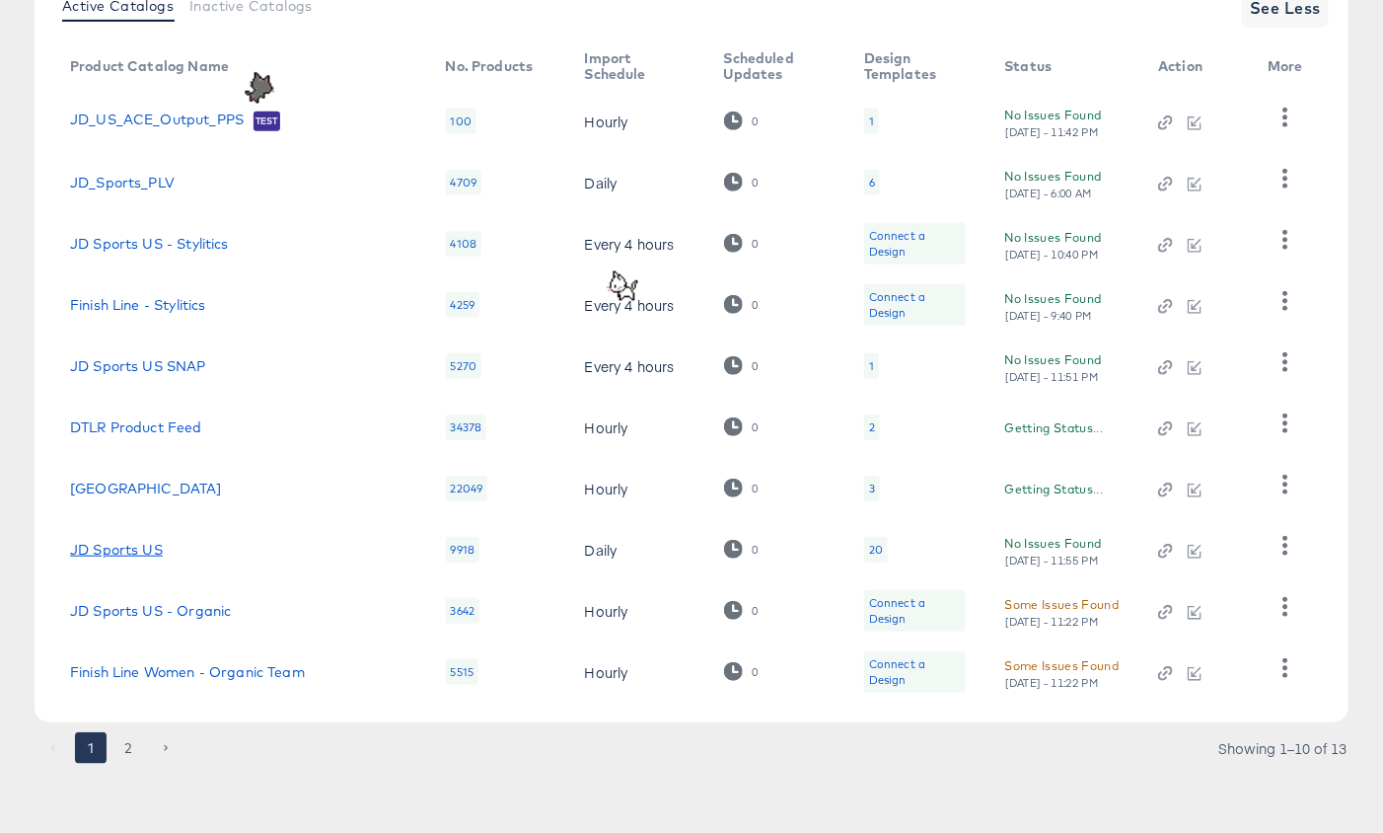
click at [120, 547] on link "JD Sports US" at bounding box center [116, 550] width 93 height 16
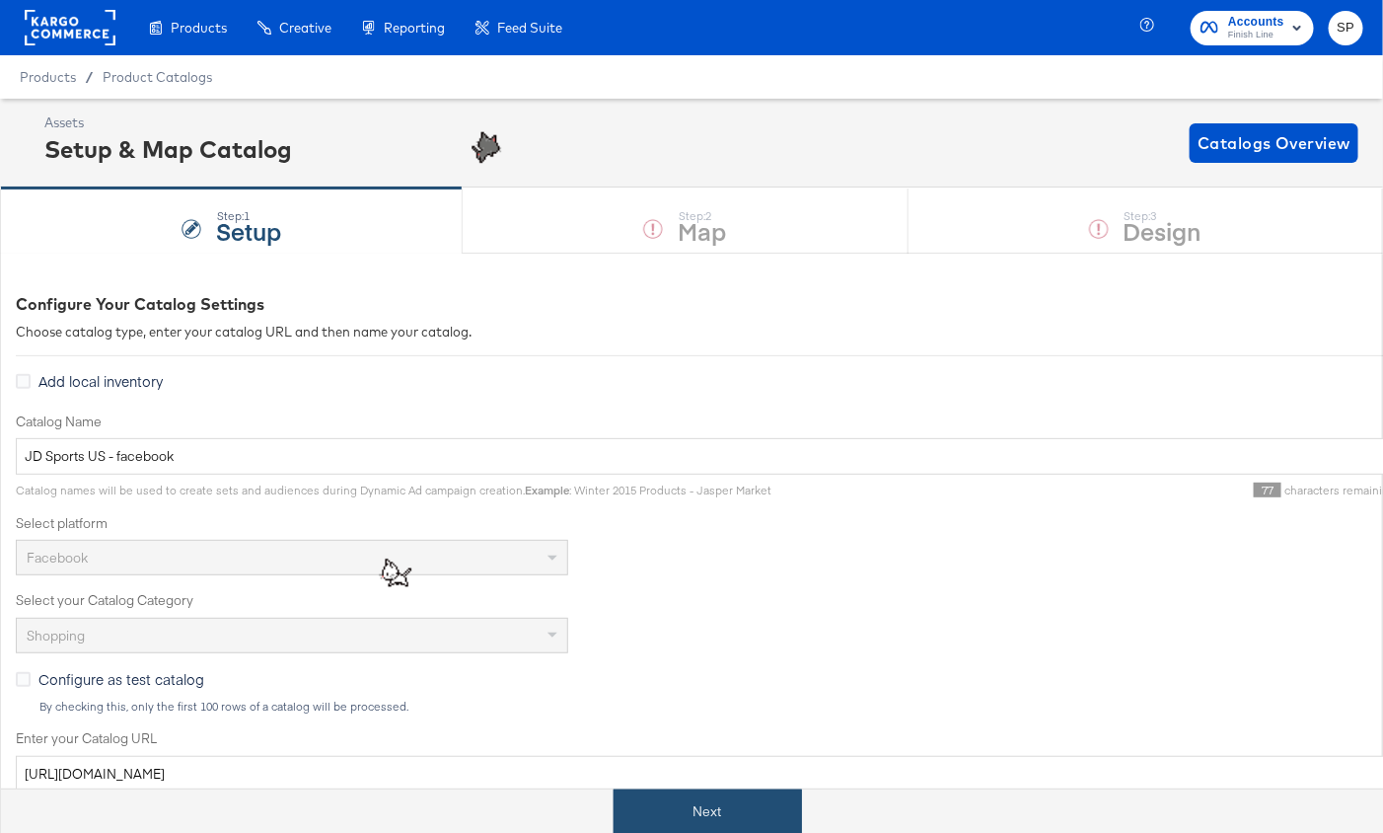
click at [653, 820] on button "Next" at bounding box center [708, 811] width 188 height 44
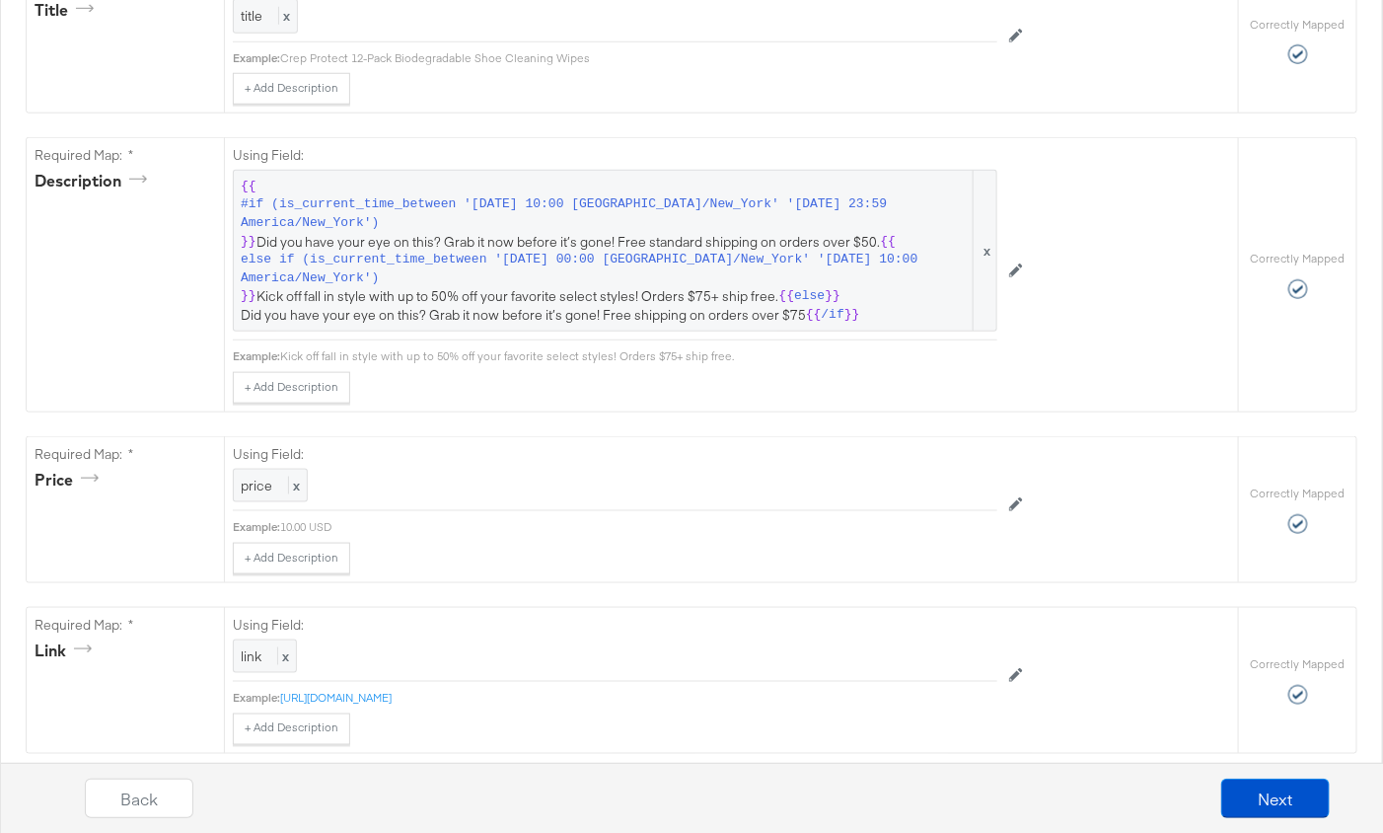
scroll to position [659, 0]
